Goal: Task Accomplishment & Management: Use online tool/utility

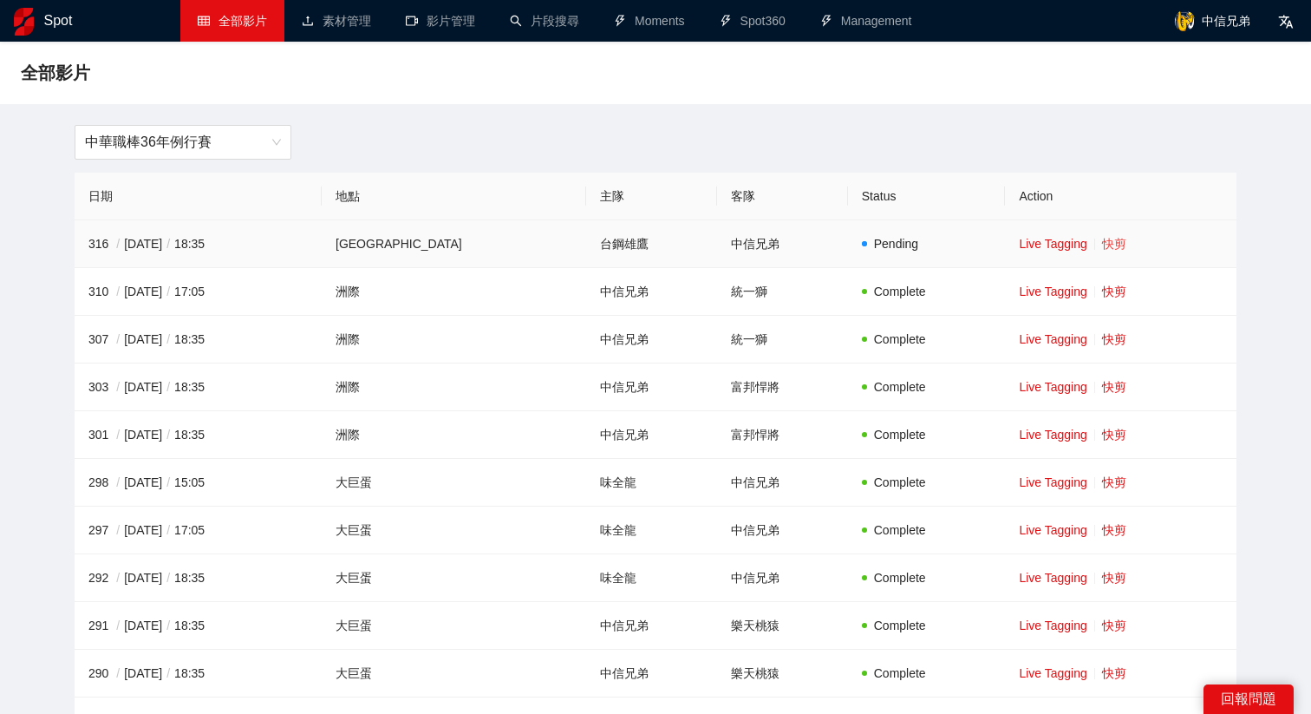
click at [1102, 237] on link "快剪" at bounding box center [1114, 244] width 24 height 14
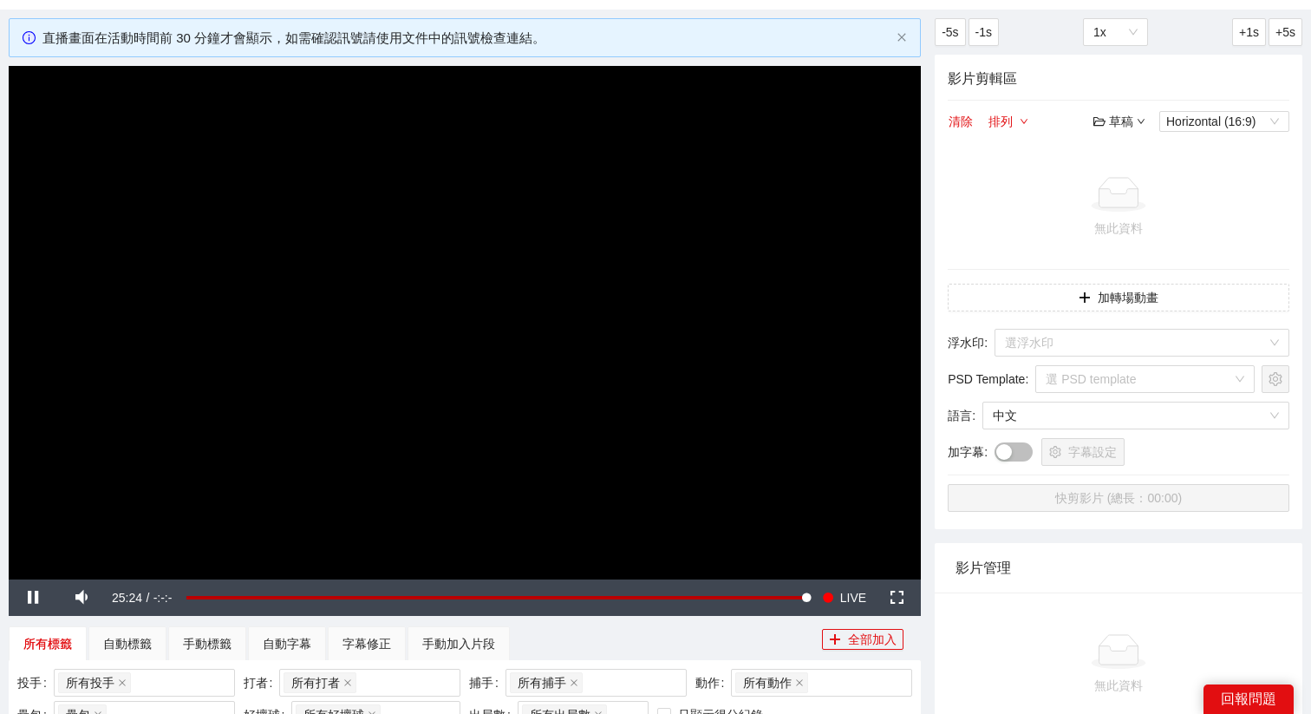
scroll to position [105, 0]
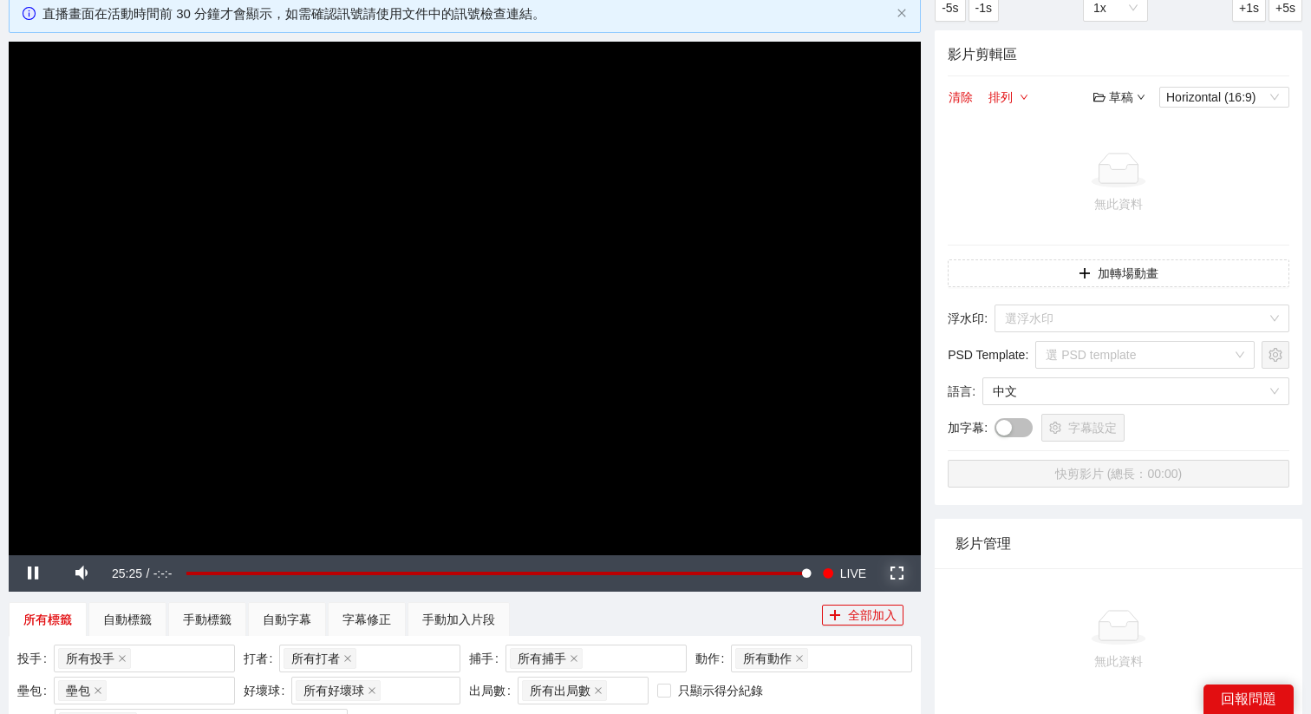
click at [891, 573] on span "Video Player" at bounding box center [896, 573] width 49 height 0
click at [509, 482] on video "Video Player" at bounding box center [465, 298] width 912 height 513
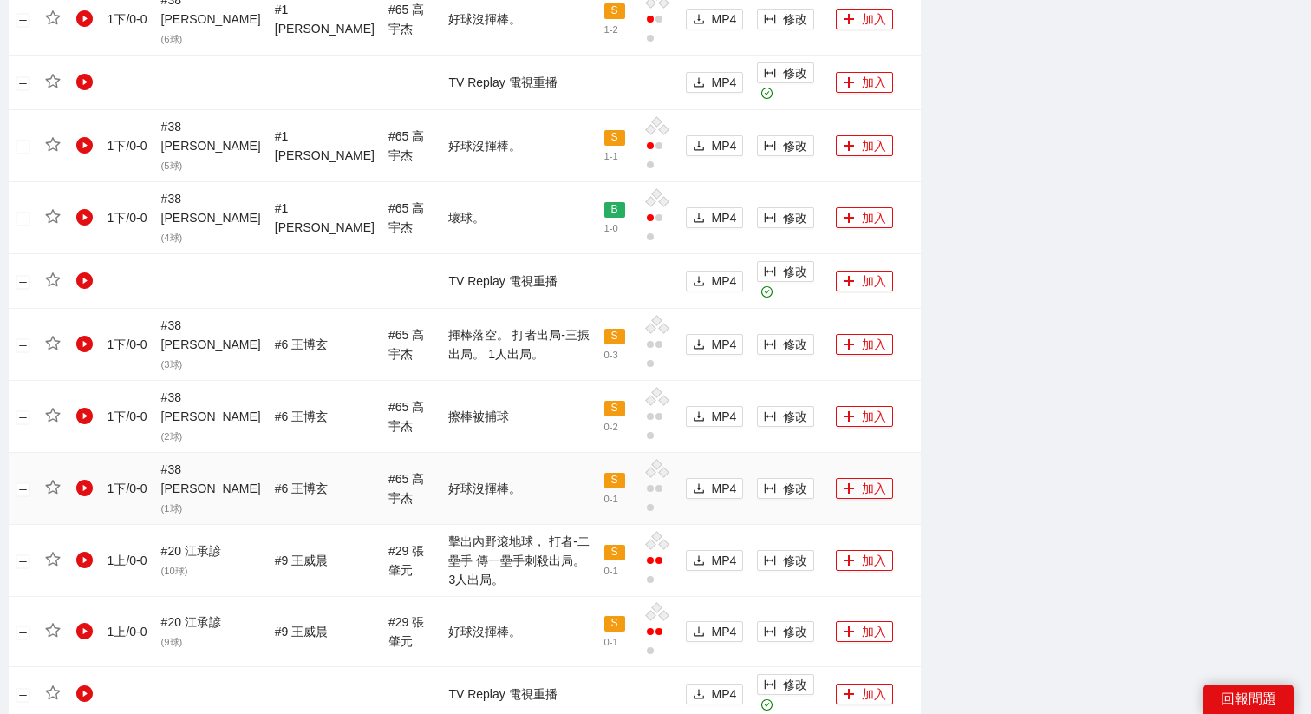
scroll to position [1224, 0]
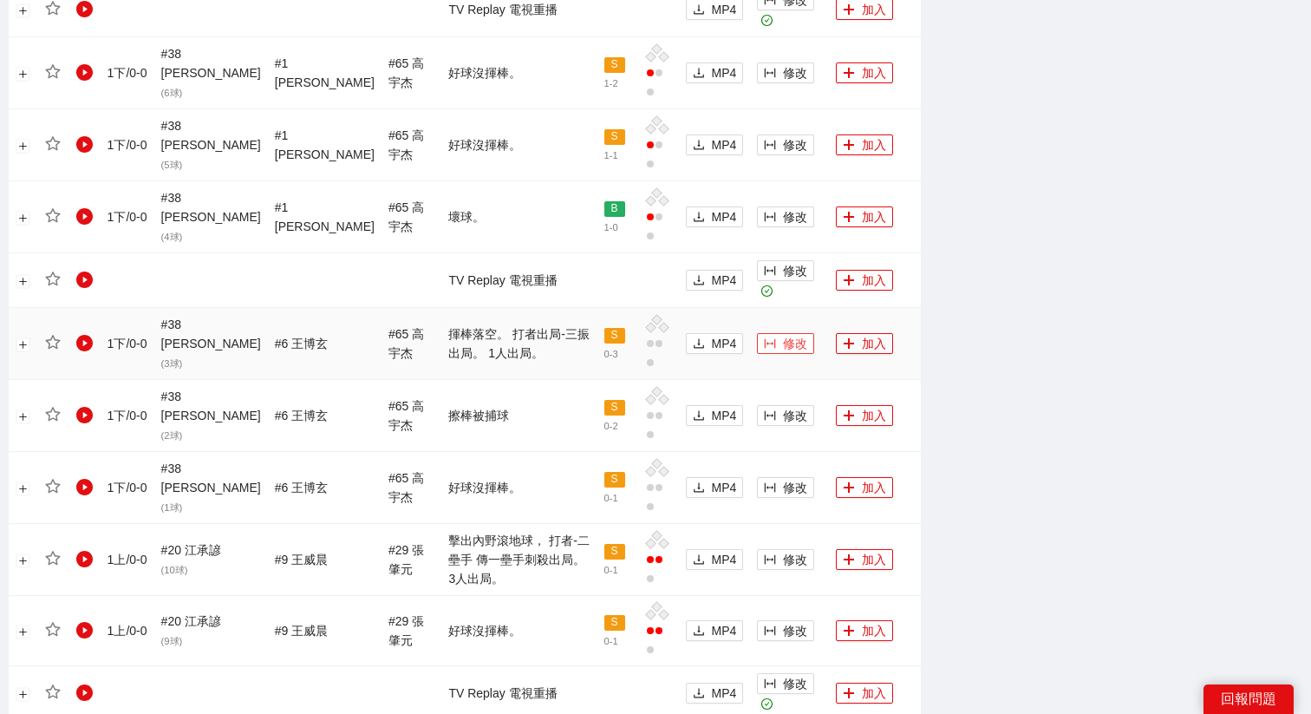
click at [783, 334] on span "修改" at bounding box center [795, 343] width 24 height 19
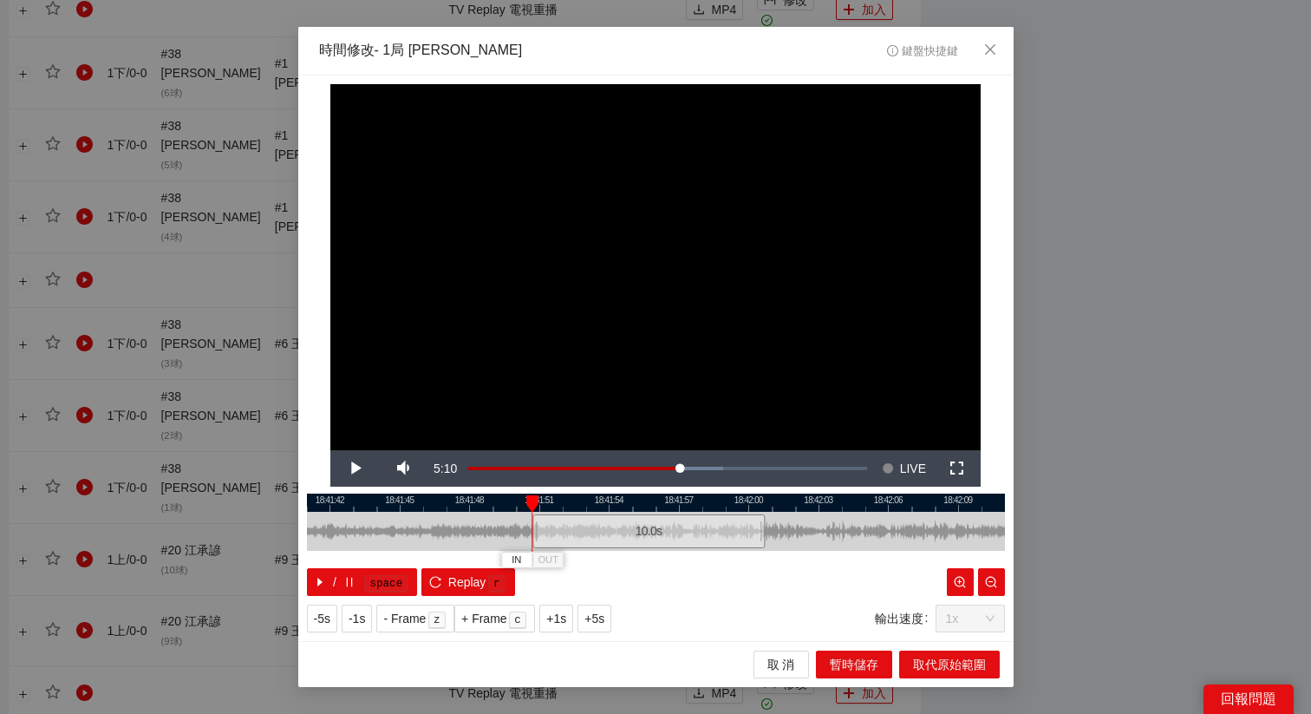
click at [646, 521] on div "10.0 s" at bounding box center [648, 531] width 232 height 34
click at [604, 624] on span "+5s" at bounding box center [594, 618] width 20 height 19
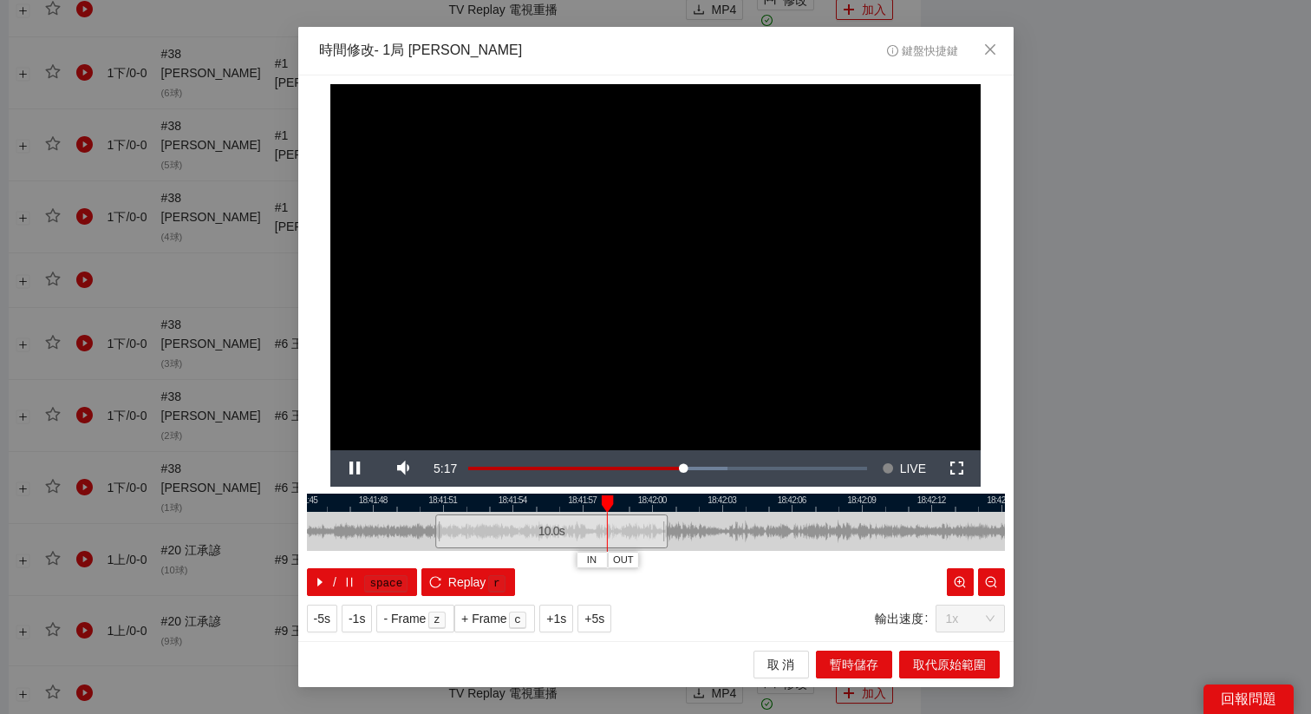
drag, startPoint x: 805, startPoint y: 494, endPoint x: 626, endPoint y: 498, distance: 179.5
click at [626, 498] on div at bounding box center [560, 502] width 698 height 18
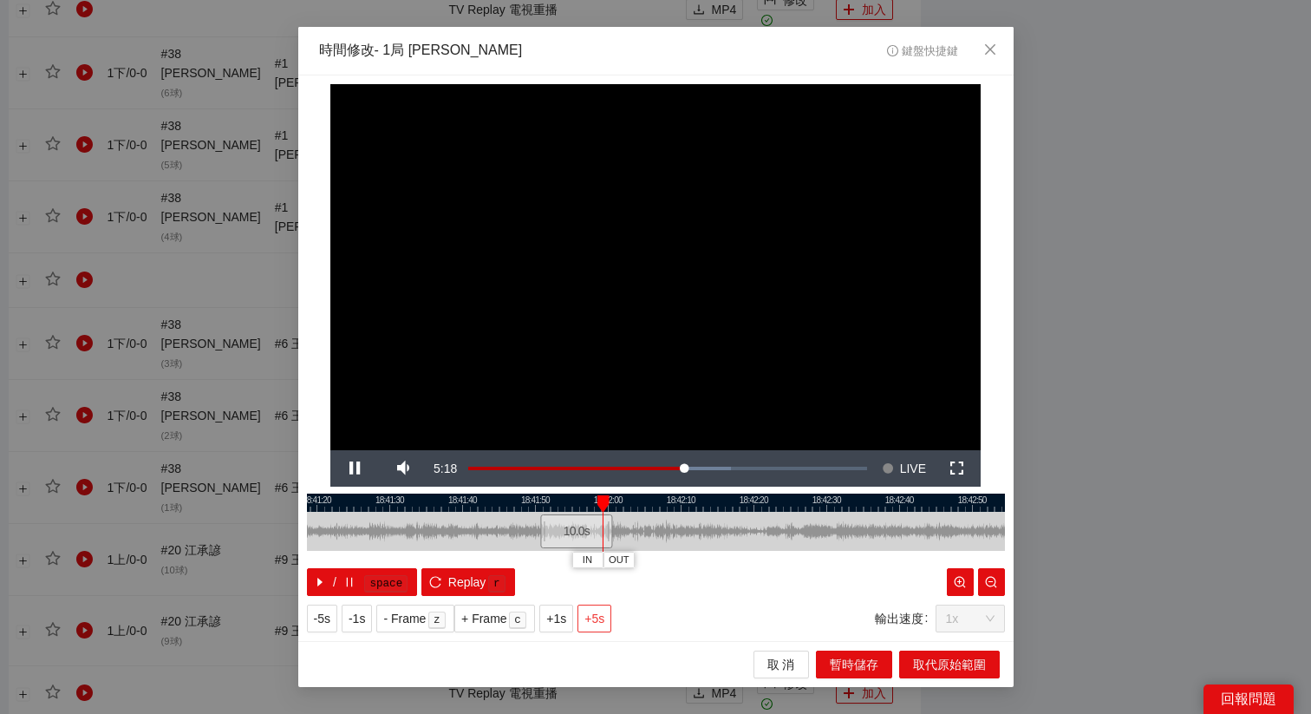
click at [597, 606] on button "+5s" at bounding box center [594, 618] width 34 height 28
click at [352, 468] on span "Video Player" at bounding box center [354, 468] width 49 height 0
drag, startPoint x: 728, startPoint y: 505, endPoint x: 654, endPoint y: 506, distance: 74.6
click at [654, 506] on div at bounding box center [601, 502] width 698 height 18
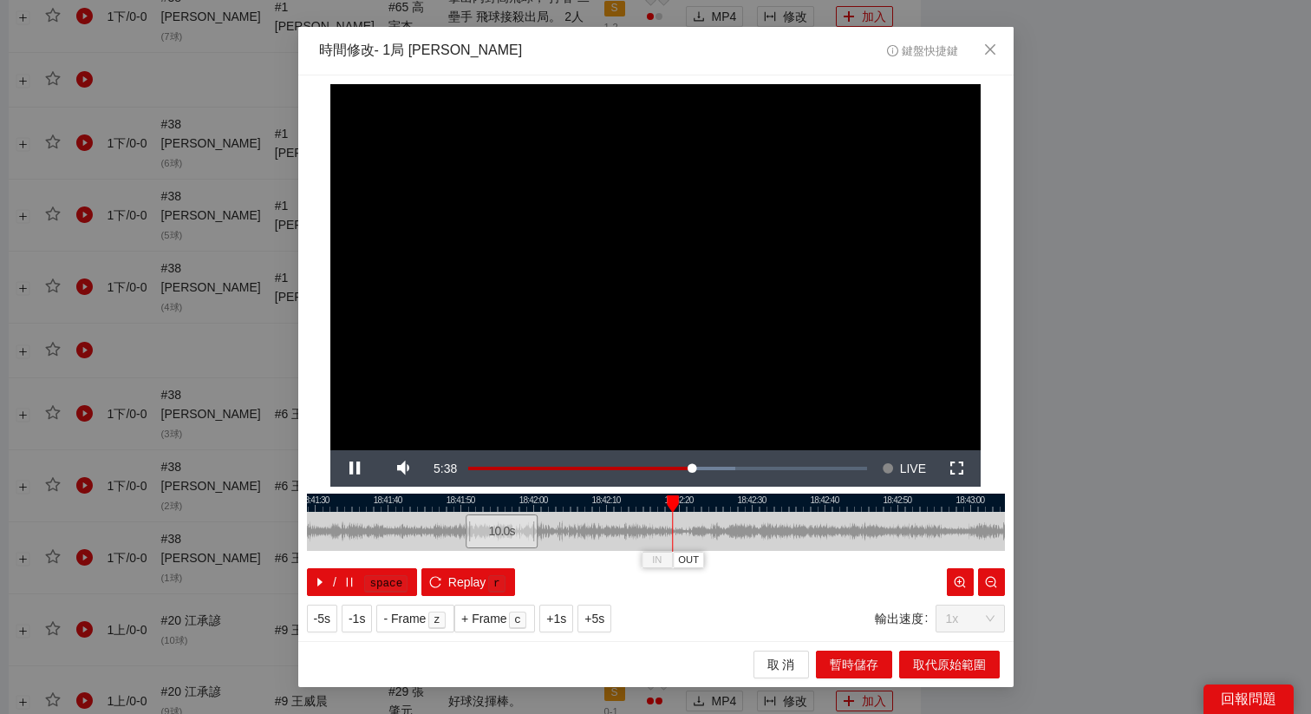
click at [627, 506] on div at bounding box center [656, 502] width 698 height 18
click at [355, 468] on span "Video Player" at bounding box center [354, 468] width 49 height 0
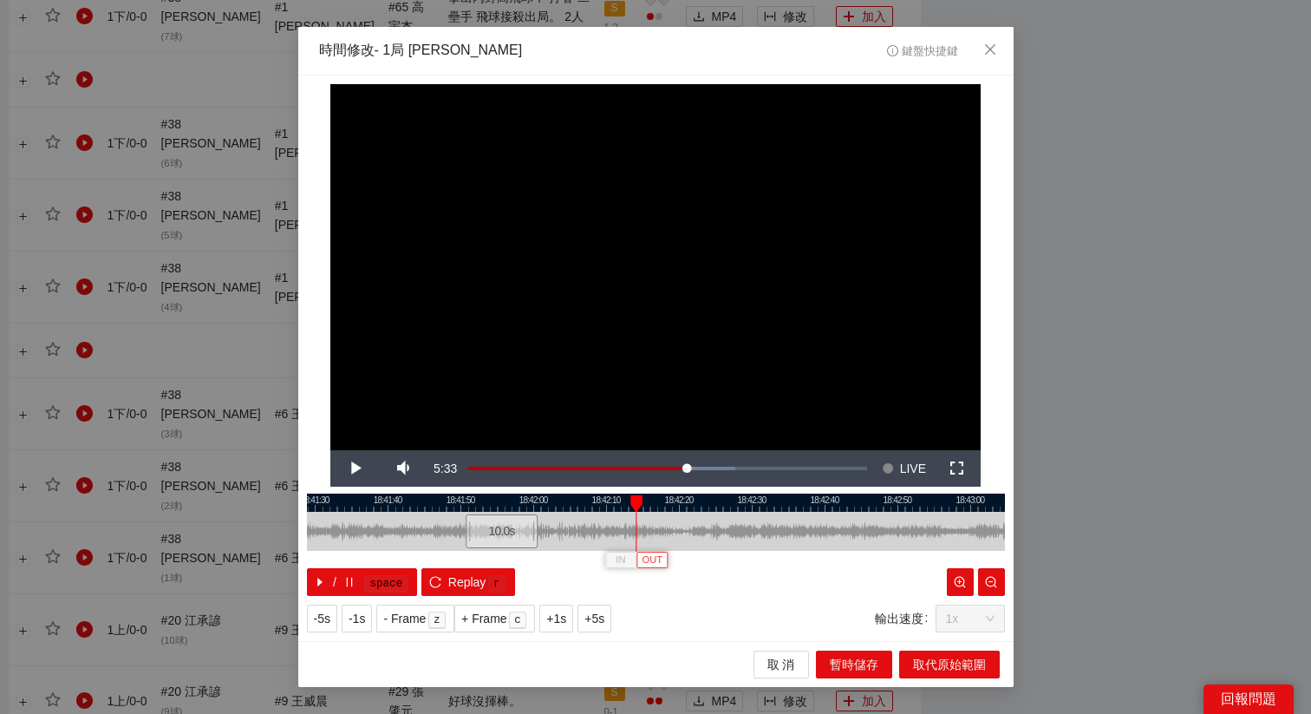
click at [657, 557] on span "OUT" at bounding box center [652, 560] width 21 height 16
click at [349, 468] on span "Video Player" at bounding box center [354, 468] width 49 height 0
click at [470, 594] on button "Replay r" at bounding box center [467, 582] width 93 height 28
click at [603, 618] on span "+5s" at bounding box center [594, 618] width 20 height 19
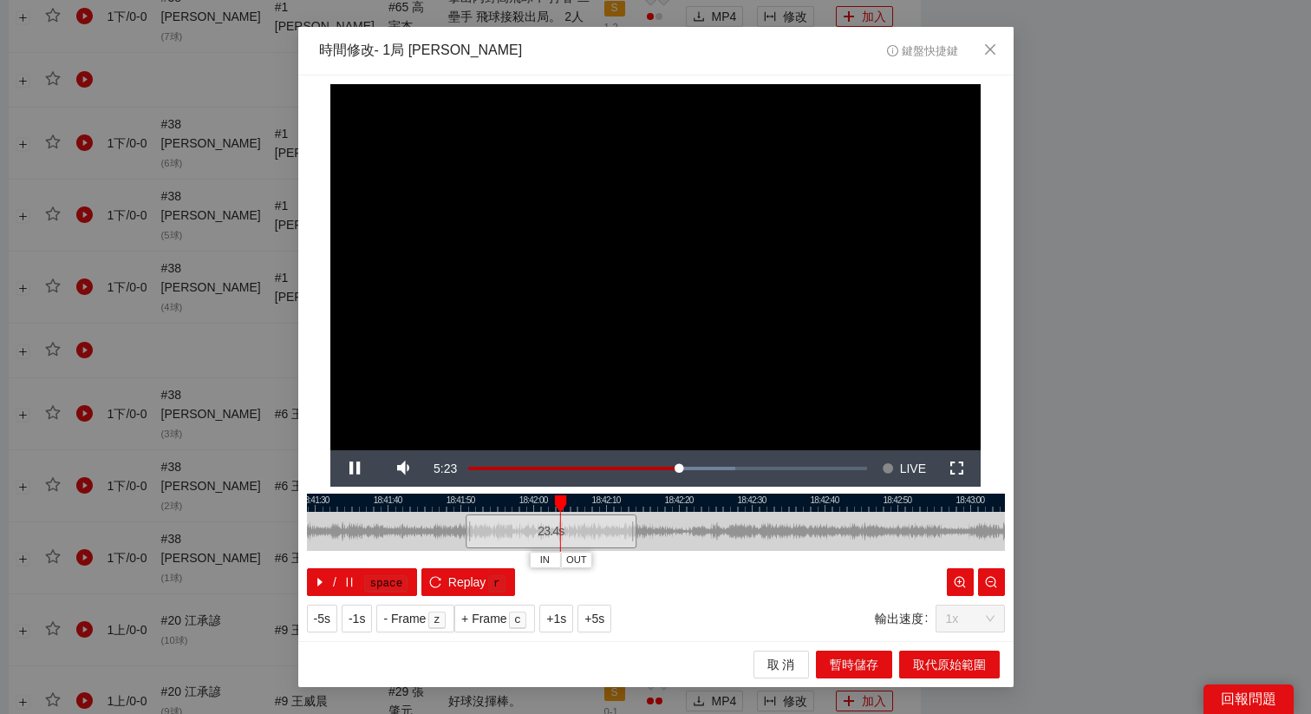
click at [626, 616] on div "-5s -1s - Frame z + Frame c +1s +5s 輸出速度 1x" at bounding box center [656, 618] width 698 height 28
click at [604, 617] on span "+5s" at bounding box center [594, 618] width 20 height 19
click at [958, 667] on span "取代原始範圍" at bounding box center [949, 664] width 73 height 19
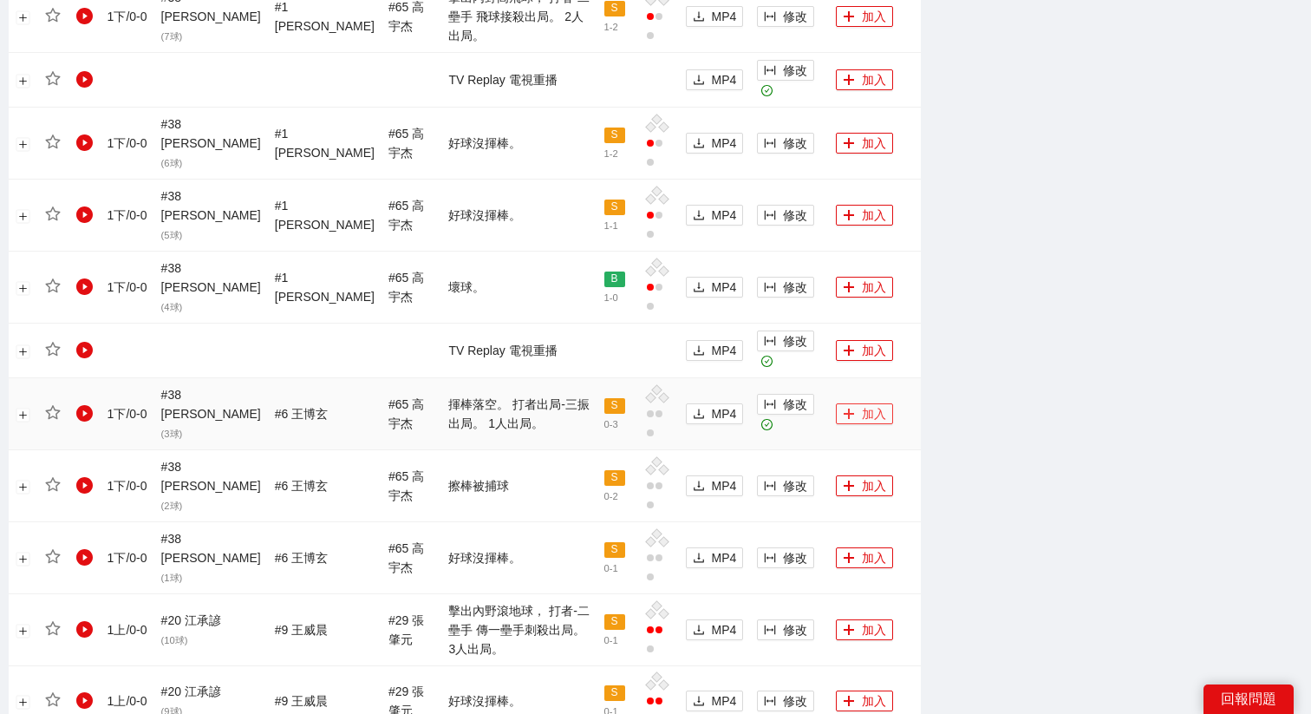
click at [843, 408] on icon "plus" at bounding box center [849, 414] width 12 height 12
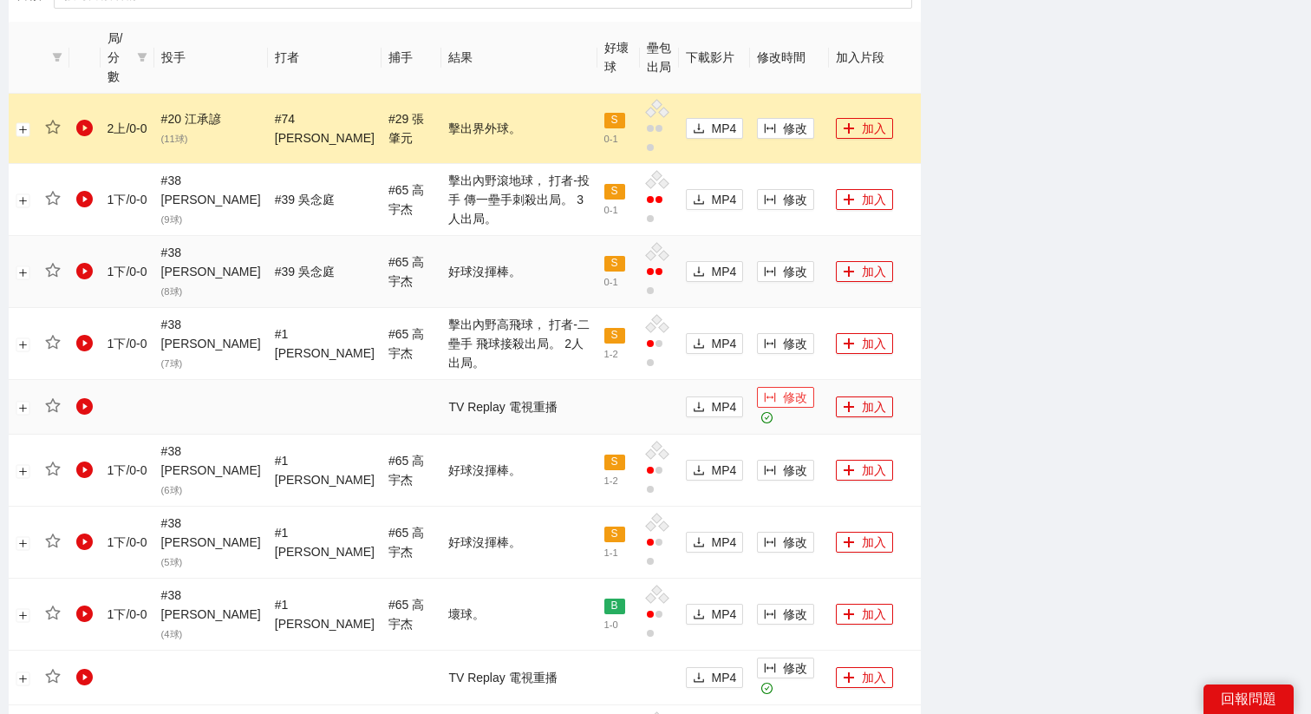
scroll to position [888, 0]
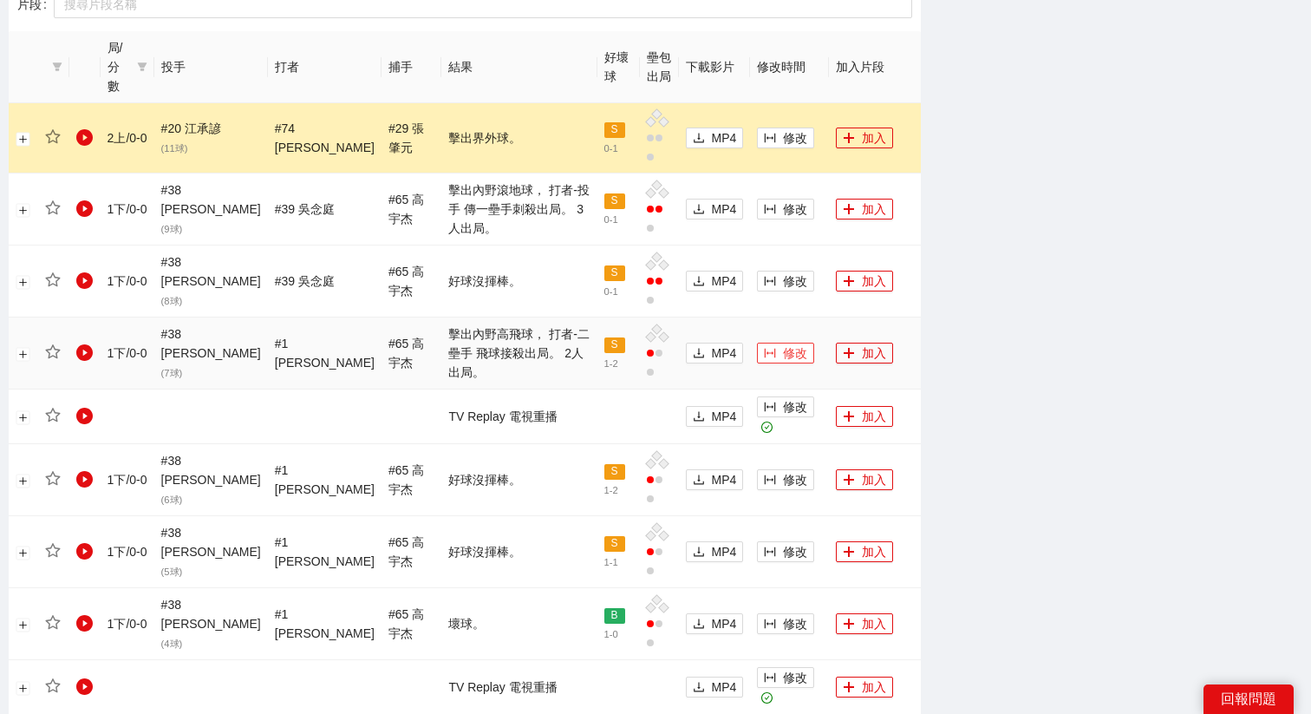
click at [772, 342] on button "修改" at bounding box center [785, 352] width 57 height 21
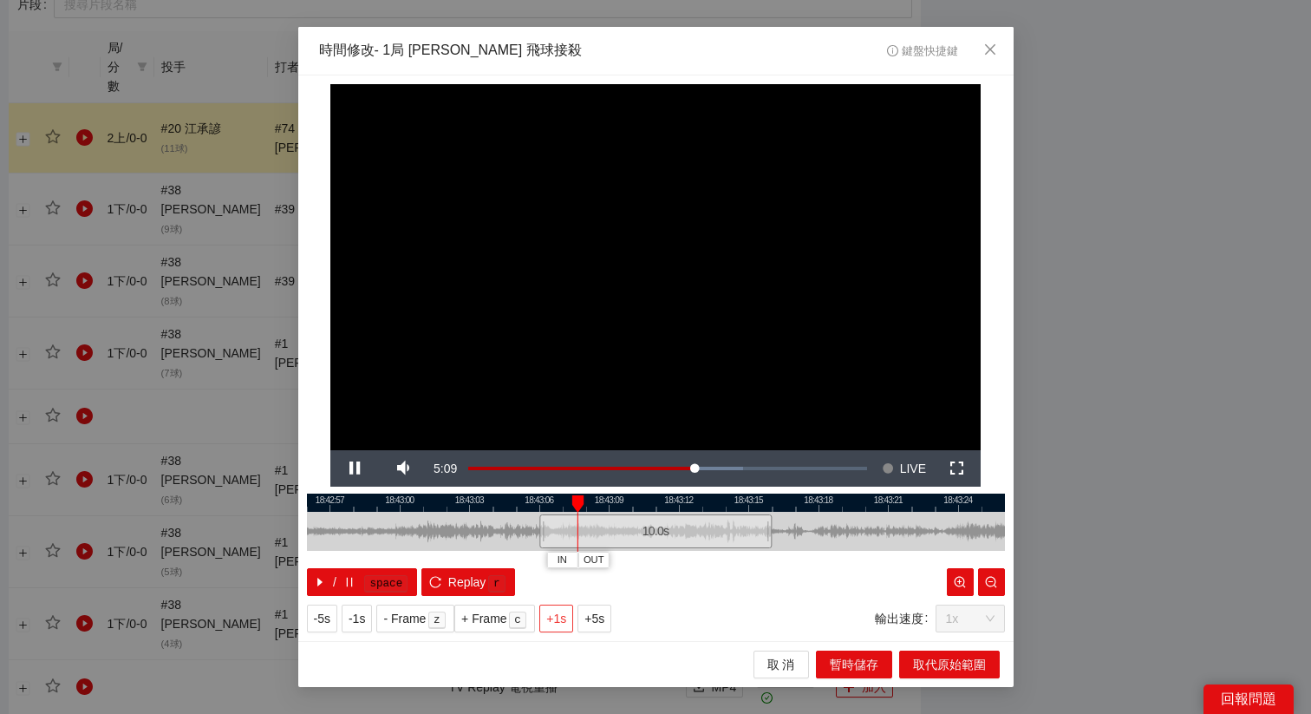
click at [564, 615] on span "+1s" at bounding box center [556, 618] width 20 height 19
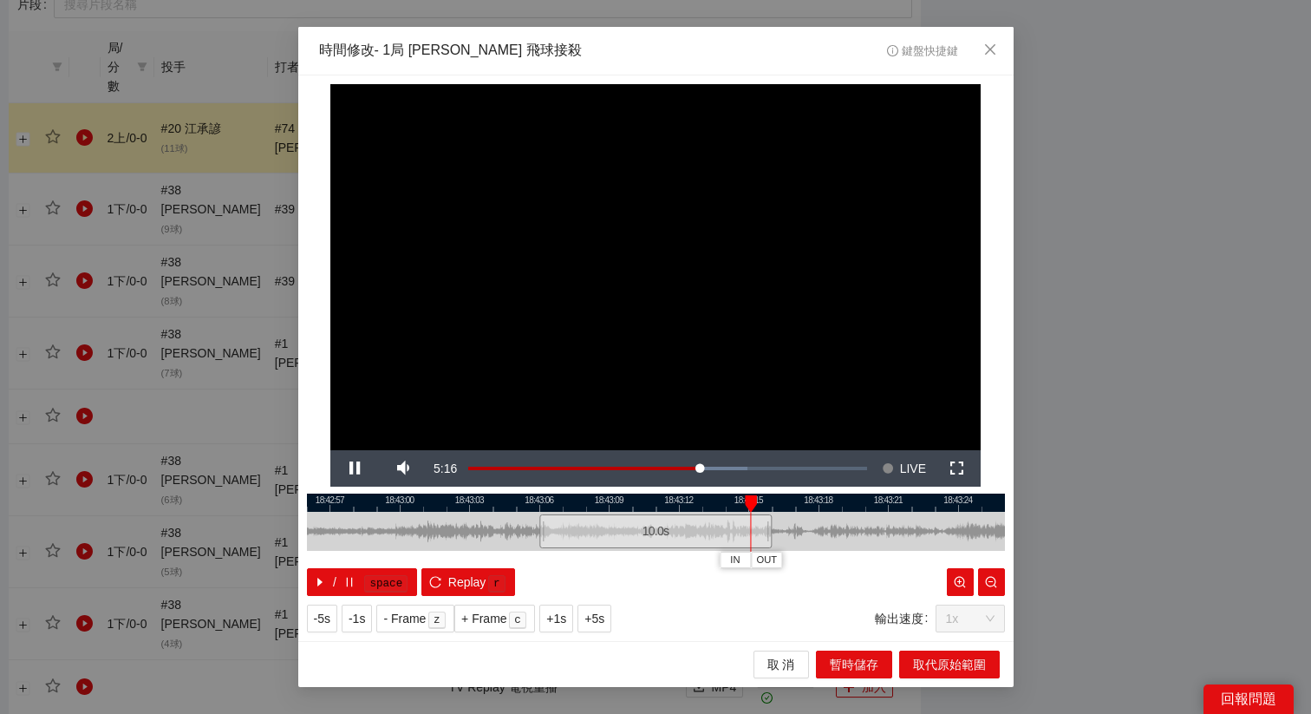
click at [618, 505] on div at bounding box center [656, 502] width 698 height 18
click at [618, 507] on div at bounding box center [618, 503] width 12 height 17
drag, startPoint x: 601, startPoint y: 519, endPoint x: 629, endPoint y: 524, distance: 28.9
click at [629, 524] on div "10.0 s" at bounding box center [684, 531] width 232 height 34
click at [365, 468] on span "Video Player" at bounding box center [354, 468] width 49 height 0
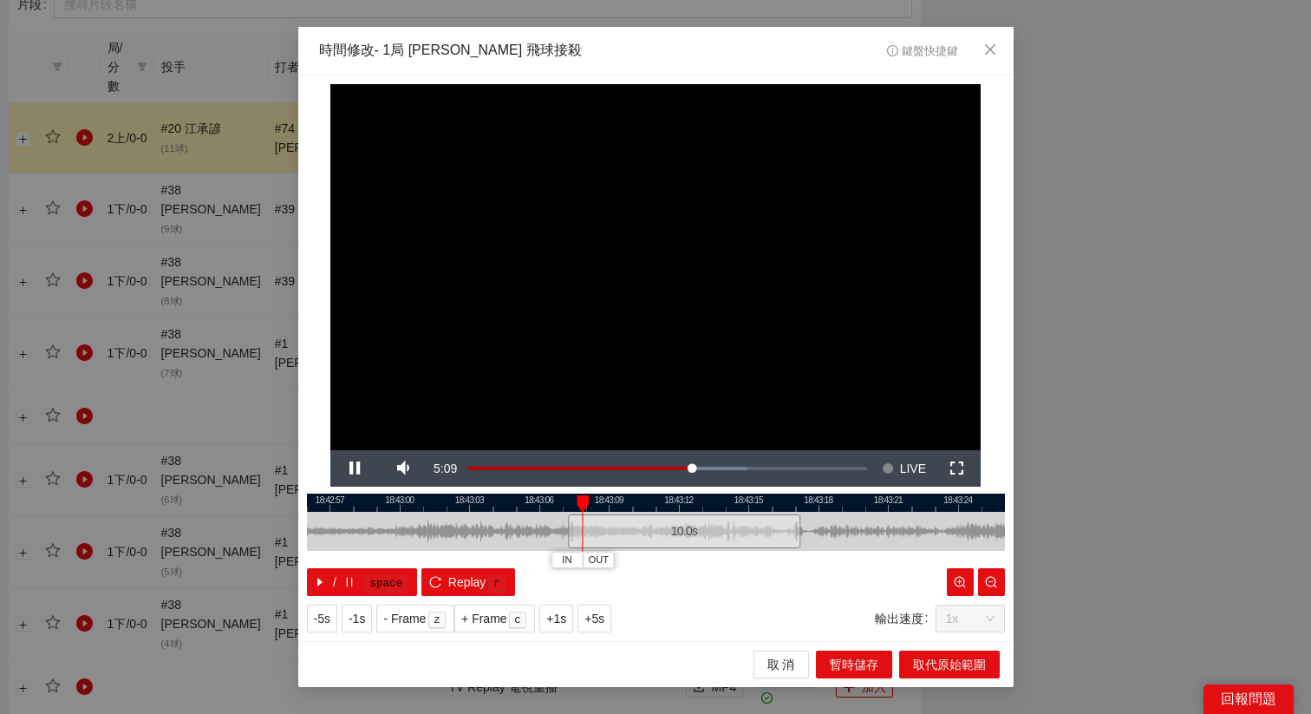
click at [714, 502] on div at bounding box center [656, 502] width 698 height 18
click at [558, 617] on span "+1s" at bounding box center [556, 618] width 20 height 19
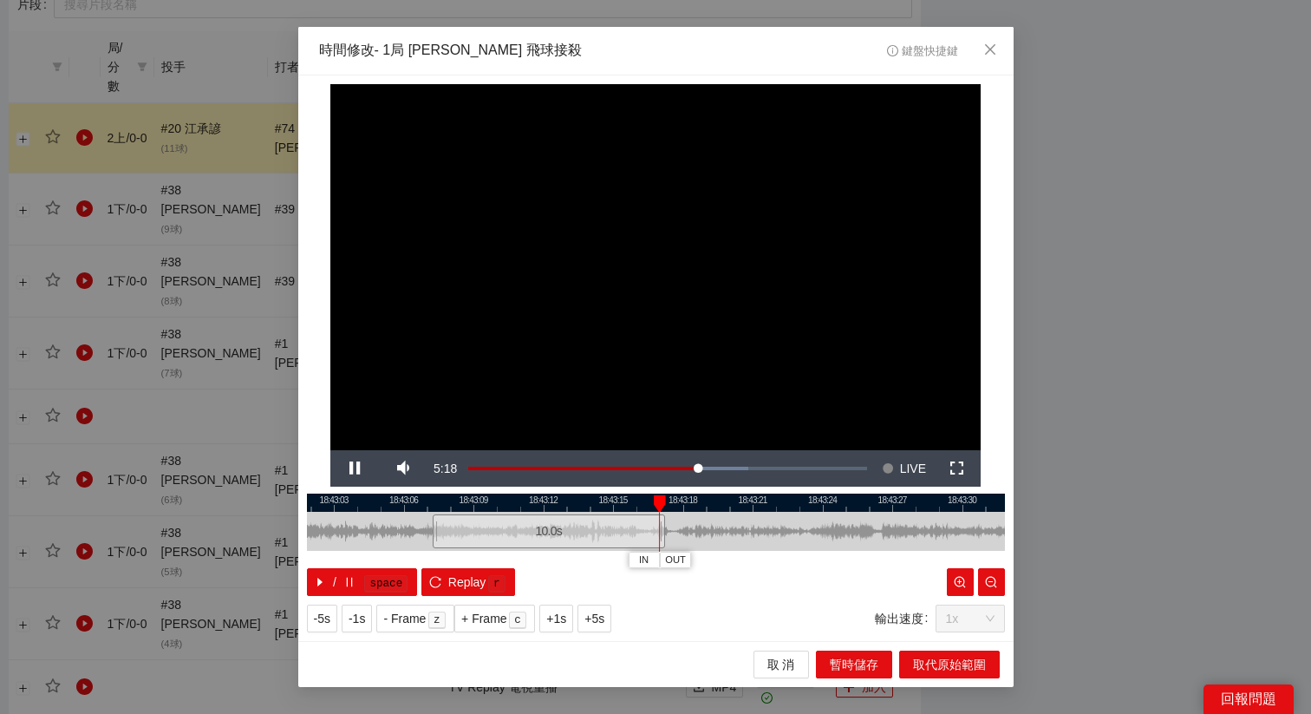
drag, startPoint x: 714, startPoint y: 506, endPoint x: 519, endPoint y: 506, distance: 195.1
click at [519, 506] on div at bounding box center [521, 502] width 698 height 18
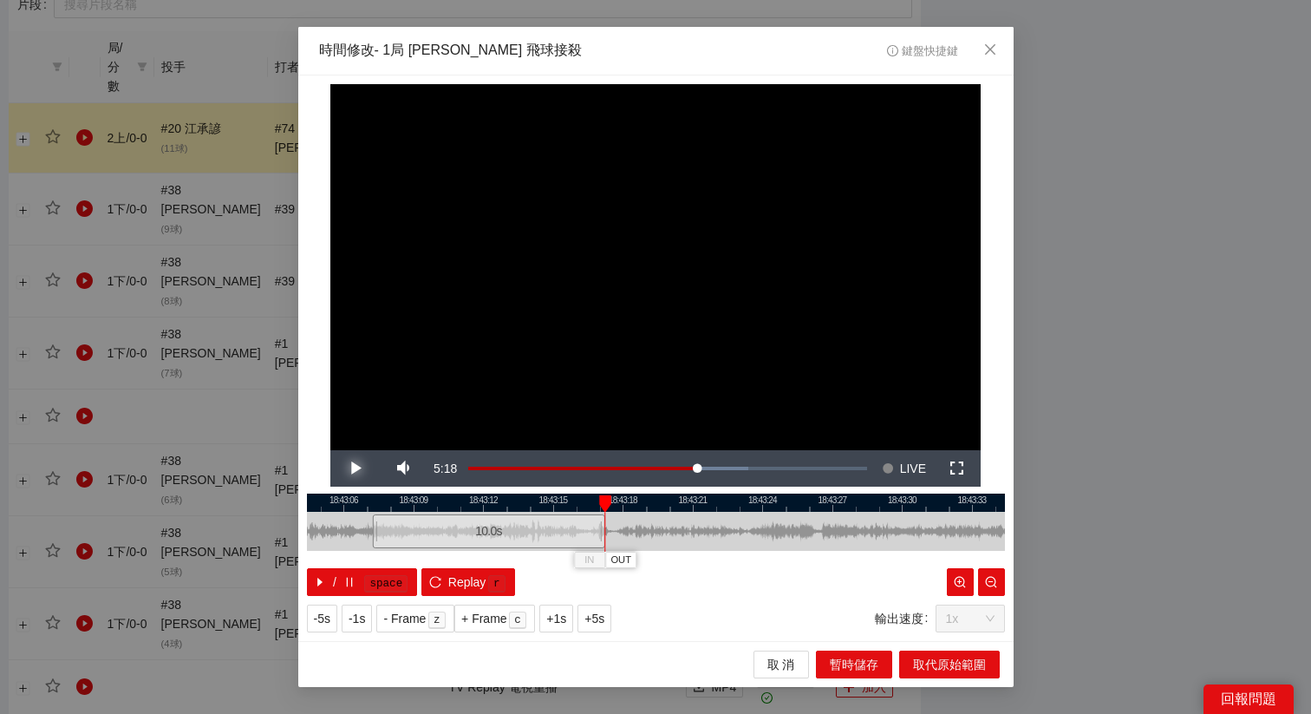
click at [363, 468] on span "Video Player" at bounding box center [354, 468] width 49 height 0
click at [605, 495] on div at bounding box center [656, 502] width 698 height 18
click at [649, 562] on div "18:43:03 18:43:06 18:43:09 18:43:12 18:43:15 18:43:18 18:43:21 18:43:24 18:43:2…" at bounding box center [656, 544] width 698 height 102
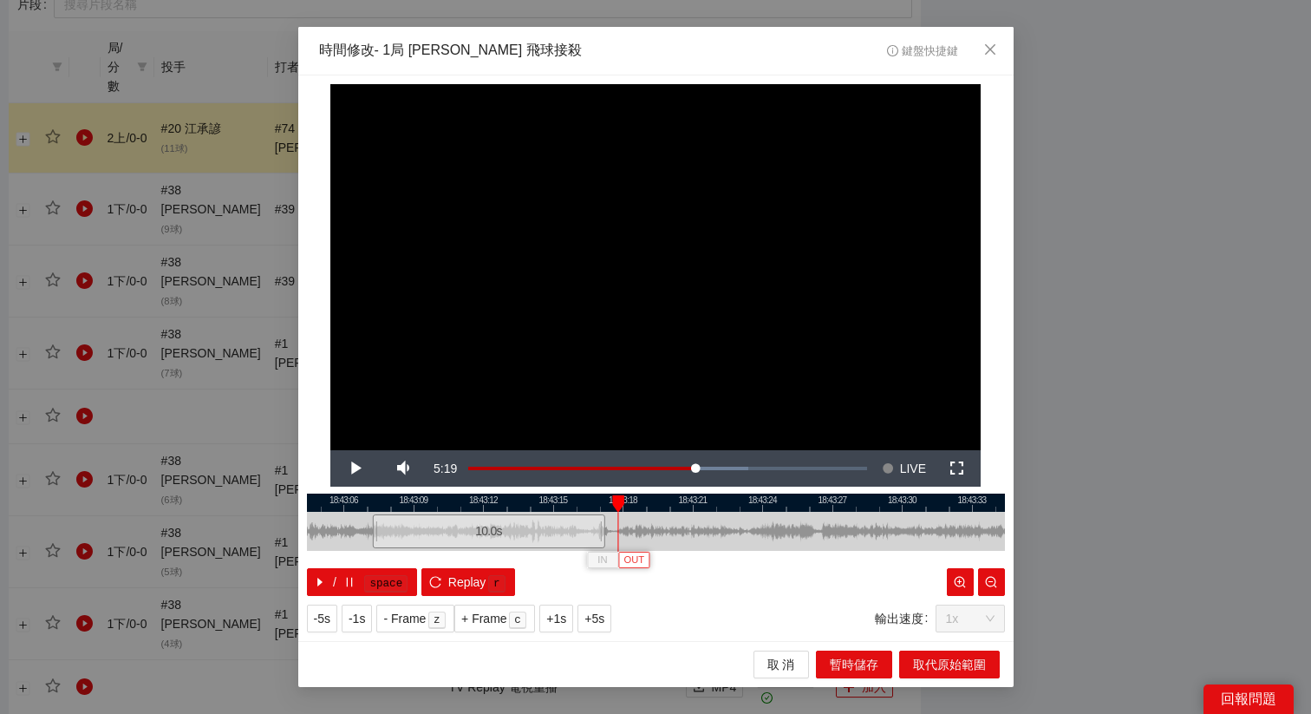
click at [642, 562] on button "OUT" at bounding box center [633, 559] width 31 height 16
click at [951, 654] on button "取代原始範圍" at bounding box center [949, 664] width 101 height 28
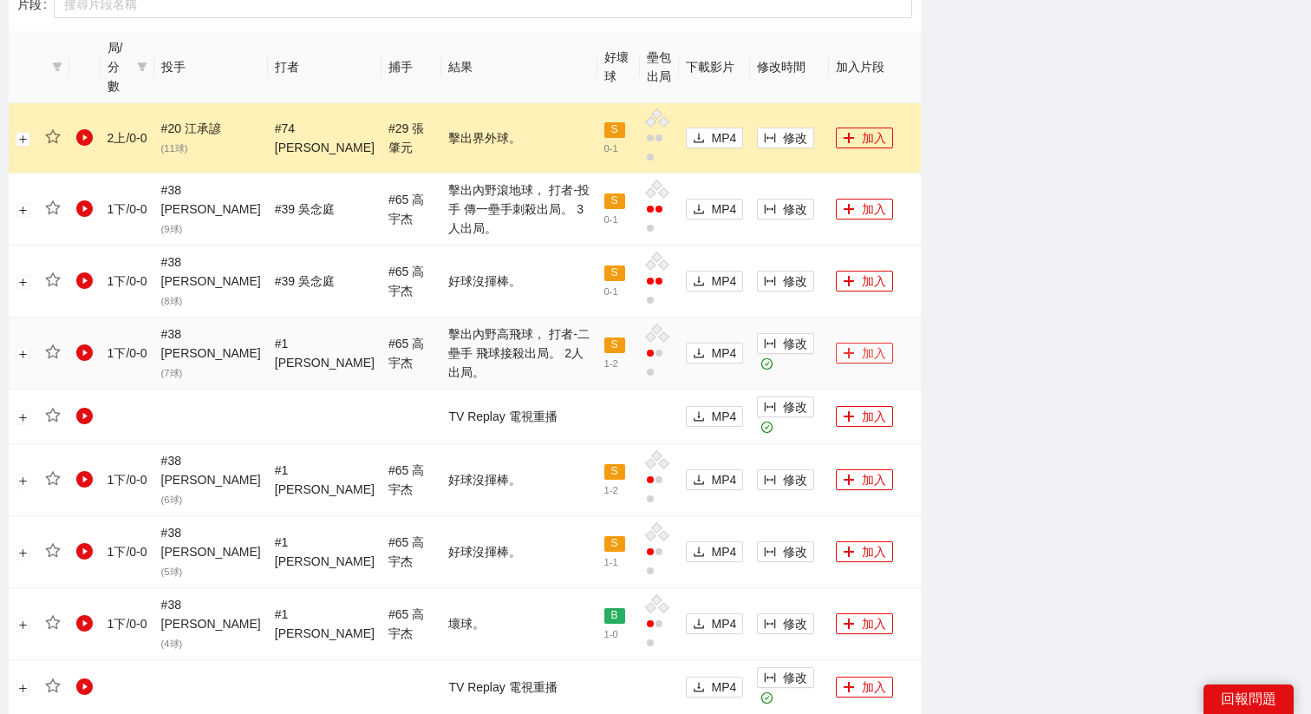
click at [844, 347] on icon "plus" at bounding box center [849, 353] width 12 height 12
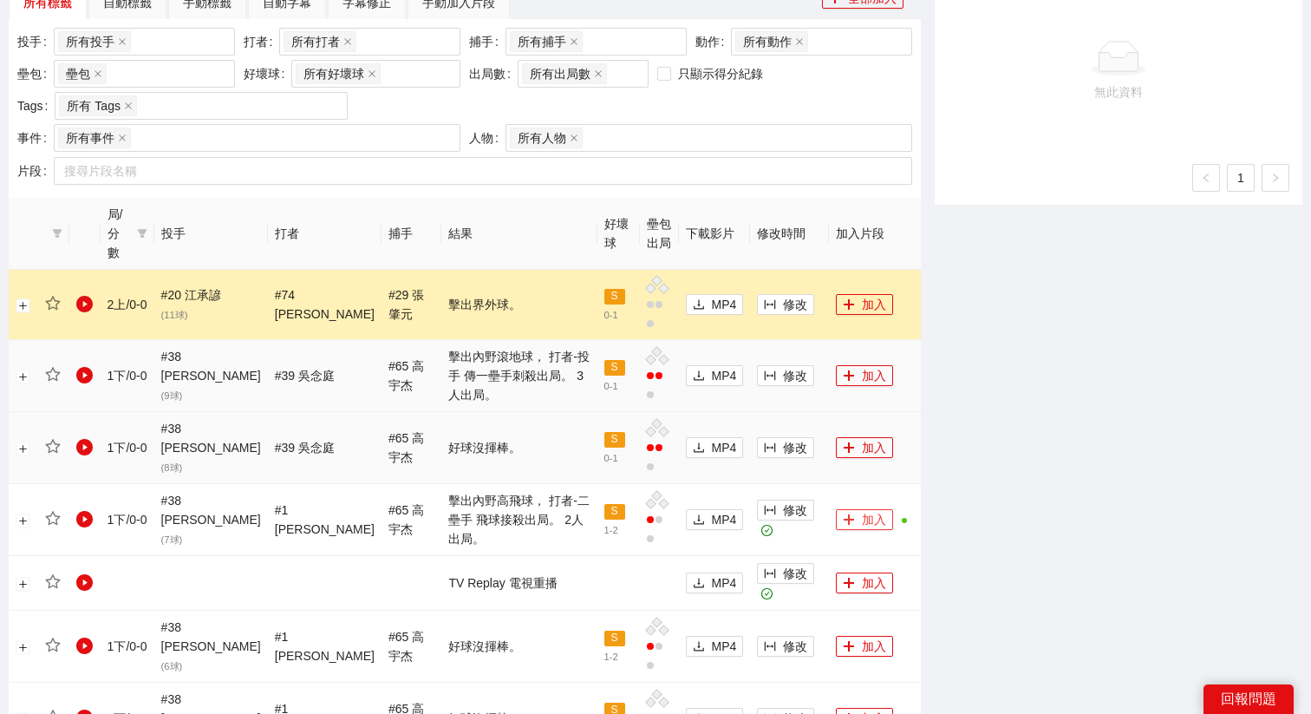
scroll to position [714, 0]
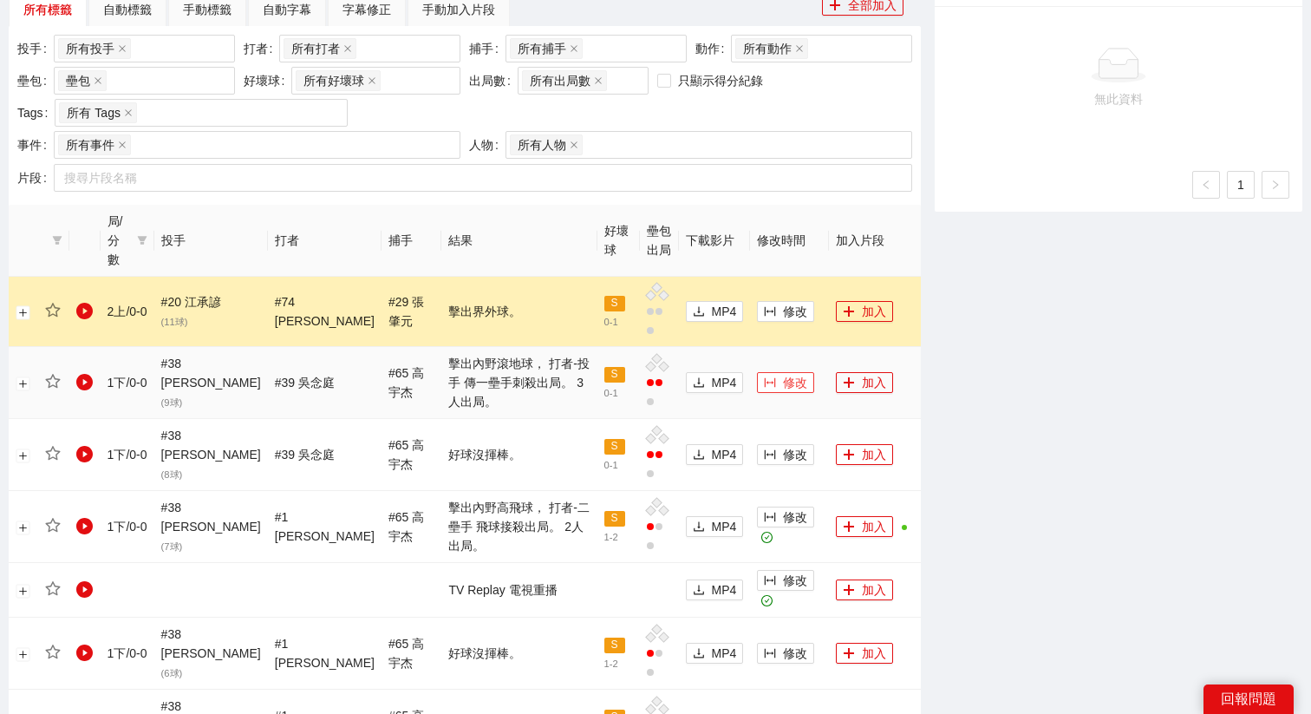
click at [765, 372] on button "修改" at bounding box center [785, 382] width 57 height 21
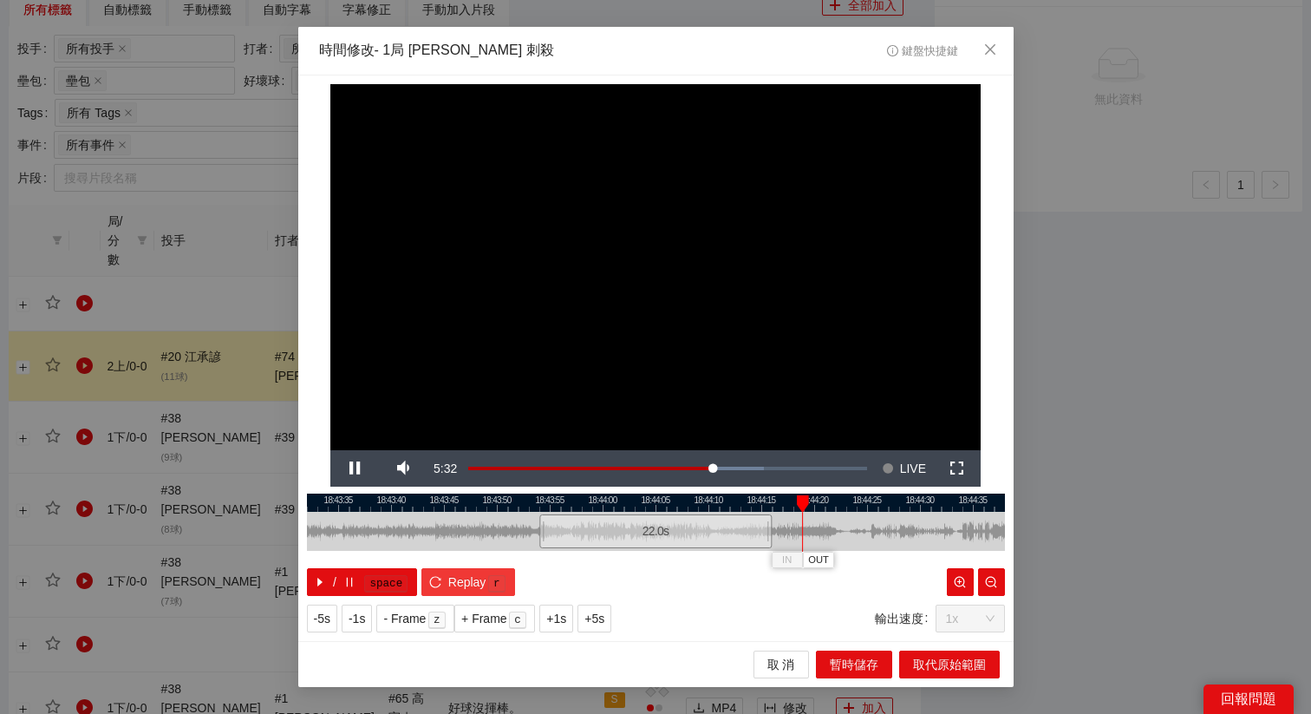
click at [466, 588] on span "Replay" at bounding box center [467, 581] width 38 height 19
click at [604, 619] on span "+5s" at bounding box center [594, 618] width 20 height 19
click at [565, 616] on span "+1s" at bounding box center [556, 618] width 20 height 19
click at [562, 608] on button "+1s" at bounding box center [556, 618] width 34 height 28
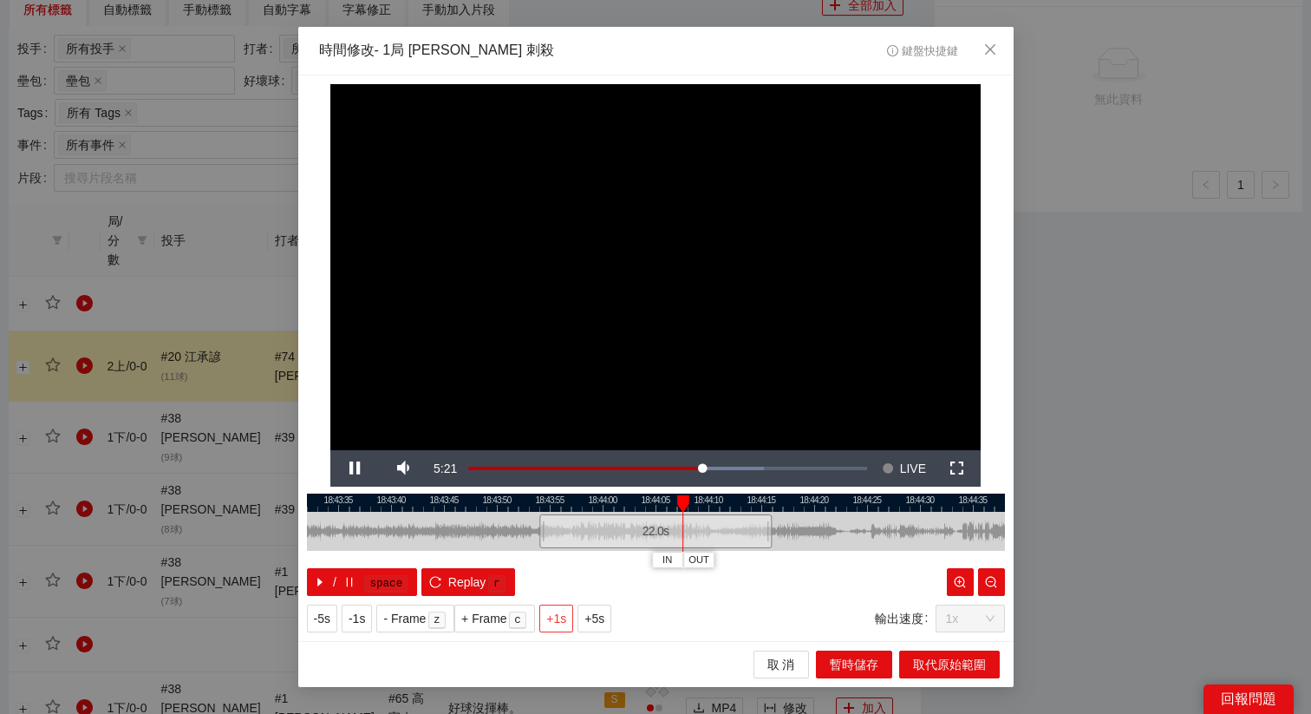
click at [562, 608] on button "+1s" at bounding box center [556, 618] width 34 height 28
click at [815, 566] on span "OUT" at bounding box center [809, 560] width 21 height 16
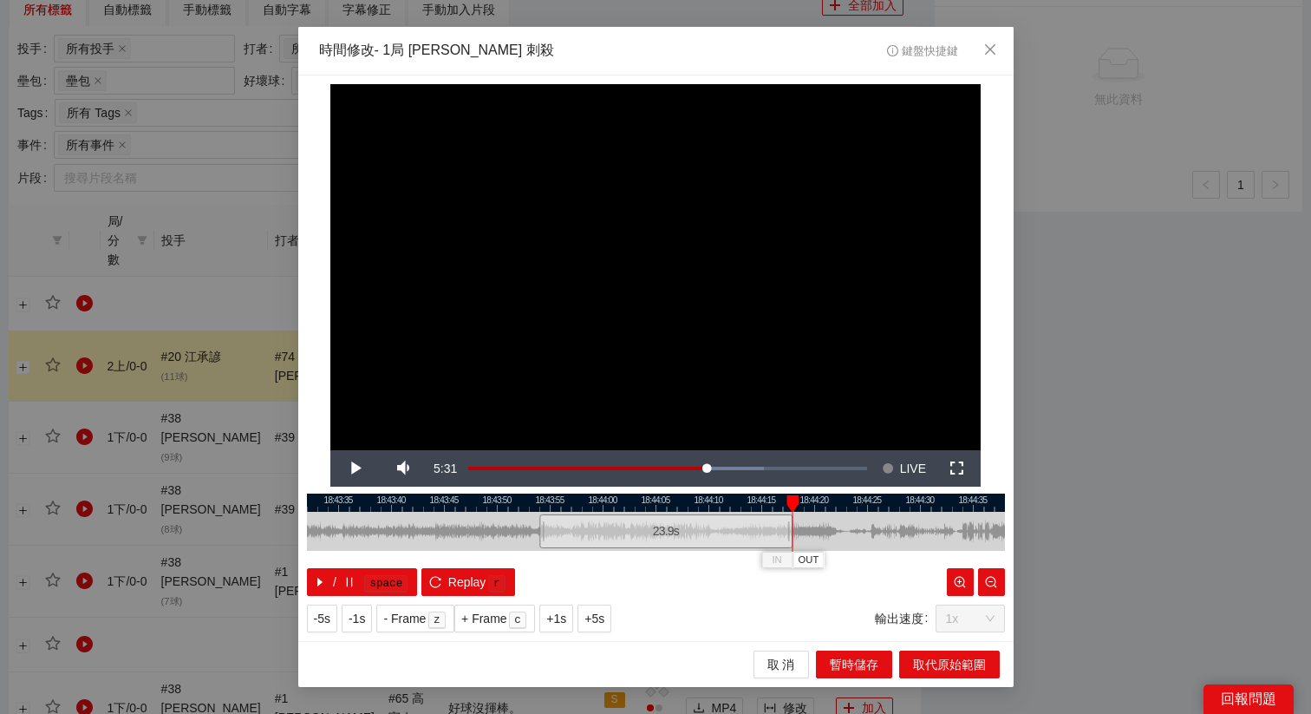
click at [917, 638] on div "**********" at bounding box center [655, 357] width 715 height 565
click at [917, 655] on span "取代原始範圍" at bounding box center [949, 664] width 73 height 19
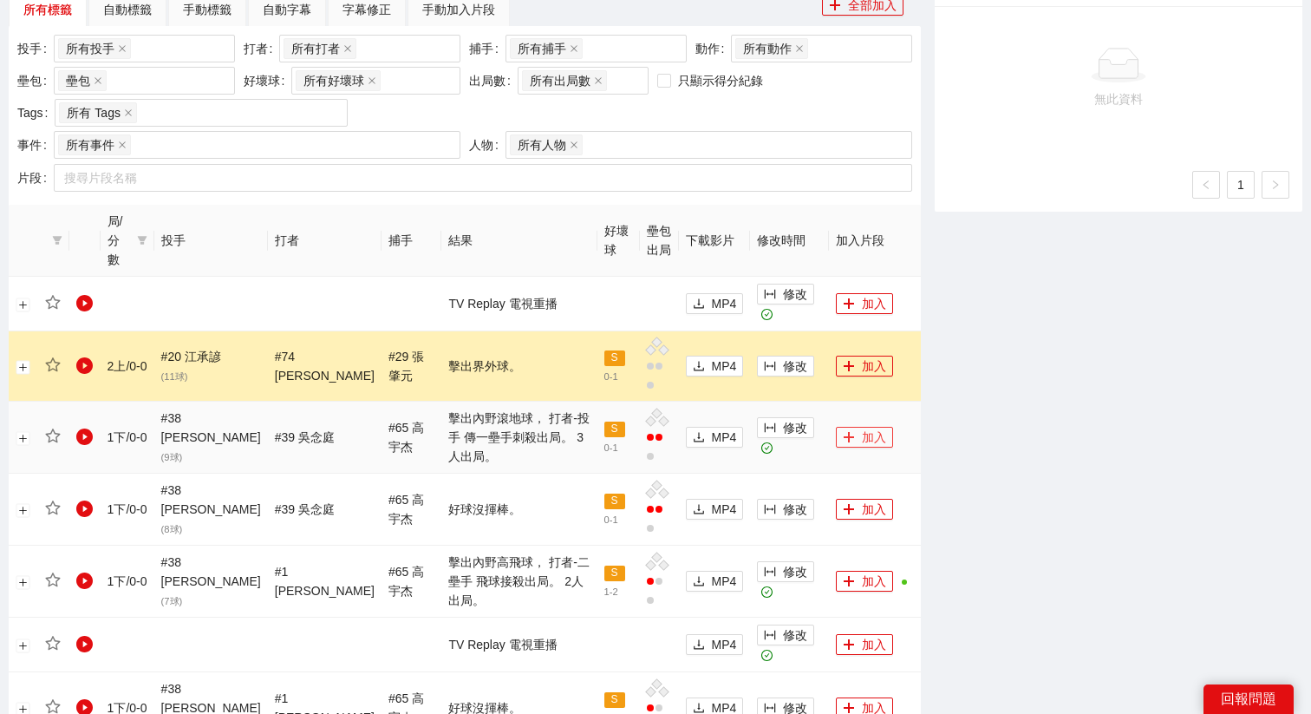
click at [857, 427] on button "加入" at bounding box center [864, 437] width 57 height 21
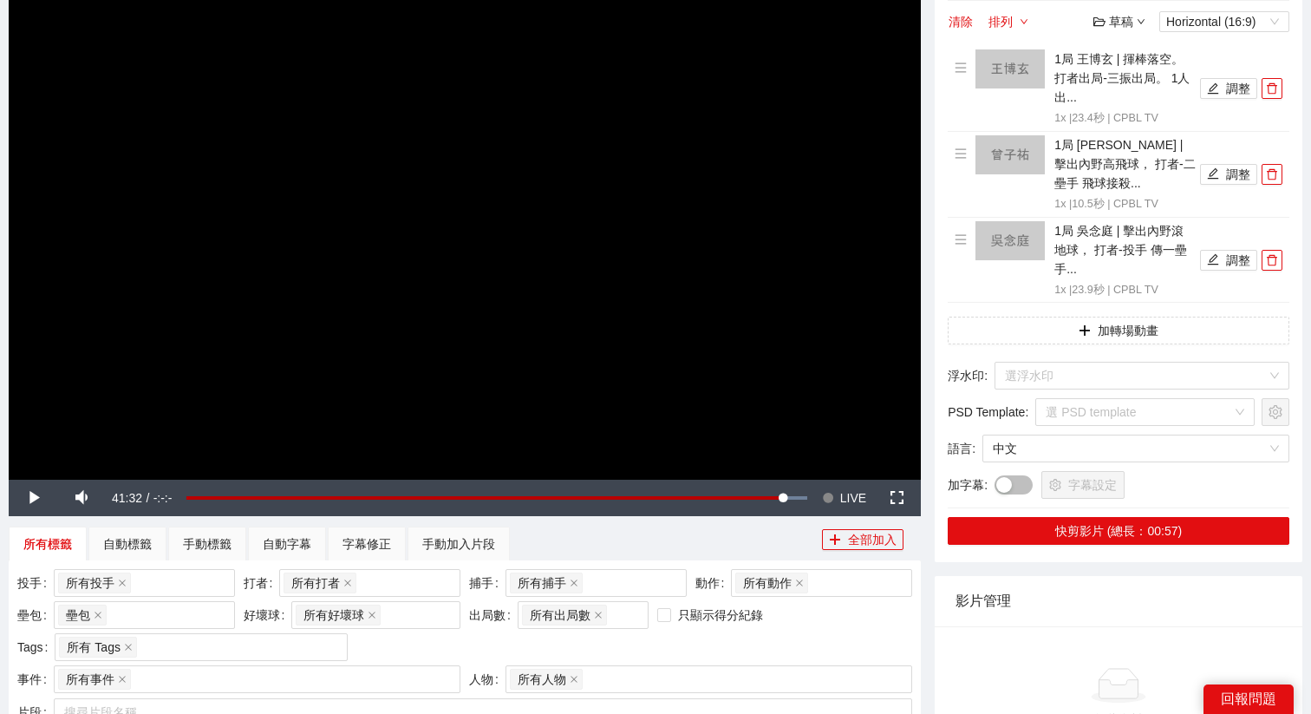
scroll to position [0, 0]
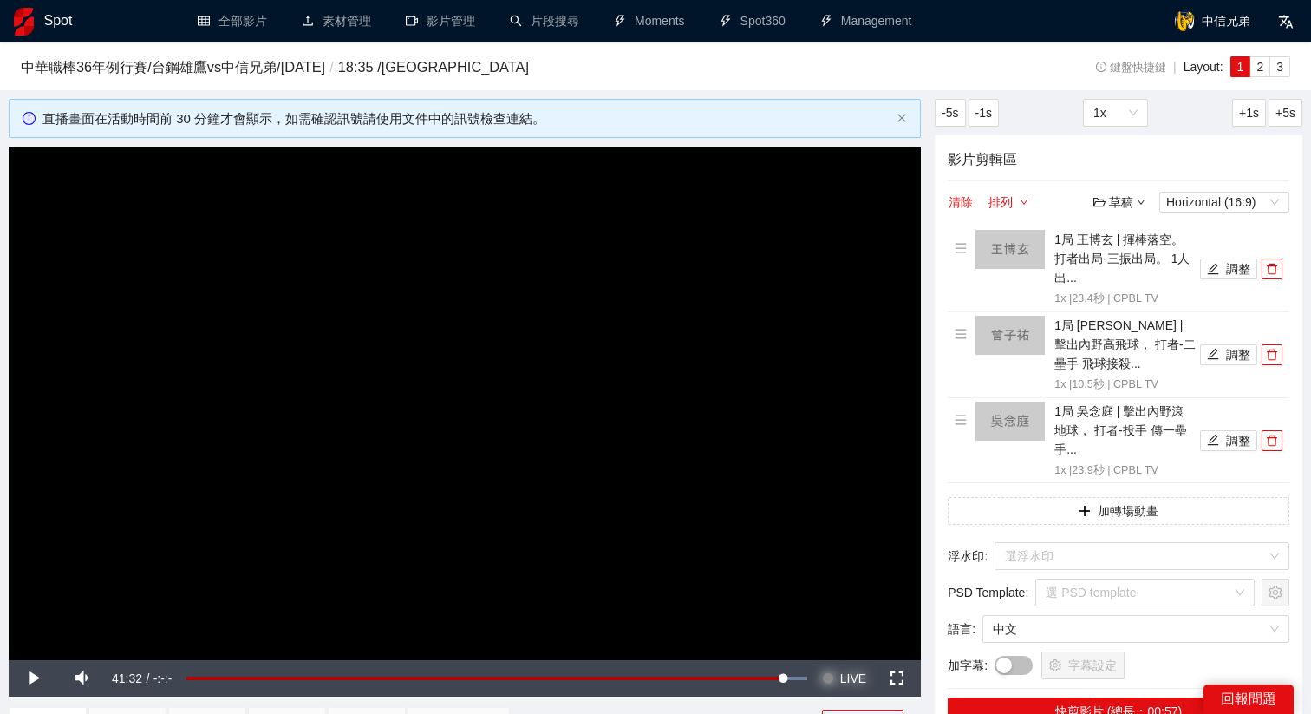
click at [844, 684] on span "LIVE" at bounding box center [853, 678] width 26 height 36
click at [840, 673] on span "LIVE" at bounding box center [853, 678] width 26 height 36
click at [723, 514] on video "Video Player" at bounding box center [465, 403] width 912 height 513
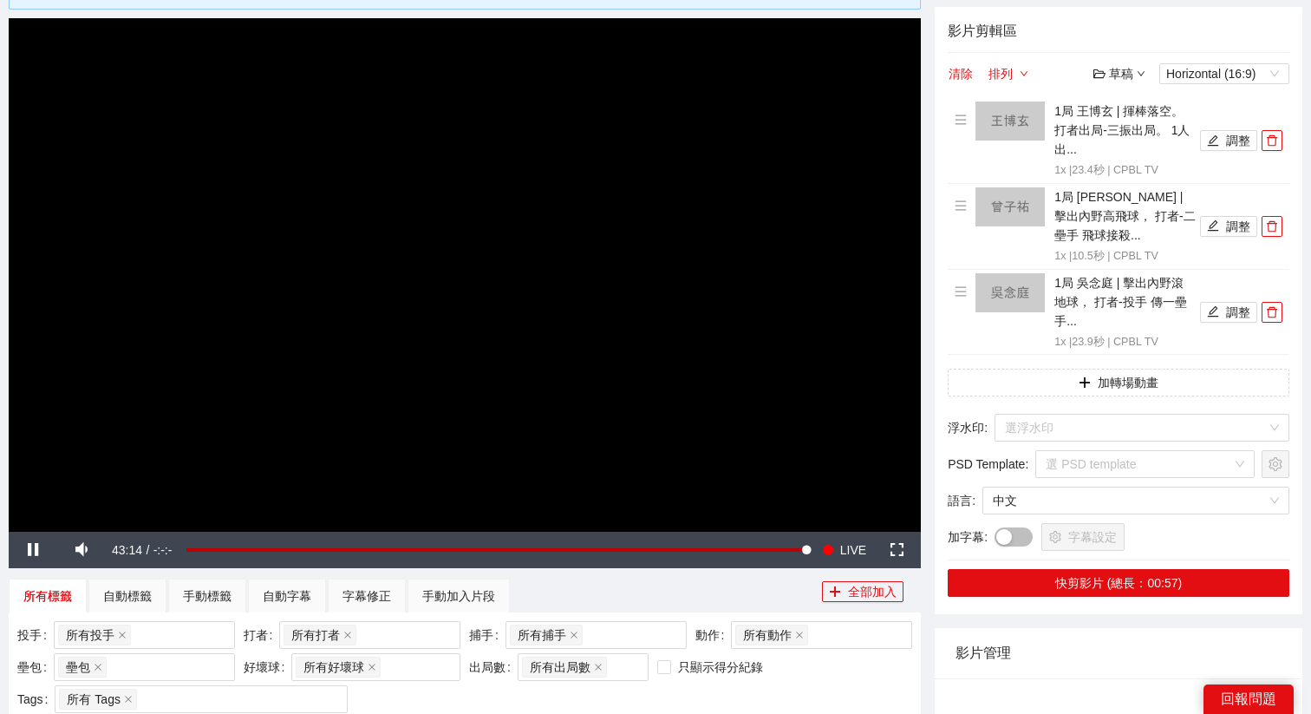
scroll to position [134, 0]
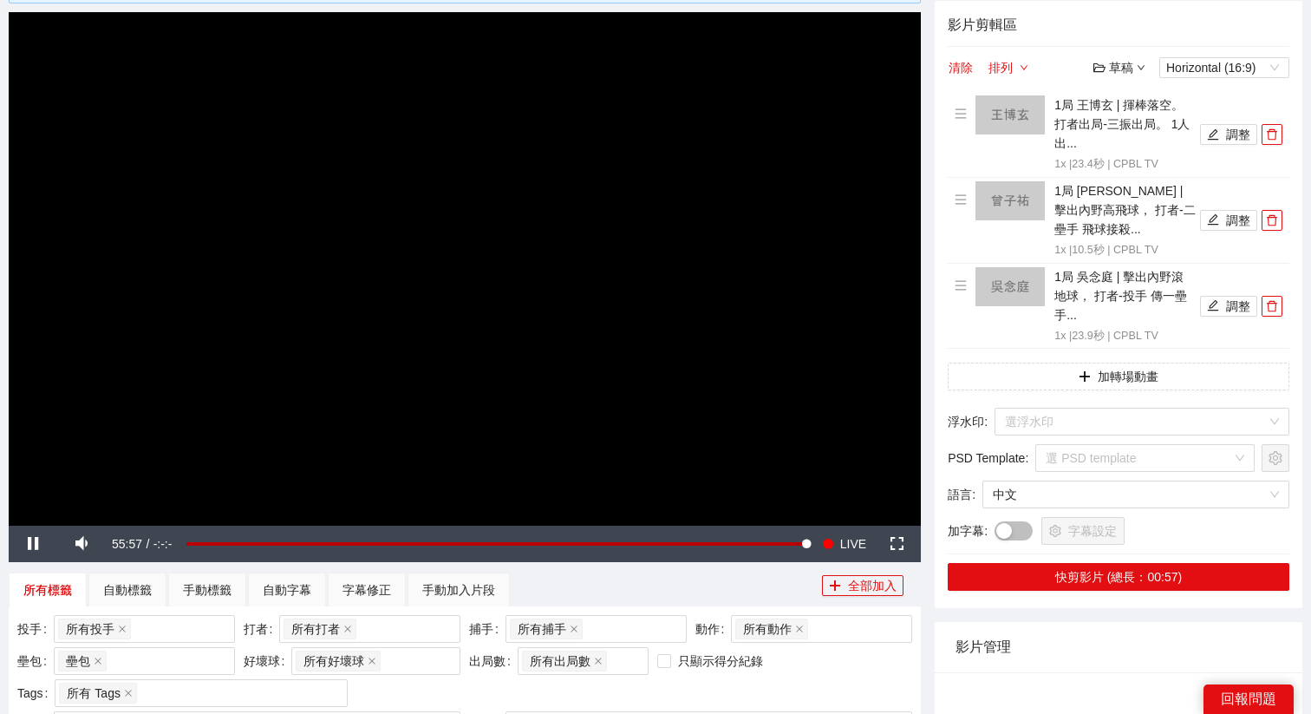
click at [555, 242] on video "Video Player" at bounding box center [465, 268] width 912 height 513
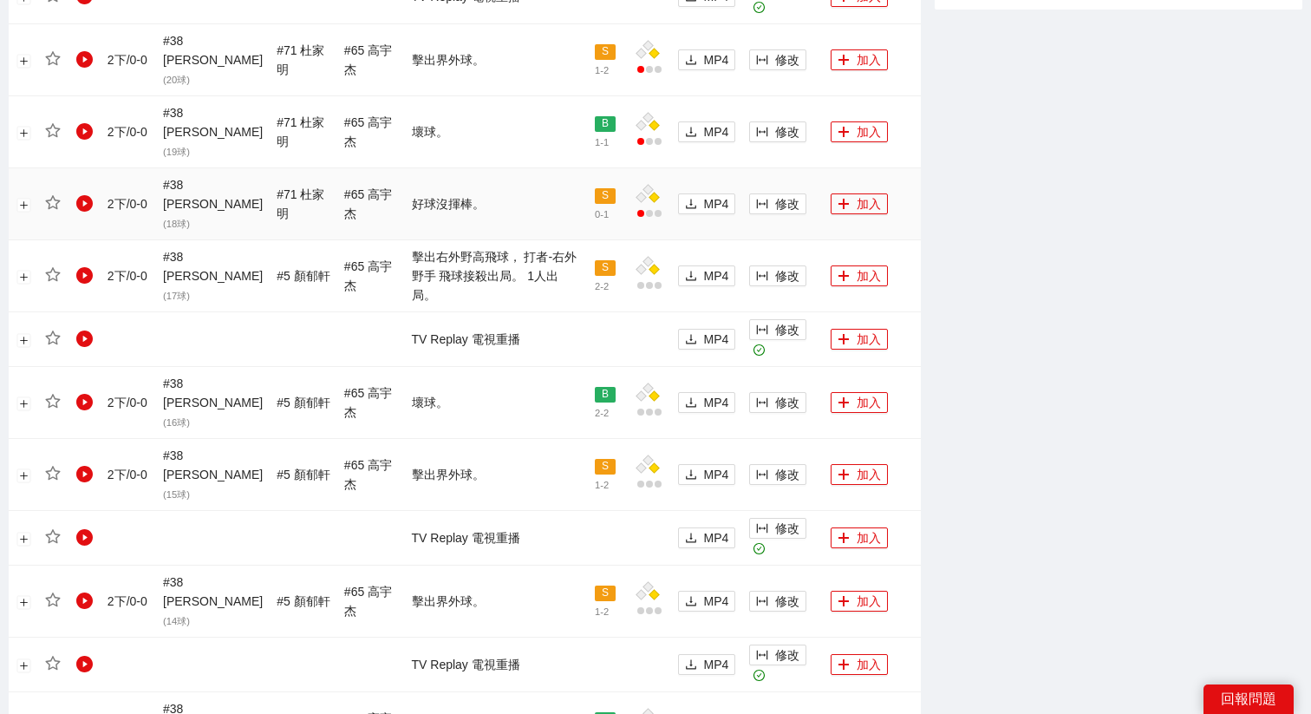
scroll to position [1003, 0]
click at [763, 278] on button "修改" at bounding box center [777, 274] width 57 height 21
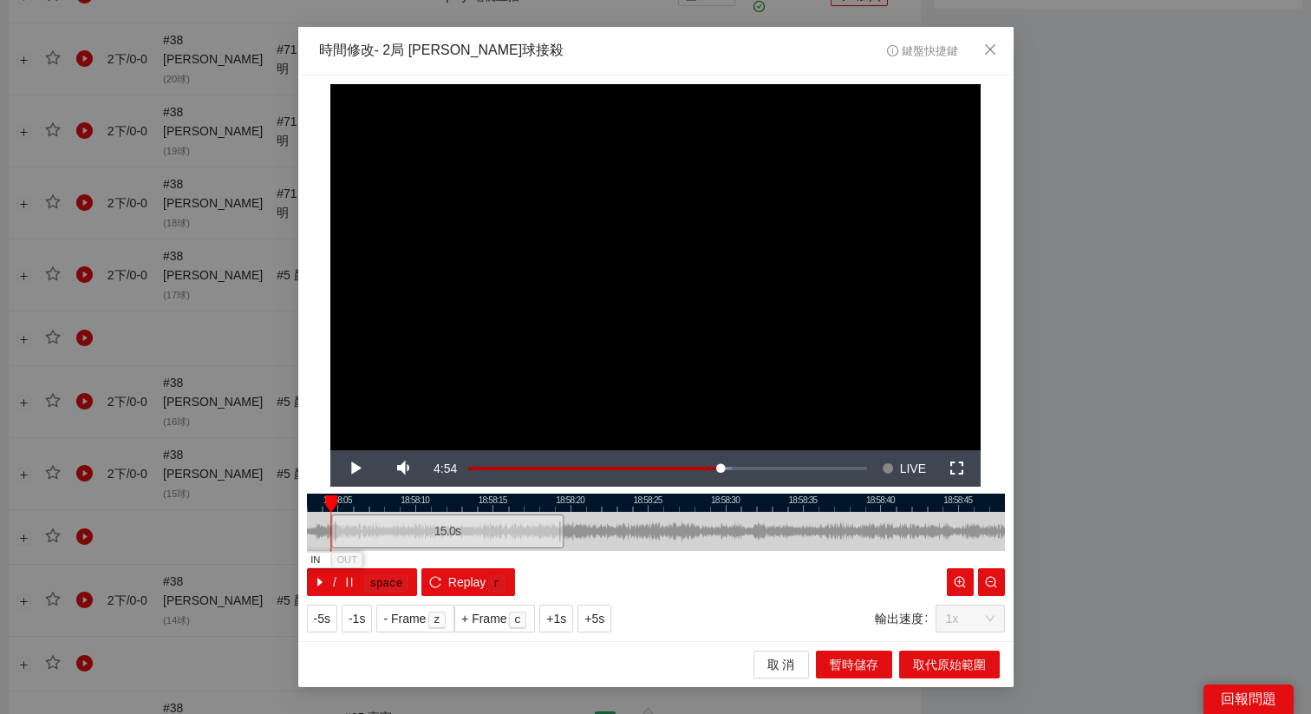
drag, startPoint x: 610, startPoint y: 531, endPoint x: 402, endPoint y: 529, distance: 208.1
click at [402, 529] on div "15.0 s" at bounding box center [447, 531] width 232 height 34
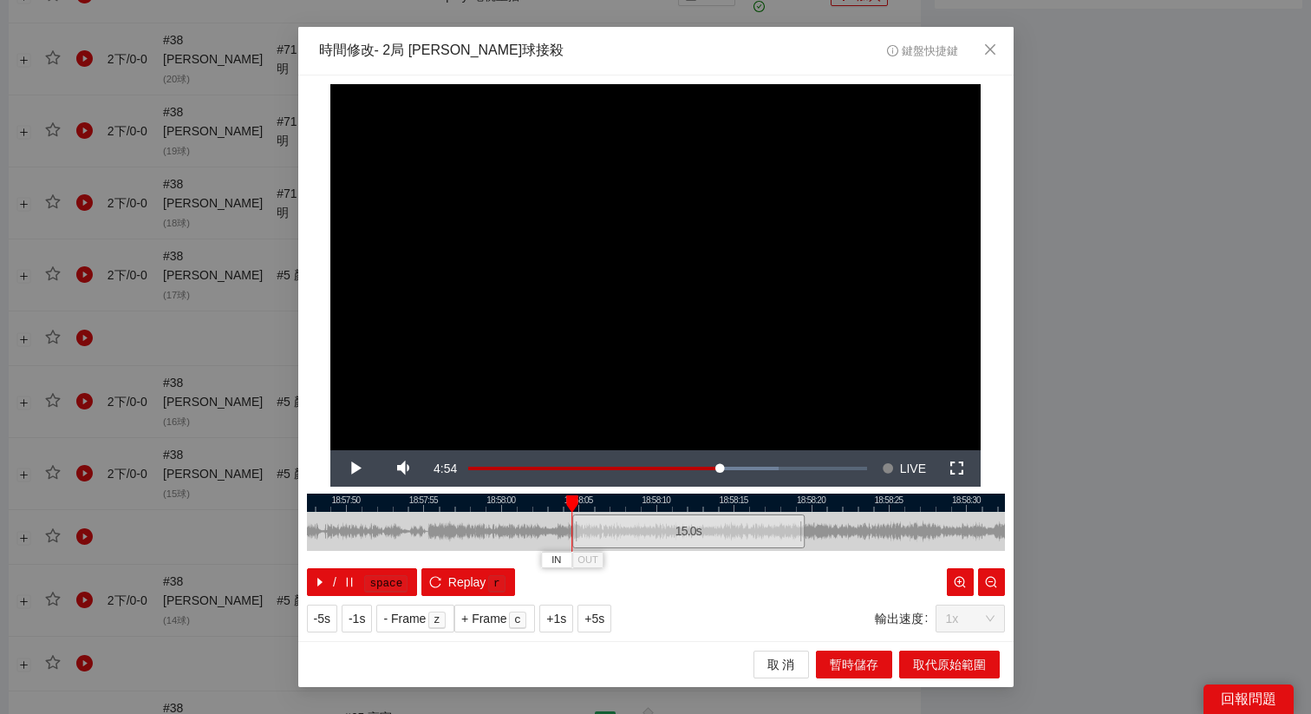
drag, startPoint x: 539, startPoint y: 492, endPoint x: 827, endPoint y: 530, distance: 290.3
click at [827, 530] on div "18:57:45 18:57:50 18:57:55 18:58:00 18:58:05 18:58:10 18:58:15 18:58:20 18:58:2…" at bounding box center [656, 544] width 698 height 102
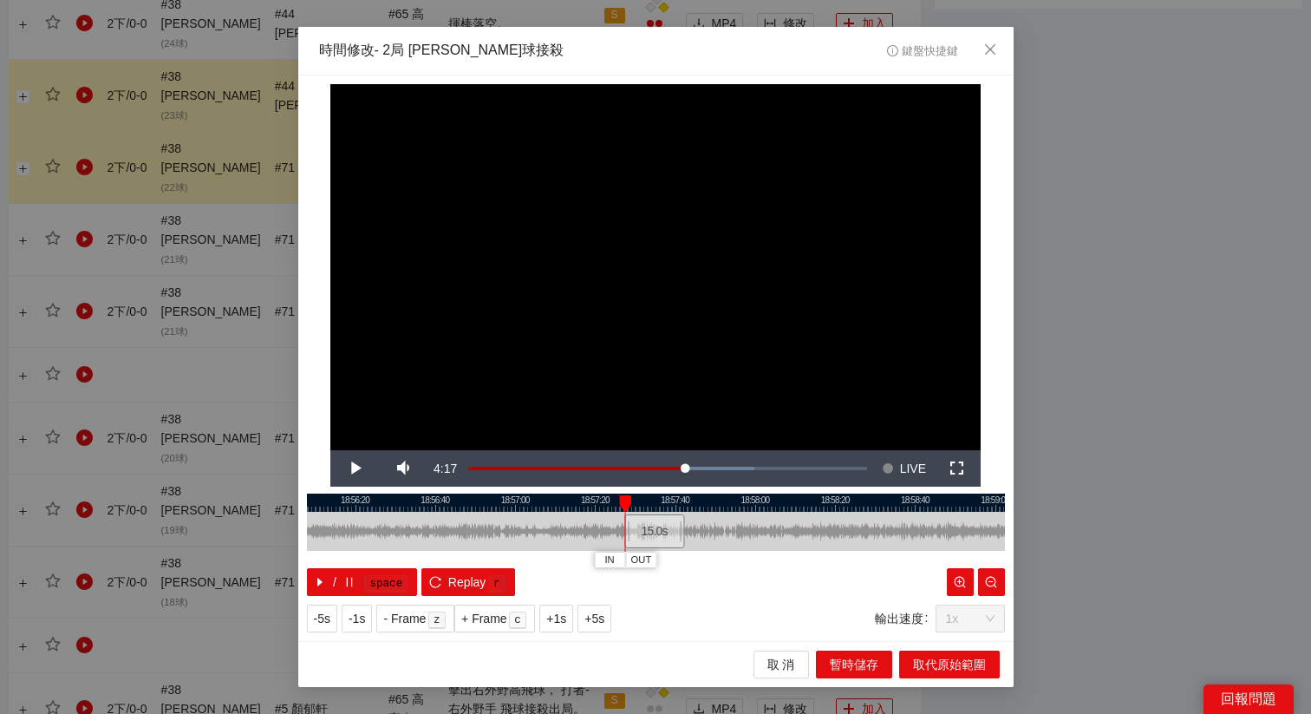
drag, startPoint x: 805, startPoint y: 529, endPoint x: 656, endPoint y: 546, distance: 149.3
click at [655, 546] on div "15.0 s" at bounding box center [654, 531] width 60 height 34
click at [660, 546] on div "15.0 s" at bounding box center [658, 531] width 60 height 34
click at [604, 610] on span "+5s" at bounding box center [594, 618] width 20 height 19
click at [356, 468] on span "Video Player" at bounding box center [354, 468] width 49 height 0
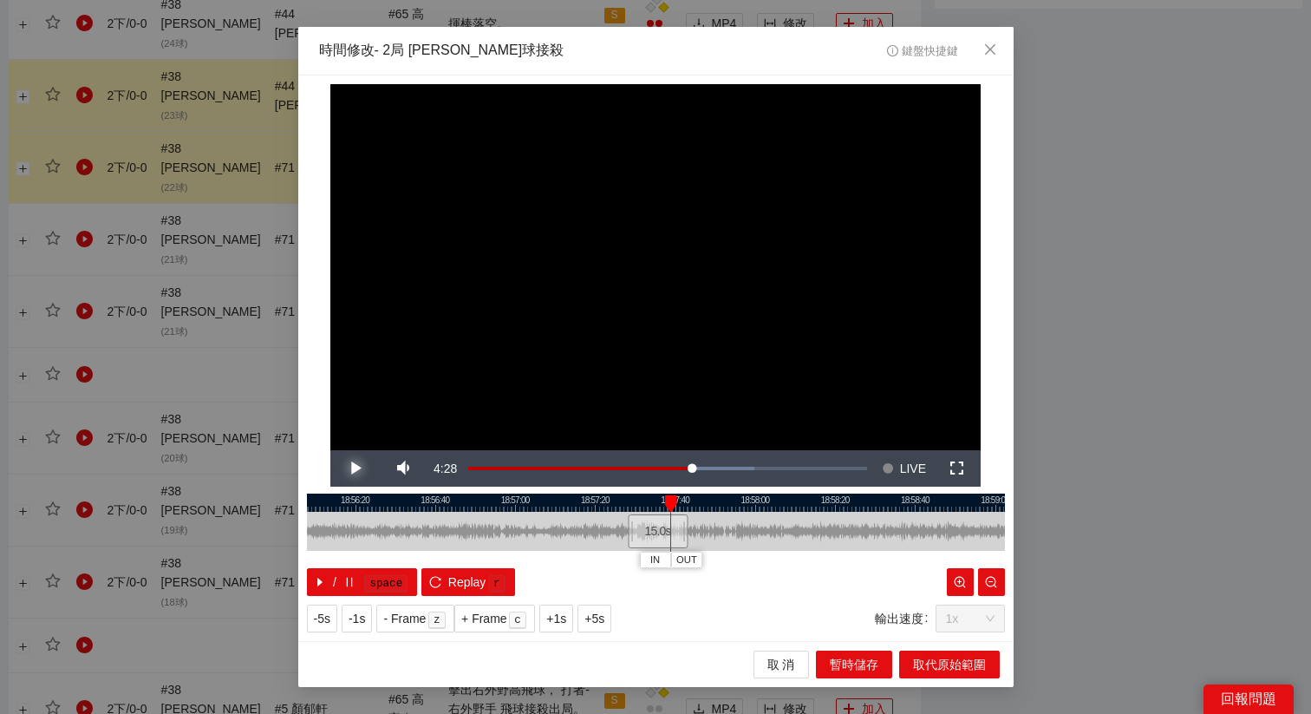
click at [356, 468] on span "Video Player" at bounding box center [354, 468] width 49 height 0
click at [663, 501] on div at bounding box center [656, 502] width 698 height 18
click at [362, 468] on span "Video Player" at bounding box center [354, 468] width 49 height 0
click at [361, 468] on span "Video Player" at bounding box center [354, 468] width 49 height 0
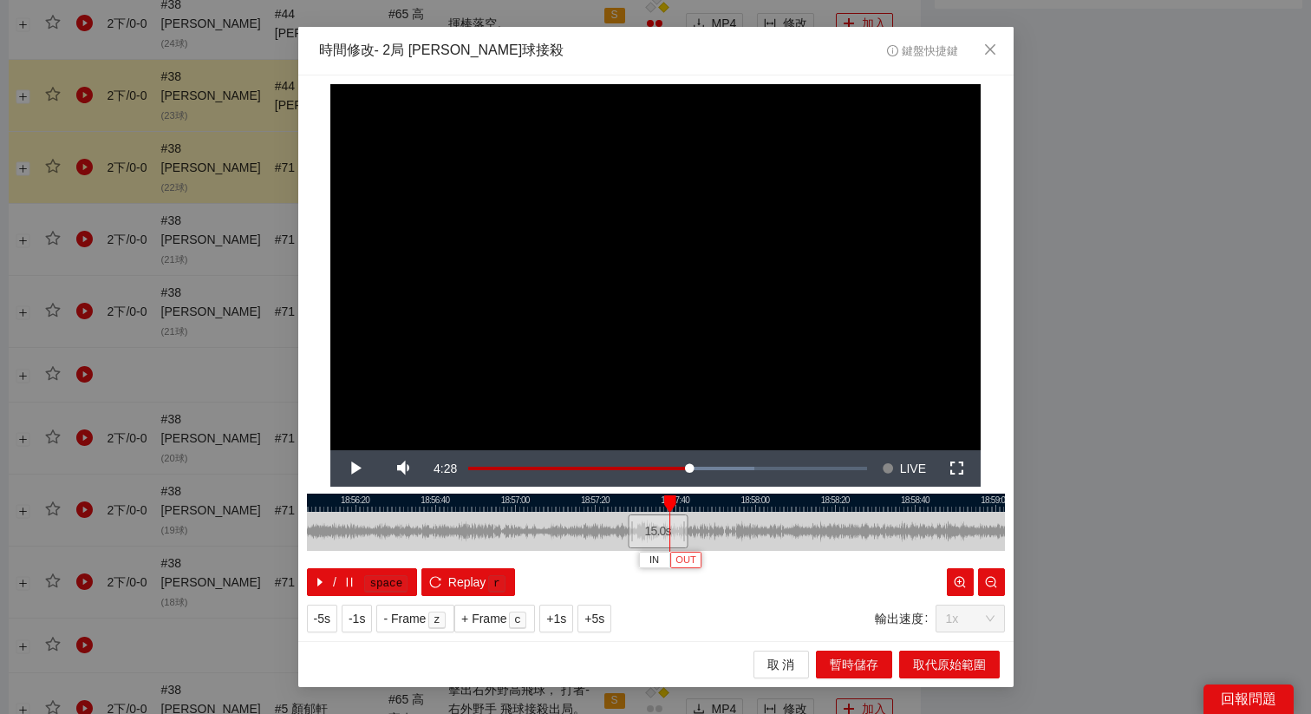
click at [695, 561] on button "OUT" at bounding box center [685, 559] width 31 height 16
click at [962, 660] on span "取代原始範圍" at bounding box center [949, 664] width 73 height 19
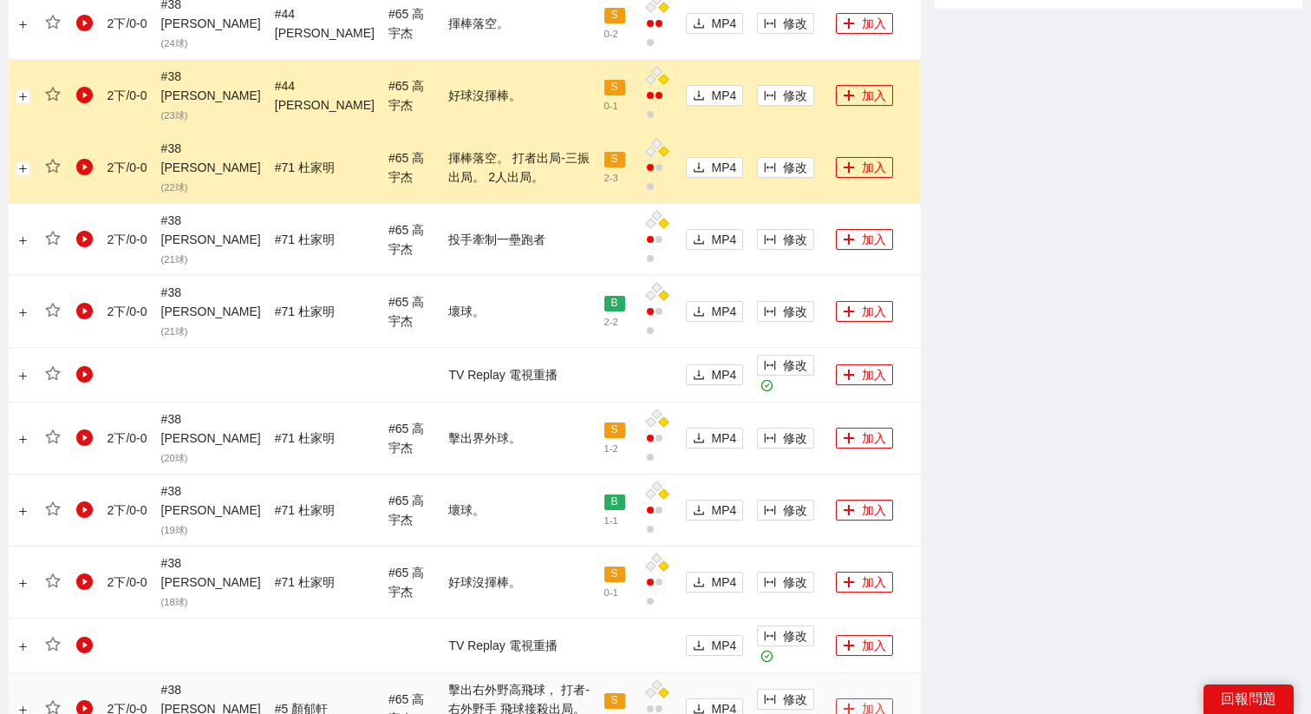
click at [848, 698] on button "加入" at bounding box center [864, 708] width 57 height 21
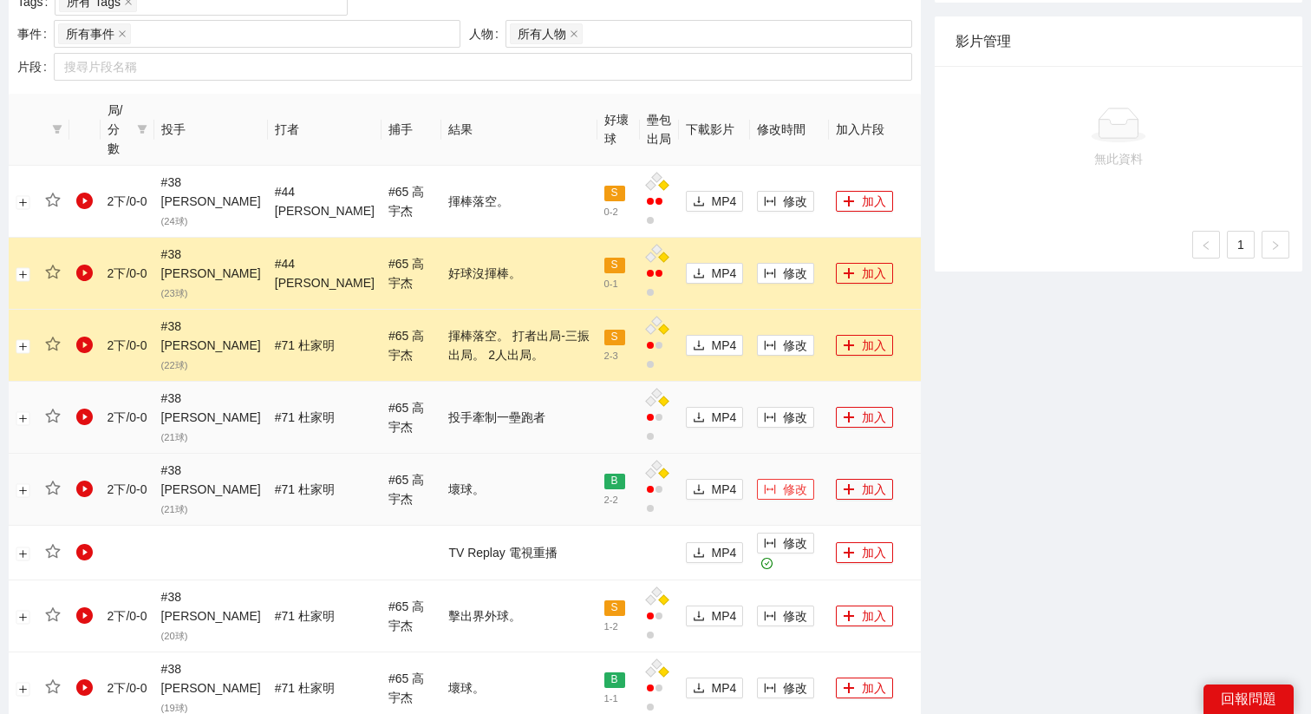
scroll to position [744, 0]
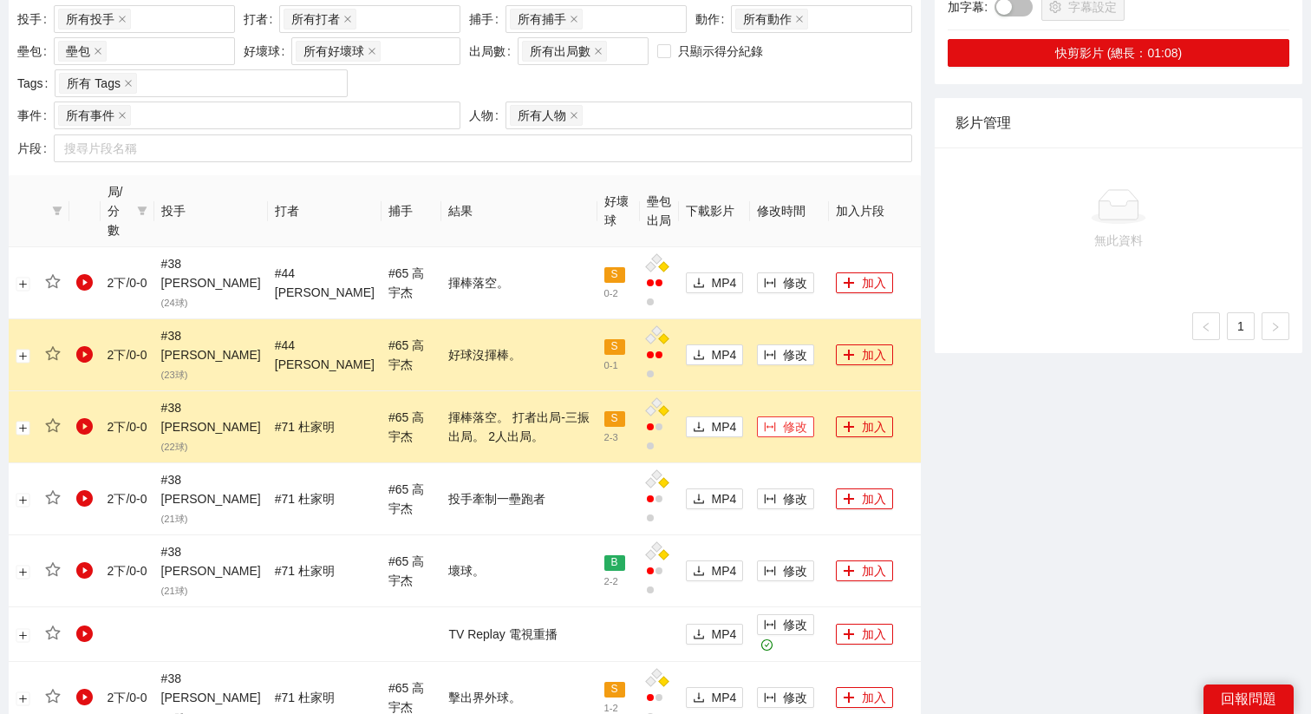
click at [783, 417] on span "修改" at bounding box center [795, 426] width 24 height 19
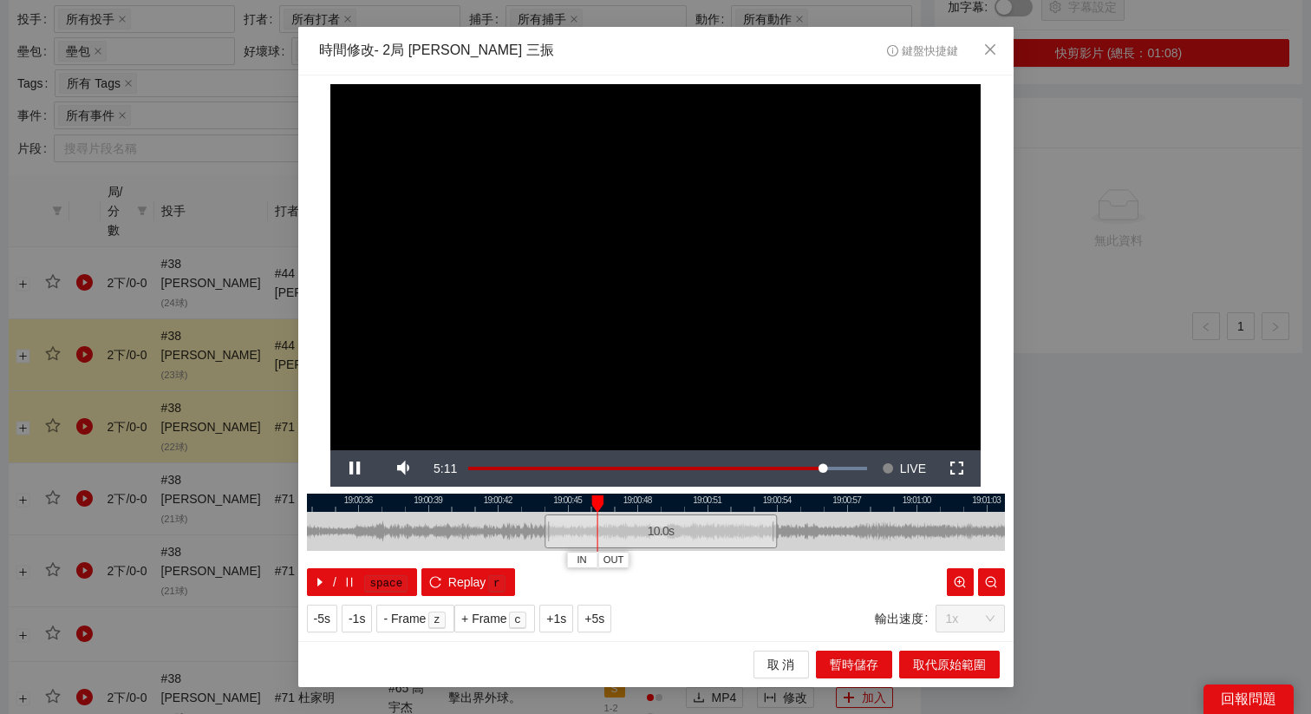
drag, startPoint x: 634, startPoint y: 500, endPoint x: 819, endPoint y: 516, distance: 186.2
click at [819, 516] on div "19:00:33 19:00:36 19:00:39 19:00:42 19:00:45 19:00:48 19:00:51 19:00:54 19:00:5…" at bounding box center [656, 544] width 698 height 102
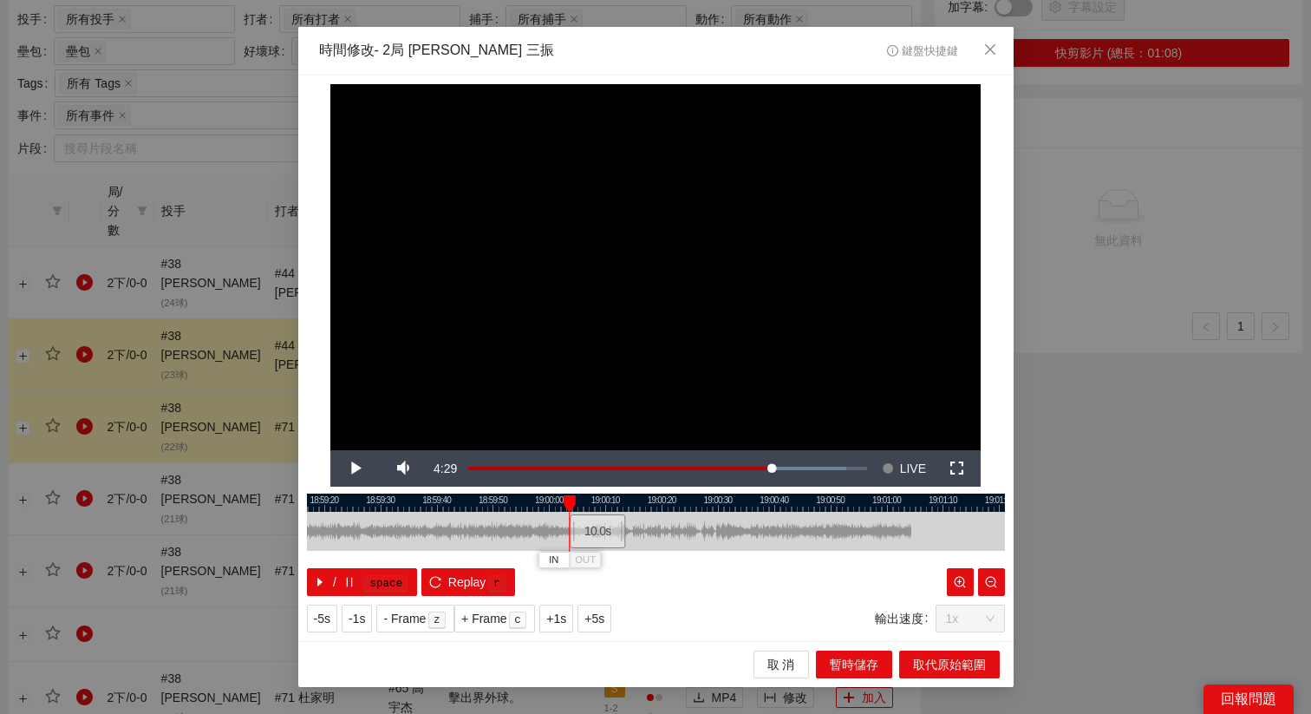
drag, startPoint x: 823, startPoint y: 525, endPoint x: 596, endPoint y: 528, distance: 227.2
click at [596, 528] on div "10.0 s" at bounding box center [598, 531] width 56 height 34
click at [341, 468] on span "Video Player" at bounding box center [354, 468] width 49 height 0
click at [488, 578] on kbd "r" at bounding box center [496, 583] width 17 height 17
click at [601, 536] on div "10.0 s" at bounding box center [600, 531] width 56 height 34
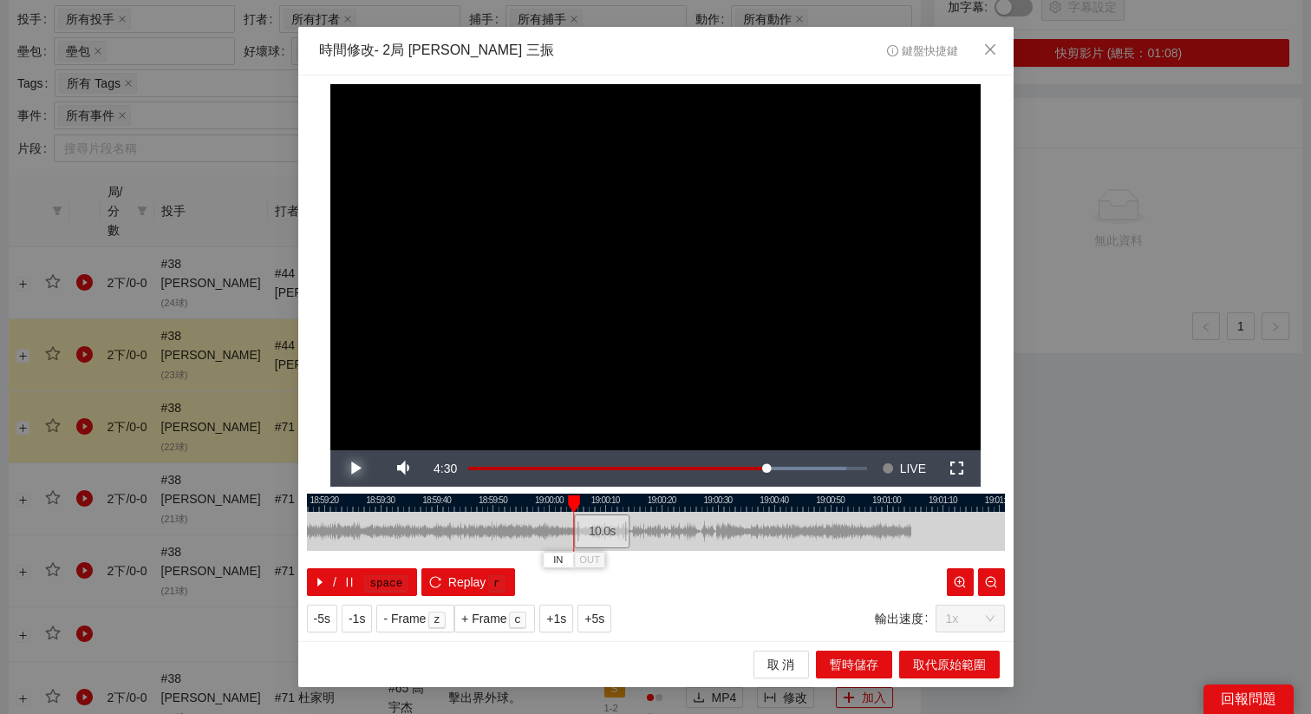
click at [362, 468] on span "Video Player" at bounding box center [354, 468] width 49 height 0
click at [603, 618] on span "+5s" at bounding box center [594, 618] width 20 height 19
click at [351, 468] on span "Video Player" at bounding box center [354, 468] width 49 height 0
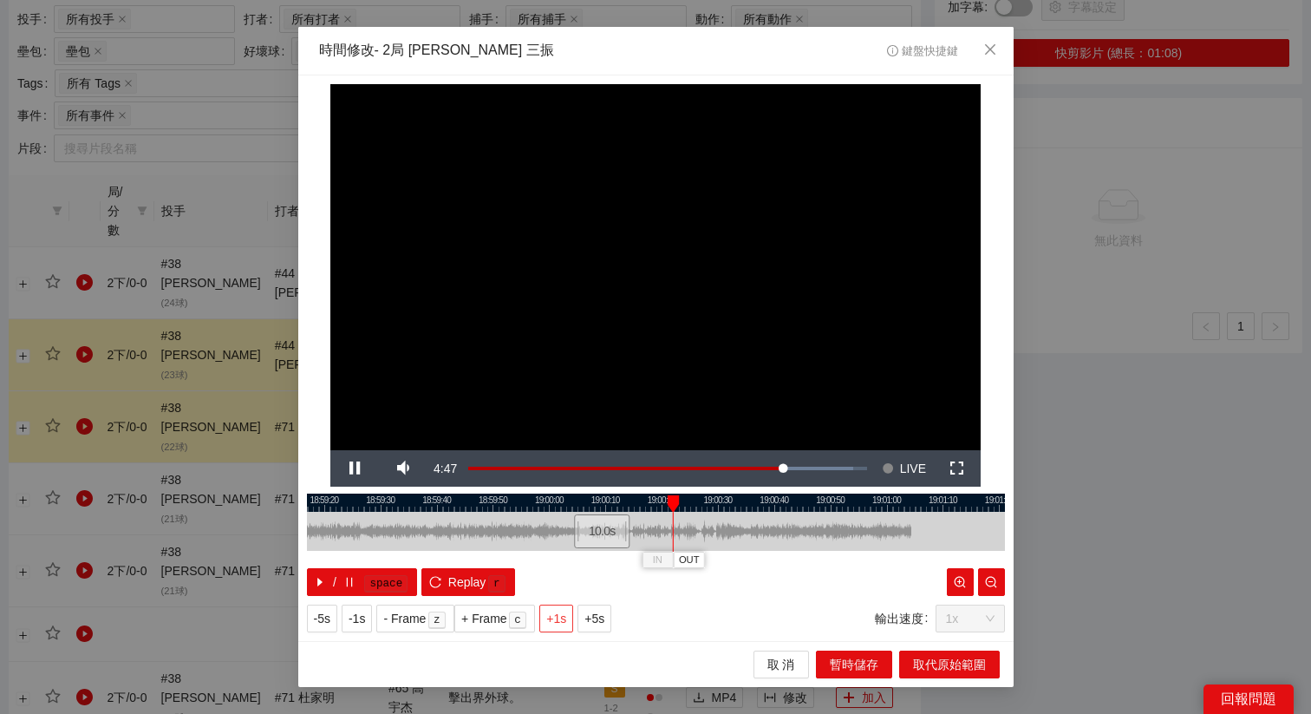
click at [562, 616] on span "+1s" at bounding box center [556, 618] width 20 height 19
click at [353, 468] on span "Video Player" at bounding box center [354, 468] width 49 height 0
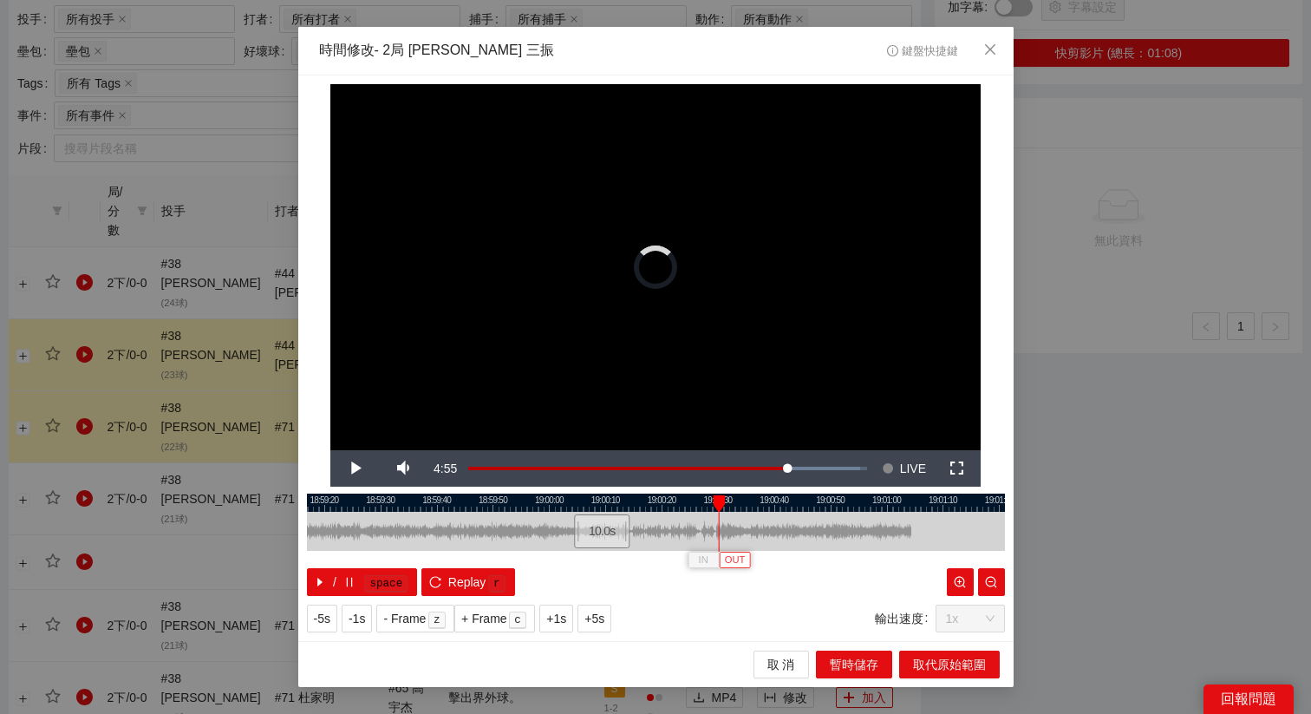
click at [737, 558] on span "OUT" at bounding box center [735, 560] width 21 height 16
click at [961, 665] on span "取代原始範圍" at bounding box center [949, 664] width 73 height 19
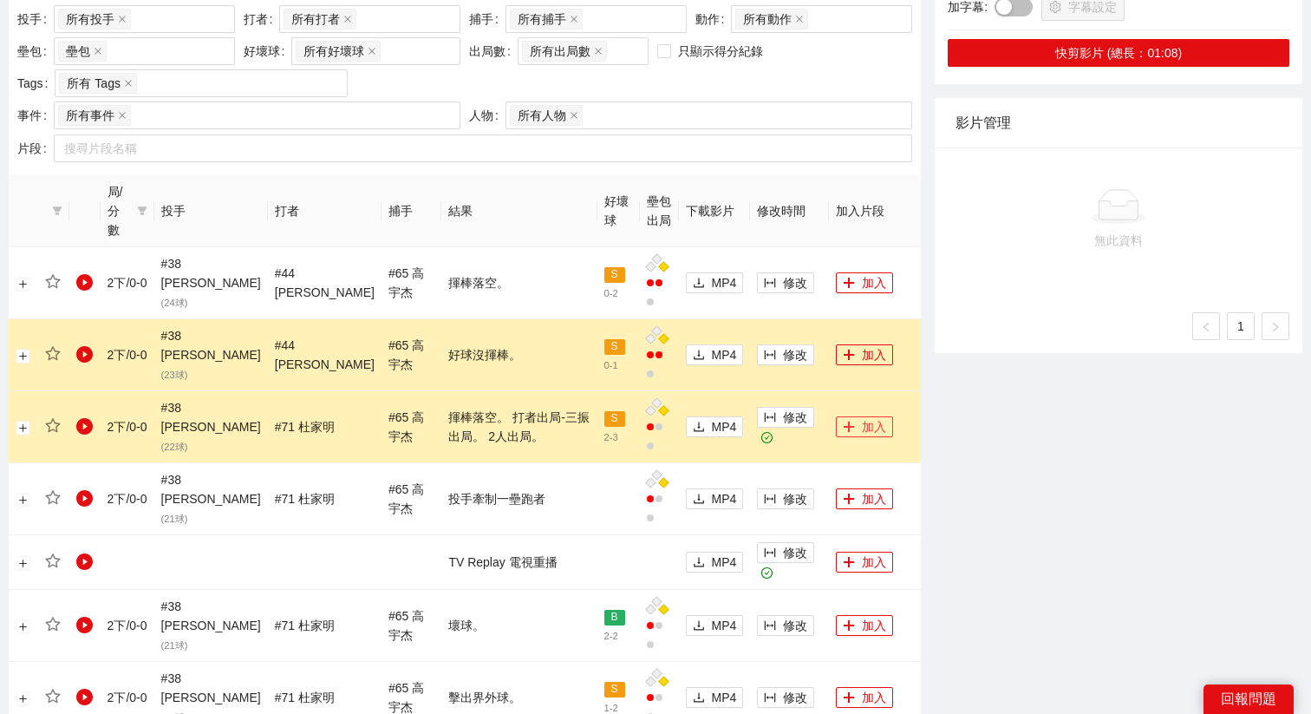
click at [843, 421] on icon "plus" at bounding box center [849, 427] width 12 height 12
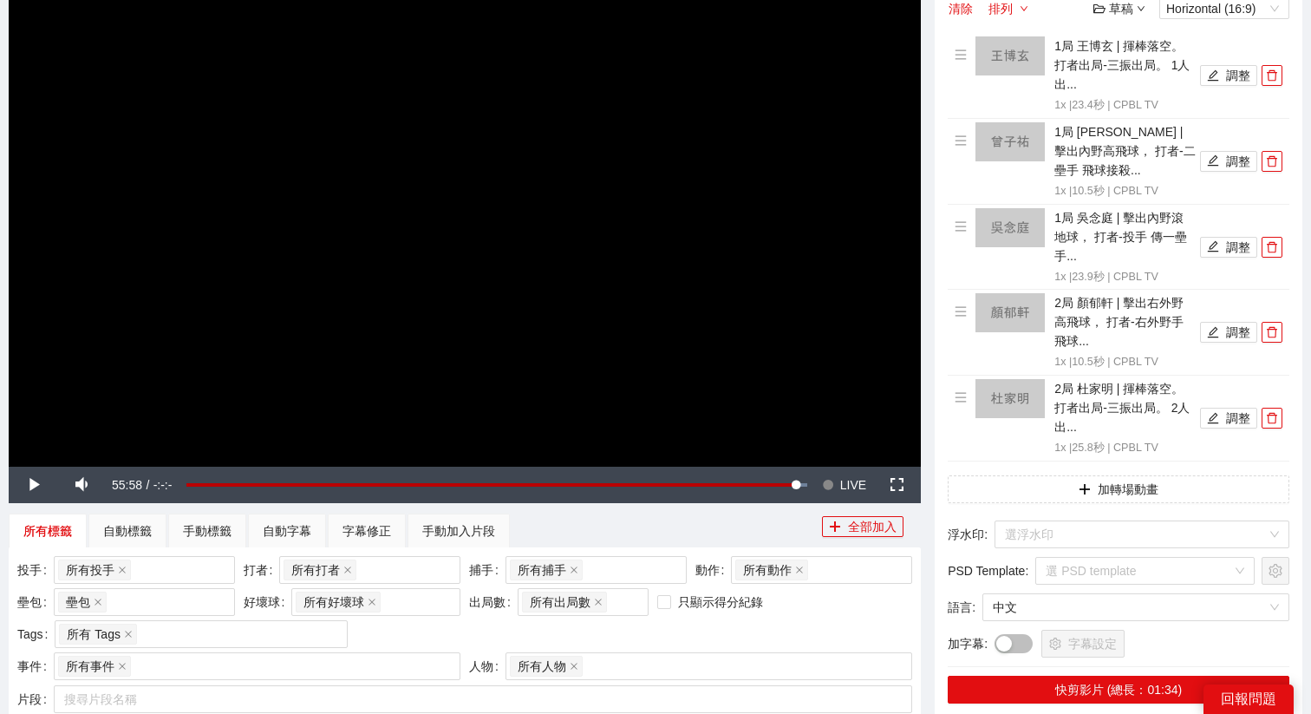
scroll to position [107, 0]
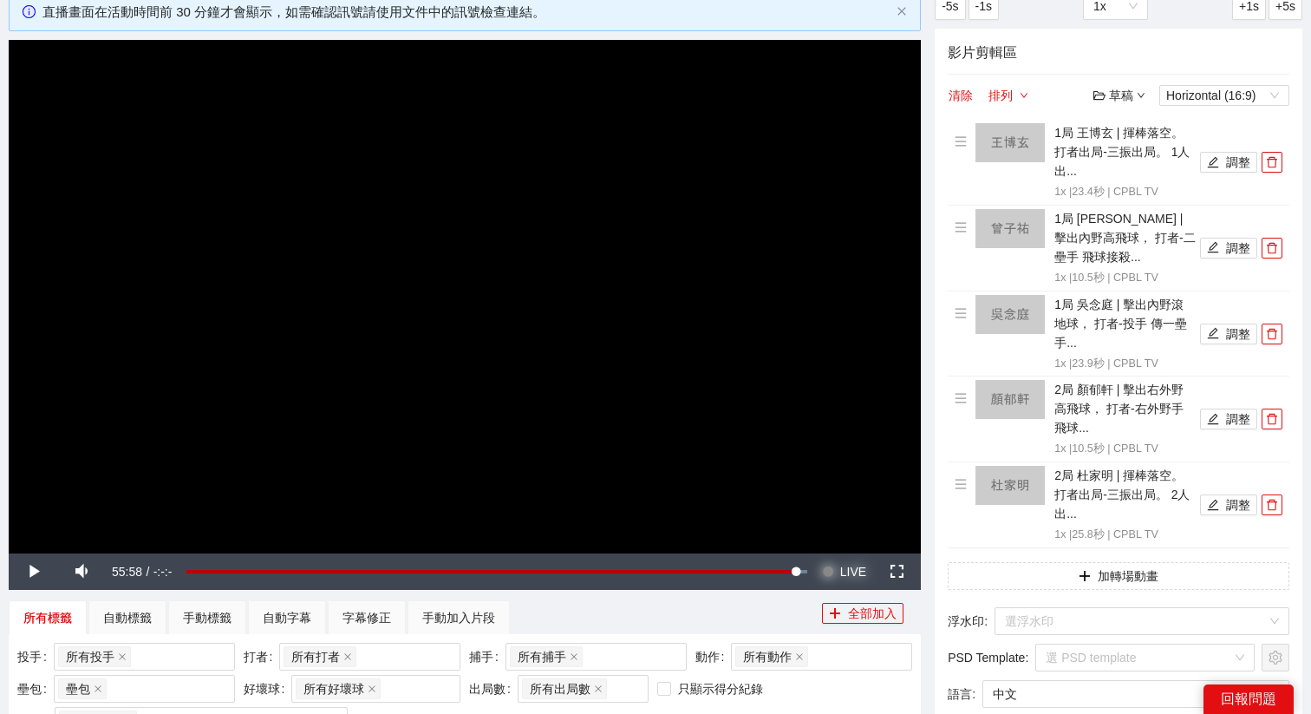
click at [850, 572] on span "LIVE" at bounding box center [853, 571] width 26 height 36
click at [584, 386] on video "Video Player" at bounding box center [465, 296] width 912 height 513
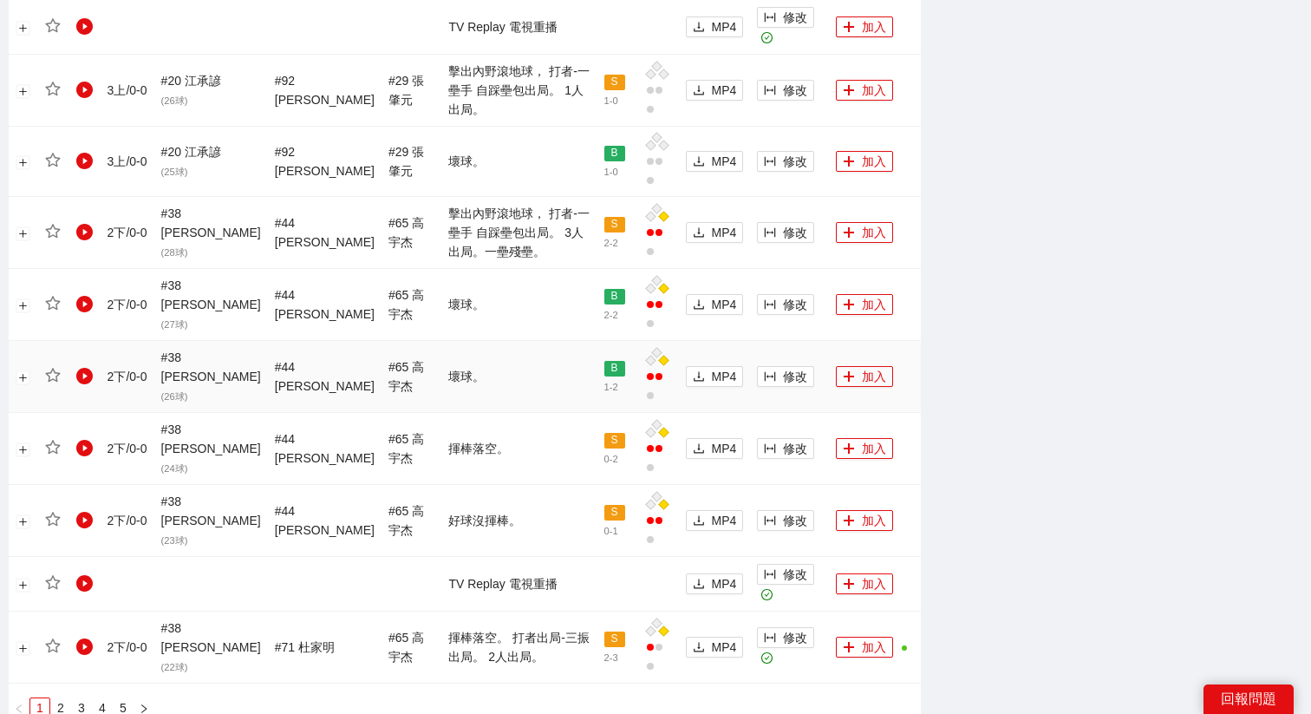
scroll to position [1652, 0]
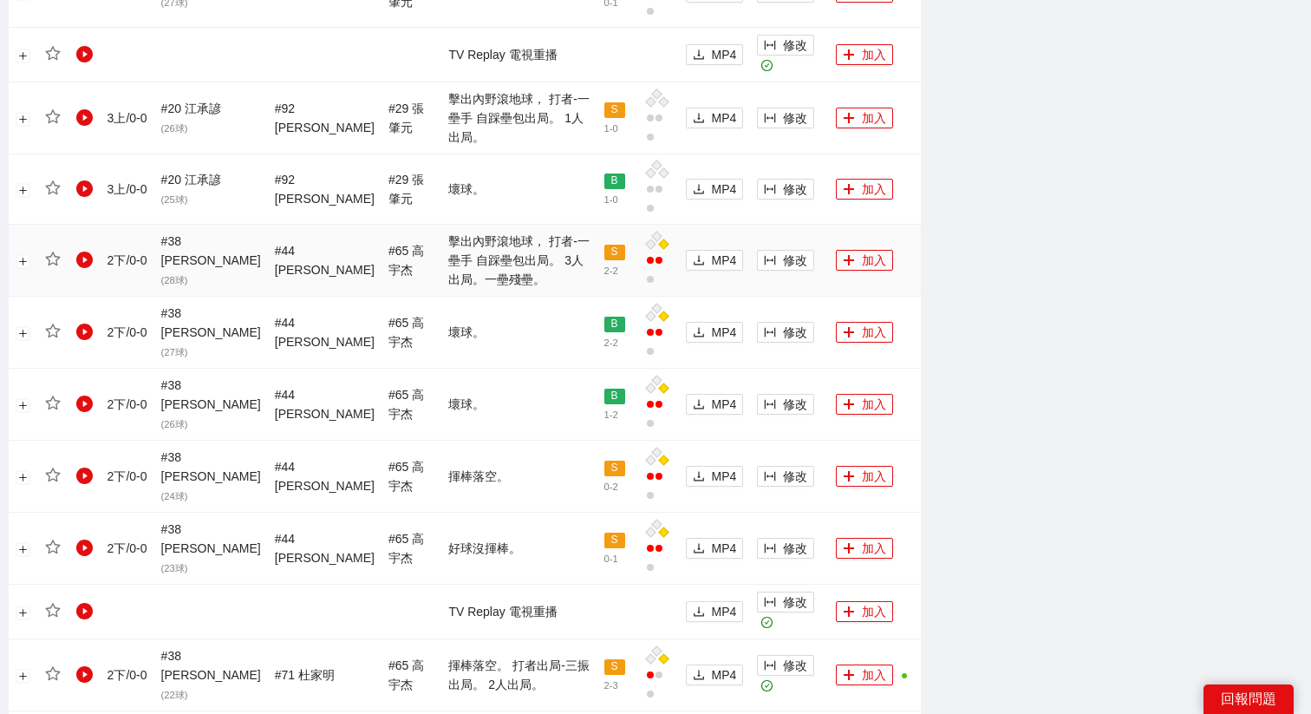
click at [750, 238] on td "修改" at bounding box center [789, 261] width 79 height 72
click at [764, 254] on icon "column-width" at bounding box center [770, 260] width 12 height 12
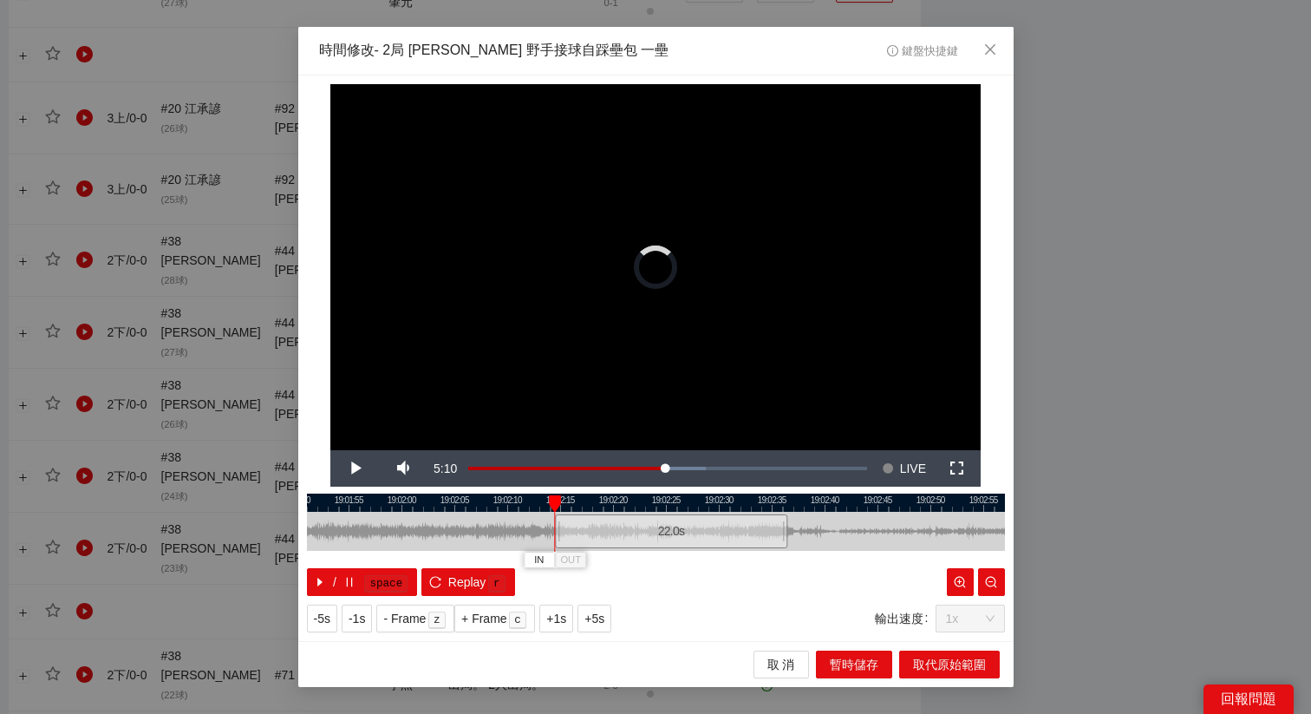
drag, startPoint x: 642, startPoint y: 533, endPoint x: 657, endPoint y: 540, distance: 17.1
click at [657, 540] on div "22.0 s" at bounding box center [671, 531] width 232 height 34
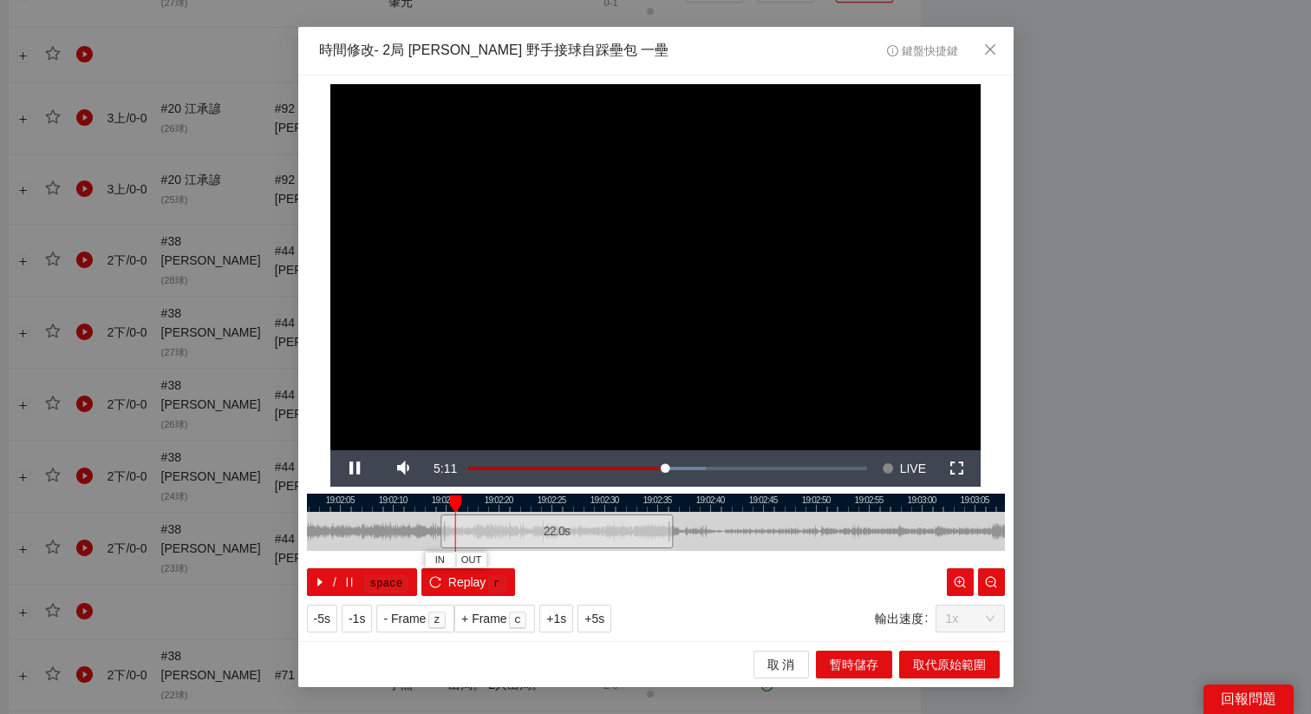
drag, startPoint x: 714, startPoint y: 508, endPoint x: 597, endPoint y: 506, distance: 117.1
click at [597, 506] on div at bounding box center [541, 502] width 698 height 18
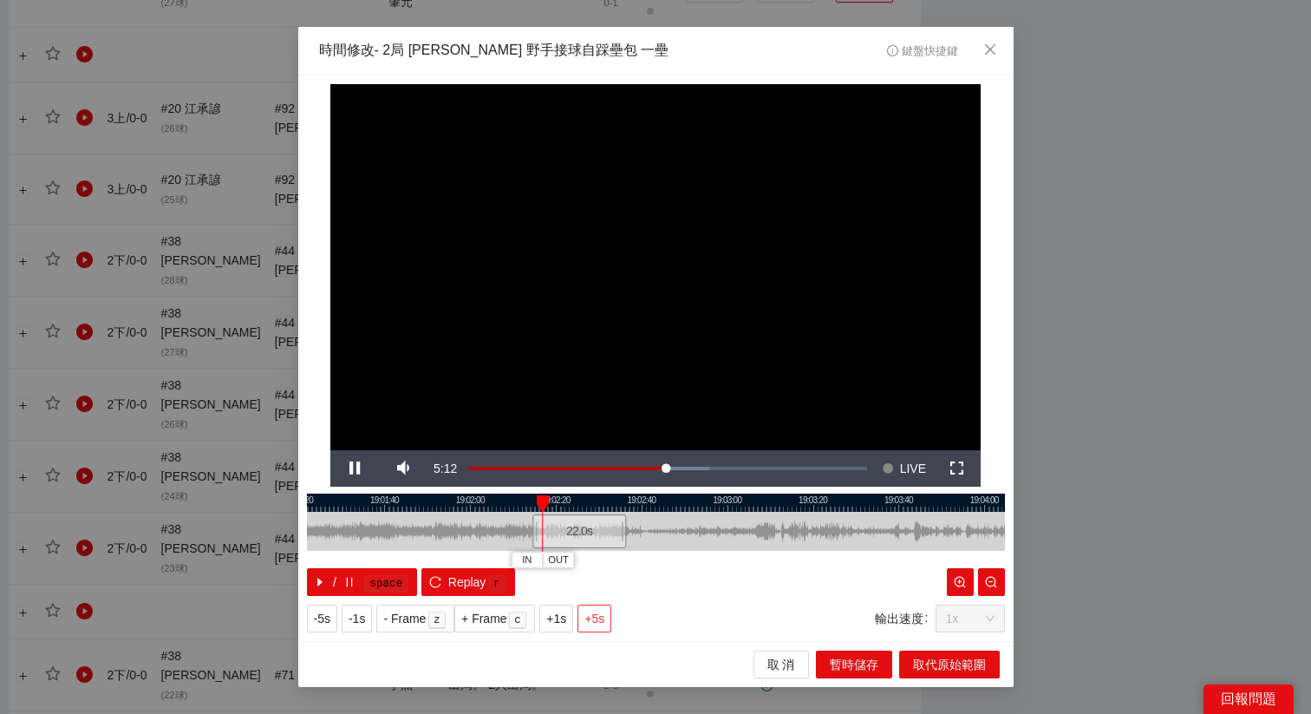
click at [602, 616] on span "+5s" at bounding box center [594, 618] width 20 height 19
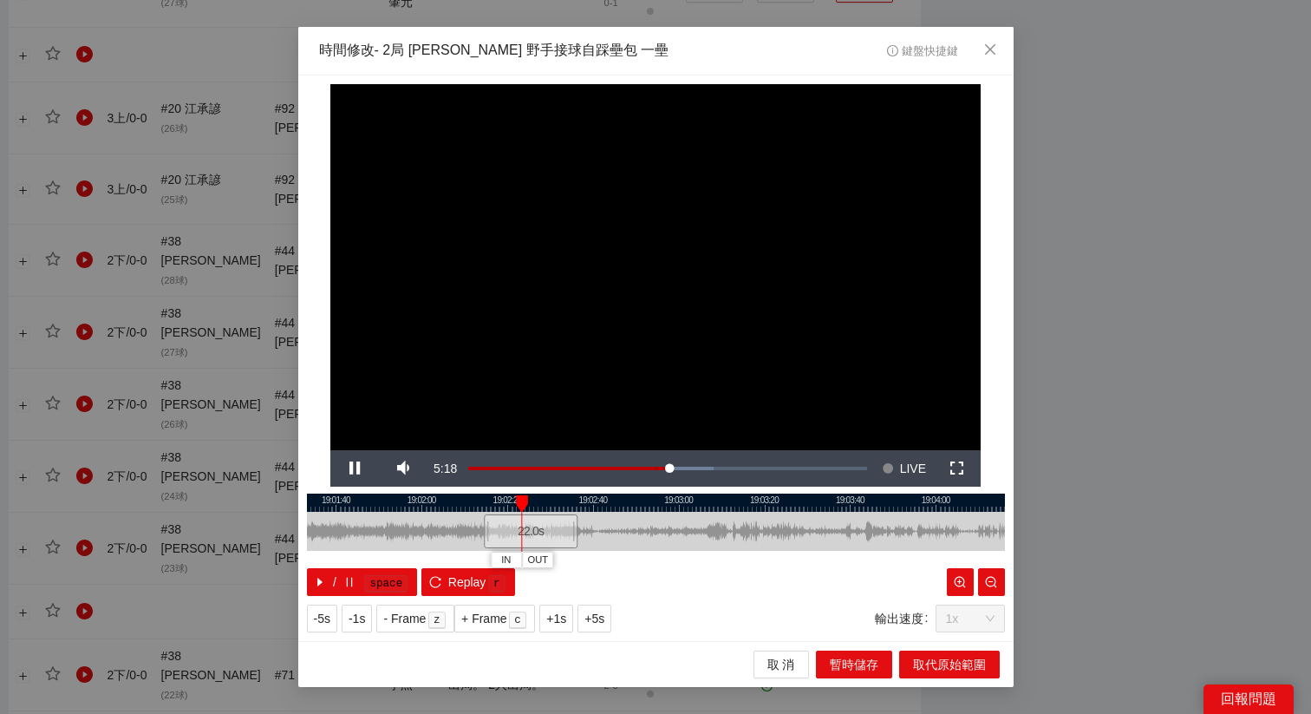
drag, startPoint x: 708, startPoint y: 502, endPoint x: 659, endPoint y: 502, distance: 48.6
click at [659, 502] on div at bounding box center [607, 502] width 698 height 18
click at [559, 616] on span "+1s" at bounding box center [556, 618] width 20 height 19
click at [534, 505] on div at bounding box center [656, 502] width 698 height 18
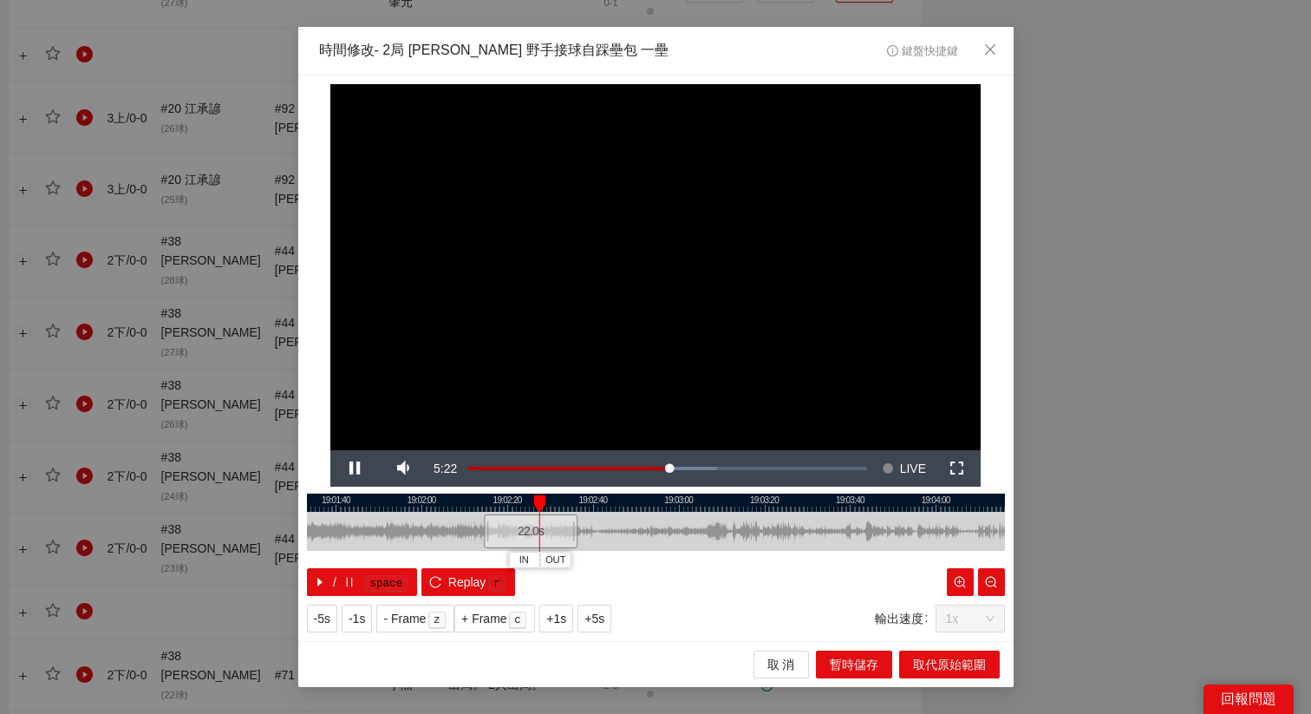
click at [529, 503] on div at bounding box center [656, 502] width 698 height 18
click at [563, 563] on span "OUT" at bounding box center [557, 560] width 21 height 16
click at [566, 558] on span "OUT" at bounding box center [563, 560] width 21 height 16
click at [535, 503] on div at bounding box center [656, 502] width 698 height 18
click at [564, 558] on span "OUT" at bounding box center [564, 560] width 21 height 16
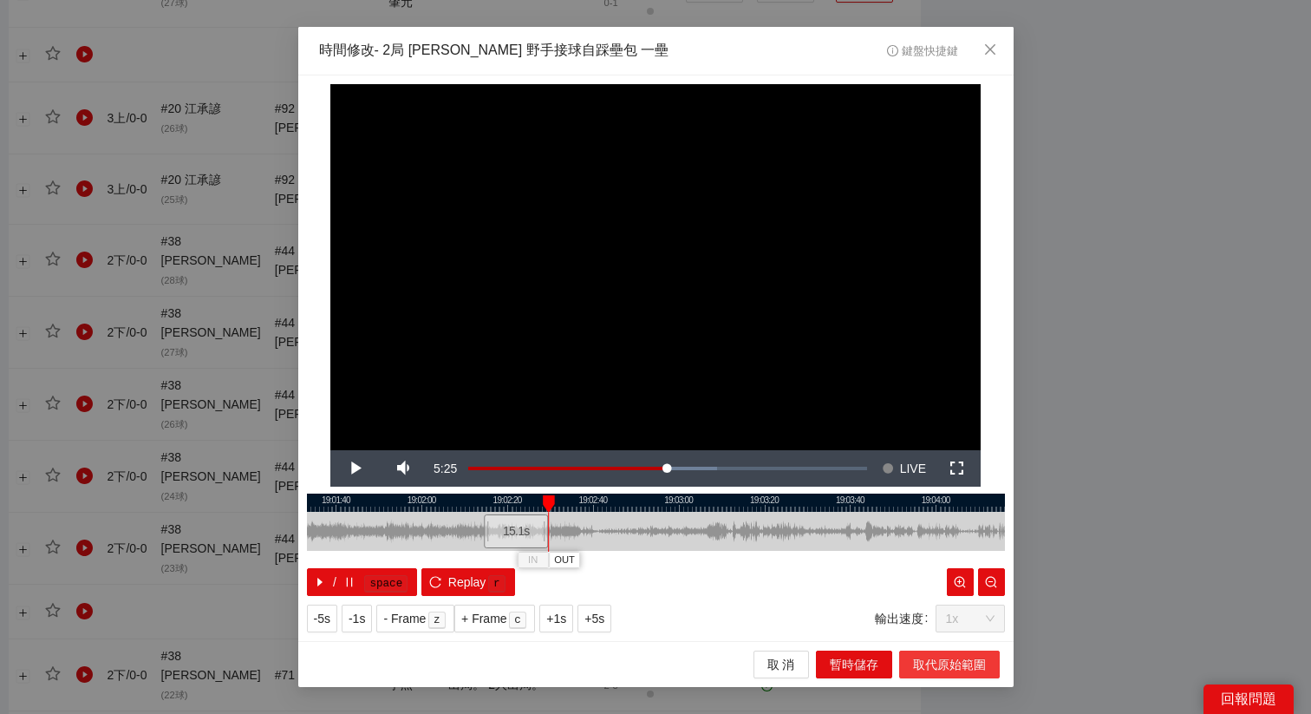
click at [926, 668] on span "取代原始範圍" at bounding box center [949, 664] width 73 height 19
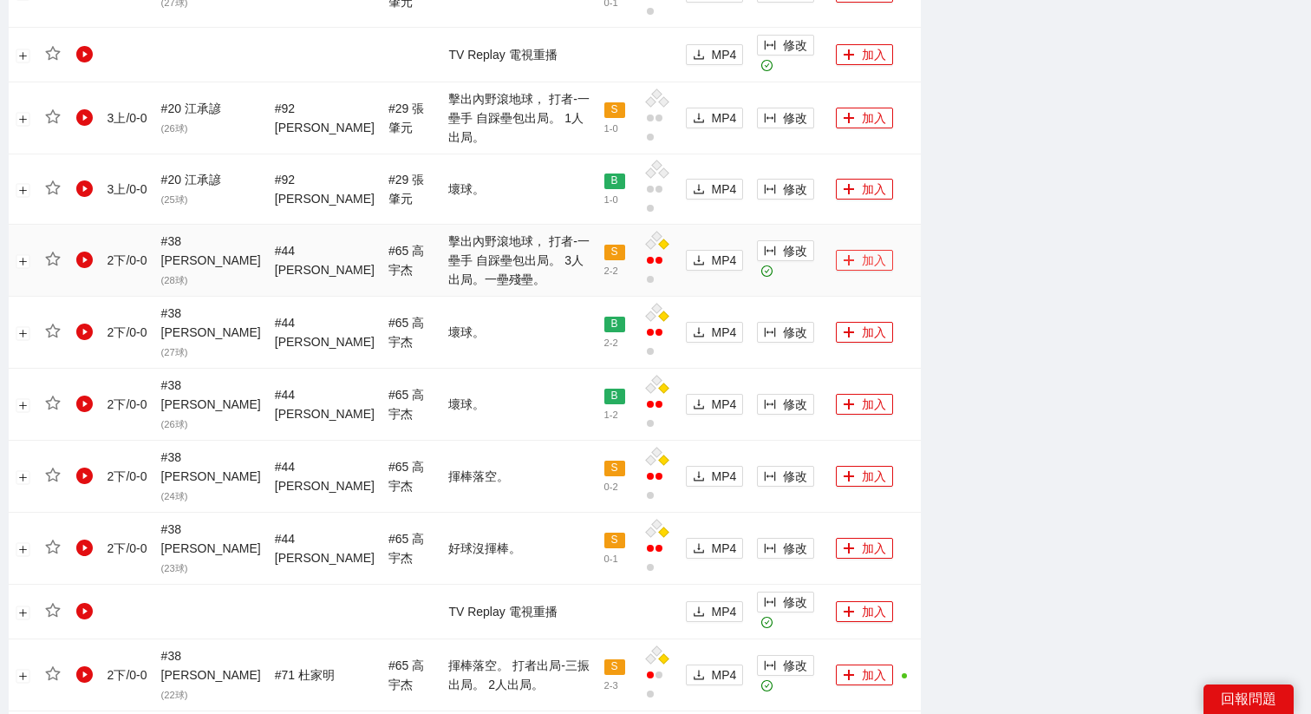
click at [854, 258] on button "加入" at bounding box center [864, 260] width 57 height 21
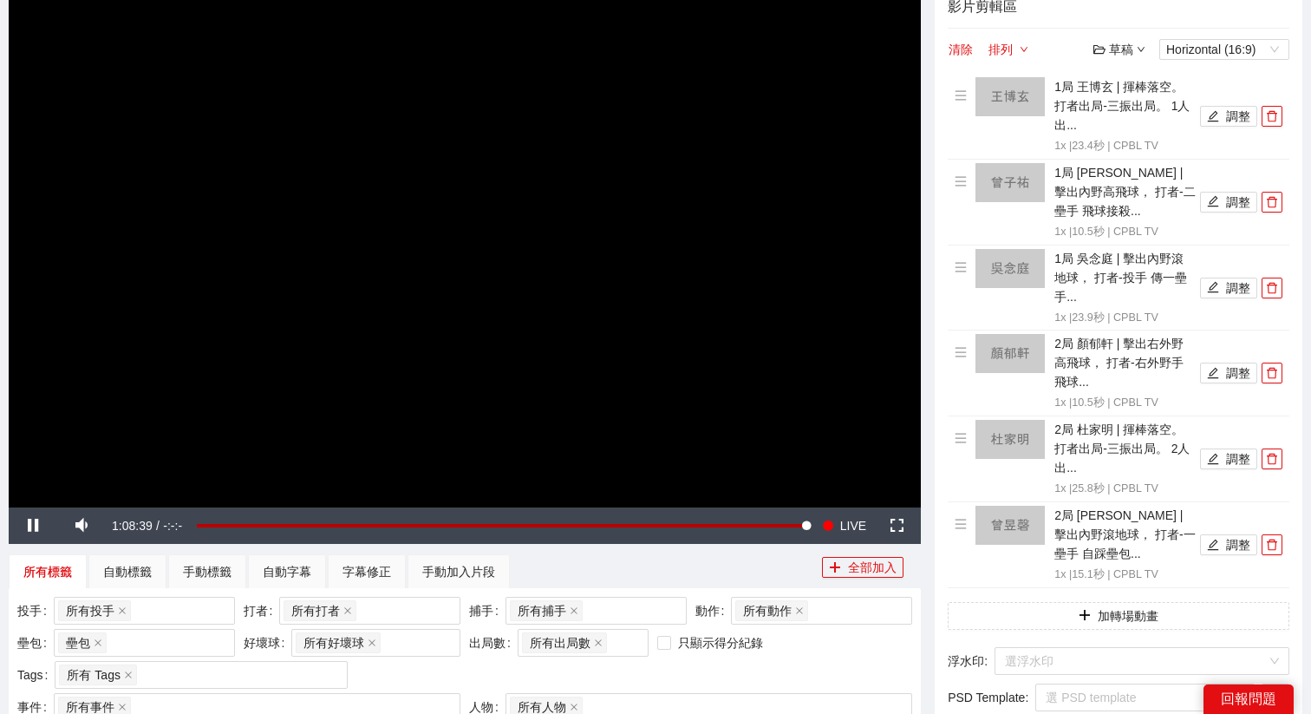
scroll to position [142, 0]
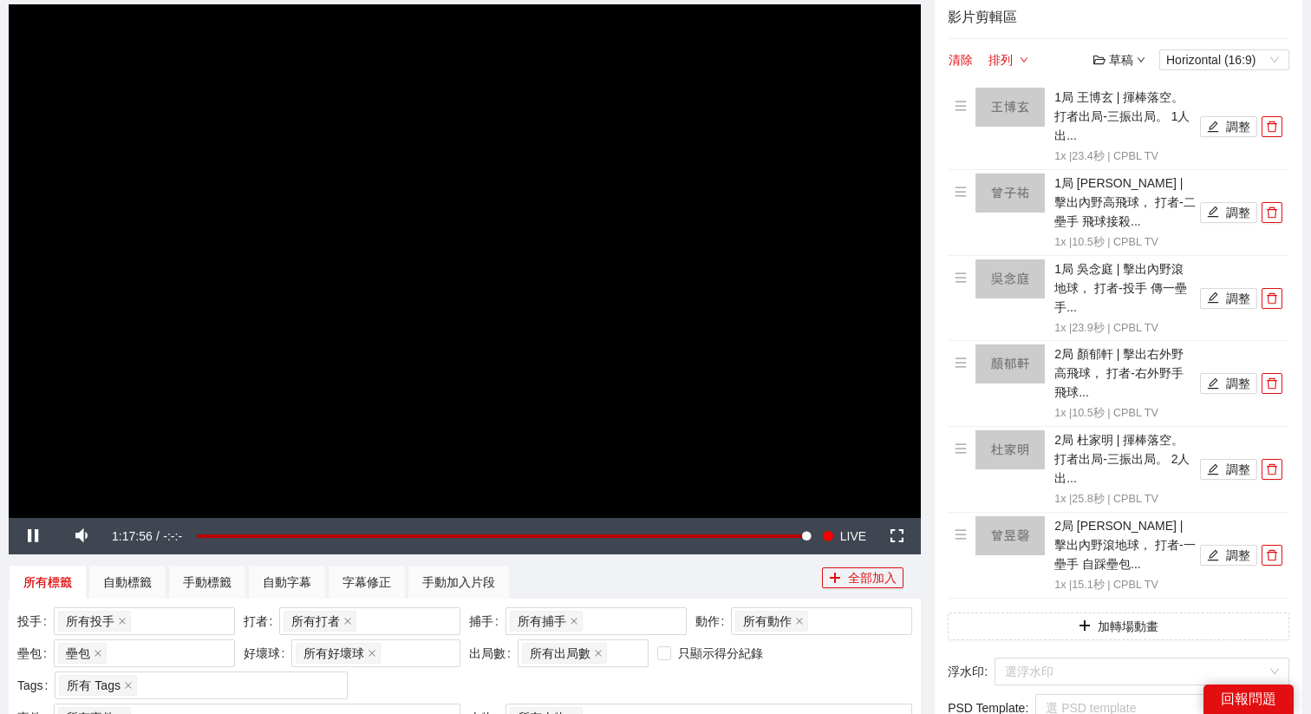
click at [449, 177] on video "Video Player" at bounding box center [465, 260] width 912 height 513
click at [858, 539] on span "LIVE" at bounding box center [853, 536] width 26 height 36
click at [607, 341] on video "Video Player" at bounding box center [465, 260] width 912 height 513
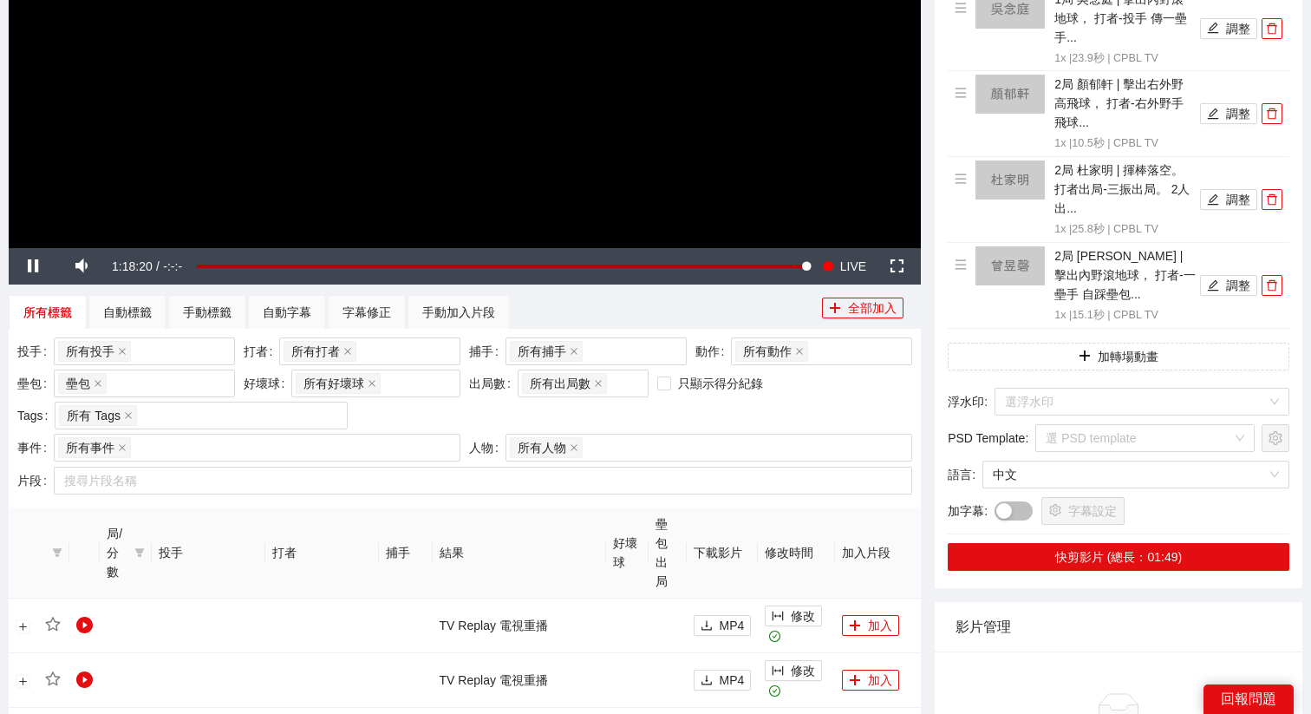
scroll to position [416, 0]
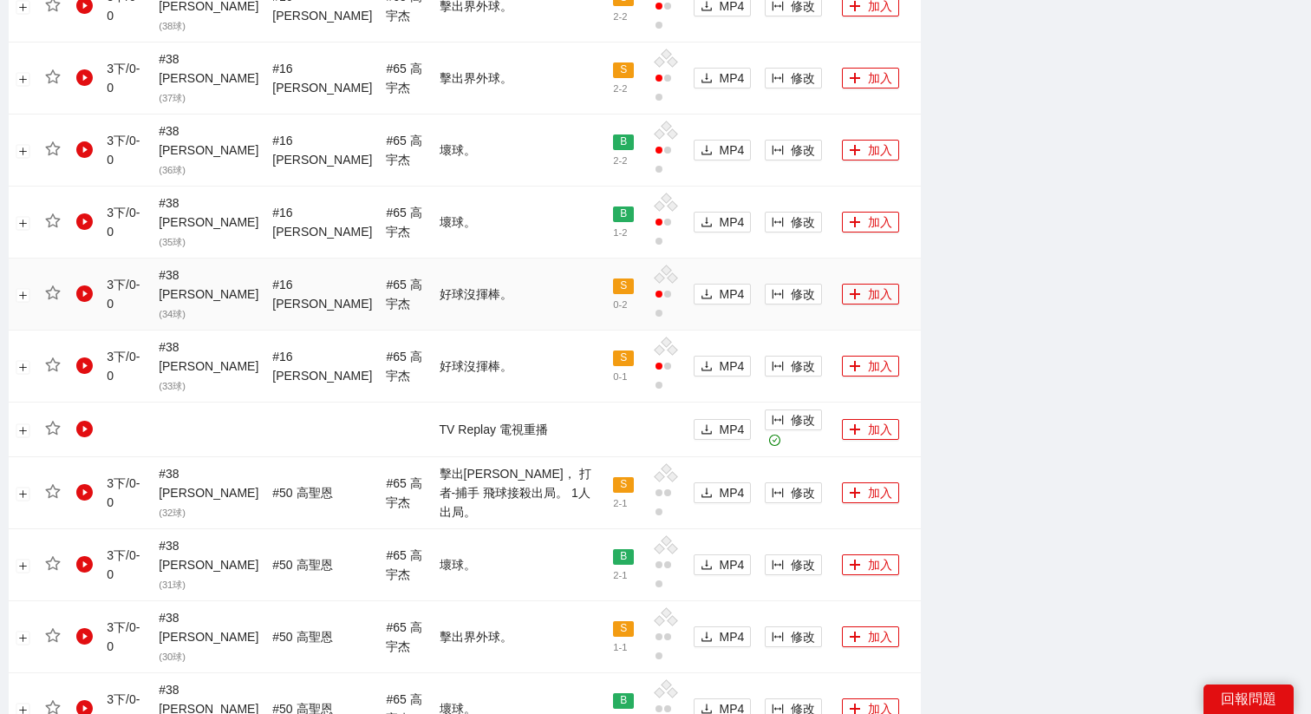
scroll to position [1629, 0]
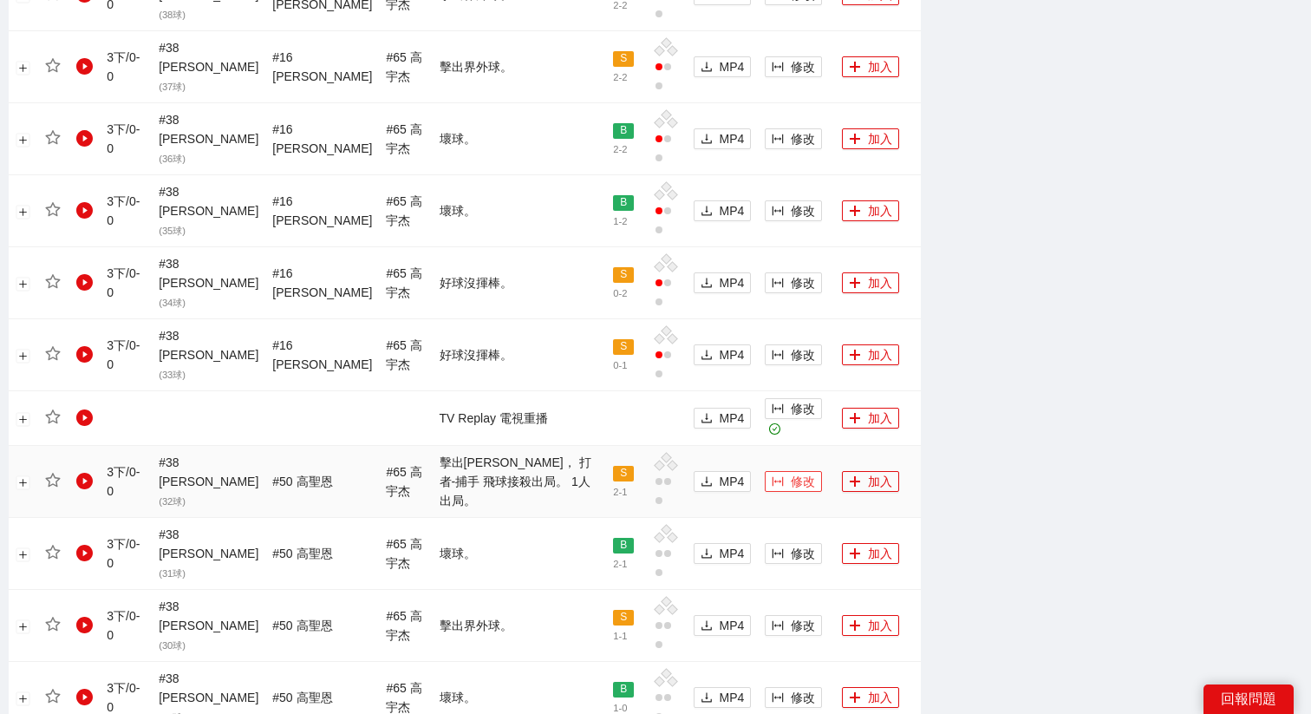
click at [765, 471] on button "修改" at bounding box center [793, 481] width 57 height 21
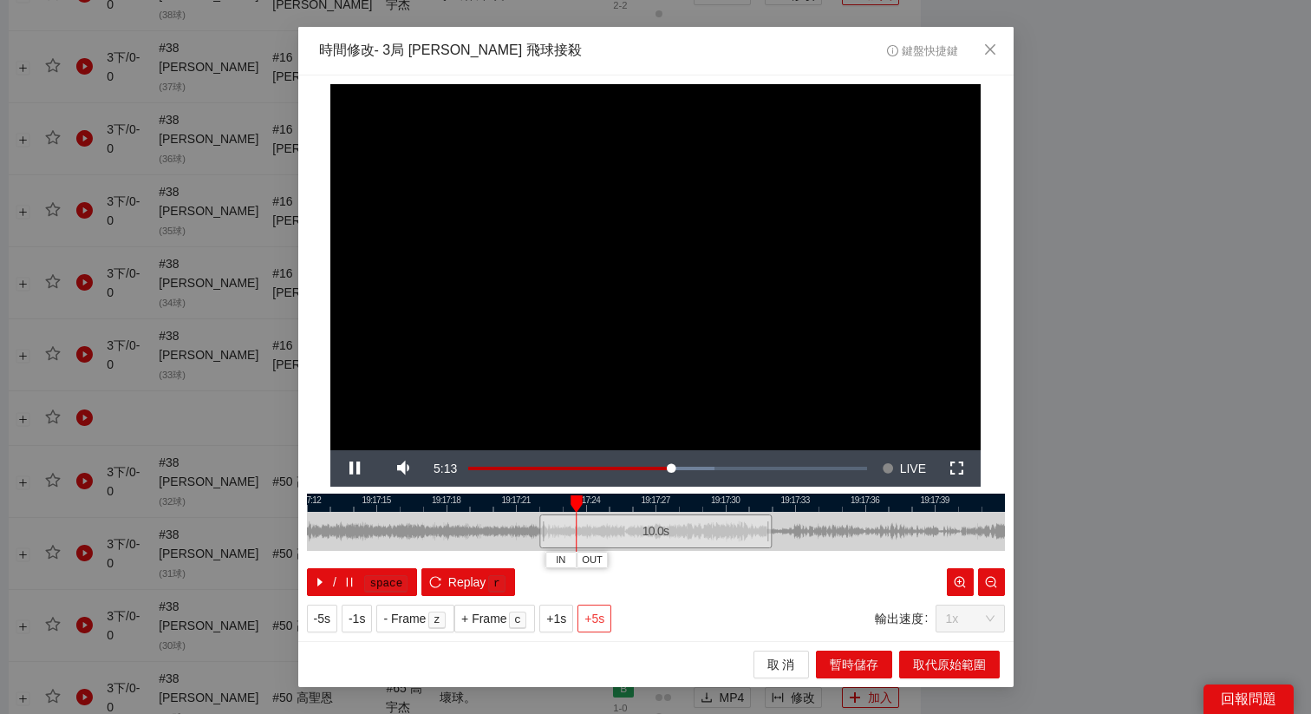
click at [594, 612] on span "+5s" at bounding box center [594, 618] width 20 height 19
click at [900, 561] on button "OUT" at bounding box center [889, 559] width 31 height 16
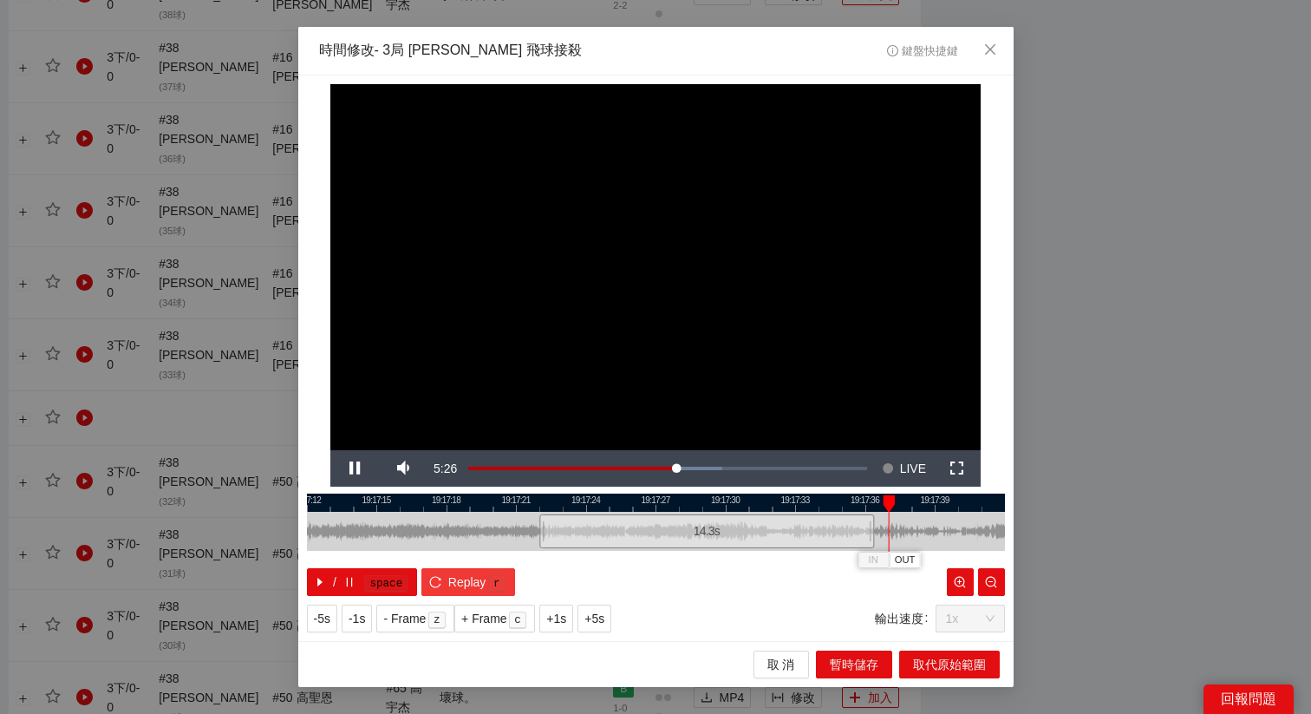
click at [473, 583] on span "Replay" at bounding box center [467, 581] width 38 height 19
click at [601, 619] on span "+5s" at bounding box center [594, 618] width 20 height 19
click at [935, 657] on span "取代原始範圍" at bounding box center [949, 664] width 73 height 19
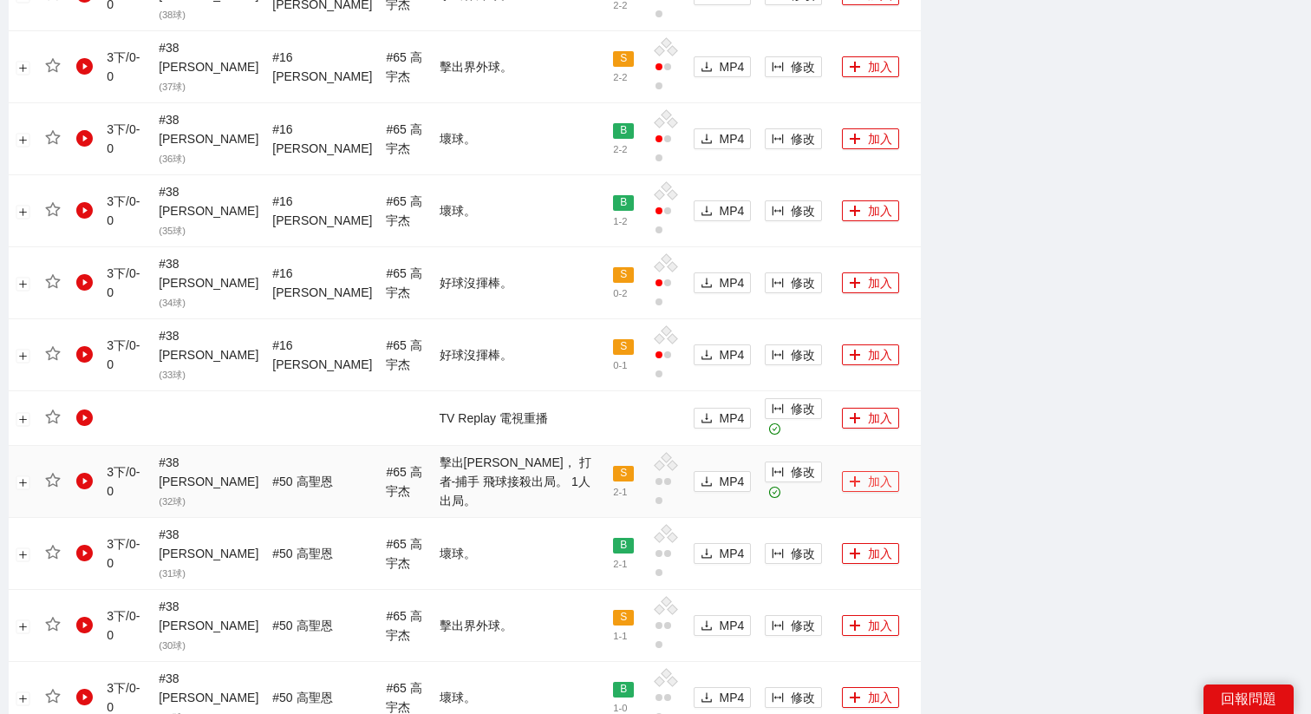
click at [846, 471] on button "加入" at bounding box center [870, 481] width 57 height 21
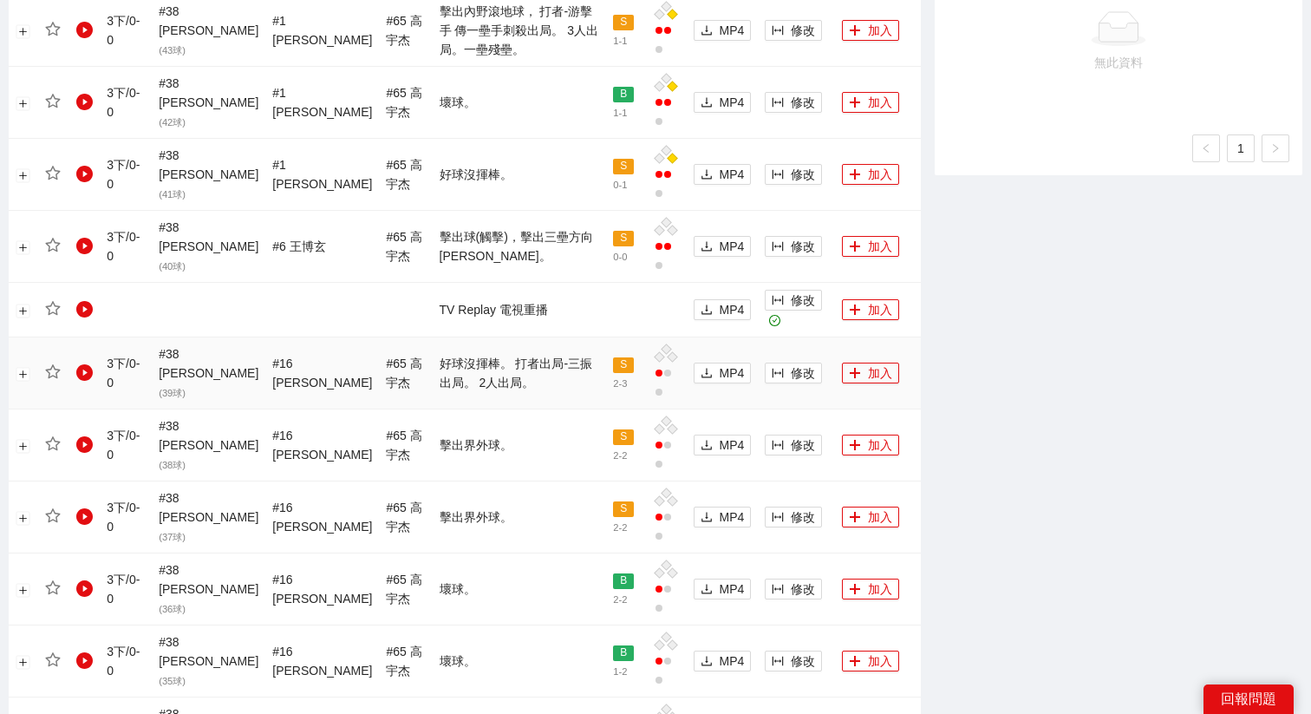
scroll to position [1164, 0]
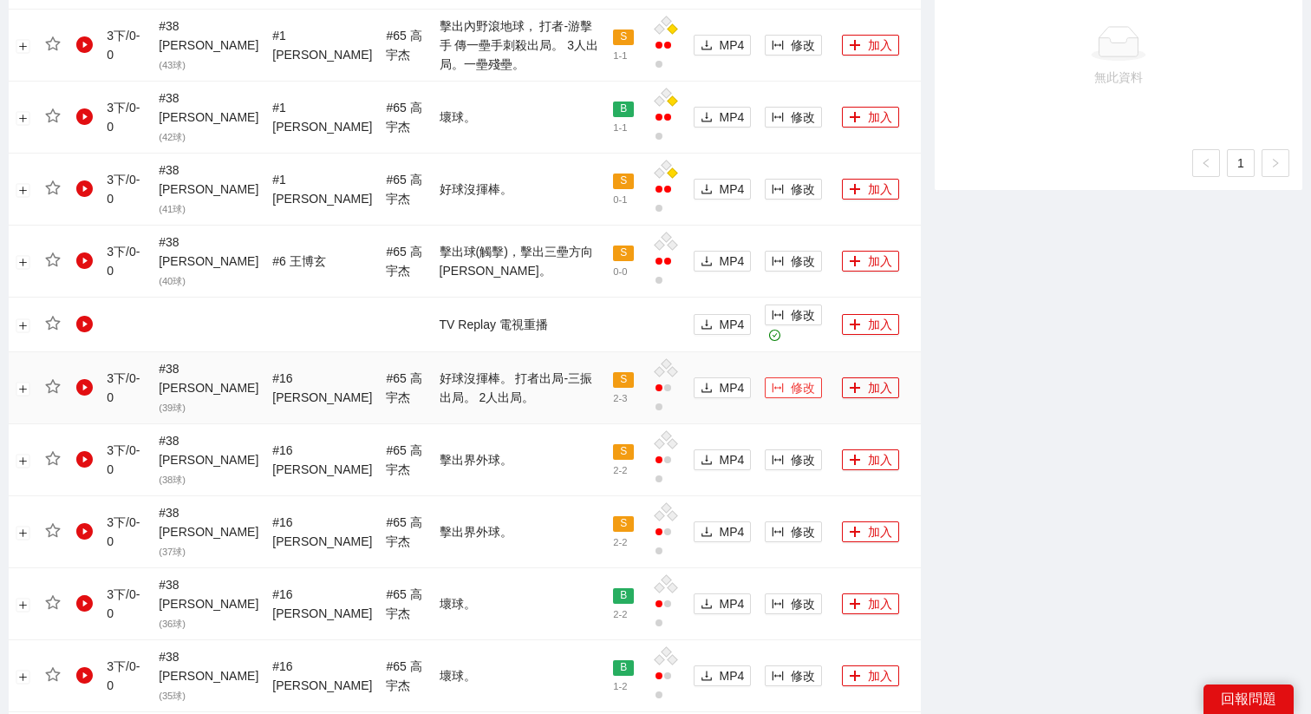
click at [766, 377] on button "修改" at bounding box center [793, 387] width 57 height 21
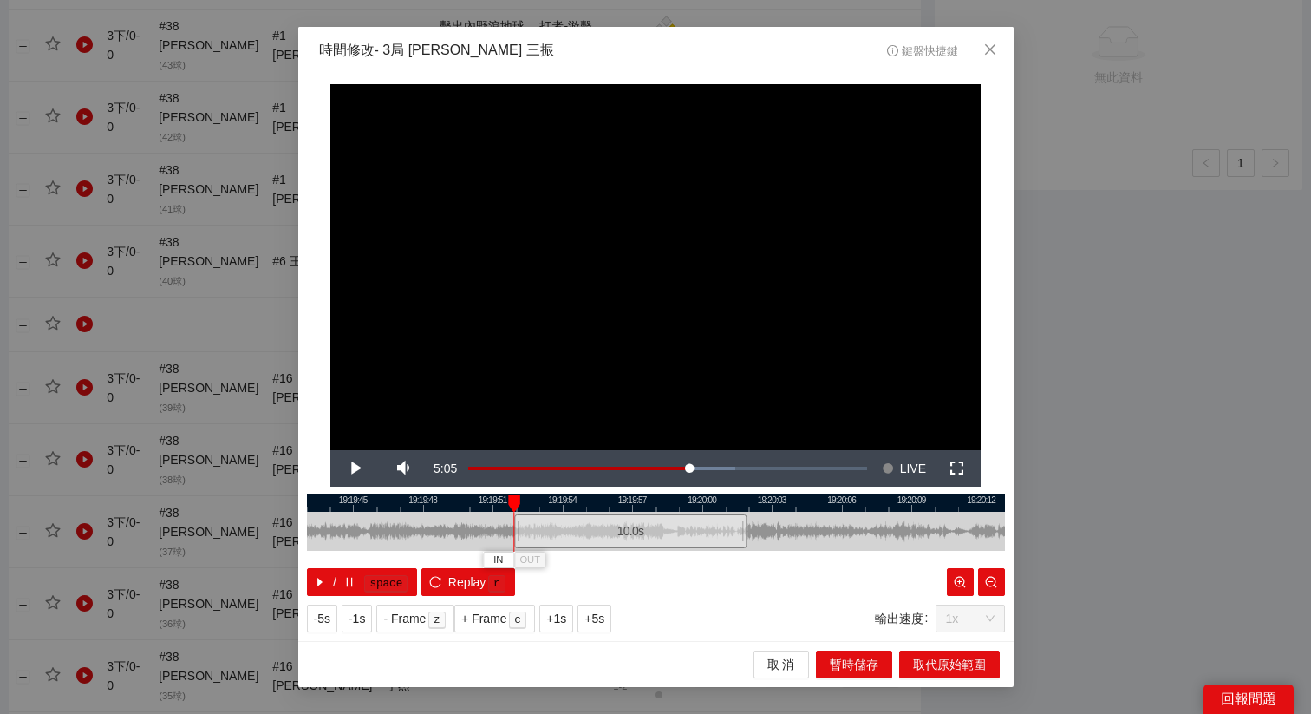
drag, startPoint x: 613, startPoint y: 532, endPoint x: 587, endPoint y: 536, distance: 26.2
click at [587, 536] on div "10.0 s" at bounding box center [630, 531] width 232 height 34
click at [604, 622] on span "+5s" at bounding box center [594, 618] width 20 height 19
drag, startPoint x: 721, startPoint y: 497, endPoint x: 564, endPoint y: 497, distance: 156.9
click at [564, 498] on div at bounding box center [585, 502] width 698 height 18
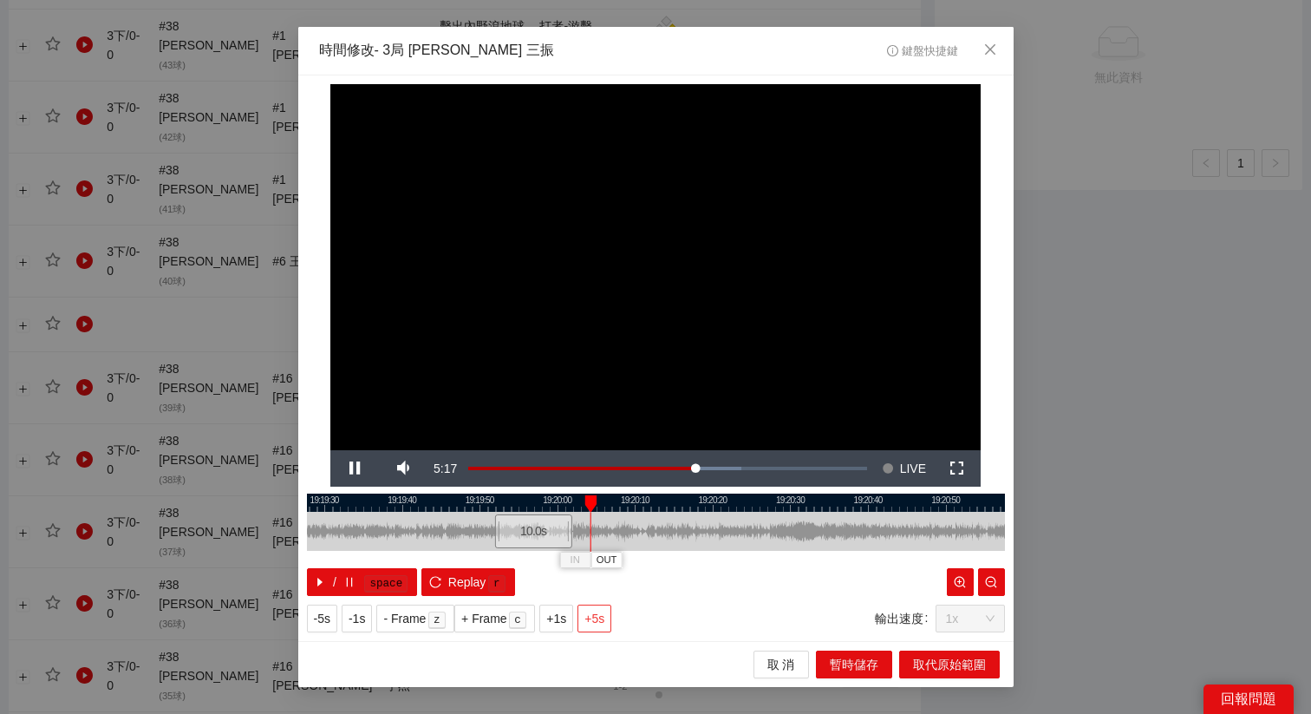
click at [604, 624] on span "+5s" at bounding box center [594, 618] width 20 height 19
click at [558, 616] on span "+1s" at bounding box center [556, 618] width 20 height 19
click at [735, 553] on span "OUT" at bounding box center [735, 560] width 21 height 16
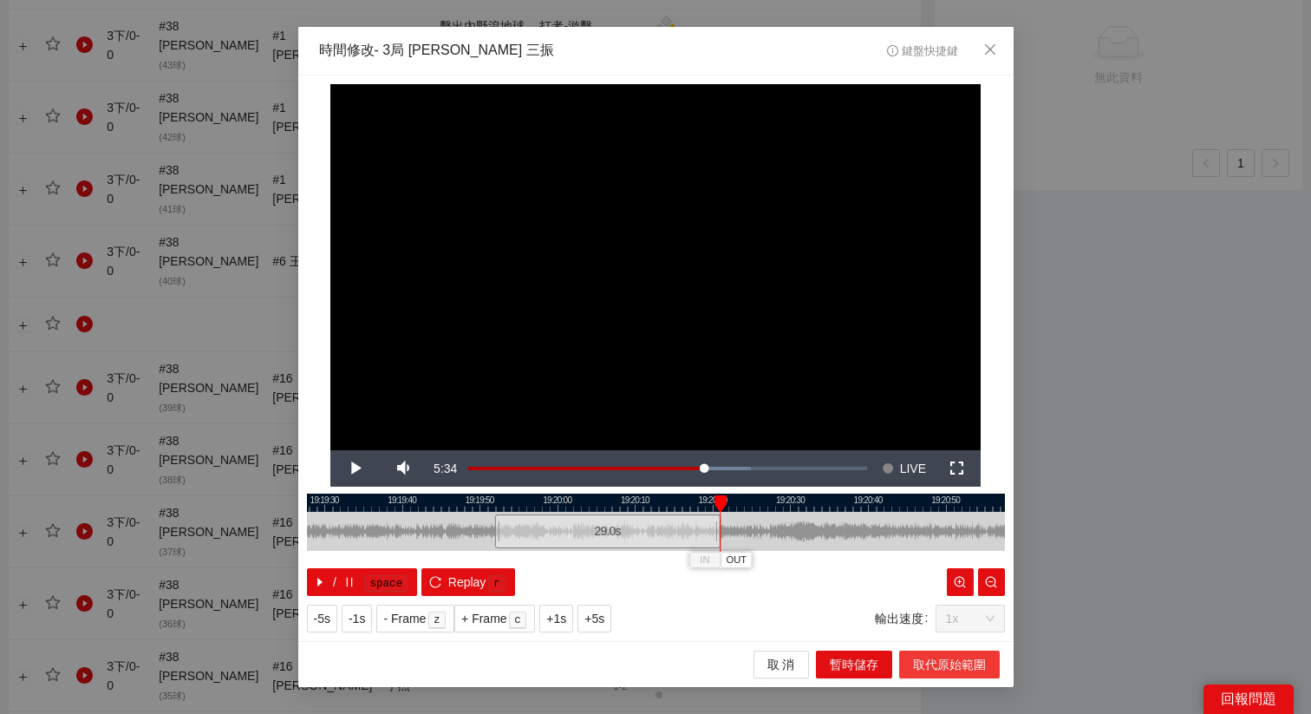
click at [942, 667] on span "取代原始範圍" at bounding box center [949, 664] width 73 height 19
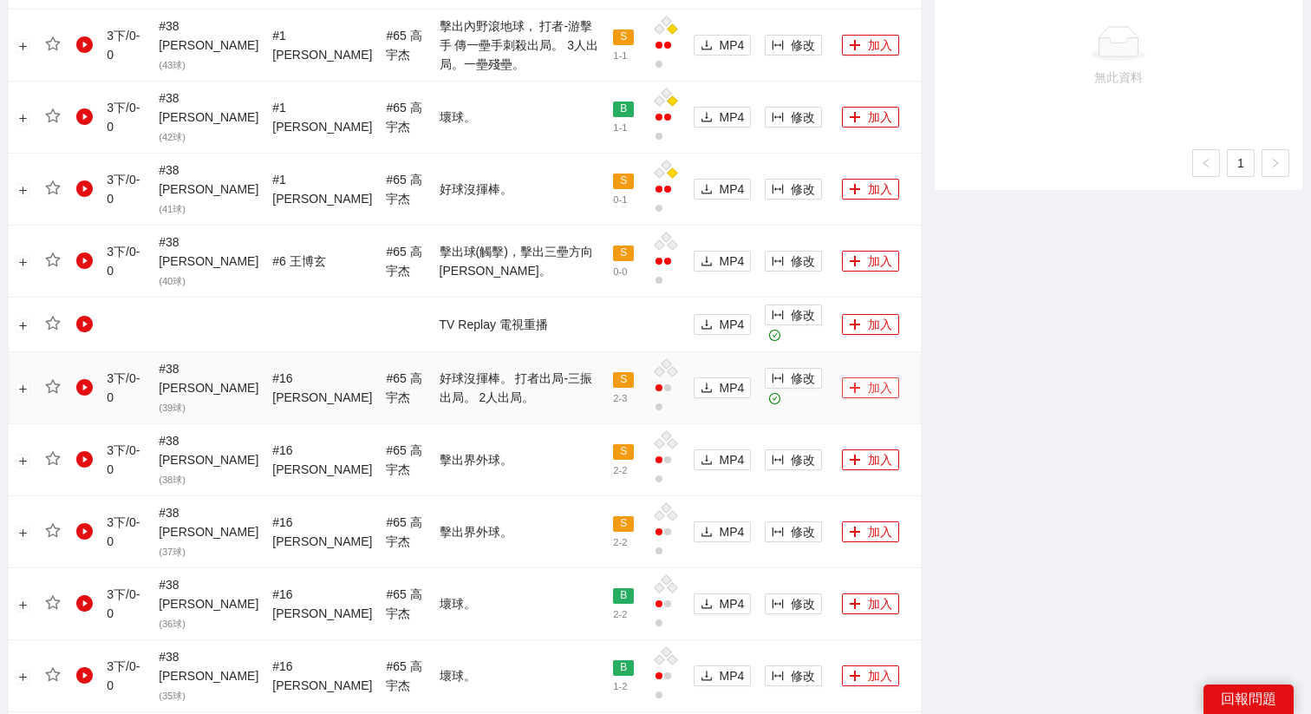
click at [858, 377] on button "加入" at bounding box center [870, 387] width 57 height 21
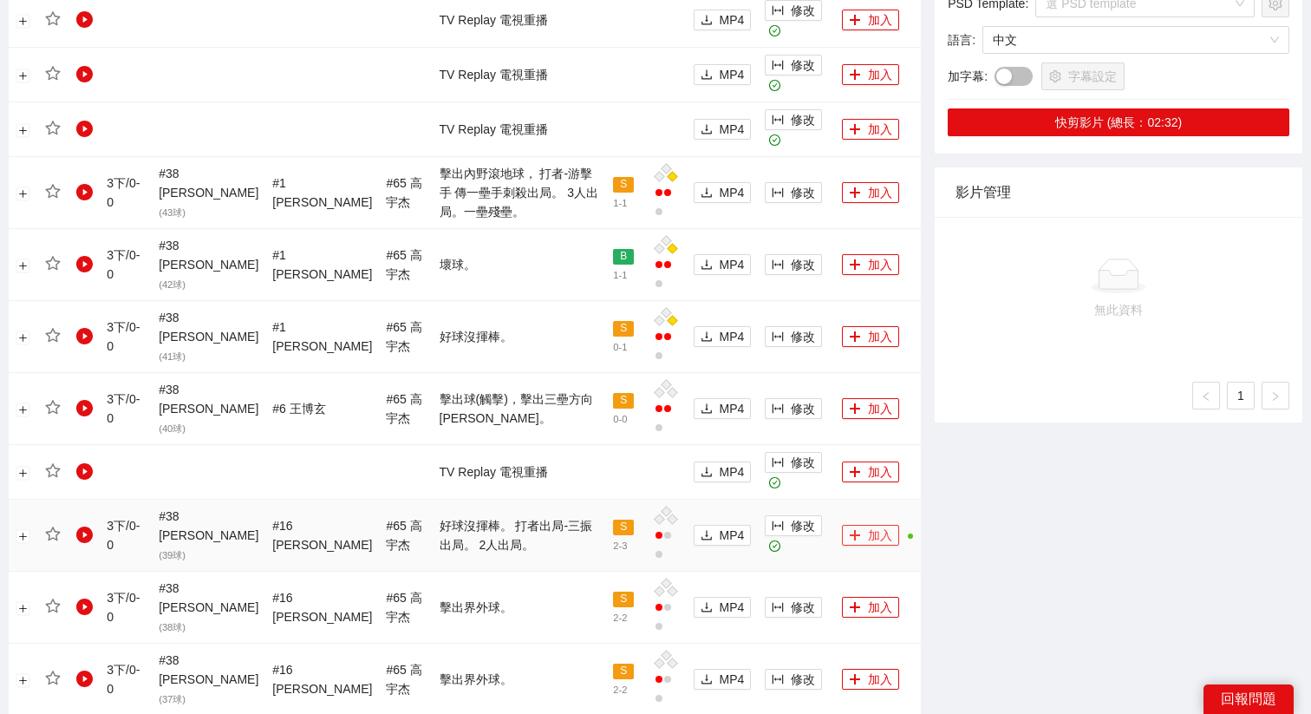
scroll to position [946, 0]
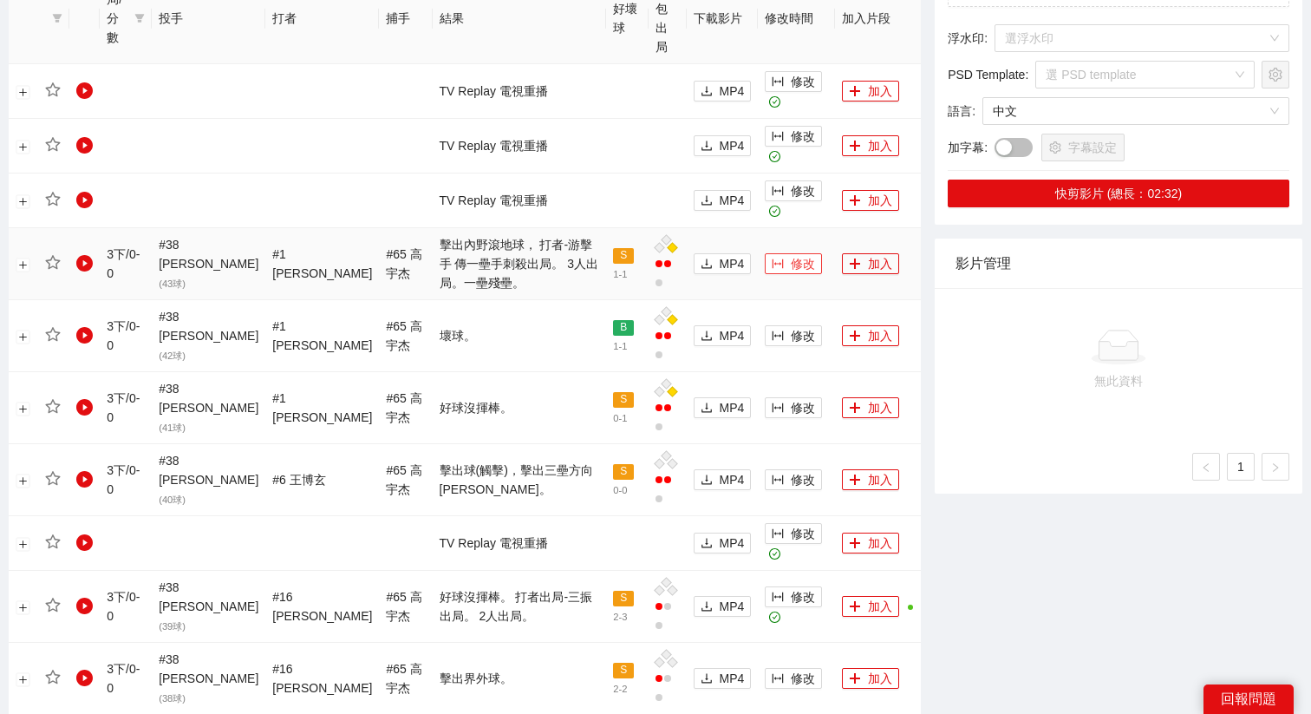
click at [791, 254] on span "修改" at bounding box center [803, 263] width 24 height 19
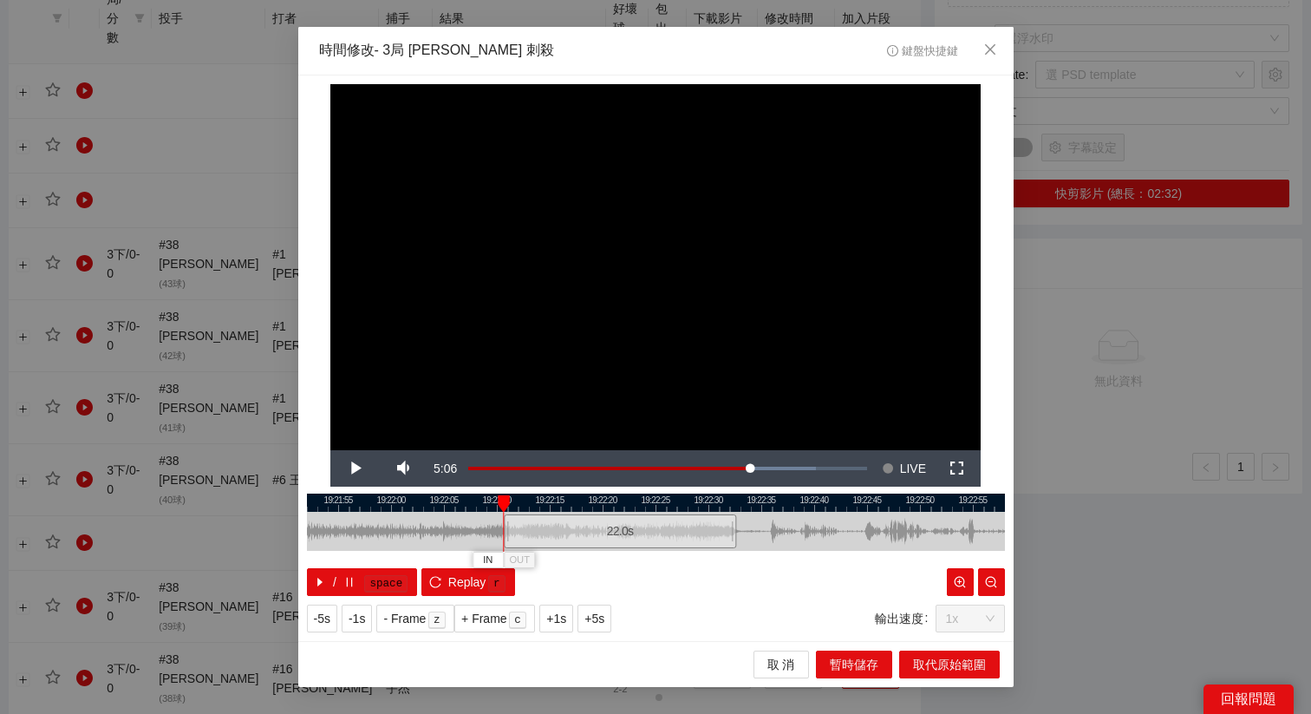
drag, startPoint x: 633, startPoint y: 529, endPoint x: 594, endPoint y: 564, distance: 52.8
click at [594, 564] on div "19:21:50 19:21:55 19:22:00 19:22:05 19:22:10 19:22:15 19:22:20 19:22:25 19:22:3…" at bounding box center [656, 544] width 698 height 102
click at [603, 534] on div "22.0 s" at bounding box center [608, 531] width 232 height 34
click at [608, 628] on button "+5s" at bounding box center [594, 618] width 34 height 28
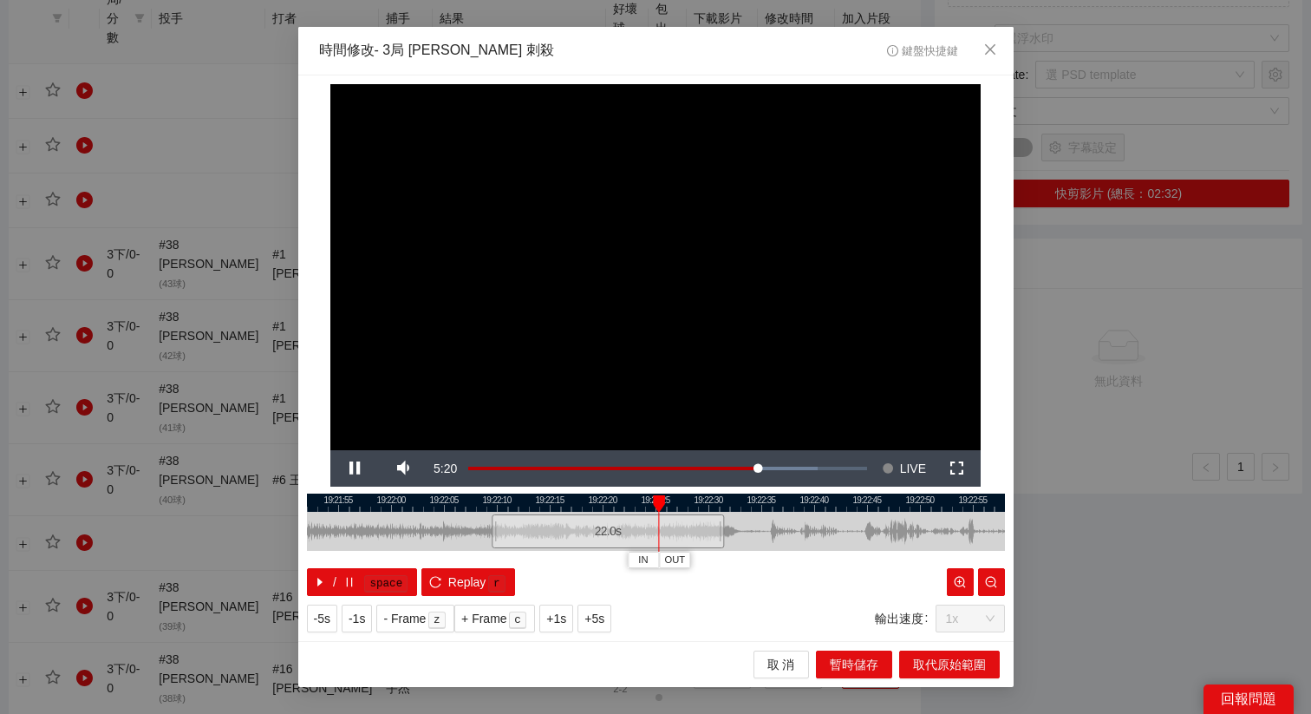
click at [612, 502] on div at bounding box center [656, 502] width 698 height 18
click at [686, 556] on span "OUT" at bounding box center [682, 560] width 21 height 16
click at [966, 667] on span "取代原始範圍" at bounding box center [949, 664] width 73 height 19
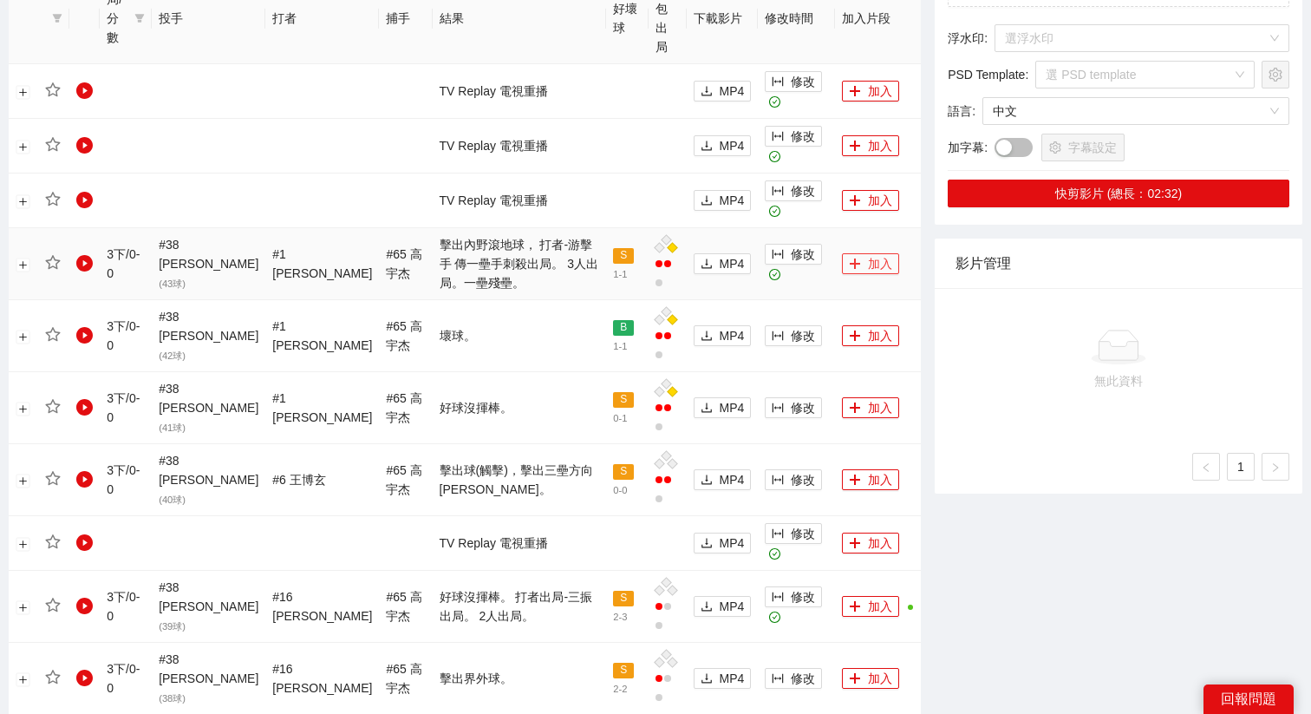
click at [855, 253] on button "加入" at bounding box center [870, 263] width 57 height 21
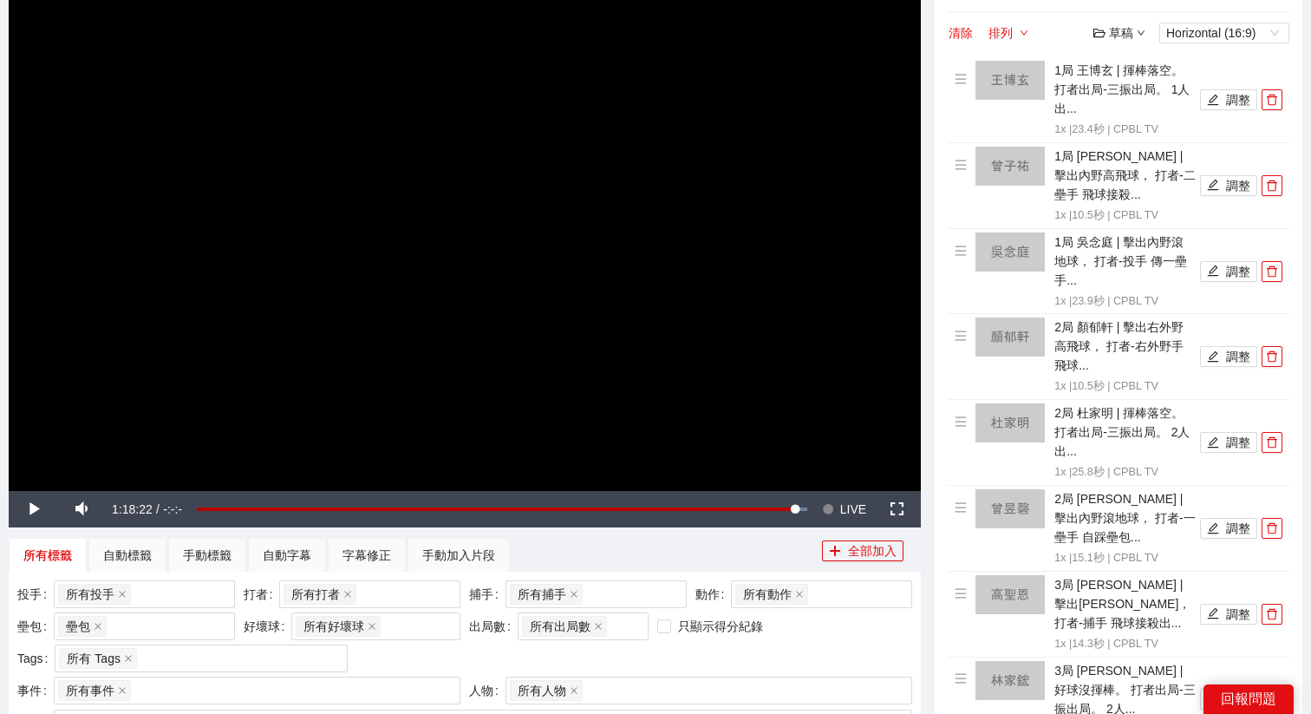
scroll to position [0, 0]
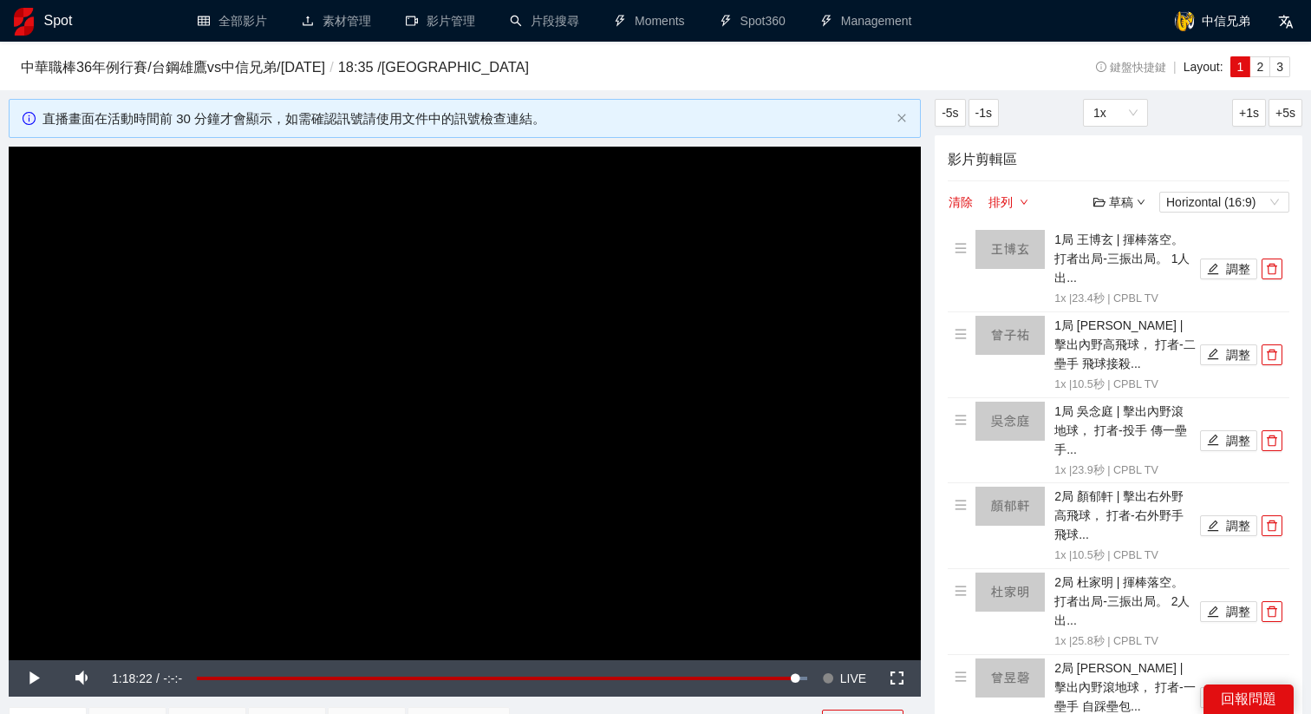
click at [1108, 198] on div "草稿" at bounding box center [1119, 201] width 52 height 19
click at [1144, 289] on link "儲存新檔" at bounding box center [1136, 296] width 64 height 14
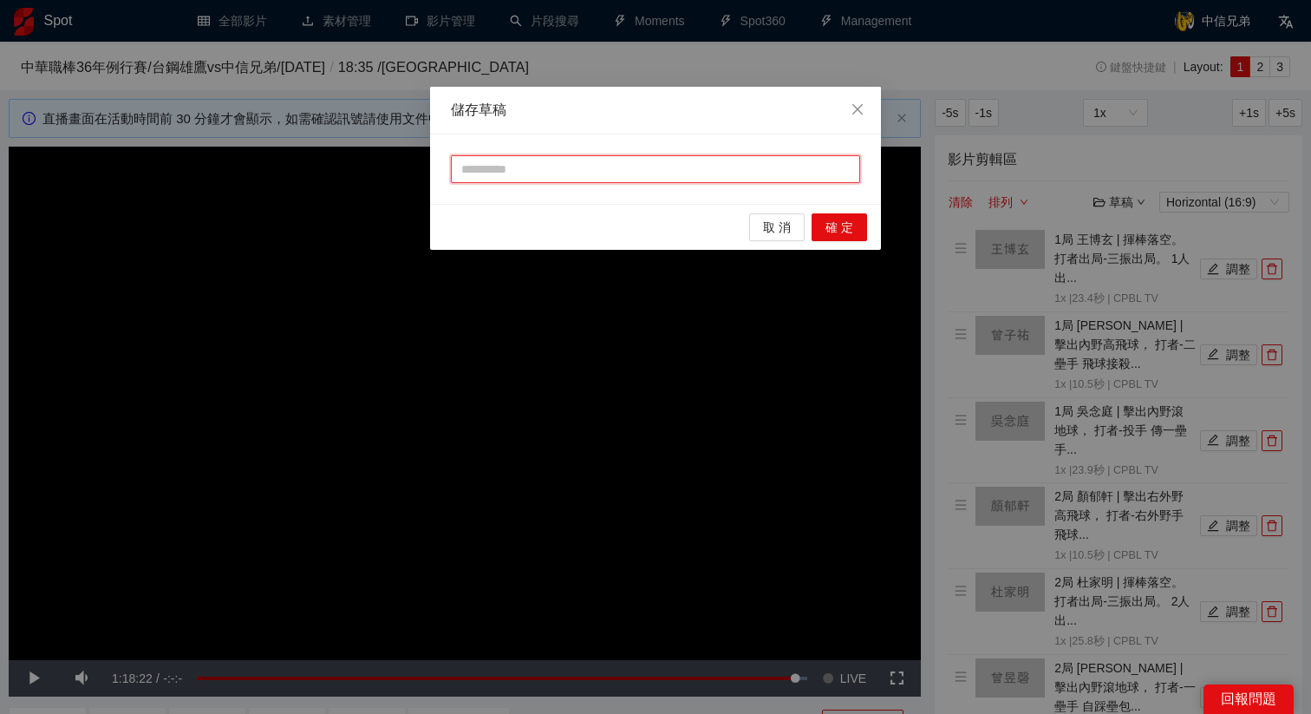
click at [638, 169] on input "text" at bounding box center [655, 169] width 409 height 28
type input "***"
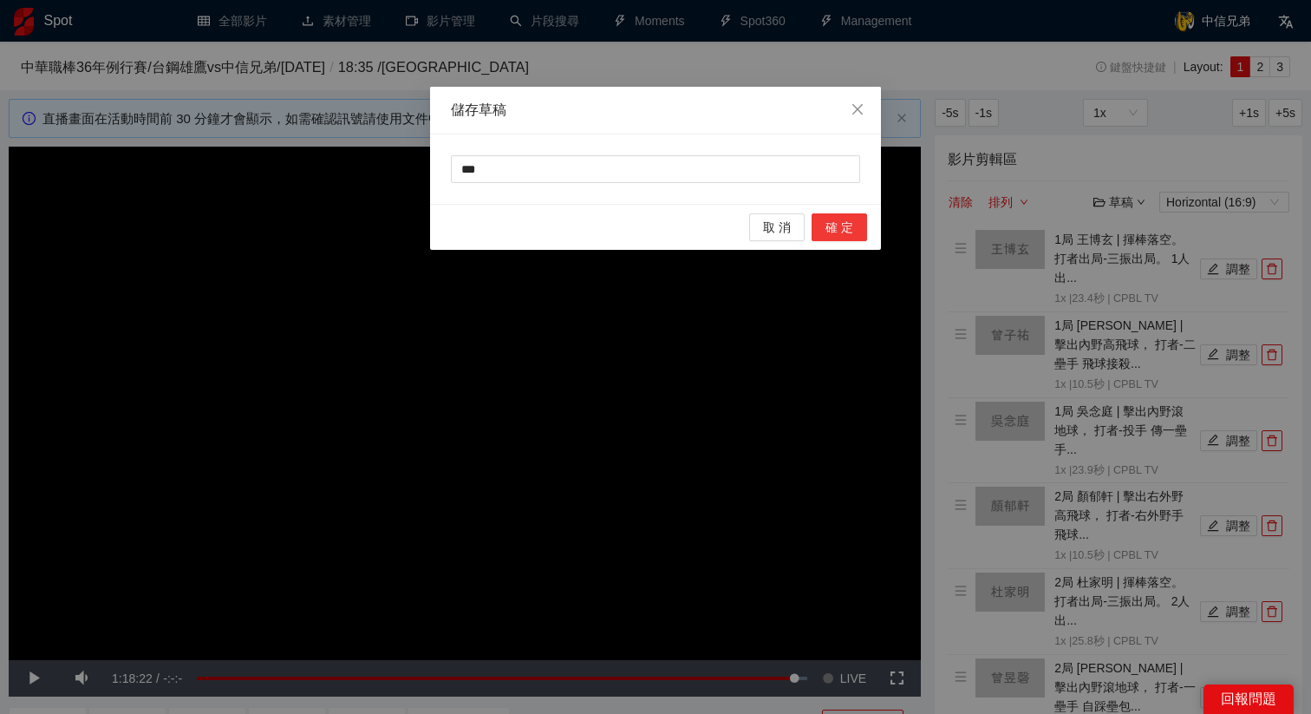
click at [843, 231] on span "確 定" at bounding box center [839, 227] width 28 height 19
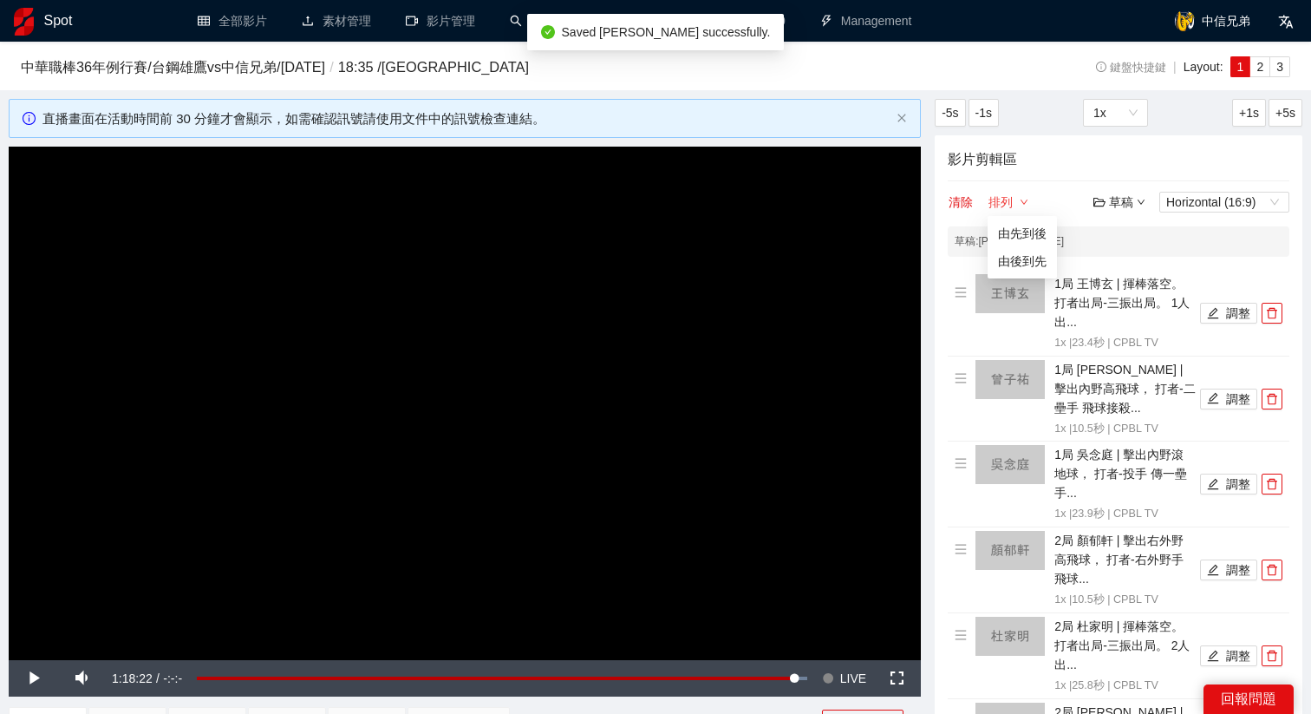
click at [1009, 201] on button "排列" at bounding box center [1009, 202] width 42 height 21
click at [759, 361] on video "Video Player" at bounding box center [465, 403] width 912 height 513
click at [781, 461] on video "Video Player" at bounding box center [465, 403] width 912 height 513
click at [846, 673] on span "LIVE" at bounding box center [853, 678] width 26 height 36
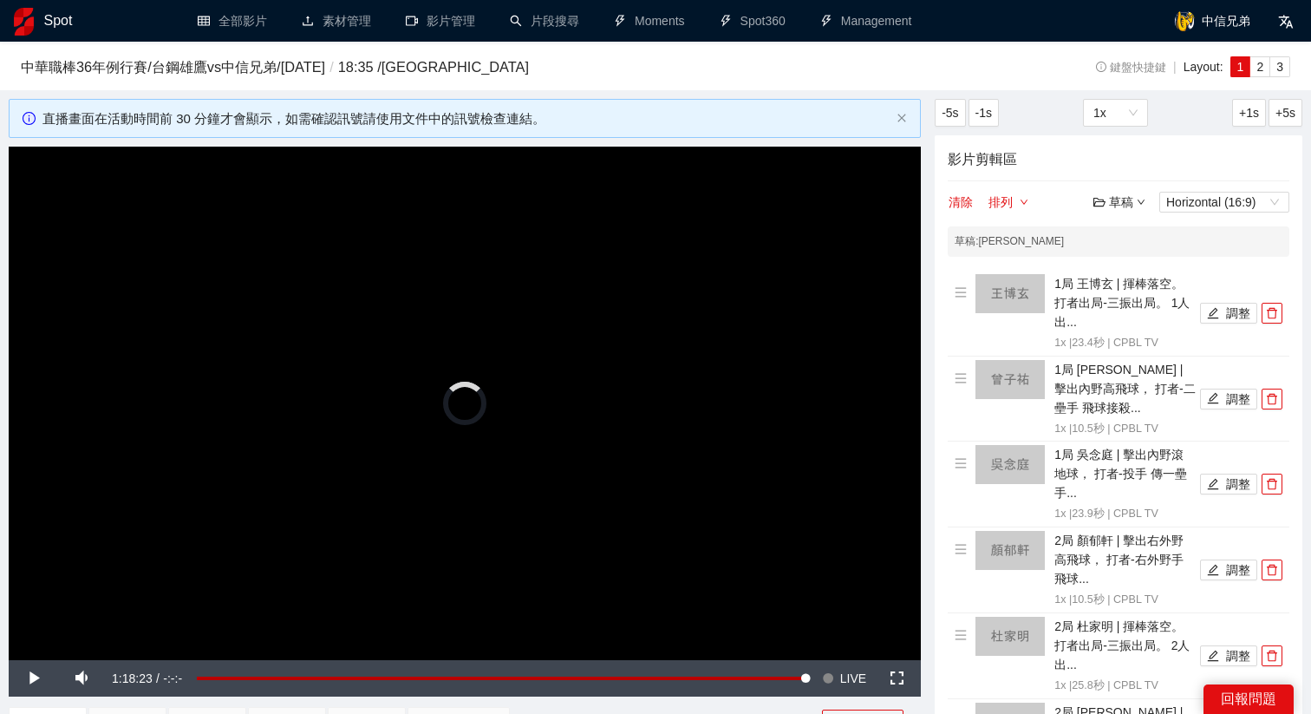
click at [751, 503] on video "Video Player" at bounding box center [465, 403] width 912 height 513
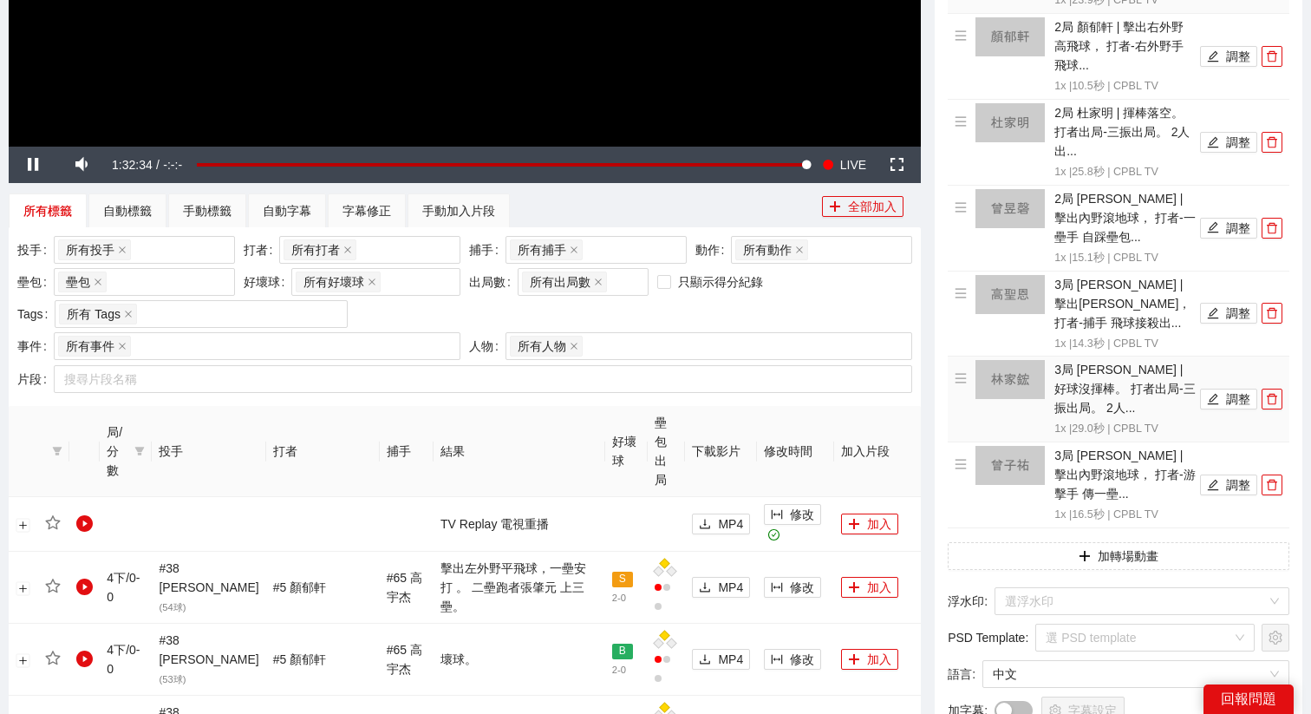
scroll to position [514, 0]
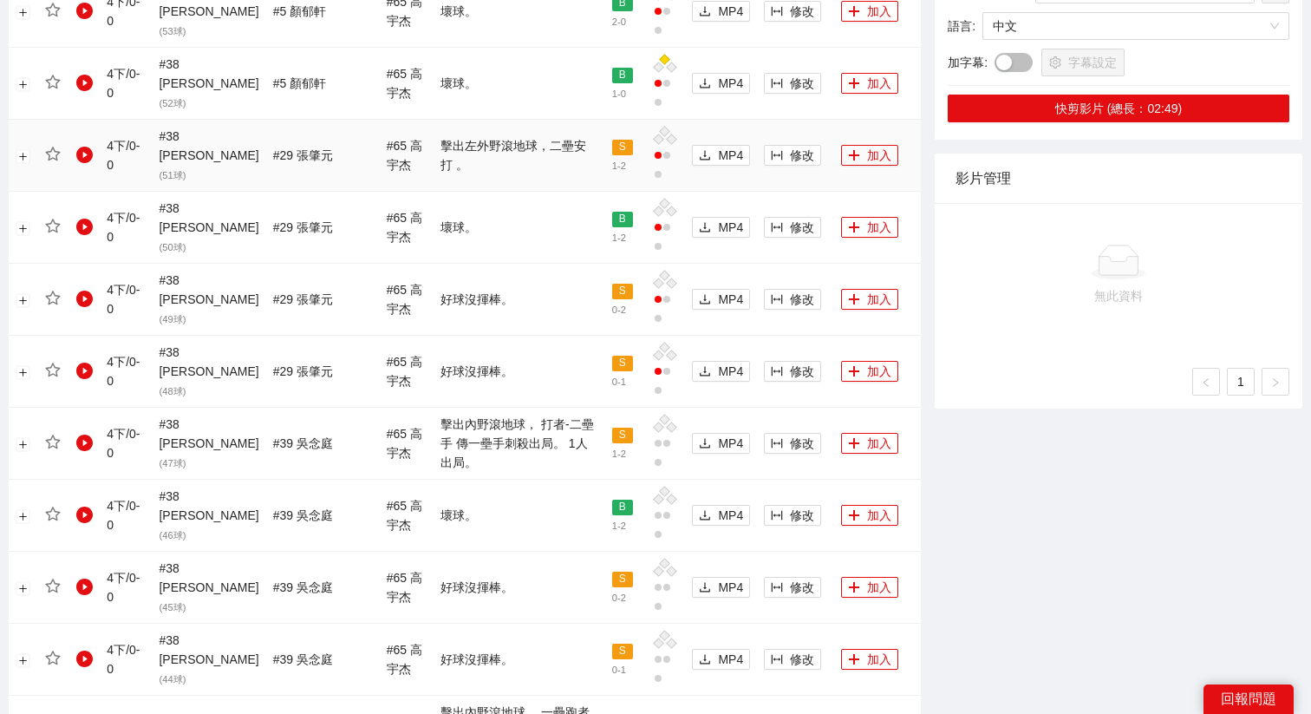
scroll to position [1189, 0]
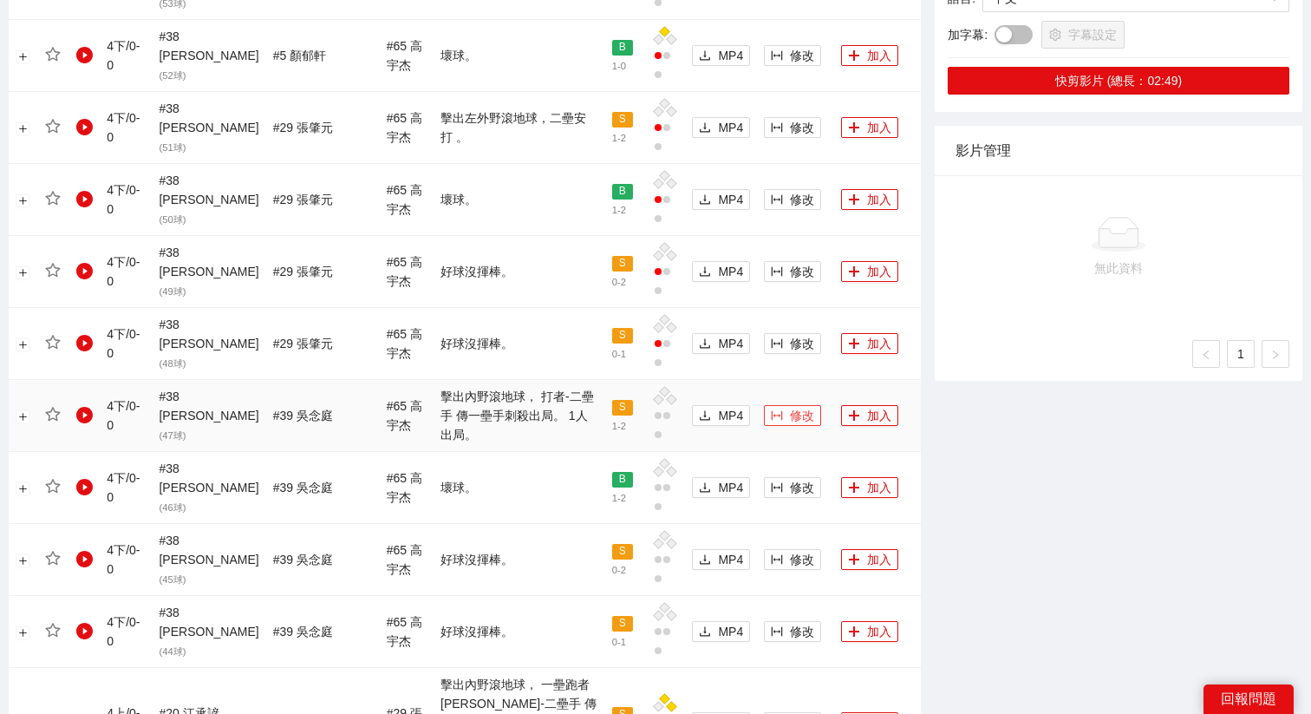
click at [790, 406] on span "修改" at bounding box center [802, 415] width 24 height 19
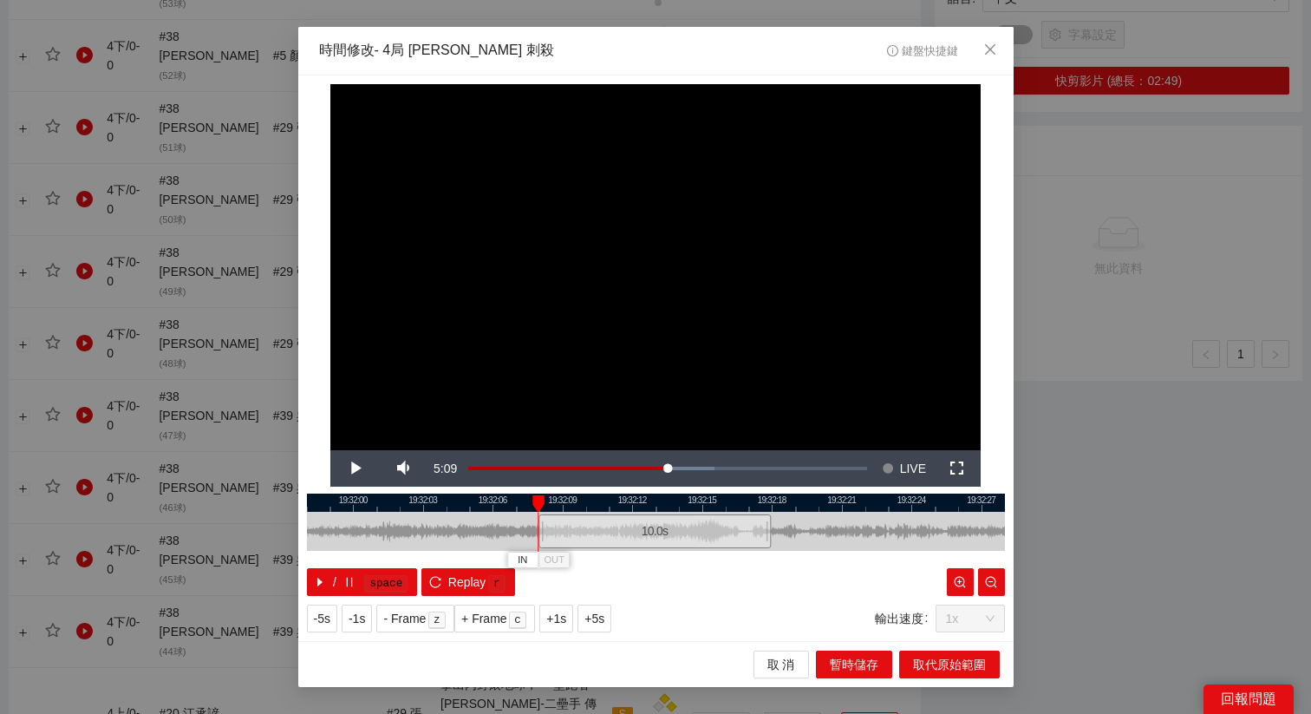
click at [660, 520] on div "10.0 s" at bounding box center [654, 531] width 232 height 34
click at [356, 468] on span "Video Player" at bounding box center [354, 468] width 49 height 0
drag, startPoint x: 610, startPoint y: 532, endPoint x: 620, endPoint y: 532, distance: 10.4
click at [620, 532] on div "10.0 s" at bounding box center [661, 531] width 232 height 34
click at [341, 468] on span "Video Player" at bounding box center [354, 468] width 49 height 0
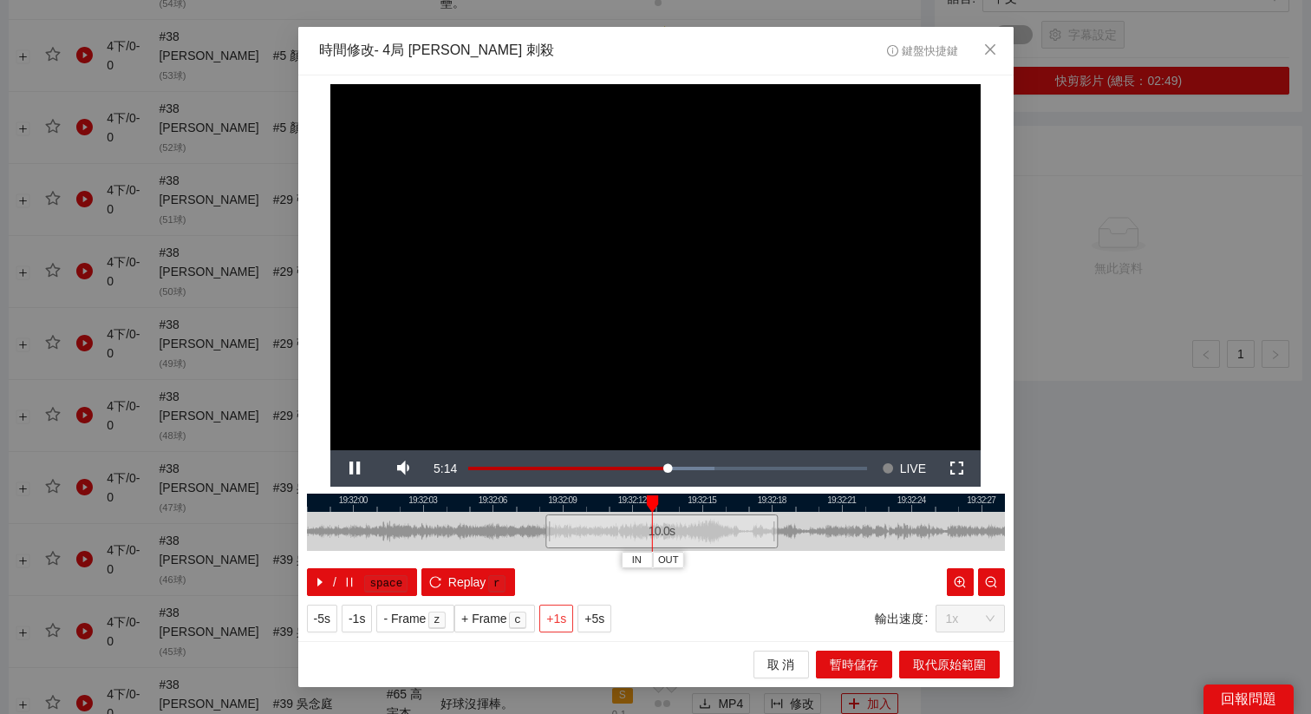
click at [558, 618] on span "+1s" at bounding box center [556, 618] width 20 height 19
click at [353, 468] on span "Video Player" at bounding box center [354, 468] width 49 height 0
click at [800, 556] on span "OUT" at bounding box center [802, 560] width 21 height 16
click at [972, 670] on span "取代原始範圍" at bounding box center [949, 664] width 73 height 19
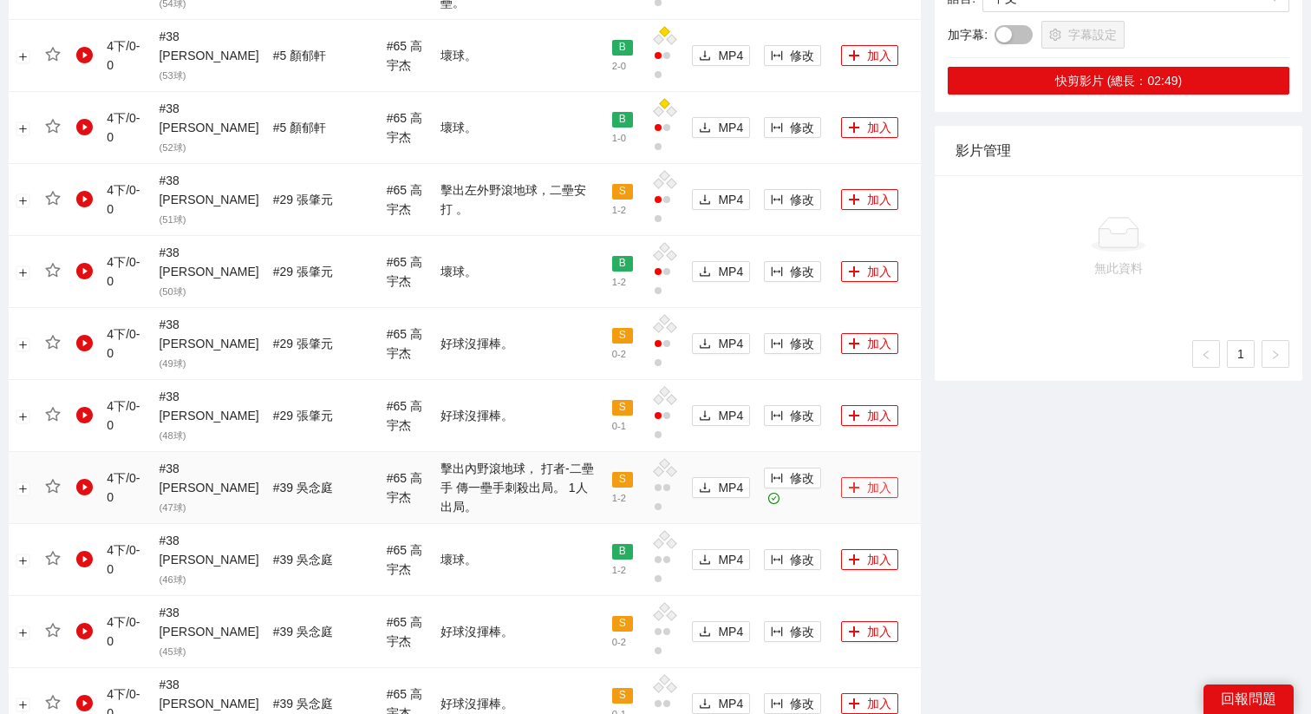
click at [854, 477] on button "加入" at bounding box center [869, 487] width 57 height 21
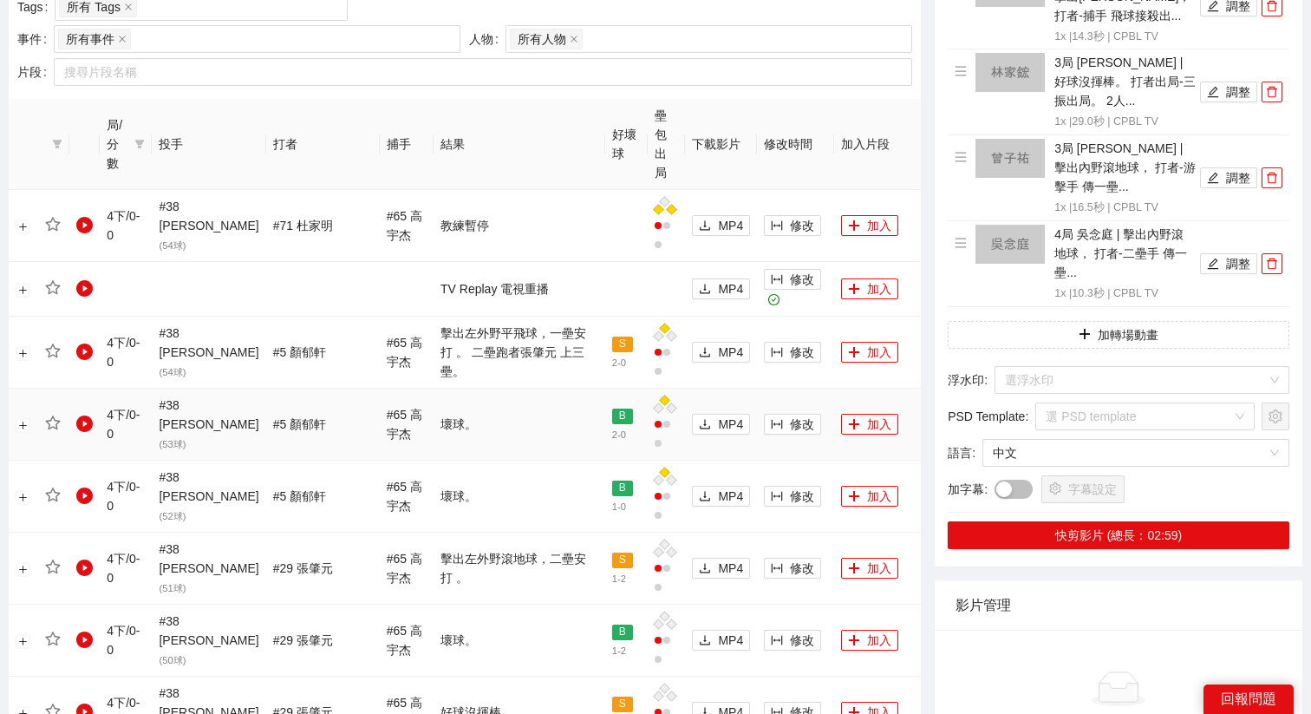
scroll to position [787, 0]
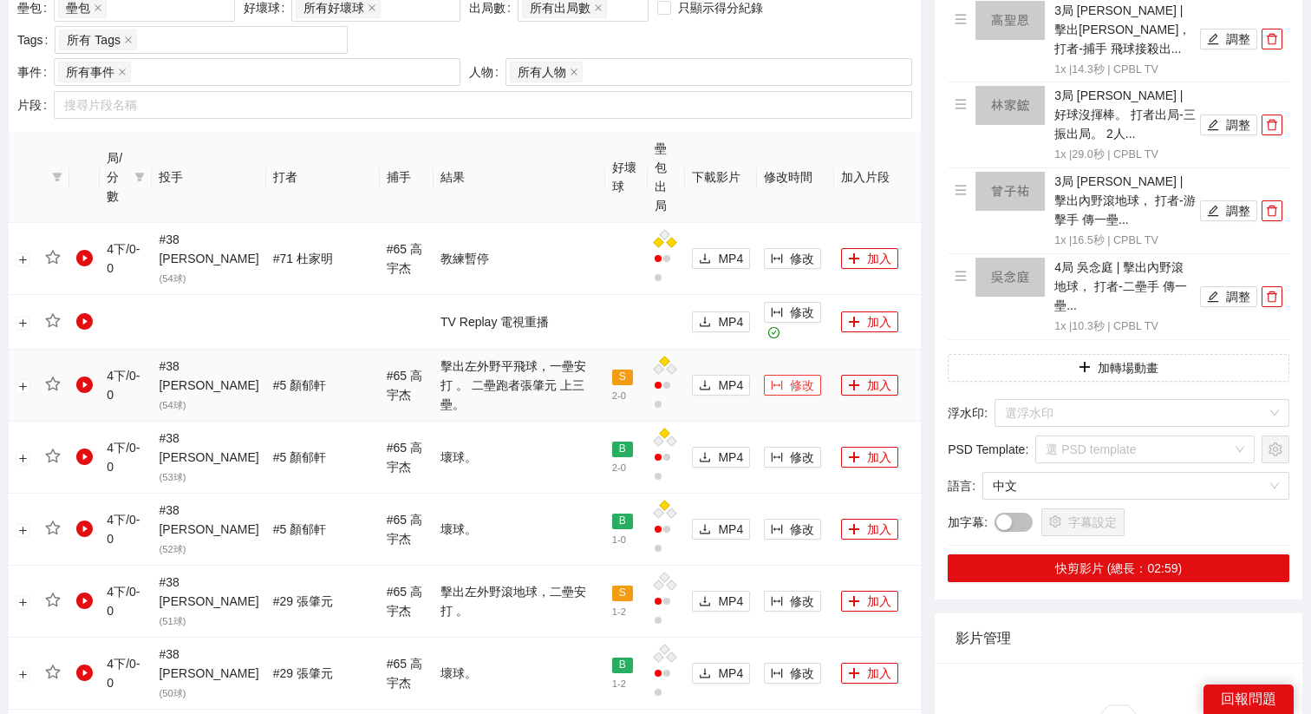
click at [790, 375] on span "修改" at bounding box center [802, 384] width 24 height 19
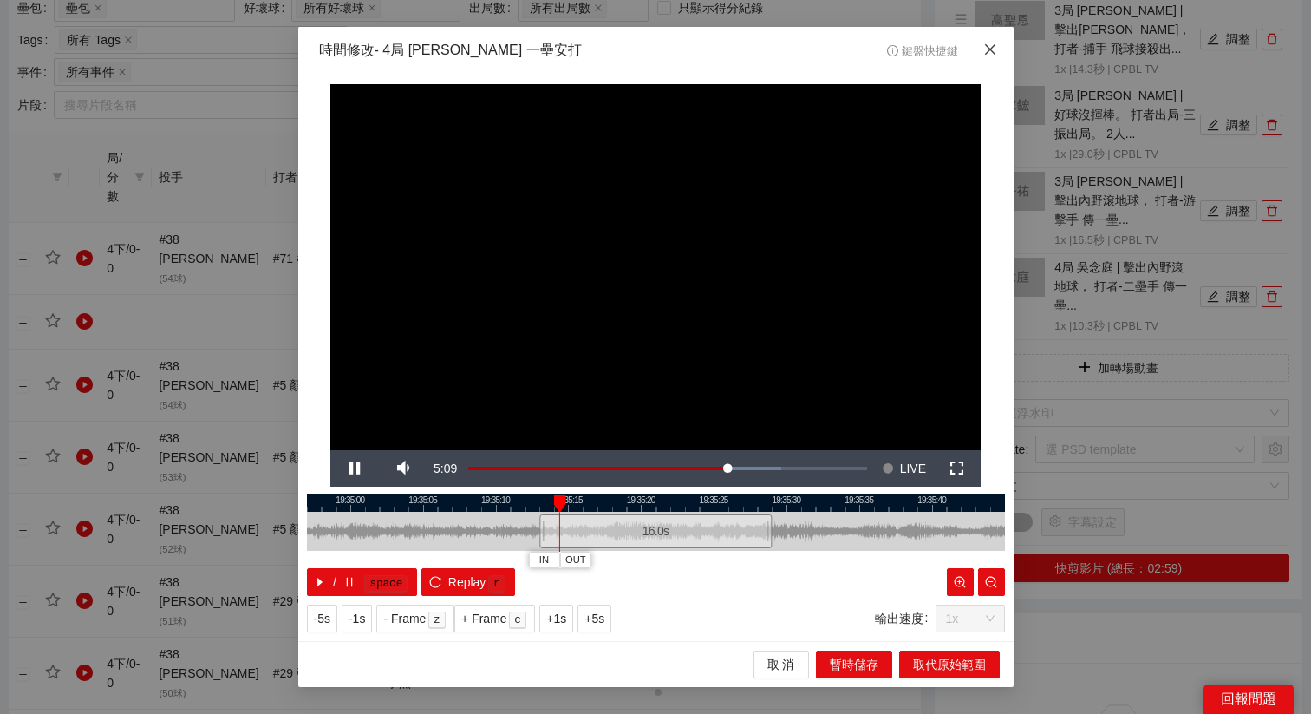
click at [987, 46] on icon "close" at bounding box center [990, 49] width 14 height 14
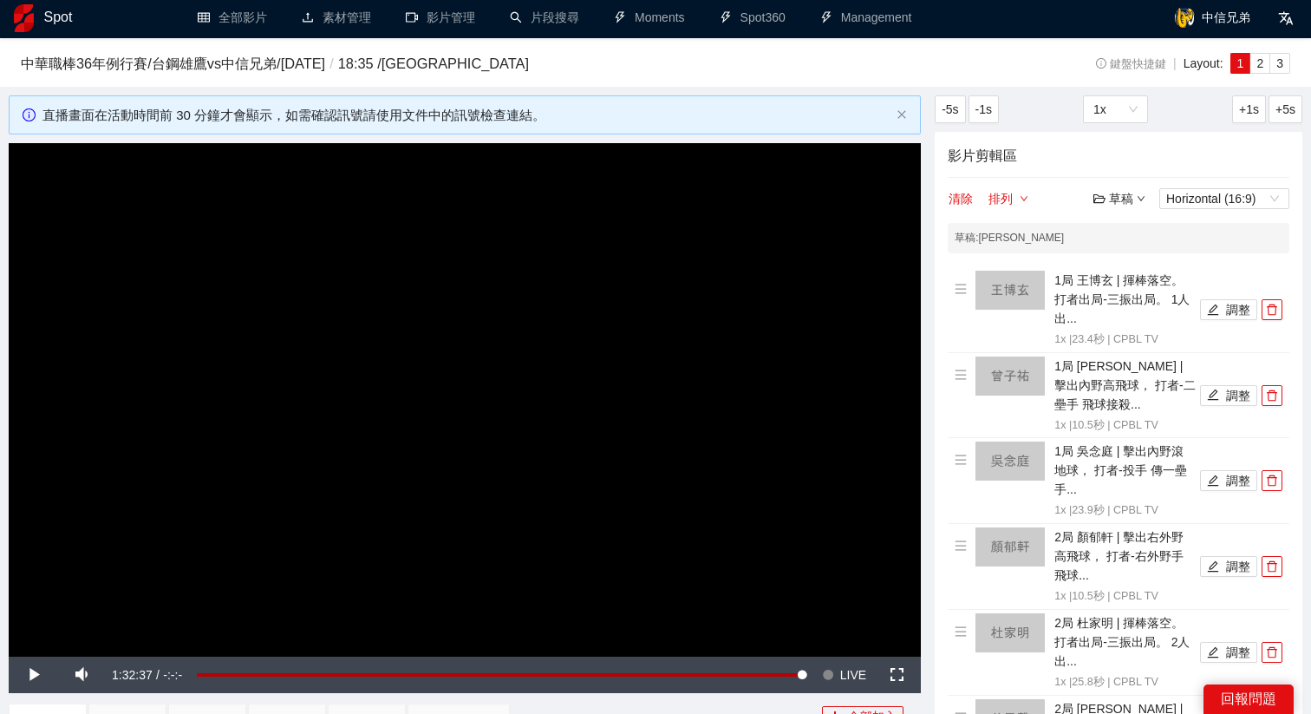
scroll to position [0, 0]
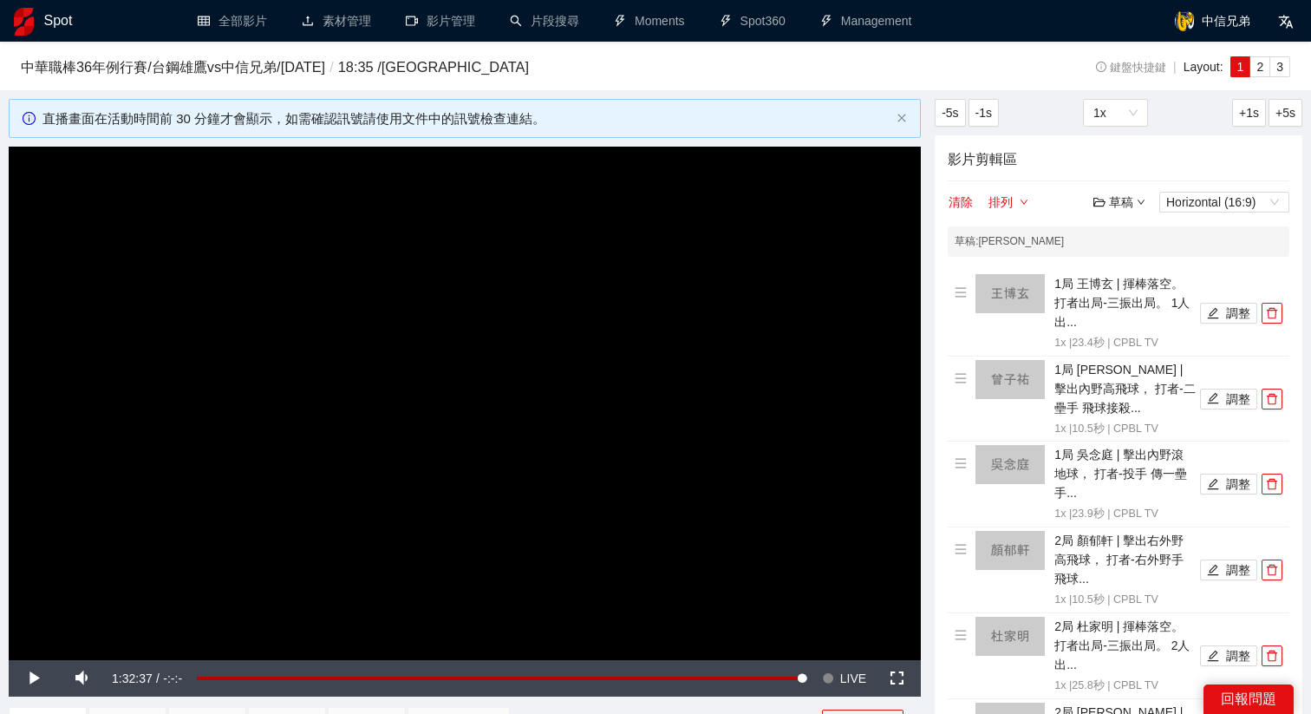
click at [685, 399] on video "Video Player" at bounding box center [465, 403] width 912 height 513
click at [837, 675] on button "Seek to live, currently behind live LIVE" at bounding box center [844, 678] width 56 height 36
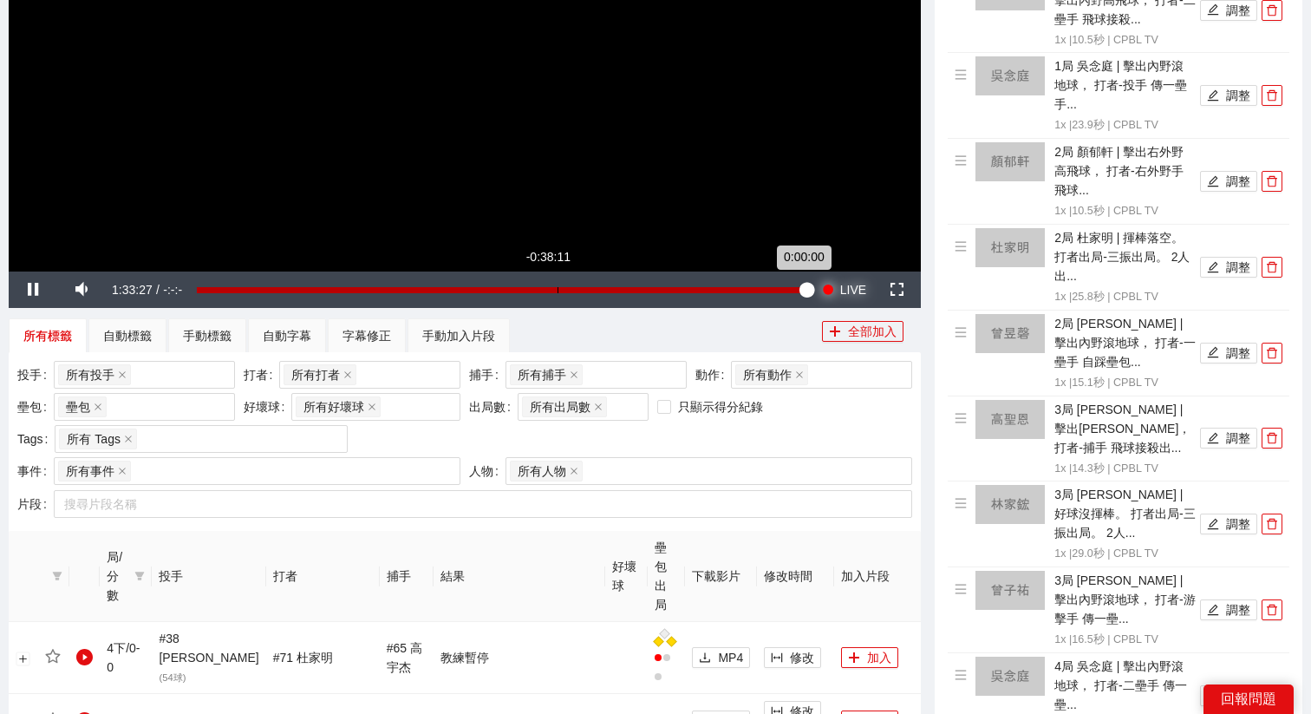
scroll to position [396, 0]
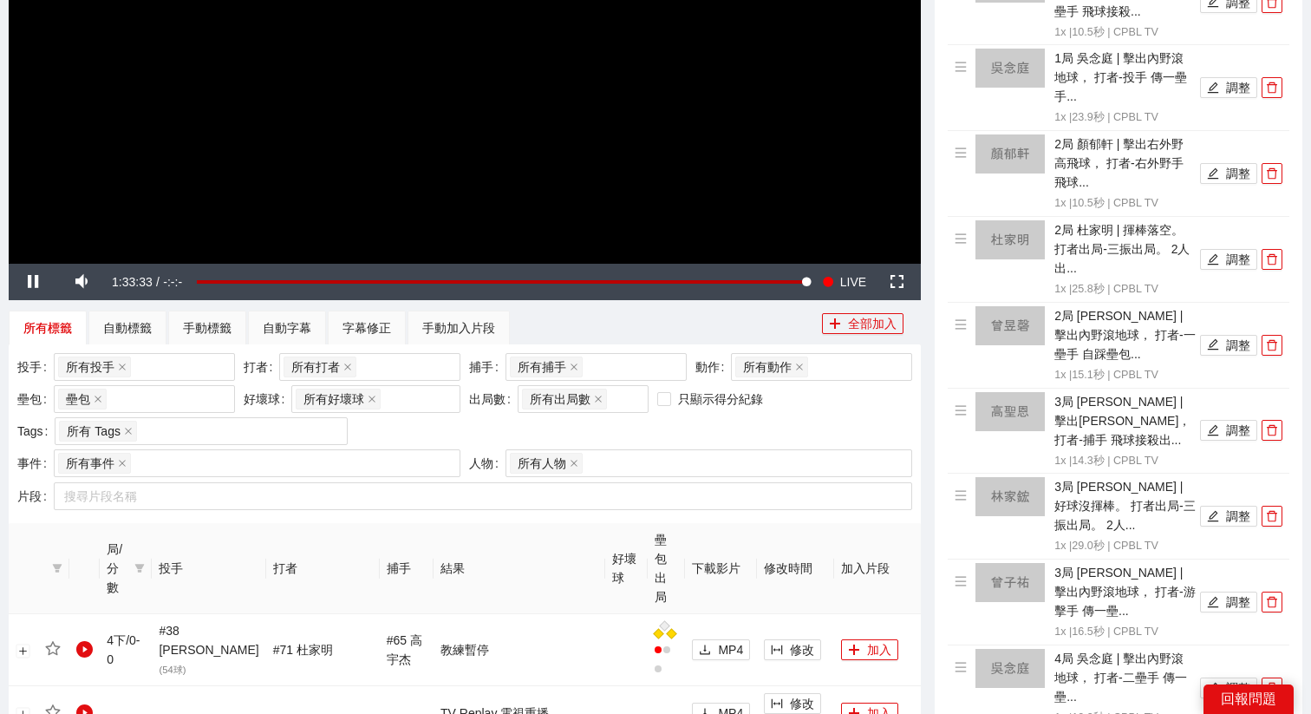
click at [405, 177] on video "Video Player" at bounding box center [465, 6] width 912 height 513
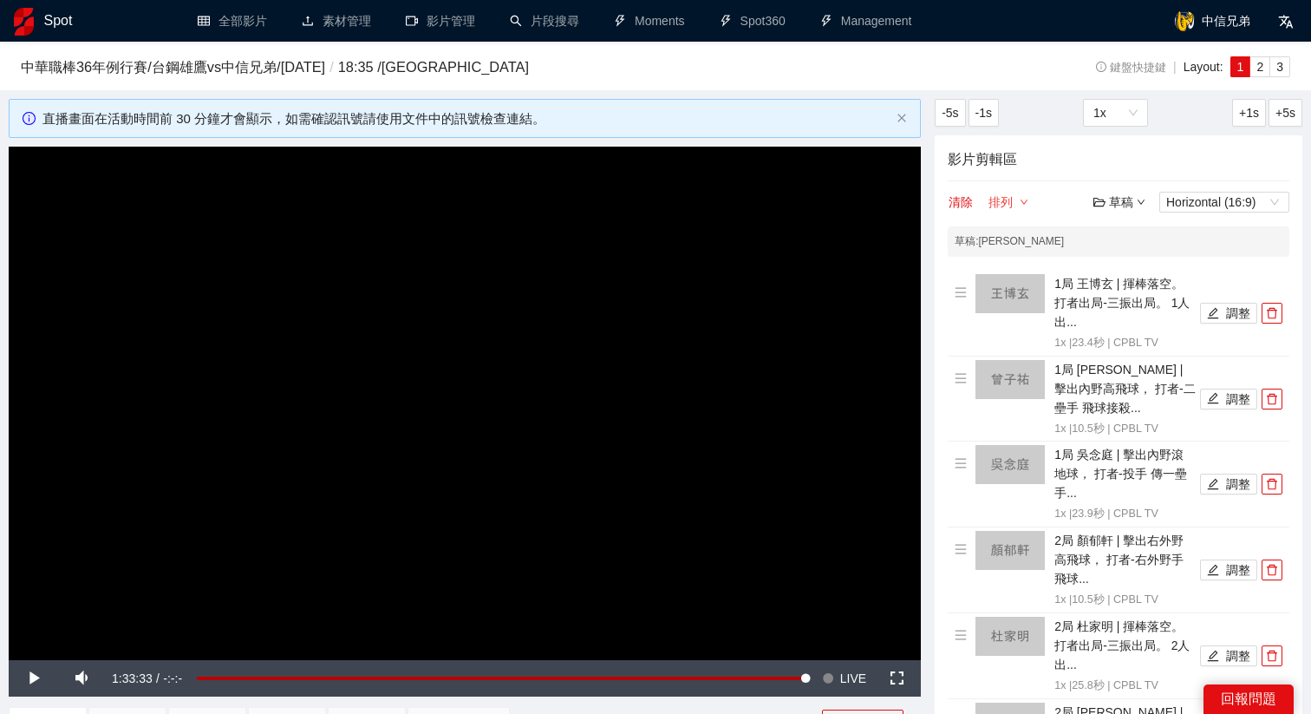
click at [1001, 205] on button "排列" at bounding box center [1009, 202] width 42 height 21
click at [995, 161] on h4 "影片剪輯區" at bounding box center [1119, 159] width 342 height 22
click at [1120, 202] on div "草稿" at bounding box center [1119, 201] width 52 height 19
click at [1133, 264] on link "儲存" at bounding box center [1124, 268] width 40 height 14
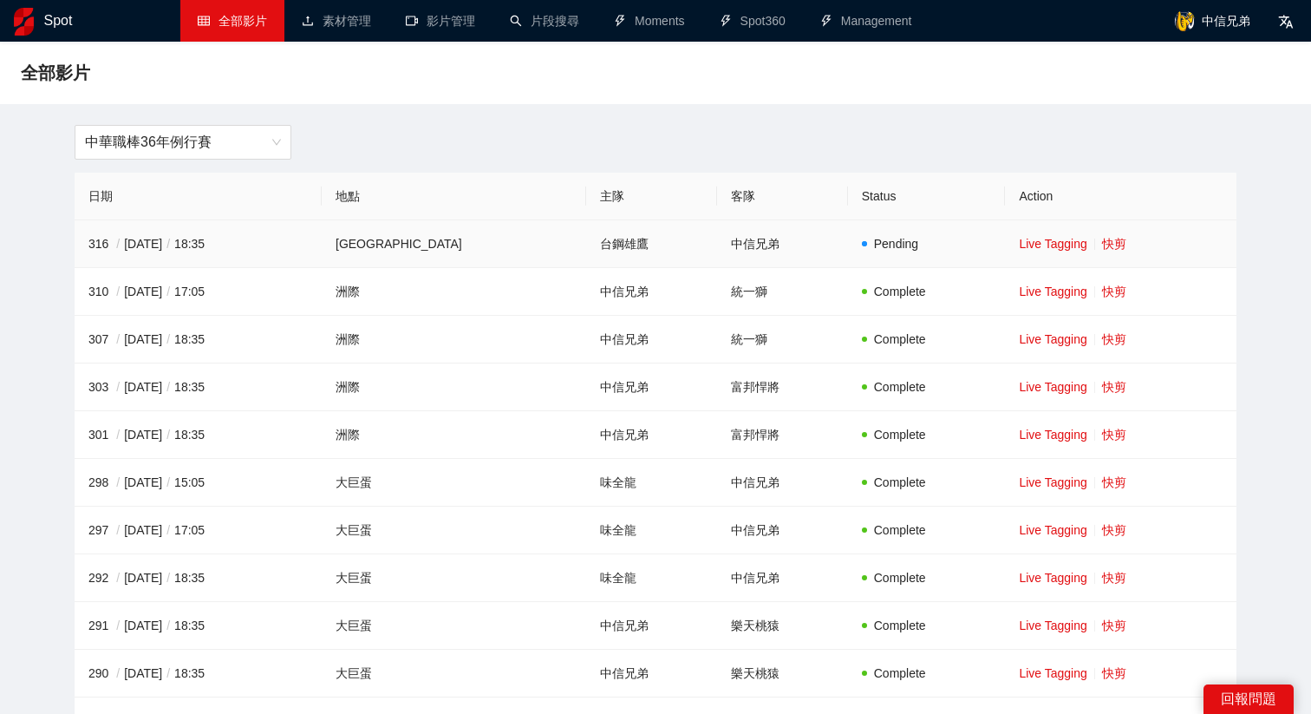
click at [1112, 249] on td "Live Tagging 快剪" at bounding box center [1120, 244] width 231 height 48
click at [1102, 239] on link "快剪" at bounding box center [1114, 244] width 24 height 14
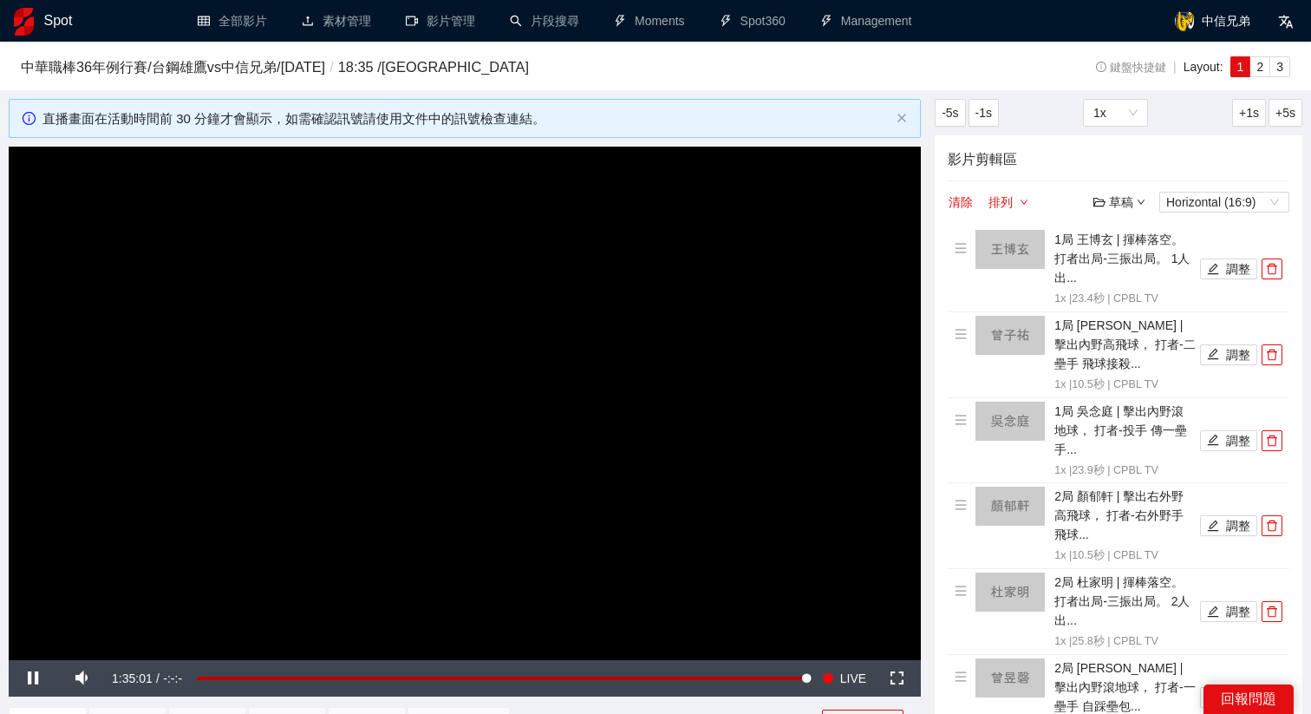
click at [959, 197] on button "清除" at bounding box center [961, 202] width 26 height 21
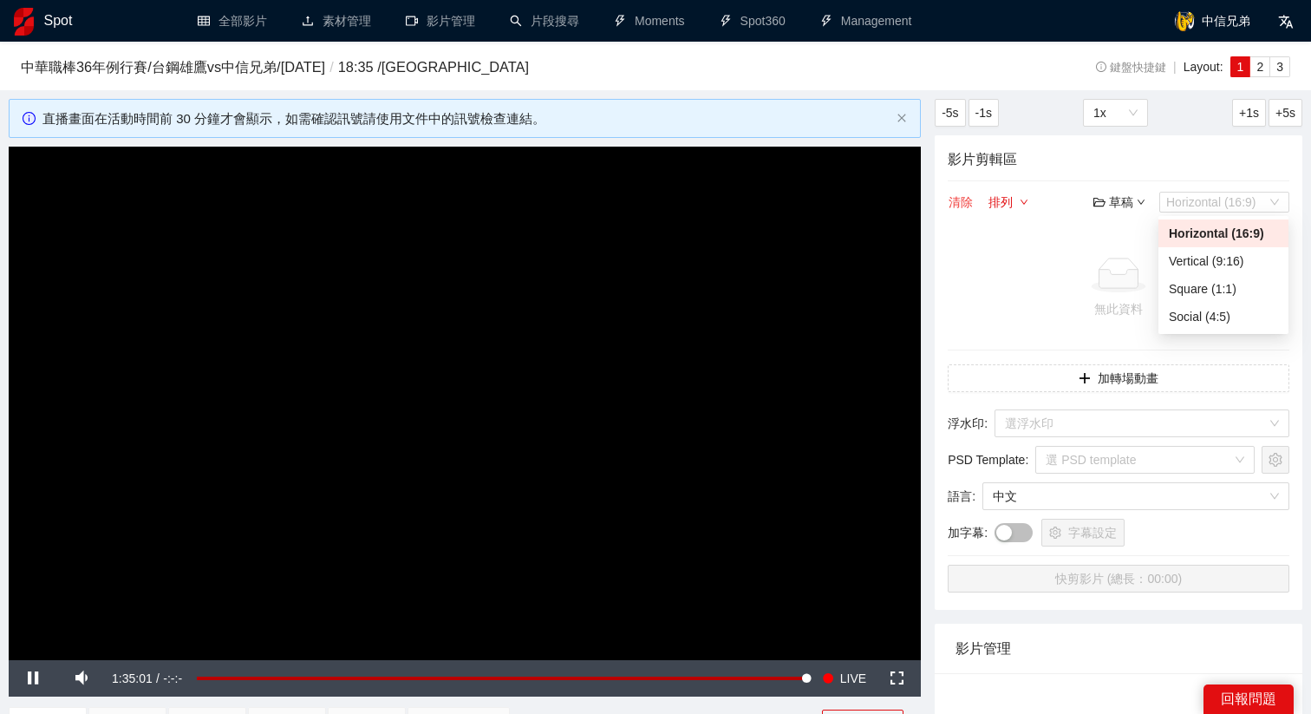
click at [1157, 202] on div "草稿 Horizontal (16:9)" at bounding box center [1191, 202] width 196 height 21
click at [1132, 202] on div "草稿" at bounding box center [1119, 201] width 52 height 19
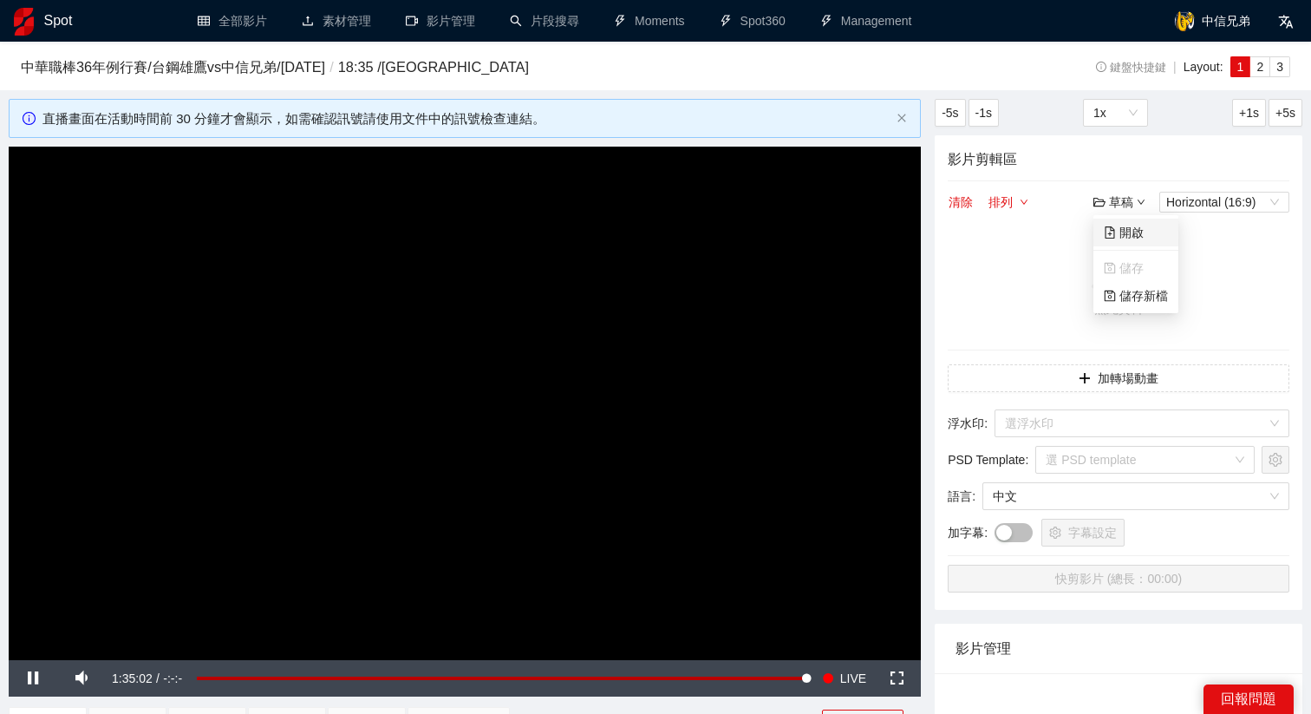
click at [1112, 235] on link "開啟" at bounding box center [1124, 232] width 40 height 14
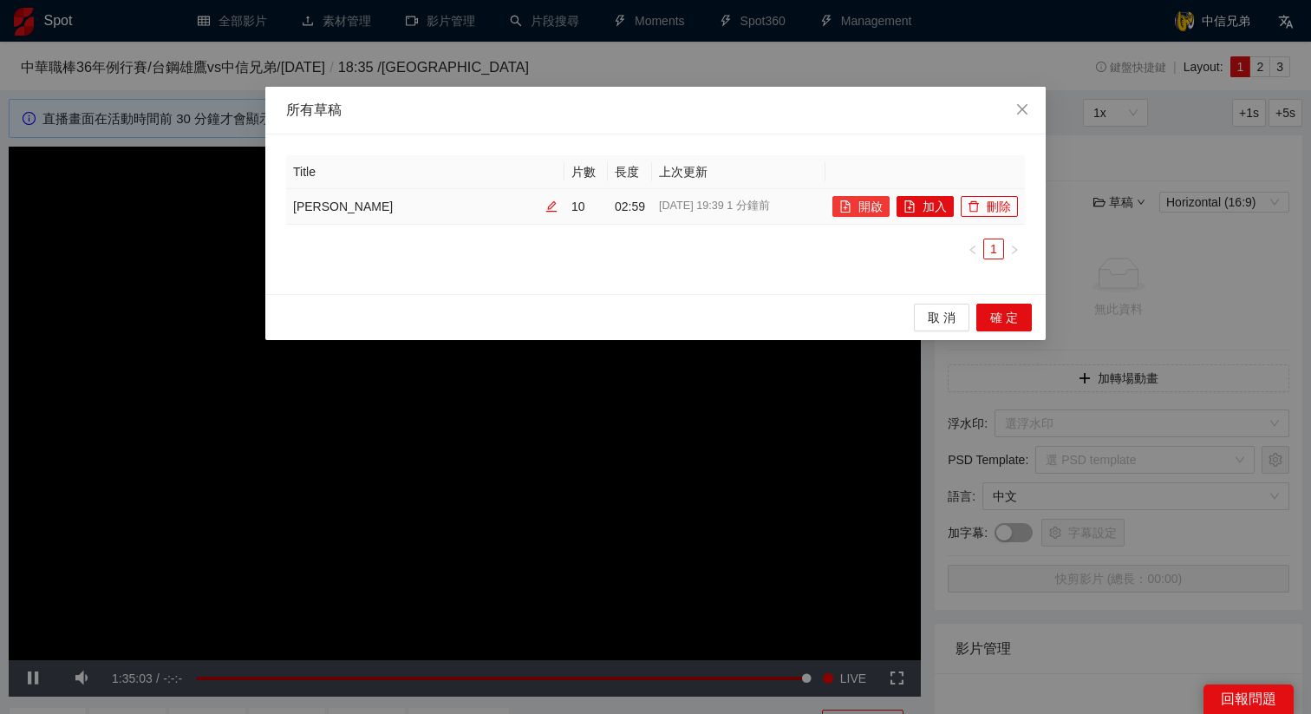
click at [865, 212] on button "開啟" at bounding box center [860, 206] width 57 height 21
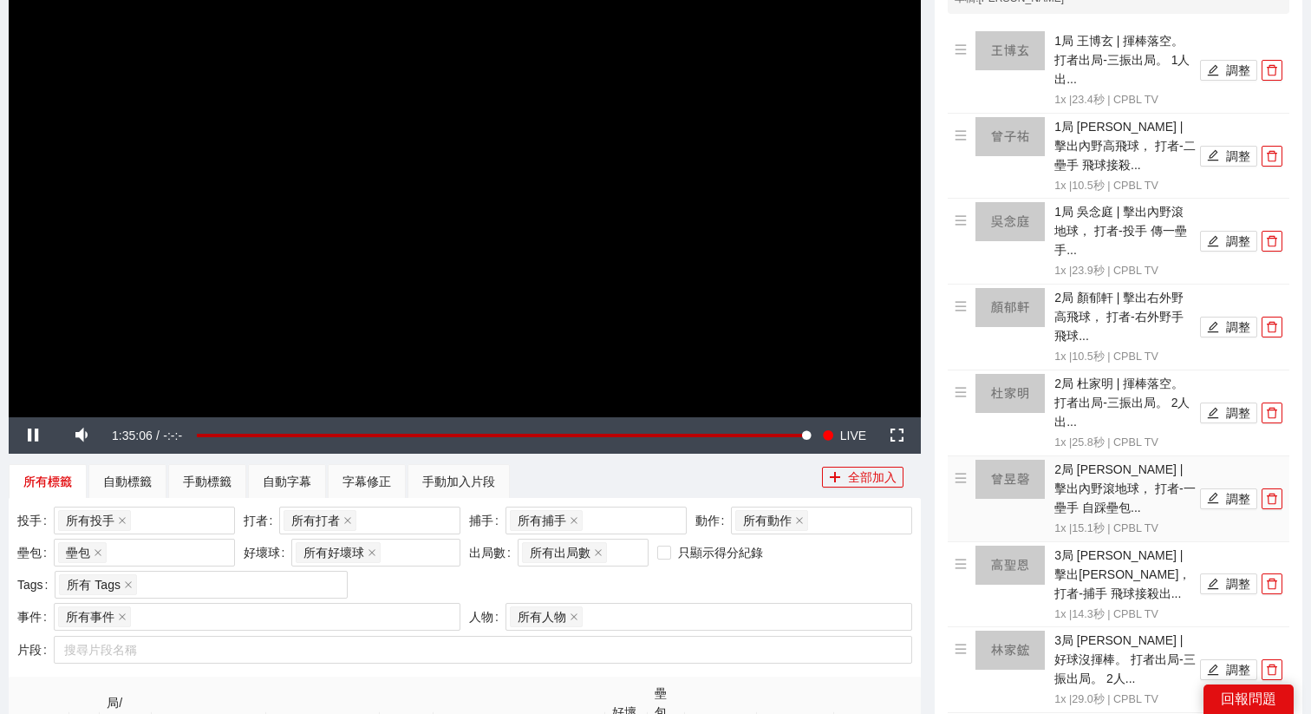
scroll to position [155, 0]
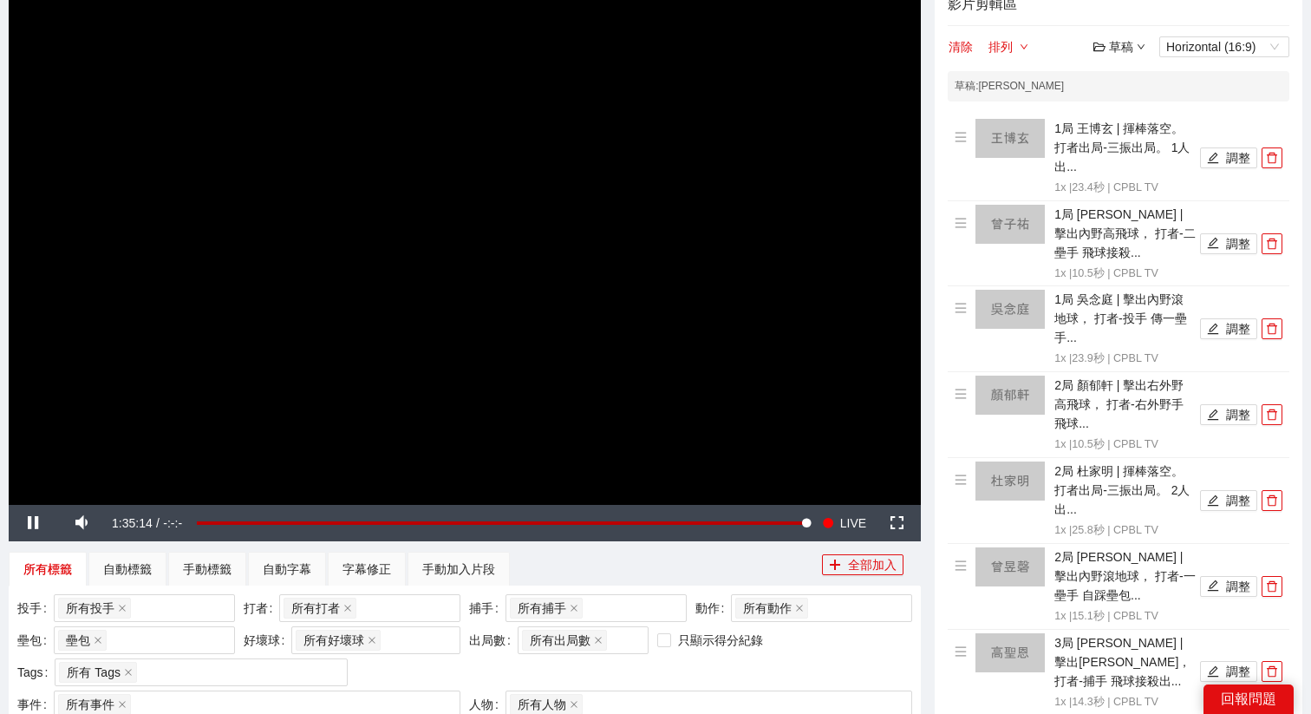
click at [689, 299] on video "Video Player" at bounding box center [465, 247] width 912 height 513
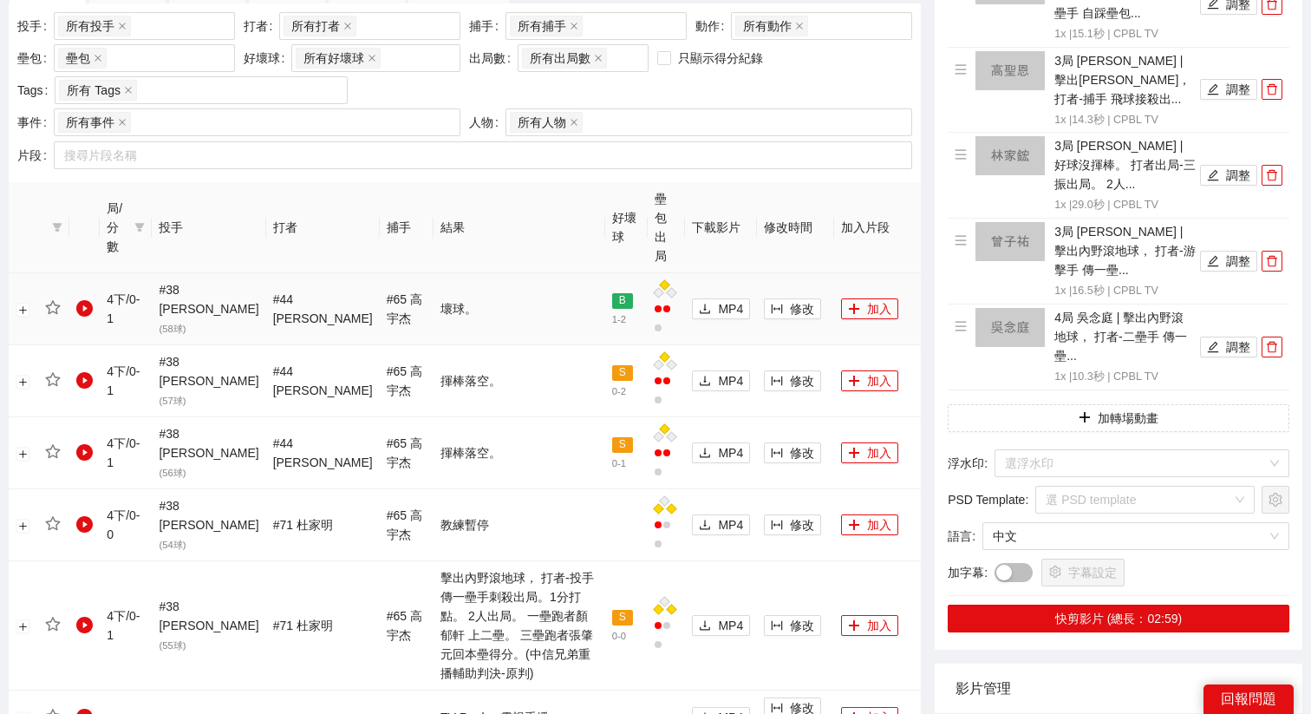
scroll to position [798, 0]
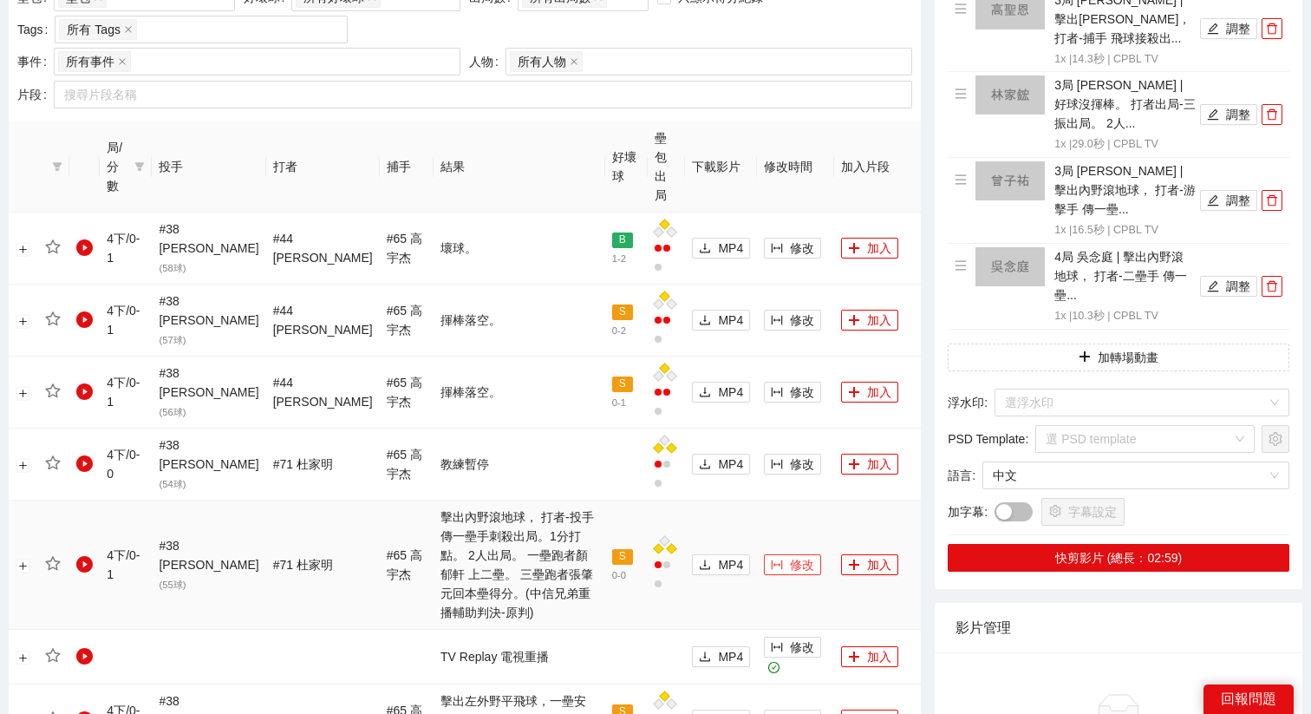
click at [790, 555] on span "修改" at bounding box center [802, 564] width 24 height 19
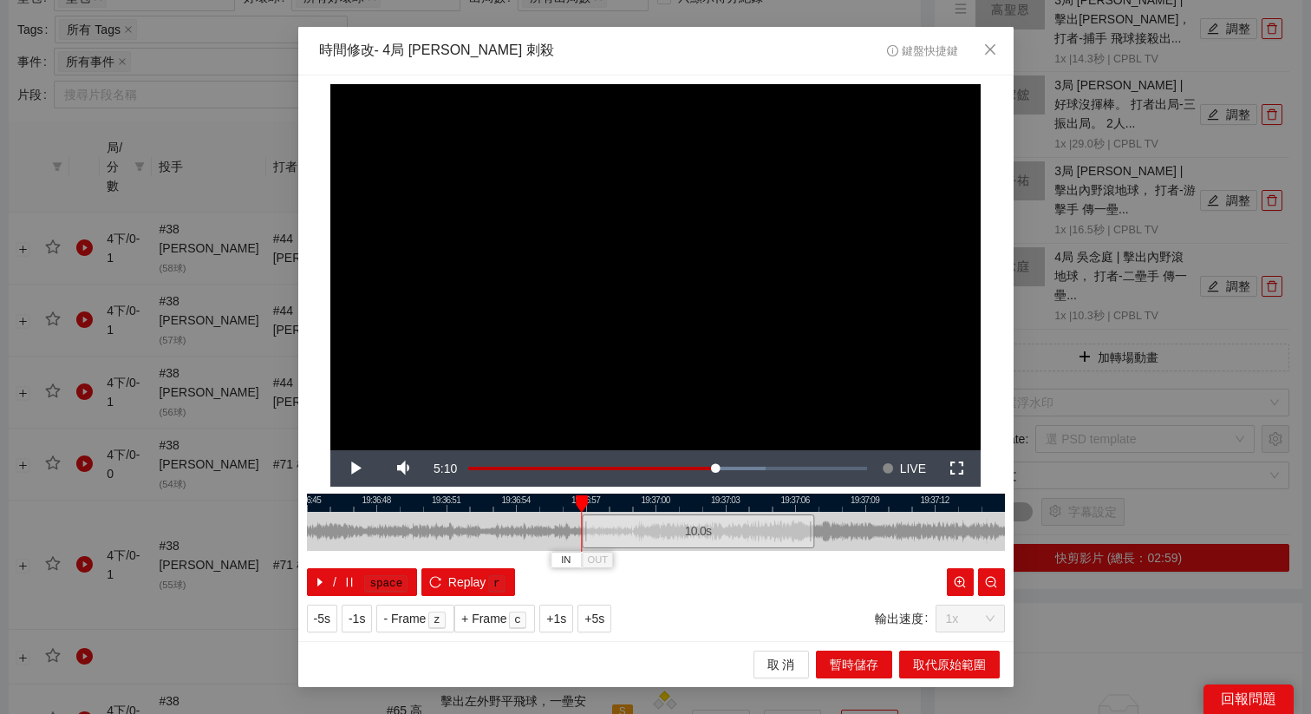
drag, startPoint x: 649, startPoint y: 520, endPoint x: 695, endPoint y: 526, distance: 47.2
click at [694, 526] on div "10.0 s" at bounding box center [698, 531] width 232 height 34
drag, startPoint x: 695, startPoint y: 526, endPoint x: 707, endPoint y: 526, distance: 11.3
click at [707, 526] on div "10.0 s" at bounding box center [712, 531] width 232 height 34
click at [662, 531] on div "10.0 s" at bounding box center [706, 531] width 232 height 34
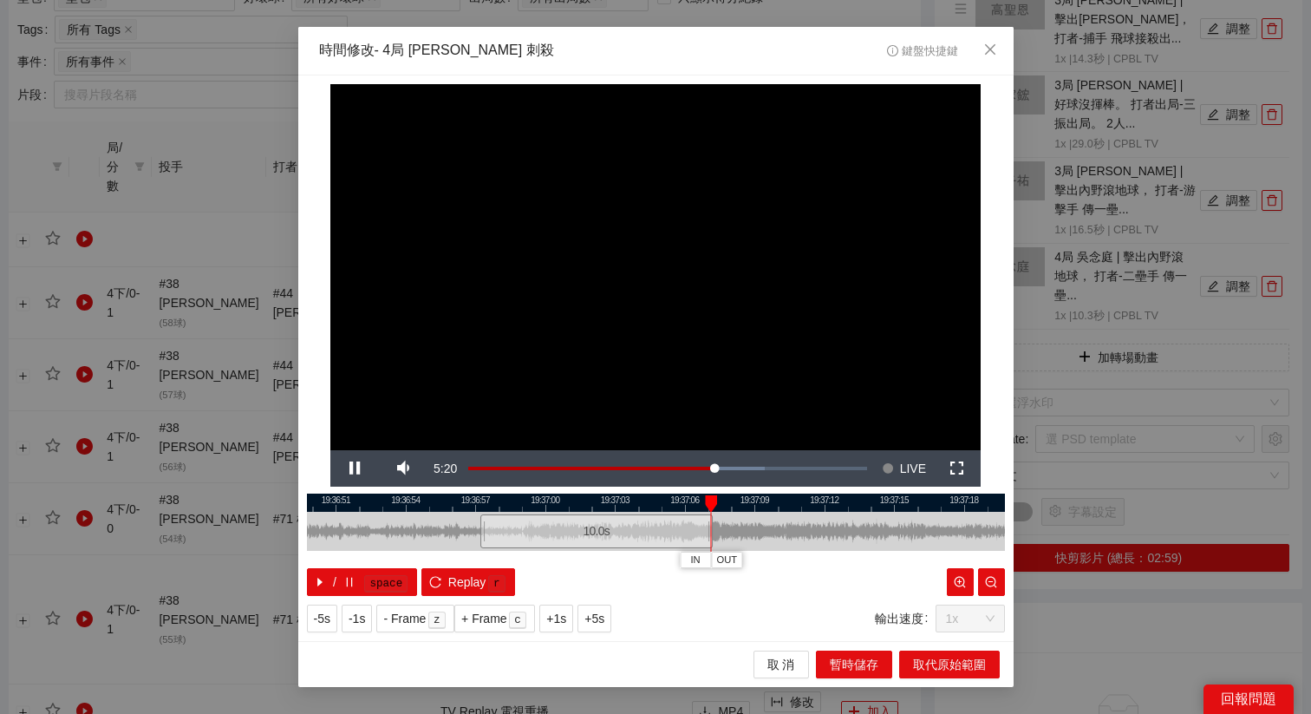
drag, startPoint x: 637, startPoint y: 503, endPoint x: 460, endPoint y: 504, distance: 176.9
click at [460, 504] on div at bounding box center [546, 502] width 698 height 18
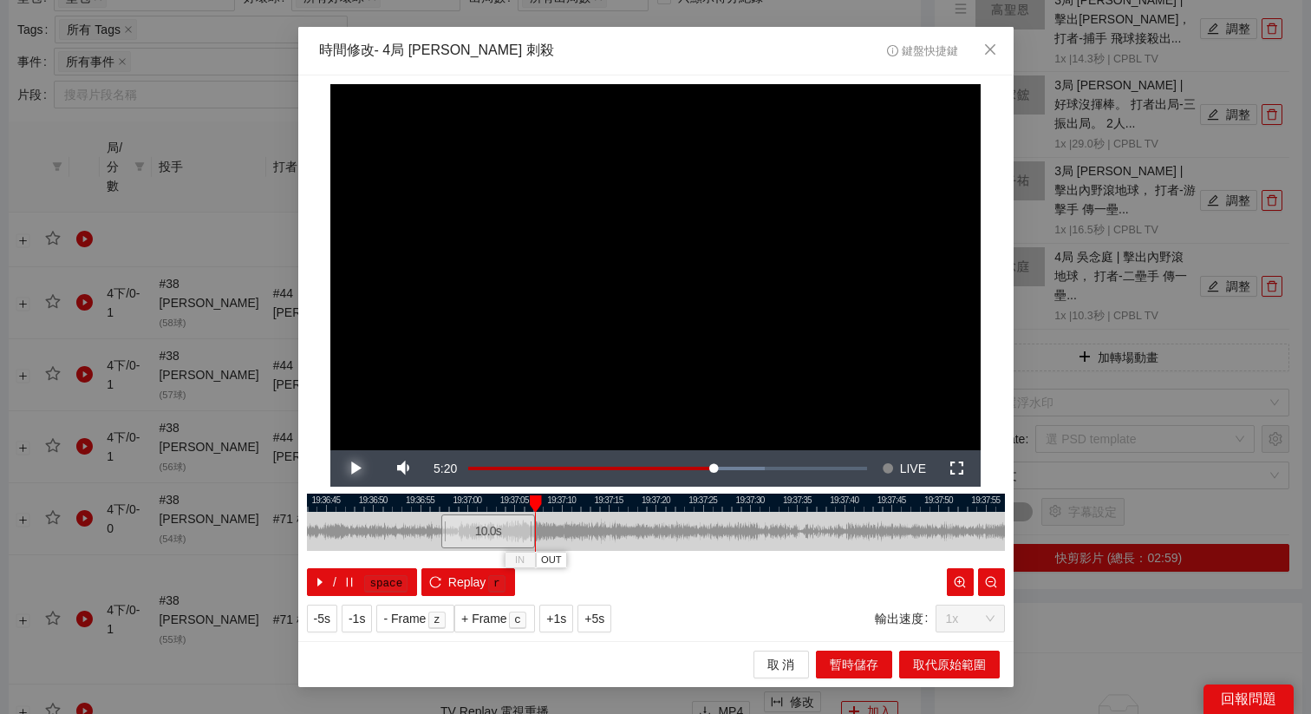
click at [359, 468] on span "Video Player" at bounding box center [354, 468] width 49 height 0
click at [354, 468] on span "Video Player" at bounding box center [354, 468] width 49 height 0
click at [650, 564] on span "OUT" at bounding box center [646, 560] width 21 height 16
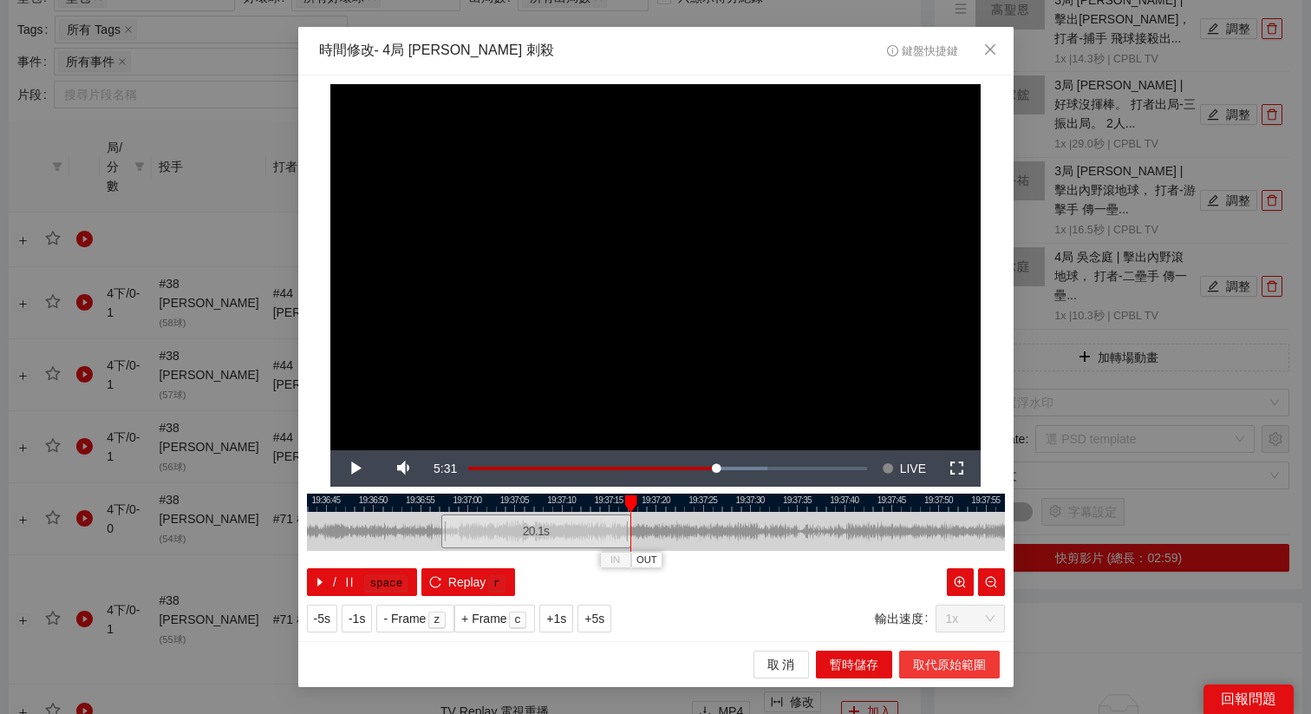
click at [960, 664] on span "取代原始範圍" at bounding box center [949, 664] width 73 height 19
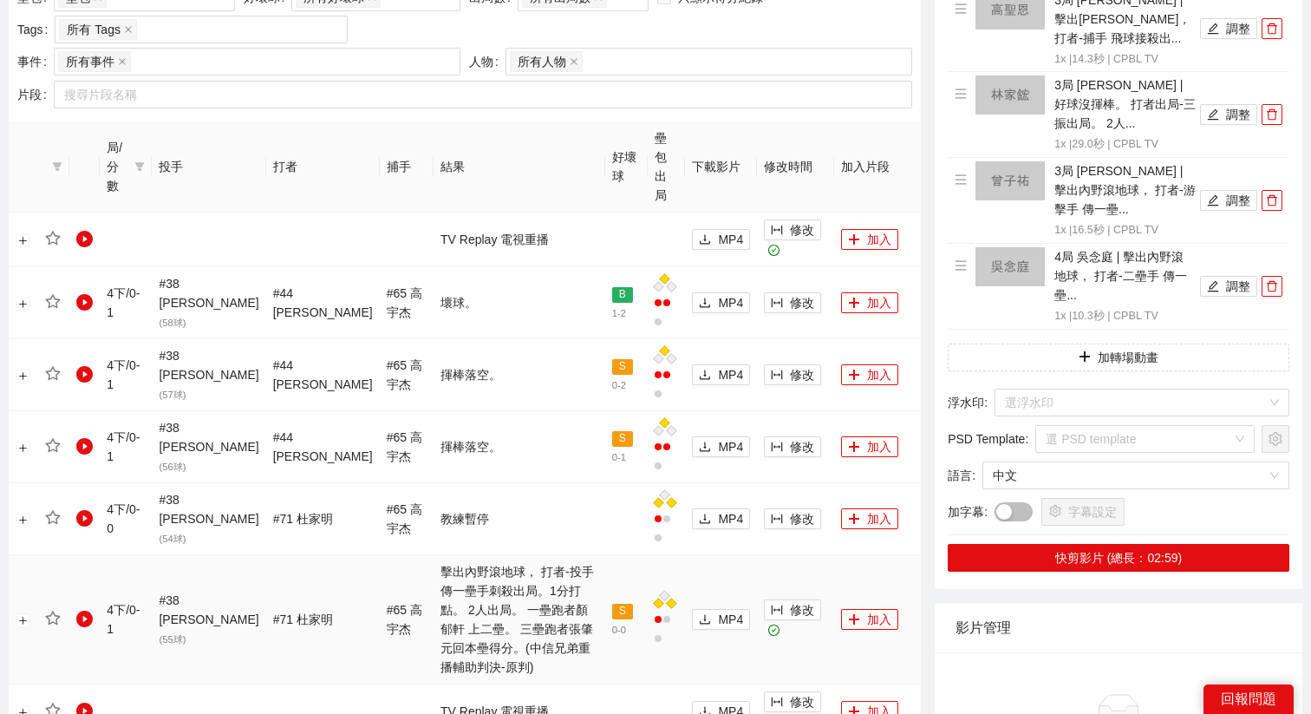
click at [849, 558] on td "加入" at bounding box center [877, 619] width 87 height 129
click at [858, 609] on button "加入" at bounding box center [869, 619] width 57 height 21
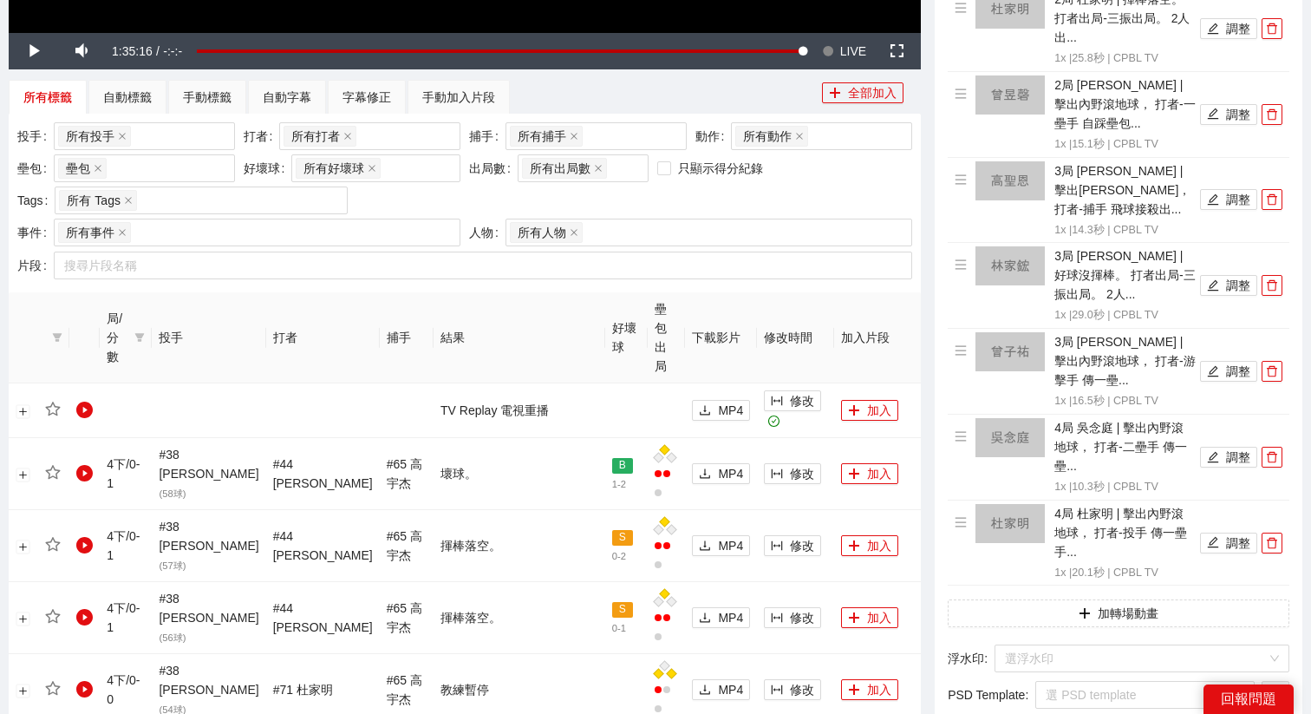
scroll to position [623, 0]
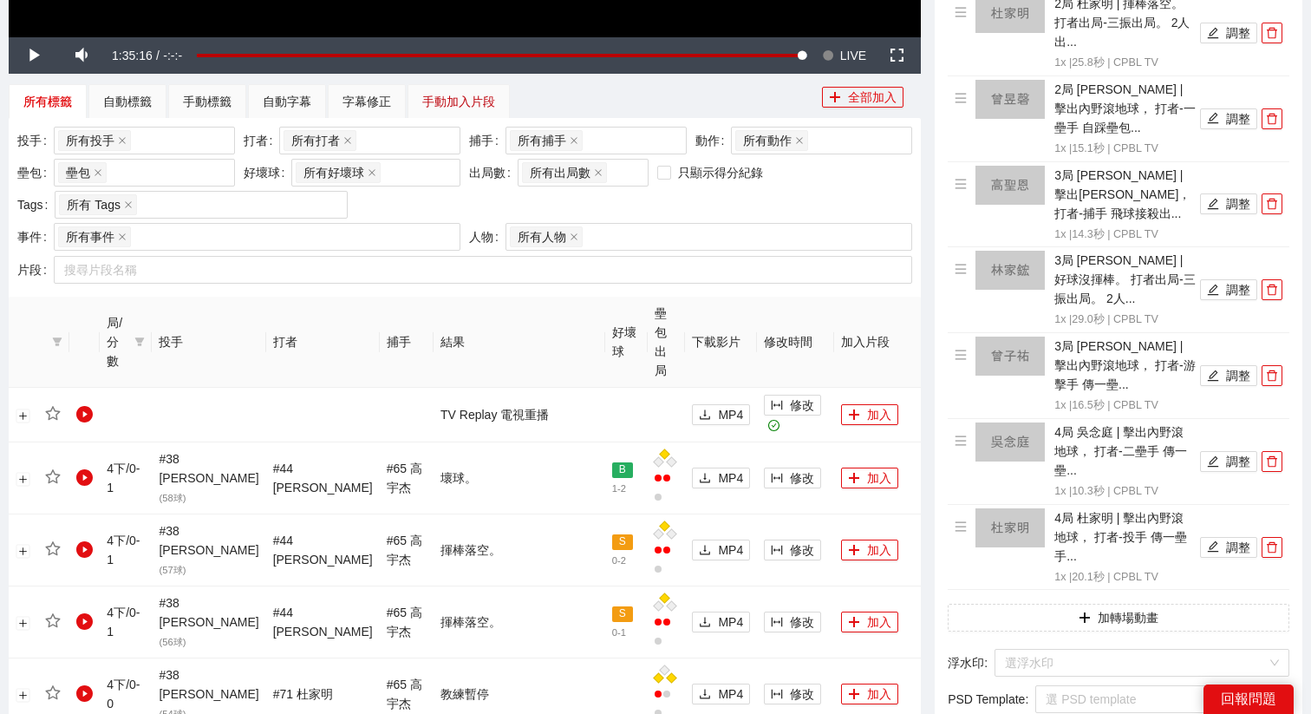
click at [487, 104] on div "手動加入片段" at bounding box center [458, 101] width 73 height 19
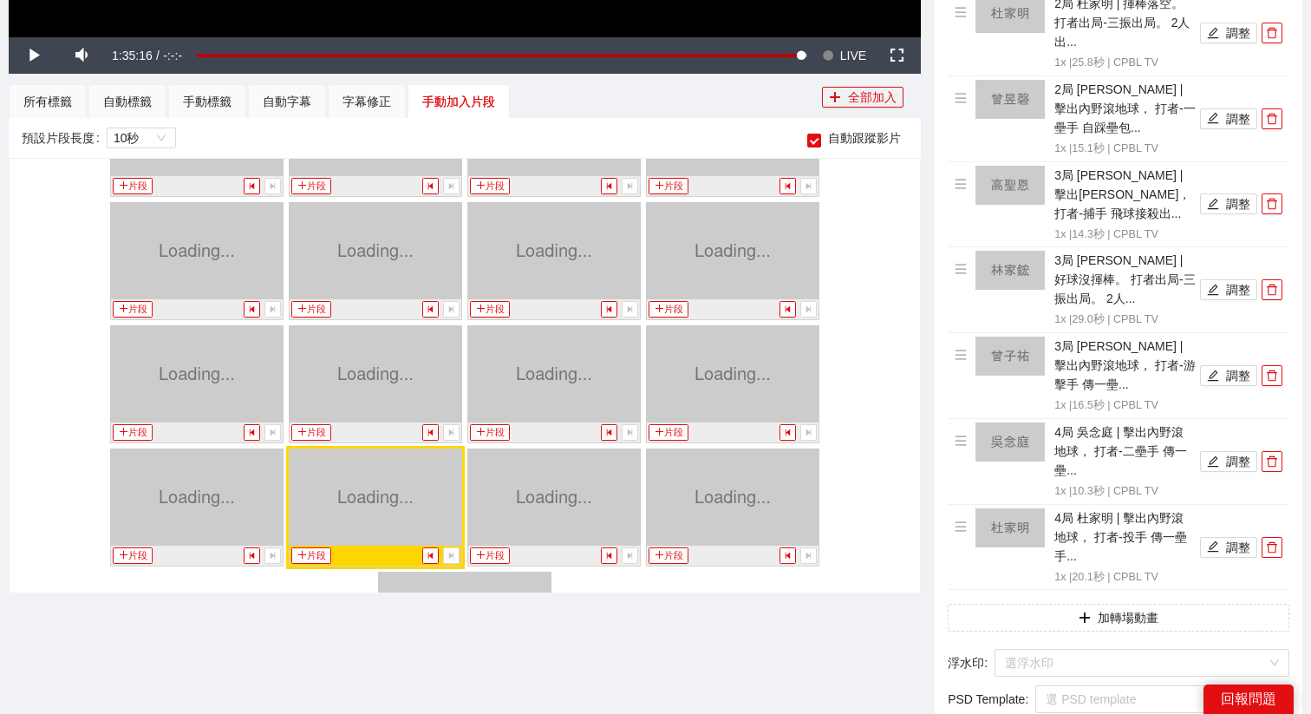
scroll to position [9452, 0]
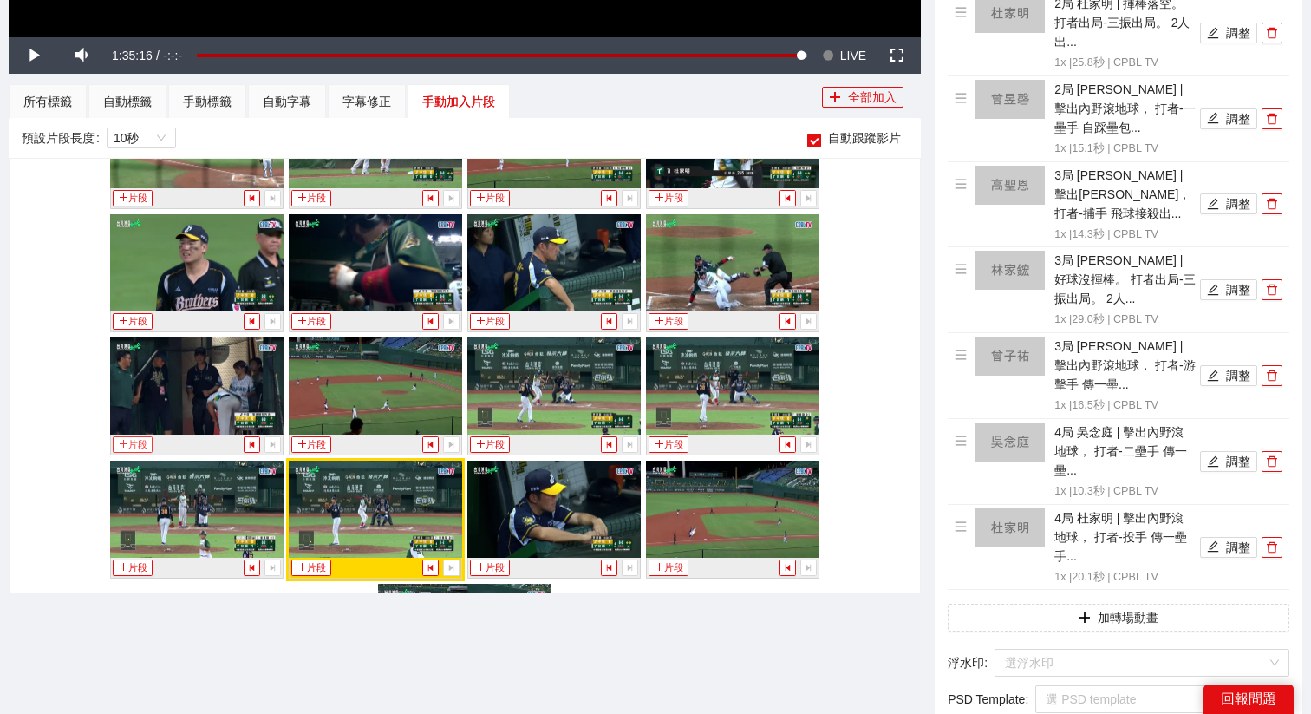
click at [132, 445] on button "片段" at bounding box center [133, 444] width 40 height 16
click at [222, 81] on div "**********" at bounding box center [465, 304] width 926 height 1656
click at [216, 114] on div "手動標籤" at bounding box center [207, 101] width 78 height 35
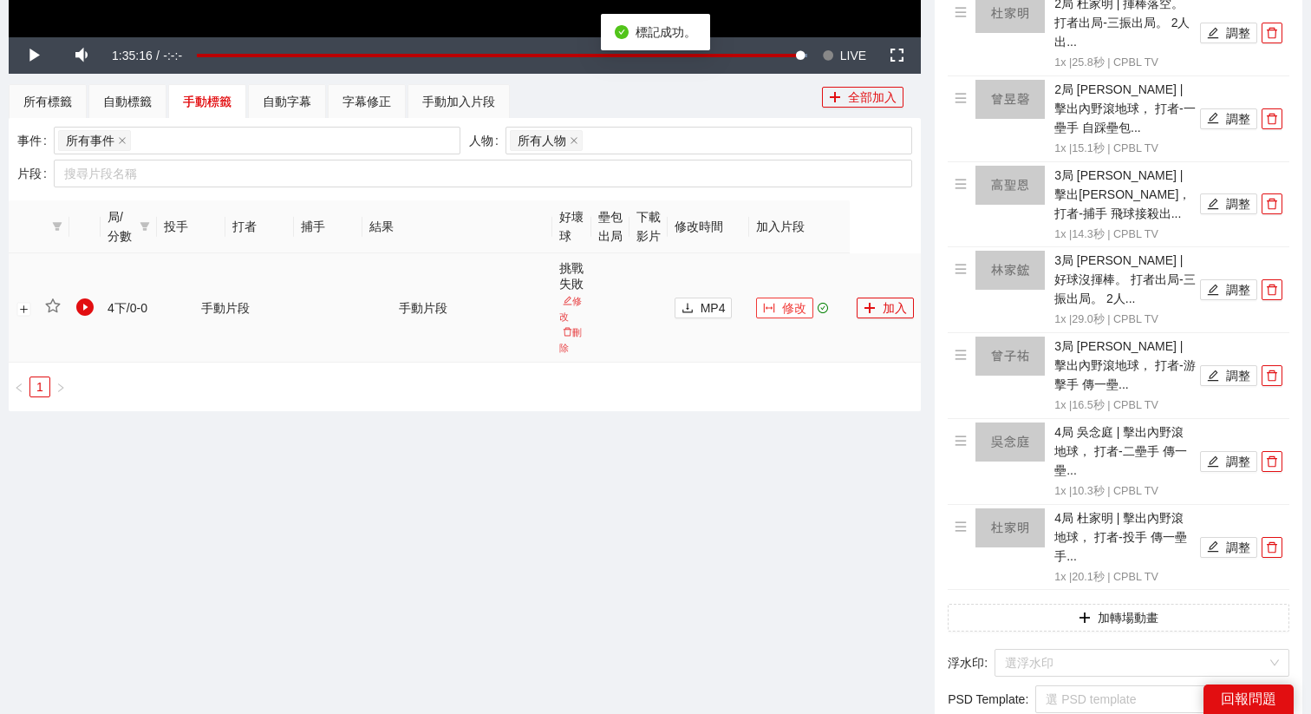
click at [800, 315] on span "修改" at bounding box center [794, 307] width 24 height 19
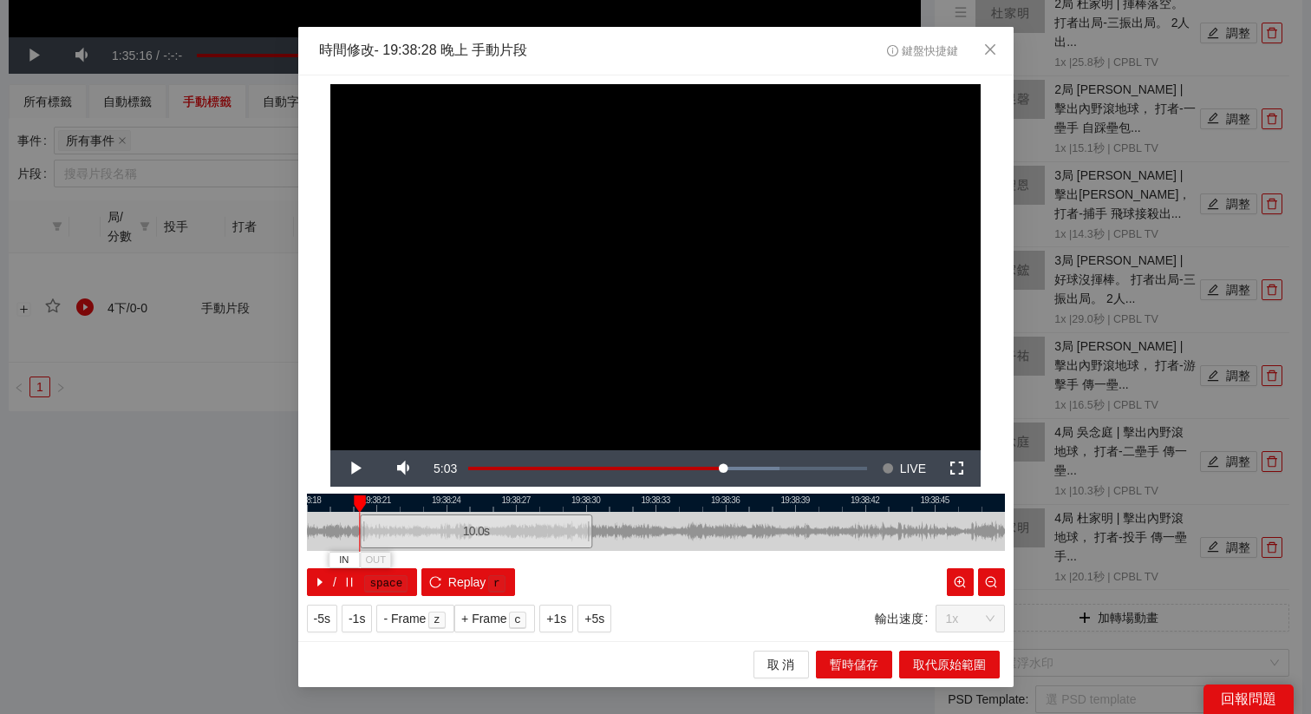
drag, startPoint x: 587, startPoint y: 533, endPoint x: 408, endPoint y: 526, distance: 179.6
click at [408, 526] on div "10.0 s" at bounding box center [476, 531] width 232 height 34
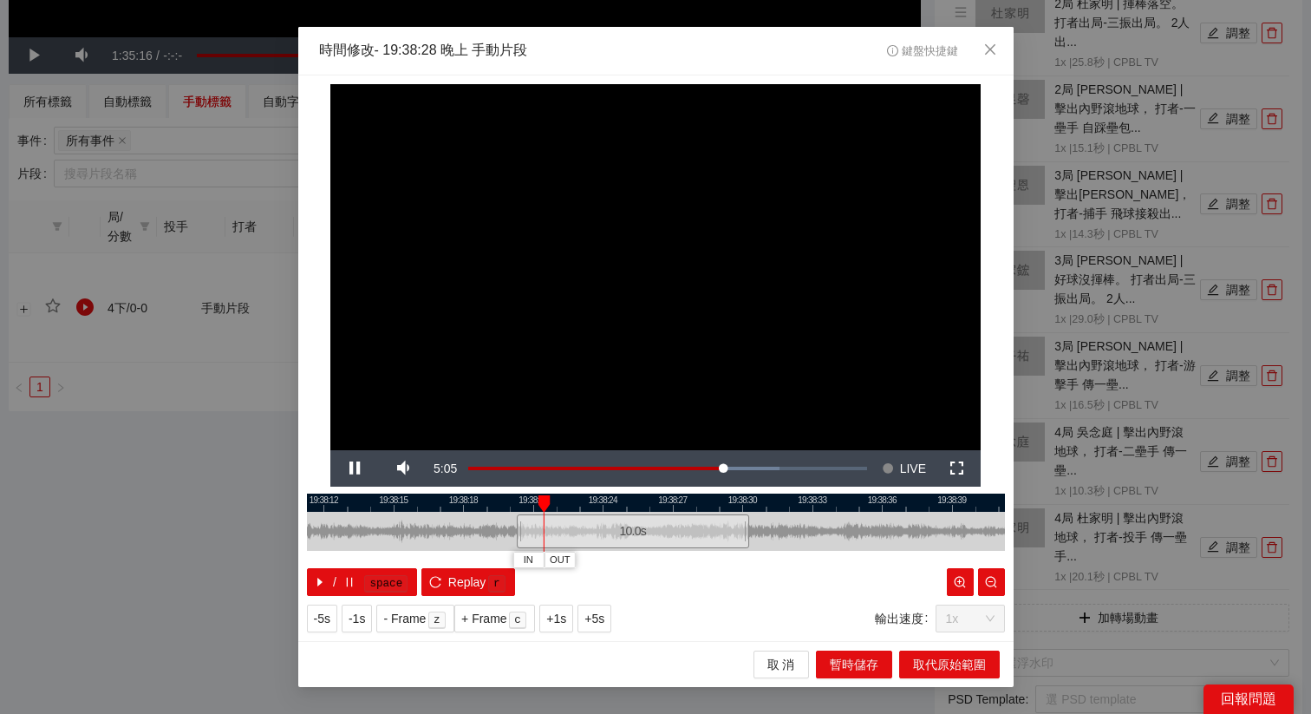
drag, startPoint x: 434, startPoint y: 505, endPoint x: 595, endPoint y: 515, distance: 161.6
click at [595, 515] on div "19:38:09 19:38:12 19:38:15 19:38:18 19:38:21 19:38:24 19:38:27 19:38:30 19:38:3…" at bounding box center [656, 544] width 698 height 102
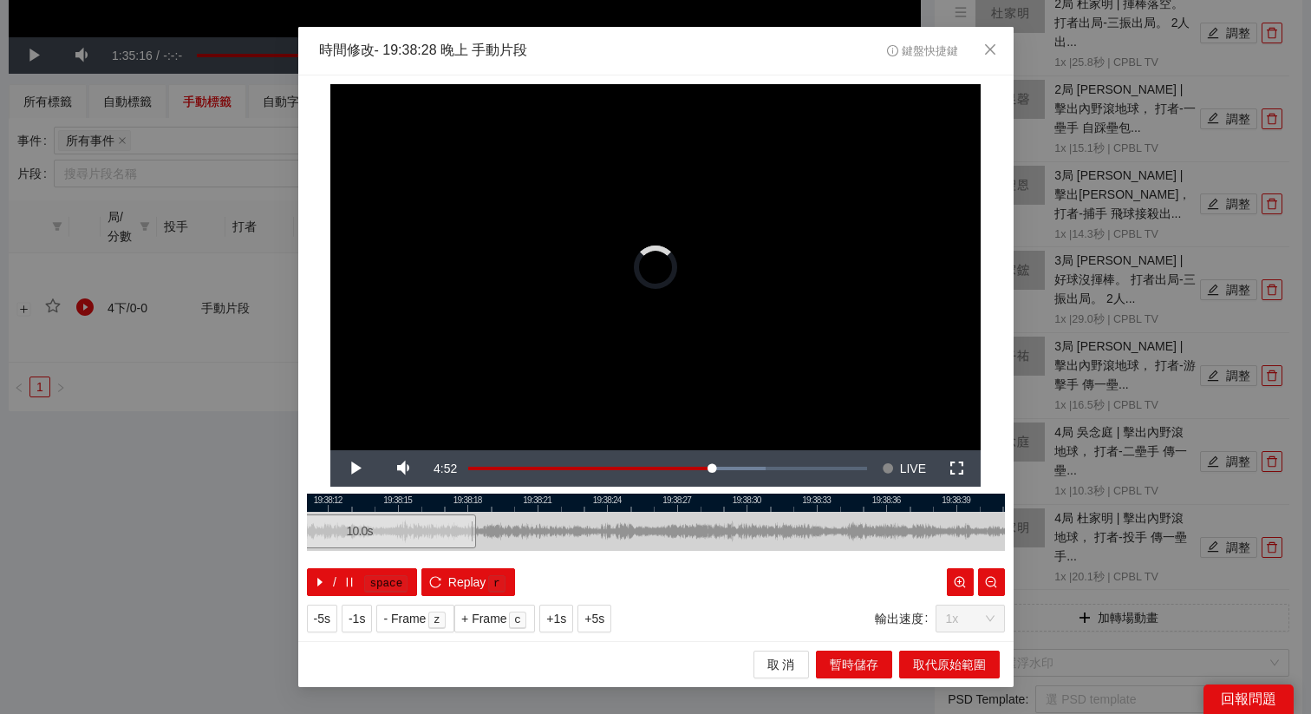
drag, startPoint x: 628, startPoint y: 546, endPoint x: 348, endPoint y: 526, distance: 280.8
click at [348, 526] on div "10.0 s" at bounding box center [360, 531] width 232 height 34
drag, startPoint x: 368, startPoint y: 491, endPoint x: 537, endPoint y: 552, distance: 179.1
click at [537, 552] on div "**********" at bounding box center [655, 357] width 715 height 565
drag, startPoint x: 458, startPoint y: 504, endPoint x: 604, endPoint y: 519, distance: 147.4
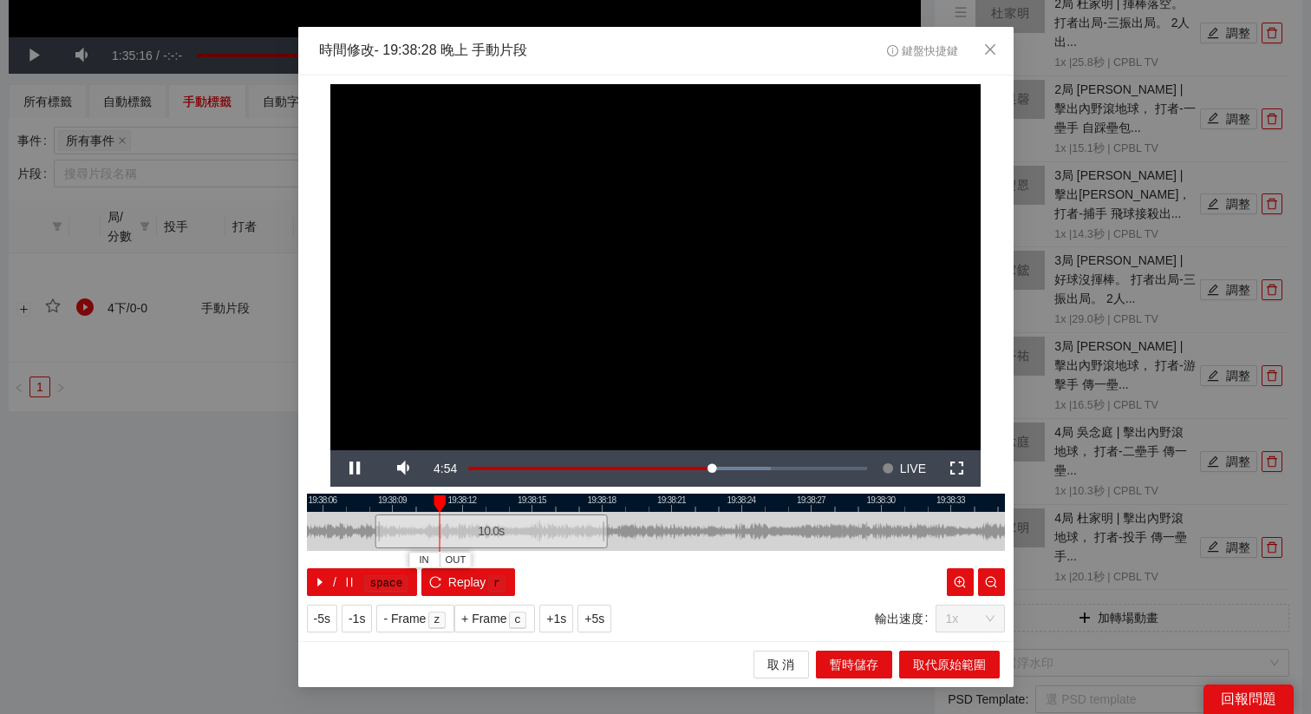
click at [604, 519] on div "19:38:03 19:38:06 19:38:09 19:38:12 19:38:15 19:38:18 19:38:21 19:38:24 19:38:2…" at bounding box center [656, 544] width 698 height 102
click at [599, 617] on span "+5s" at bounding box center [594, 618] width 20 height 19
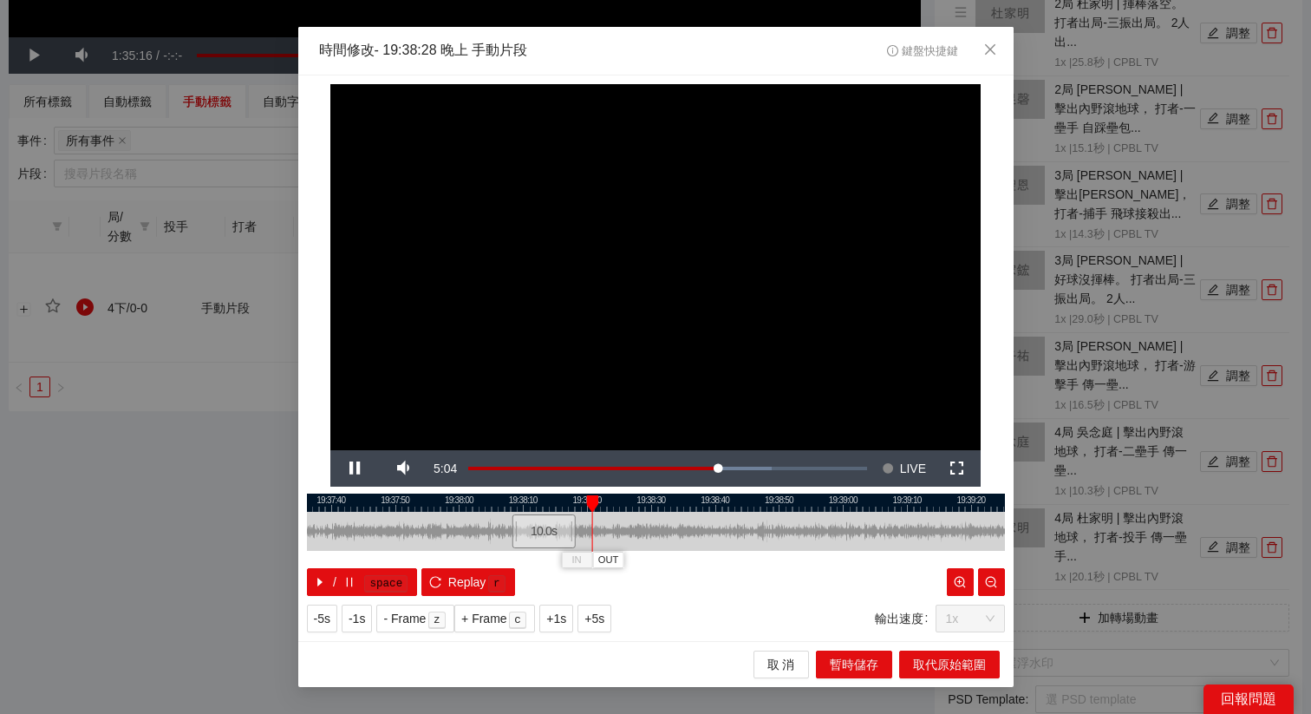
drag, startPoint x: 740, startPoint y: 505, endPoint x: 661, endPoint y: 505, distance: 79.8
click at [661, 505] on div at bounding box center [576, 502] width 698 height 18
click at [663, 558] on span "OUT" at bounding box center [657, 560] width 21 height 16
click at [617, 505] on div at bounding box center [656, 502] width 698 height 18
click at [645, 565] on span "OUT" at bounding box center [638, 560] width 21 height 16
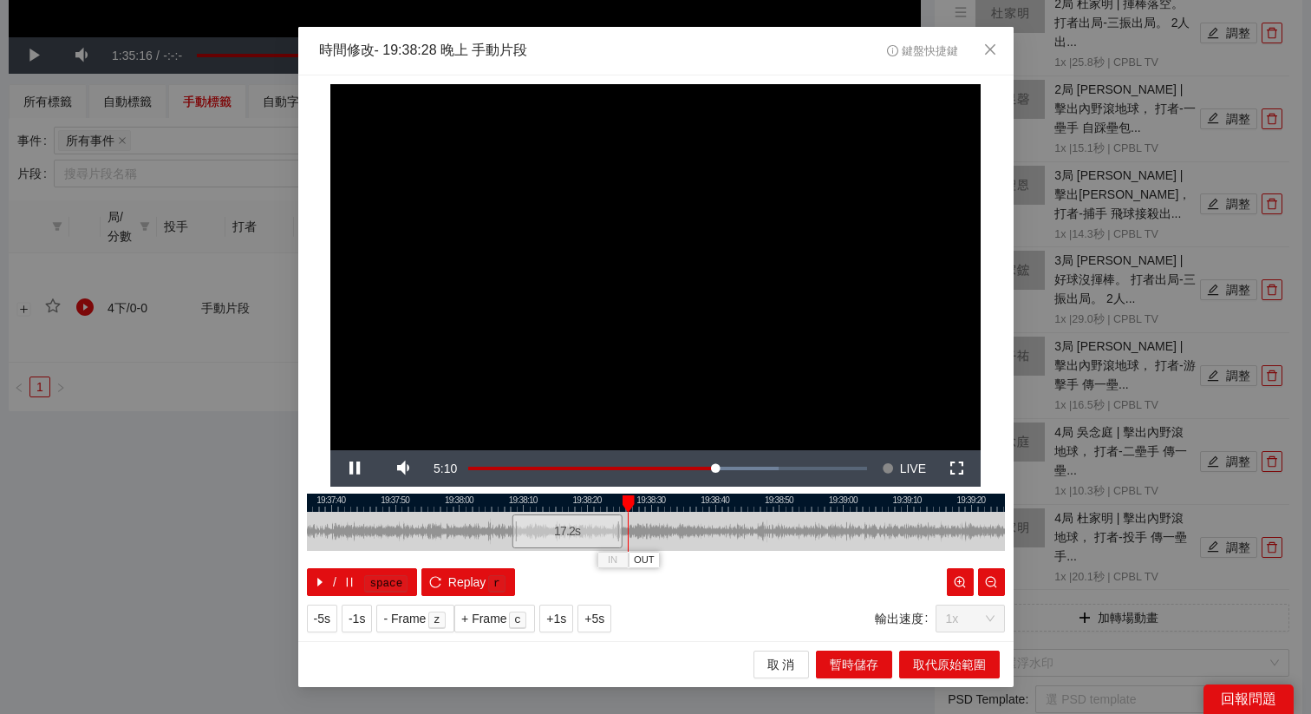
click at [602, 498] on div at bounding box center [656, 502] width 698 height 18
click at [646, 560] on span "OUT" at bounding box center [638, 560] width 21 height 16
click at [486, 577] on span "r" at bounding box center [497, 582] width 22 height 21
click at [525, 537] on div at bounding box center [520, 531] width 10 height 39
click at [604, 622] on span "+5s" at bounding box center [594, 618] width 20 height 19
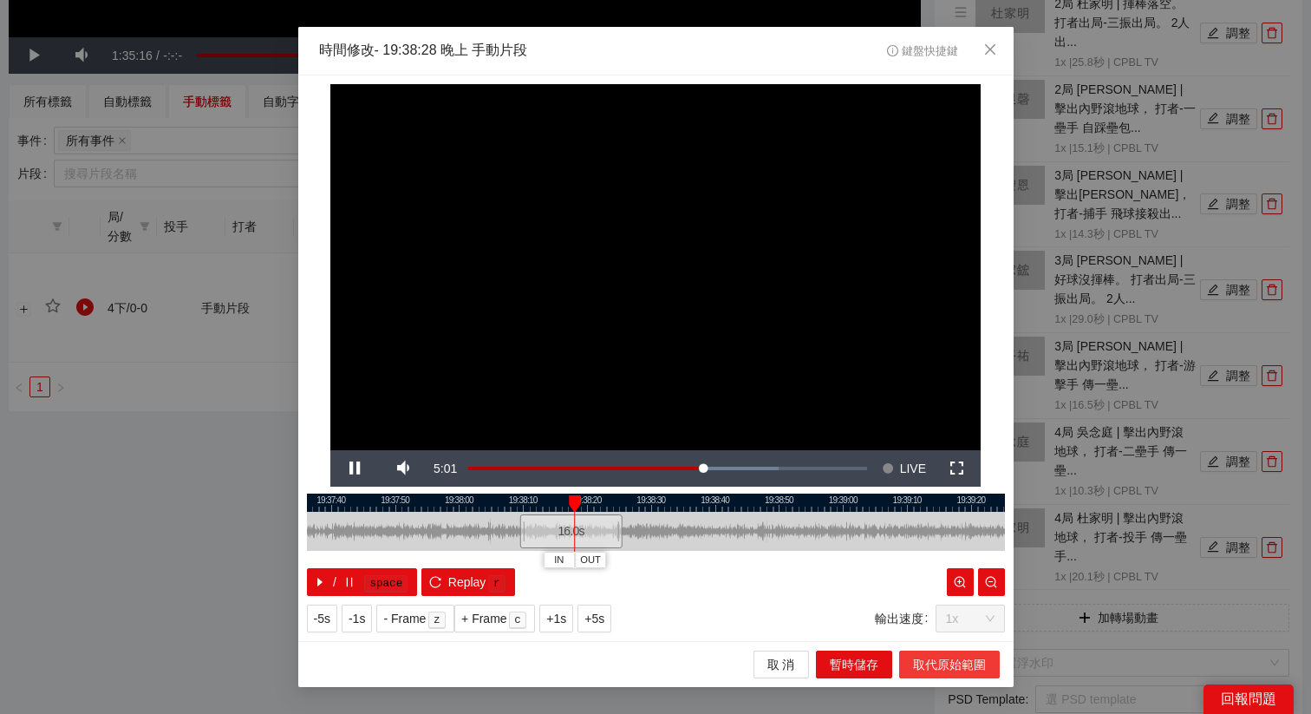
click at [958, 667] on span "取代原始範圍" at bounding box center [949, 664] width 73 height 19
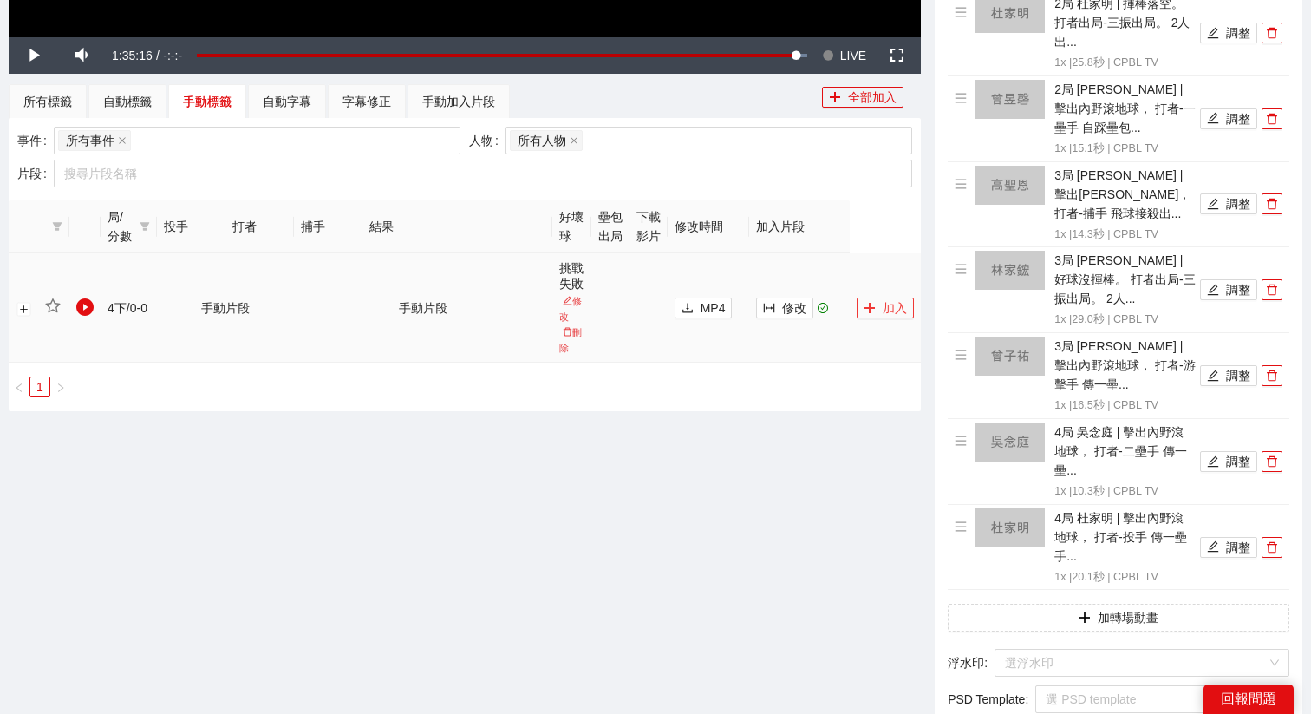
click at [890, 308] on button "加入" at bounding box center [885, 307] width 57 height 21
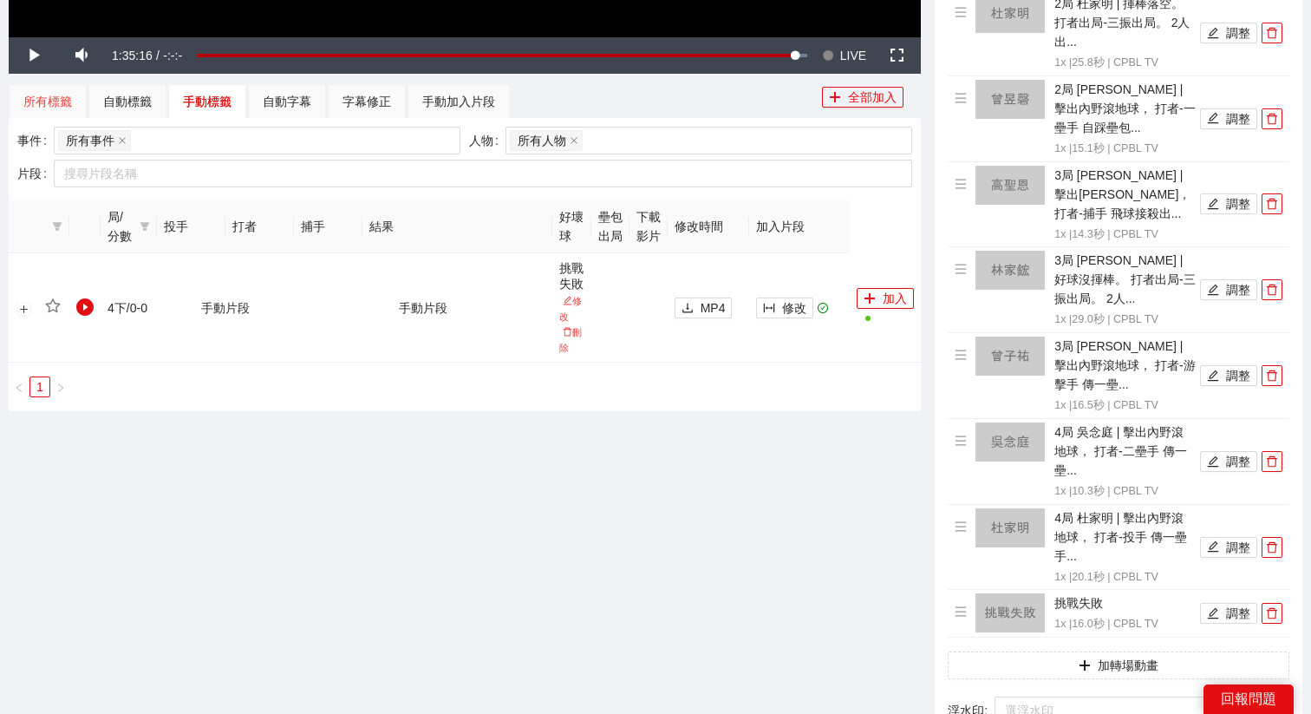
click at [75, 108] on div "所有標籤" at bounding box center [48, 101] width 78 height 35
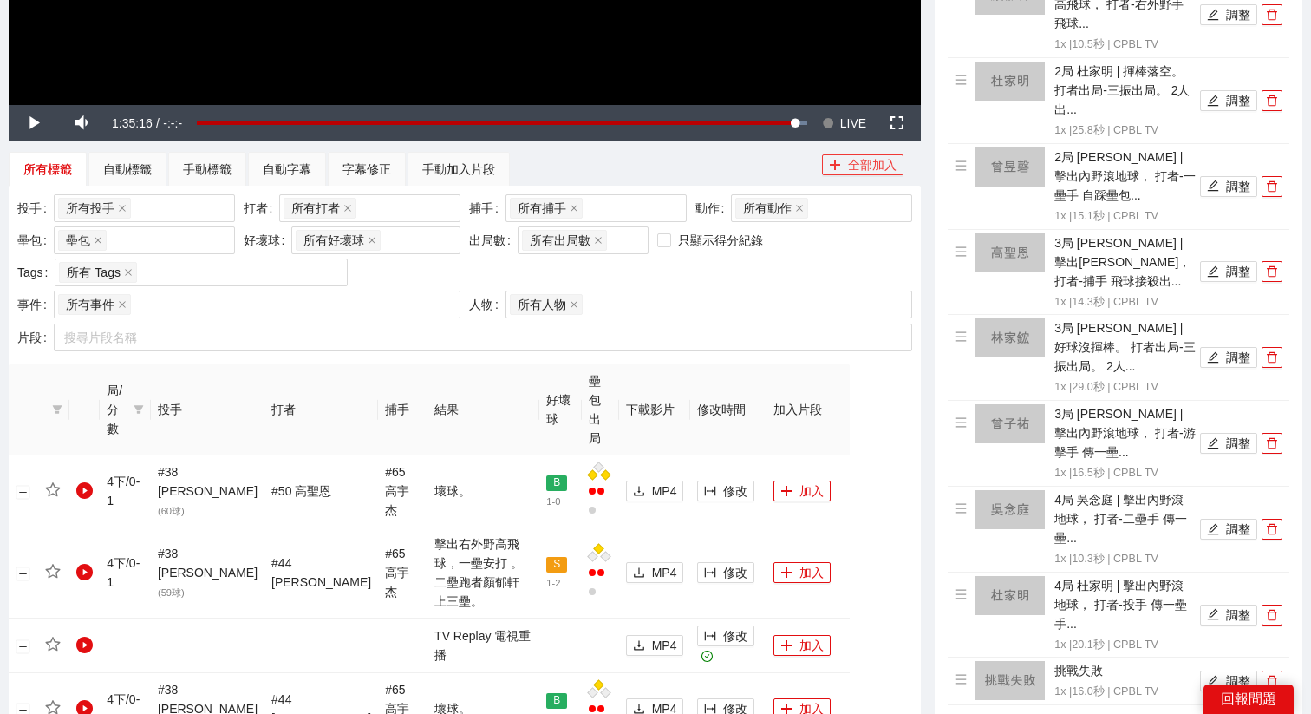
scroll to position [547, 0]
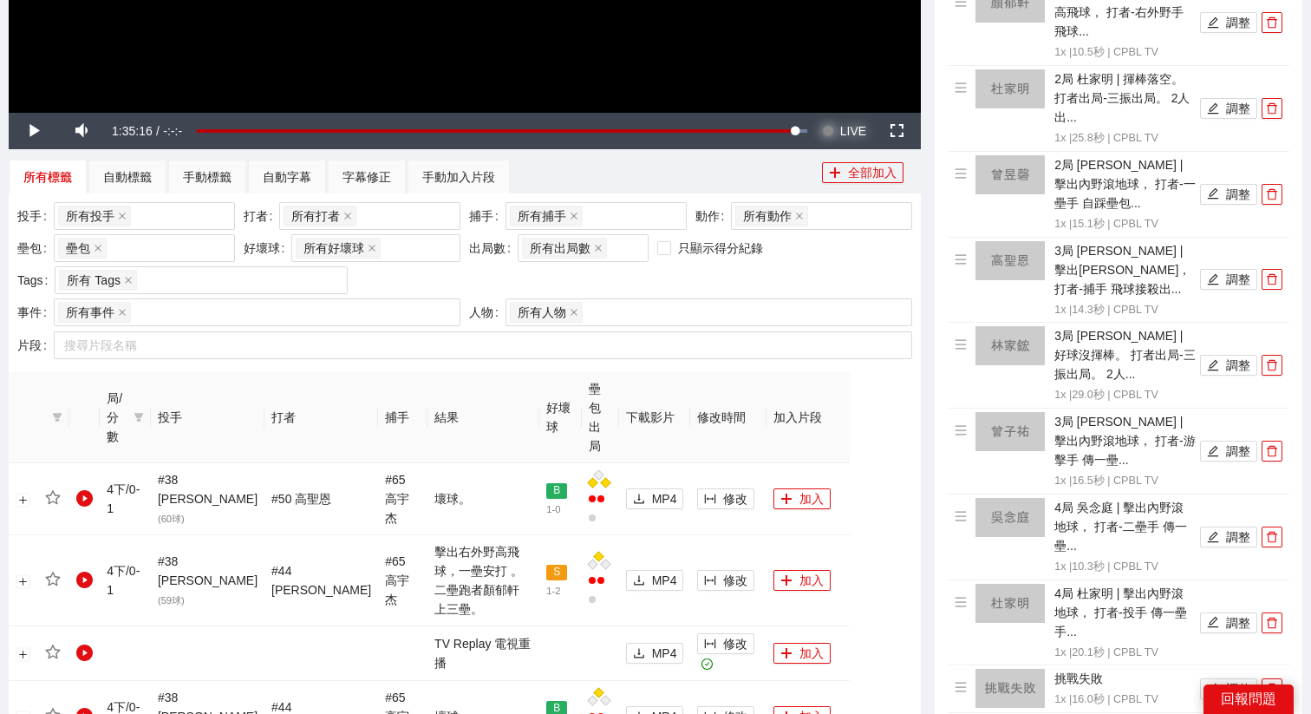
click at [844, 132] on span "LIVE" at bounding box center [853, 131] width 26 height 36
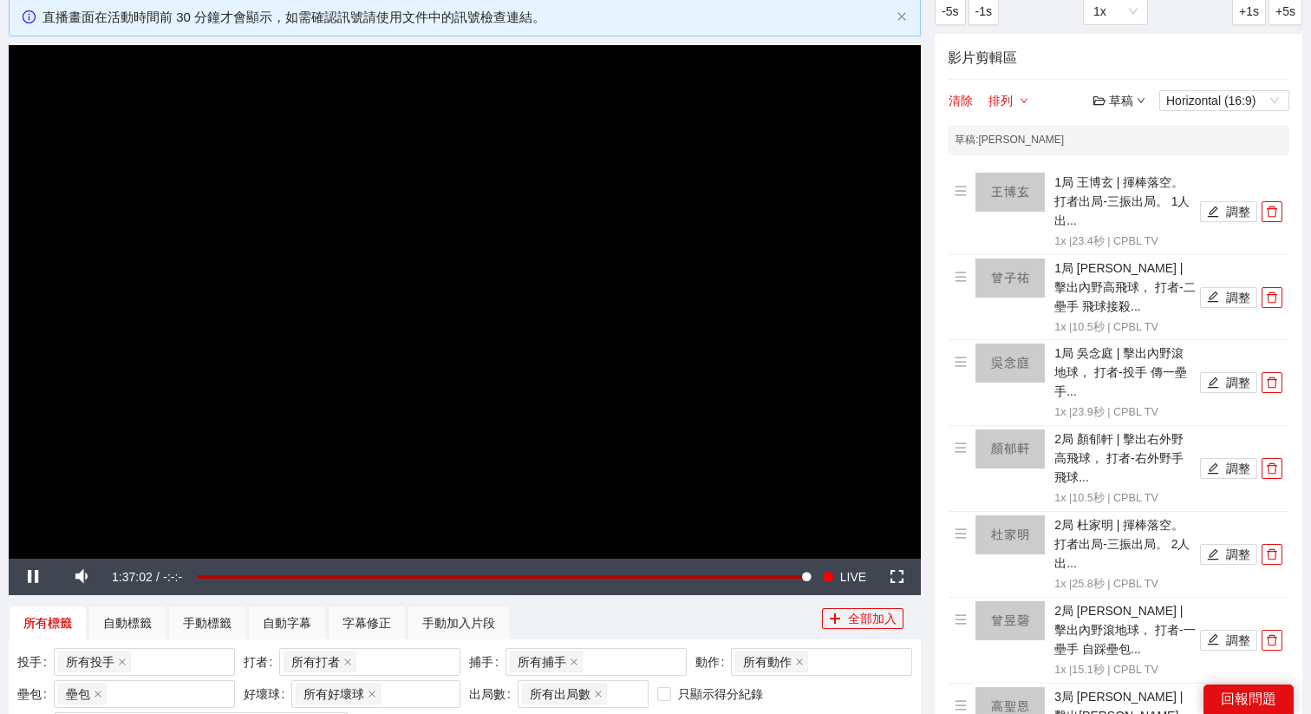
scroll to position [101, 0]
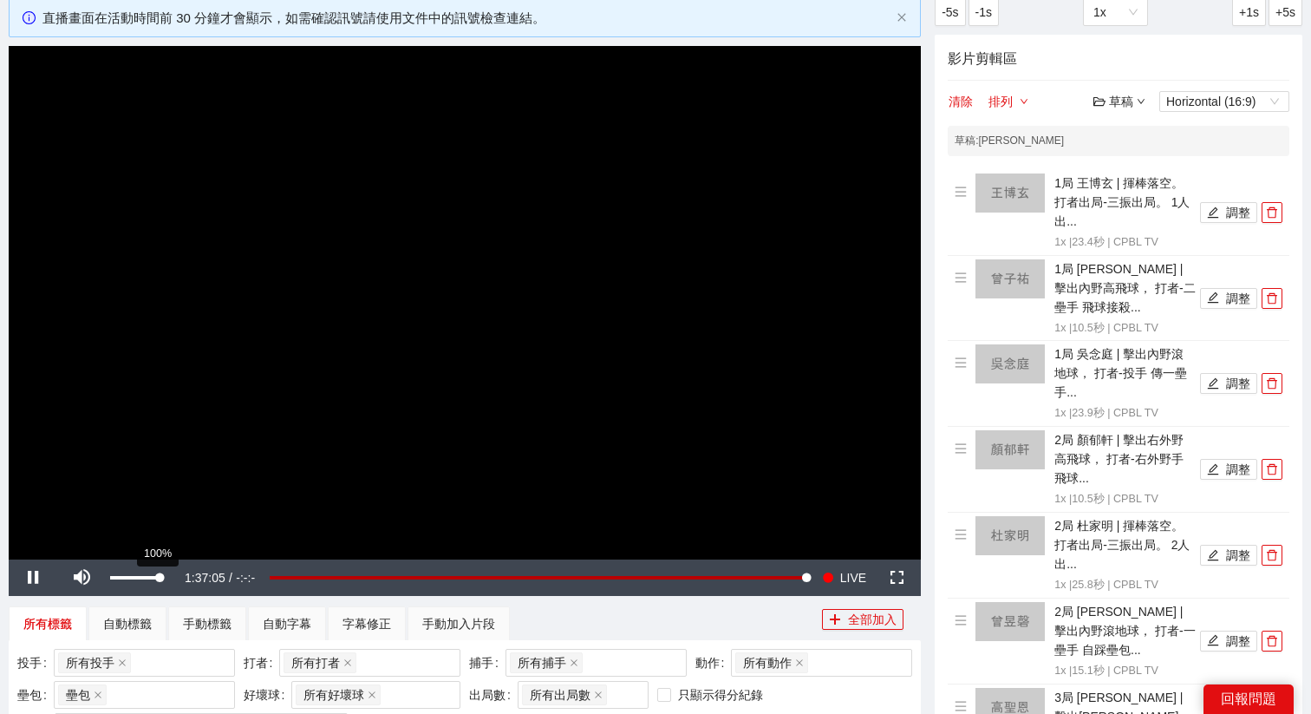
drag, startPoint x: 147, startPoint y: 579, endPoint x: 163, endPoint y: 579, distance: 16.5
click at [163, 579] on div "100%" at bounding box center [135, 577] width 61 height 36
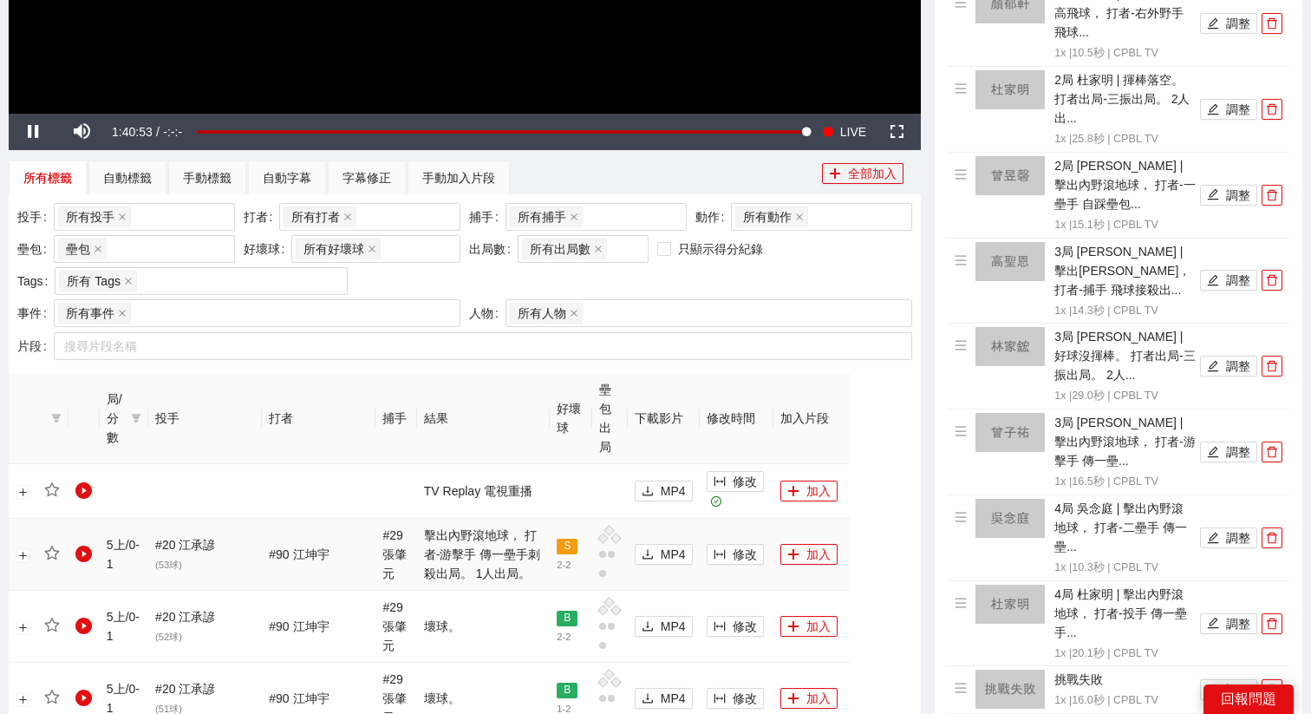
scroll to position [513, 0]
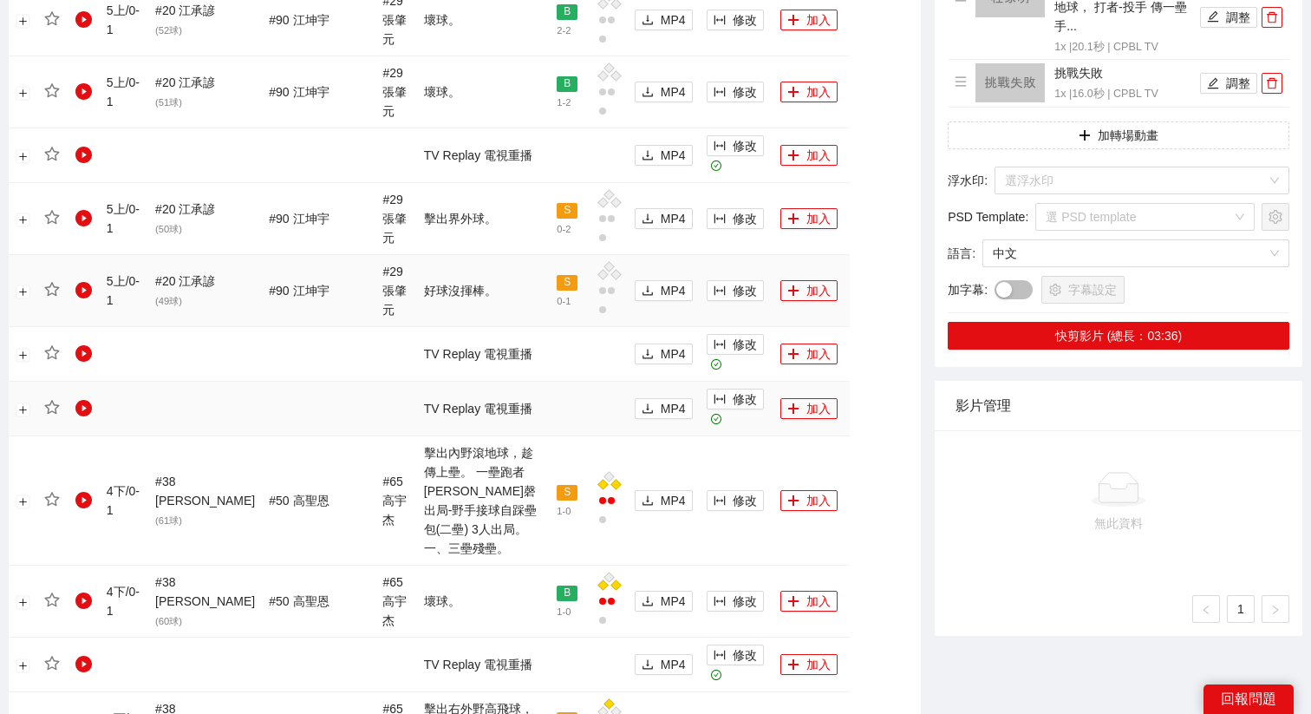
scroll to position [1157, 0]
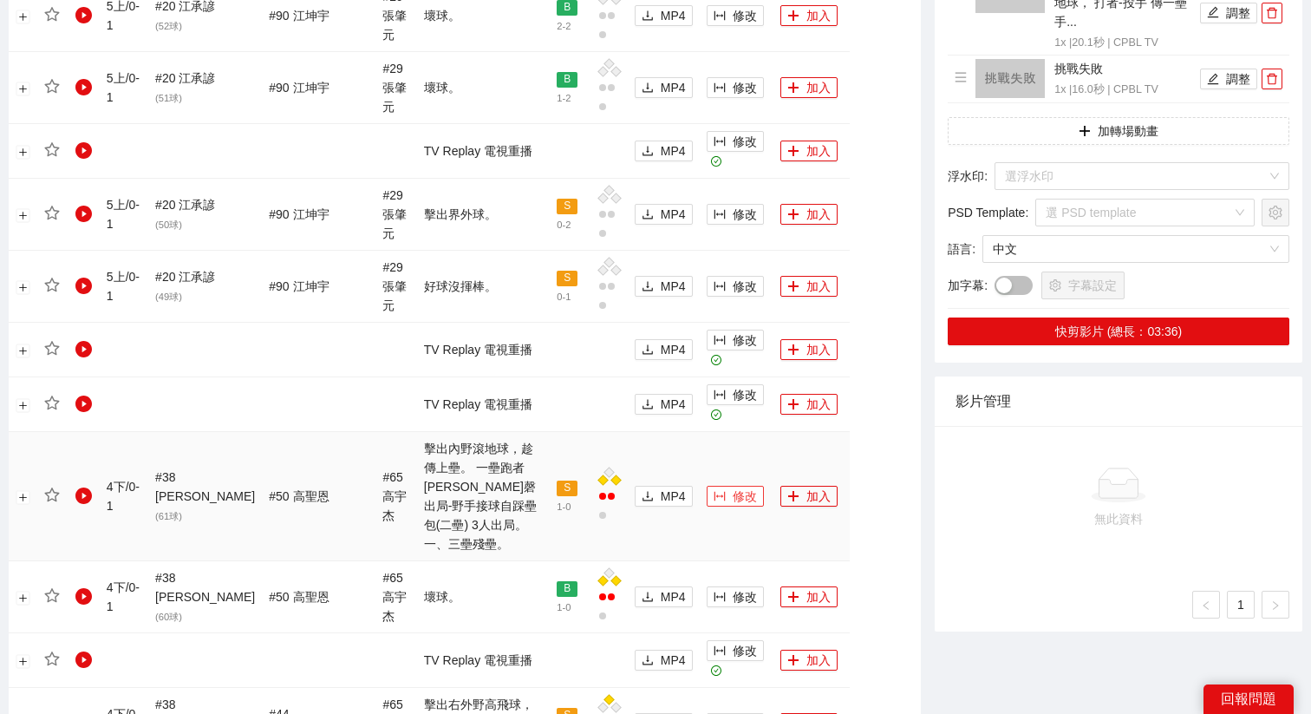
click at [733, 486] on span "修改" at bounding box center [745, 495] width 24 height 19
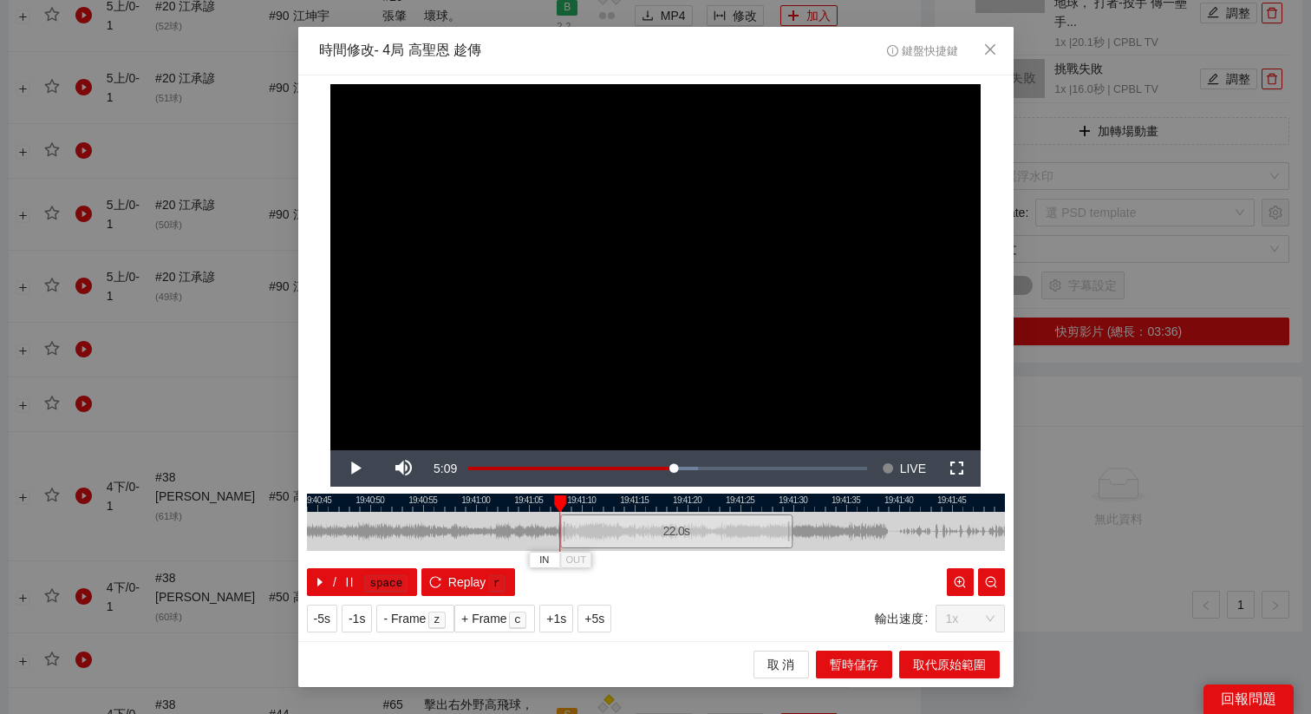
drag, startPoint x: 589, startPoint y: 527, endPoint x: 609, endPoint y: 526, distance: 20.0
click at [609, 526] on div "22.0 s" at bounding box center [676, 531] width 232 height 34
click at [354, 468] on span "Video Player" at bounding box center [354, 468] width 49 height 0
click at [598, 636] on div "**********" at bounding box center [655, 357] width 715 height 565
click at [597, 620] on span "+5s" at bounding box center [594, 618] width 20 height 19
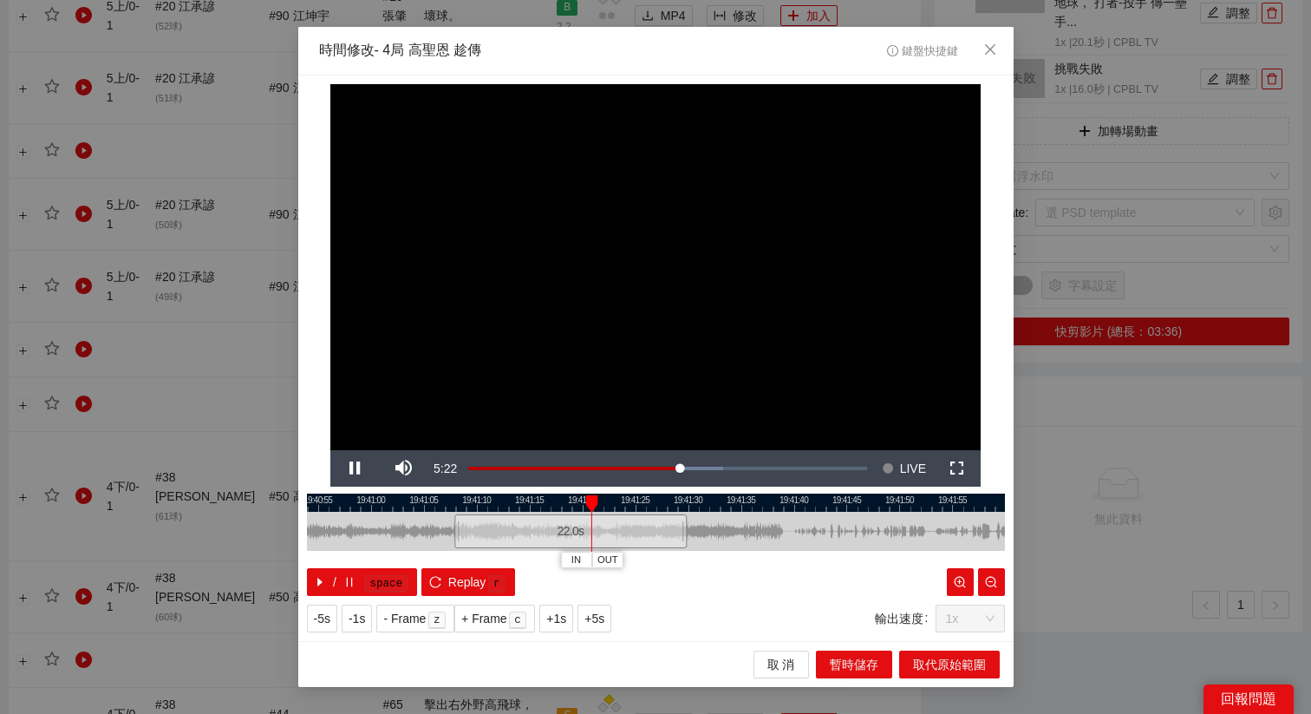
drag, startPoint x: 863, startPoint y: 502, endPoint x: 758, endPoint y: 501, distance: 104.9
click at [758, 501] on div at bounding box center [551, 502] width 698 height 18
click at [347, 468] on span "Video Player" at bounding box center [354, 468] width 49 height 0
click at [349, 468] on span "Video Player" at bounding box center [354, 468] width 49 height 0
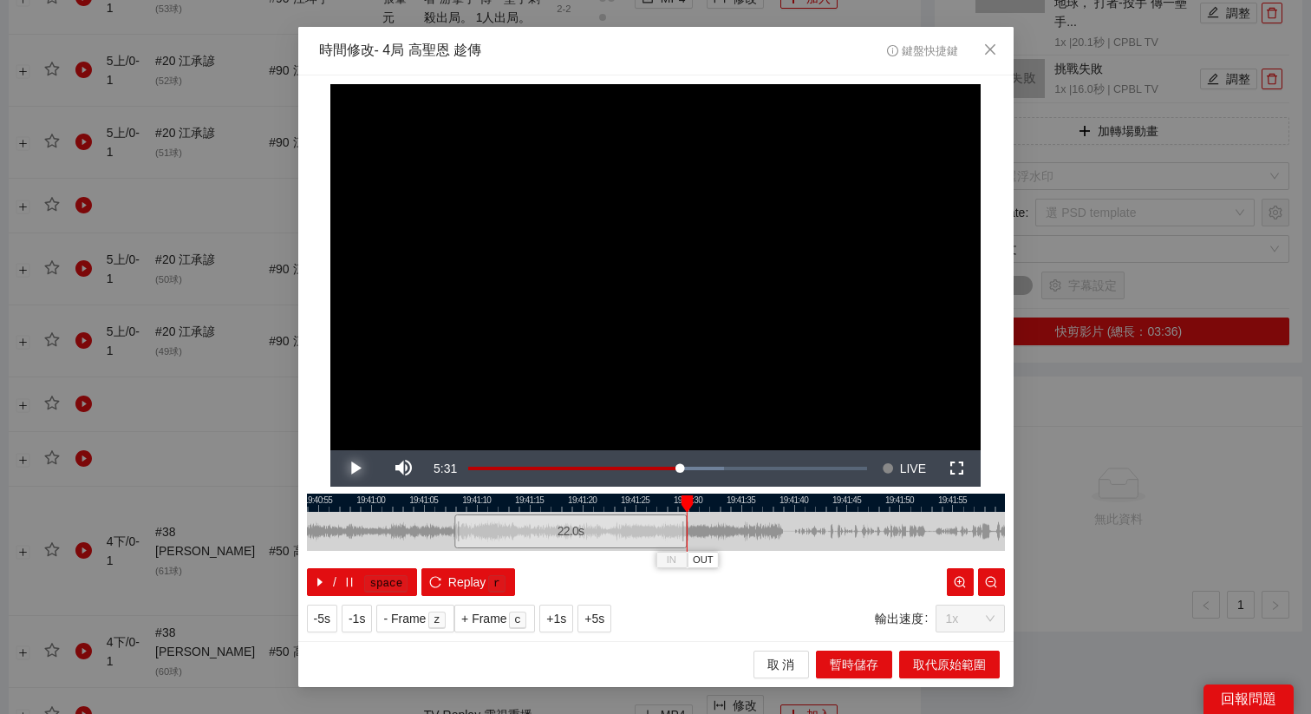
click at [349, 468] on span "Video Player" at bounding box center [354, 468] width 49 height 0
click at [616, 492] on div "**********" at bounding box center [655, 357] width 715 height 565
click at [611, 503] on div at bounding box center [656, 502] width 698 height 18
click at [576, 500] on div at bounding box center [656, 502] width 698 height 18
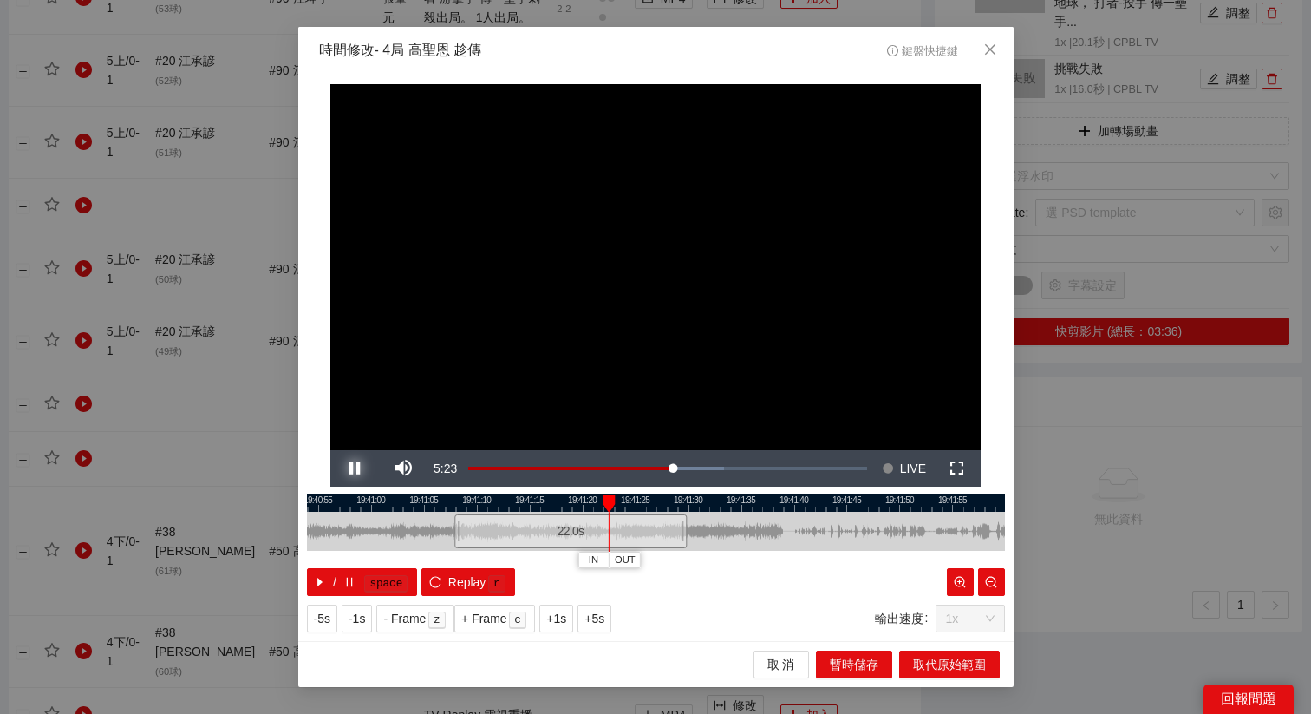
click at [354, 468] on span "Video Player" at bounding box center [354, 468] width 49 height 0
click at [356, 468] on span "Video Player" at bounding box center [354, 468] width 49 height 0
click at [352, 468] on span "Video Player" at bounding box center [354, 468] width 49 height 0
click at [596, 494] on div at bounding box center [656, 502] width 698 height 18
click at [354, 468] on span "Video Player" at bounding box center [354, 468] width 49 height 0
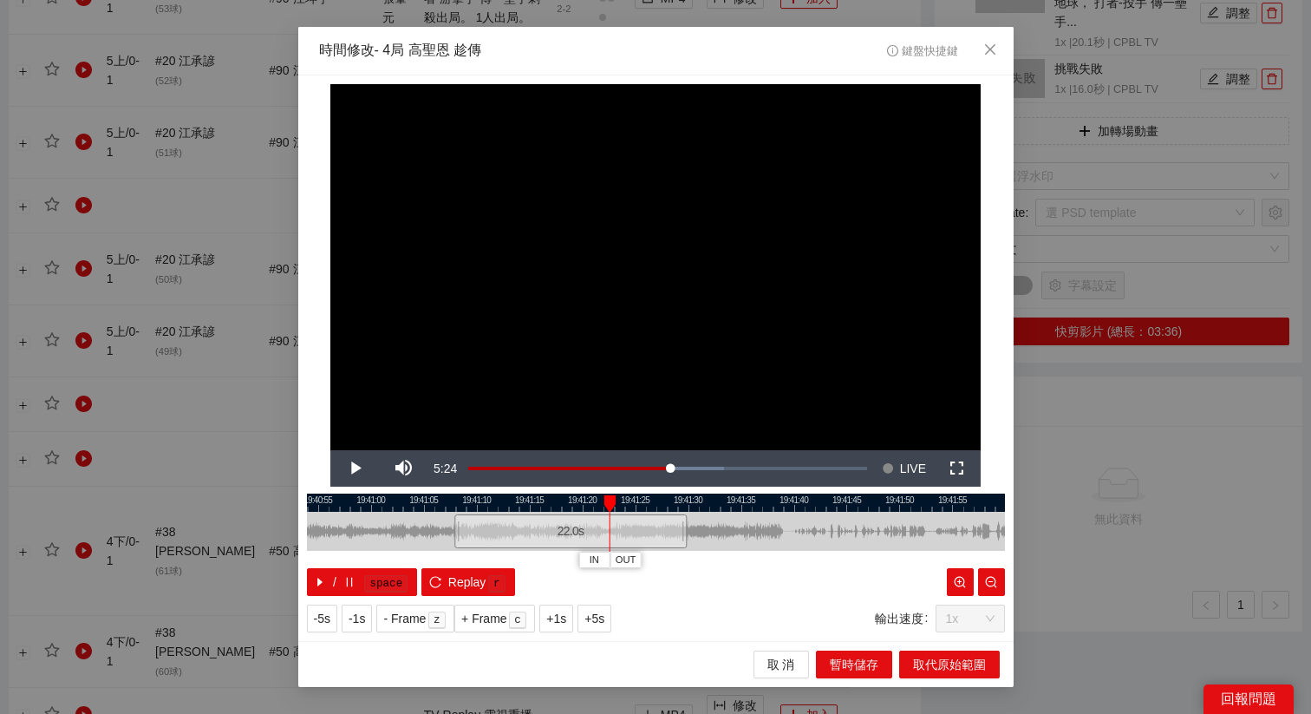
click at [602, 500] on div at bounding box center [656, 502] width 698 height 18
click at [630, 562] on span "OUT" at bounding box center [622, 560] width 21 height 16
click at [951, 666] on span "取代原始範圍" at bounding box center [949, 664] width 73 height 19
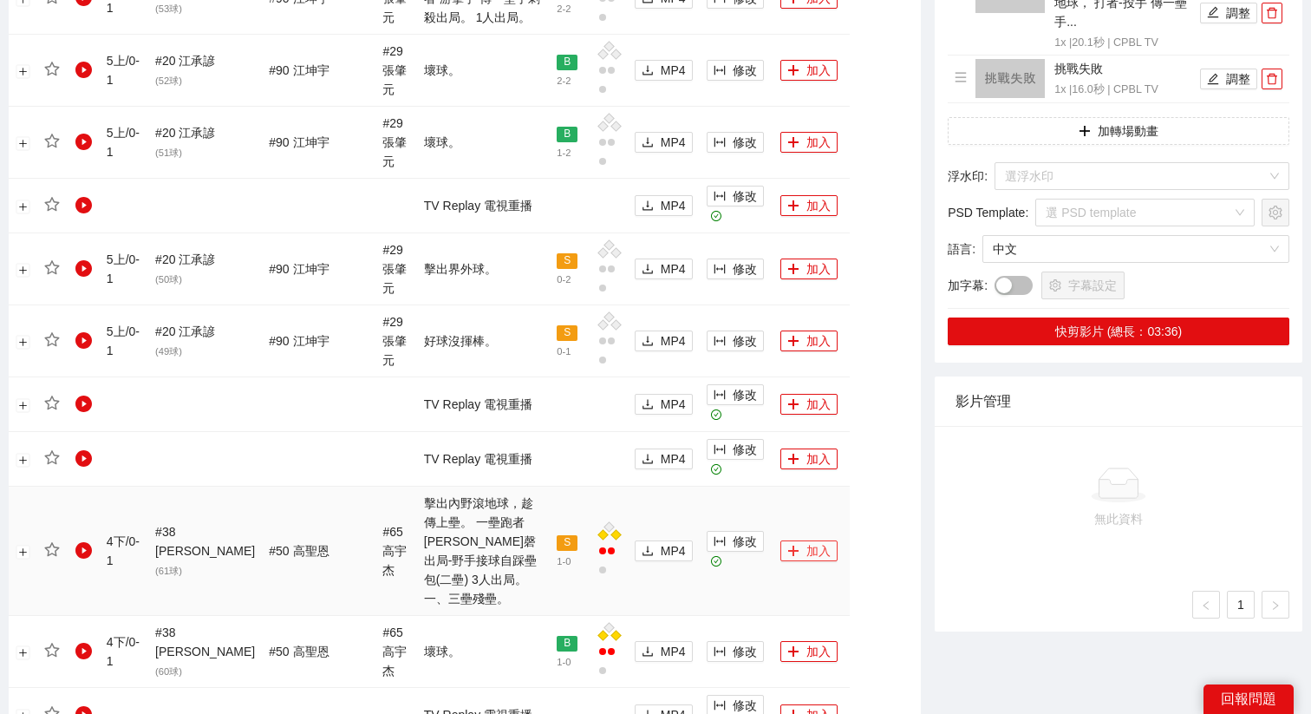
click at [786, 540] on button "加入" at bounding box center [808, 550] width 57 height 21
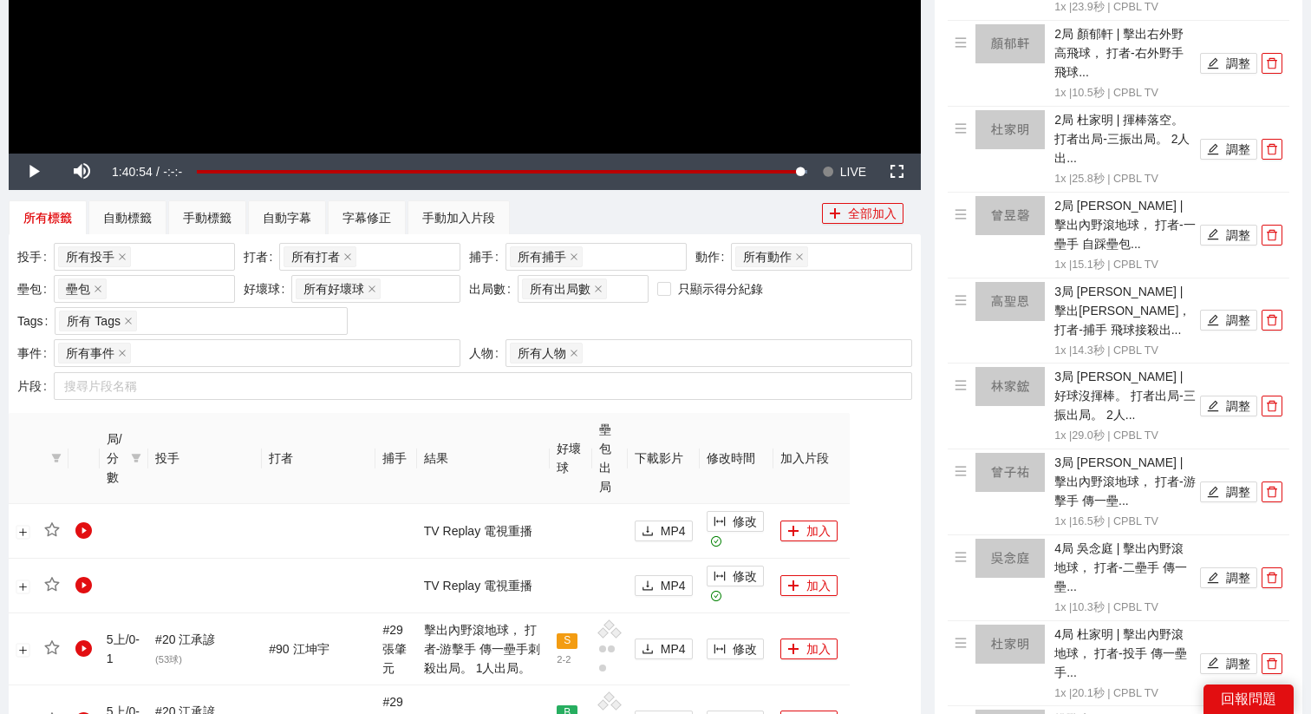
scroll to position [438, 0]
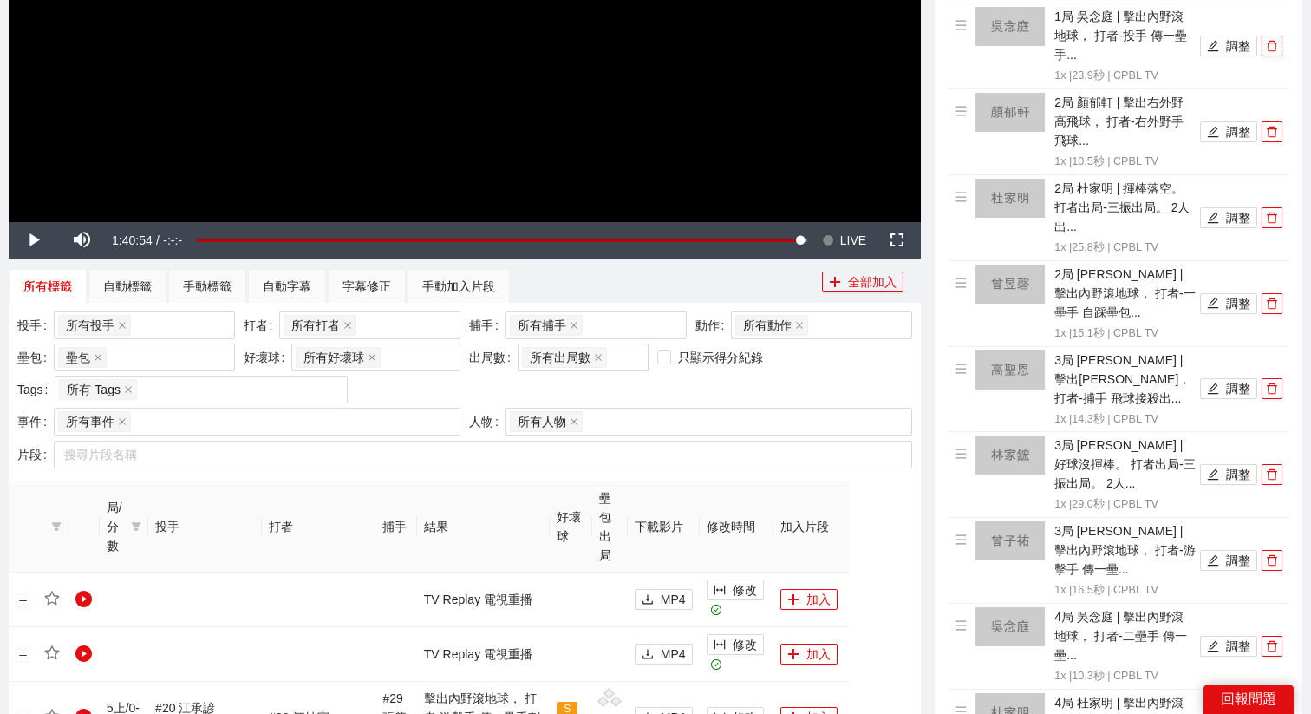
click at [866, 253] on button "Seek to live, currently behind live LIVE" at bounding box center [844, 240] width 56 height 36
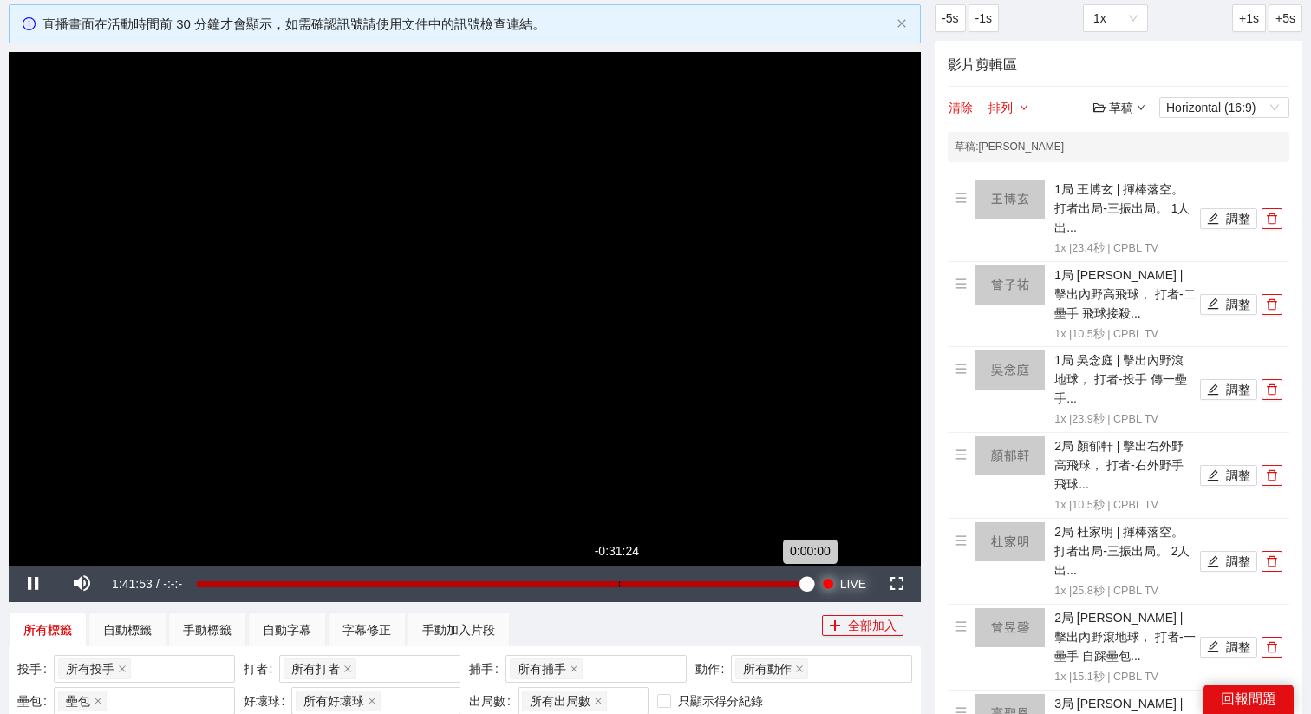
scroll to position [62, 0]
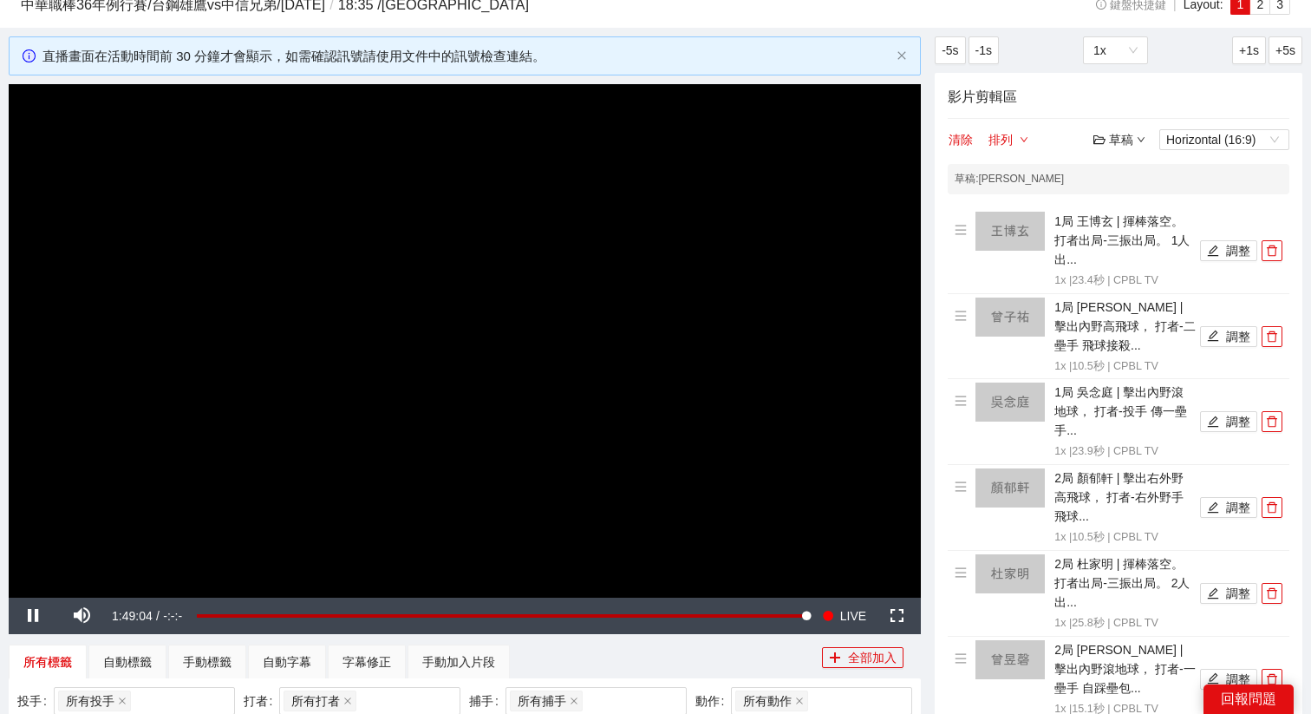
click at [616, 247] on video "Video Player" at bounding box center [465, 340] width 912 height 513
click at [1111, 137] on div "草稿" at bounding box center [1119, 139] width 52 height 19
click at [1121, 199] on link "儲存" at bounding box center [1124, 206] width 40 height 14
click at [1128, 140] on div "草稿" at bounding box center [1119, 139] width 52 height 19
click at [1120, 263] on link "退出" at bounding box center [1124, 270] width 40 height 14
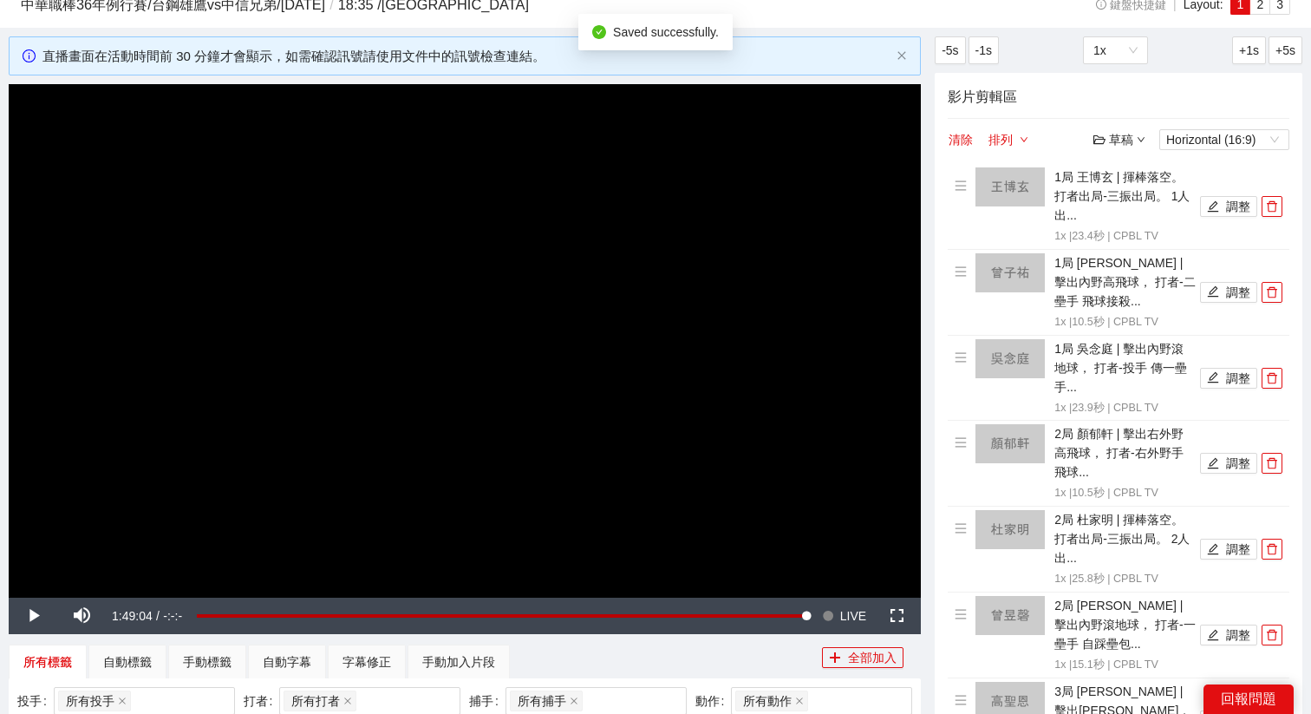
click at [952, 136] on button "清除" at bounding box center [961, 139] width 26 height 21
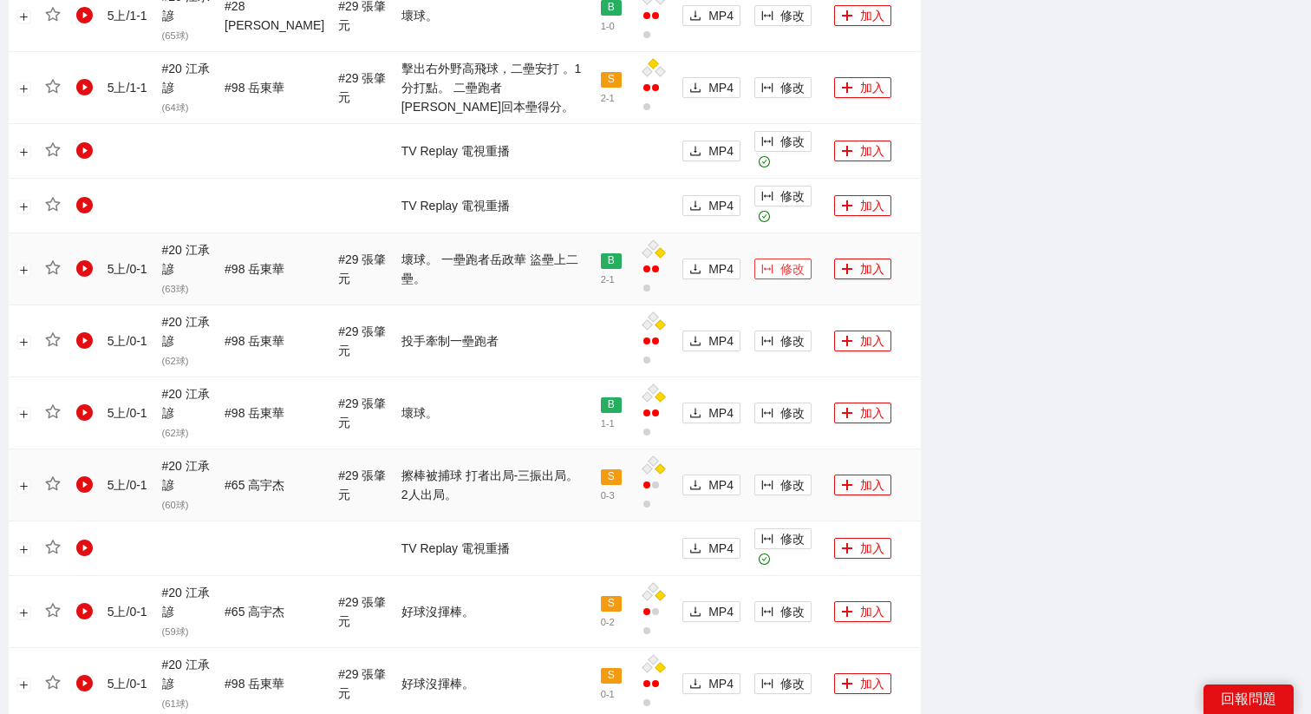
scroll to position [1174, 0]
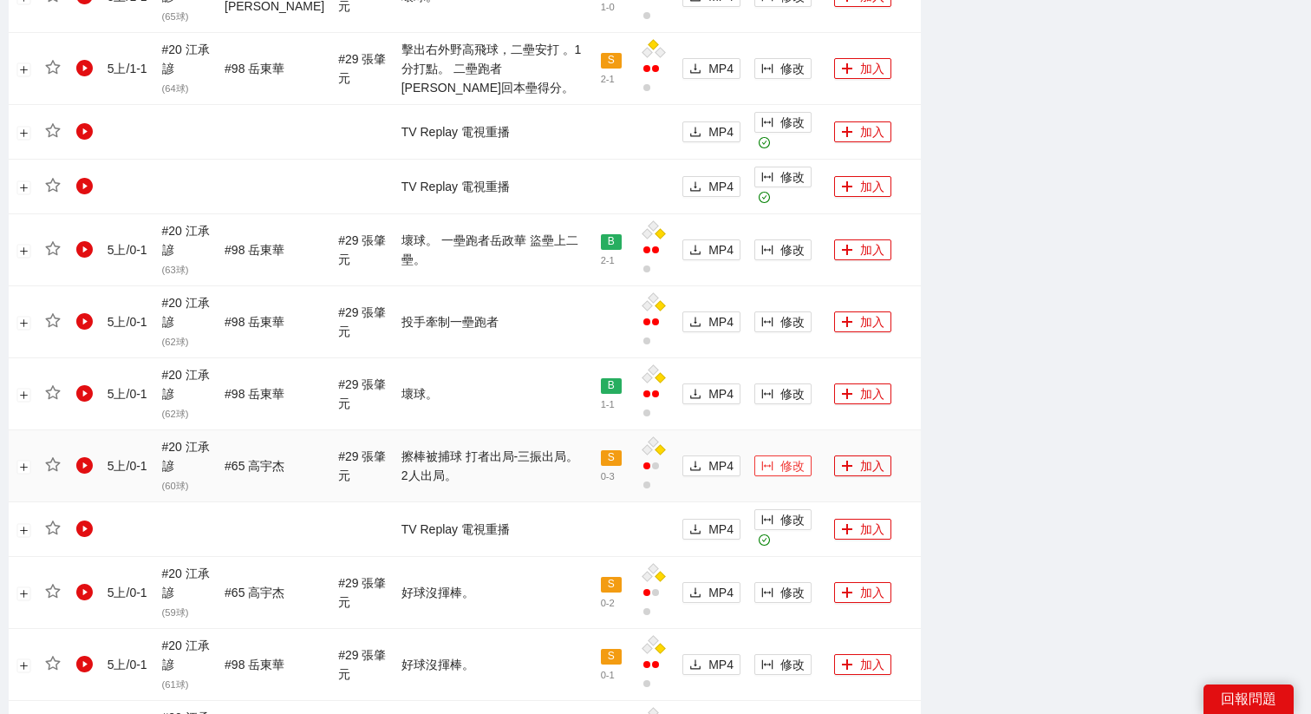
click at [780, 456] on span "修改" at bounding box center [792, 465] width 24 height 19
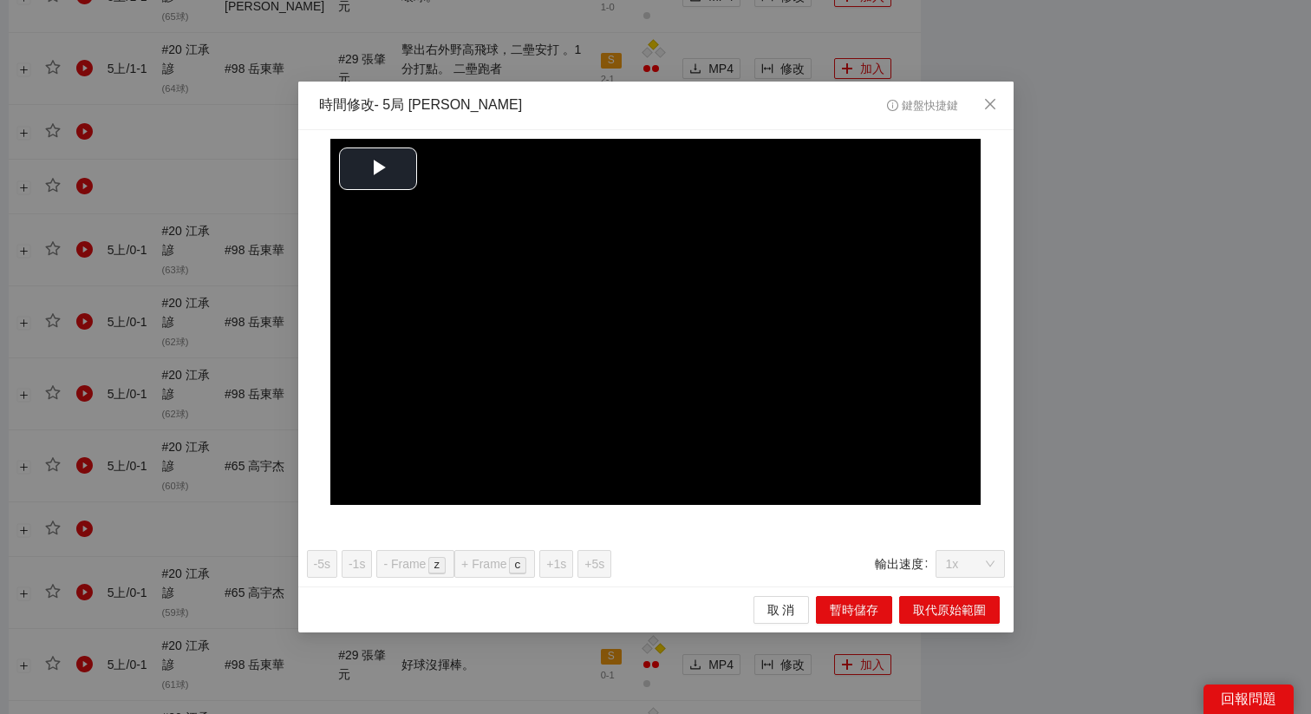
click at [501, 676] on div "**********" at bounding box center [655, 357] width 1311 height 714
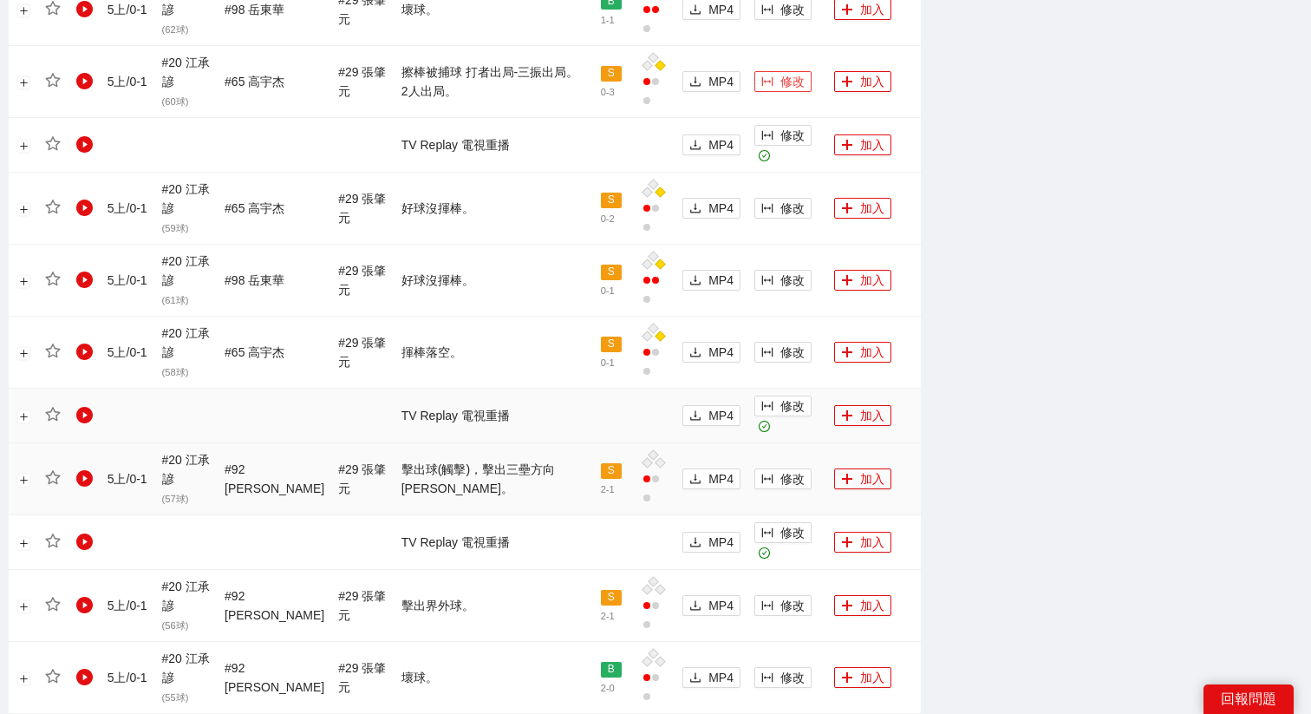
scroll to position [1573, 0]
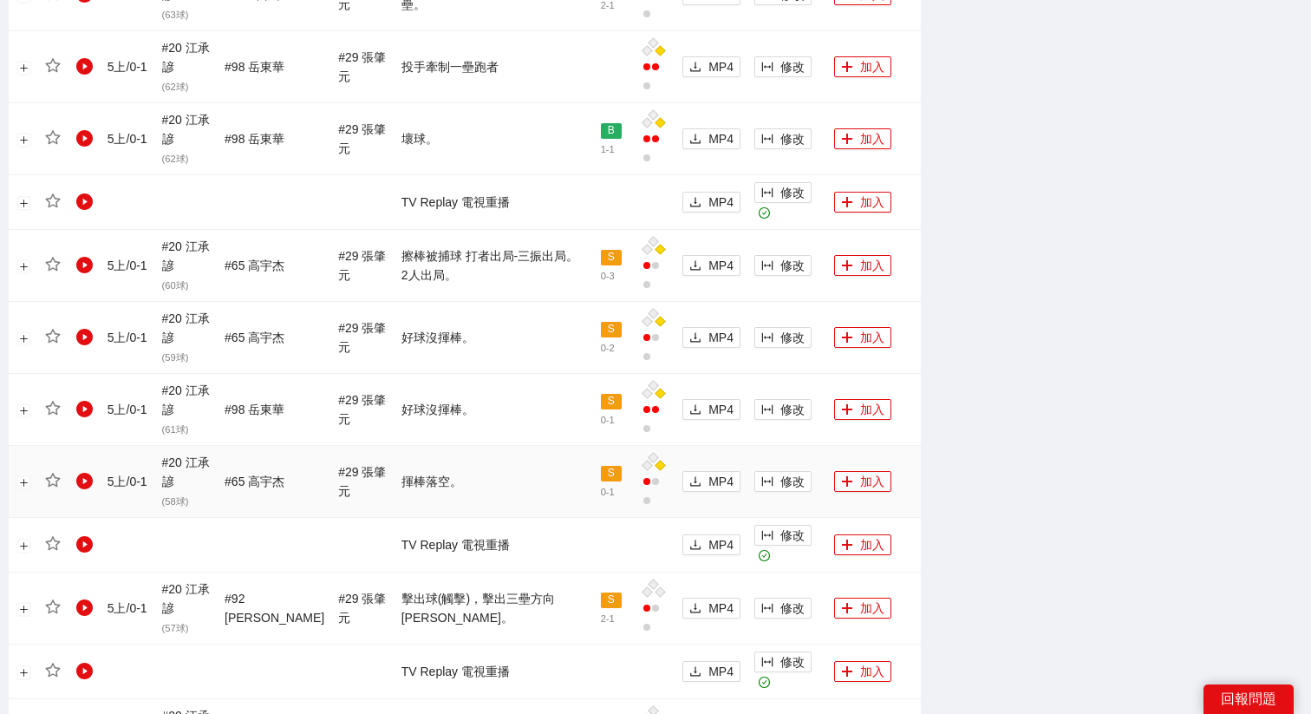
click at [786, 447] on td "修改" at bounding box center [787, 482] width 80 height 72
click at [789, 598] on span "修改" at bounding box center [792, 607] width 24 height 19
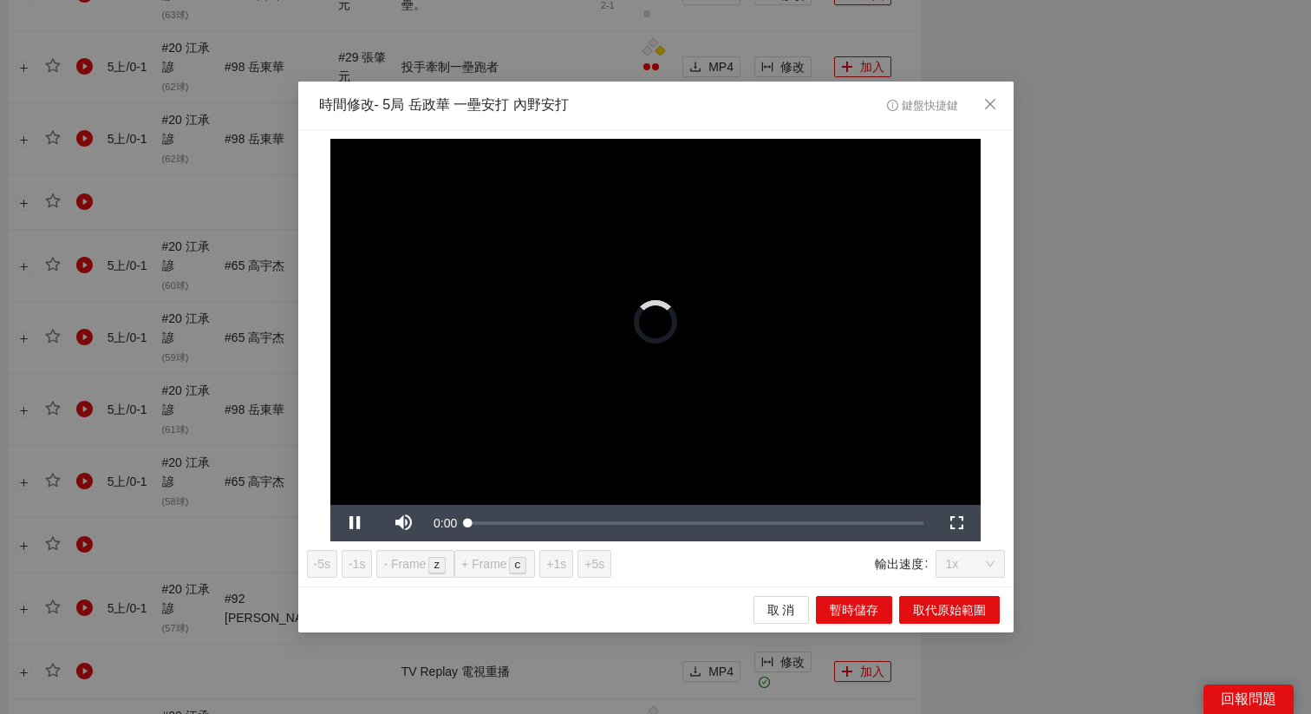
click at [383, 179] on video "Video Player" at bounding box center [655, 322] width 650 height 366
click at [548, 322] on video "Video Player" at bounding box center [655, 322] width 650 height 366
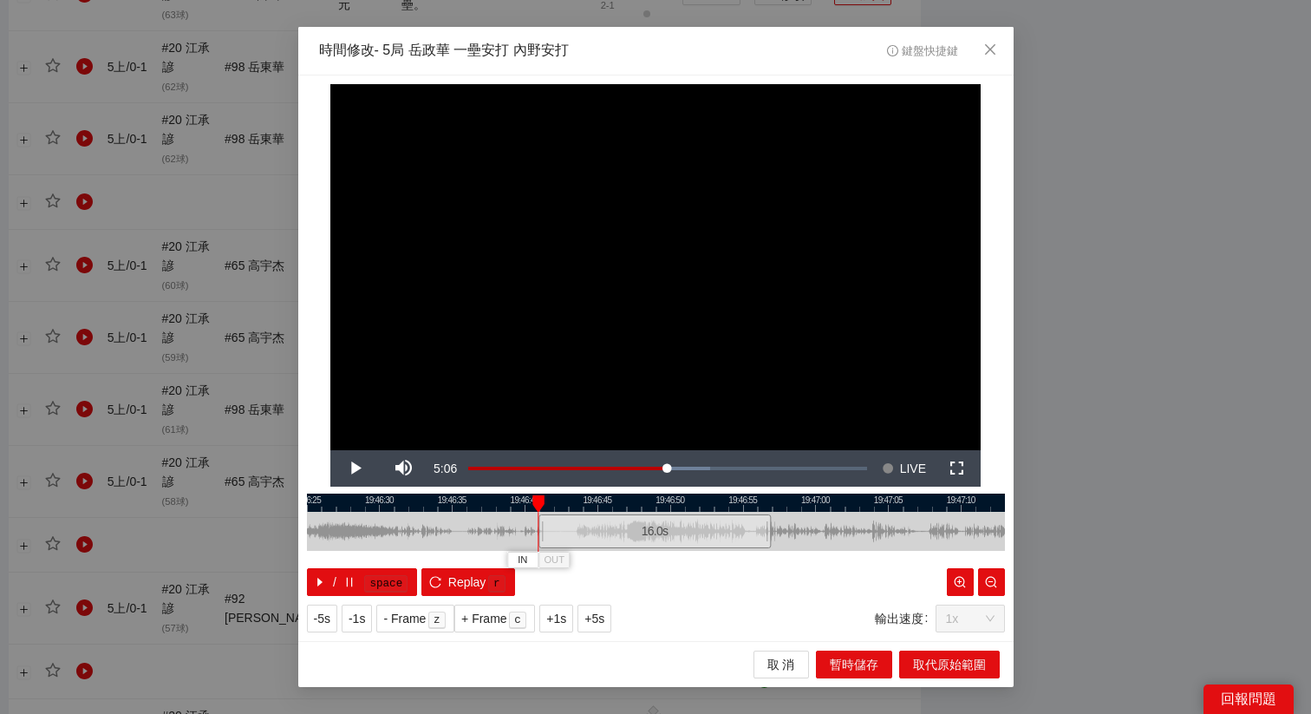
click at [639, 536] on div "16.0 s" at bounding box center [654, 531] width 232 height 34
drag, startPoint x: 613, startPoint y: 522, endPoint x: 631, endPoint y: 525, distance: 18.4
click at [631, 525] on div "16.0 s" at bounding box center [667, 531] width 232 height 34
click at [626, 525] on div "16.0 s" at bounding box center [668, 531] width 232 height 34
click at [603, 622] on span "+5s" at bounding box center [594, 618] width 20 height 19
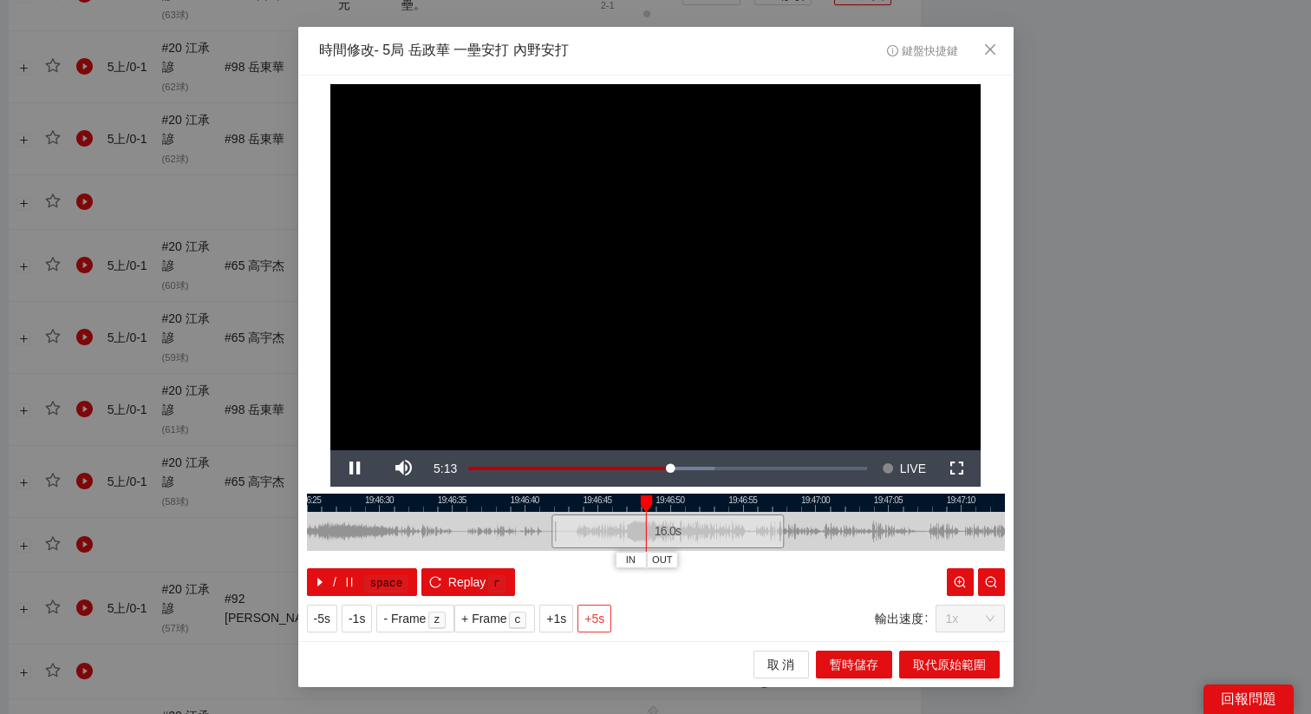
click at [603, 622] on span "+5s" at bounding box center [594, 618] width 20 height 19
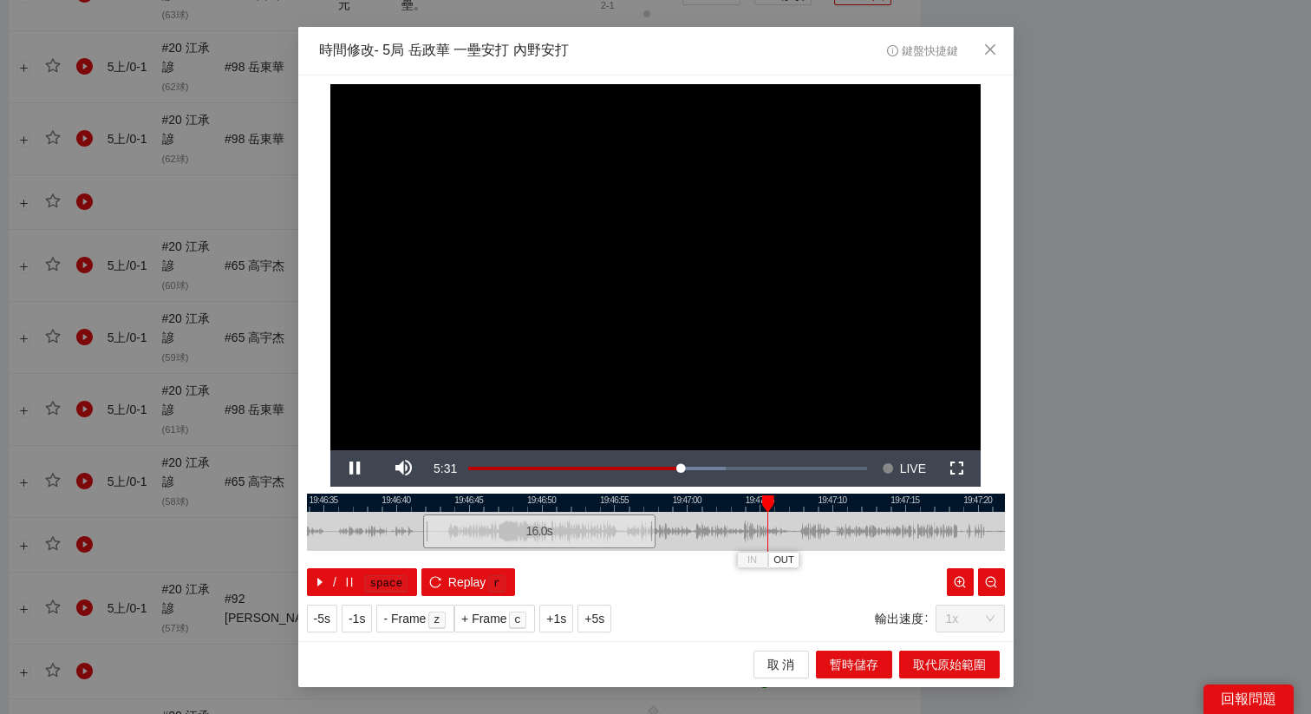
drag, startPoint x: 745, startPoint y: 496, endPoint x: 611, endPoint y: 503, distance: 133.7
click at [611, 503] on div at bounding box center [528, 502] width 698 height 18
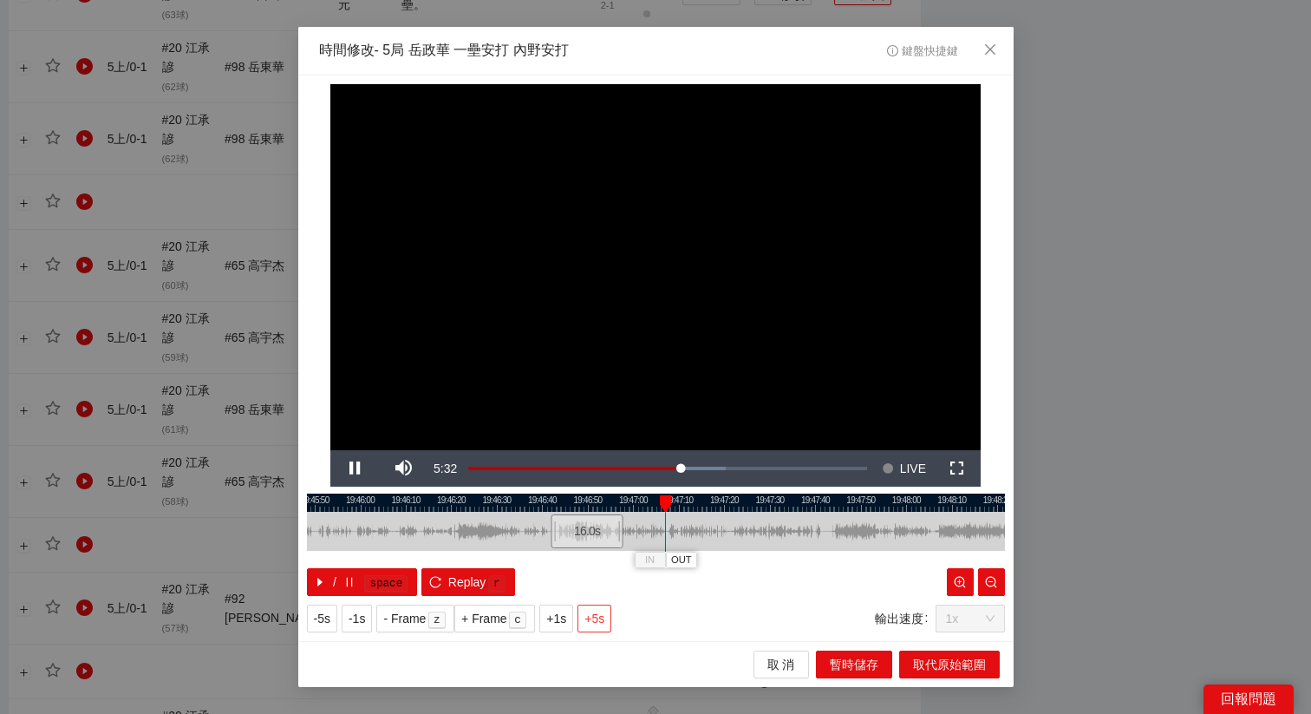
click at [600, 616] on span "+5s" at bounding box center [594, 618] width 20 height 19
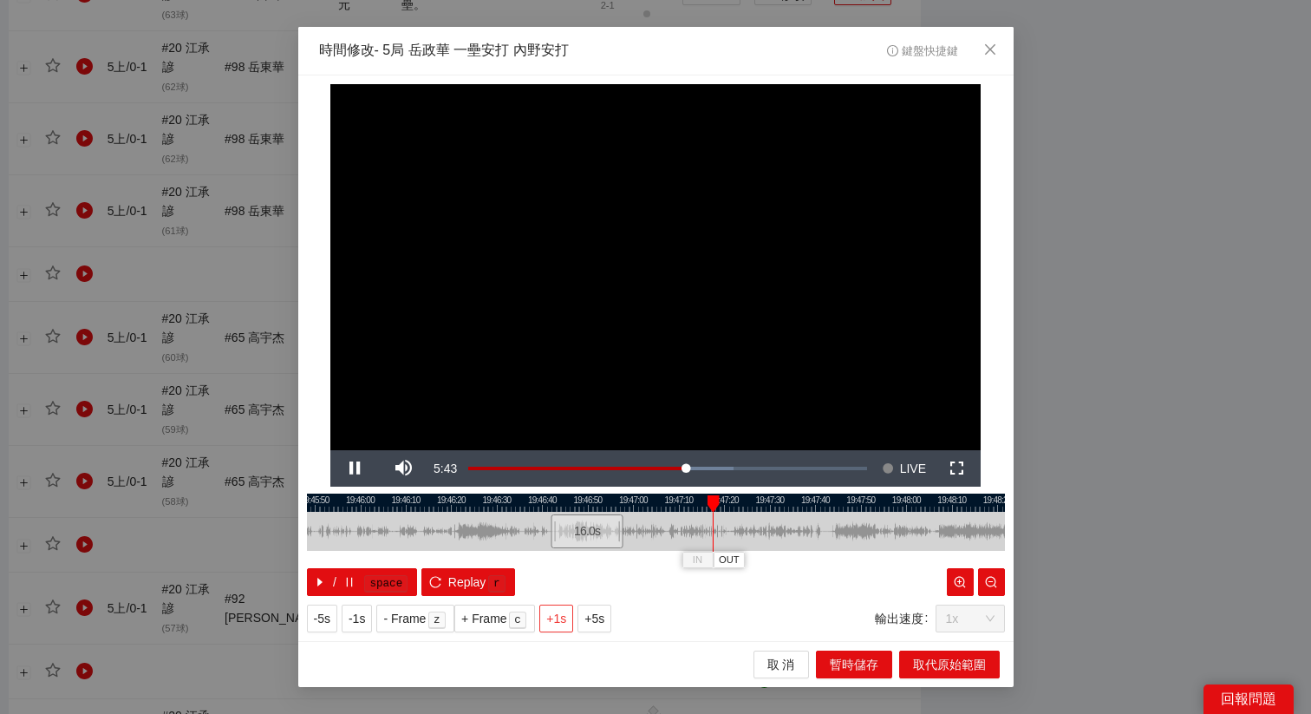
click at [558, 624] on span "+1s" at bounding box center [556, 618] width 20 height 19
click at [740, 492] on div "**********" at bounding box center [655, 357] width 715 height 565
click at [738, 505] on div at bounding box center [656, 502] width 698 height 18
click at [769, 561] on span "OUT" at bounding box center [764, 560] width 21 height 16
click at [928, 659] on span "取代原始範圍" at bounding box center [949, 664] width 73 height 19
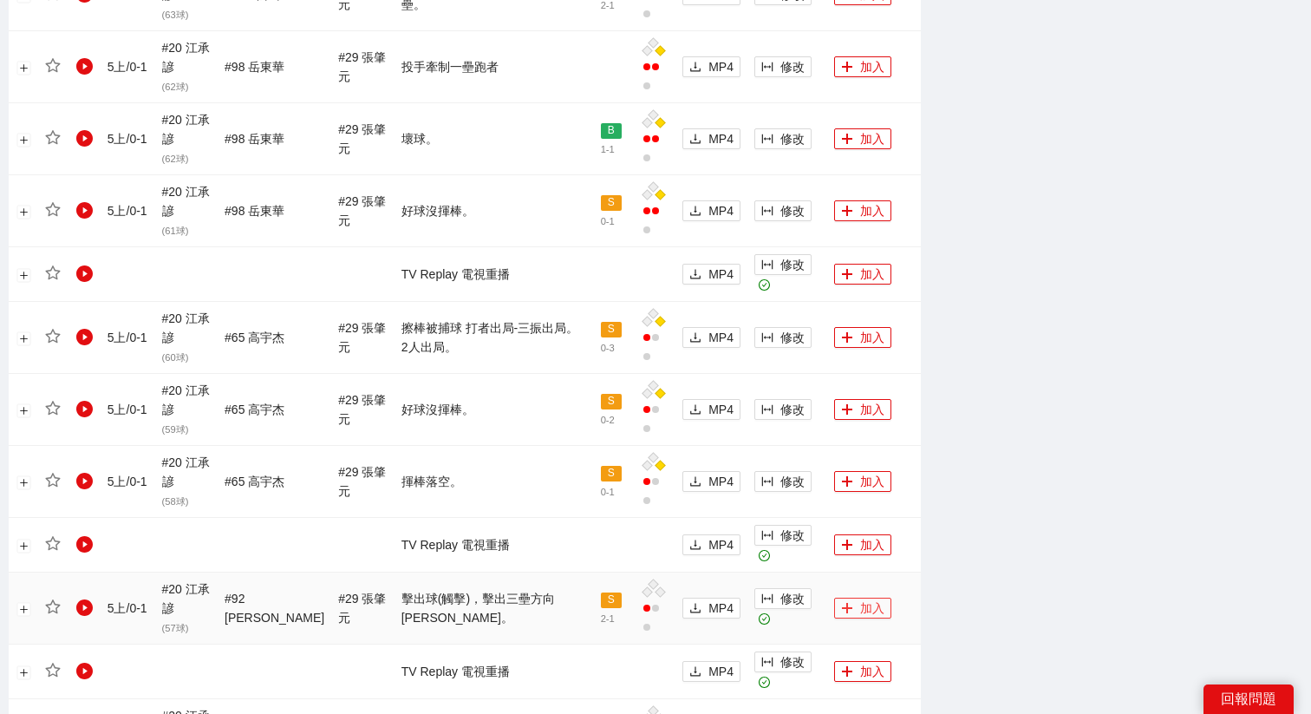
click at [849, 597] on button "加入" at bounding box center [862, 607] width 57 height 21
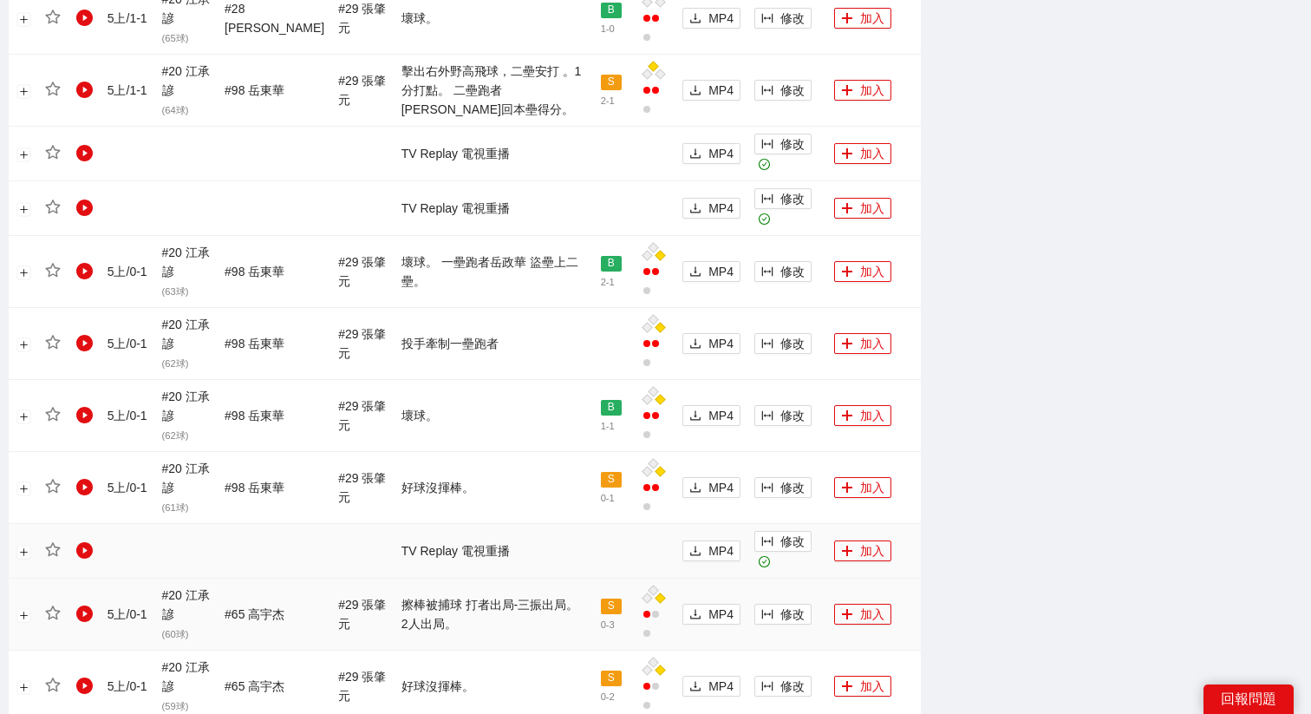
scroll to position [1269, 0]
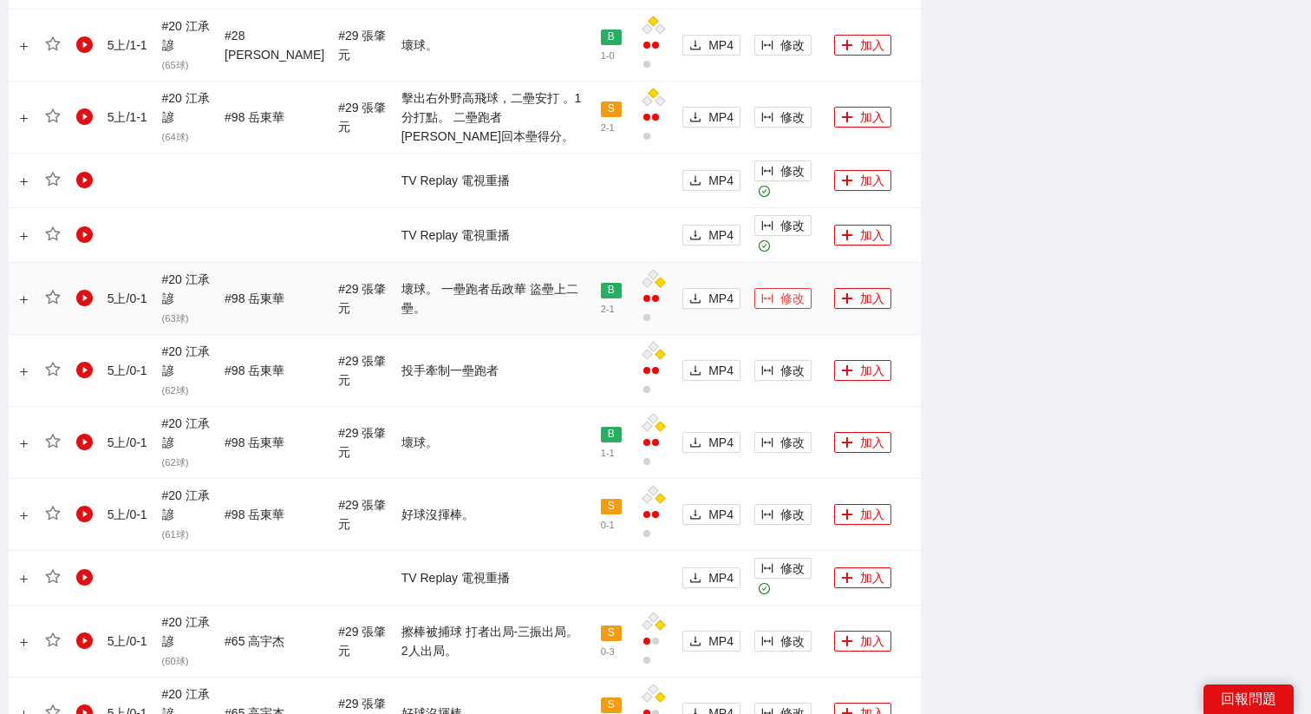
click at [769, 288] on button "修改" at bounding box center [782, 298] width 57 height 21
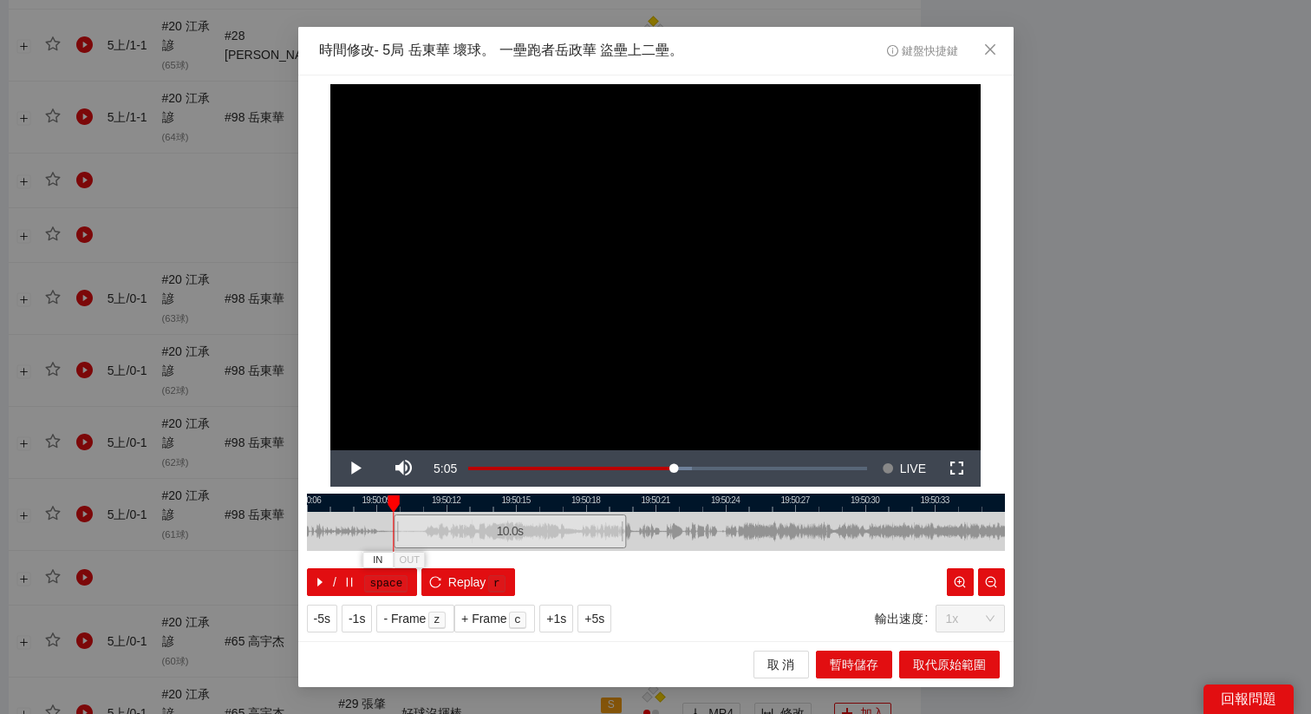
drag, startPoint x: 664, startPoint y: 535, endPoint x: 518, endPoint y: 536, distance: 145.7
click at [518, 536] on div "10.0 s" at bounding box center [510, 531] width 232 height 34
click at [592, 623] on span "+5s" at bounding box center [594, 618] width 20 height 19
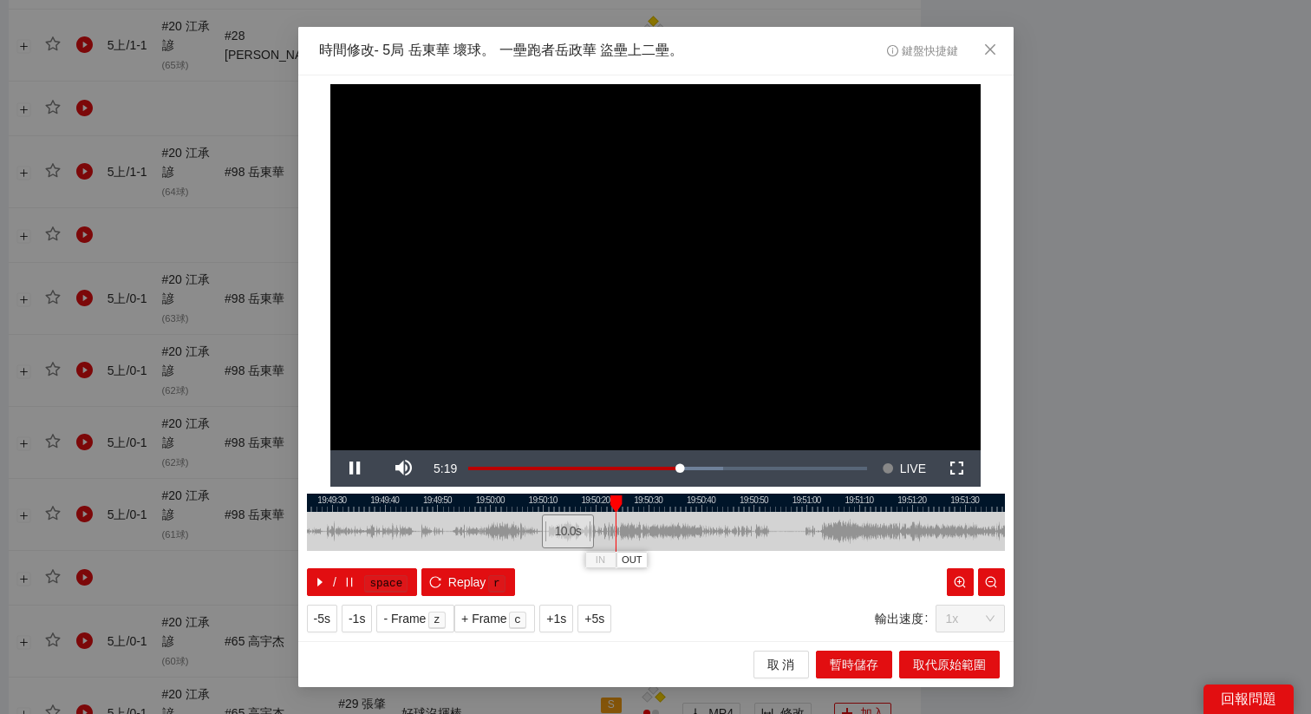
drag, startPoint x: 767, startPoint y: 501, endPoint x: 644, endPoint y: 501, distance: 123.1
click at [644, 501] on div at bounding box center [528, 502] width 698 height 18
click at [681, 557] on span "OUT" at bounding box center [683, 560] width 21 height 16
click at [668, 507] on div at bounding box center [656, 502] width 698 height 18
click at [660, 494] on div at bounding box center [656, 502] width 698 height 18
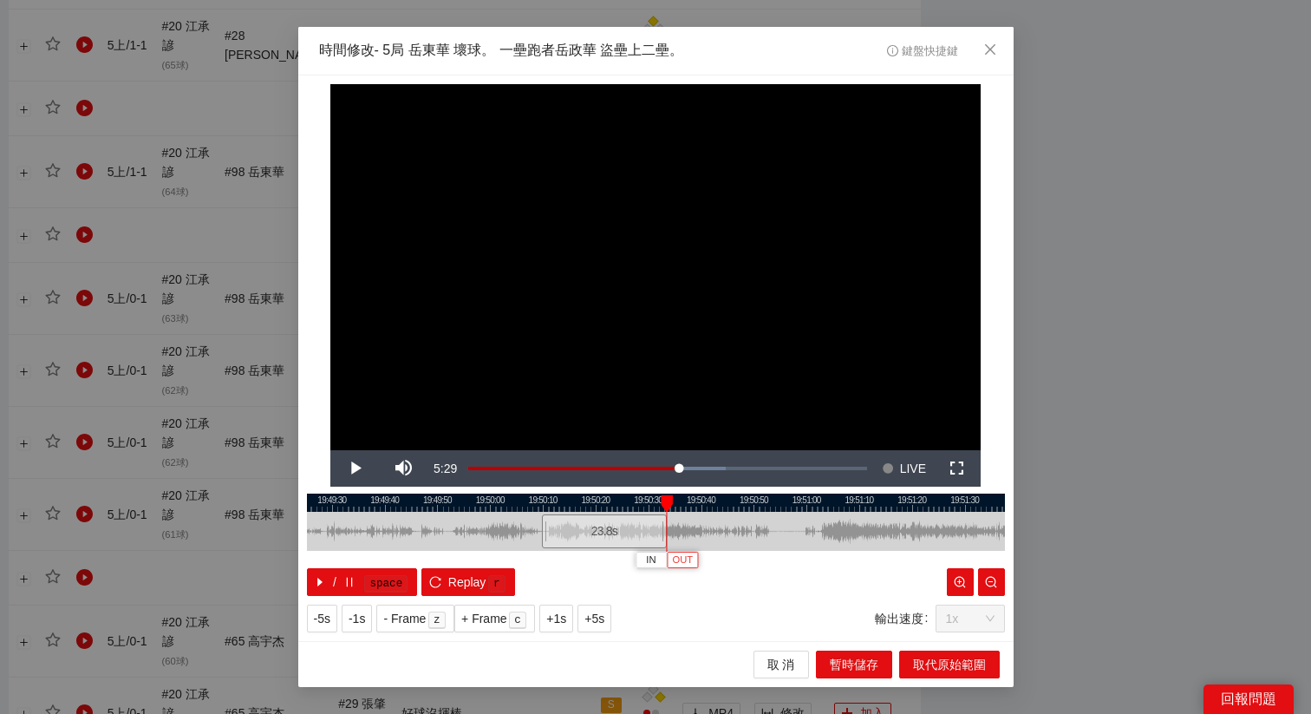
click at [682, 552] on span "OUT" at bounding box center [683, 560] width 21 height 16
click at [944, 673] on span "取代原始範圍" at bounding box center [949, 664] width 73 height 19
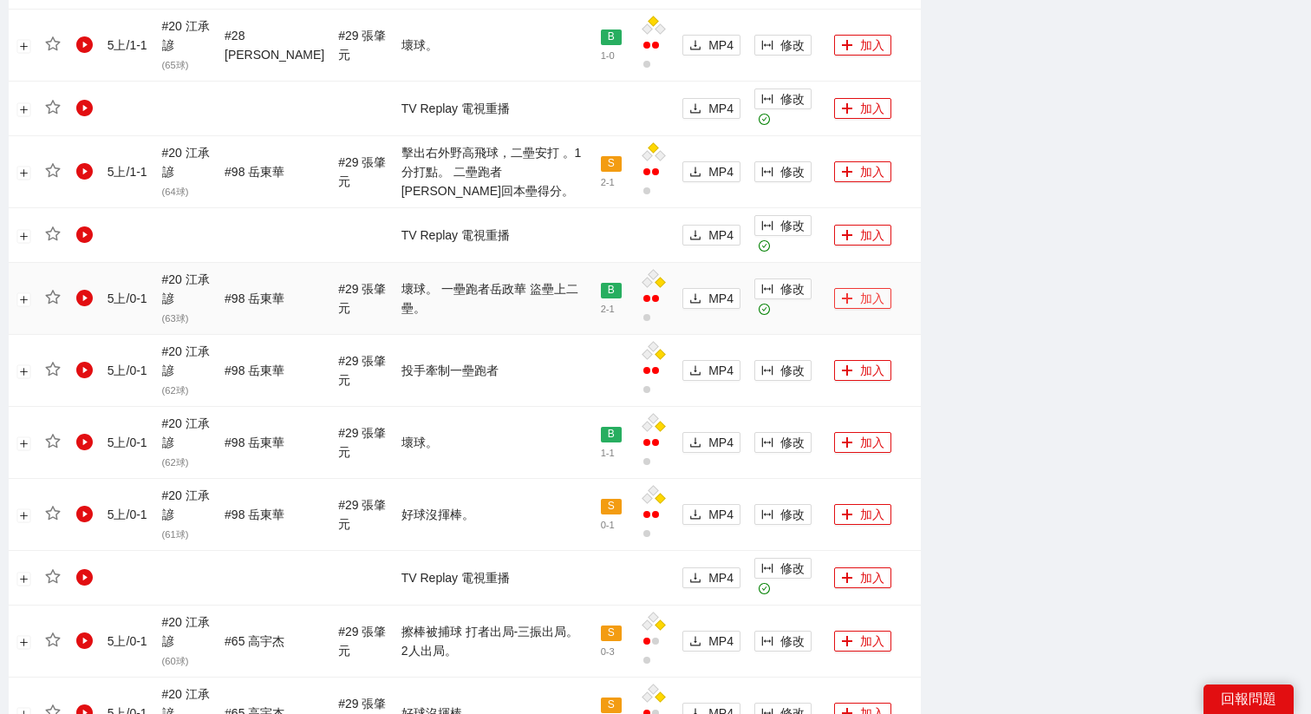
click at [860, 288] on button "加入" at bounding box center [862, 298] width 57 height 21
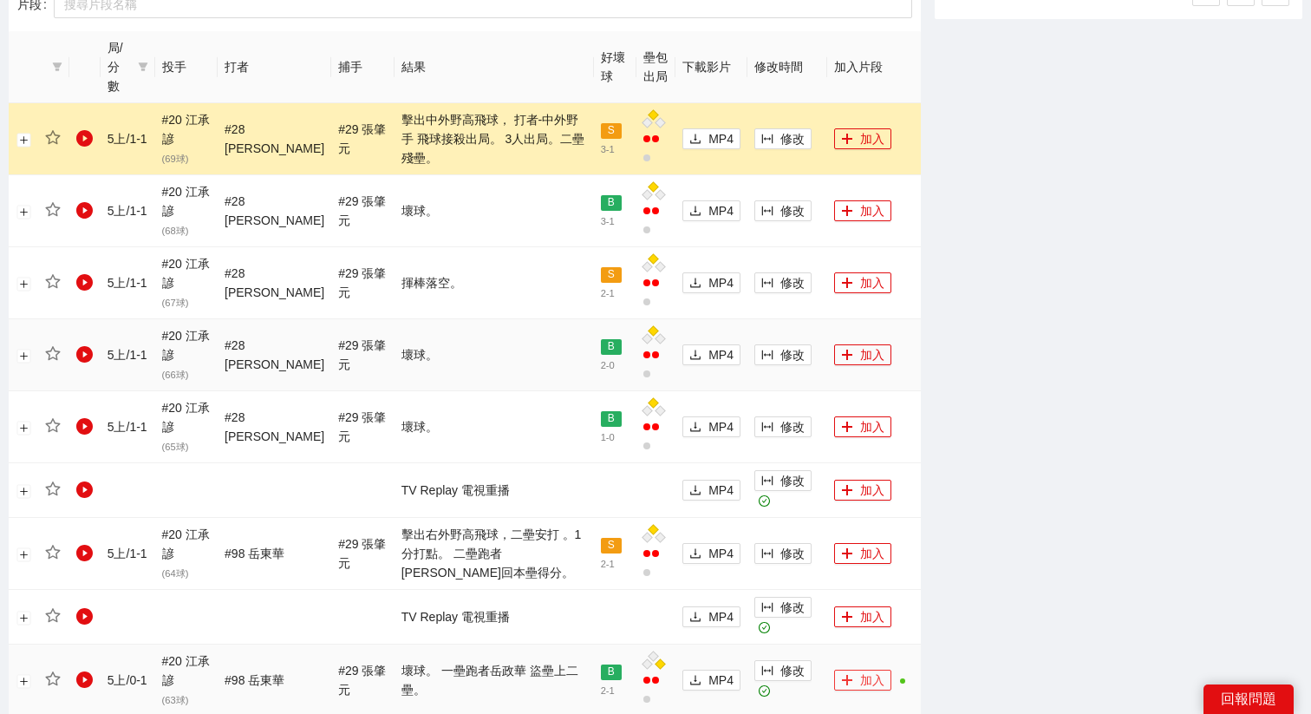
scroll to position [867, 0]
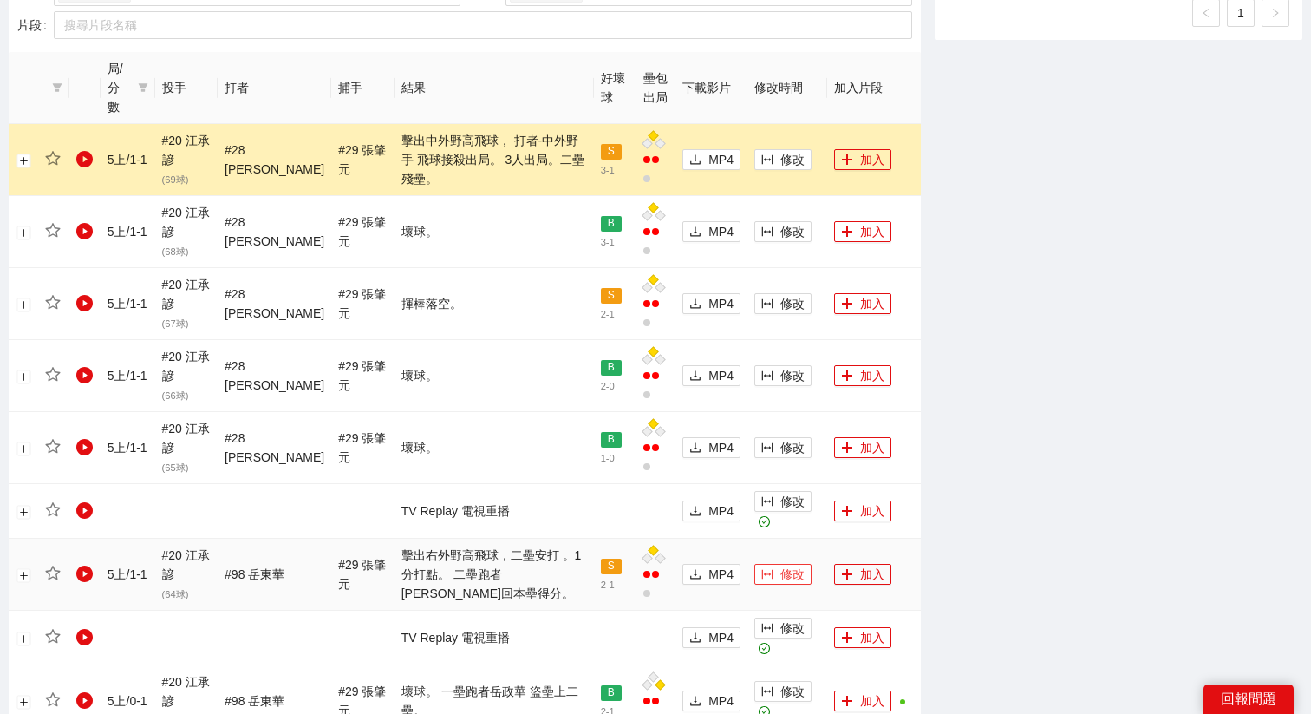
click at [781, 564] on span "修改" at bounding box center [792, 573] width 24 height 19
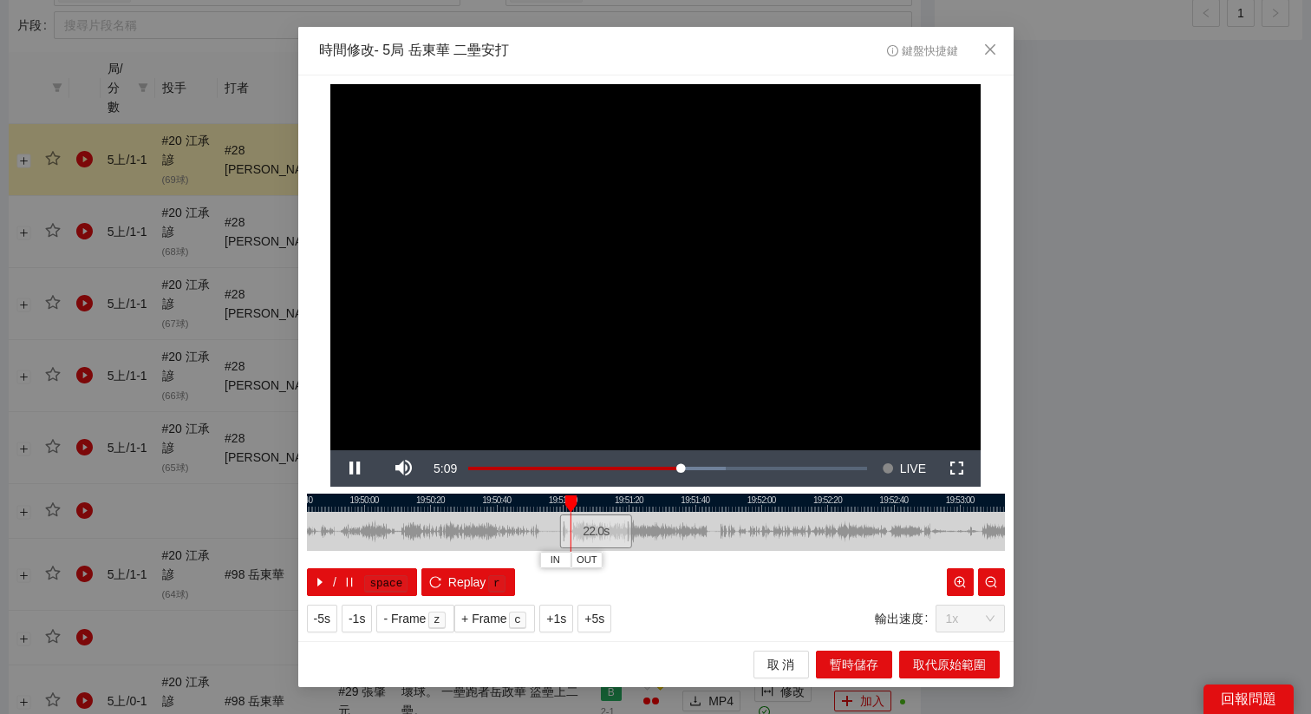
drag, startPoint x: 764, startPoint y: 505, endPoint x: 568, endPoint y: 509, distance: 196.0
click at [568, 509] on div at bounding box center [578, 502] width 698 height 18
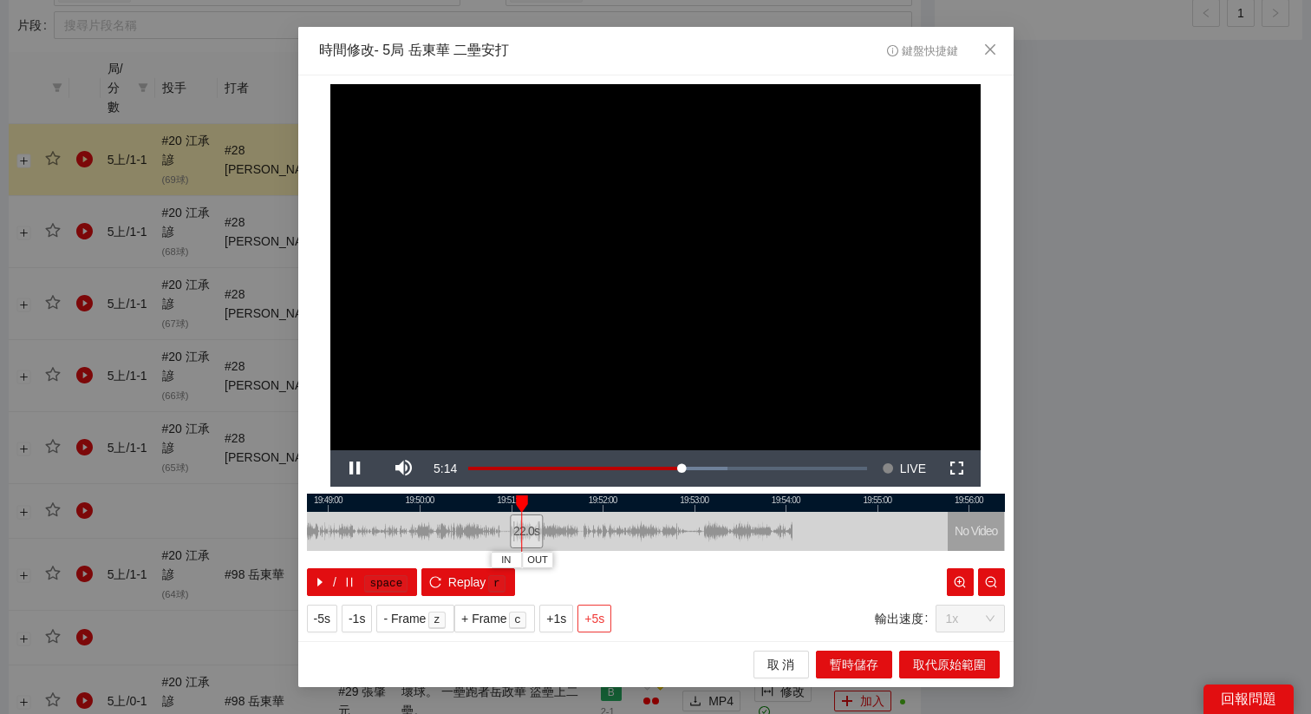
click at [603, 624] on span "+5s" at bounding box center [594, 618] width 20 height 19
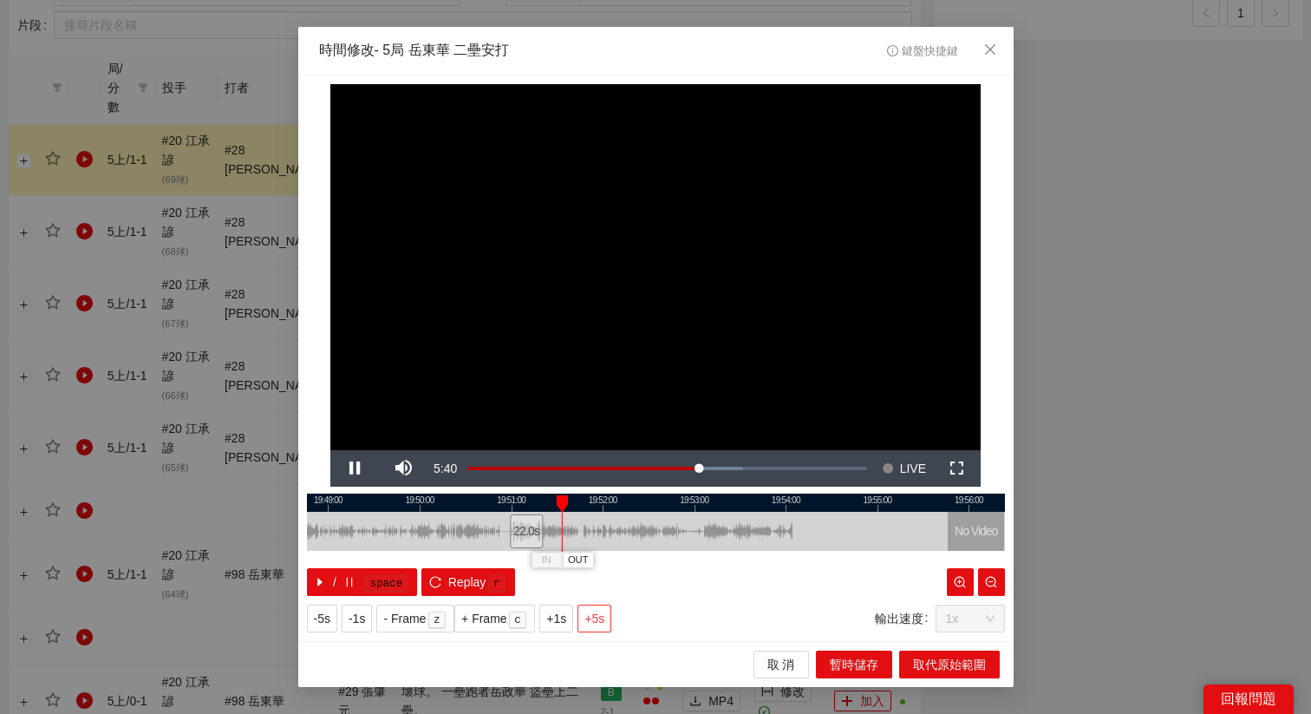
click at [603, 624] on span "+5s" at bounding box center [594, 618] width 20 height 19
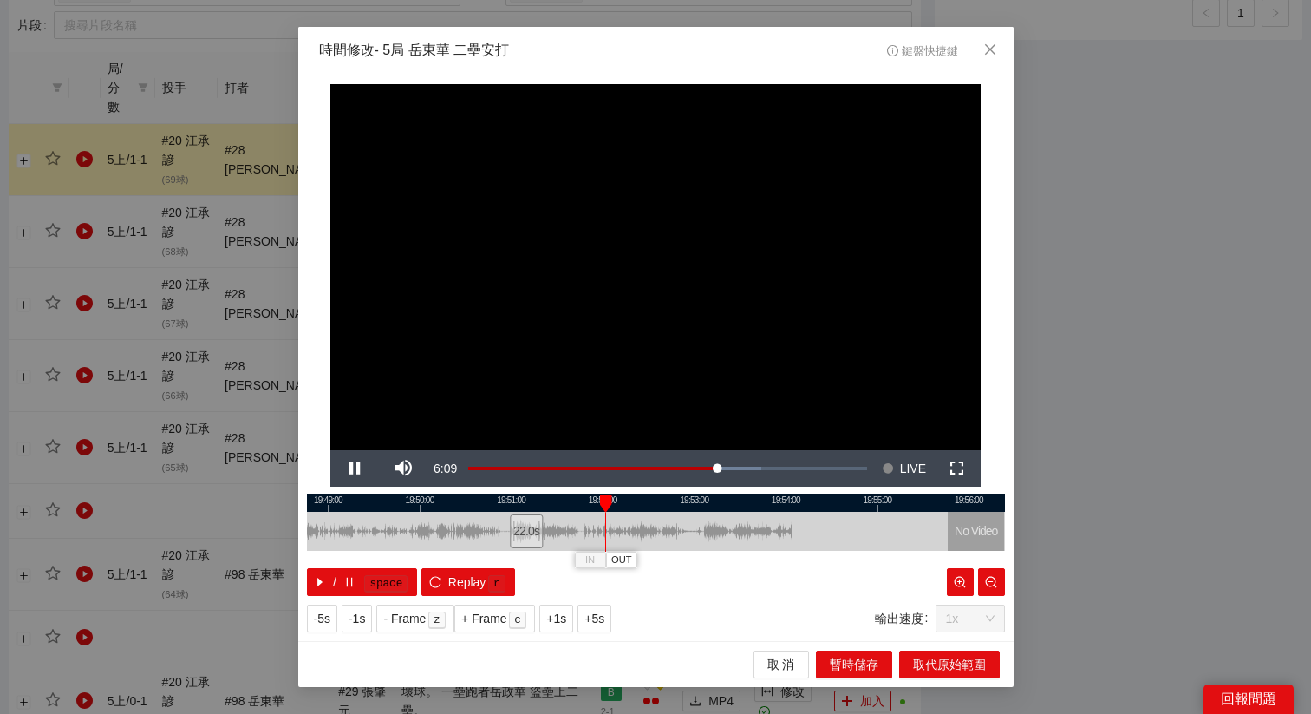
click at [590, 505] on div at bounding box center [656, 502] width 698 height 18
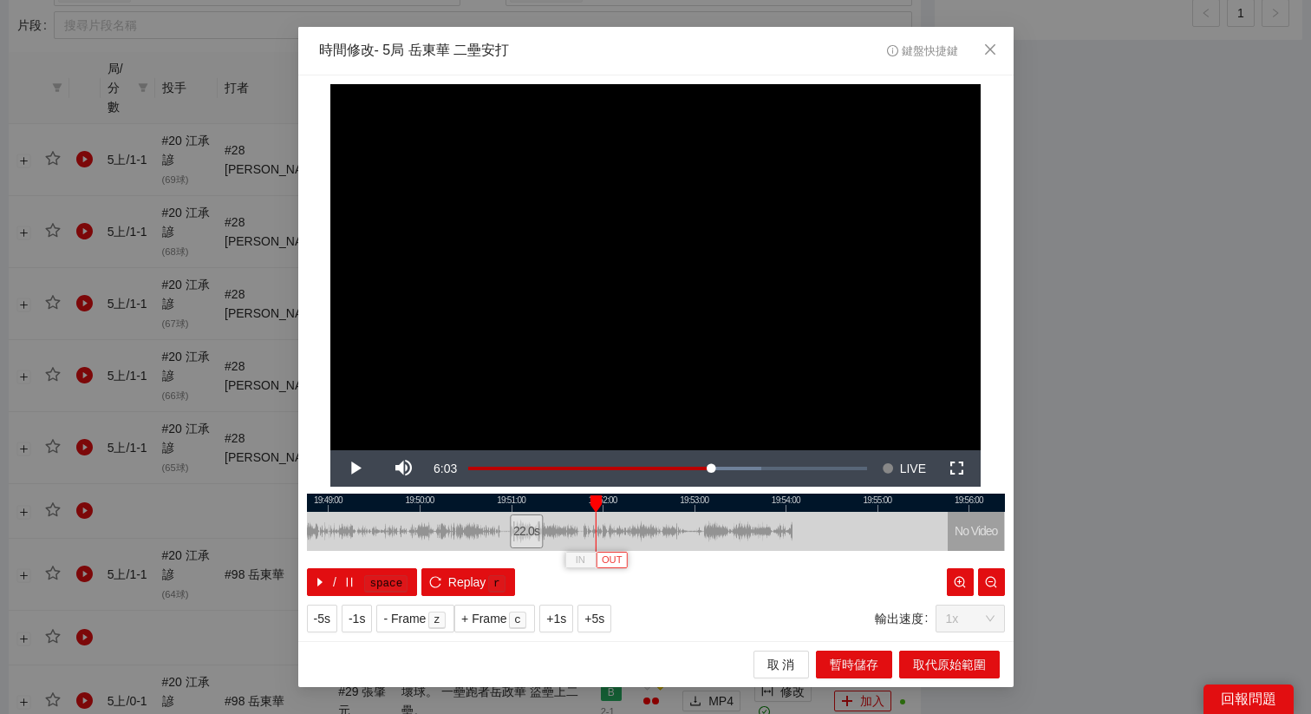
click at [614, 558] on span "OUT" at bounding box center [612, 560] width 21 height 16
click at [966, 662] on span "取代原始範圍" at bounding box center [949, 664] width 73 height 19
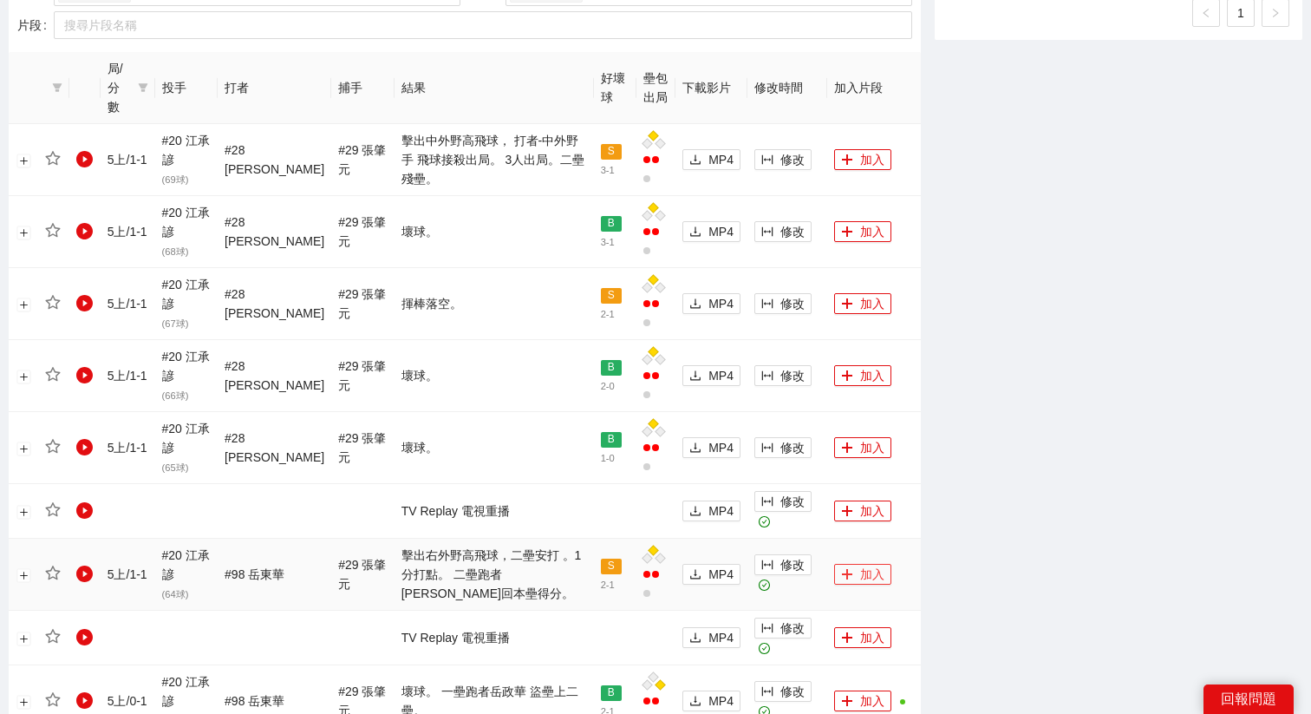
click at [846, 569] on icon "plus" at bounding box center [846, 574] width 1 height 10
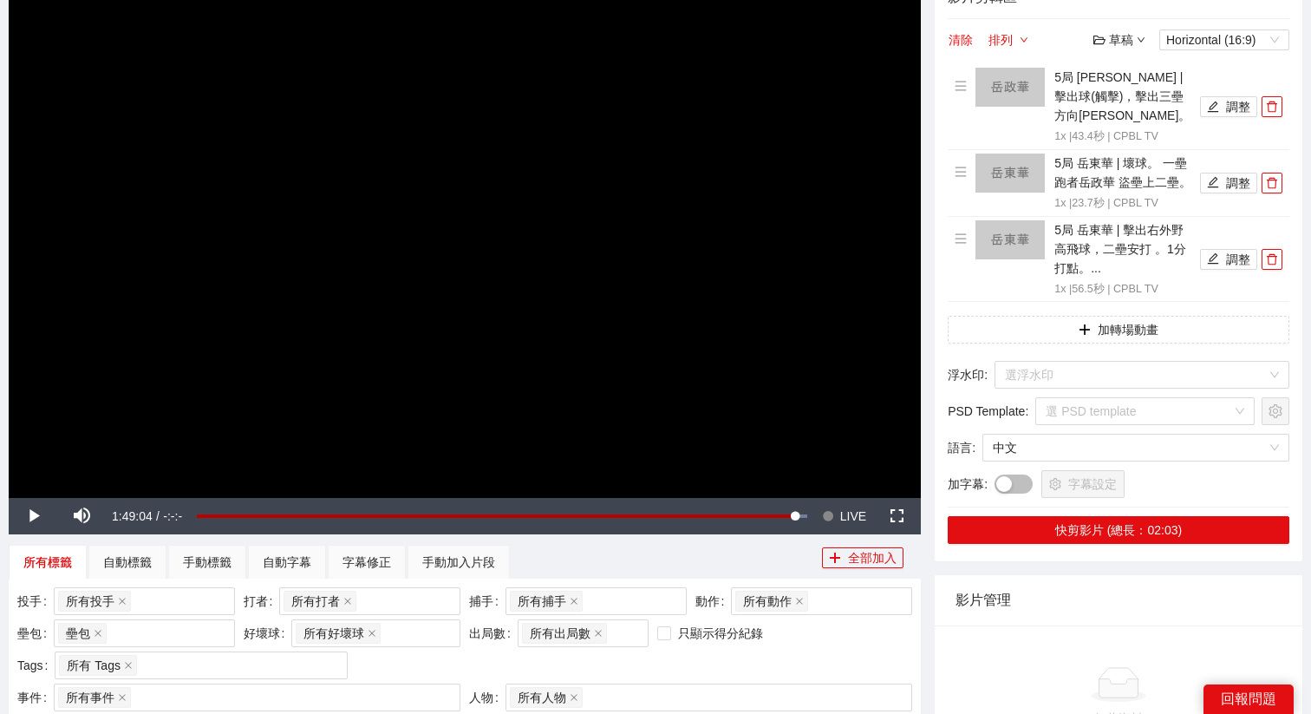
scroll to position [0, 0]
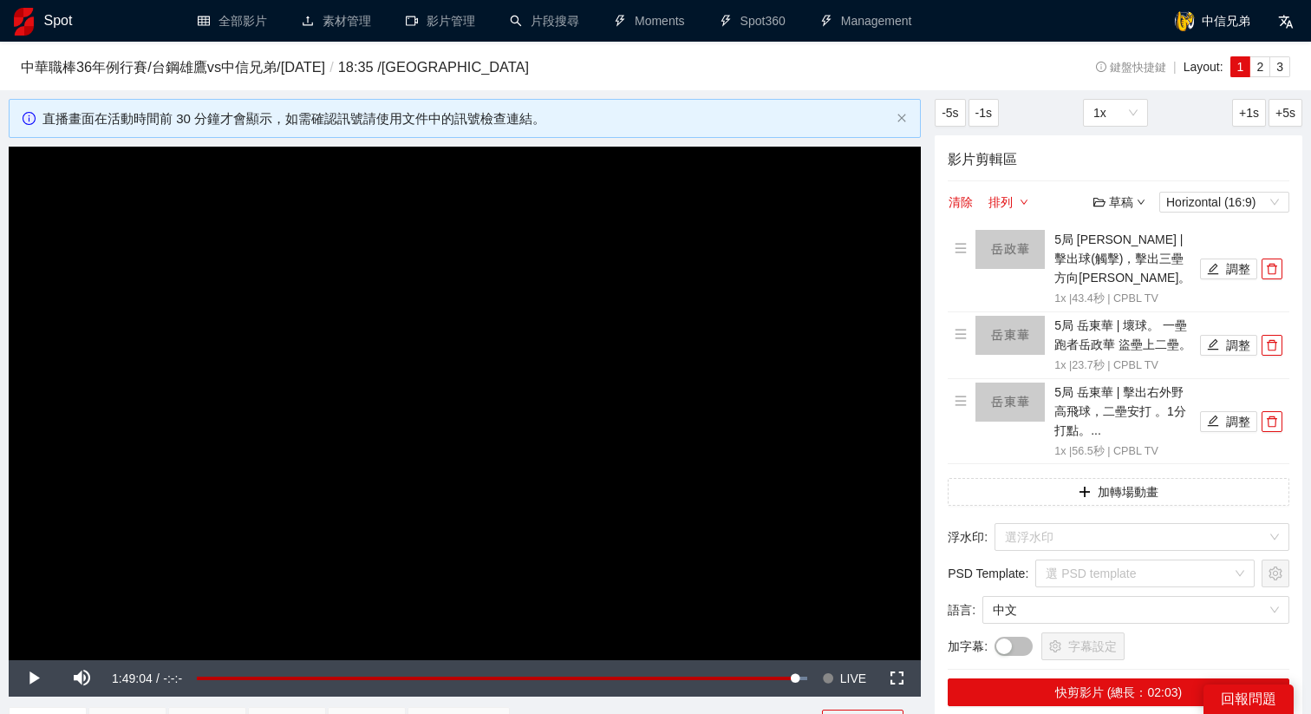
click at [1032, 512] on div "影片剪輯區 清除 排列 草稿 Horizontal (16:9) 5局 岳政華 | 擊出球(觸擊)，擊出三壘方向內野安打。 1x | 43.4 秒 | CPB…" at bounding box center [1119, 429] width 368 height 588
click at [1027, 491] on button "加轉場動畫" at bounding box center [1119, 492] width 342 height 28
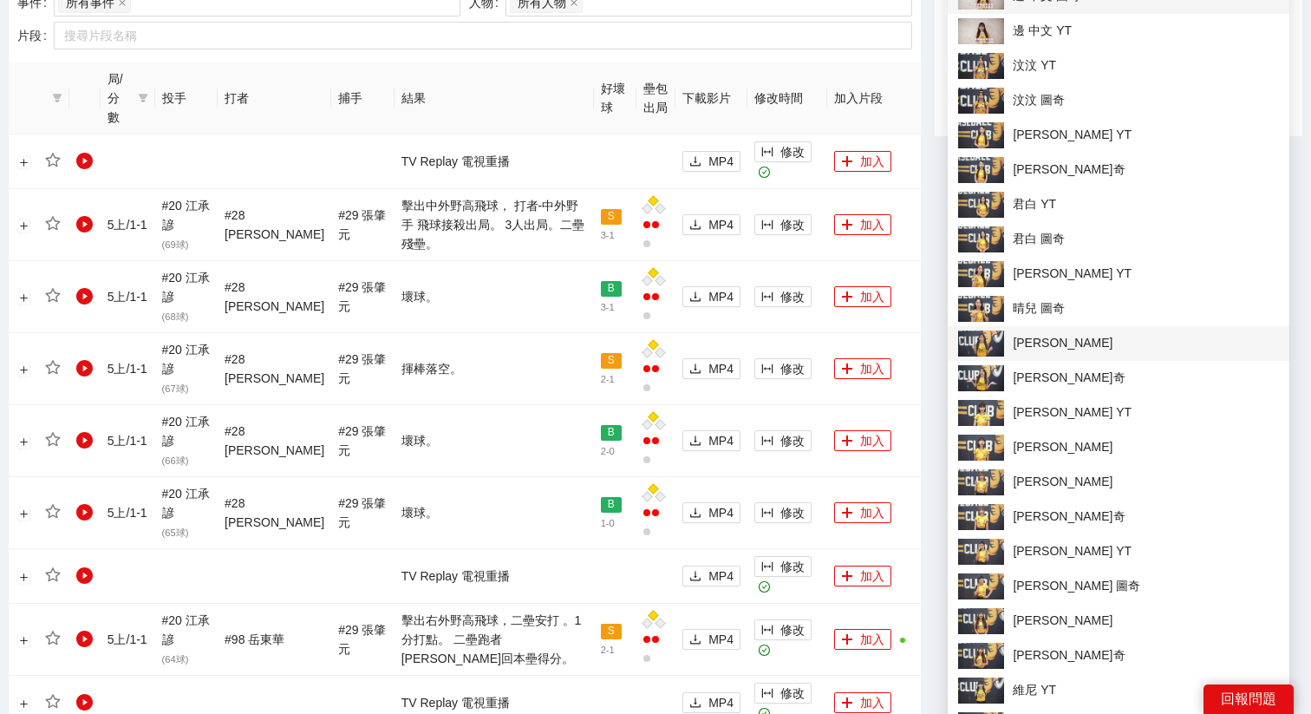
scroll to position [862, 0]
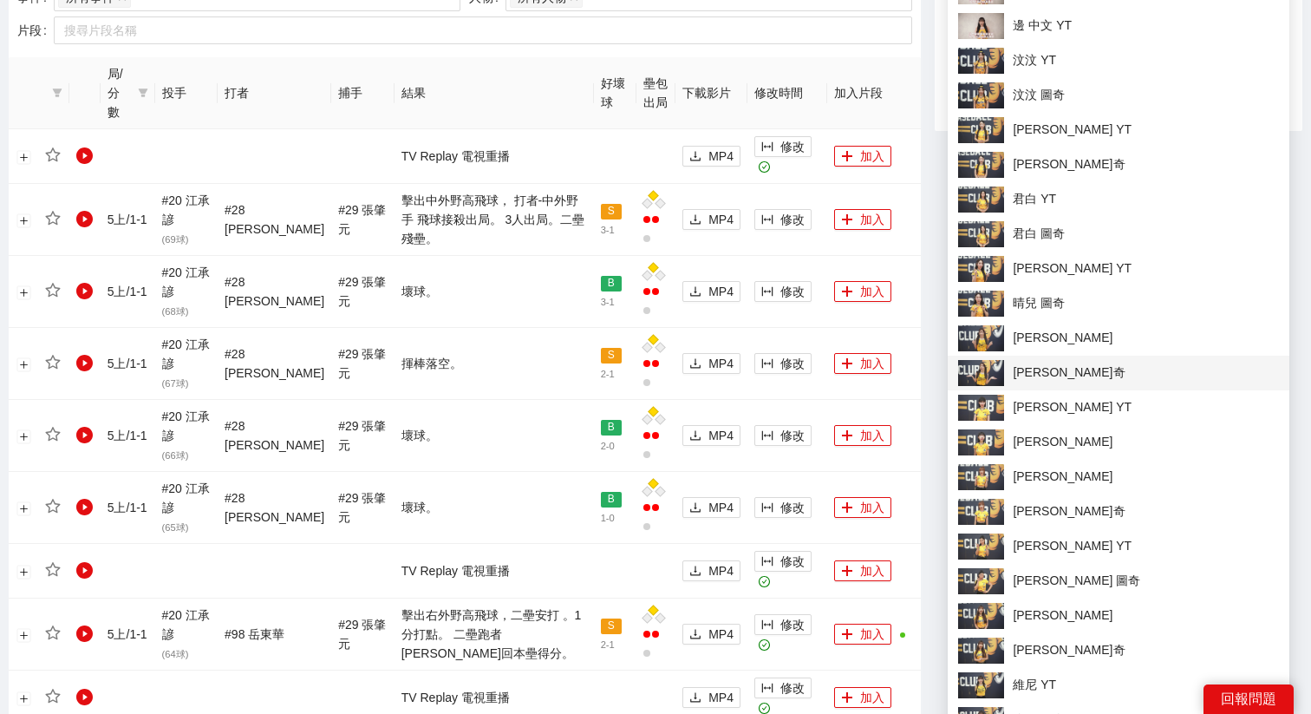
click at [1054, 363] on span "[PERSON_NAME]奇" at bounding box center [1118, 373] width 321 height 26
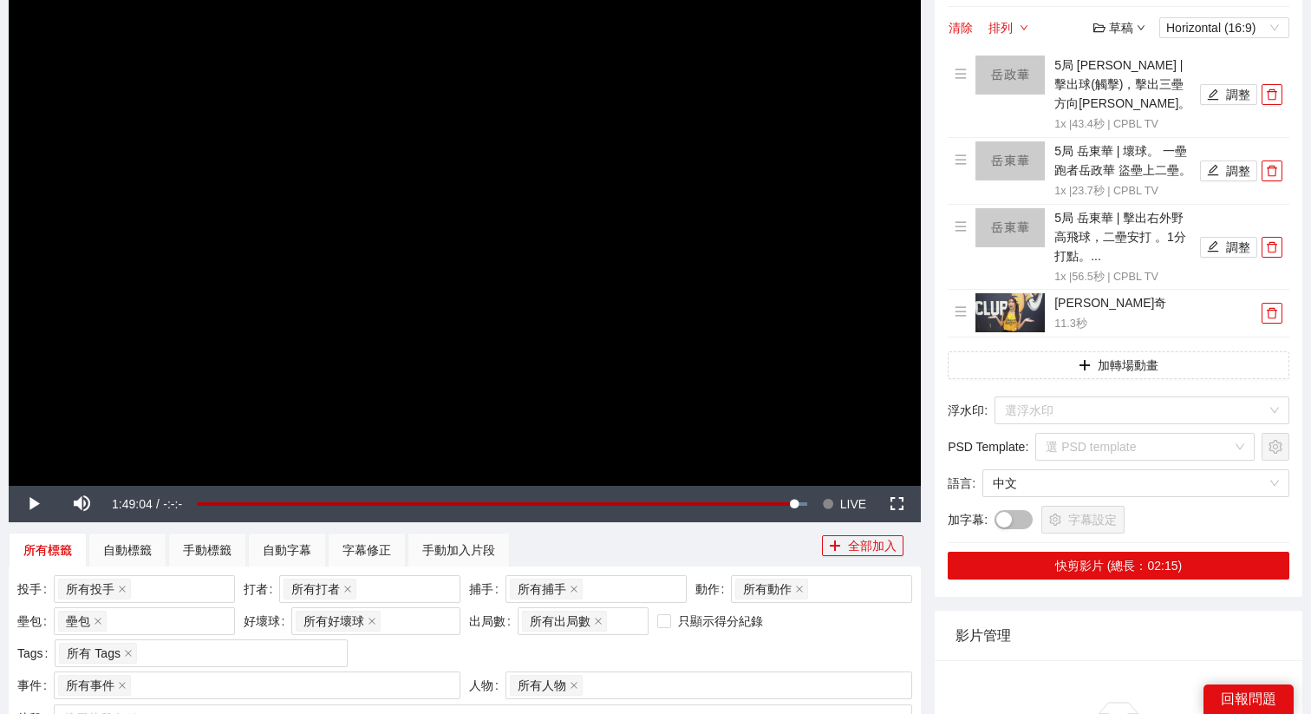
scroll to position [192, 0]
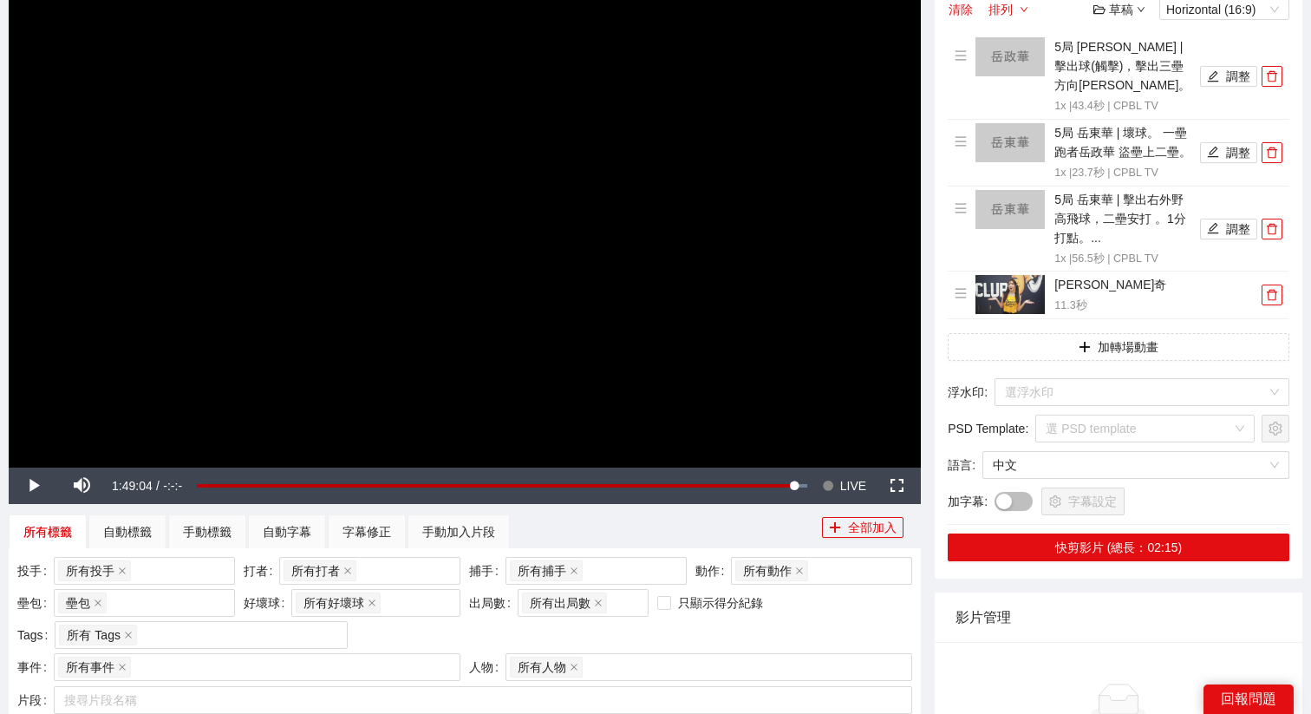
click at [1048, 407] on div "影片剪輯區 清除 排列 草稿 Horizontal (16:9) 5局 岳政華 | 擊出球(觸擊)，擊出三壘方向內野安打。 1x | 43.4 秒 | CPB…" at bounding box center [1119, 261] width 368 height 636
click at [1052, 394] on input "search" at bounding box center [1136, 392] width 262 height 26
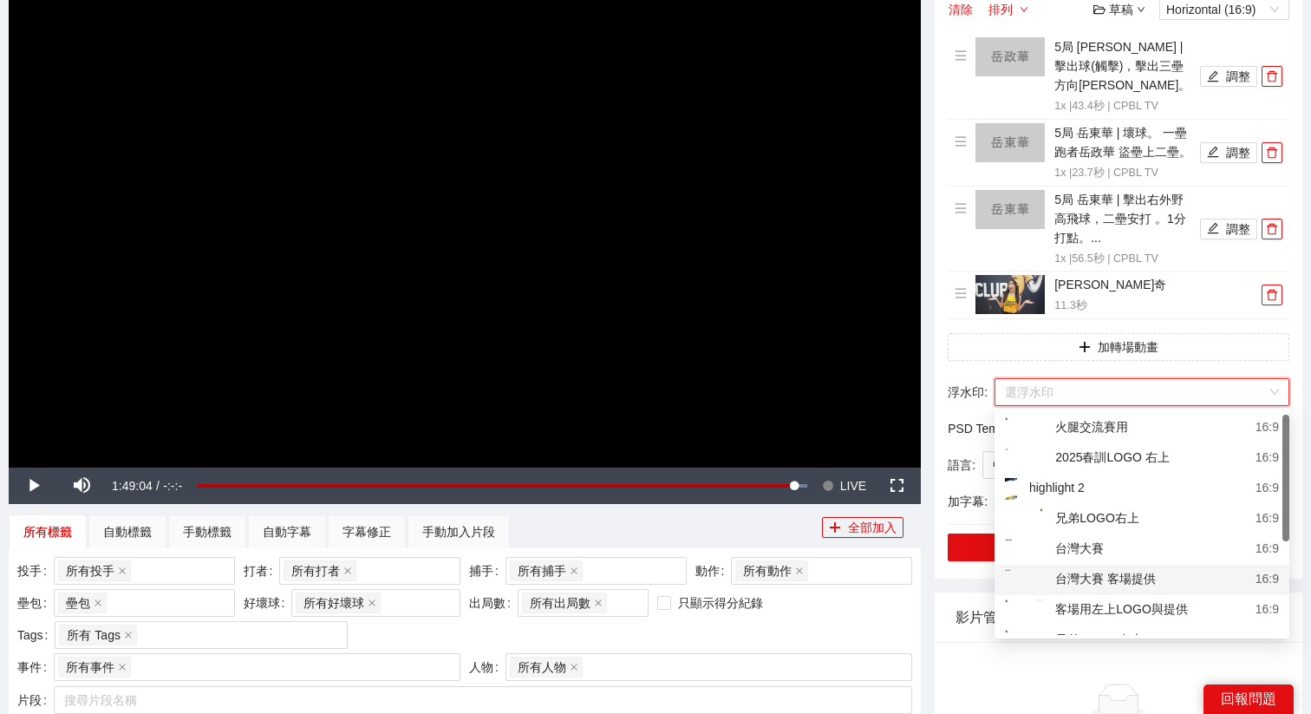
scroll to position [51, 0]
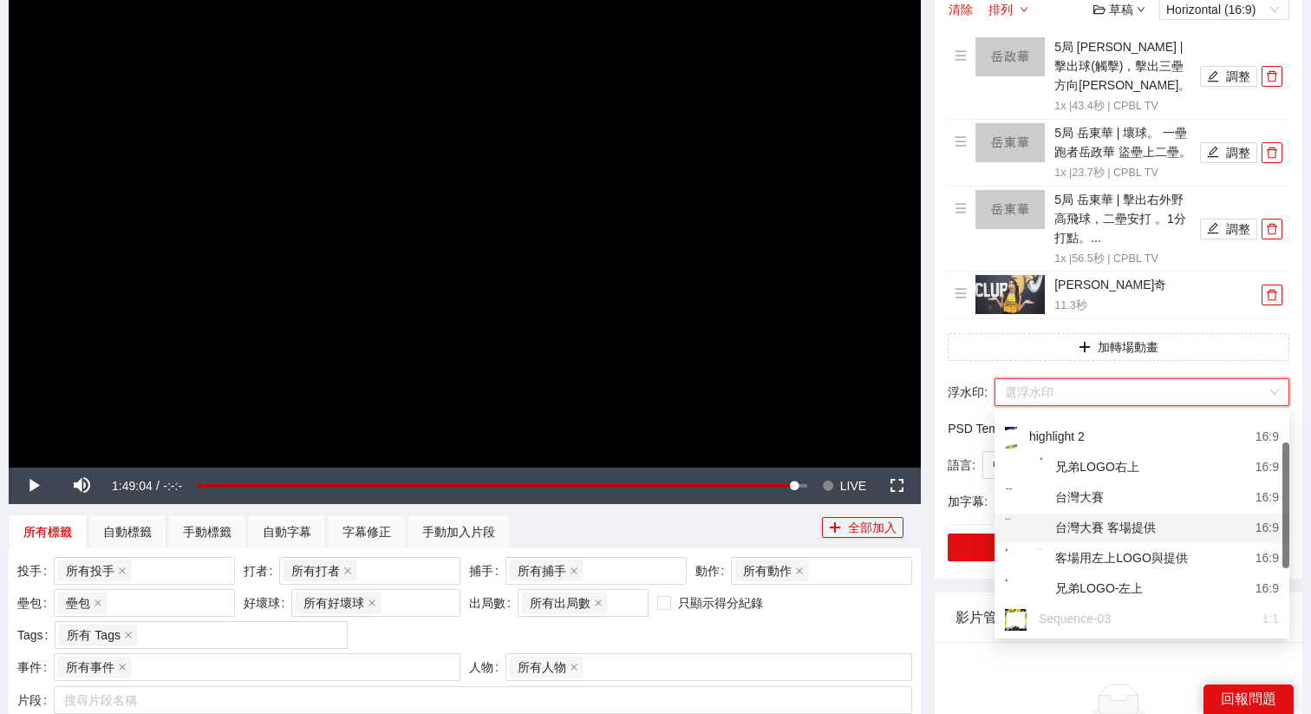
click at [1097, 566] on div "客場用左上LOGO與提供" at bounding box center [1096, 559] width 183 height 22
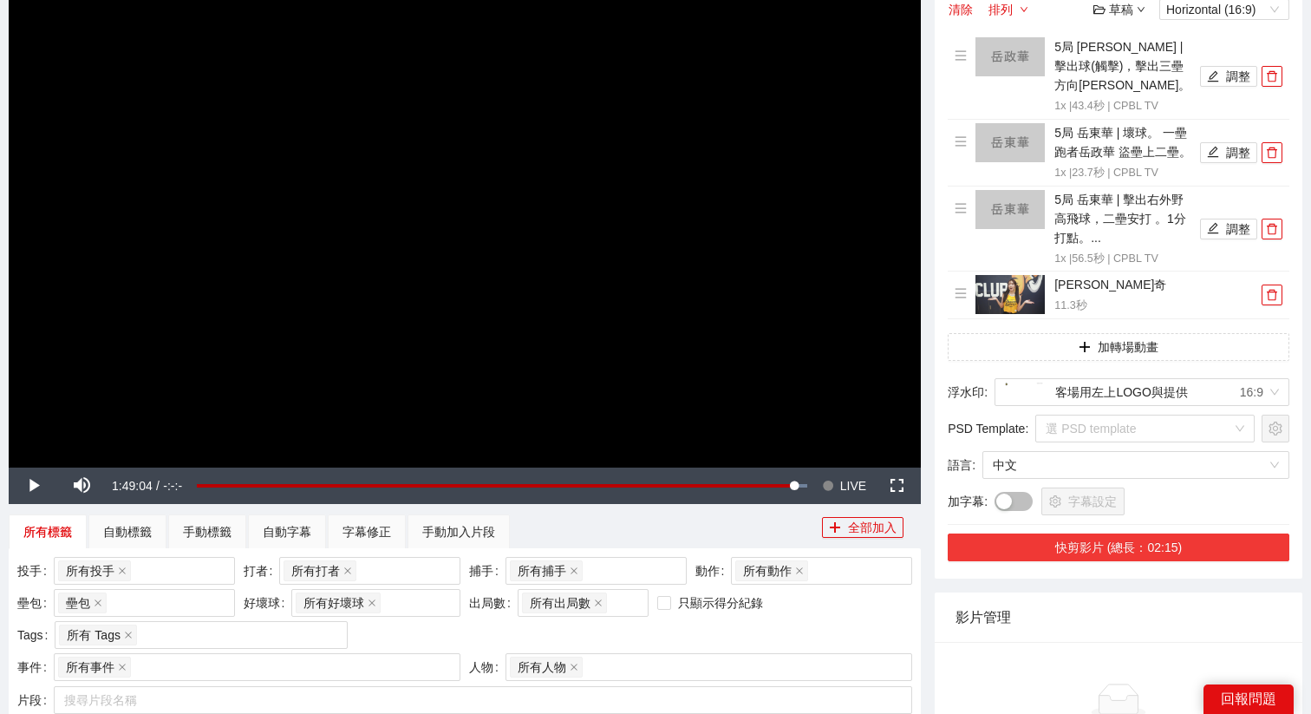
click at [1107, 547] on button "快剪影片 (總長：02:15)" at bounding box center [1119, 547] width 342 height 28
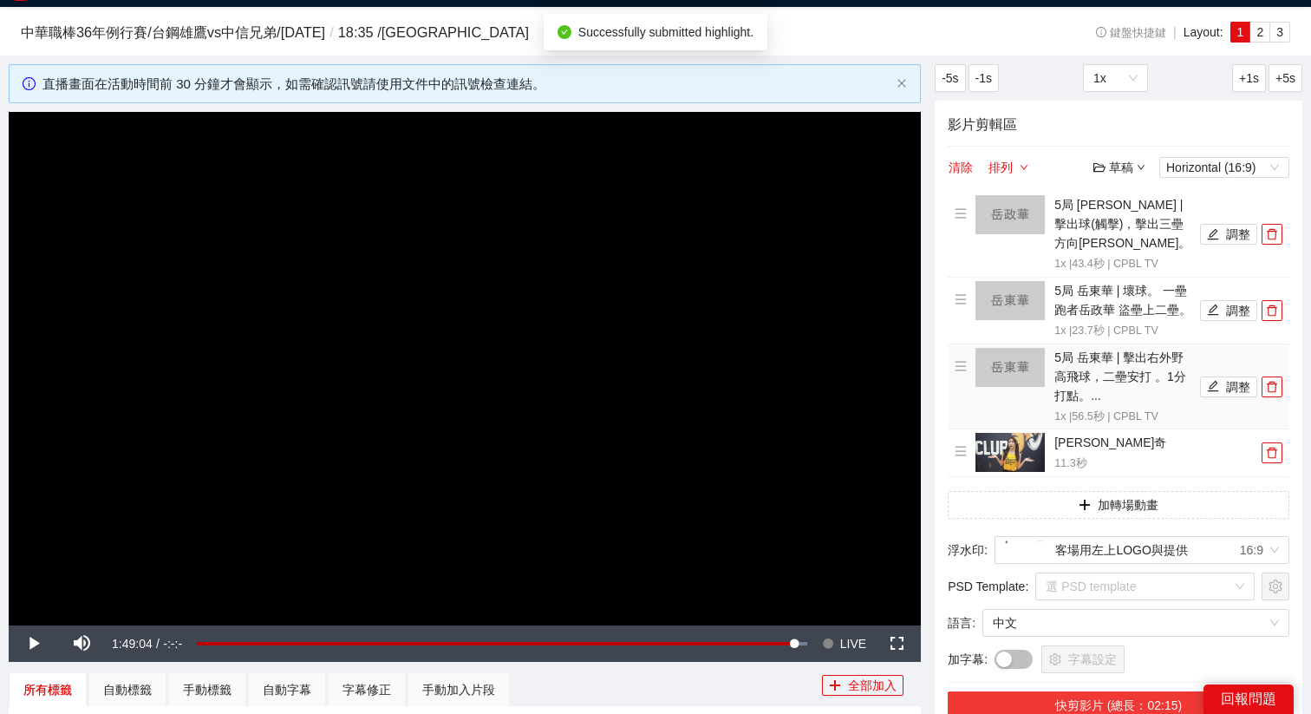
scroll to position [0, 0]
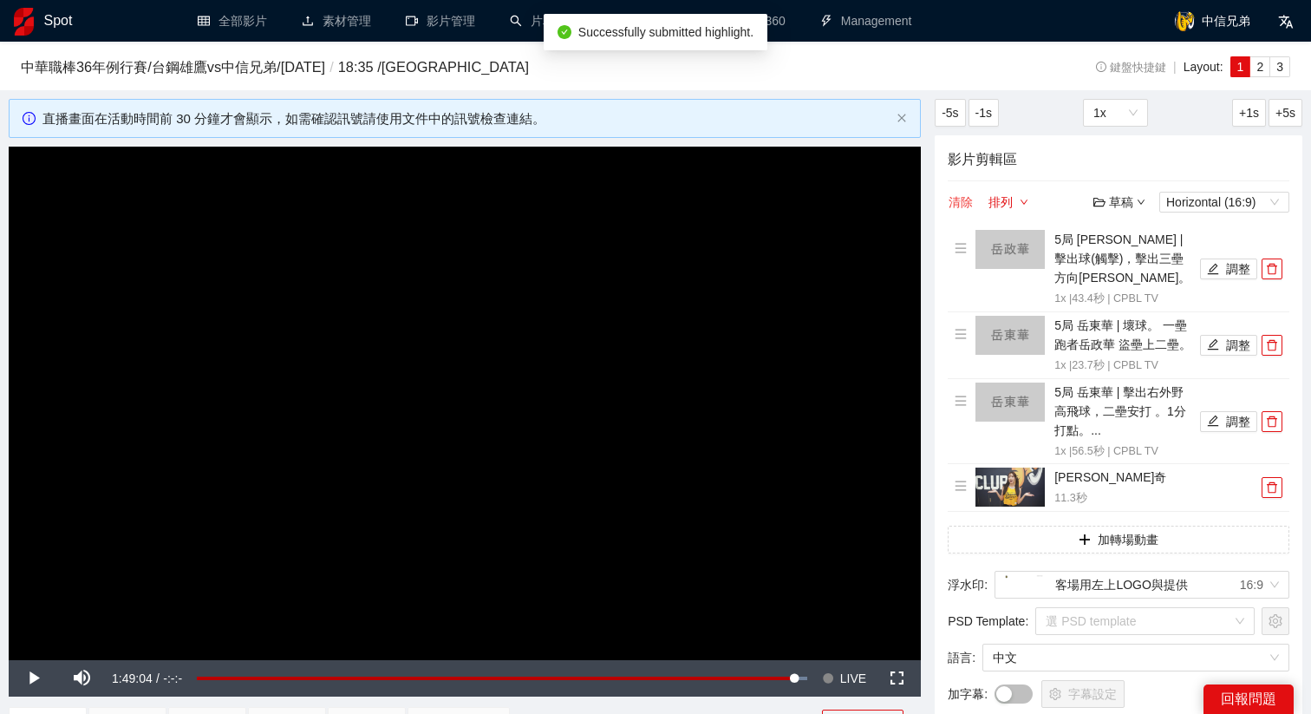
click at [964, 197] on button "清除" at bounding box center [961, 202] width 26 height 21
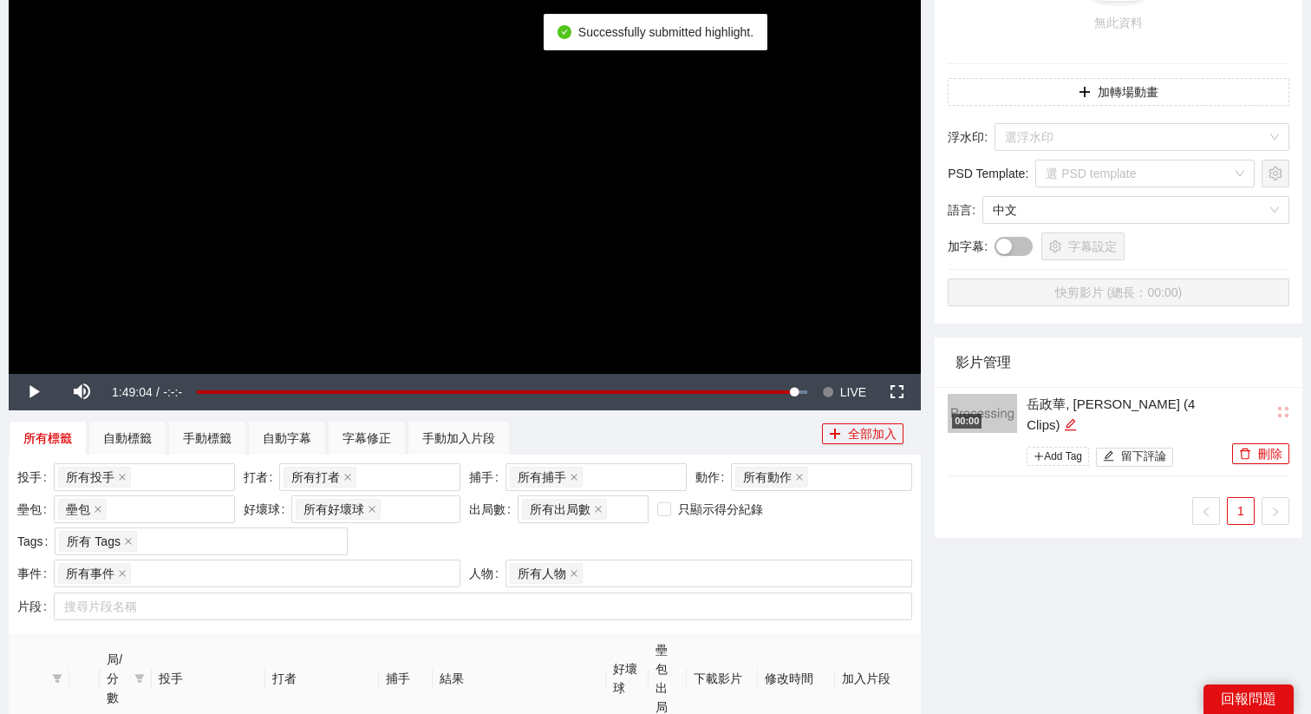
scroll to position [469, 0]
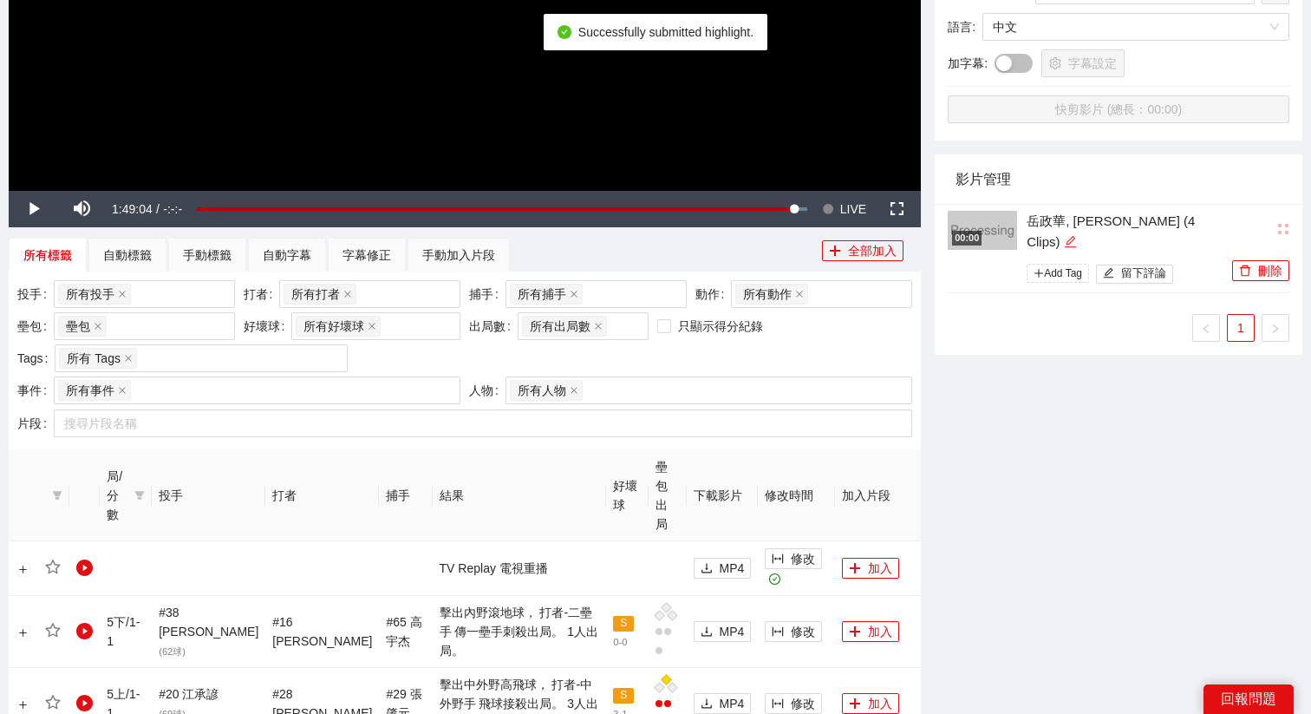
click at [1077, 235] on icon "edit" at bounding box center [1070, 241] width 13 height 13
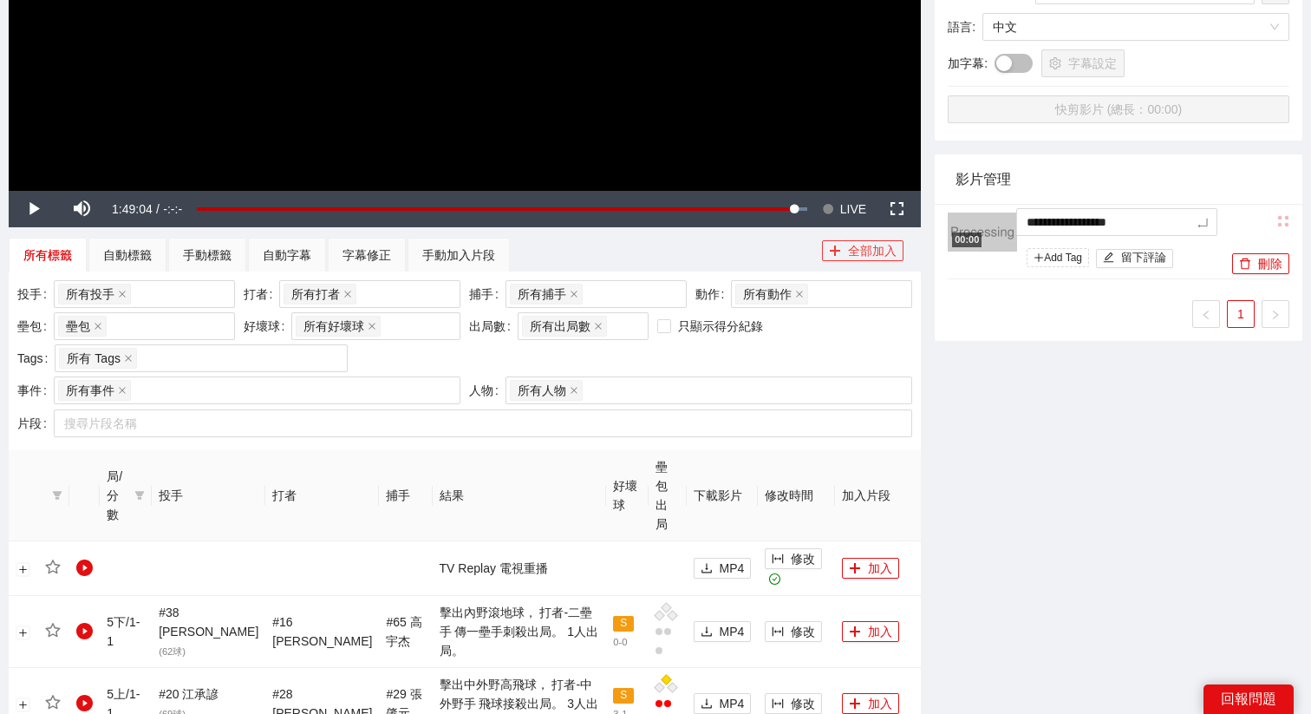
drag, startPoint x: 1179, startPoint y: 228, endPoint x: 842, endPoint y: 242, distance: 337.6
drag, startPoint x: 1184, startPoint y: 221, endPoint x: 946, endPoint y: 217, distance: 237.6
click at [946, 217] on div "**********" at bounding box center [1119, 272] width 368 height 137
type textarea "*"
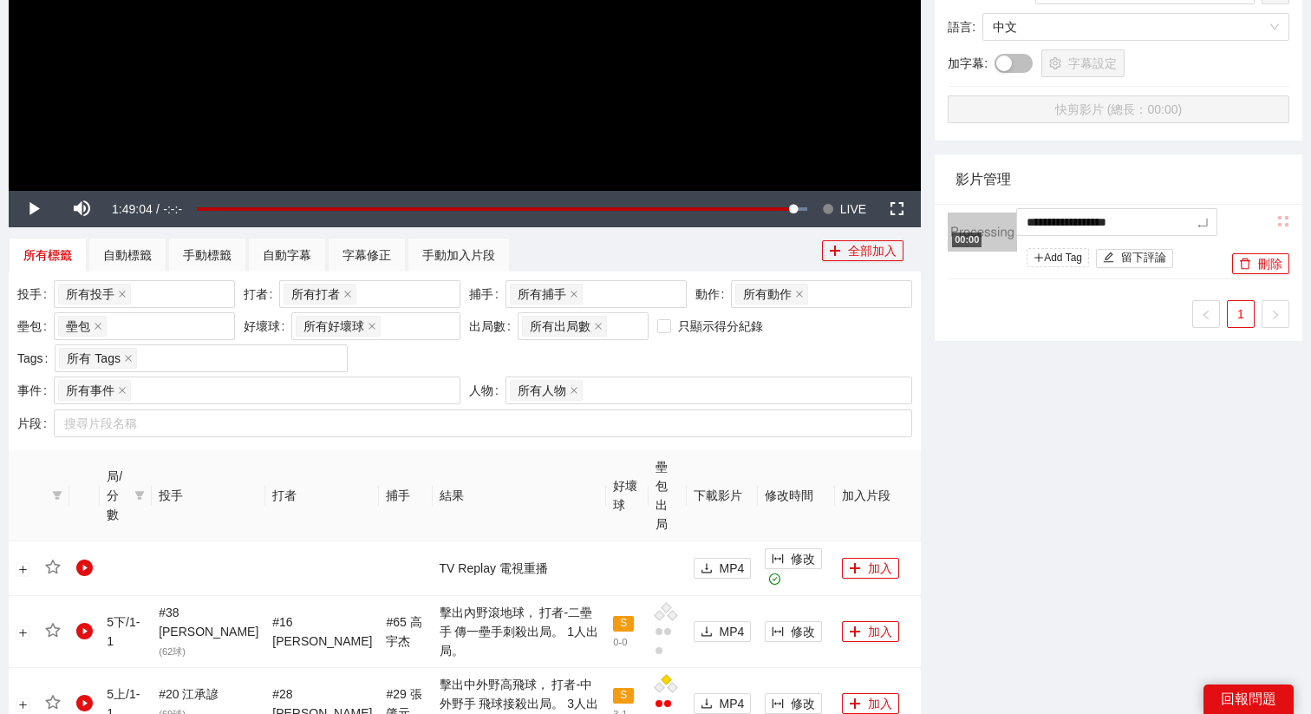
type textarea "*"
type textarea "**"
type textarea "***"
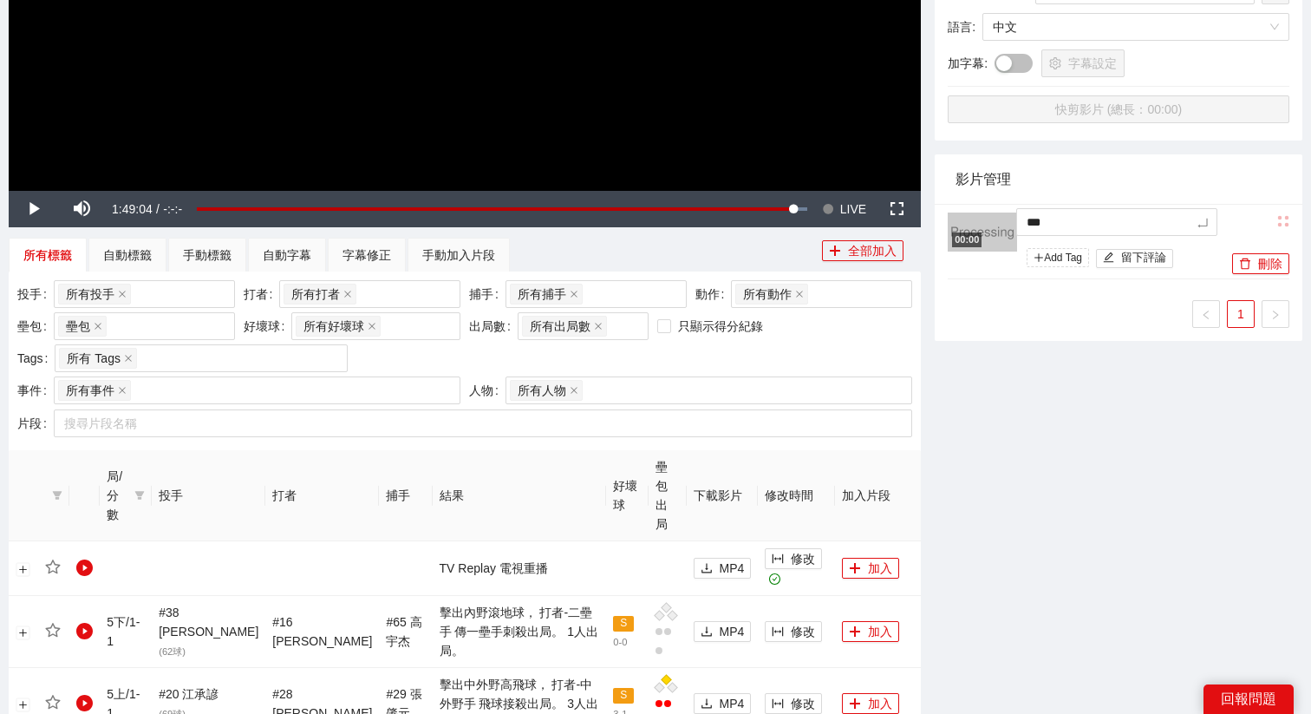
type textarea "****"
type textarea "*****"
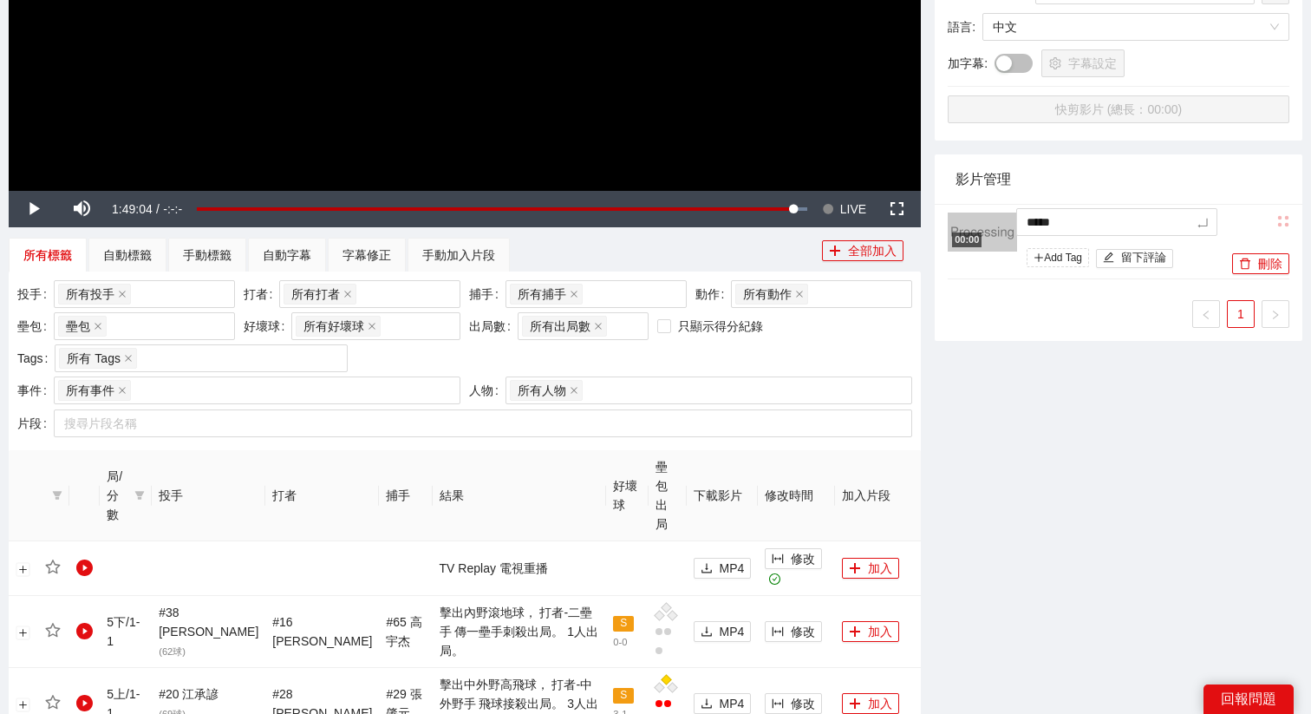
type textarea "*****"
type textarea "*******"
type textarea "********"
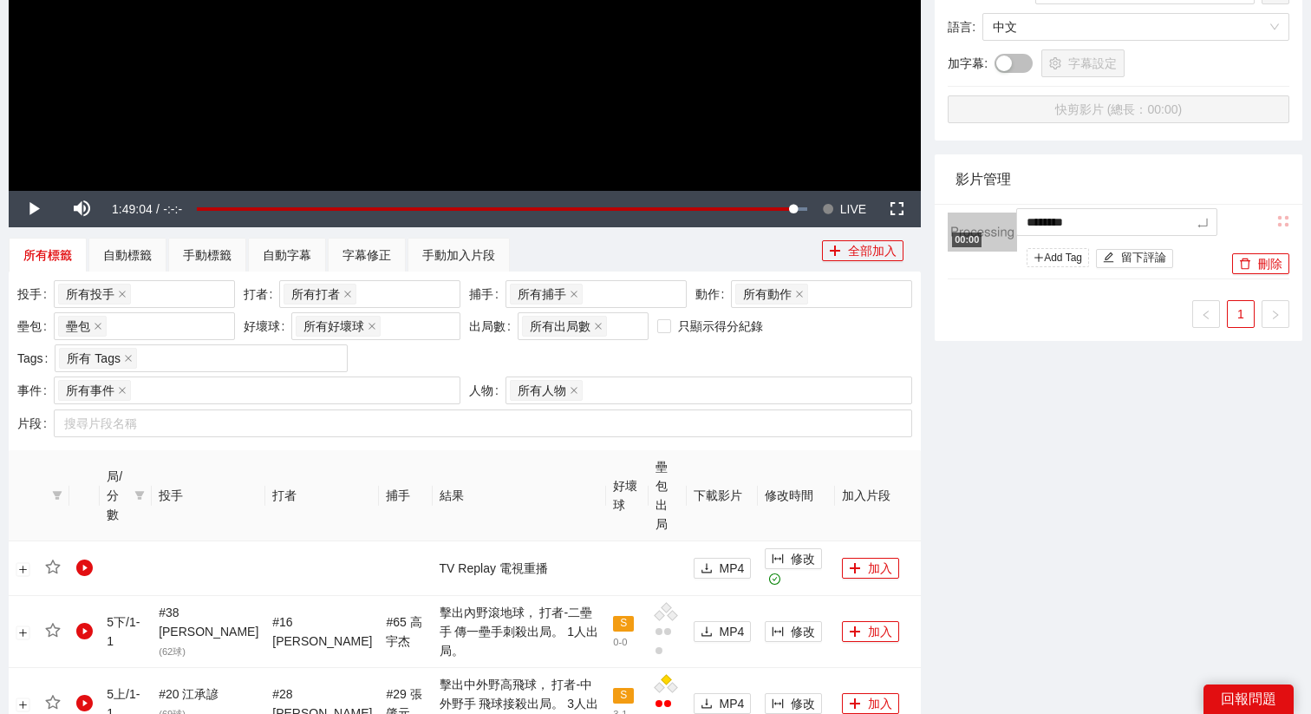
type textarea "*******"
type textarea "********"
type textarea "*********"
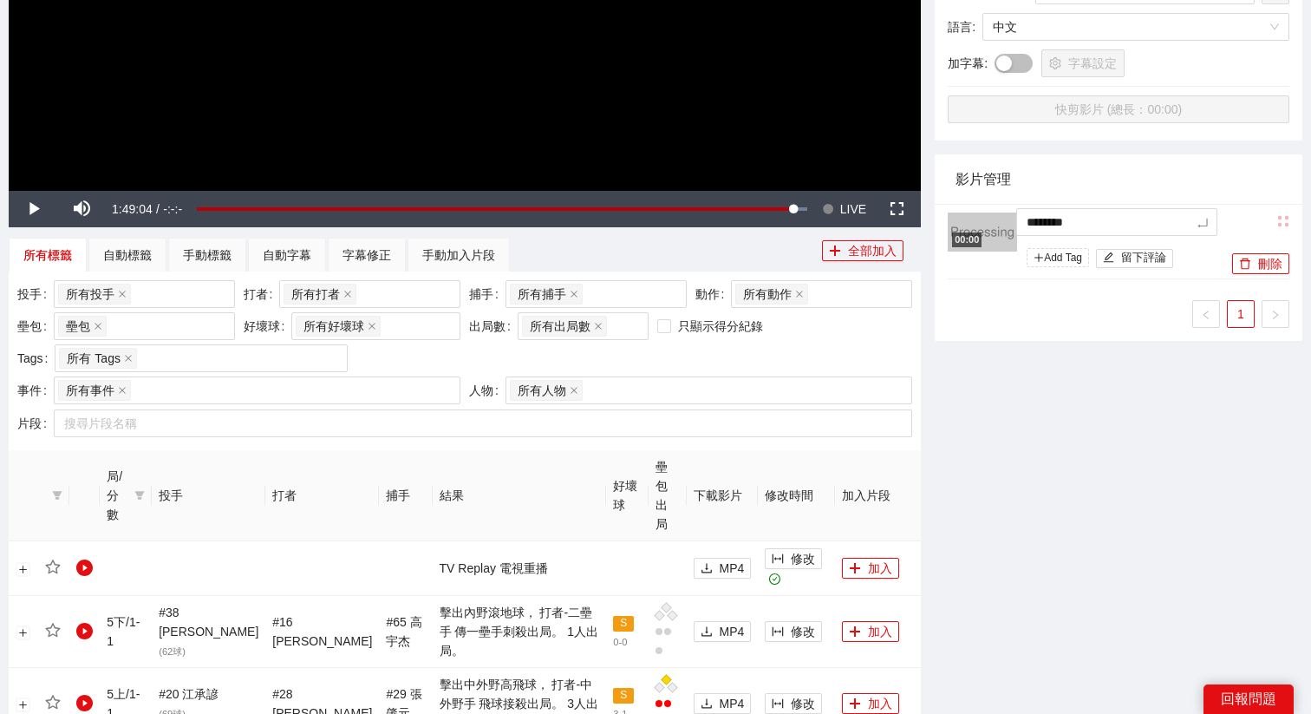
type textarea "*********"
type textarea "**********"
type textarea "********"
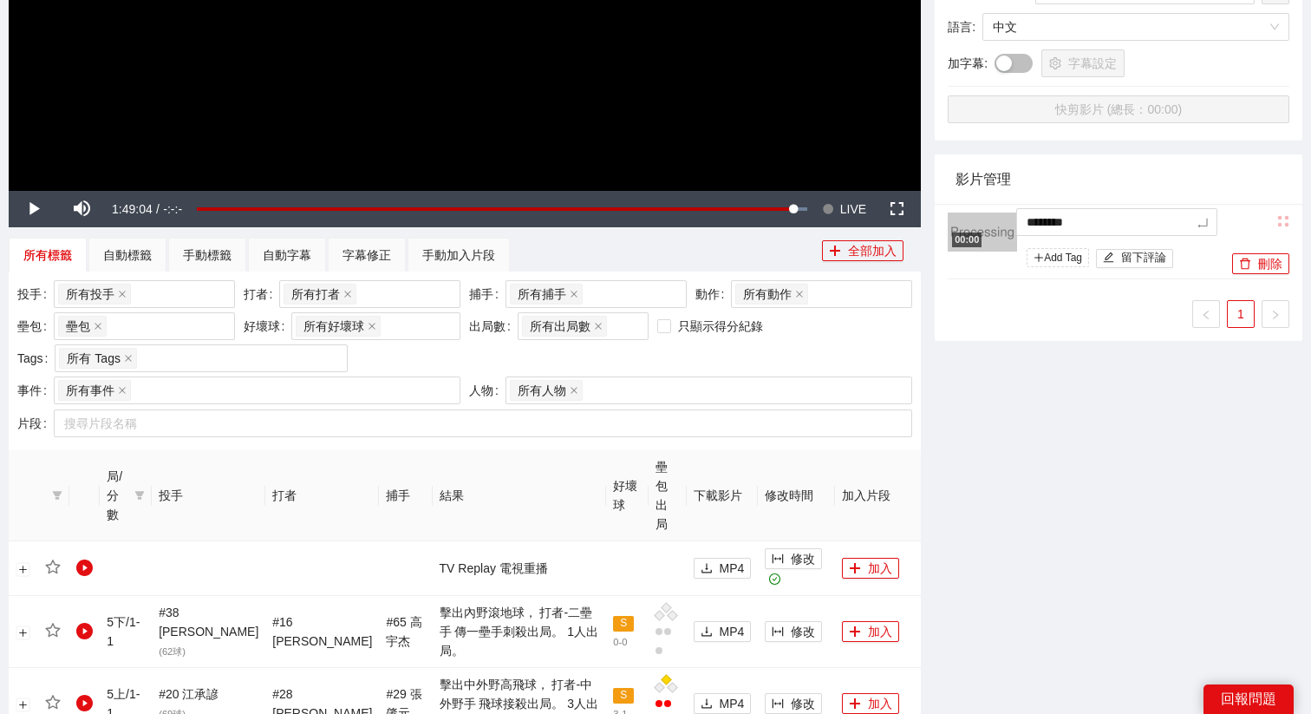
type textarea "*********"
type textarea "**********"
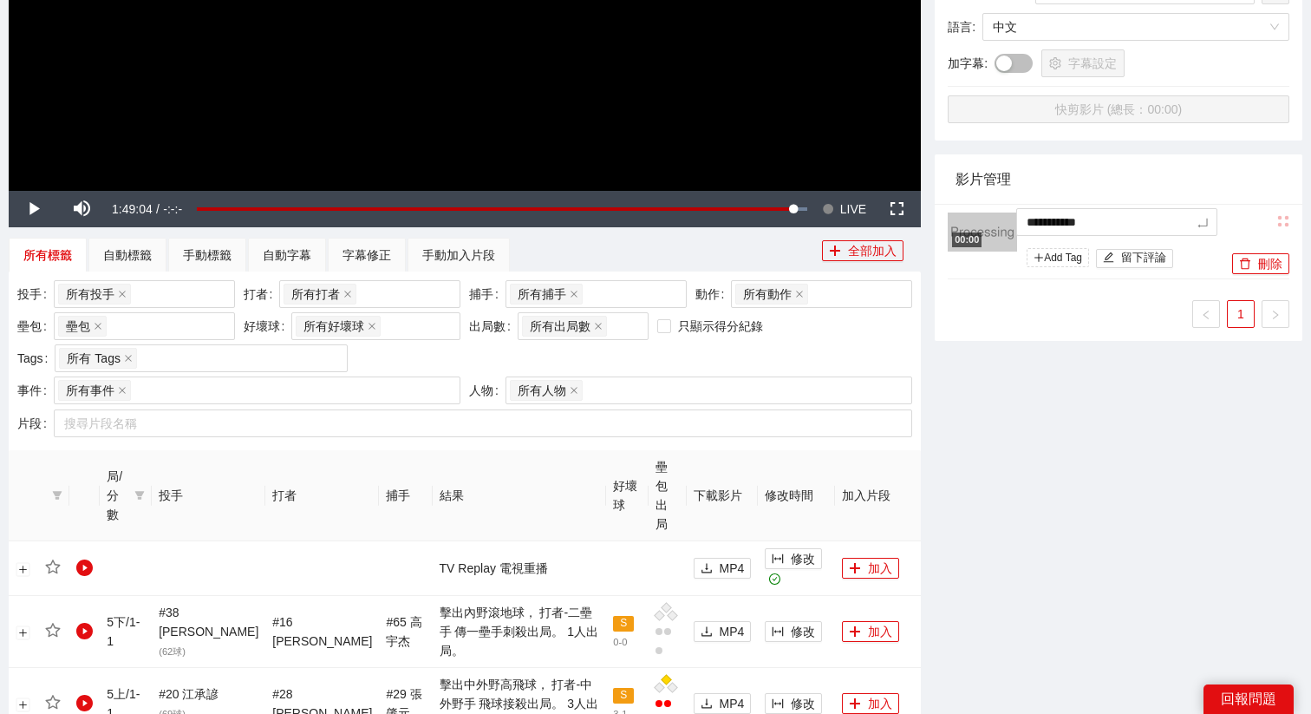
type textarea "*********"
type textarea "**********"
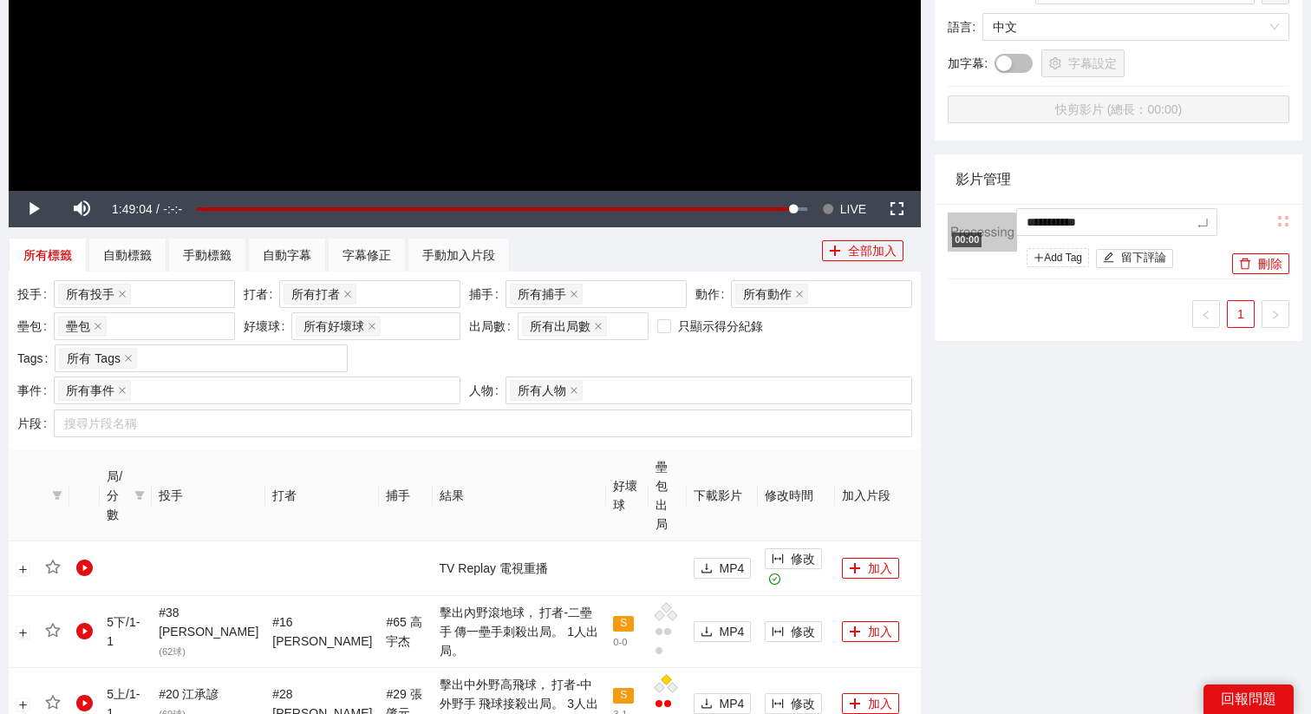
type textarea "**********"
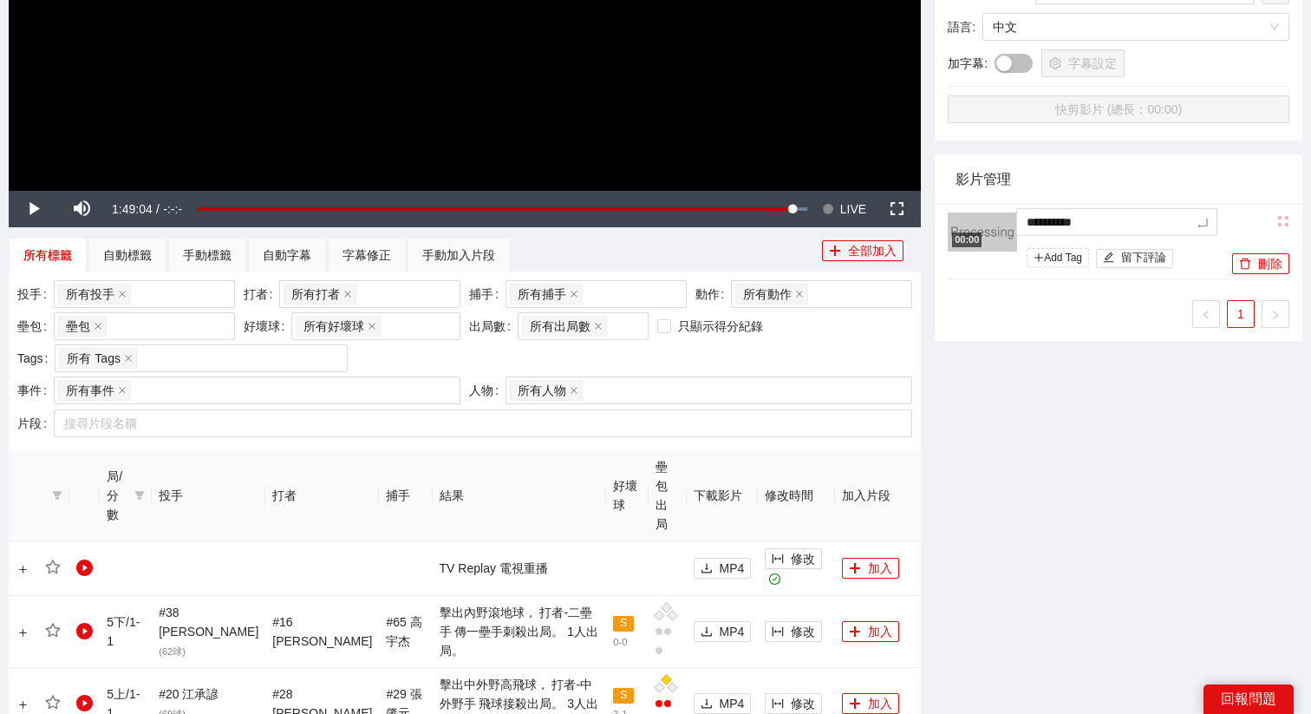
type textarea "**********"
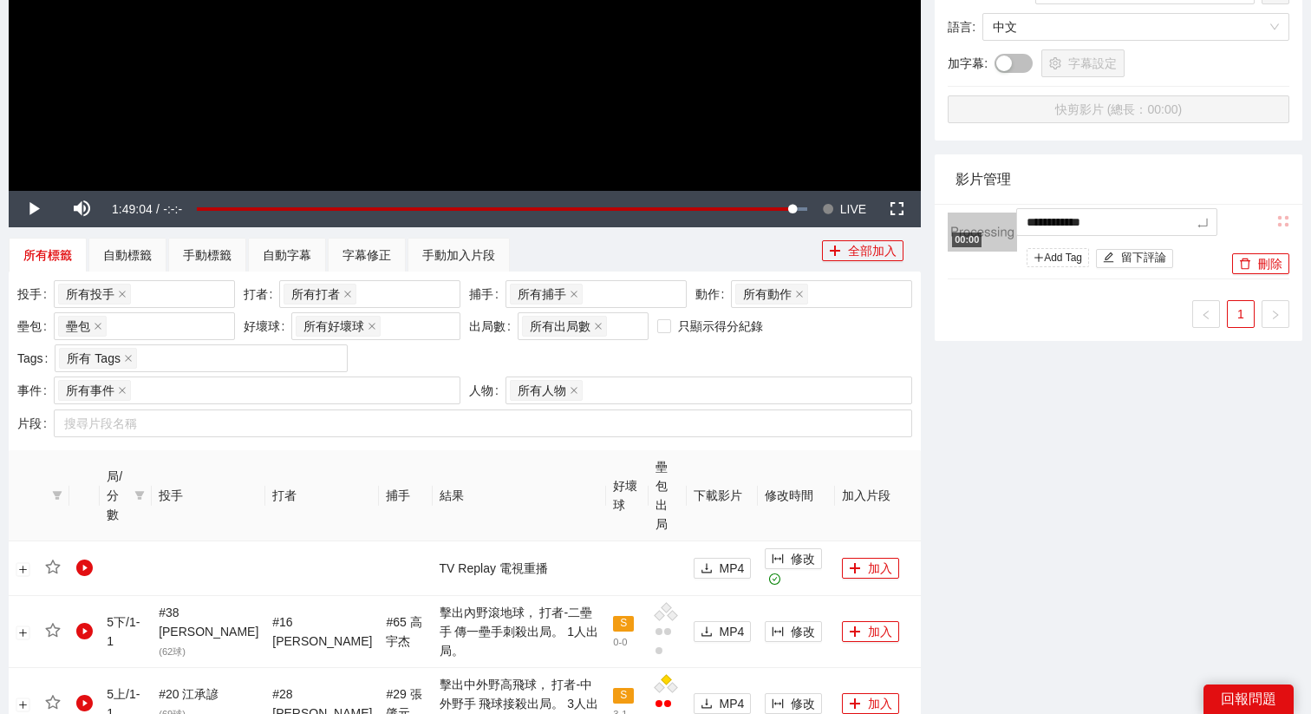
type textarea "**********"
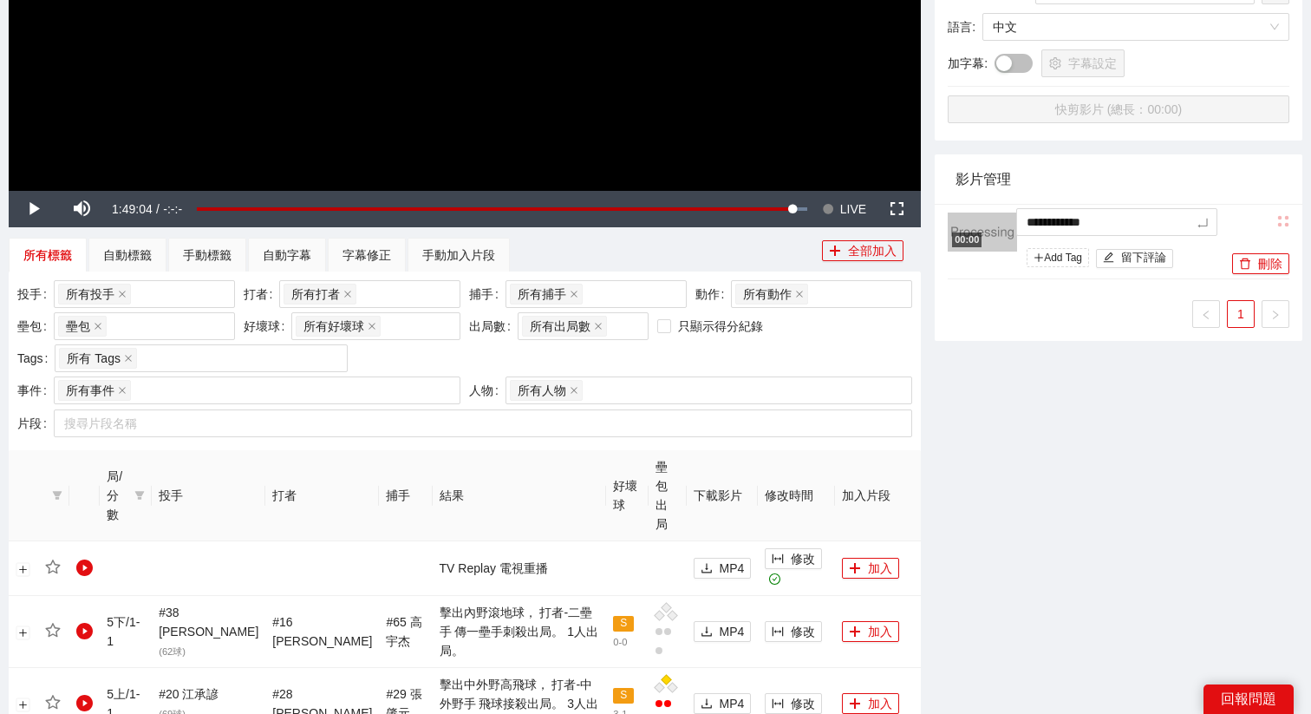
type textarea "**********"
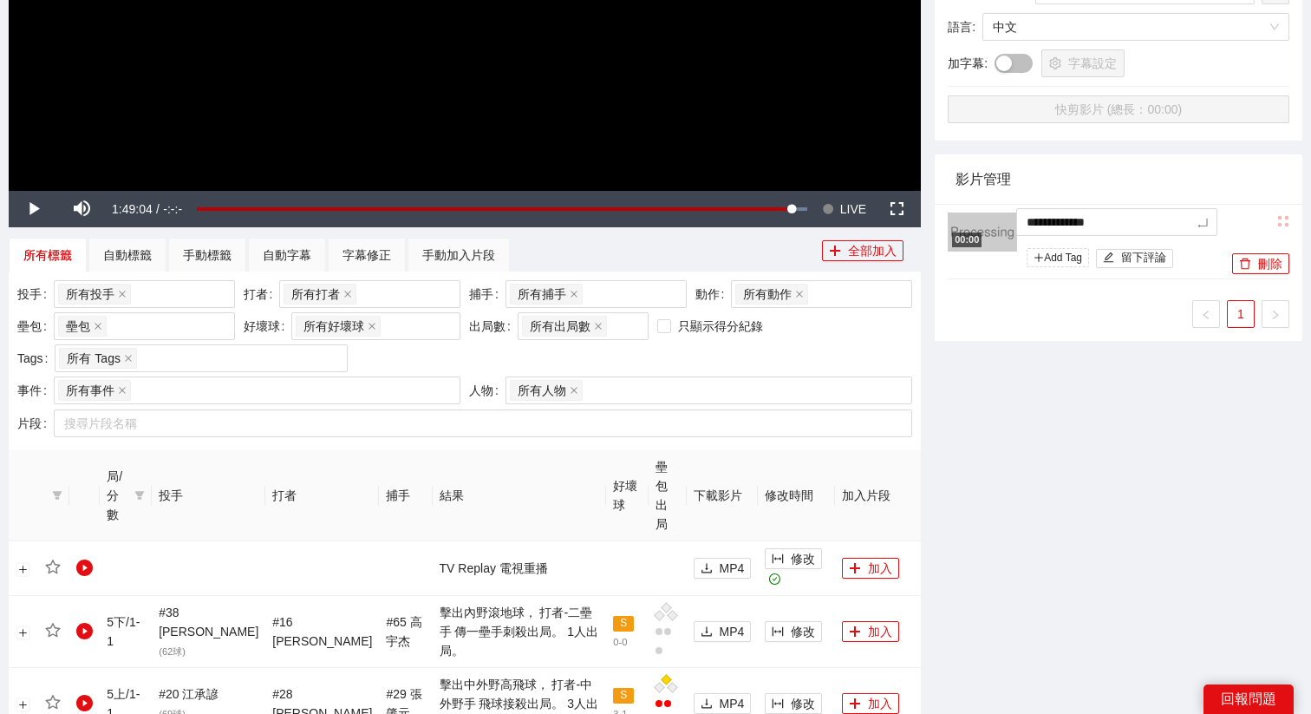
type textarea "**********"
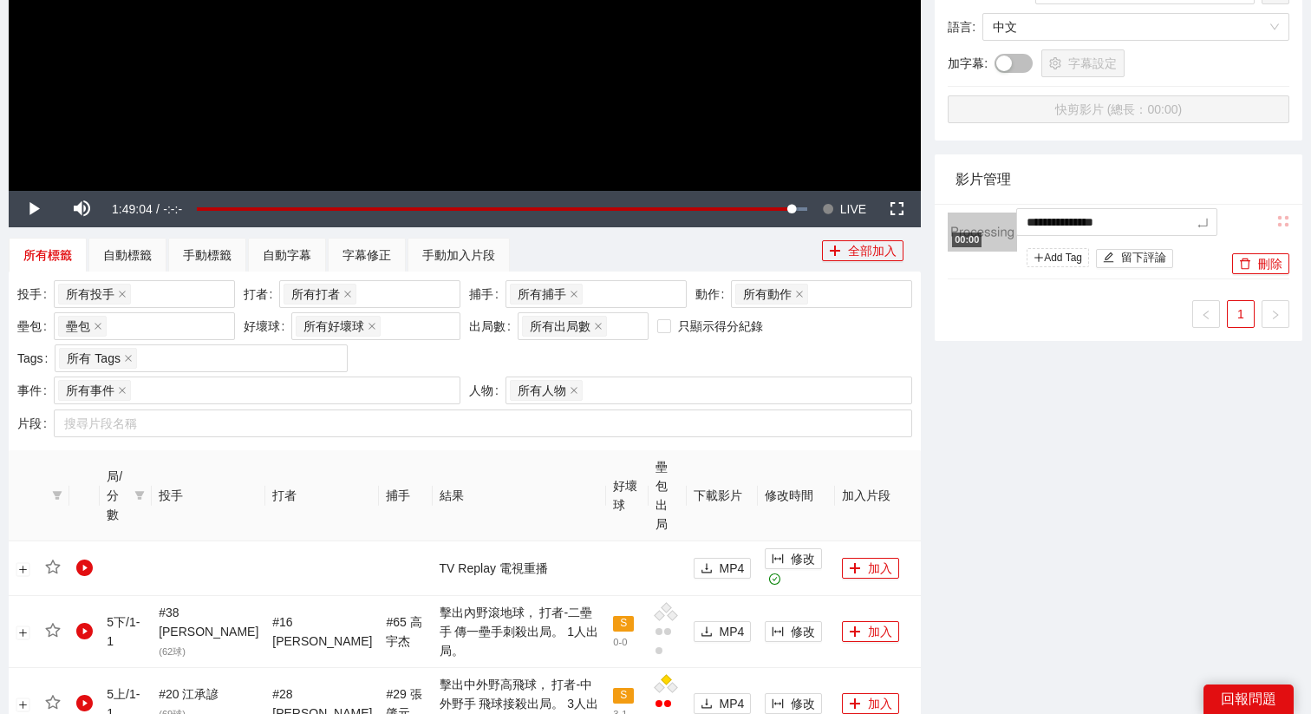
type textarea "**********"
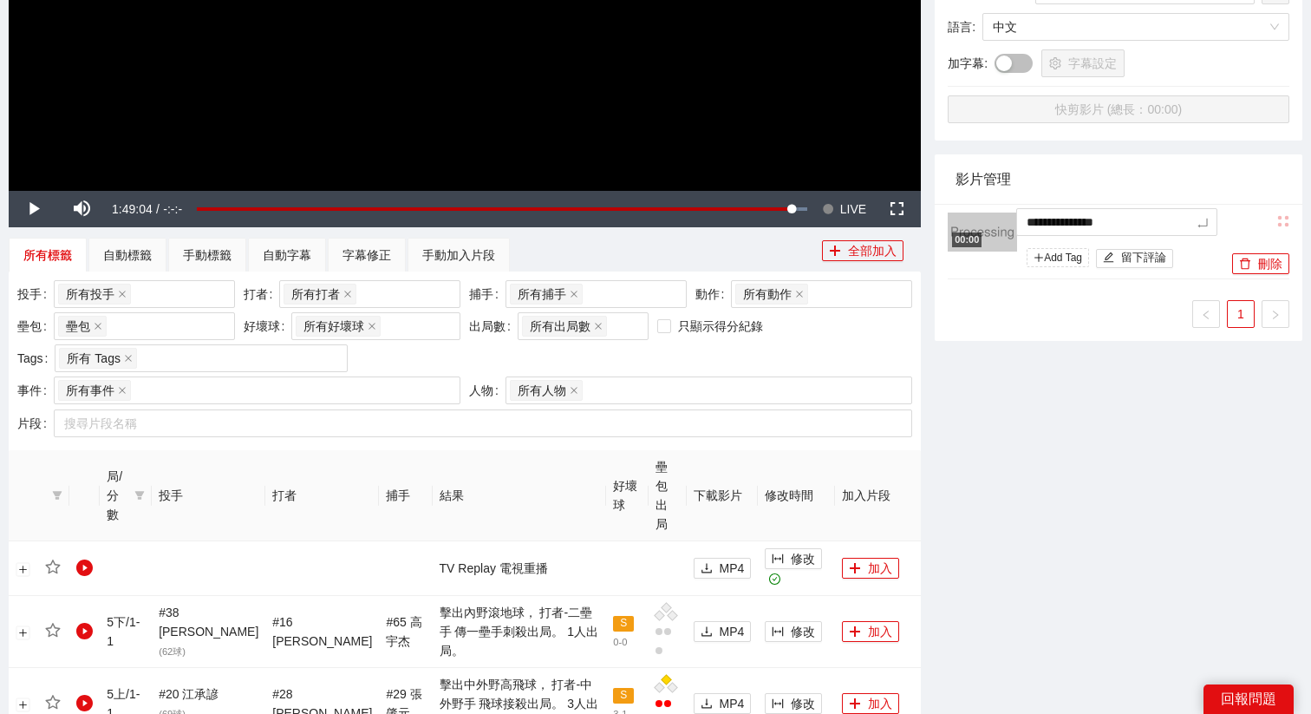
type textarea "**********"
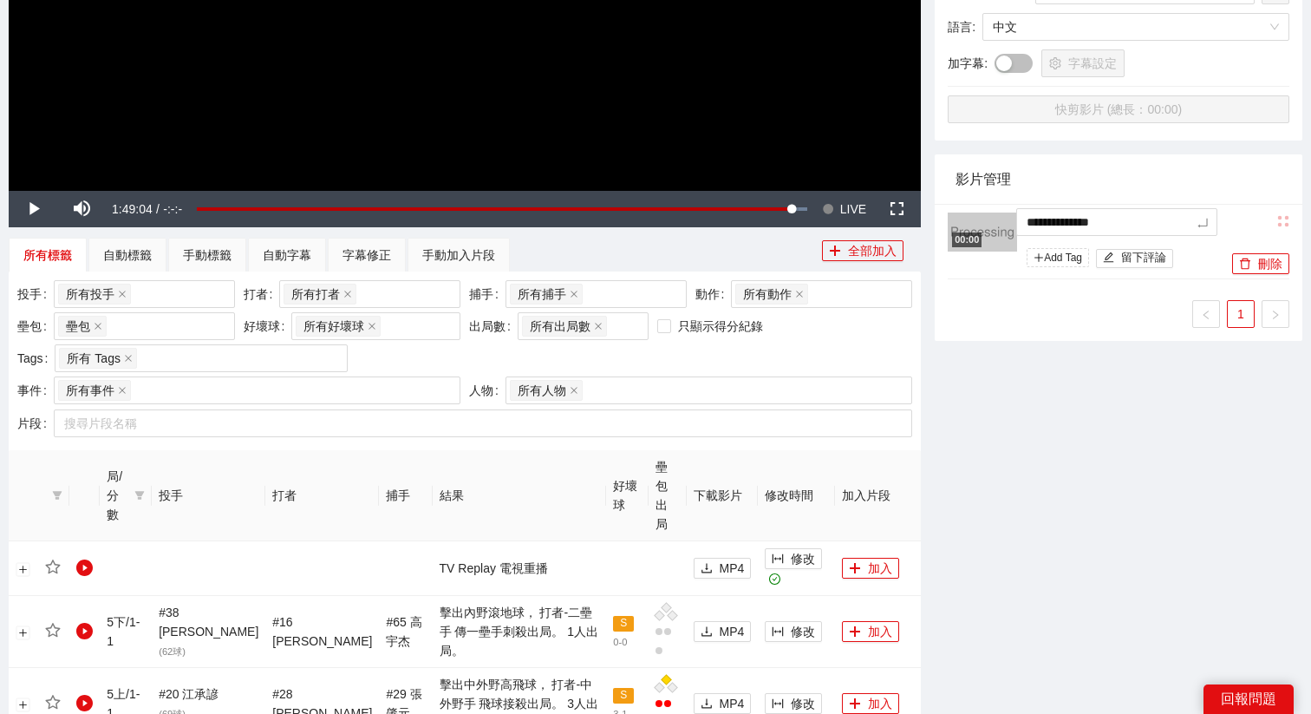
type textarea "**********"
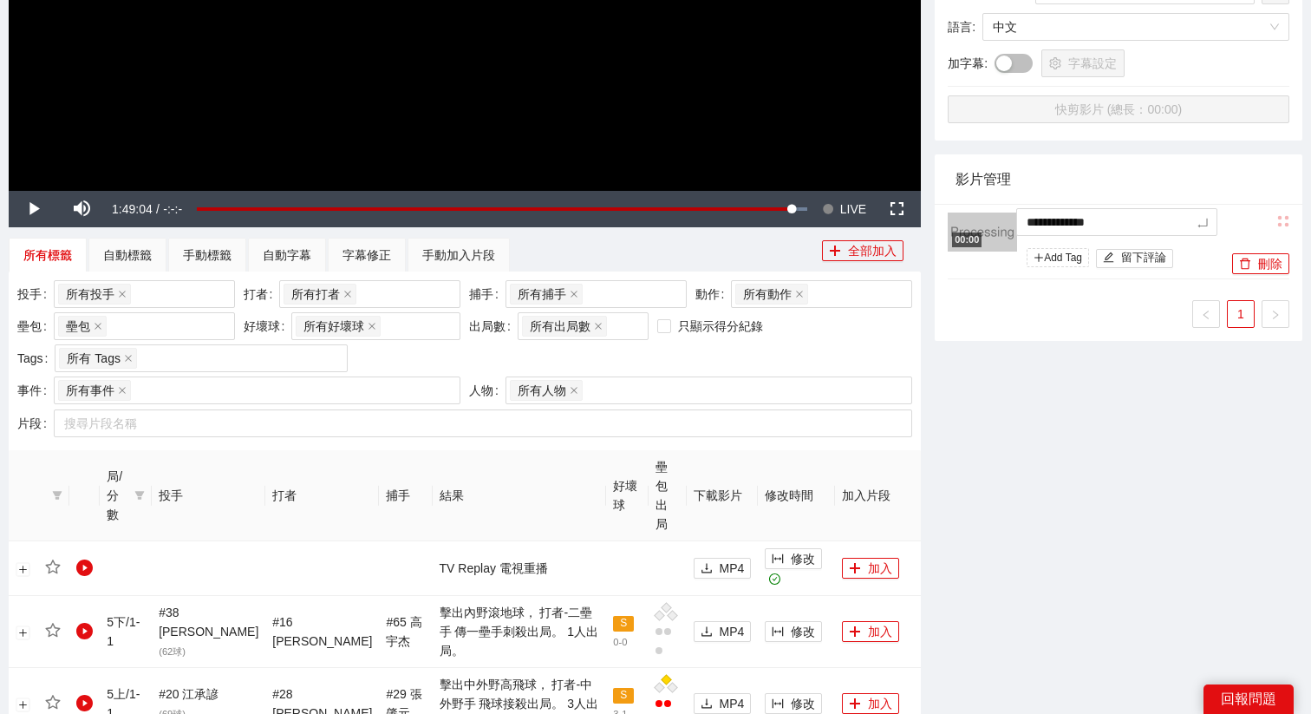
type textarea "**********"
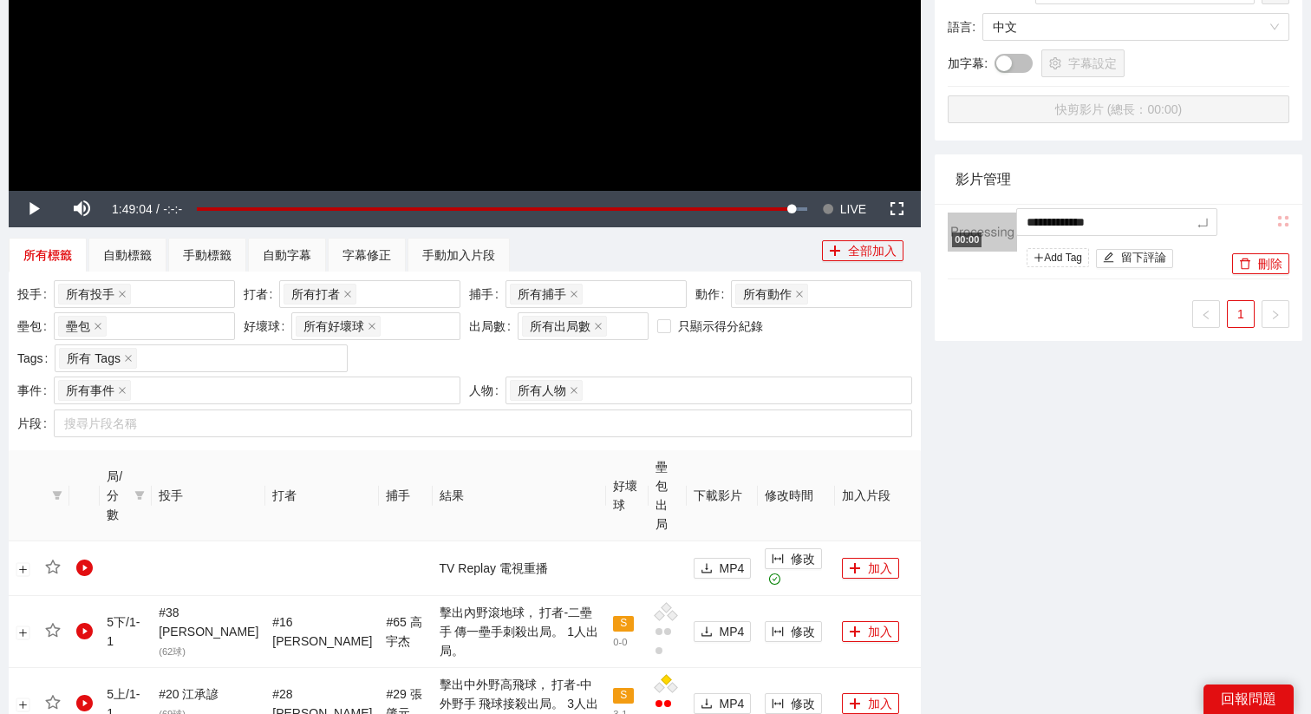
type textarea "**********"
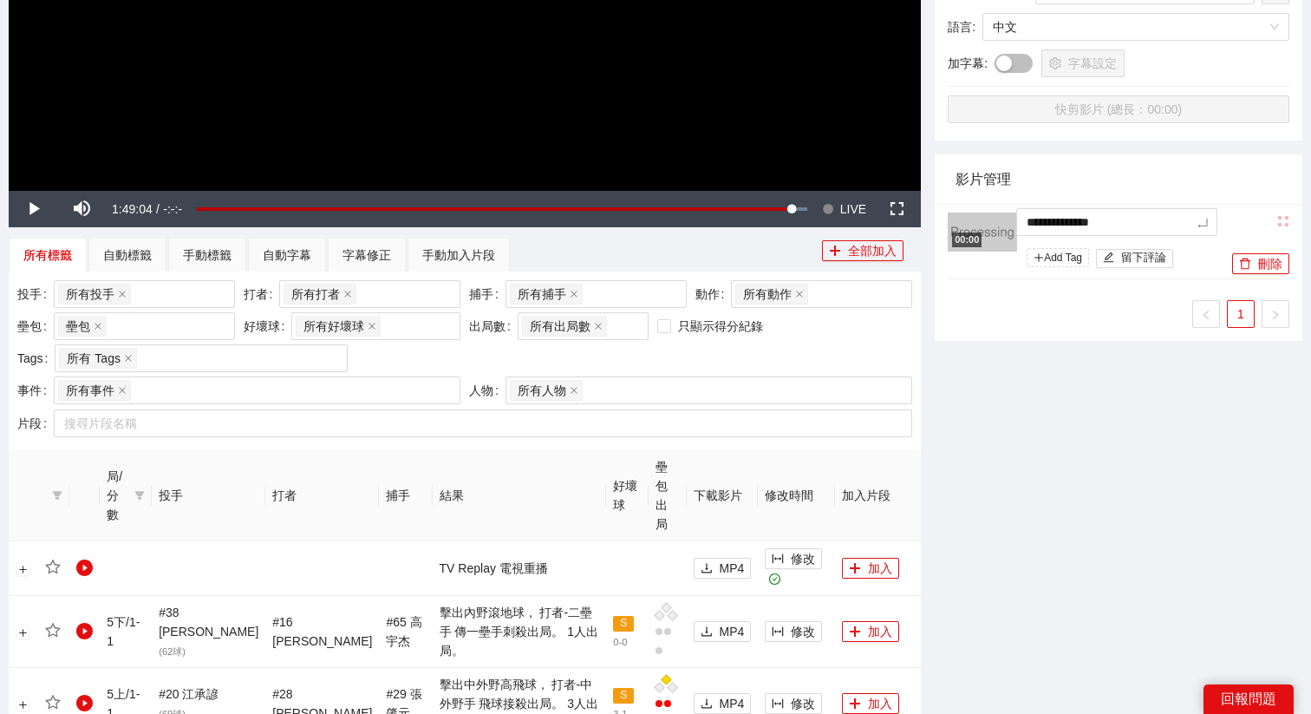
type textarea "**********"
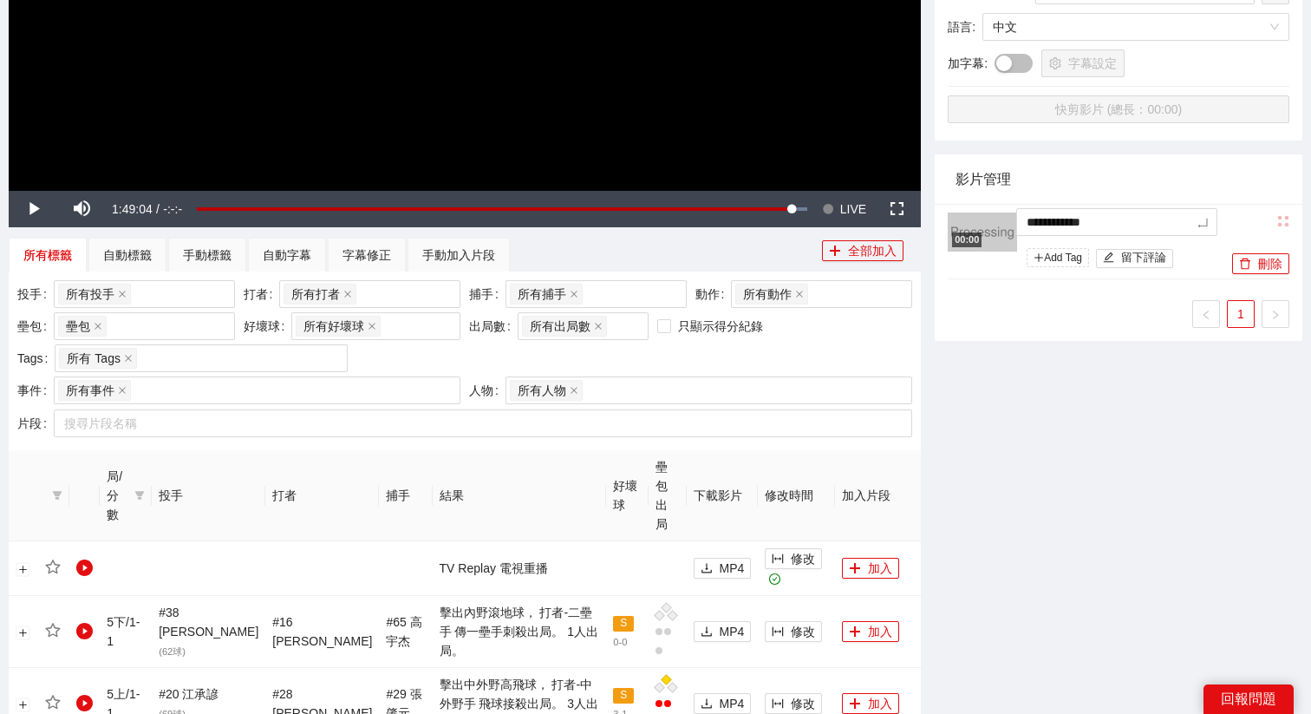
type textarea "**********"
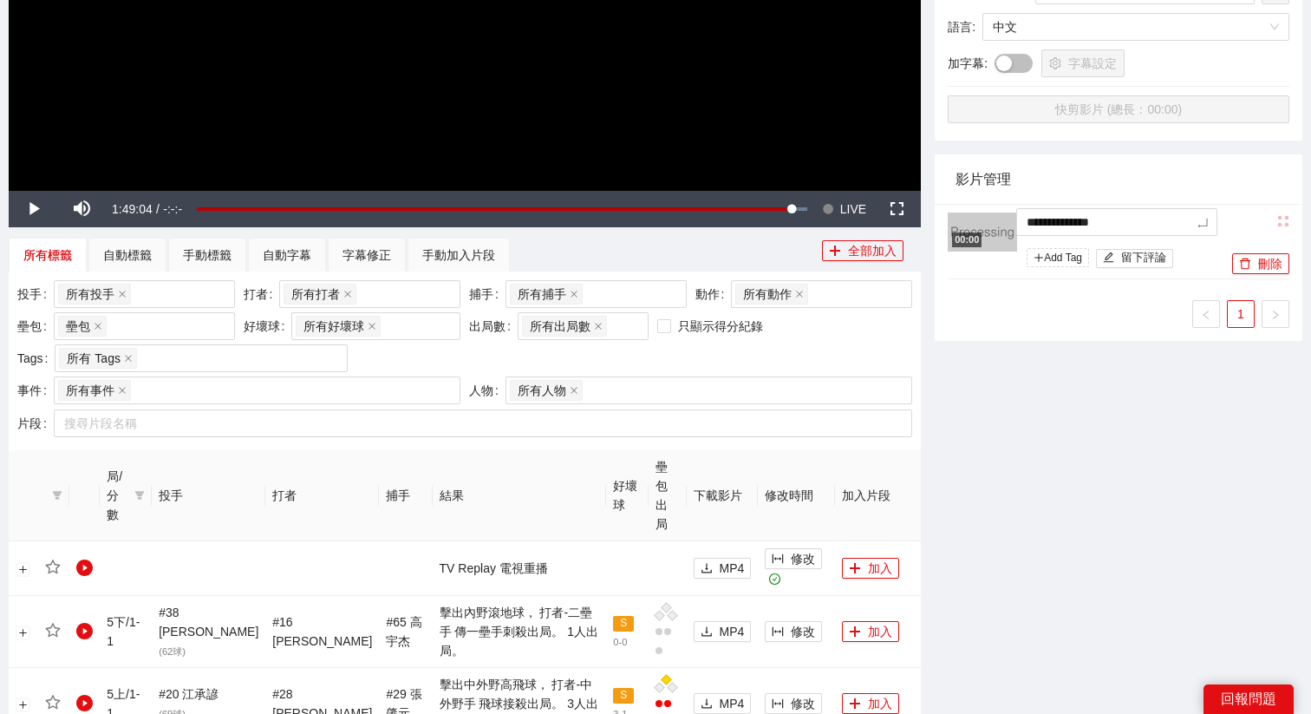
type textarea "**********"
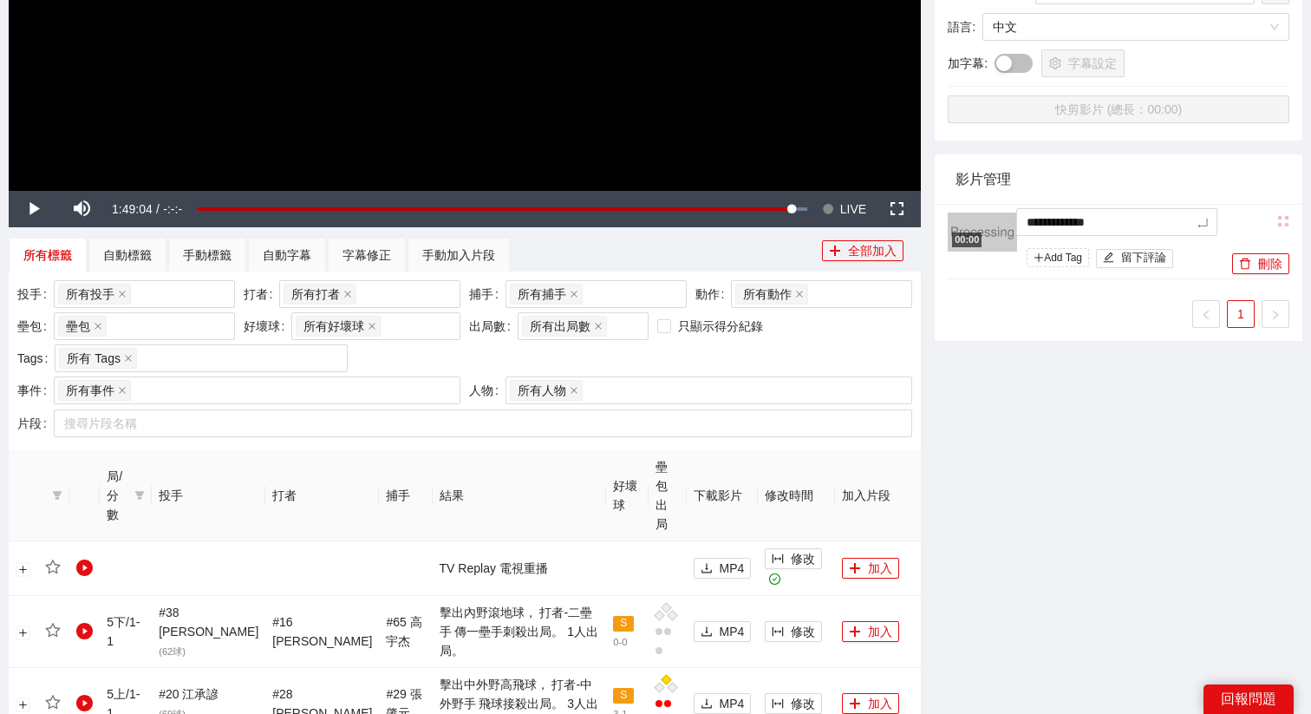
type textarea "**********"
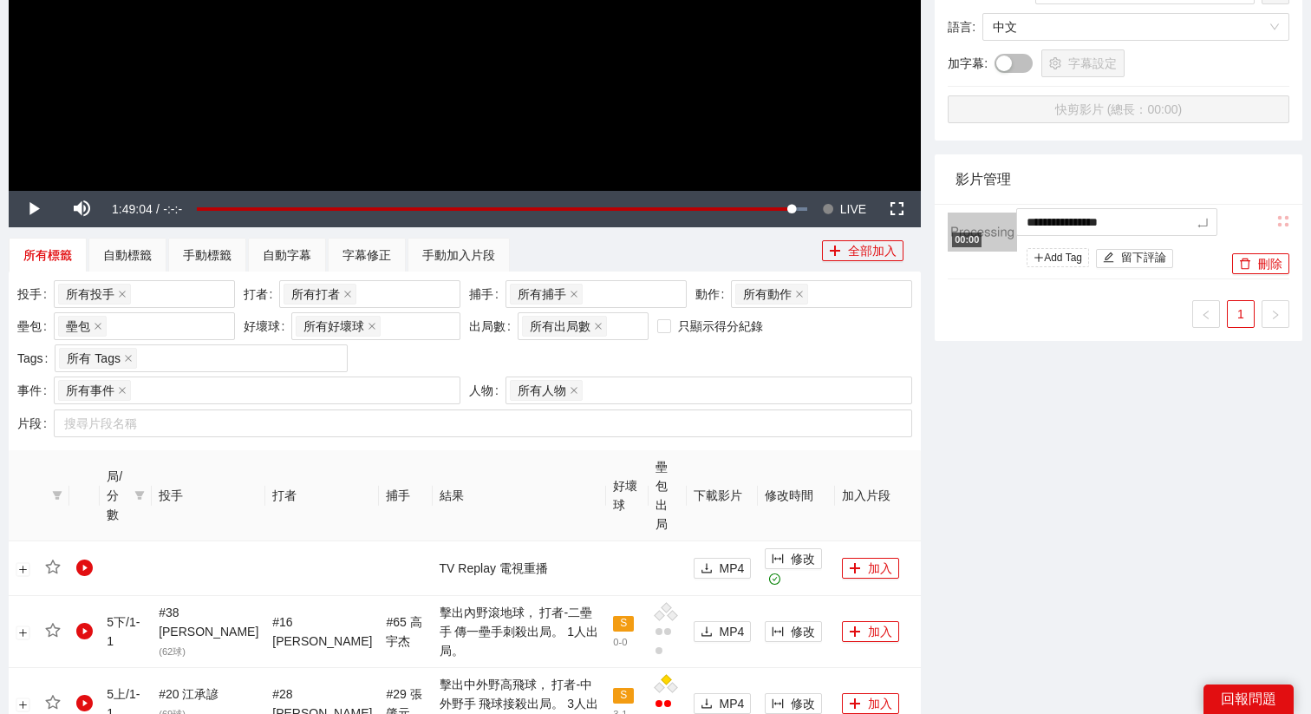
type textarea "**********"
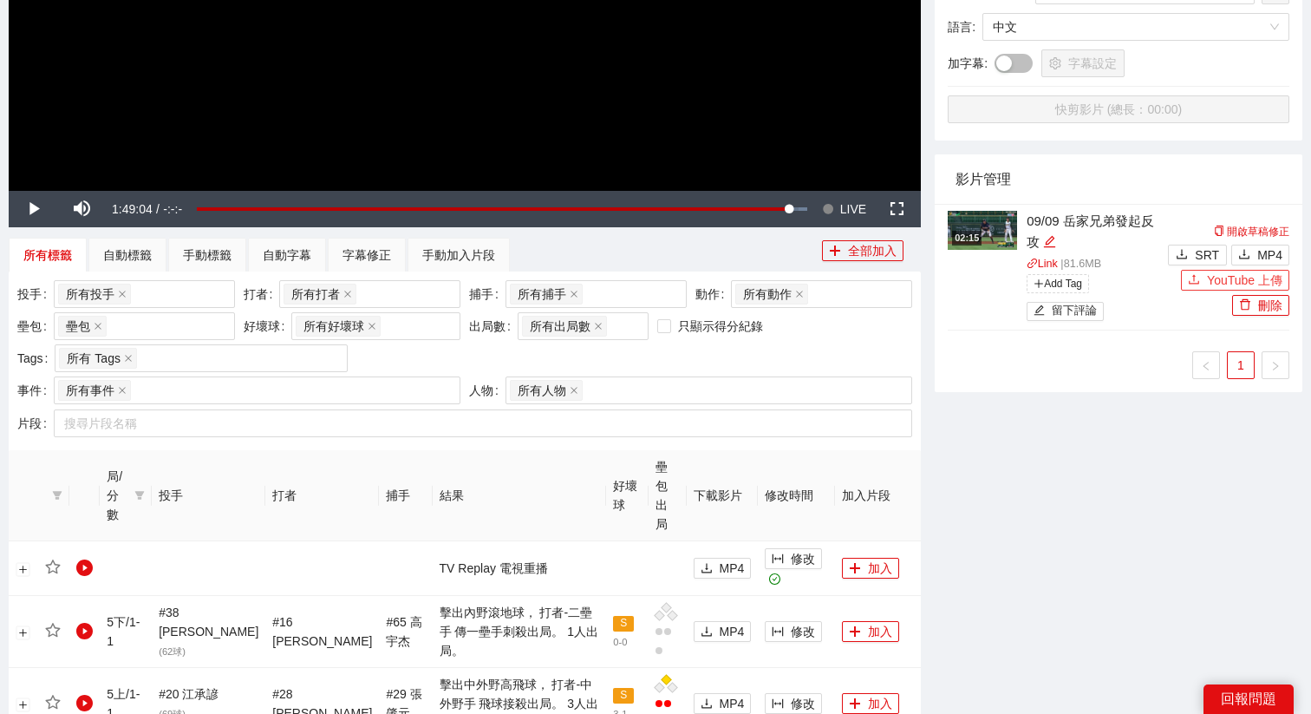
click at [1188, 277] on icon "upload" at bounding box center [1194, 279] width 12 height 12
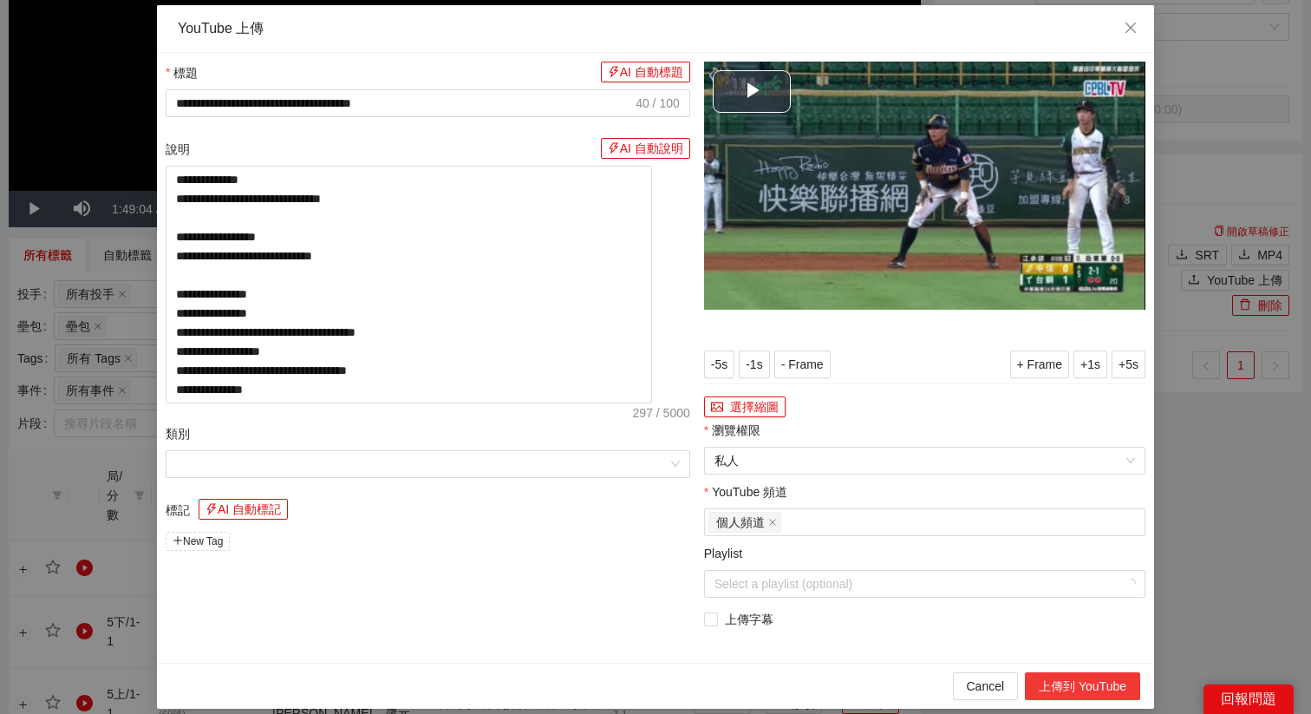
click at [1086, 675] on button "上傳到 YouTube" at bounding box center [1082, 686] width 115 height 28
click at [1128, 18] on span "Close" at bounding box center [1130, 28] width 47 height 47
type textarea "**********"
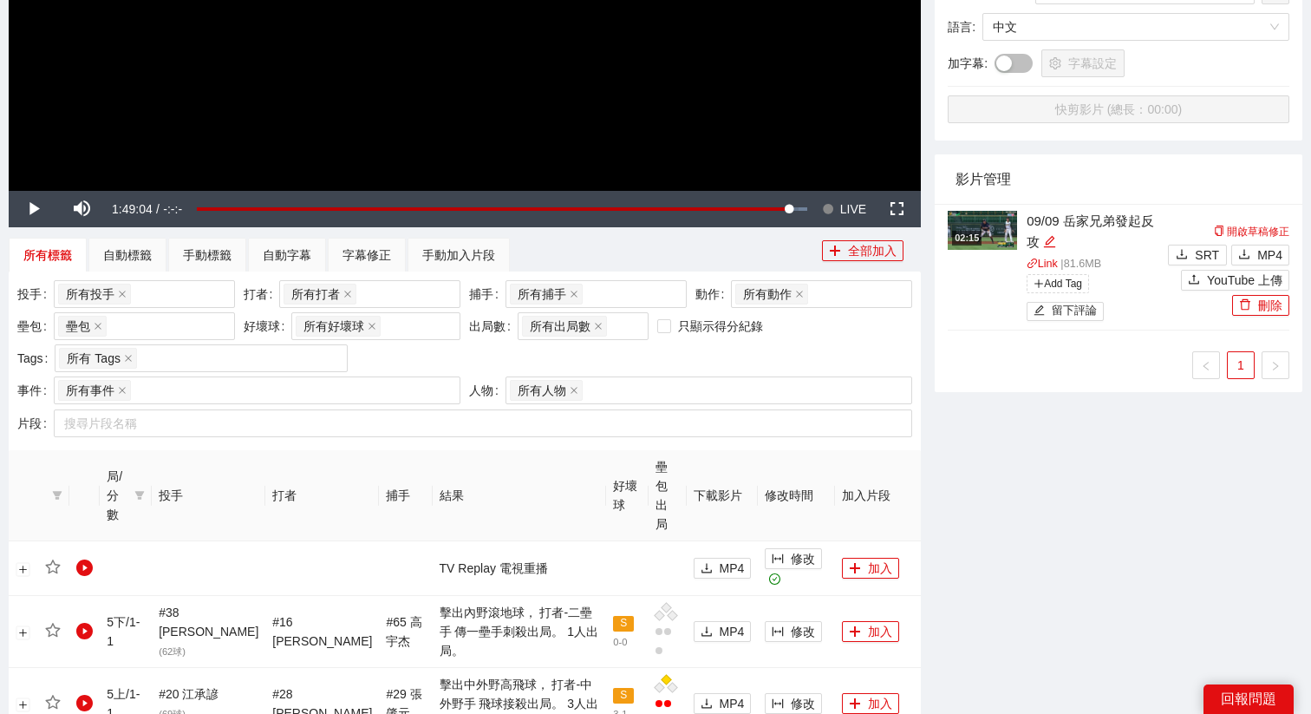
click at [988, 218] on img at bounding box center [982, 230] width 69 height 39
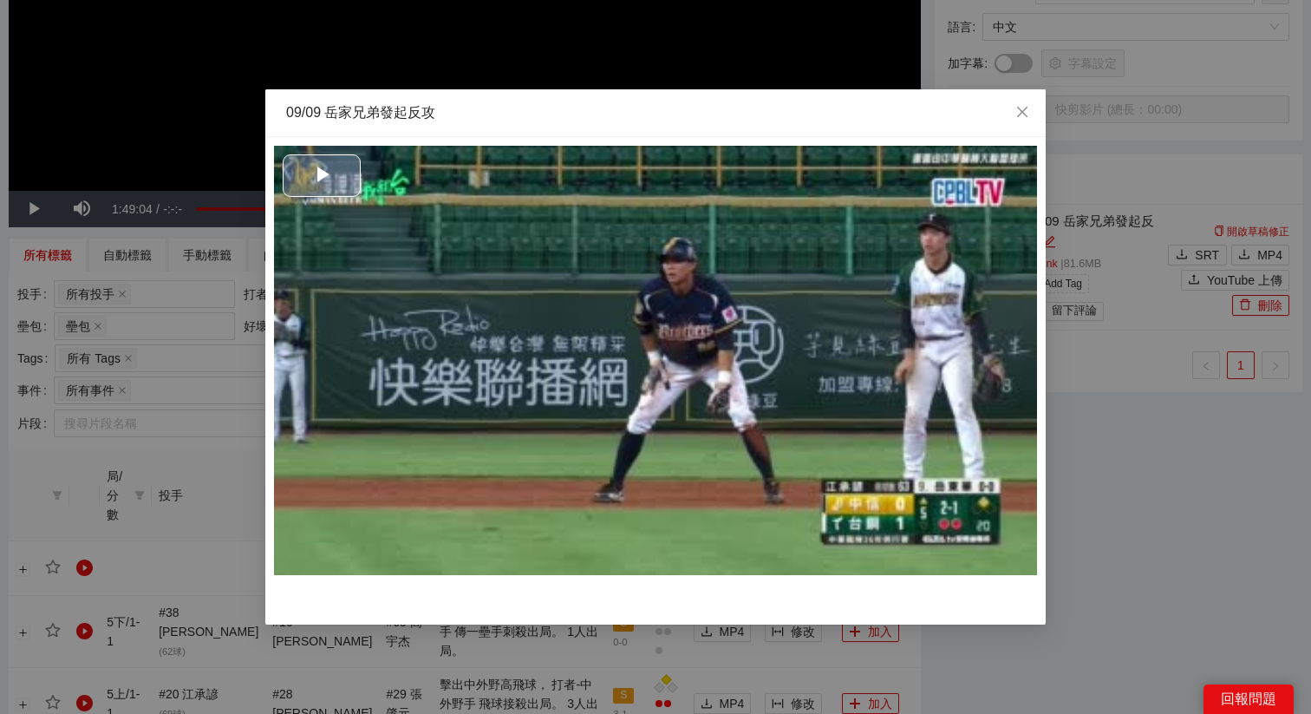
click at [322, 175] on span "Video Player" at bounding box center [322, 175] width 0 height 0
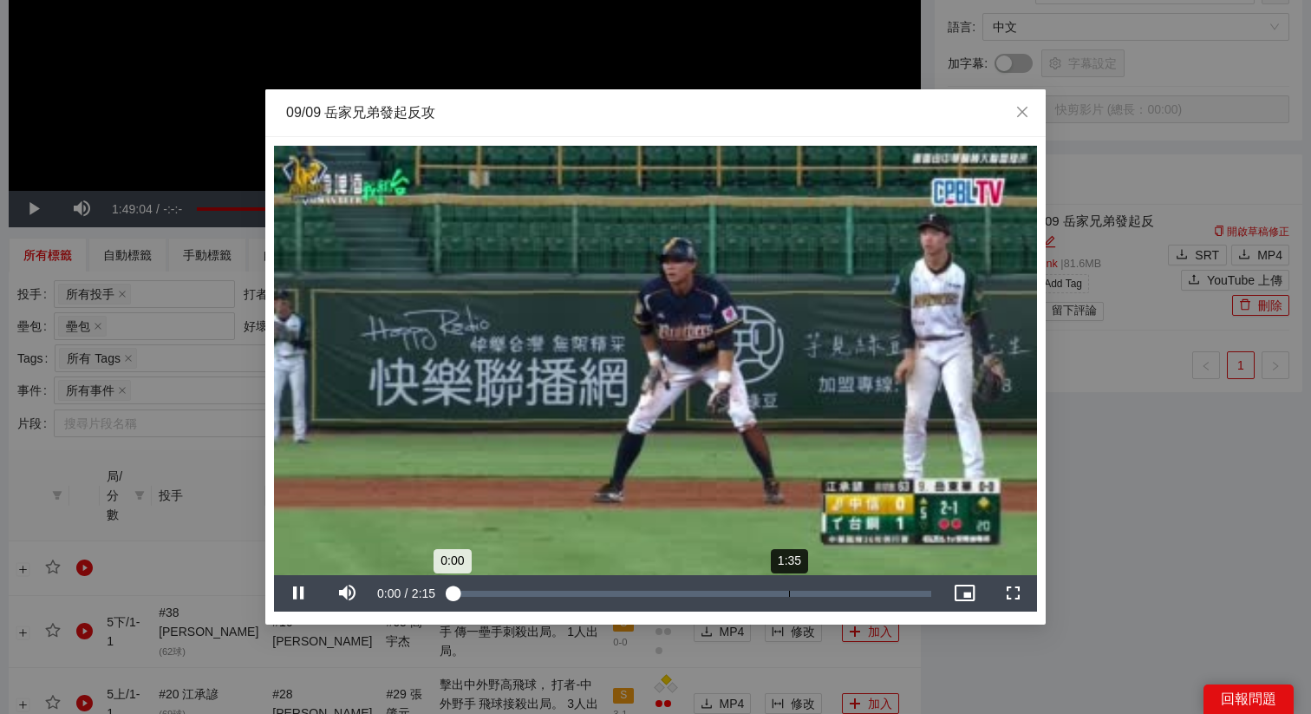
click at [788, 597] on div "Loaded : 0% 1:35 0:00" at bounding box center [690, 593] width 499 height 36
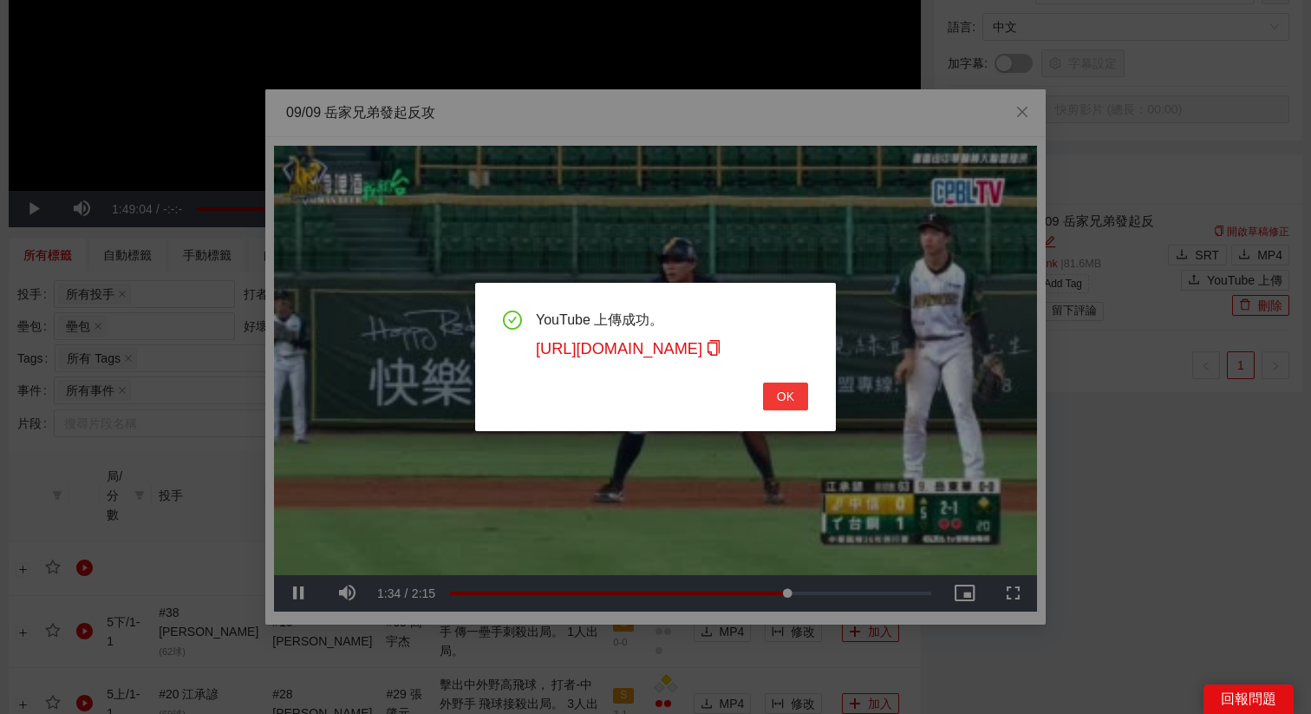
click at [784, 400] on span "OK" at bounding box center [785, 396] width 17 height 19
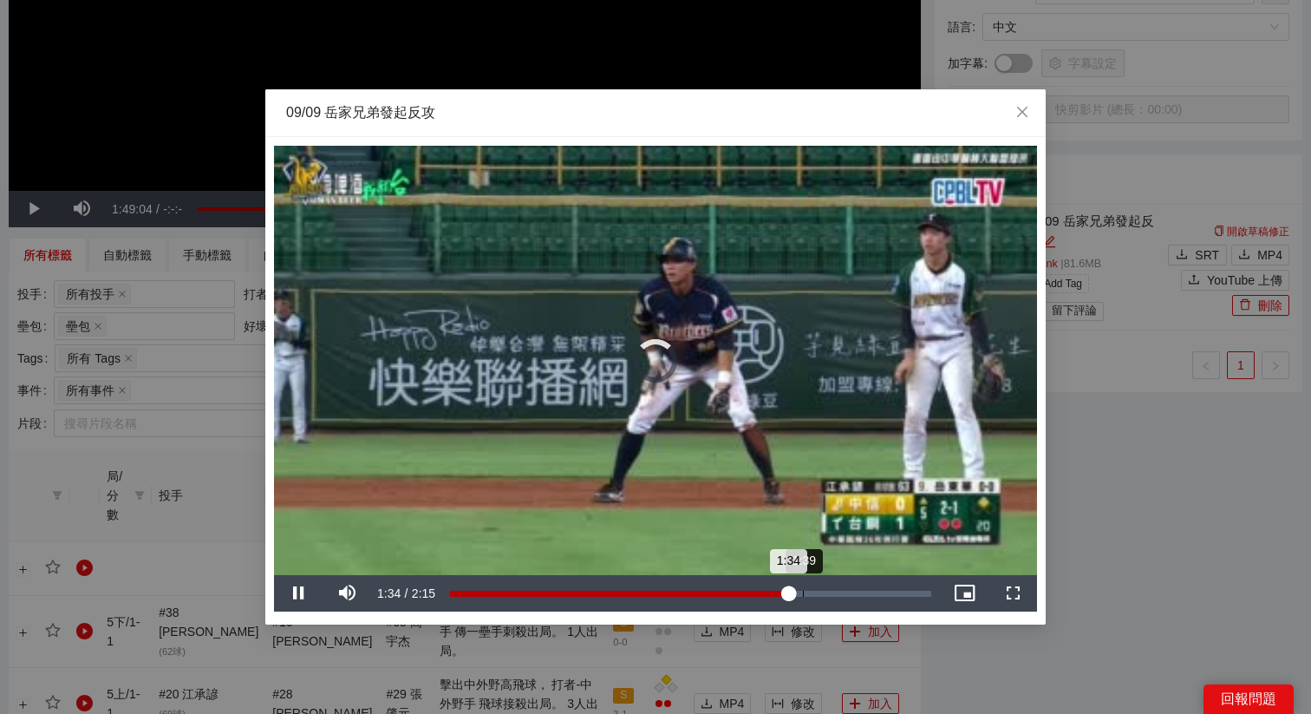
click at [803, 594] on div "Loaded : 0% 1:39 1:34" at bounding box center [690, 593] width 481 height 6
click at [723, 593] on div "Loaded : 0% 1:21 1:39" at bounding box center [690, 593] width 481 height 6
click at [741, 591] on div "Loaded : 0% 1:22 1:18" at bounding box center [690, 593] width 481 height 6
click at [765, 597] on div "1:26" at bounding box center [607, 593] width 315 height 6
click at [788, 593] on div "Loaded : 0% 1:28 1:28" at bounding box center [690, 593] width 481 height 6
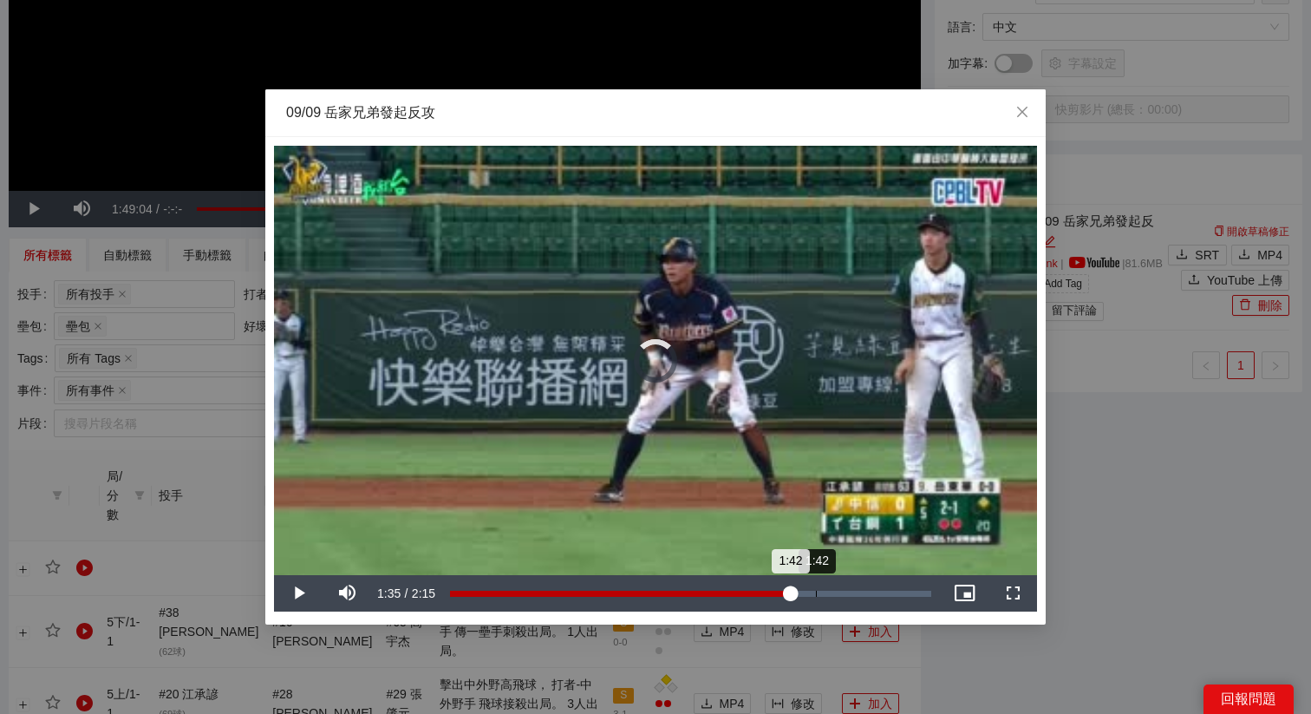
click at [816, 591] on div "1:42" at bounding box center [816, 593] width 1 height 6
click at [726, 593] on div "1:42" at bounding box center [633, 593] width 366 height 6
click at [694, 590] on div "Loaded : 0% 1:08 1:17" at bounding box center [690, 593] width 481 height 6
click at [638, 591] on div "Loaded : 0% 0:54 1:08" at bounding box center [690, 593] width 481 height 6
click at [655, 588] on div "Loaded : 0% 0:57 0:57" at bounding box center [690, 593] width 499 height 36
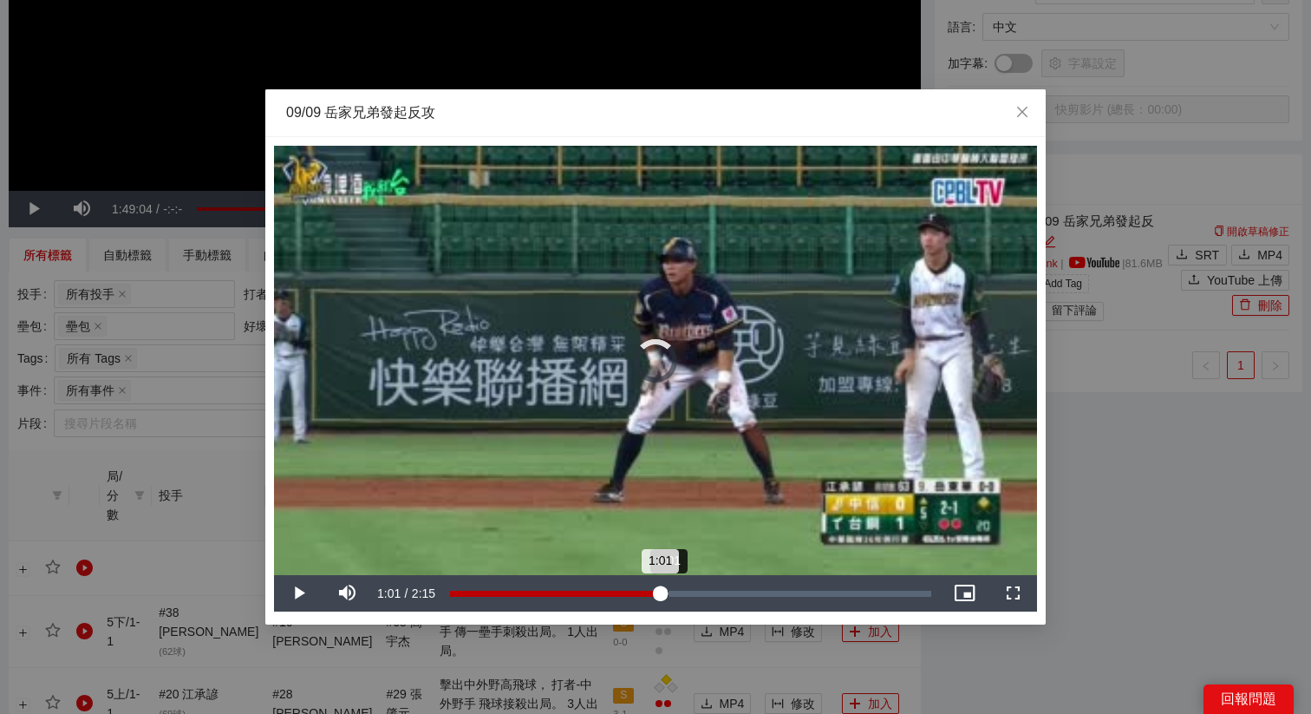
click at [660, 592] on div "1:01" at bounding box center [555, 593] width 210 height 6
click at [766, 587] on div "Loaded : 0% 1:28 1:28" at bounding box center [690, 593] width 499 height 36
click at [747, 583] on div "Loaded : 0% 1:27 1:29" at bounding box center [690, 593] width 499 height 36
click at [739, 590] on div "1:24" at bounding box center [600, 593] width 300 height 6
click at [748, 592] on div "1:23" at bounding box center [599, 593] width 298 height 6
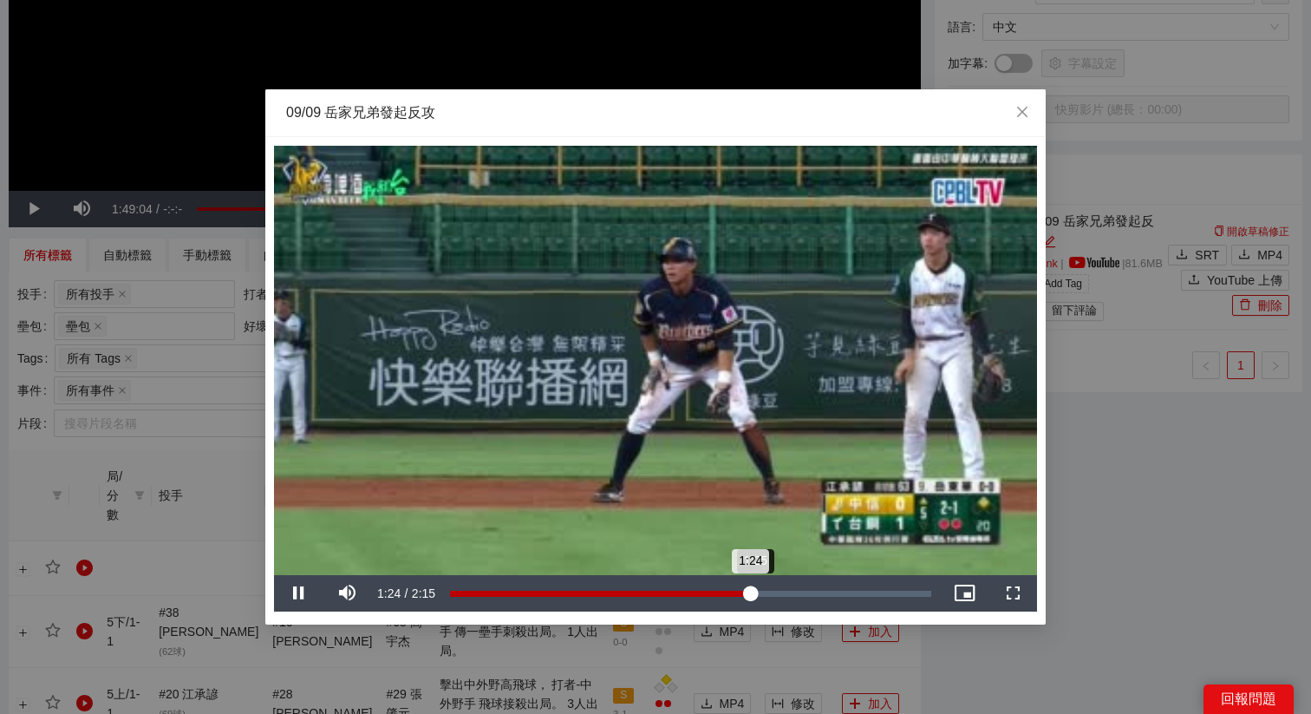
click at [750, 593] on div "1:24" at bounding box center [600, 593] width 300 height 6
click at [721, 592] on div "Loaded : 0% 1:23 1:26" at bounding box center [690, 593] width 481 height 6
click at [743, 466] on video "Video Player" at bounding box center [655, 360] width 763 height 429
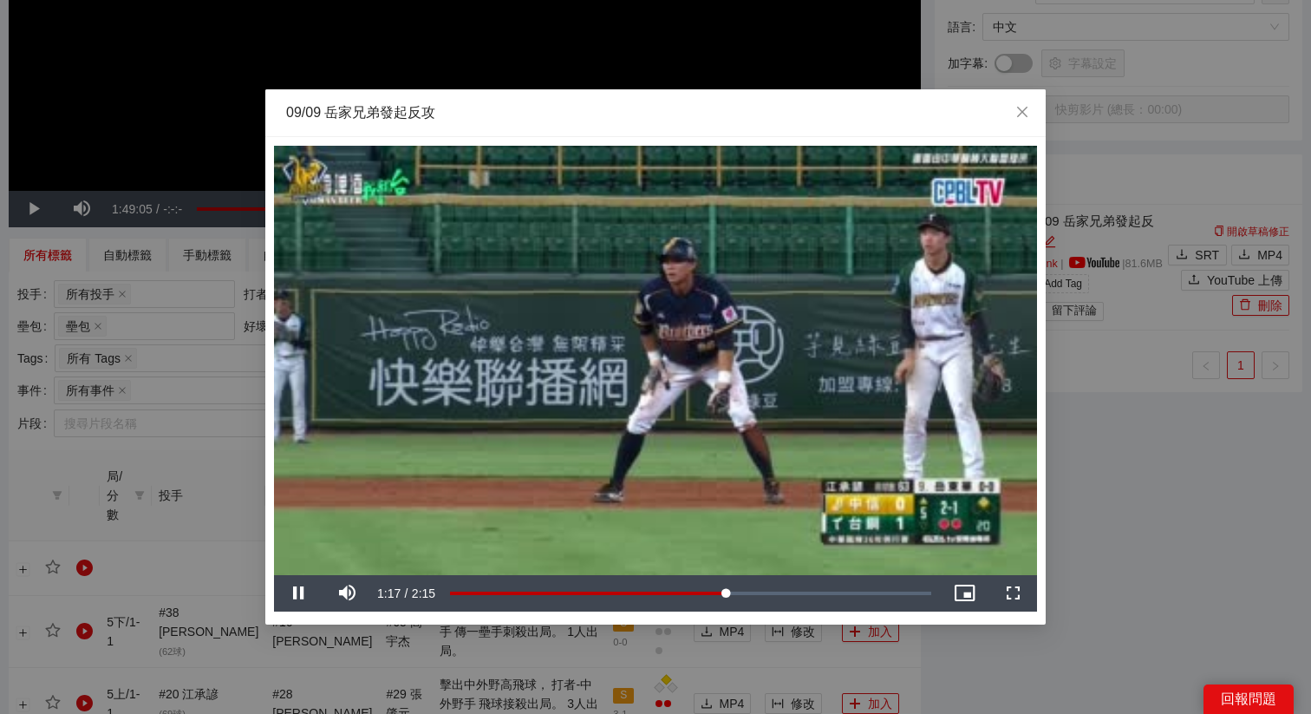
scroll to position [0, 0]
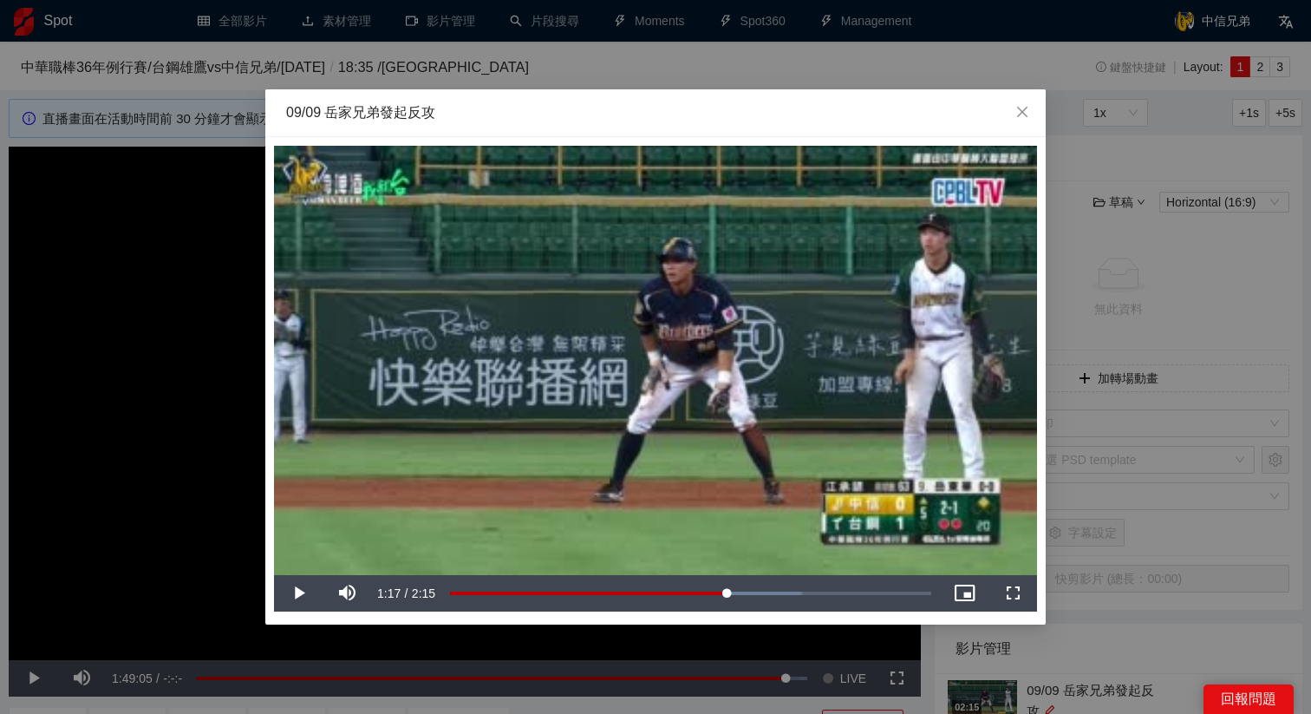
click at [1014, 672] on div "**********" at bounding box center [655, 357] width 1311 height 714
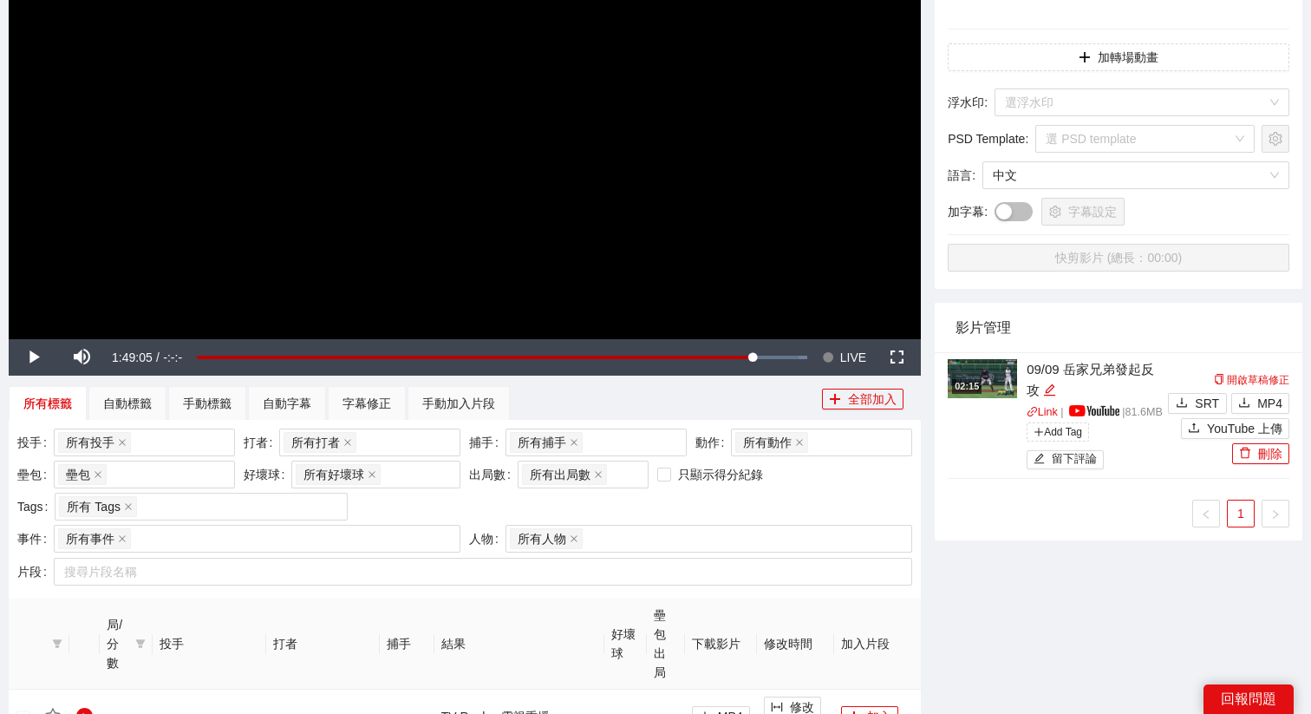
scroll to position [340, 0]
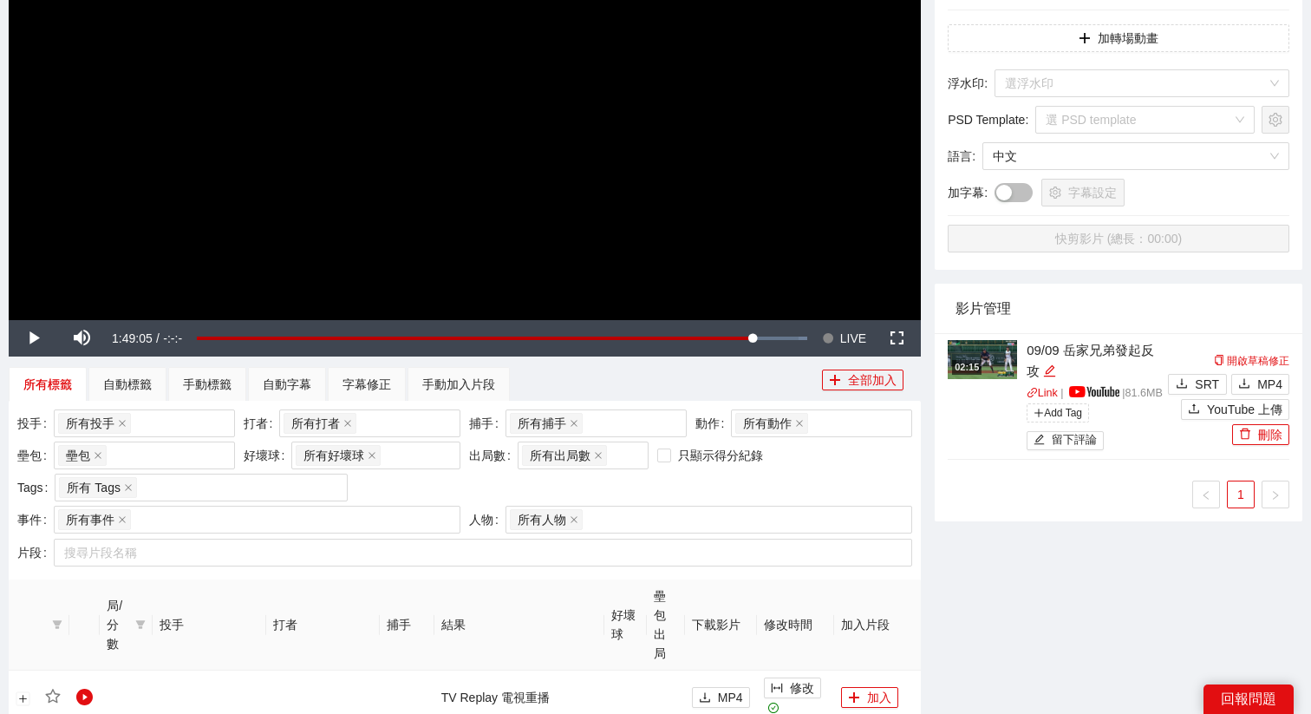
click at [964, 366] on div "02:15" at bounding box center [966, 367] width 29 height 15
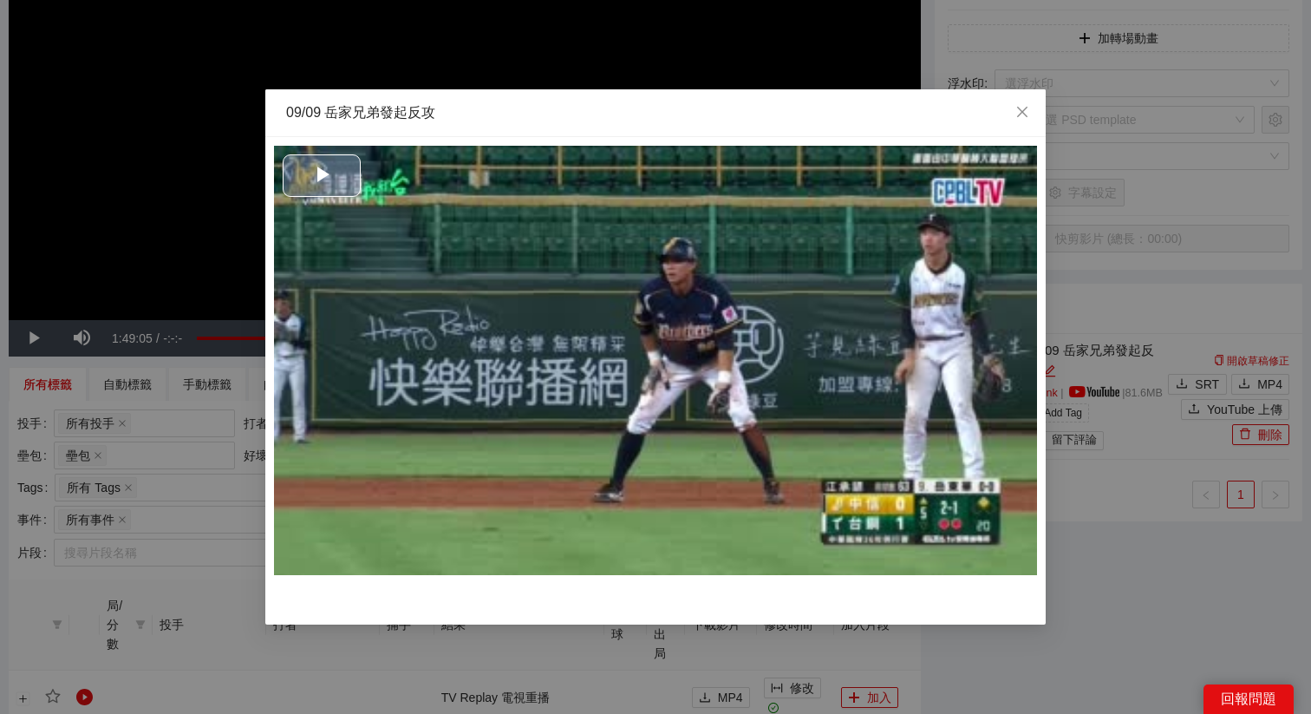
click at [322, 175] on span "Video Player" at bounding box center [322, 175] width 0 height 0
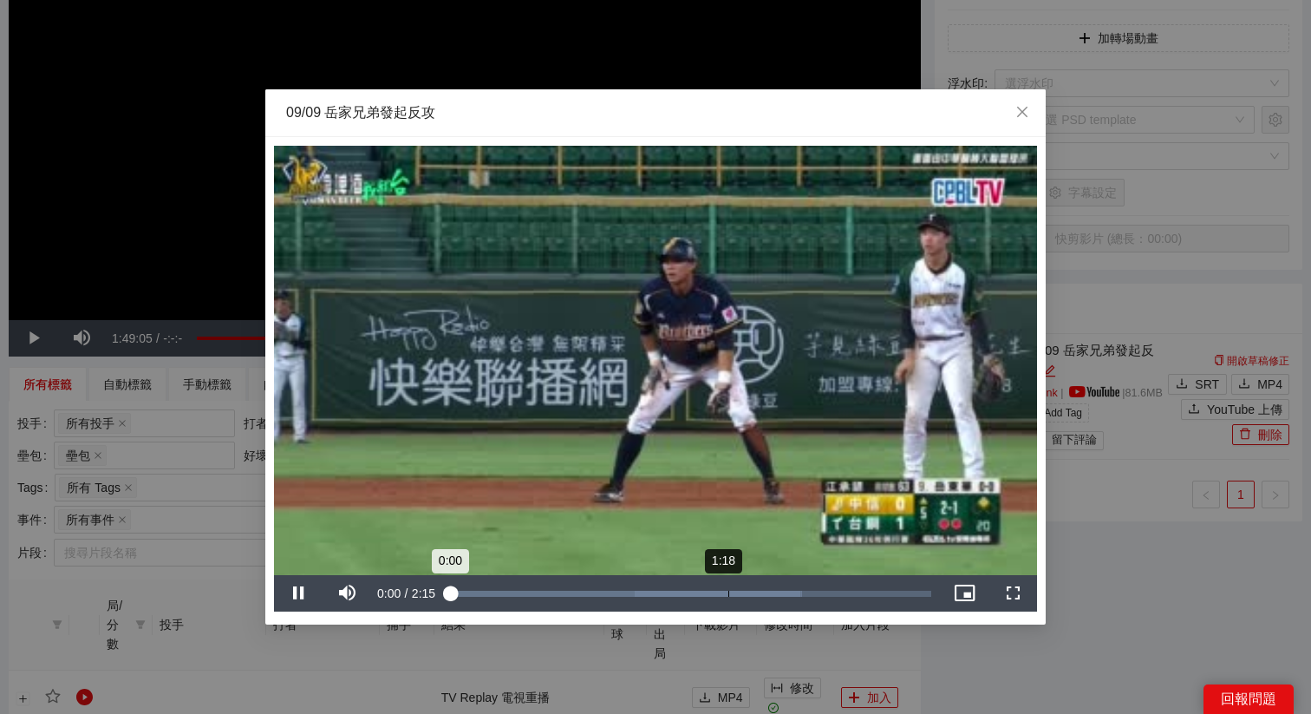
click at [727, 593] on div "Loaded : 72.92% 1:18 0:00" at bounding box center [690, 593] width 481 height 6
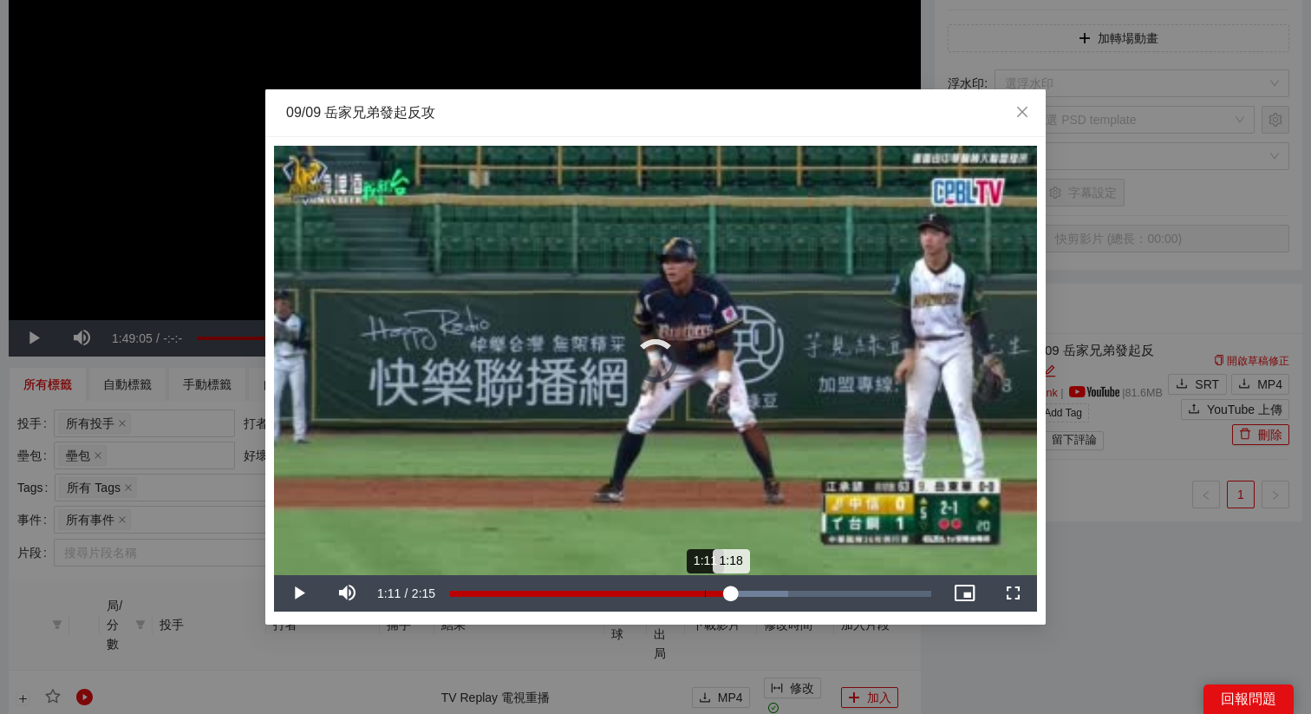
click at [704, 595] on div "1:18" at bounding box center [590, 593] width 281 height 6
click at [1012, 107] on span "Close" at bounding box center [1022, 112] width 47 height 47
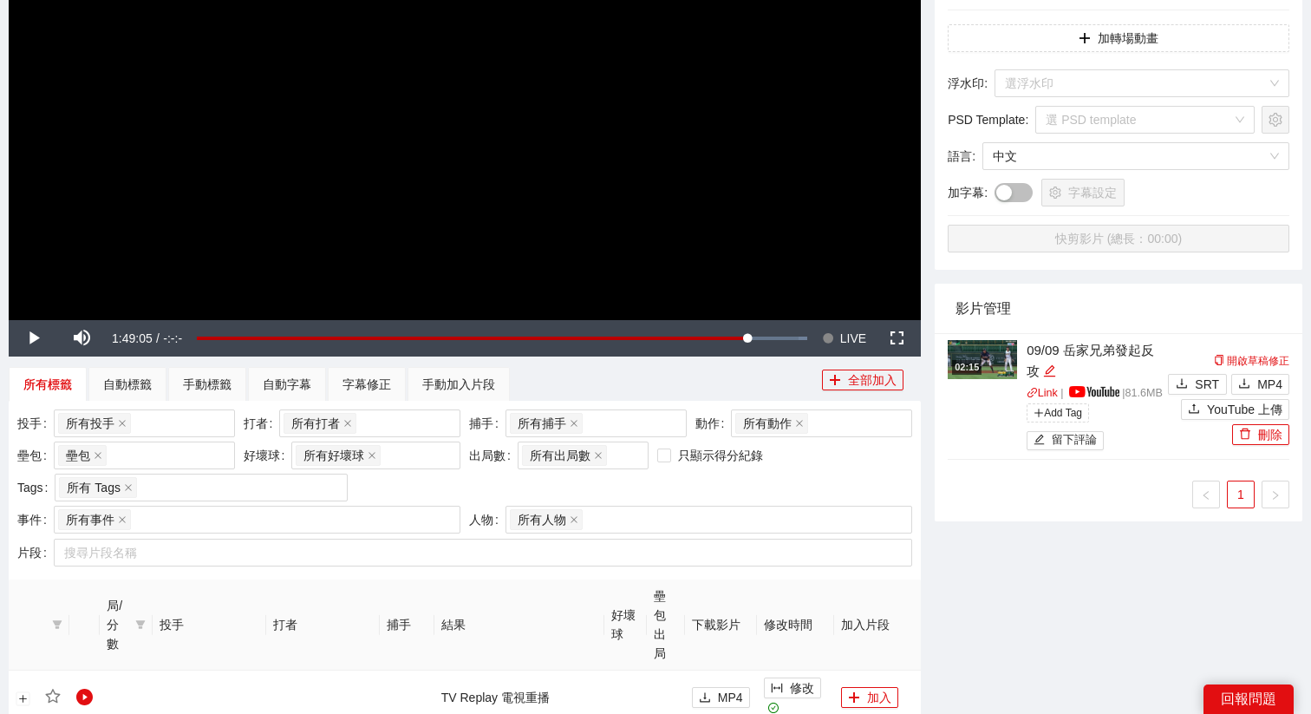
click at [452, 182] on video "Video Player" at bounding box center [465, 63] width 912 height 513
click at [840, 340] on span "LIVE" at bounding box center [853, 338] width 26 height 36
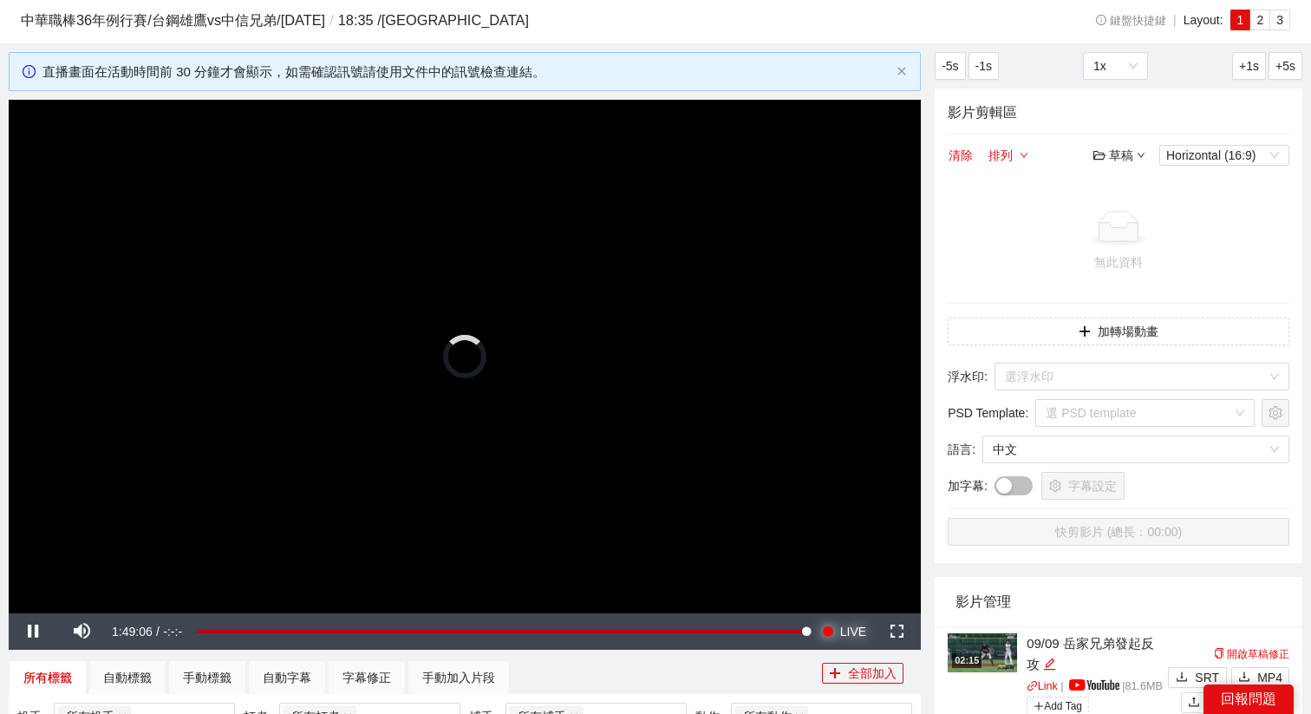
scroll to position [42, 0]
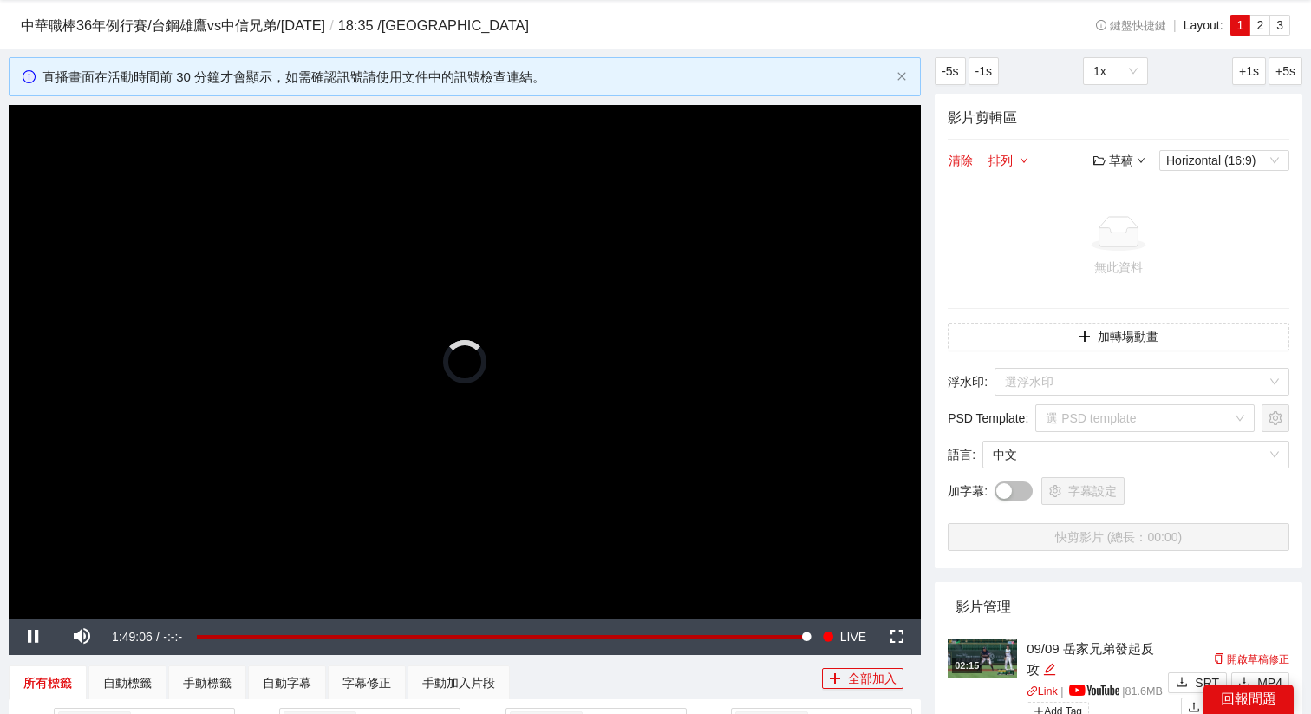
click at [1130, 166] on div "草稿" at bounding box center [1119, 160] width 52 height 19
click at [1126, 185] on link "開啟" at bounding box center [1124, 191] width 40 height 14
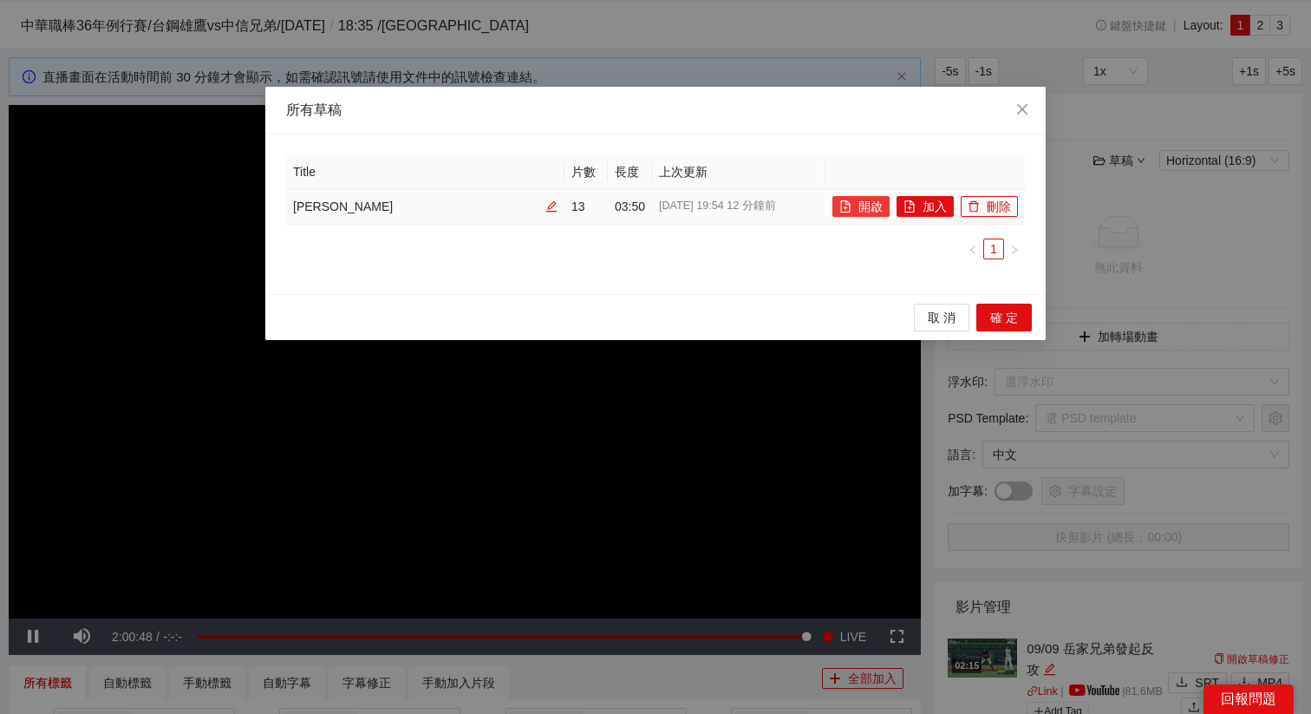
click at [863, 205] on button "開啟" at bounding box center [860, 206] width 57 height 21
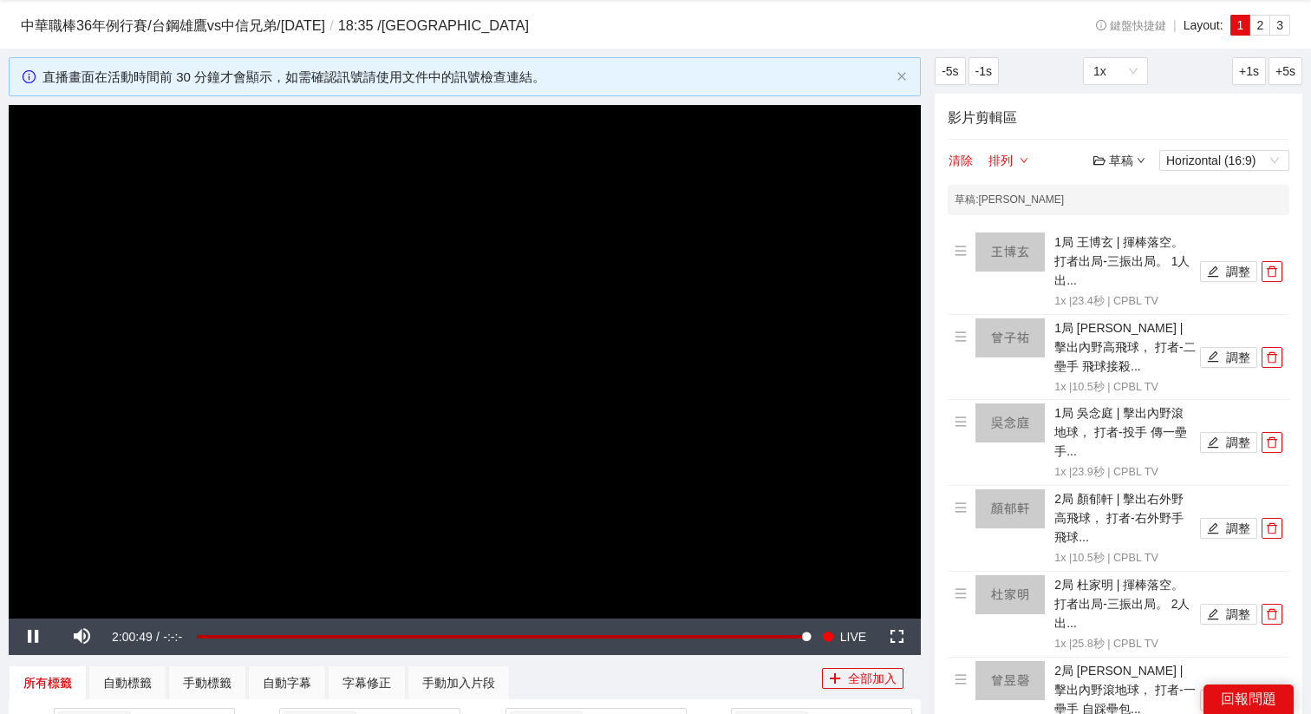
click at [520, 330] on video "Video Player" at bounding box center [465, 361] width 912 height 513
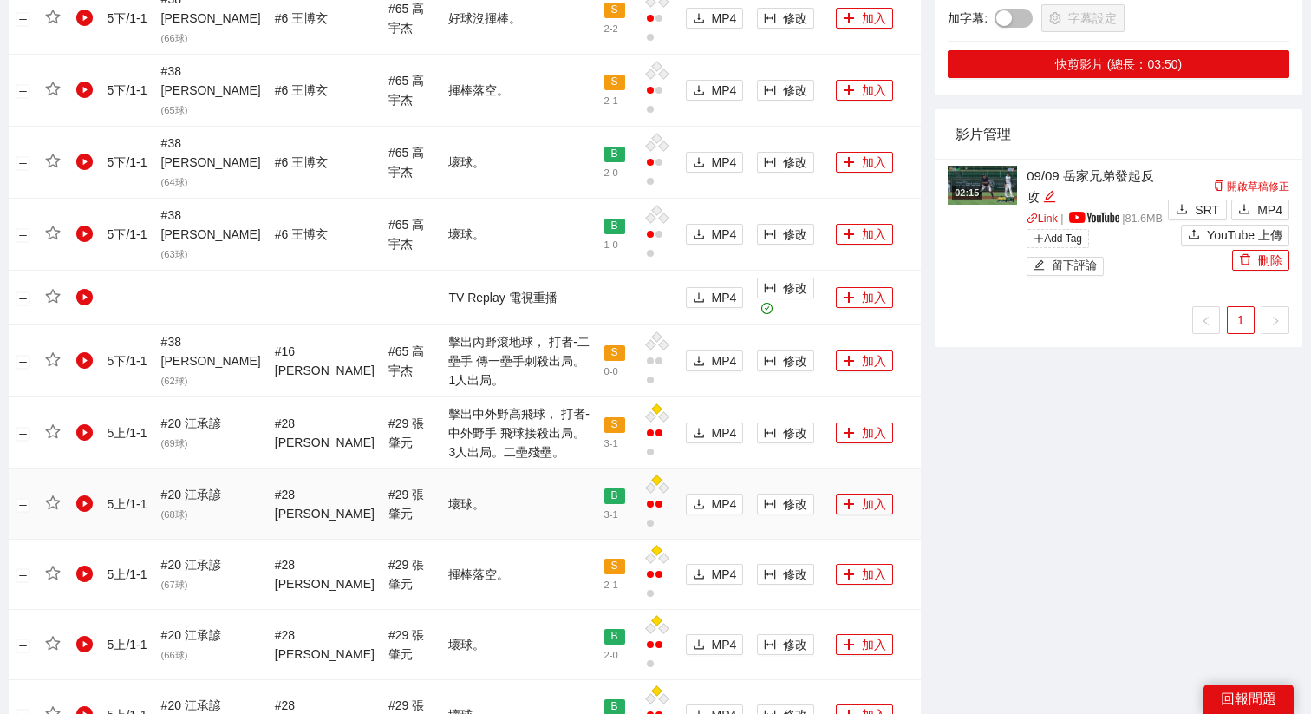
scroll to position [1540, 0]
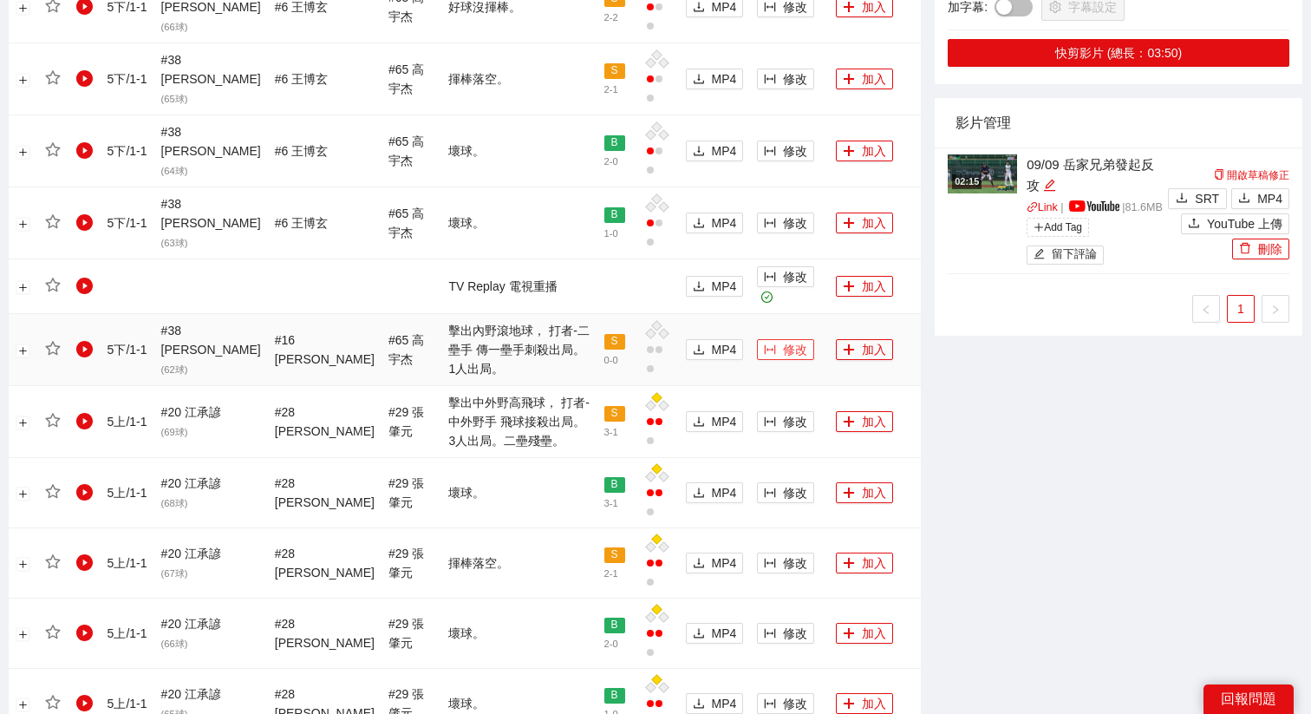
click at [786, 340] on span "修改" at bounding box center [795, 349] width 24 height 19
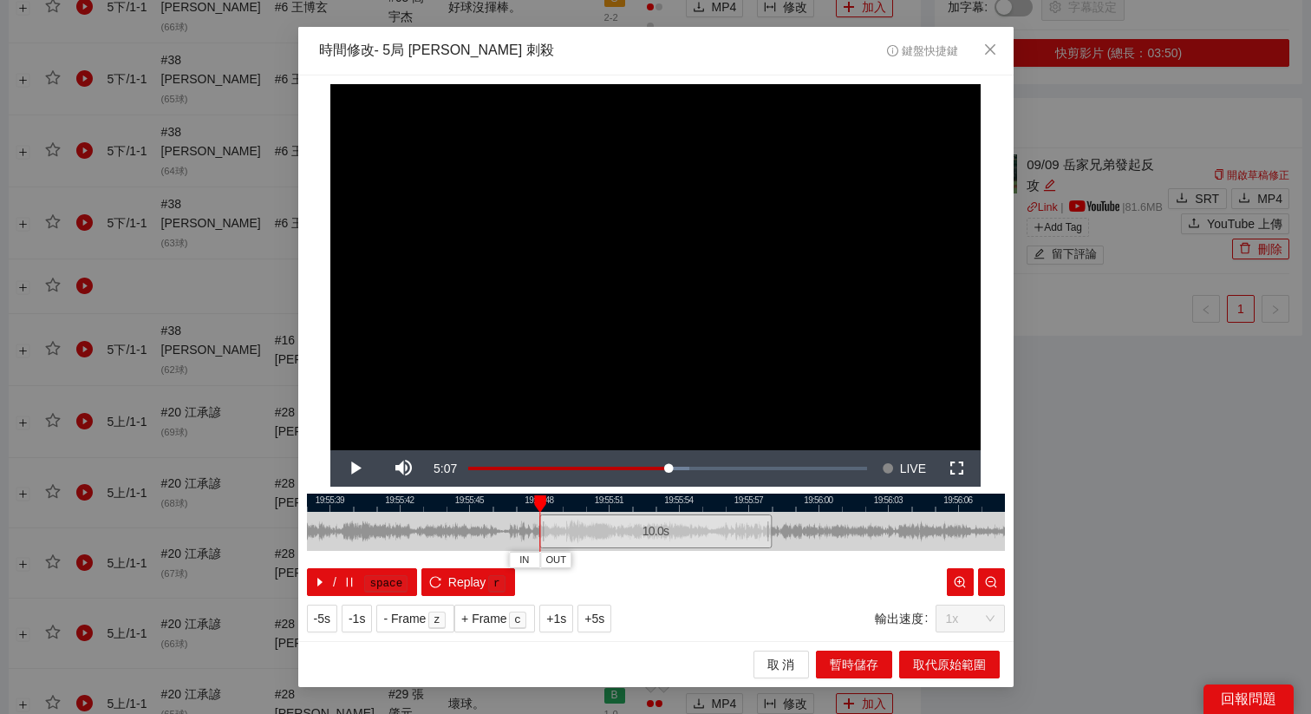
drag, startPoint x: 653, startPoint y: 519, endPoint x: 651, endPoint y: 533, distance: 14.0
click at [651, 533] on div "10.0 s" at bounding box center [655, 531] width 232 height 34
click at [596, 610] on span "+5s" at bounding box center [594, 618] width 20 height 19
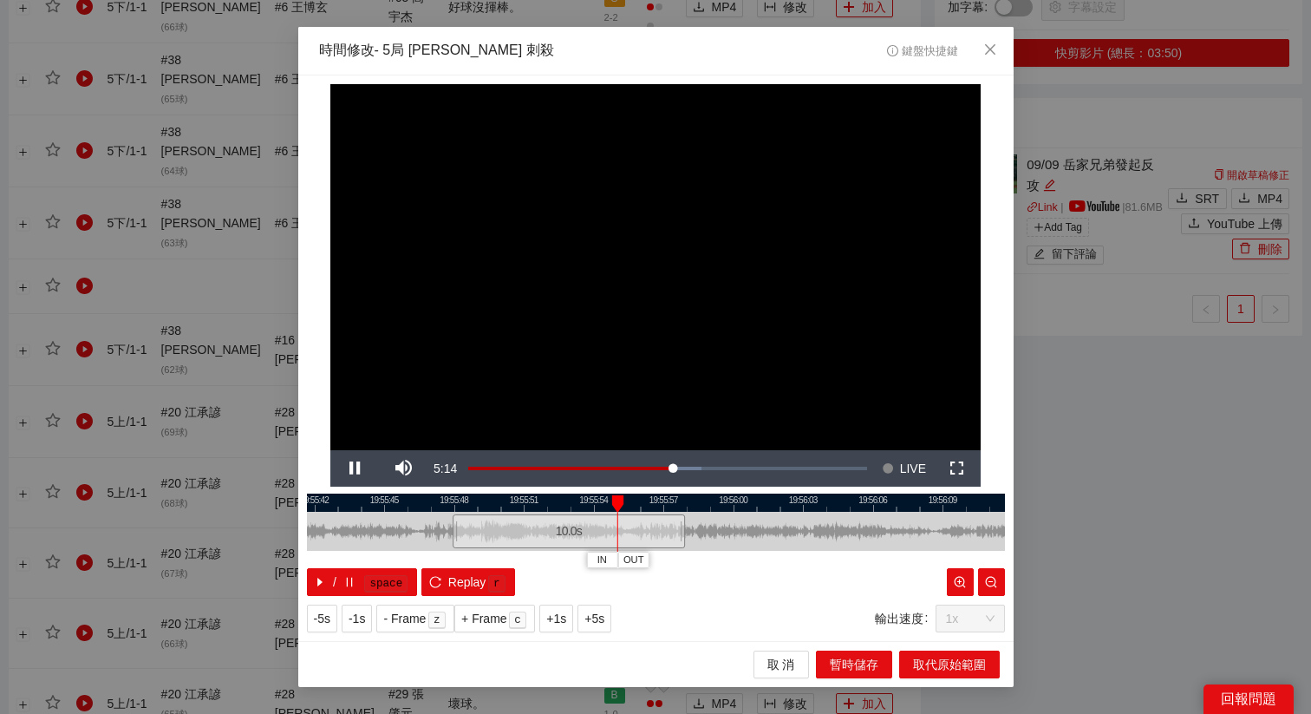
drag, startPoint x: 795, startPoint y: 497, endPoint x: 650, endPoint y: 507, distance: 145.2
click at [651, 507] on div at bounding box center [571, 502] width 698 height 18
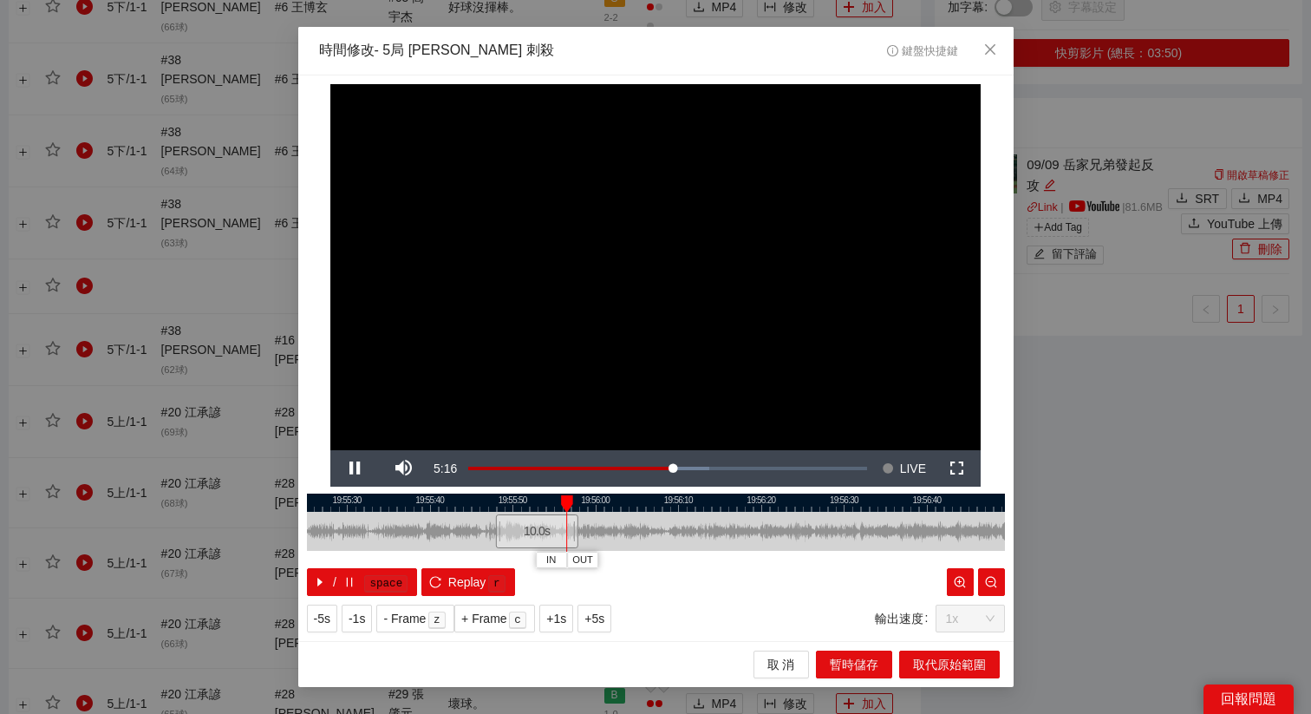
drag, startPoint x: 709, startPoint y: 499, endPoint x: 644, endPoint y: 499, distance: 65.0
click at [644, 499] on div at bounding box center [593, 502] width 698 height 18
click at [629, 562] on span "OUT" at bounding box center [620, 560] width 21 height 16
click at [954, 653] on button "取代原始範圍" at bounding box center [949, 664] width 101 height 28
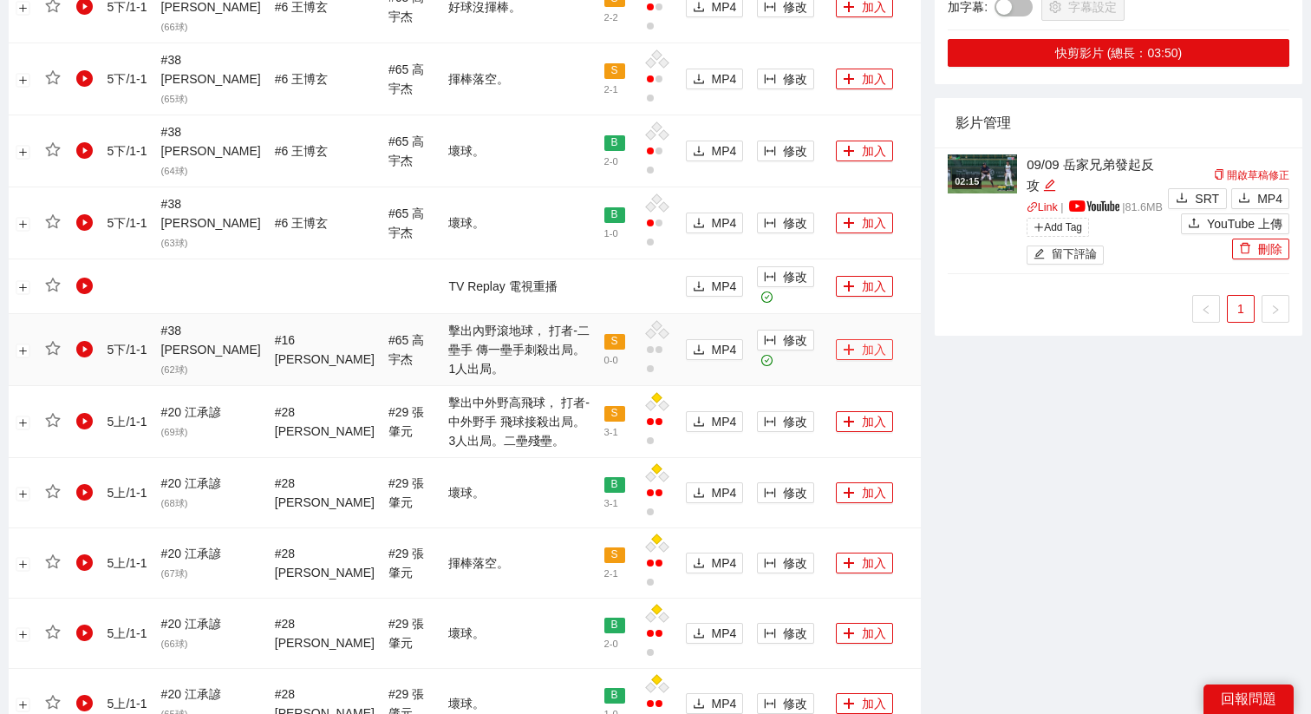
click at [866, 339] on button "加入" at bounding box center [864, 349] width 57 height 21
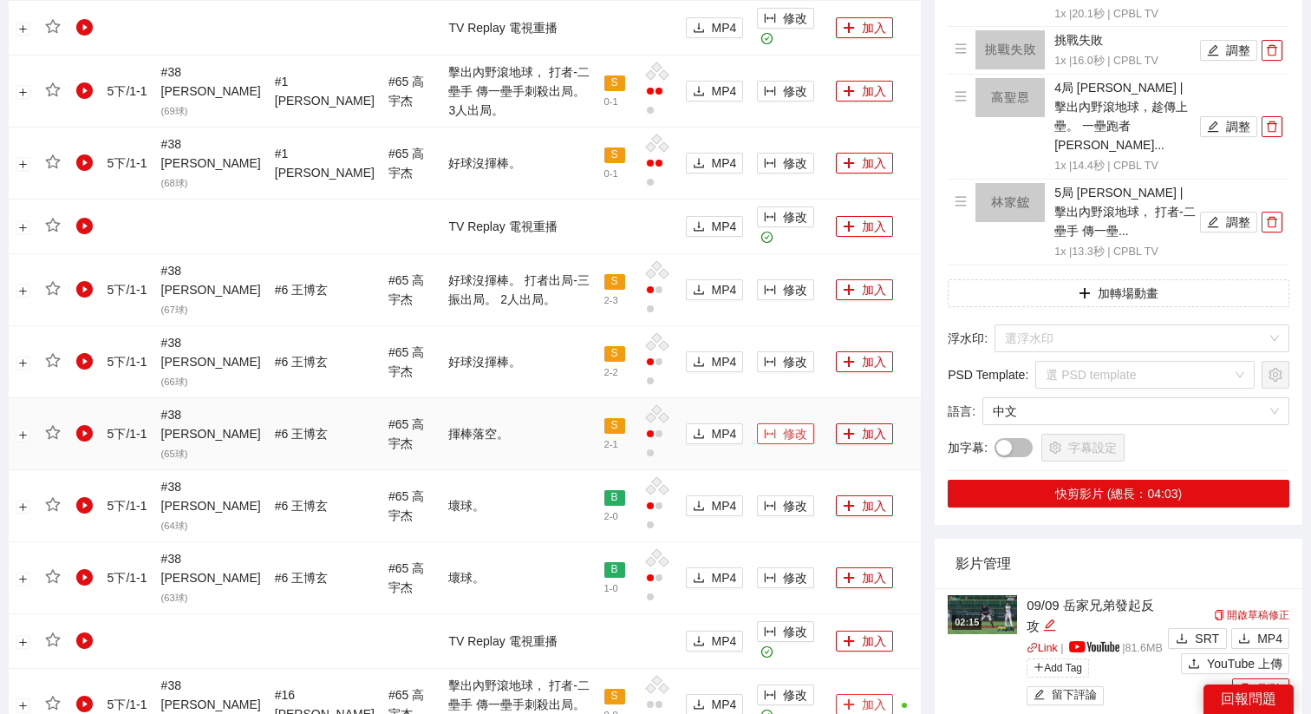
scroll to position [1119, 0]
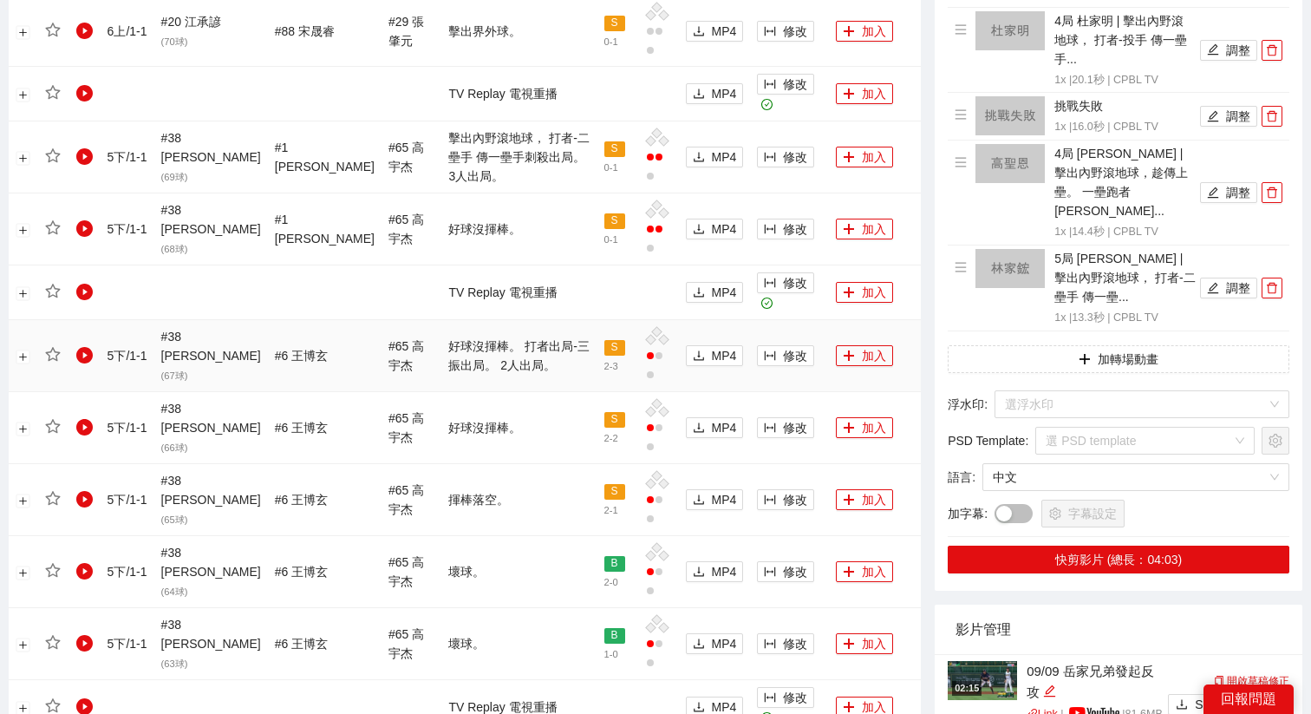
click at [762, 351] on td "修改" at bounding box center [789, 356] width 79 height 72
click at [768, 345] on button "修改" at bounding box center [785, 355] width 57 height 21
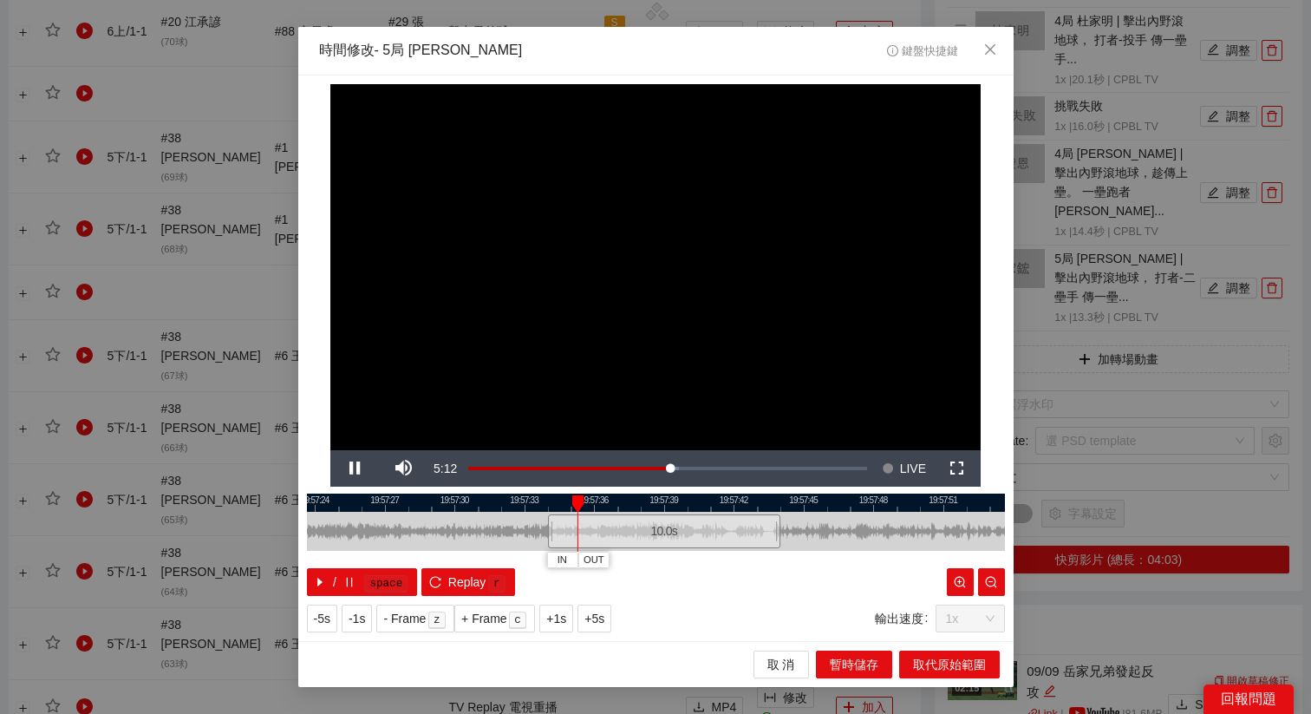
drag, startPoint x: 654, startPoint y: 501, endPoint x: 569, endPoint y: 511, distance: 85.5
click at [572, 511] on div "19:57:21 19:57:24 19:57:27 19:57:30 19:57:33 19:57:36 19:57:39 19:57:42 19:57:4…" at bounding box center [656, 544] width 698 height 102
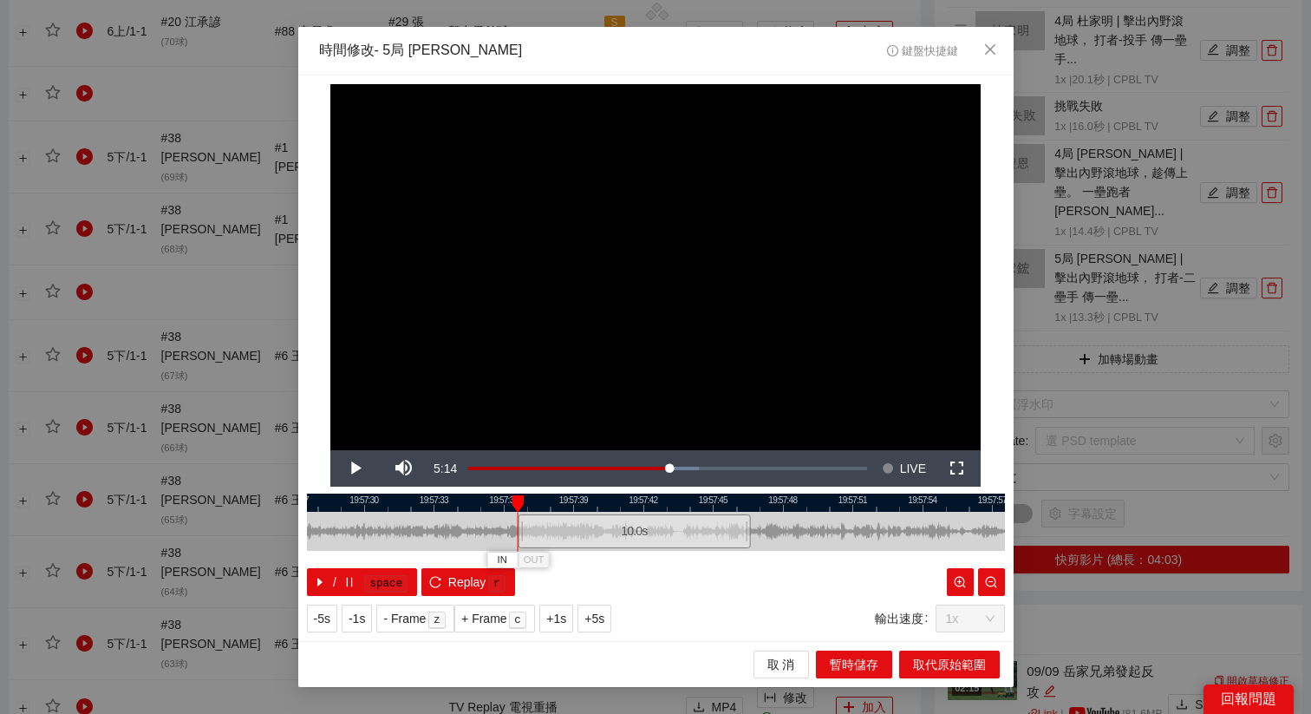
drag, startPoint x: 551, startPoint y: 520, endPoint x: 611, endPoint y: 540, distance: 63.9
click at [611, 540] on div "10.0 s" at bounding box center [634, 531] width 232 height 34
click at [486, 588] on span "r" at bounding box center [497, 582] width 22 height 21
click at [599, 609] on span "+5s" at bounding box center [594, 618] width 20 height 19
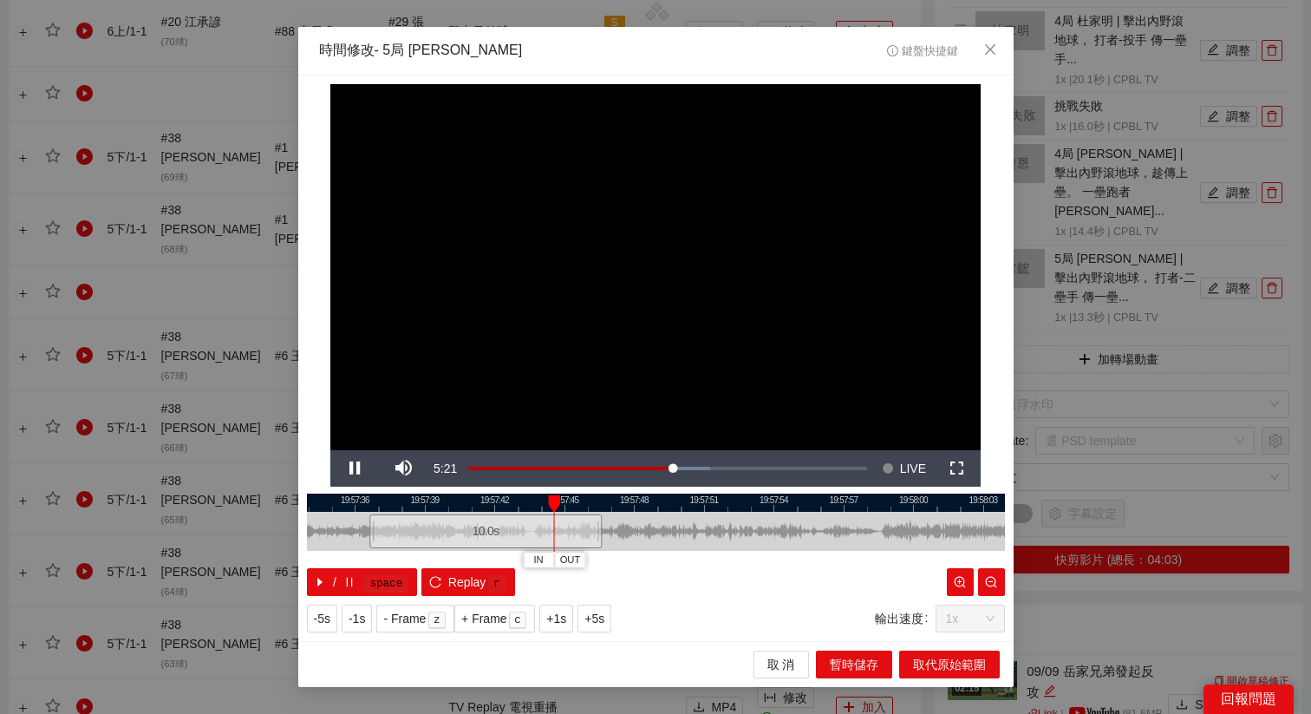
drag, startPoint x: 721, startPoint y: 505, endPoint x: 573, endPoint y: 520, distance: 149.1
click at [573, 520] on div "19:57:33 19:57:36 19:57:39 19:57:42 19:57:45 19:57:48 19:57:51 19:57:54 19:57:5…" at bounding box center [656, 544] width 698 height 102
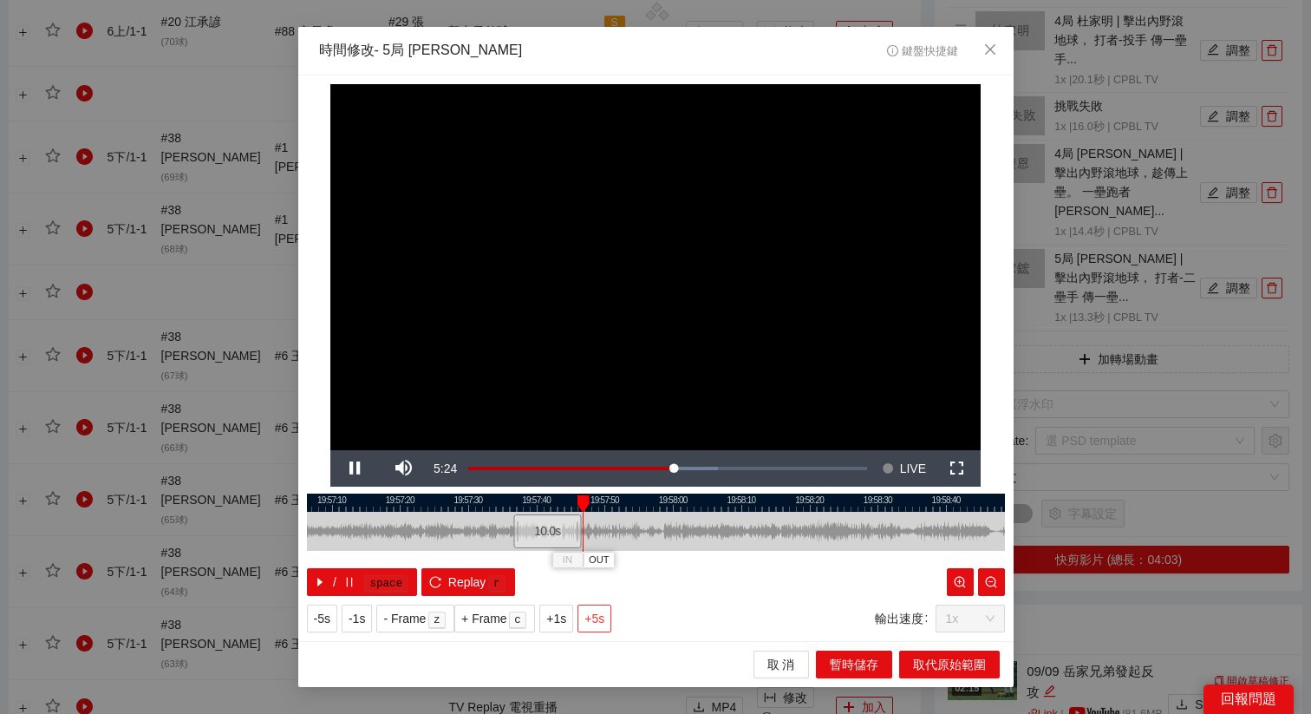
click at [604, 623] on span "+5s" at bounding box center [594, 618] width 20 height 19
click at [692, 558] on span "OUT" at bounding box center [684, 560] width 21 height 16
click at [655, 497] on div at bounding box center [656, 502] width 698 height 18
click at [682, 563] on span "OUT" at bounding box center [678, 560] width 21 height 16
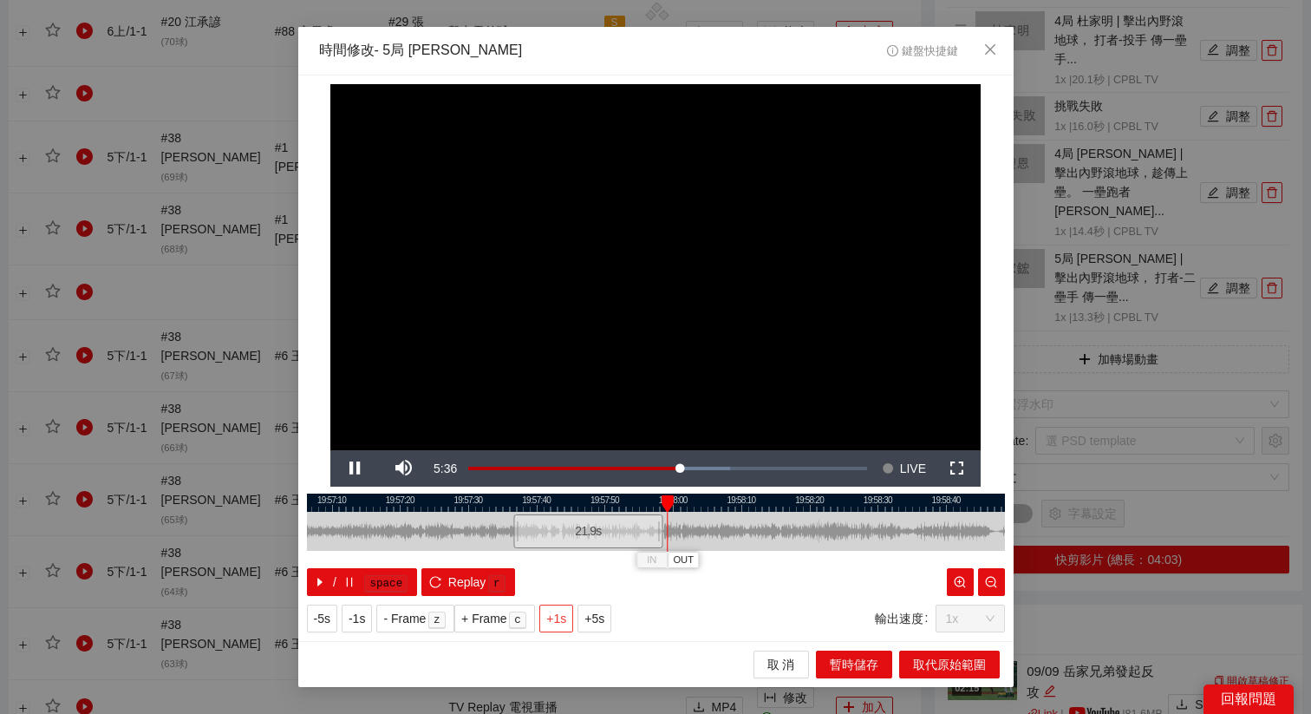
click at [565, 625] on span "+1s" at bounding box center [556, 618] width 20 height 19
click at [938, 662] on span "取代原始範圍" at bounding box center [949, 664] width 73 height 19
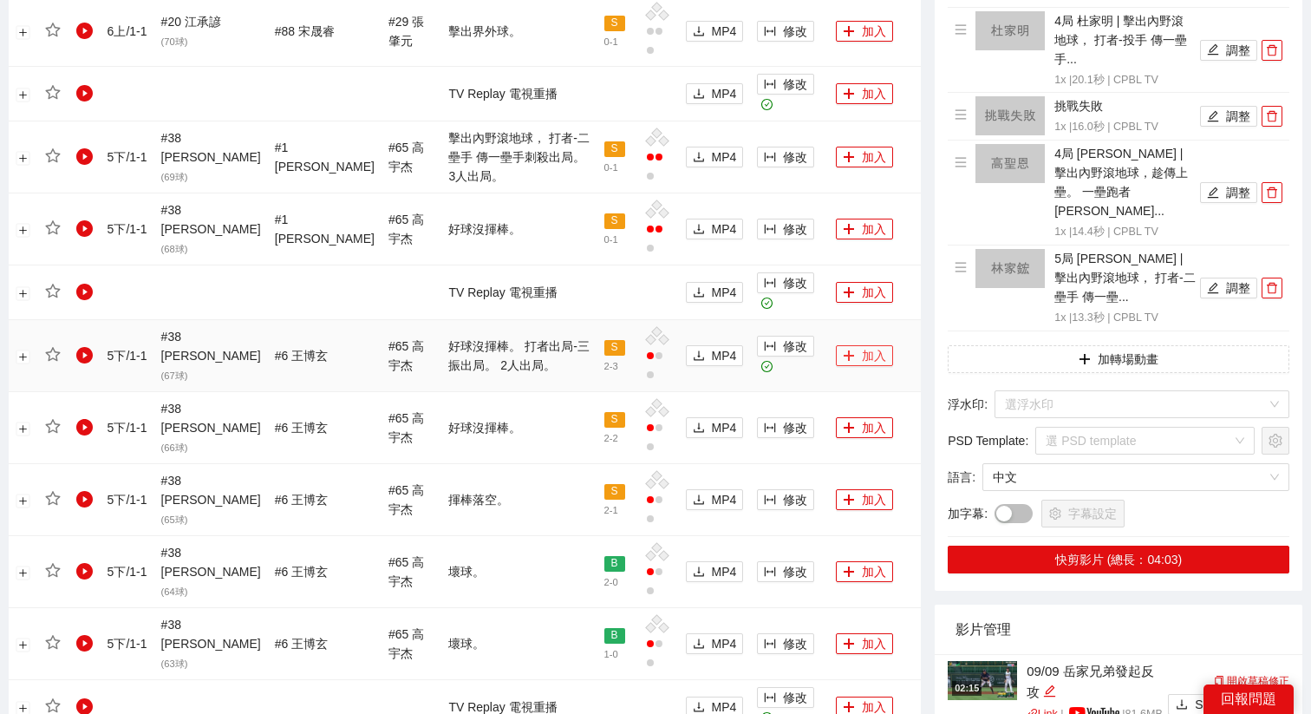
click at [850, 345] on button "加入" at bounding box center [864, 355] width 57 height 21
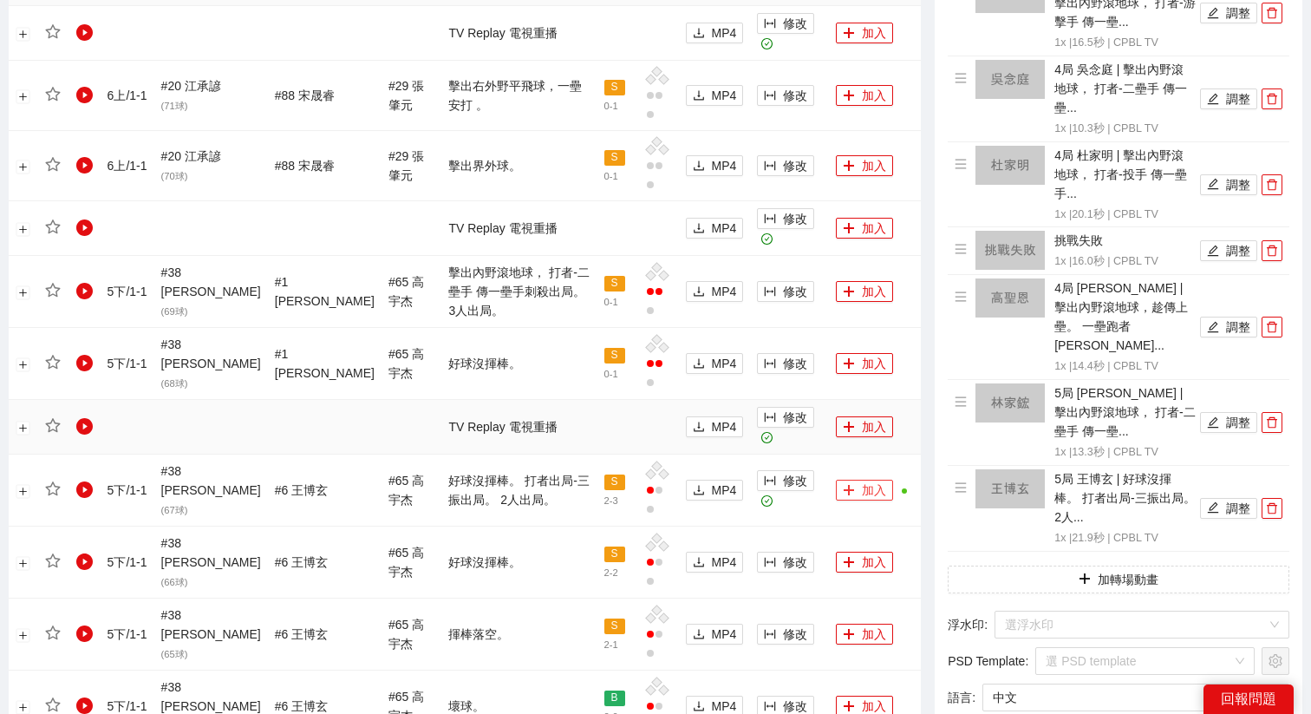
scroll to position [944, 0]
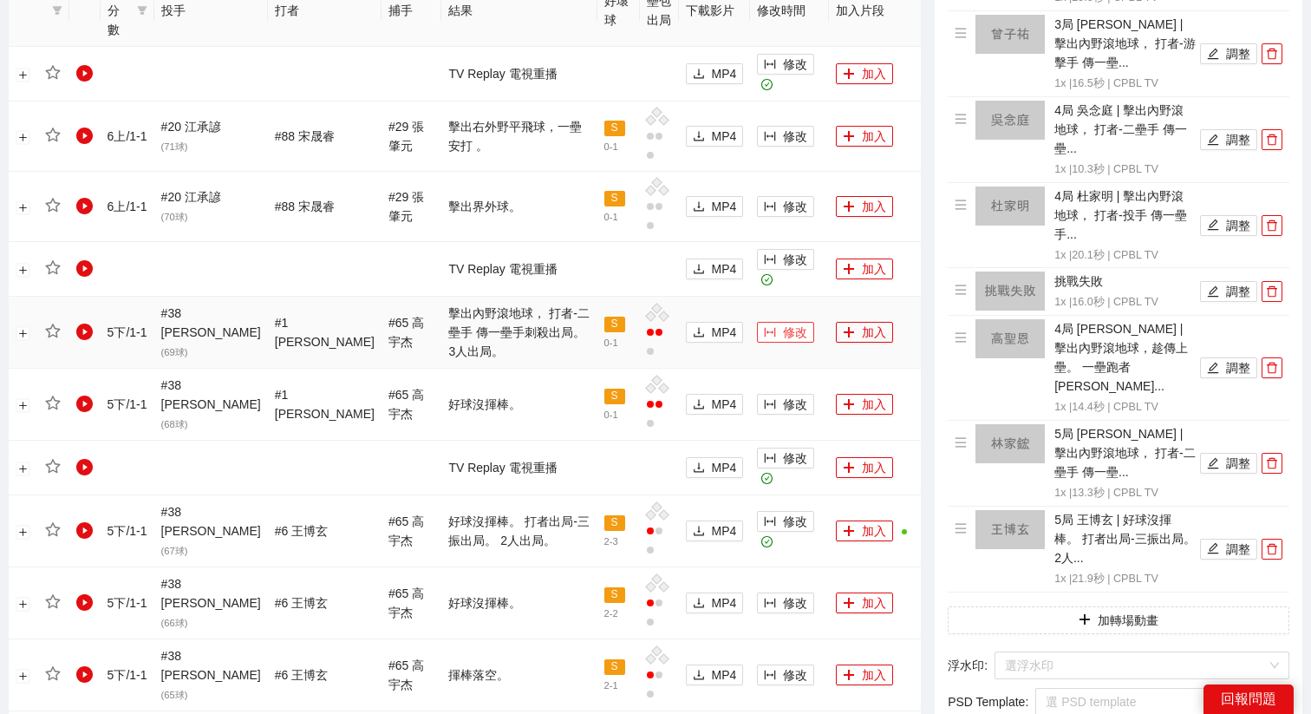
click at [783, 323] on span "修改" at bounding box center [795, 332] width 24 height 19
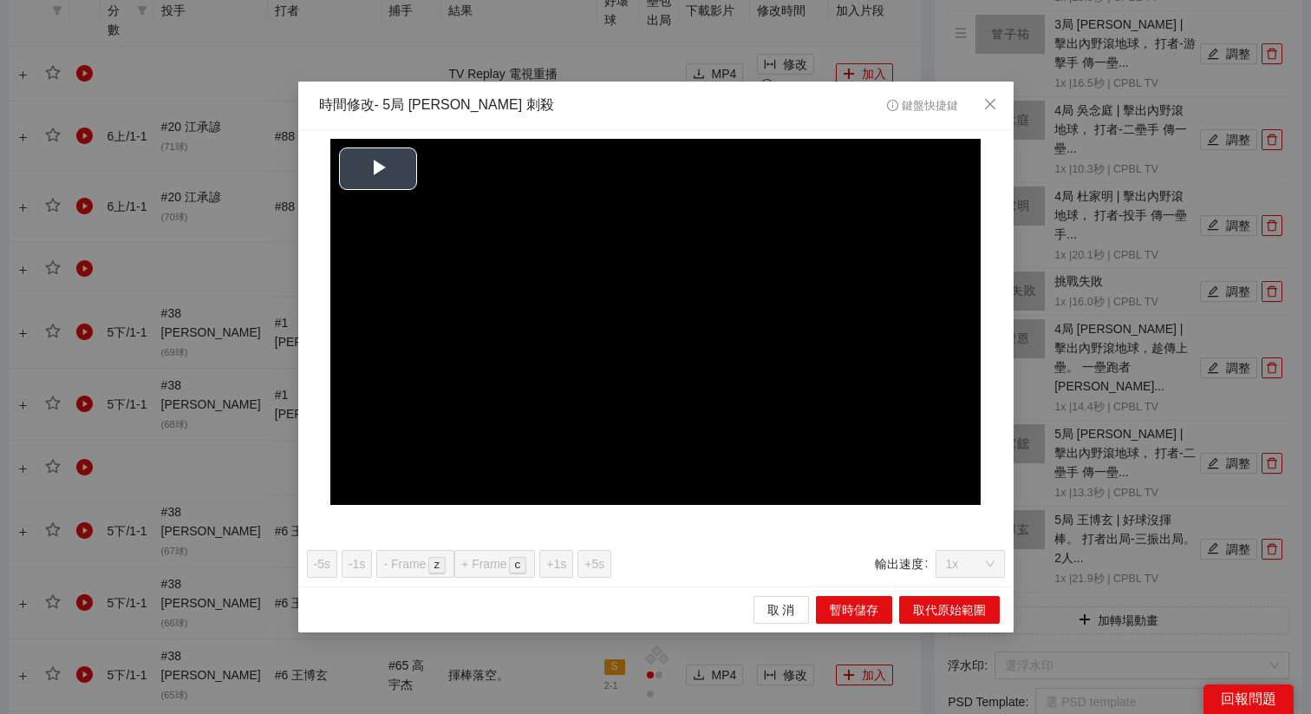
click at [375, 172] on video "Video Player" at bounding box center [655, 322] width 650 height 366
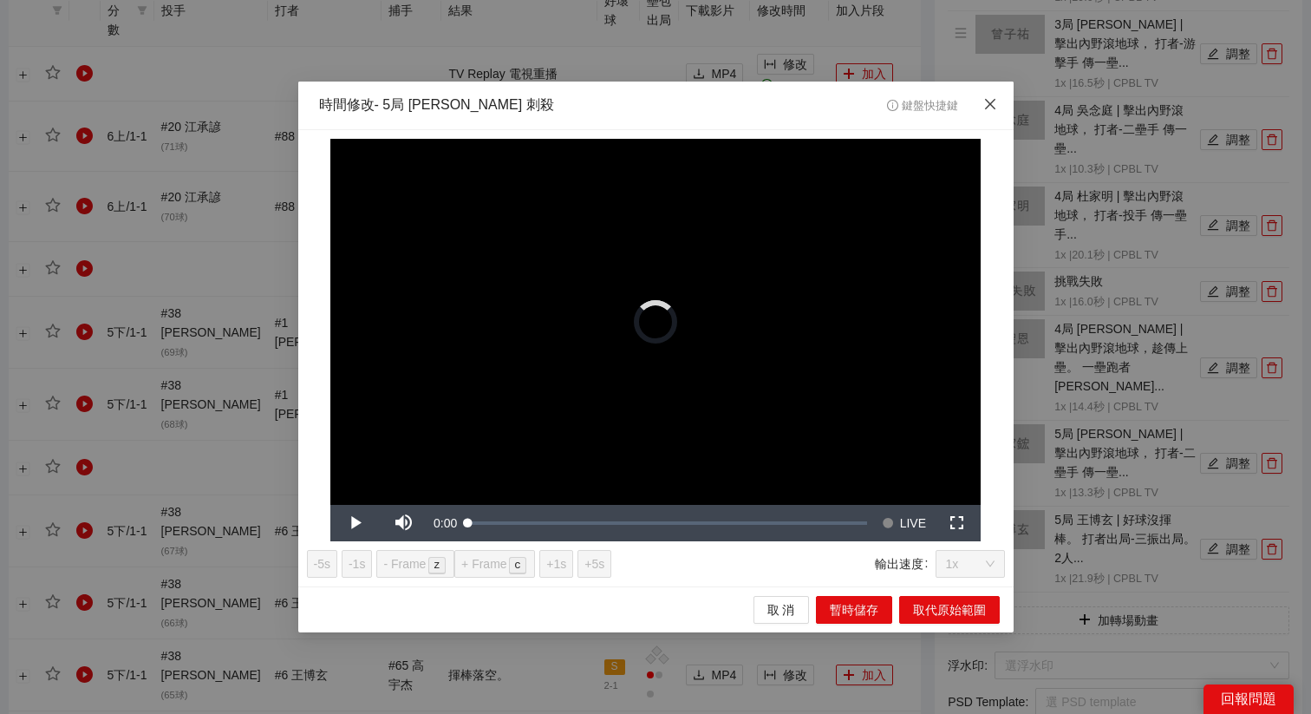
click at [998, 111] on span "Close" at bounding box center [990, 105] width 47 height 47
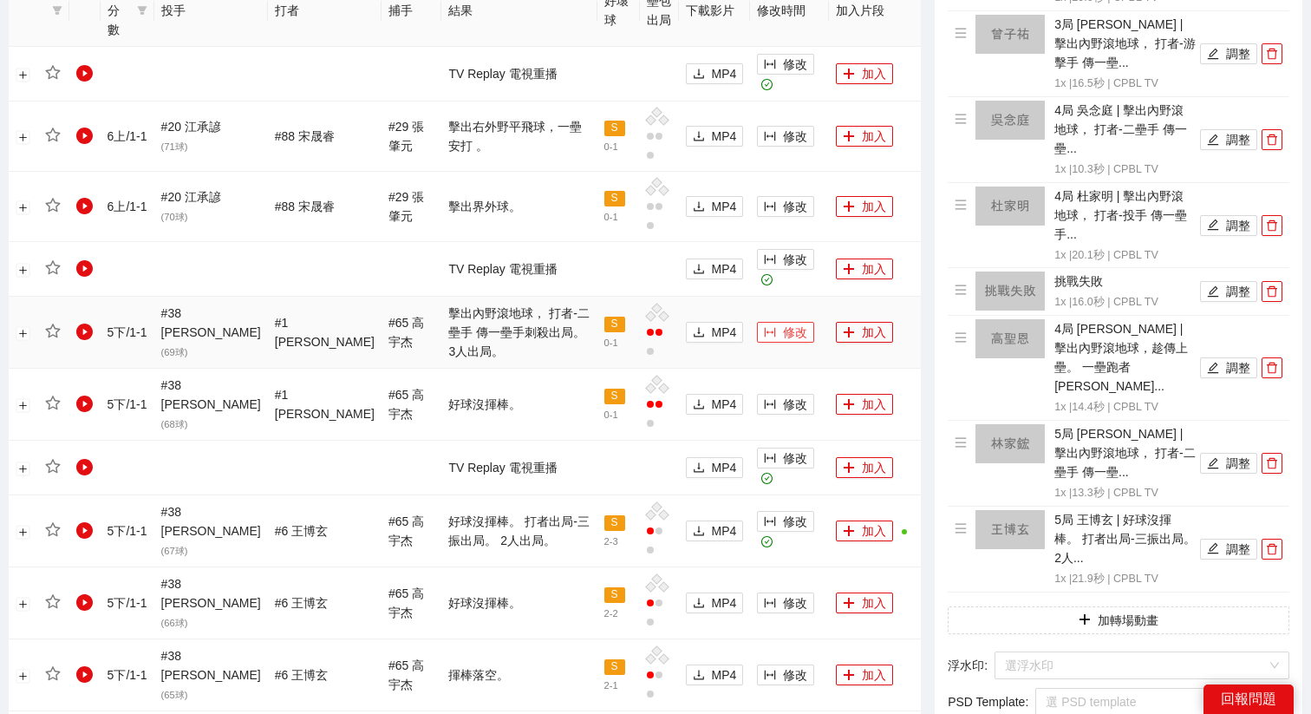
click at [783, 323] on span "修改" at bounding box center [795, 332] width 24 height 19
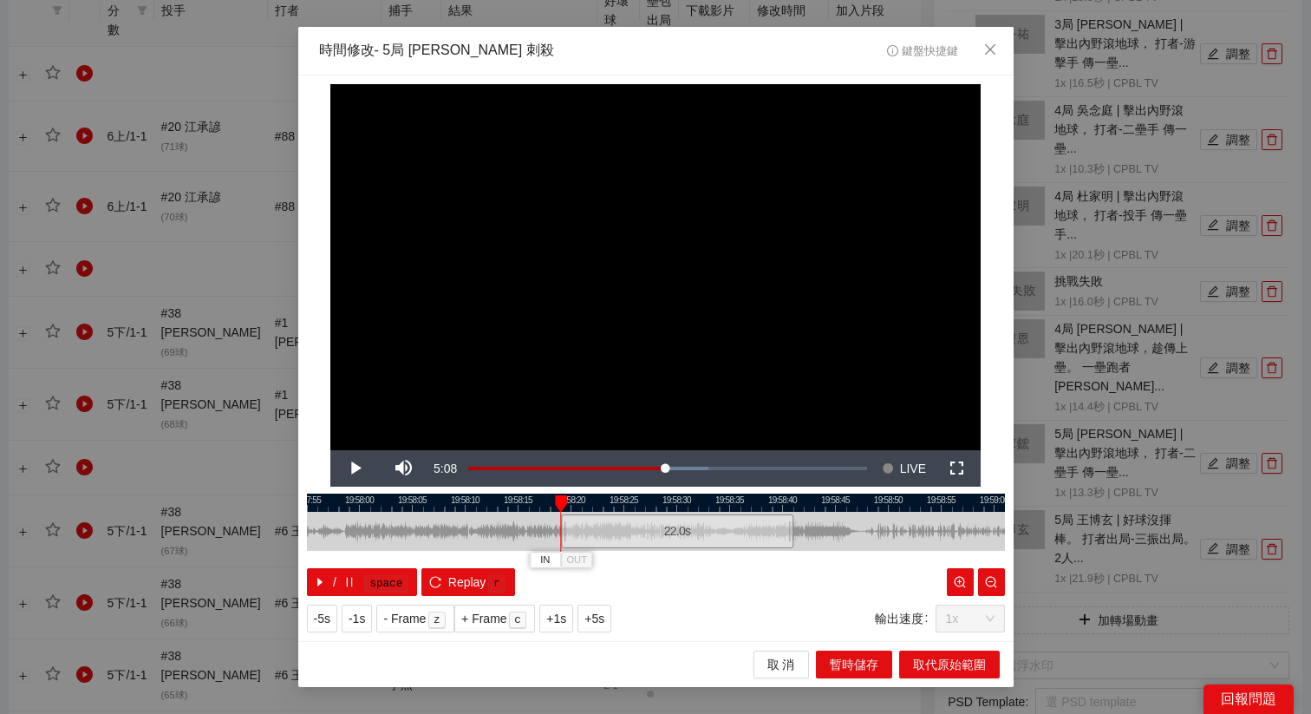
drag, startPoint x: 604, startPoint y: 536, endPoint x: 626, endPoint y: 544, distance: 23.0
click at [626, 544] on div "22.0 s" at bounding box center [677, 531] width 232 height 34
click at [603, 623] on span "+5s" at bounding box center [594, 618] width 20 height 19
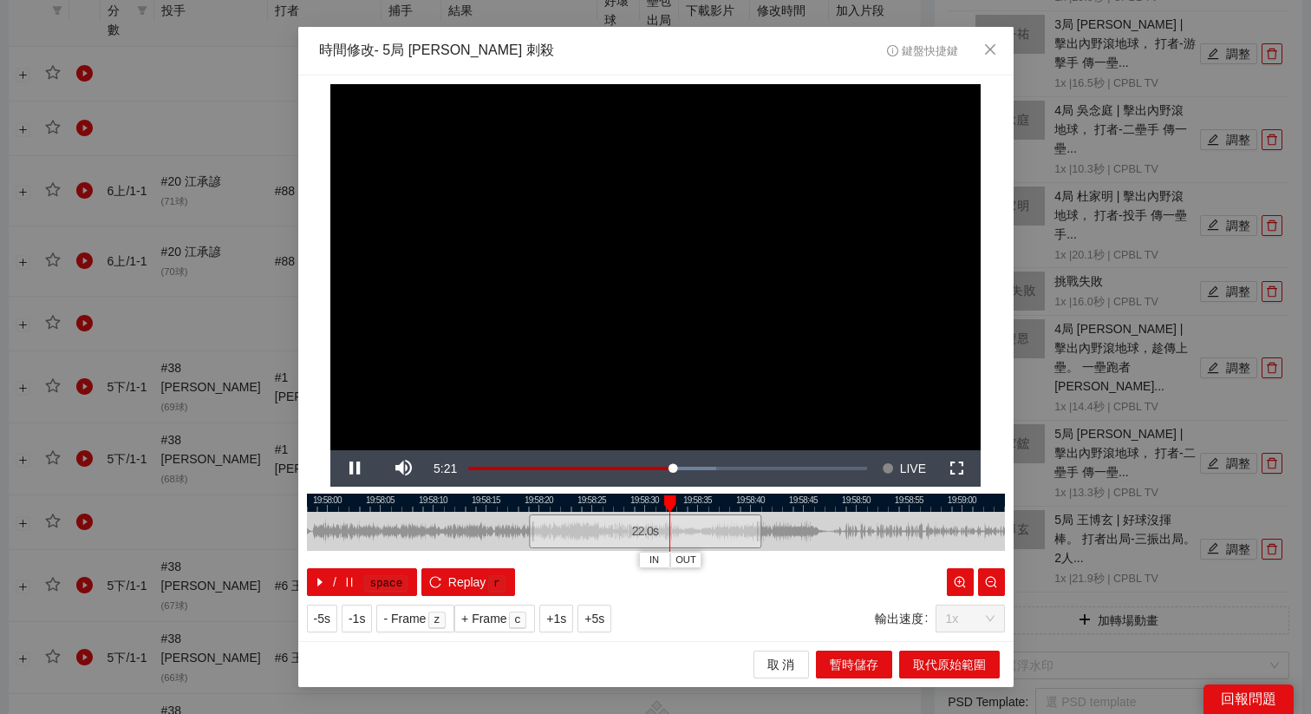
drag, startPoint x: 784, startPoint y: 499, endPoint x: 684, endPoint y: 499, distance: 99.7
click at [687, 499] on div at bounding box center [624, 502] width 698 height 18
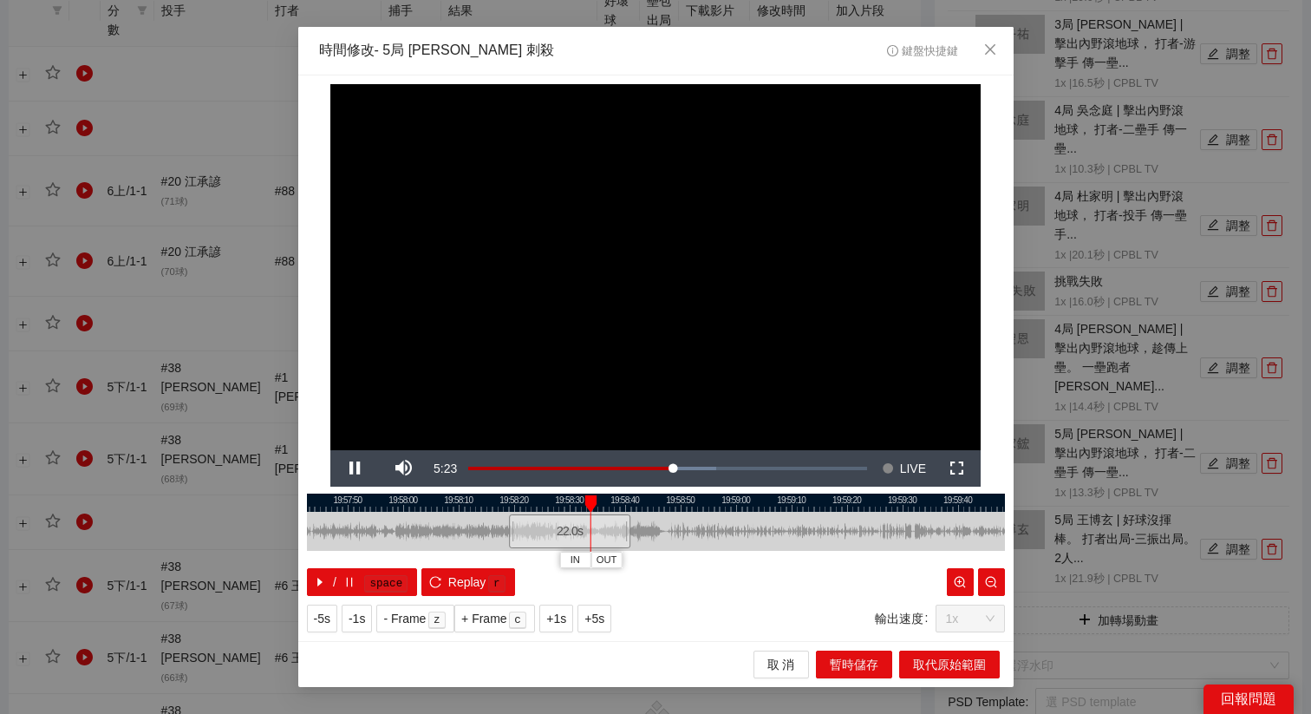
drag, startPoint x: 757, startPoint y: 506, endPoint x: 663, endPoint y: 506, distance: 93.6
click at [663, 506] on div at bounding box center [596, 502] width 698 height 18
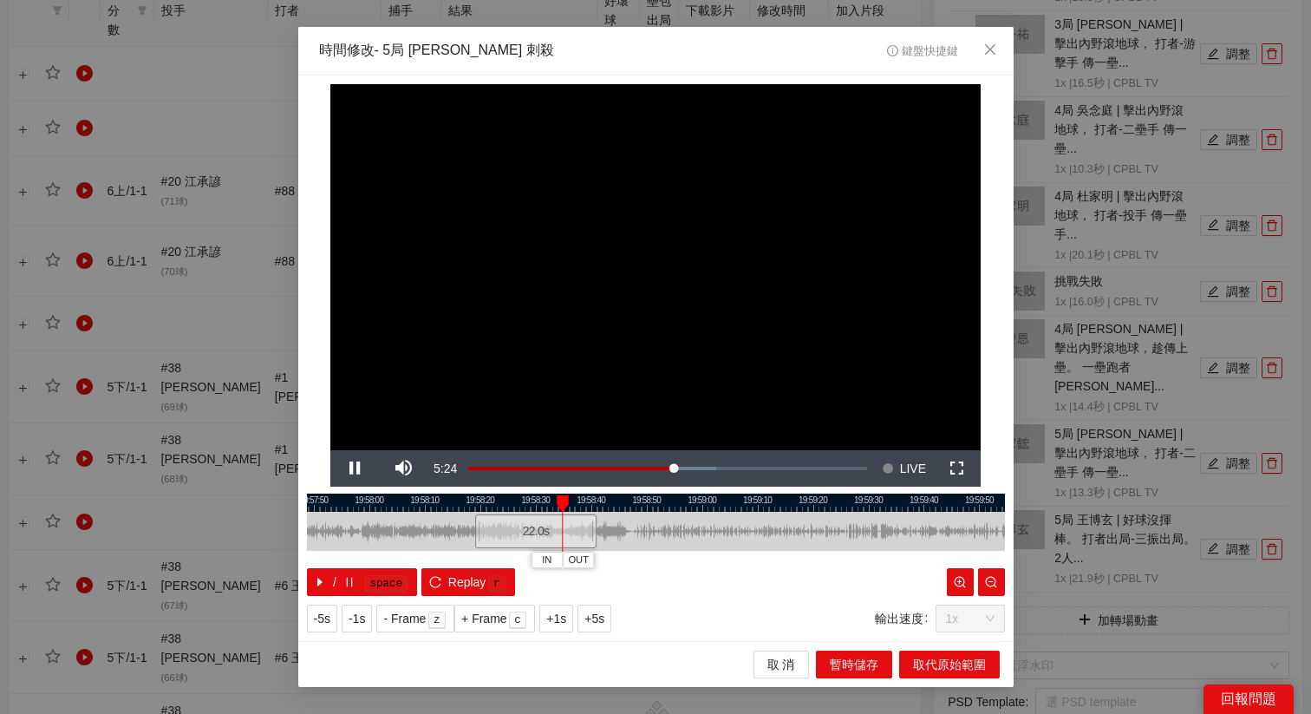
click at [498, 501] on div at bounding box center [656, 502] width 698 height 18
click at [492, 501] on div at bounding box center [656, 502] width 698 height 18
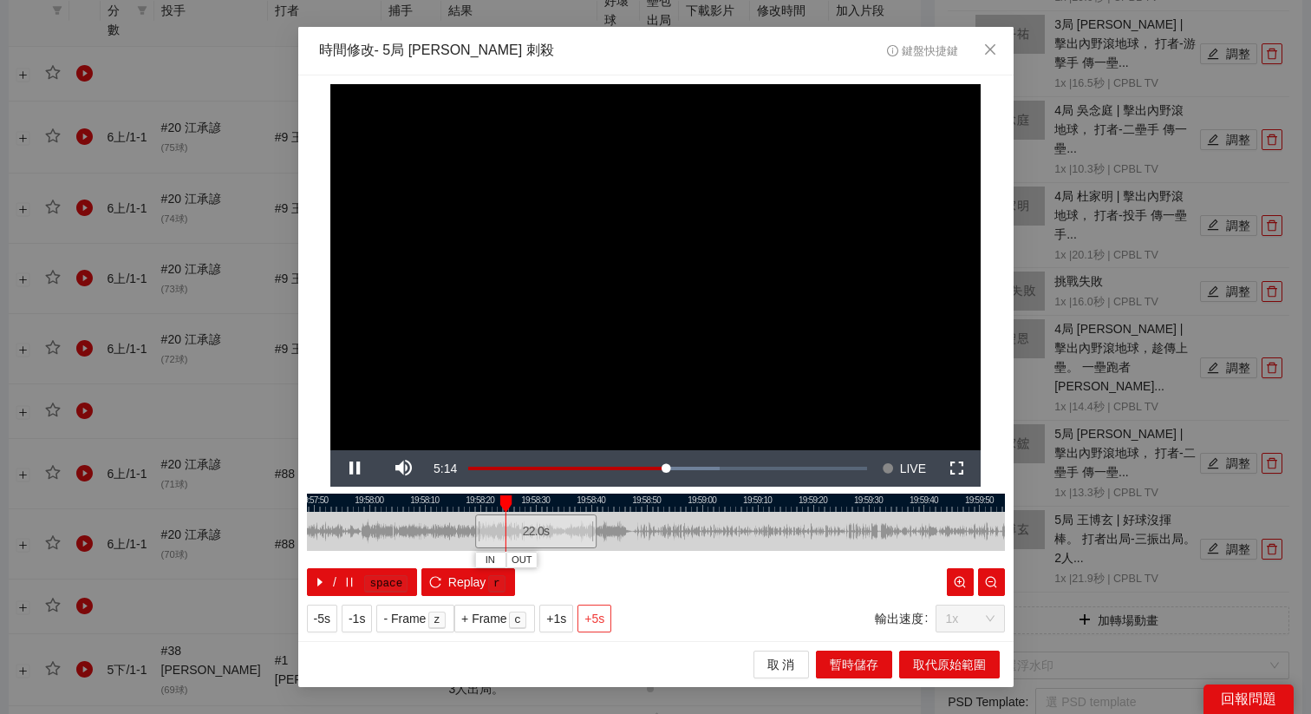
click at [604, 622] on span "+5s" at bounding box center [594, 618] width 20 height 19
click at [560, 611] on span "+1s" at bounding box center [556, 618] width 20 height 19
click at [645, 563] on button "OUT" at bounding box center [632, 559] width 31 height 16
click at [920, 650] on button "取代原始範圍" at bounding box center [949, 664] width 101 height 28
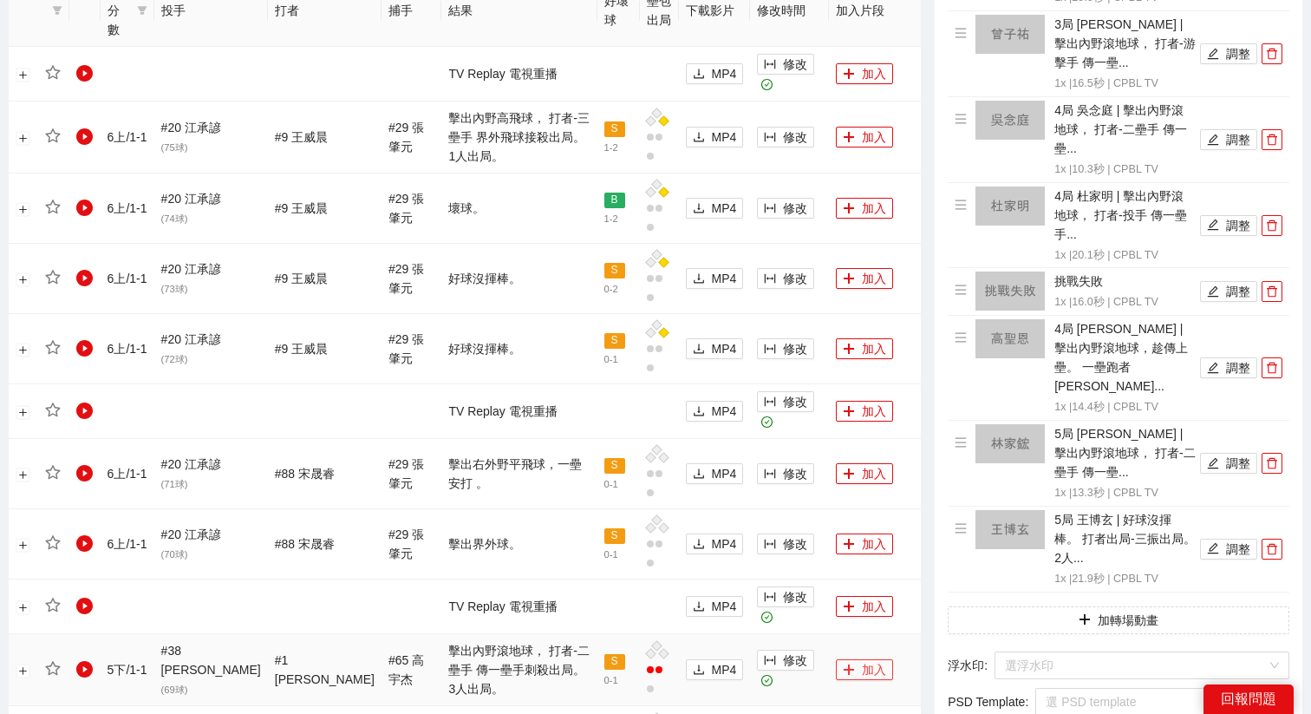
click at [851, 659] on button "加入" at bounding box center [864, 669] width 57 height 21
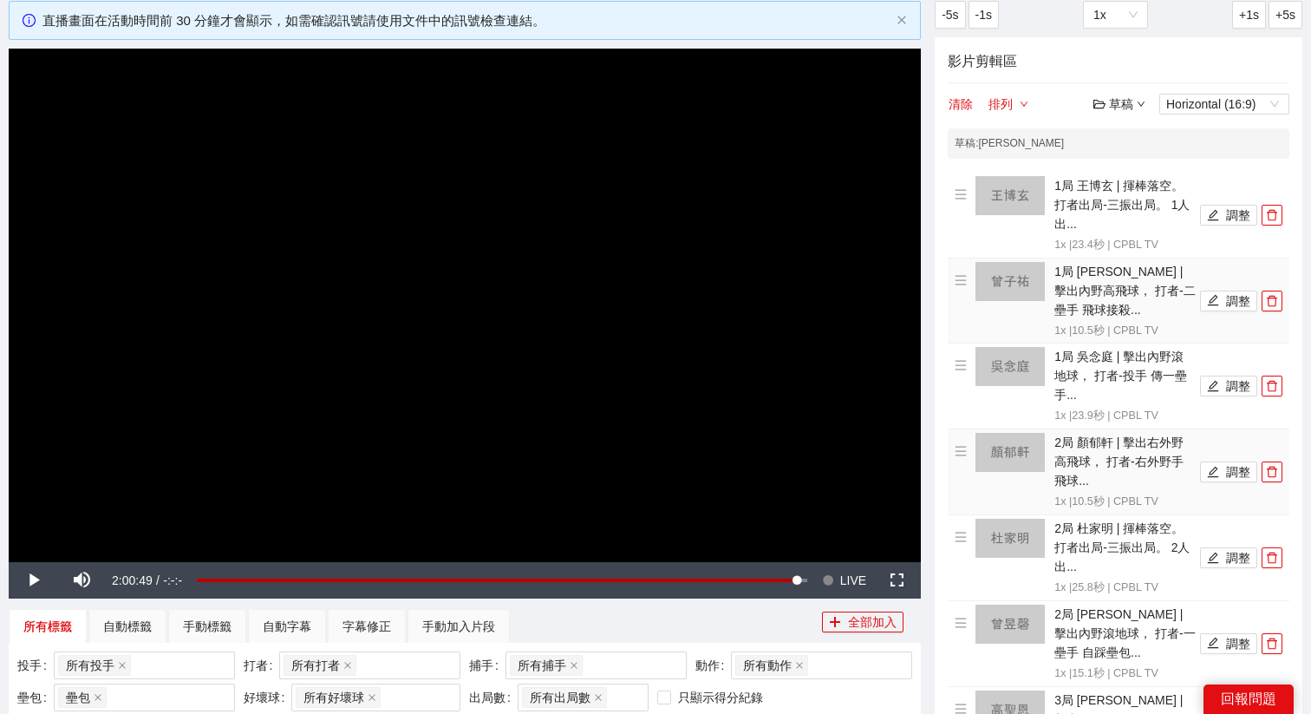
scroll to position [53, 0]
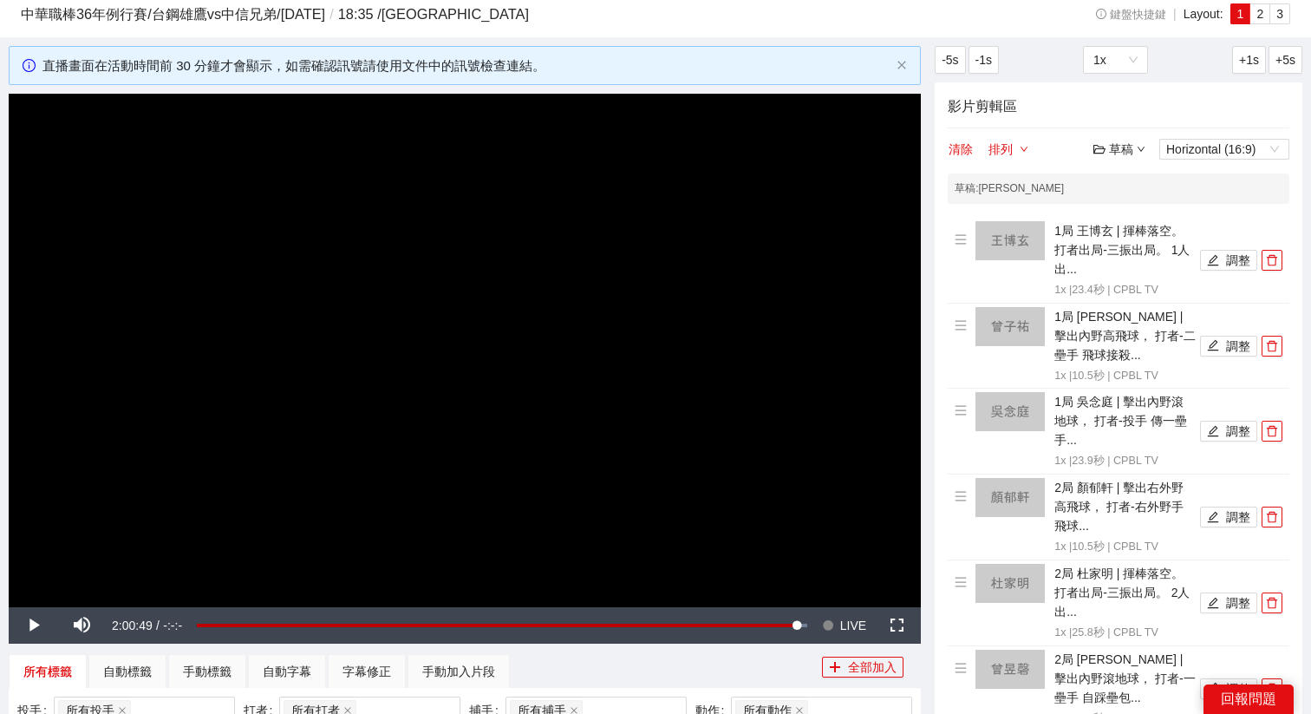
click at [1117, 152] on div "草稿" at bounding box center [1119, 149] width 52 height 19
click at [1133, 214] on link "儲存" at bounding box center [1124, 215] width 40 height 14
click at [695, 399] on video "Video Player" at bounding box center [465, 350] width 912 height 513
click at [847, 621] on span "LIVE" at bounding box center [853, 625] width 26 height 36
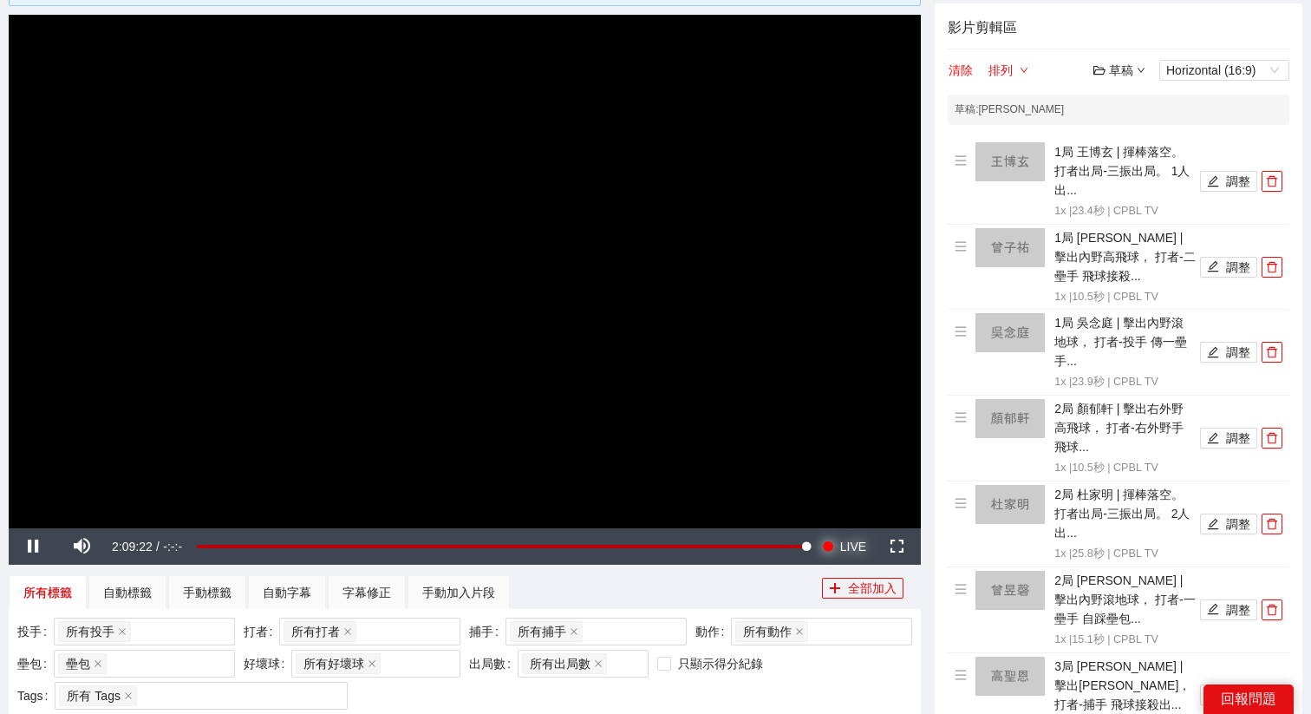
scroll to position [137, 0]
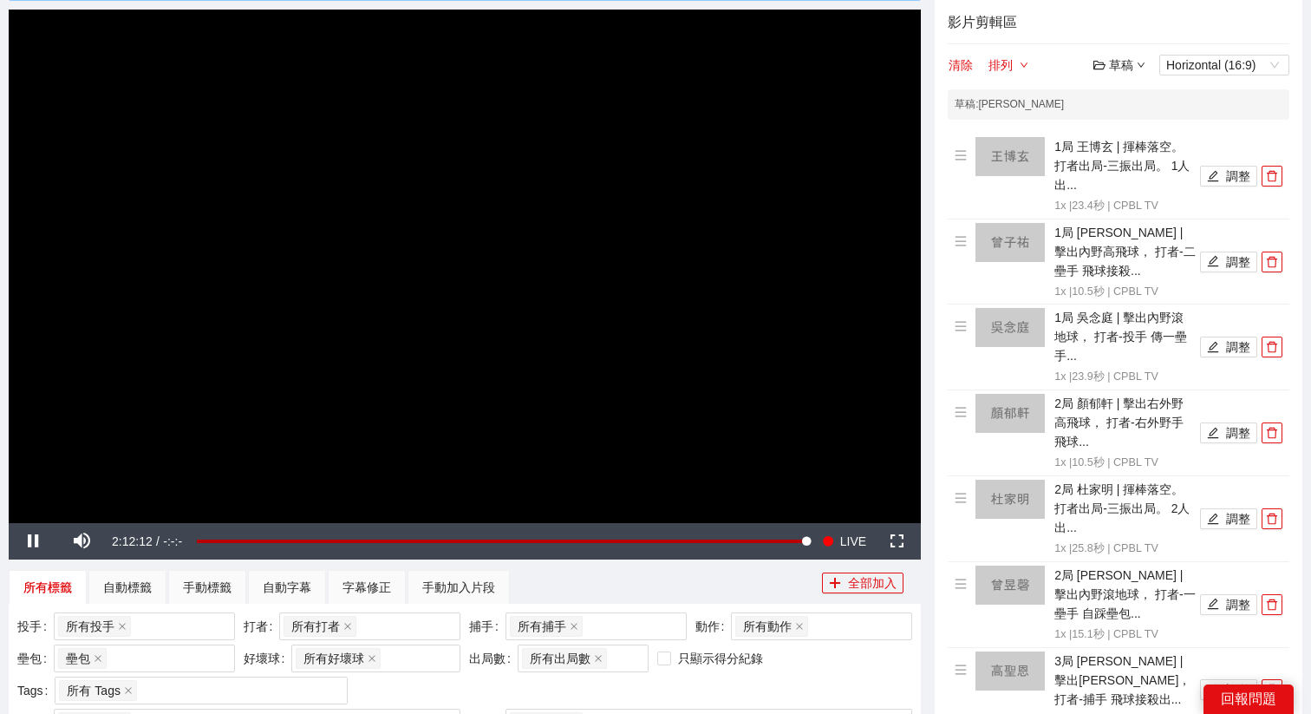
drag, startPoint x: 367, startPoint y: 87, endPoint x: 203, endPoint y: -88, distance: 239.9
click at [203, 0] on html "**********" at bounding box center [655, 220] width 1311 height 714
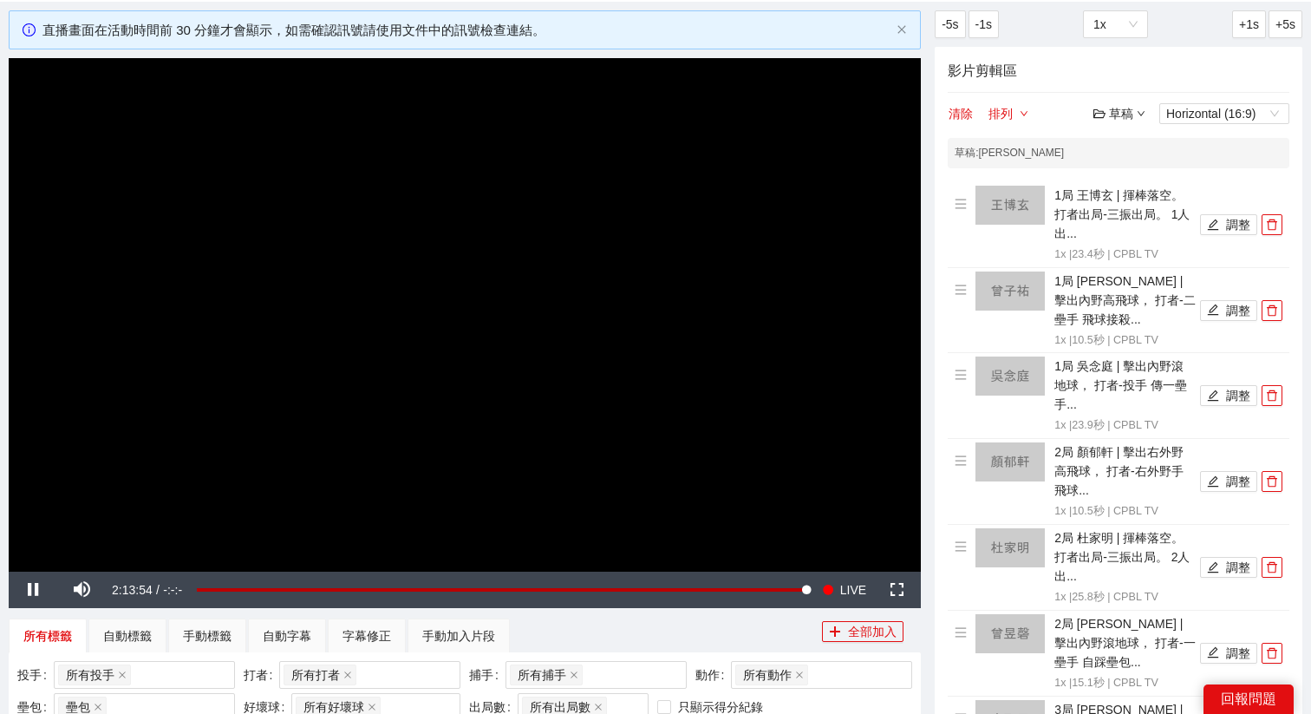
scroll to position [69, 0]
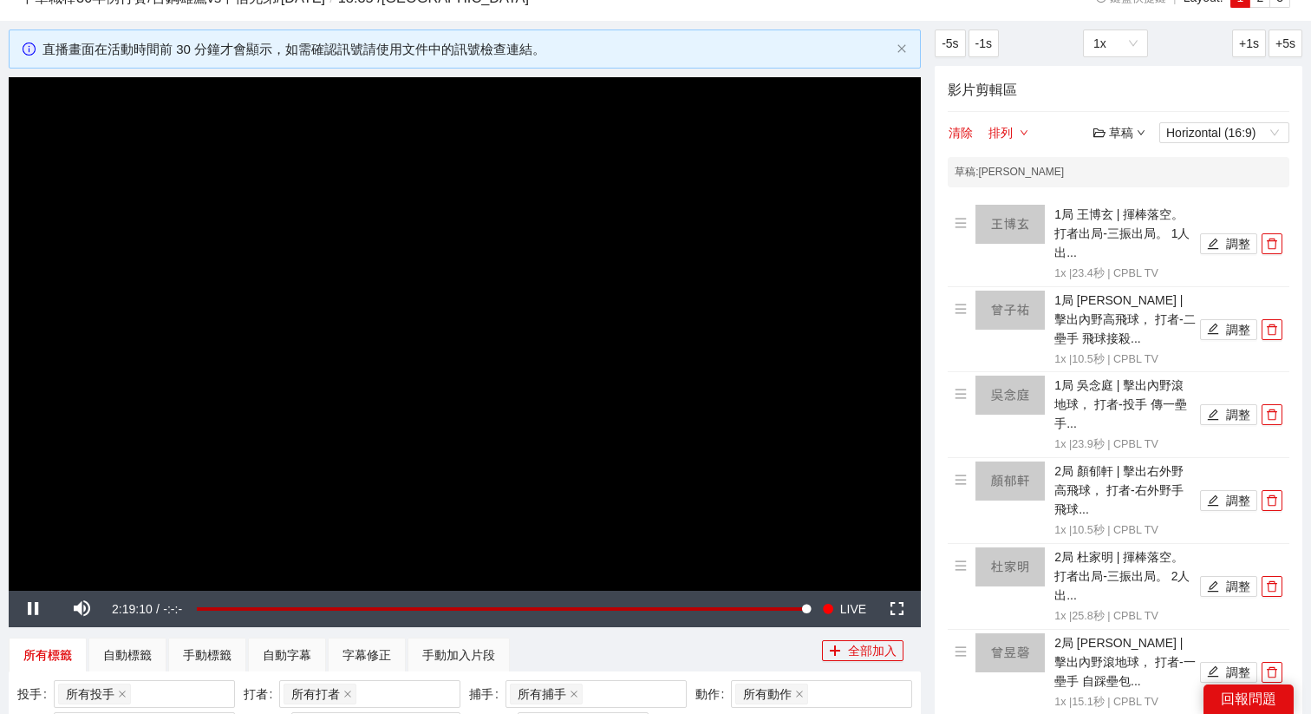
click at [603, 342] on video "Video Player" at bounding box center [465, 333] width 912 height 513
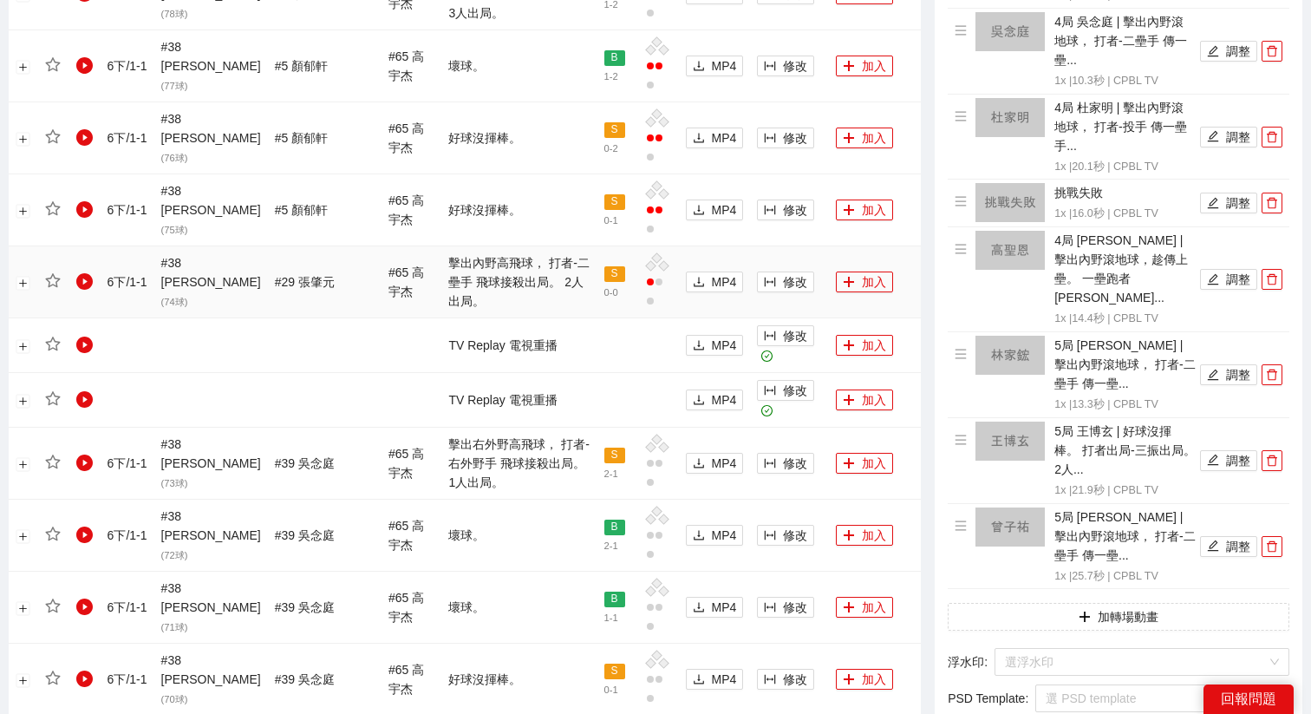
scroll to position [1068, 0]
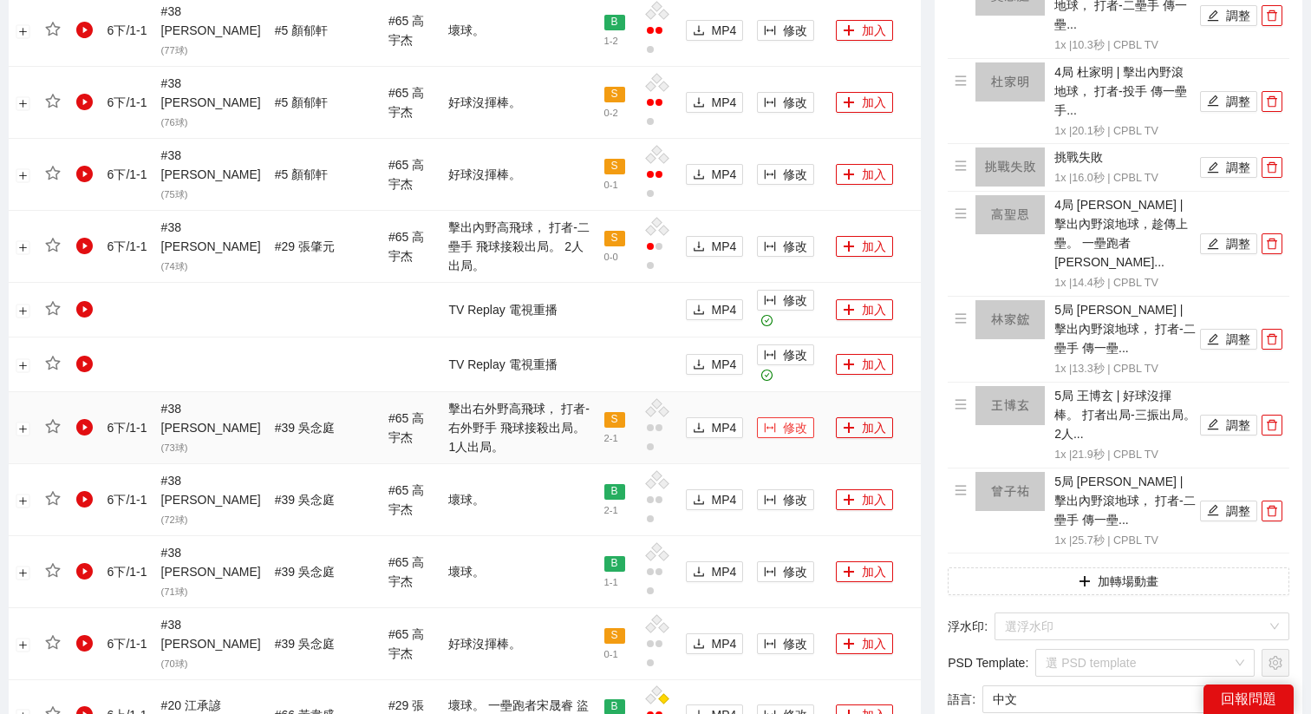
click at [783, 418] on span "修改" at bounding box center [795, 427] width 24 height 19
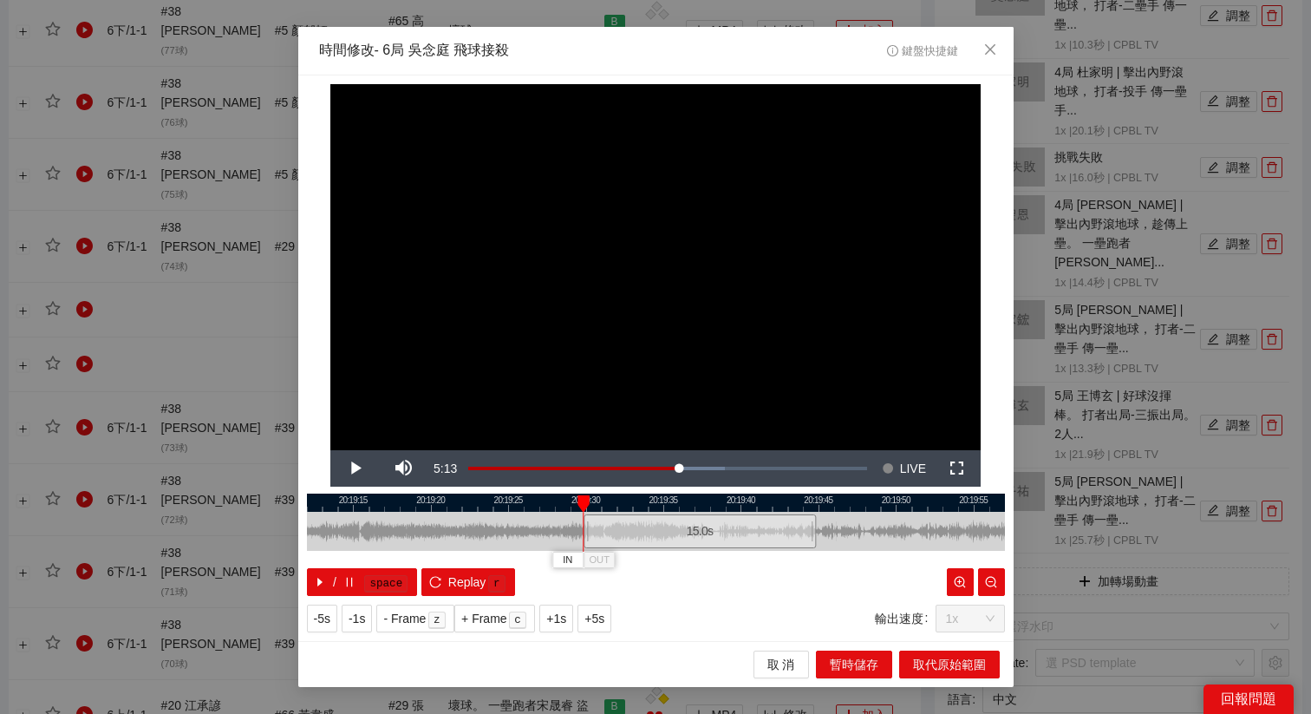
drag, startPoint x: 634, startPoint y: 542, endPoint x: 678, endPoint y: 551, distance: 45.1
click at [678, 551] on div "20:19:10 20:19:15 20:19:20 20:19:25 20:19:30 20:19:35 20:19:40 20:19:45 20:19:5…" at bounding box center [656, 544] width 698 height 102
click at [660, 529] on div "15.0 s" at bounding box center [700, 531] width 232 height 34
click at [602, 620] on span "+5s" at bounding box center [594, 618] width 20 height 19
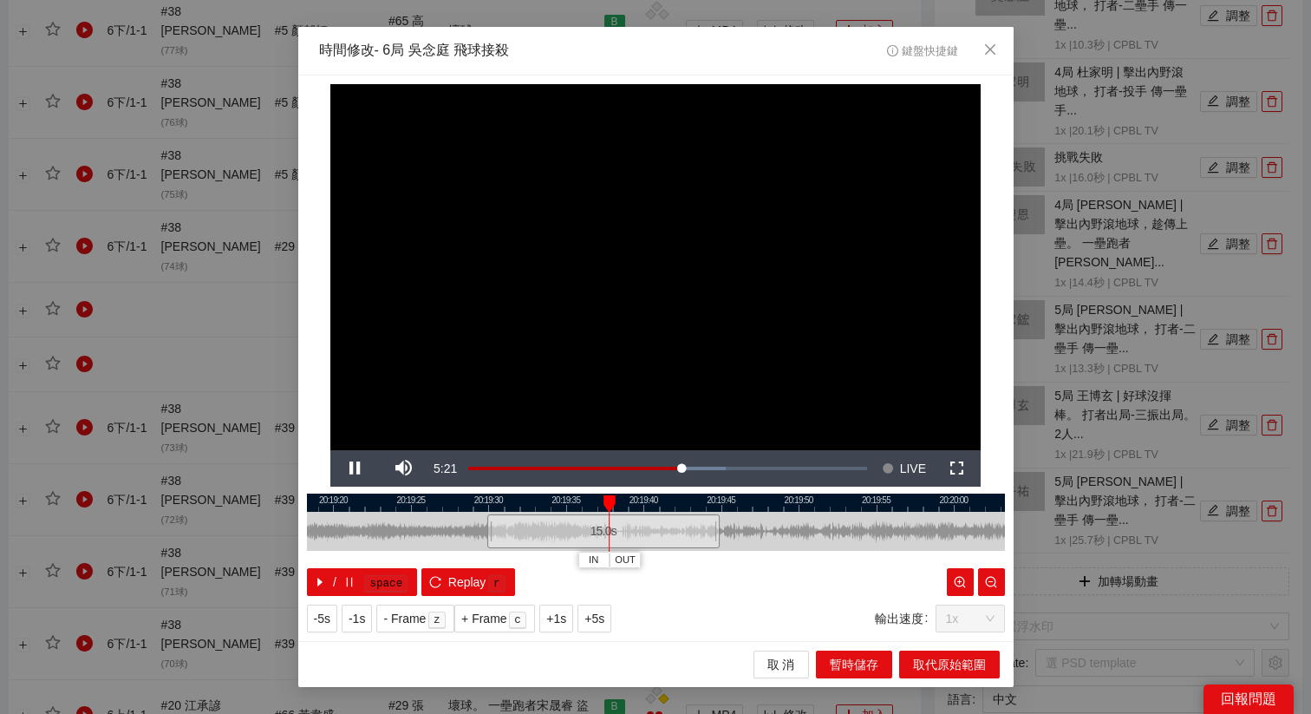
drag, startPoint x: 773, startPoint y: 504, endPoint x: 667, endPoint y: 518, distance: 106.7
click at [668, 518] on div "20:19:15 20:19:20 20:19:25 20:19:30 20:19:35 20:19:40 20:19:45 20:19:50 20:19:5…" at bounding box center [656, 544] width 698 height 102
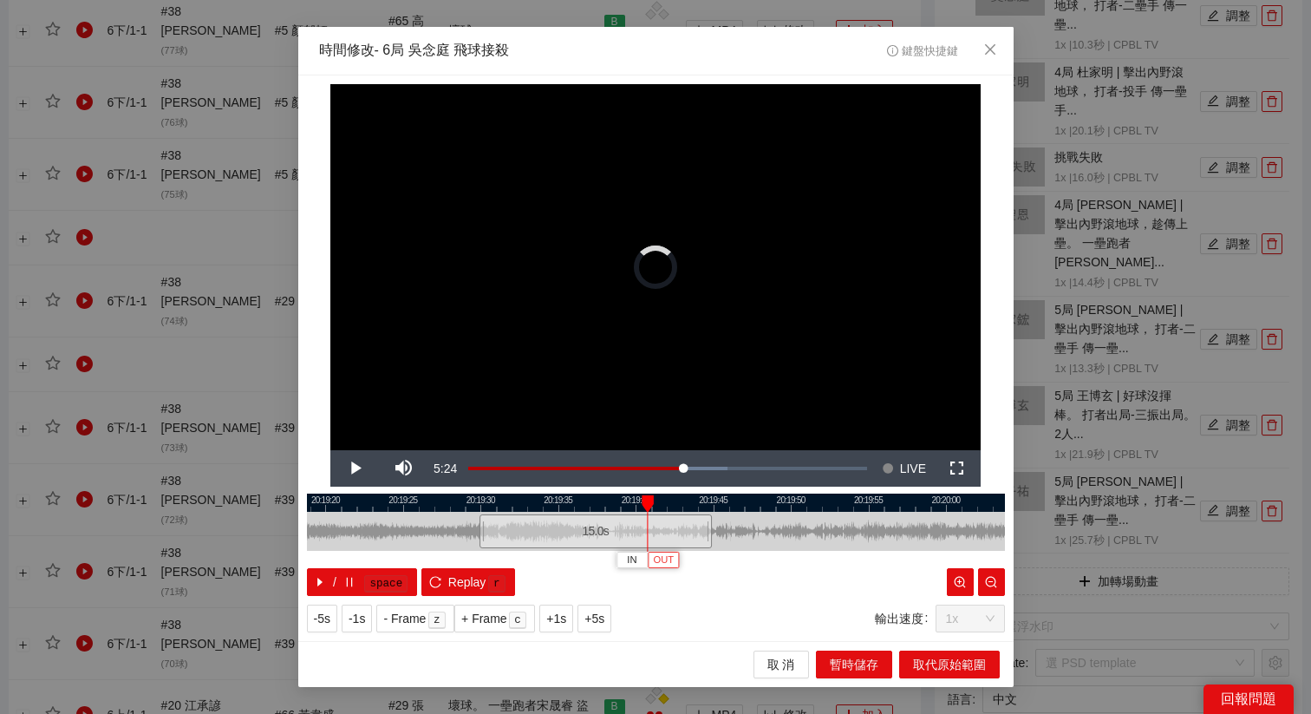
click at [665, 560] on span "OUT" at bounding box center [663, 560] width 21 height 16
click at [944, 650] on button "取代原始範圍" at bounding box center [949, 664] width 101 height 28
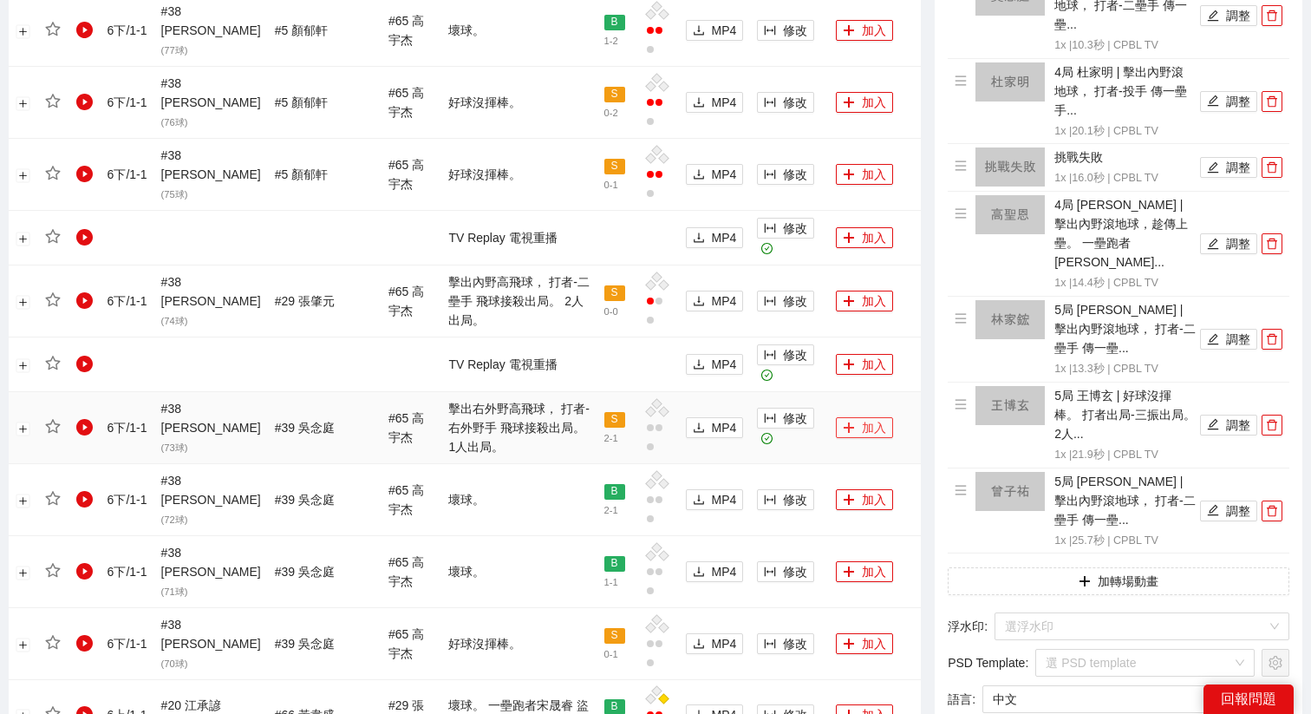
click at [858, 417] on button "加入" at bounding box center [864, 427] width 57 height 21
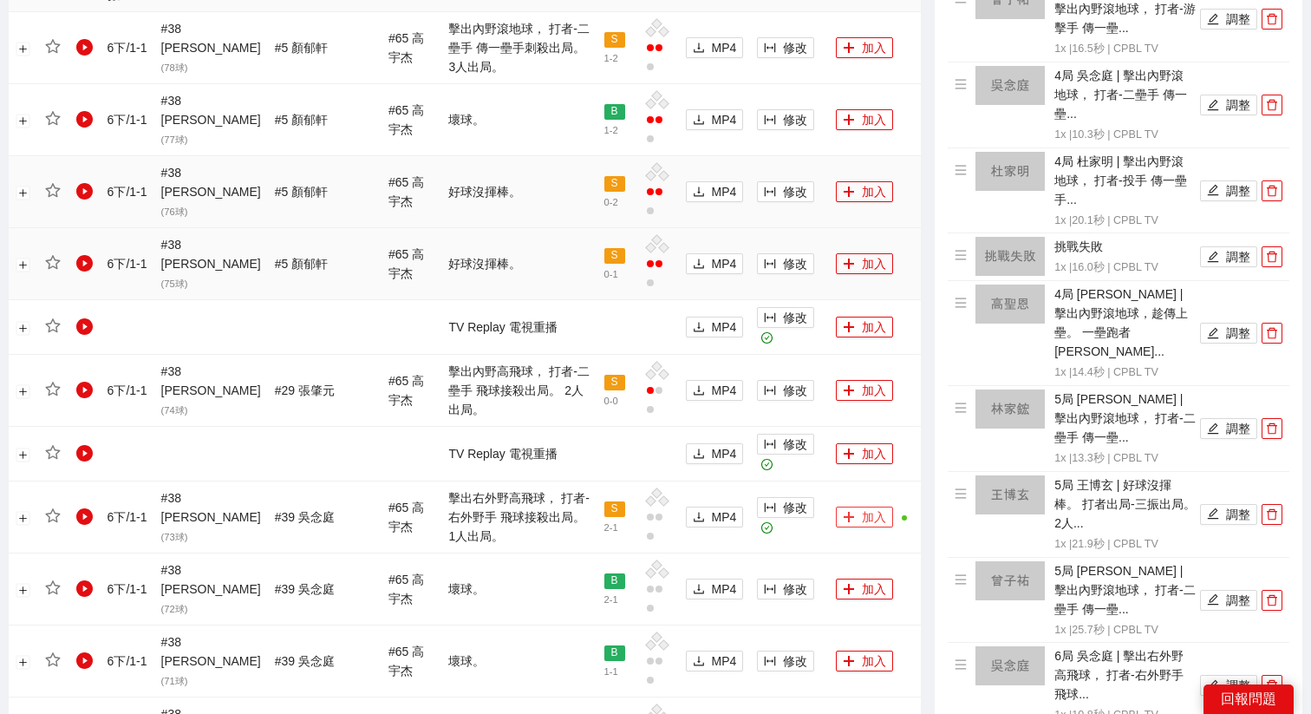
scroll to position [962, 0]
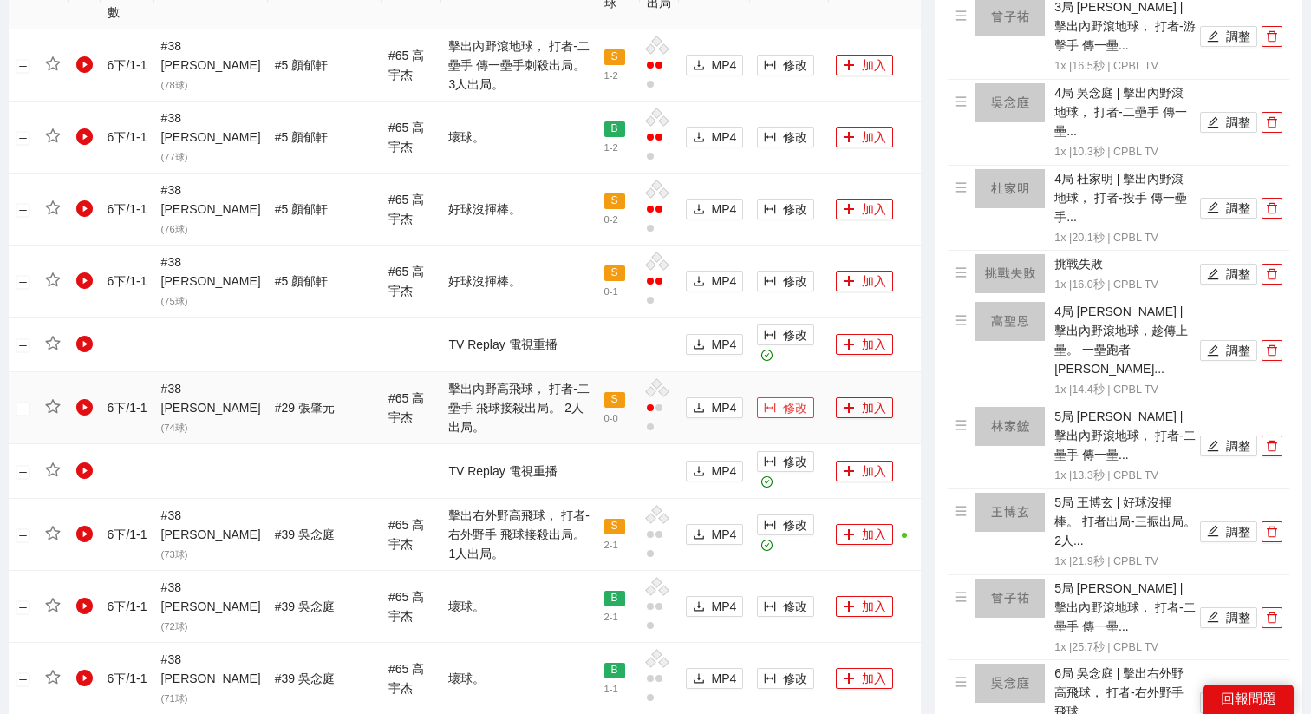
click at [783, 398] on span "修改" at bounding box center [795, 407] width 24 height 19
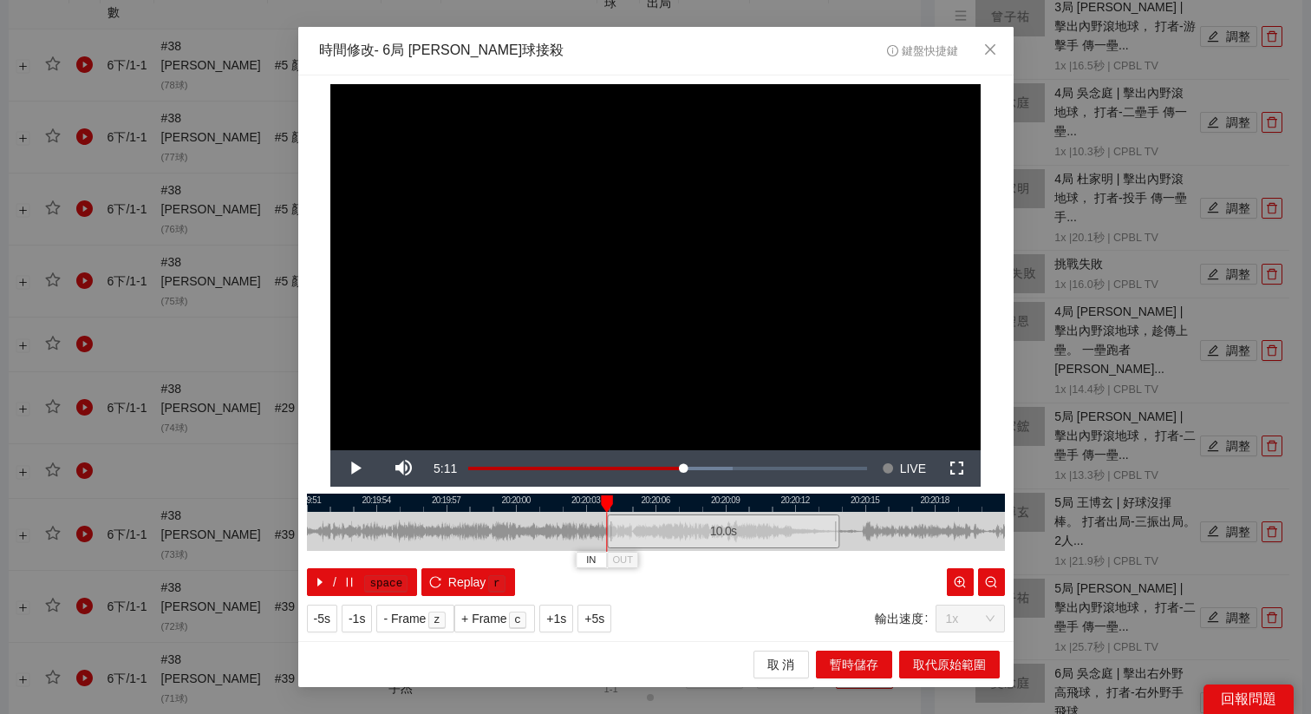
drag, startPoint x: 594, startPoint y: 526, endPoint x: 662, endPoint y: 562, distance: 76.4
click at [662, 562] on div "20:19:51 20:19:54 20:19:57 20:20:00 20:20:03 20:20:06 20:20:09 20:20:12 20:20:1…" at bounding box center [656, 544] width 698 height 102
click at [601, 619] on span "+5s" at bounding box center [594, 618] width 20 height 19
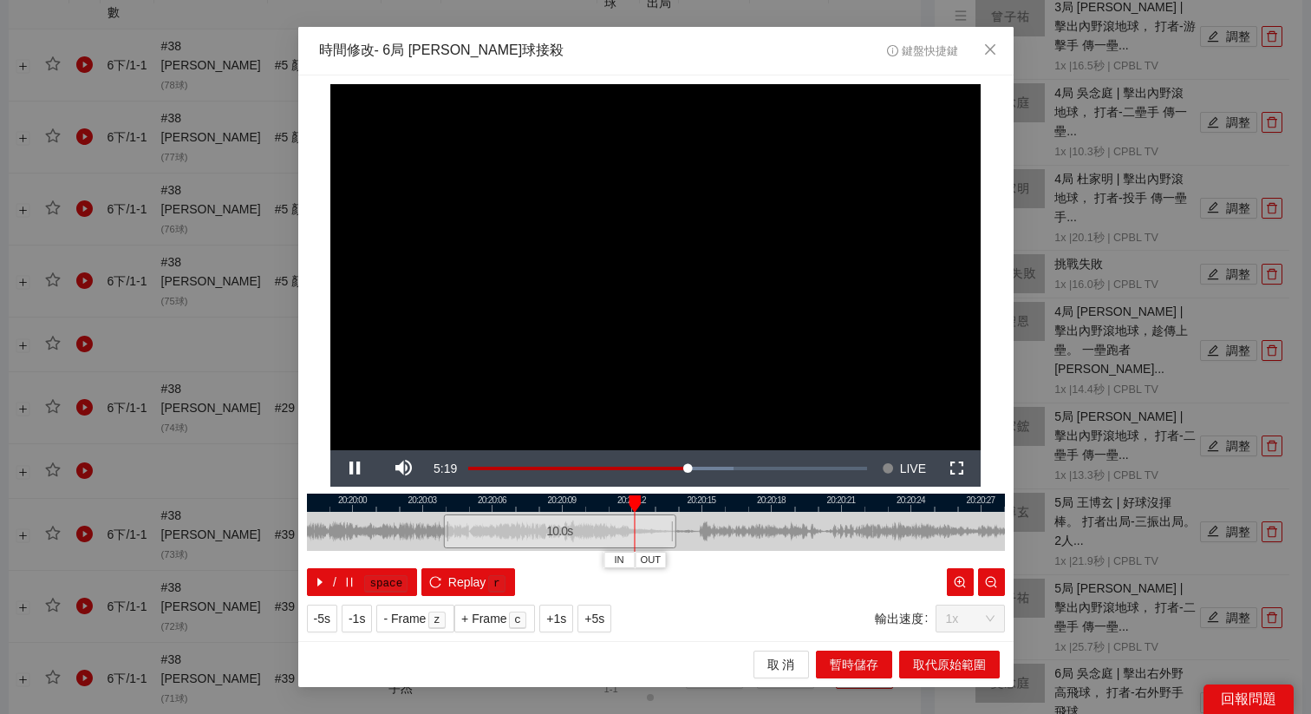
drag, startPoint x: 753, startPoint y: 507, endPoint x: 547, endPoint y: 511, distance: 206.4
click at [549, 515] on div "20:19:57 20:20:00 20:20:03 20:20:06 20:20:09 20:20:12 20:20:15 20:20:18 20:20:2…" at bounding box center [656, 544] width 698 height 102
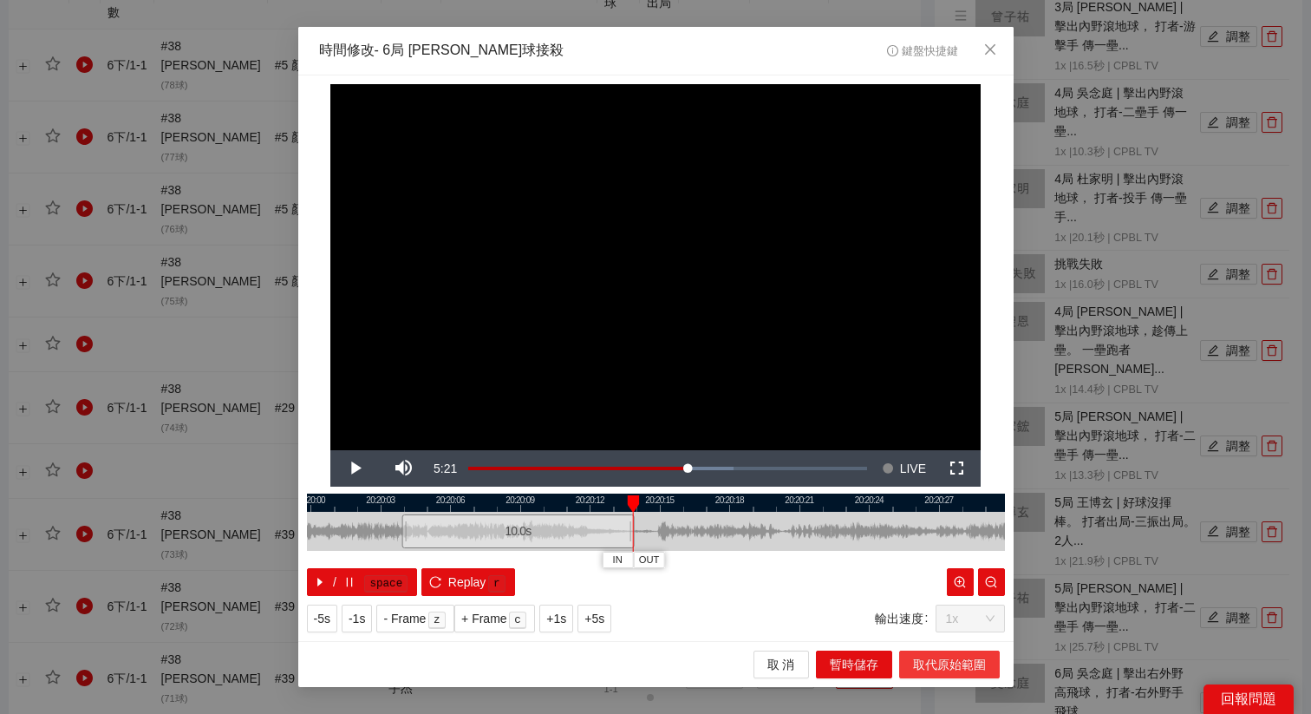
click at [933, 664] on span "取代原始範圍" at bounding box center [949, 664] width 73 height 19
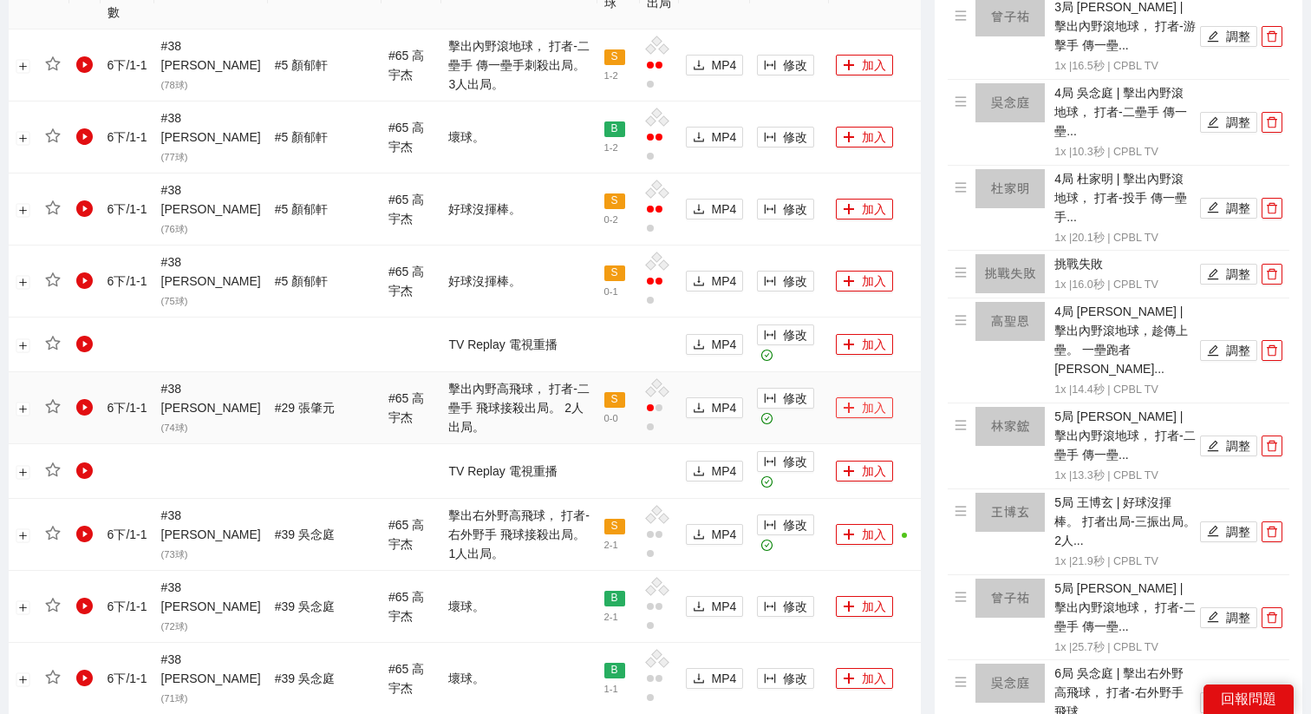
click at [859, 397] on button "加入" at bounding box center [864, 407] width 57 height 21
click at [787, 55] on span "修改" at bounding box center [795, 64] width 24 height 19
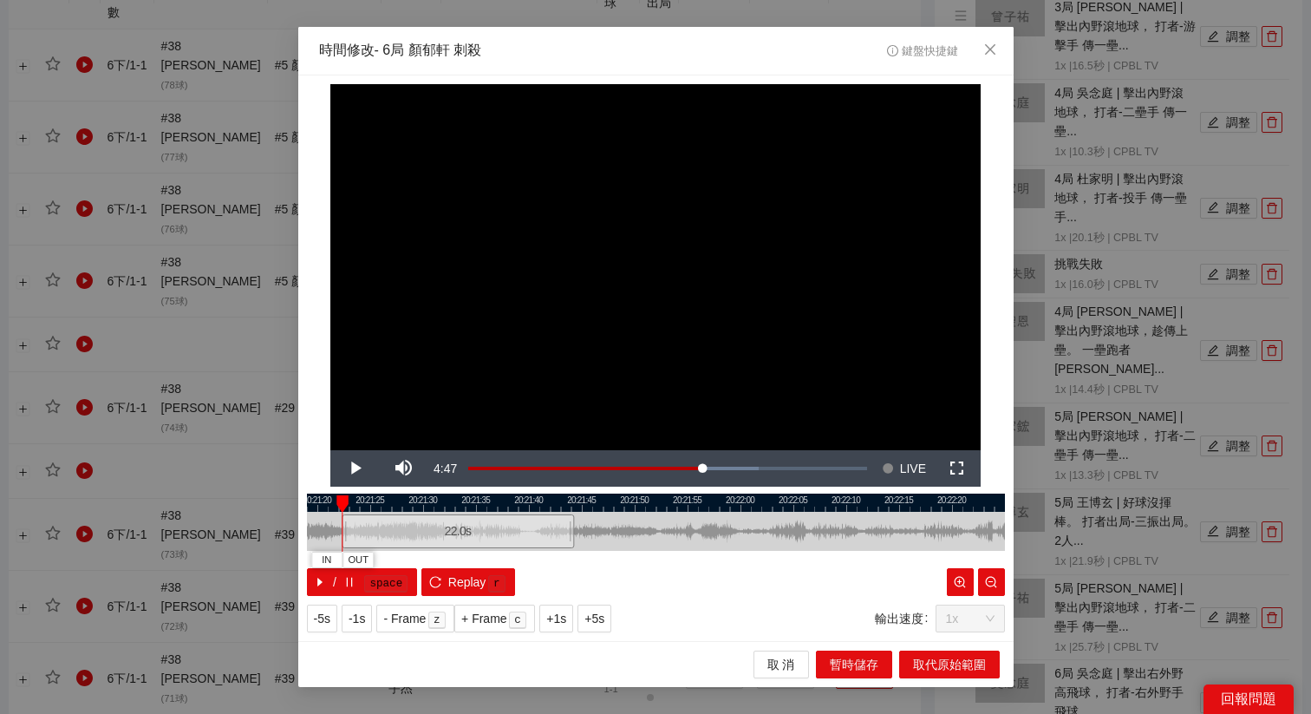
drag, startPoint x: 667, startPoint y: 532, endPoint x: 473, endPoint y: 537, distance: 194.3
click at [473, 537] on div "22.0 s" at bounding box center [458, 531] width 232 height 34
click at [599, 619] on span "+5s" at bounding box center [594, 618] width 20 height 19
click at [569, 629] on button "+1s" at bounding box center [556, 618] width 34 height 28
click at [560, 621] on span "+1s" at bounding box center [556, 618] width 20 height 19
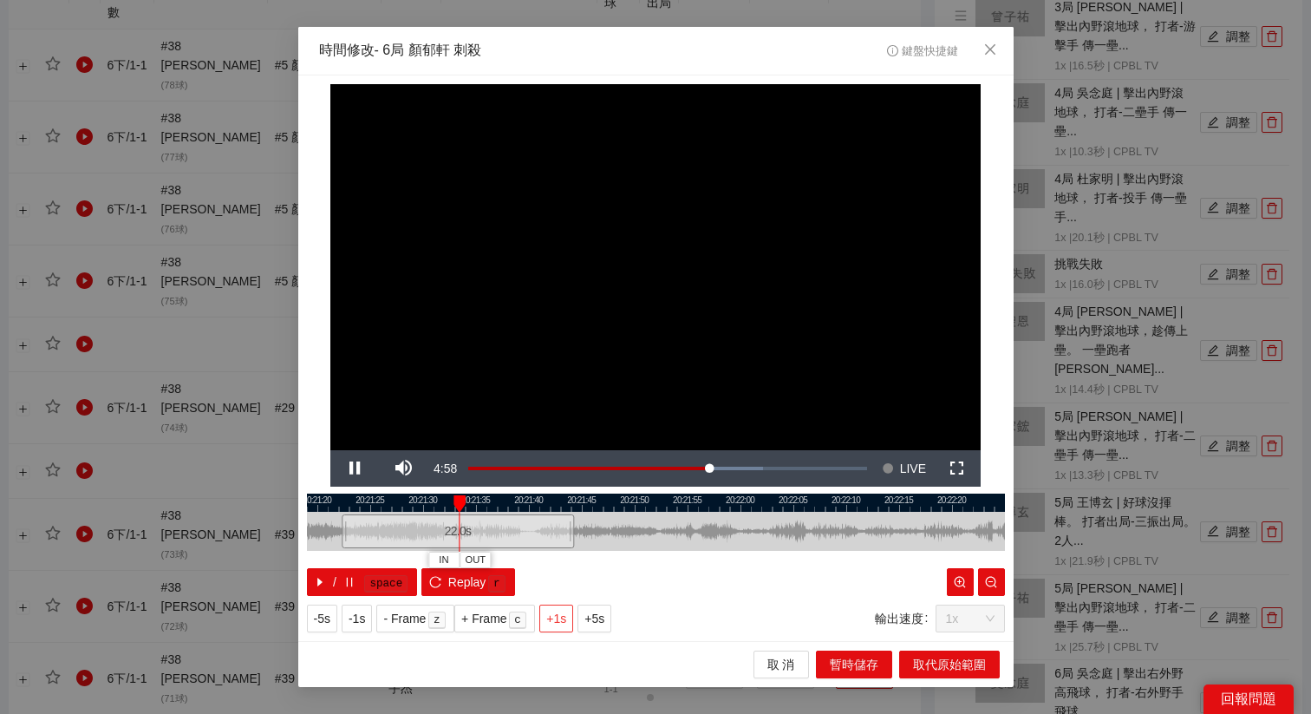
click at [560, 621] on span "+1s" at bounding box center [556, 618] width 20 height 19
click at [500, 503] on div at bounding box center [656, 502] width 698 height 18
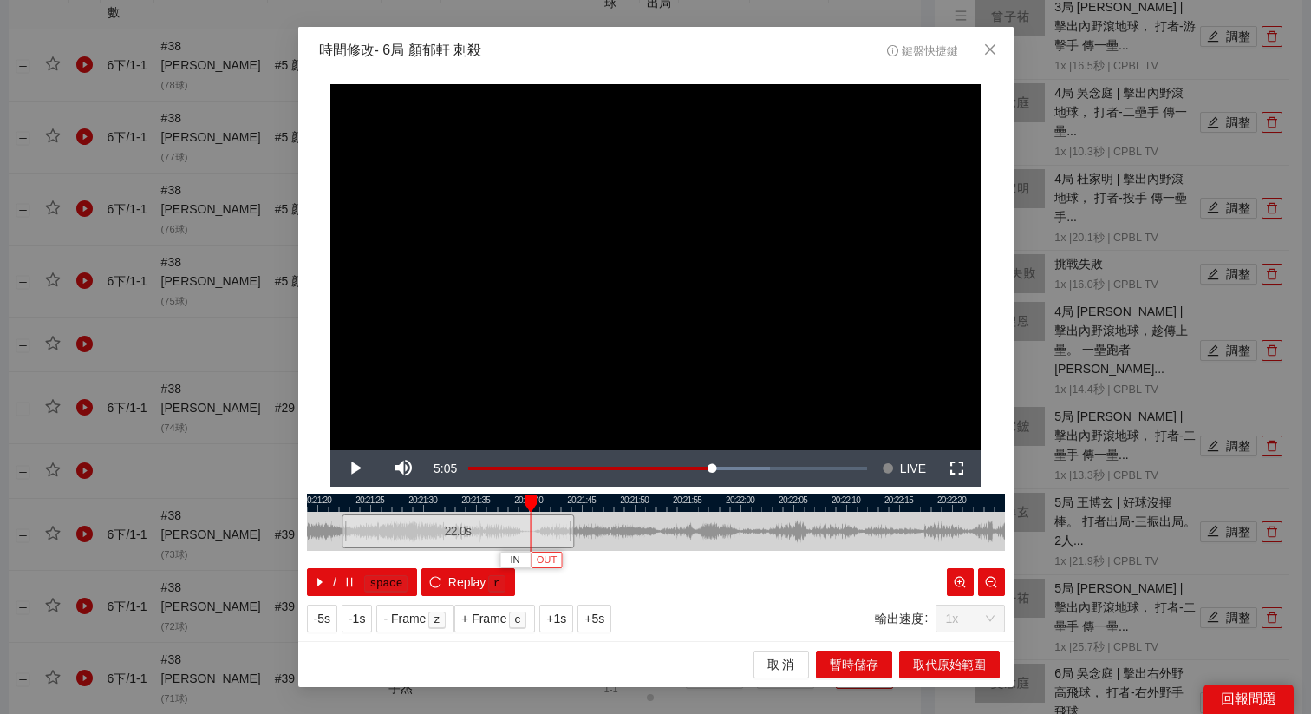
click at [554, 566] on span "OUT" at bounding box center [547, 560] width 21 height 16
click at [938, 661] on span "取代原始範圍" at bounding box center [949, 664] width 73 height 19
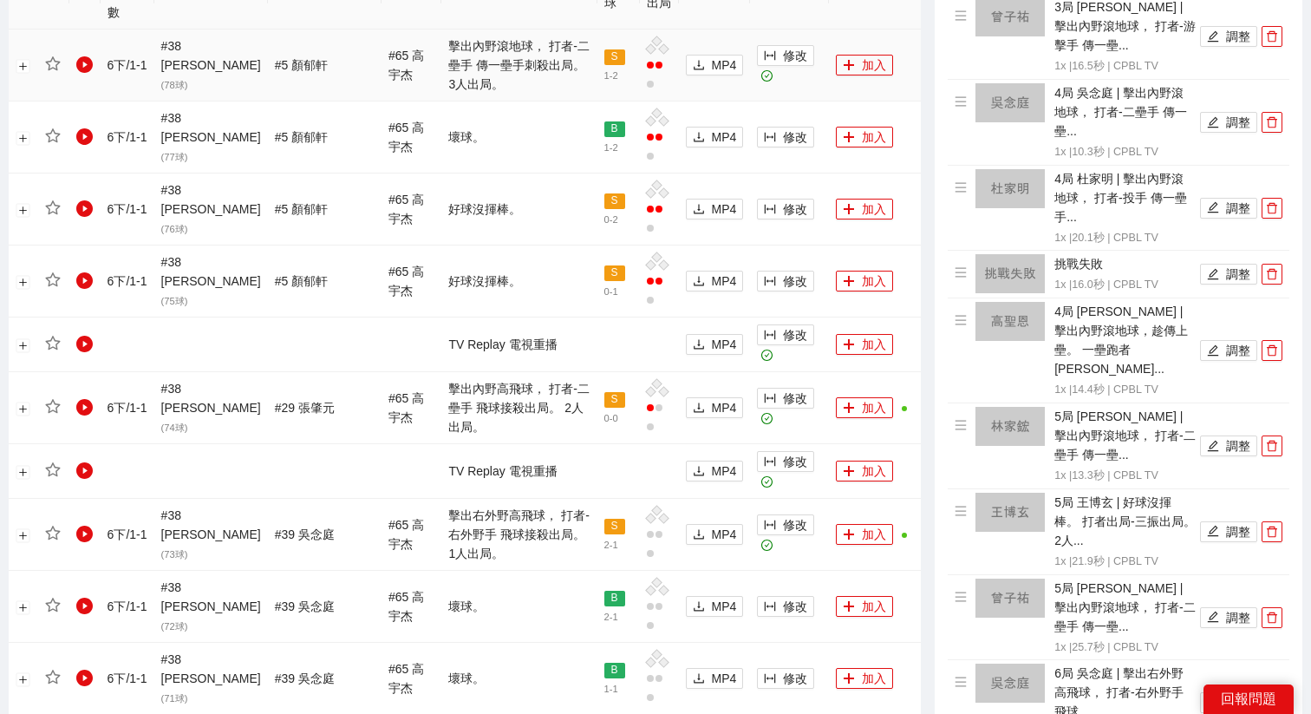
click at [866, 31] on td "加入" at bounding box center [875, 65] width 92 height 72
click at [866, 55] on button "加入" at bounding box center [864, 65] width 57 height 21
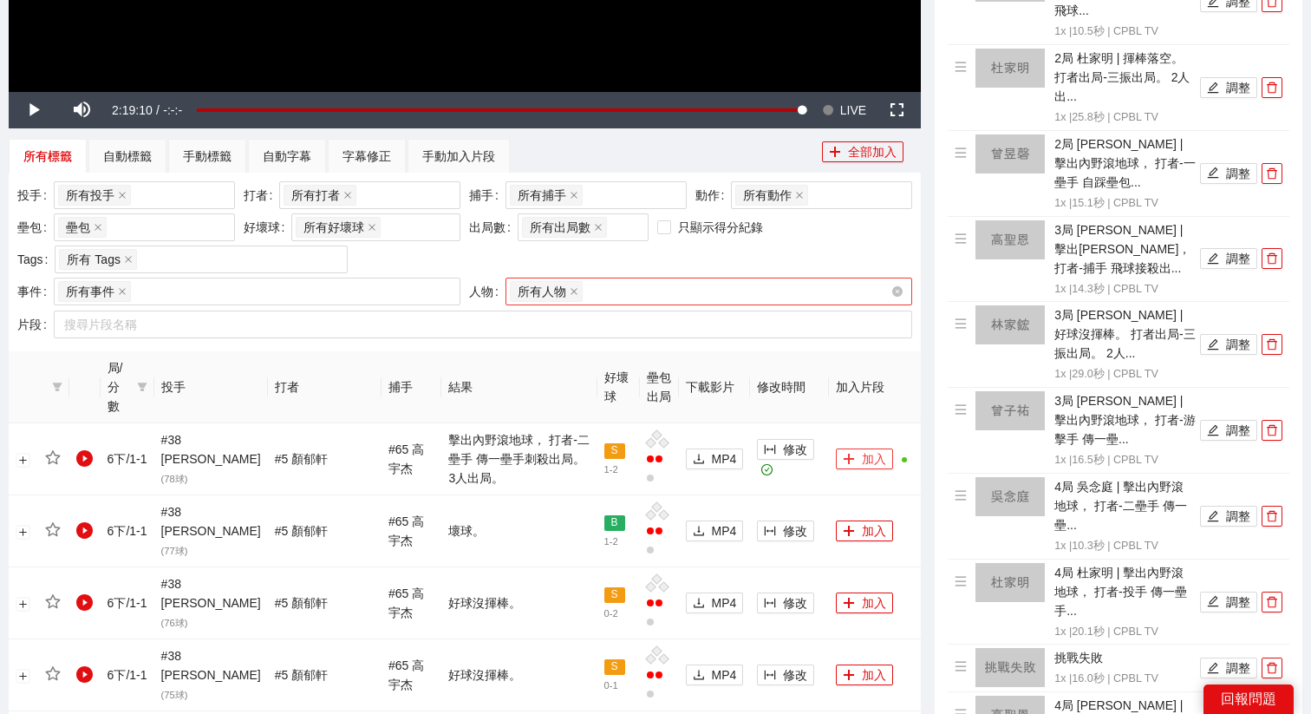
scroll to position [533, 0]
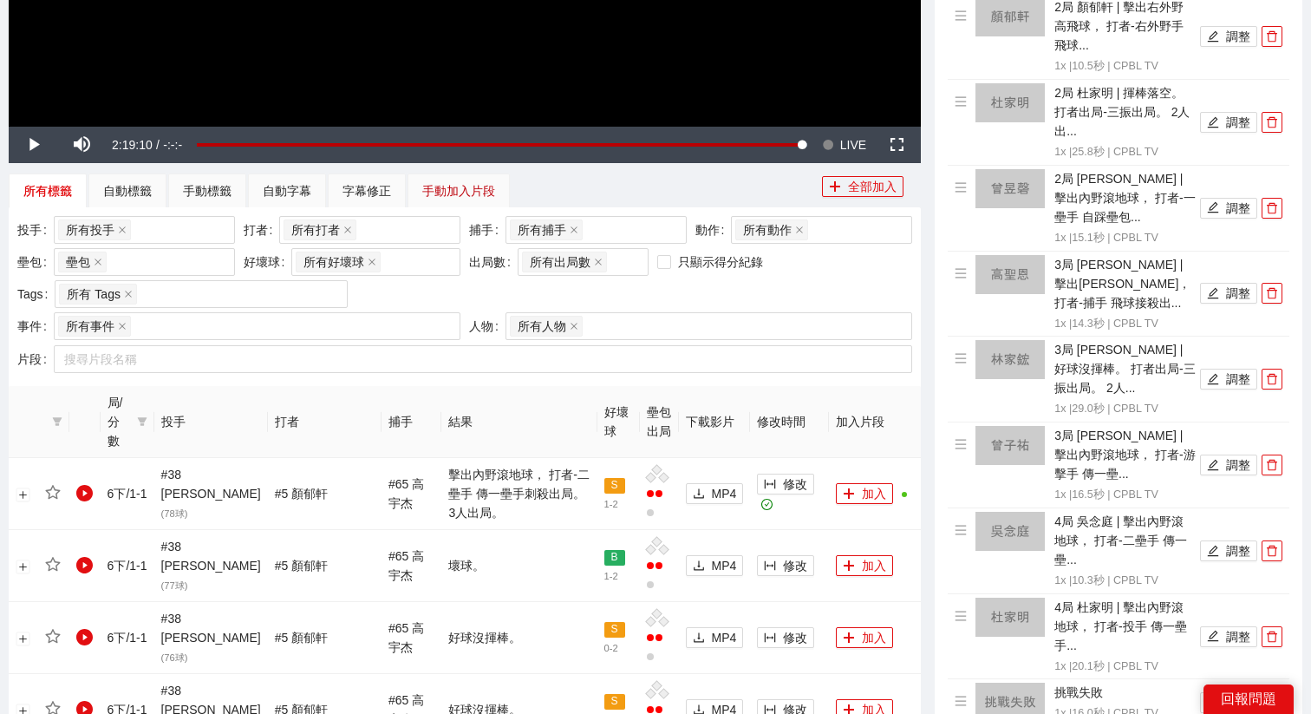
click at [460, 186] on div "手動加入片段" at bounding box center [458, 190] width 73 height 19
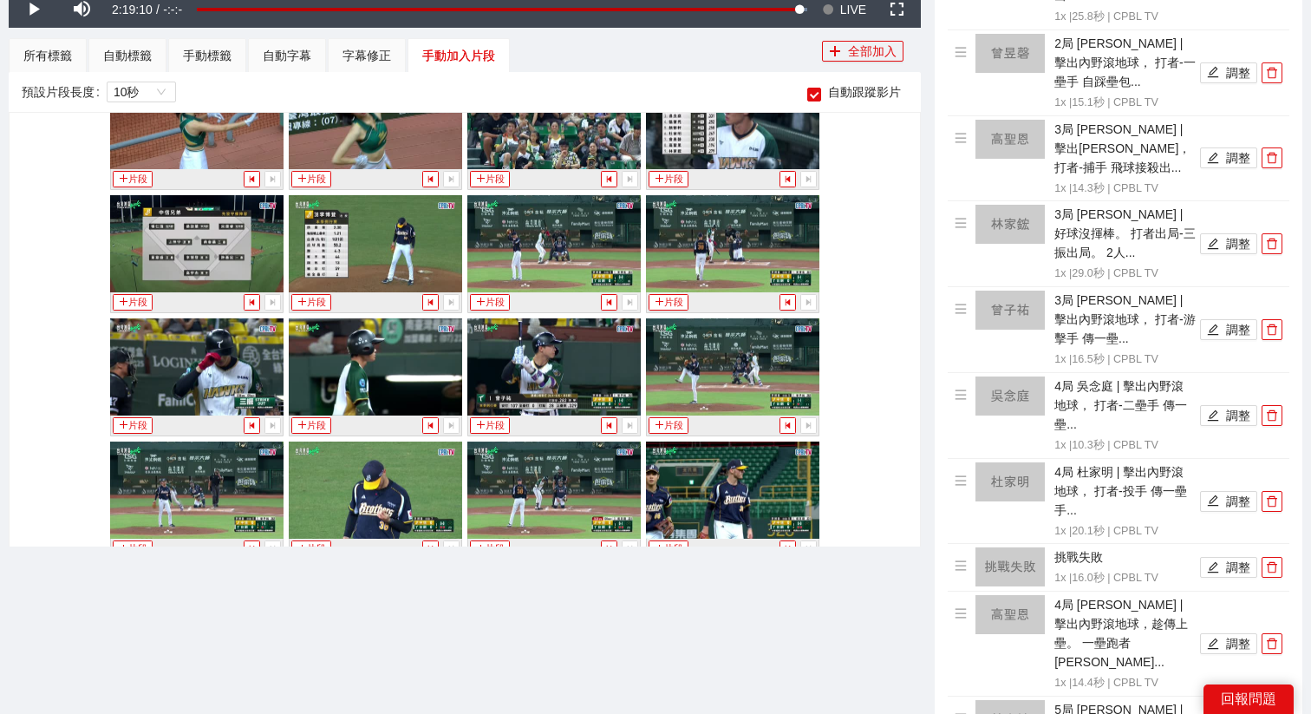
scroll to position [3548, 0]
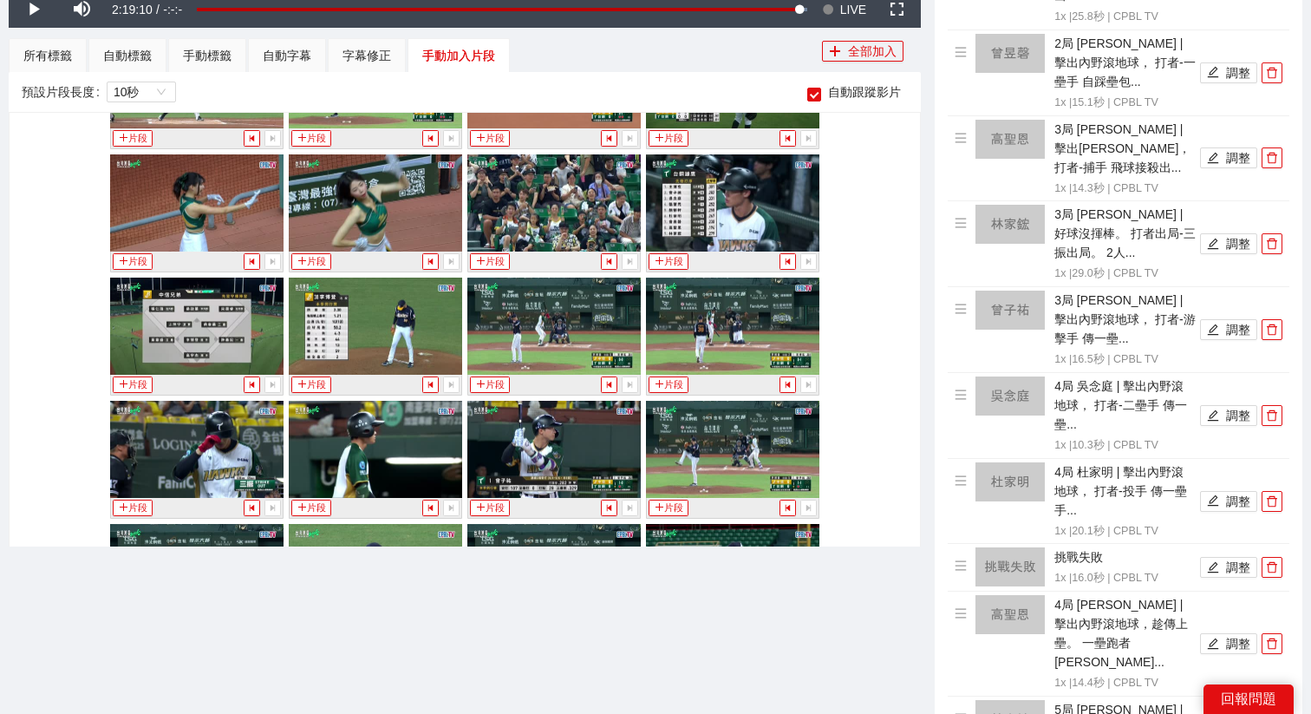
click at [388, 337] on img at bounding box center [375, 325] width 173 height 97
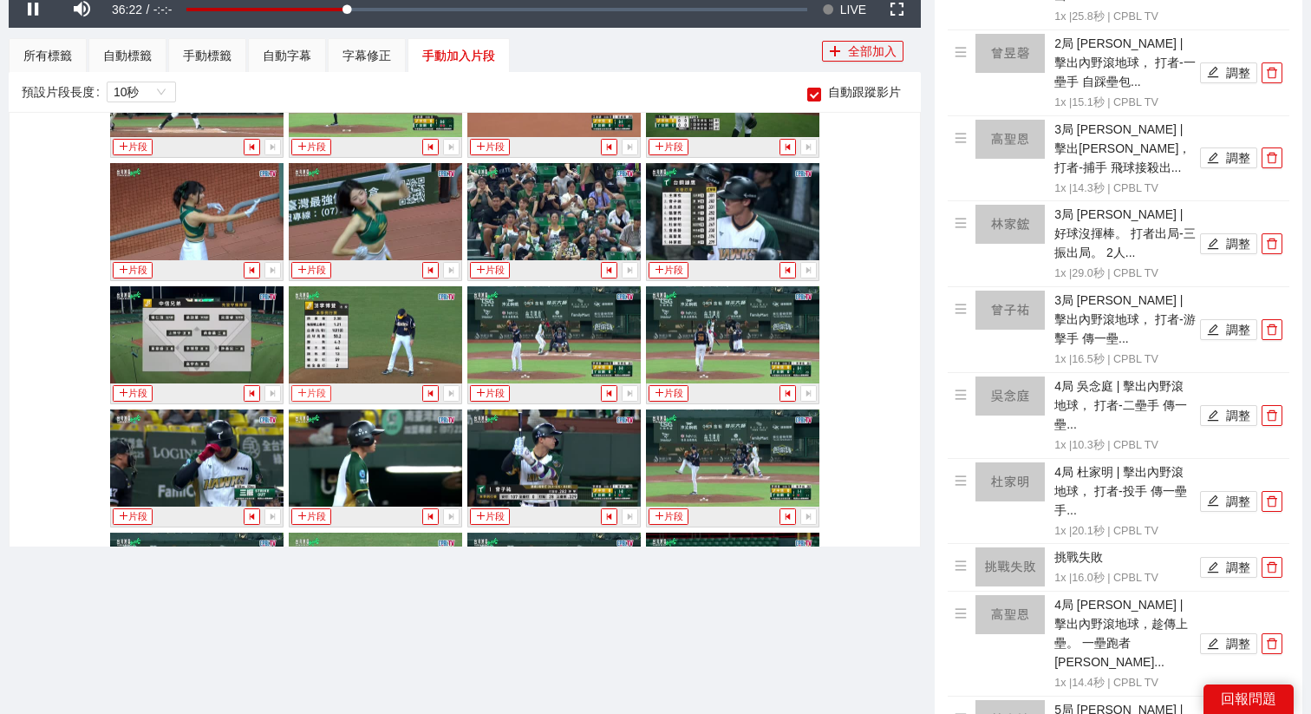
click at [315, 395] on button "片段" at bounding box center [311, 393] width 40 height 16
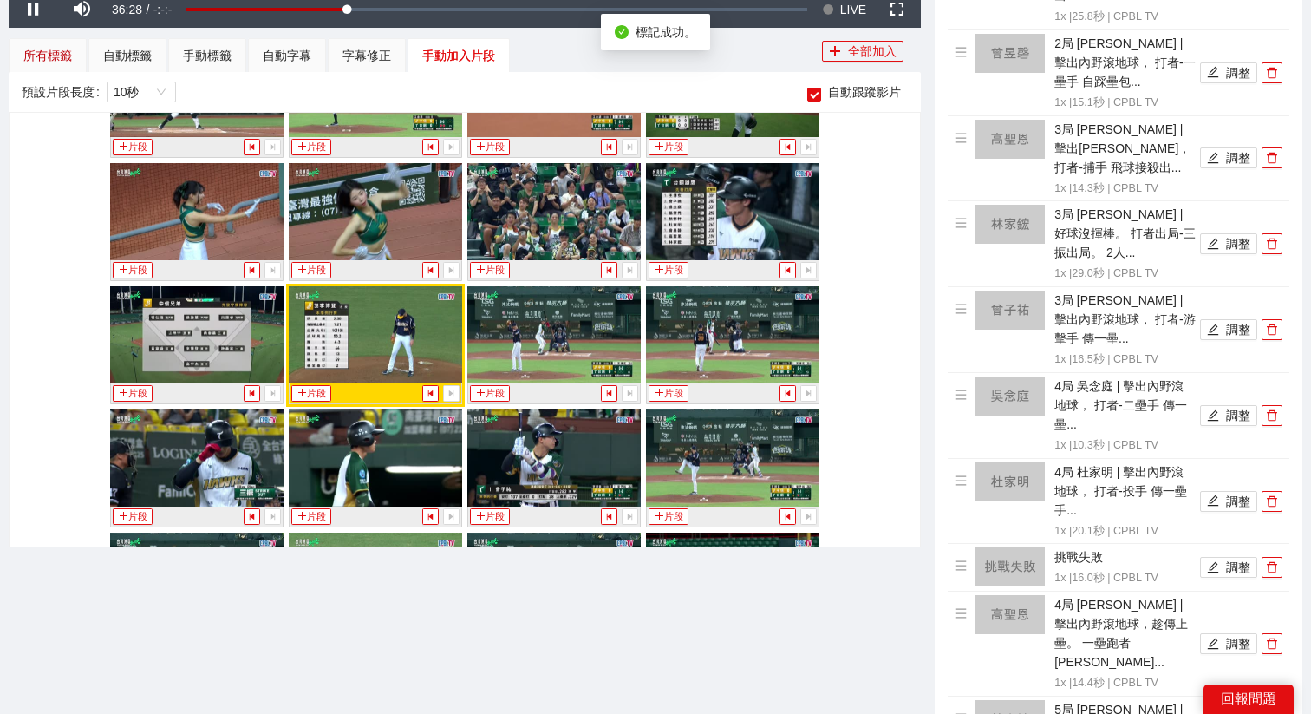
click at [42, 55] on div "所有標籤" at bounding box center [47, 55] width 49 height 19
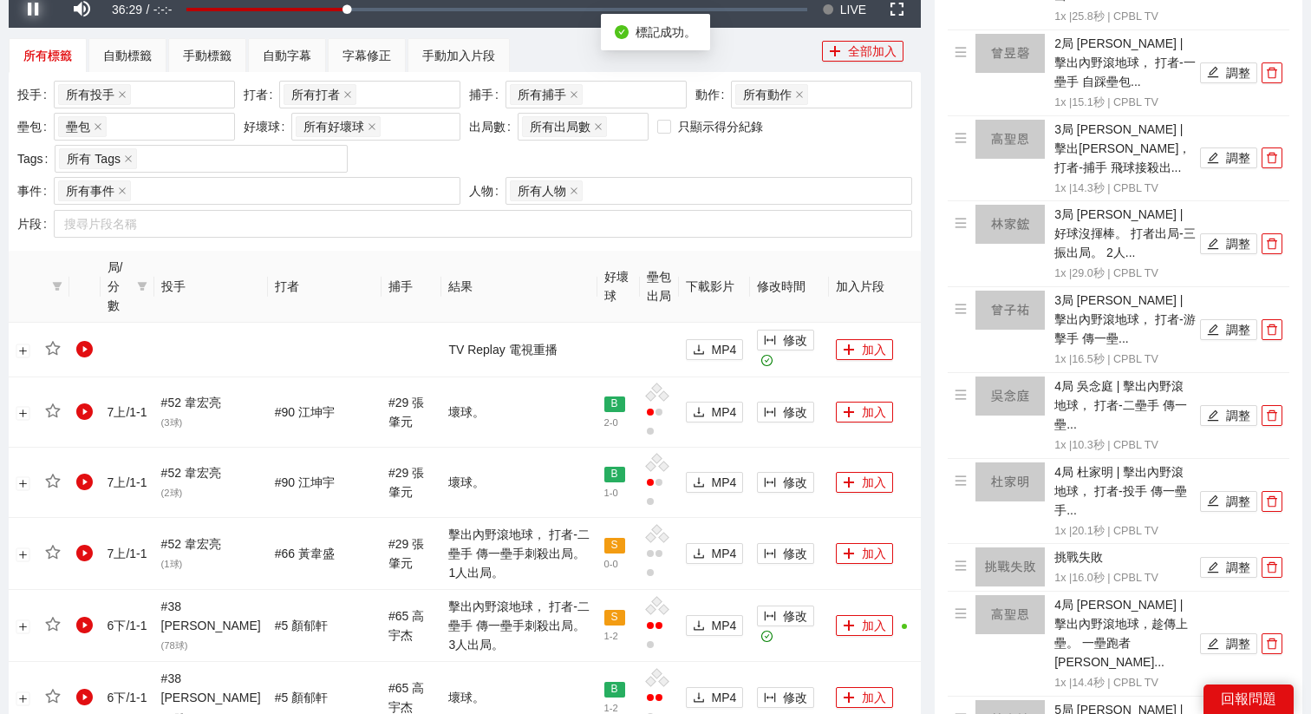
click at [28, 10] on span "Video Player" at bounding box center [33, 10] width 49 height 0
click at [208, 45] on div "手動標籤" at bounding box center [207, 55] width 78 height 35
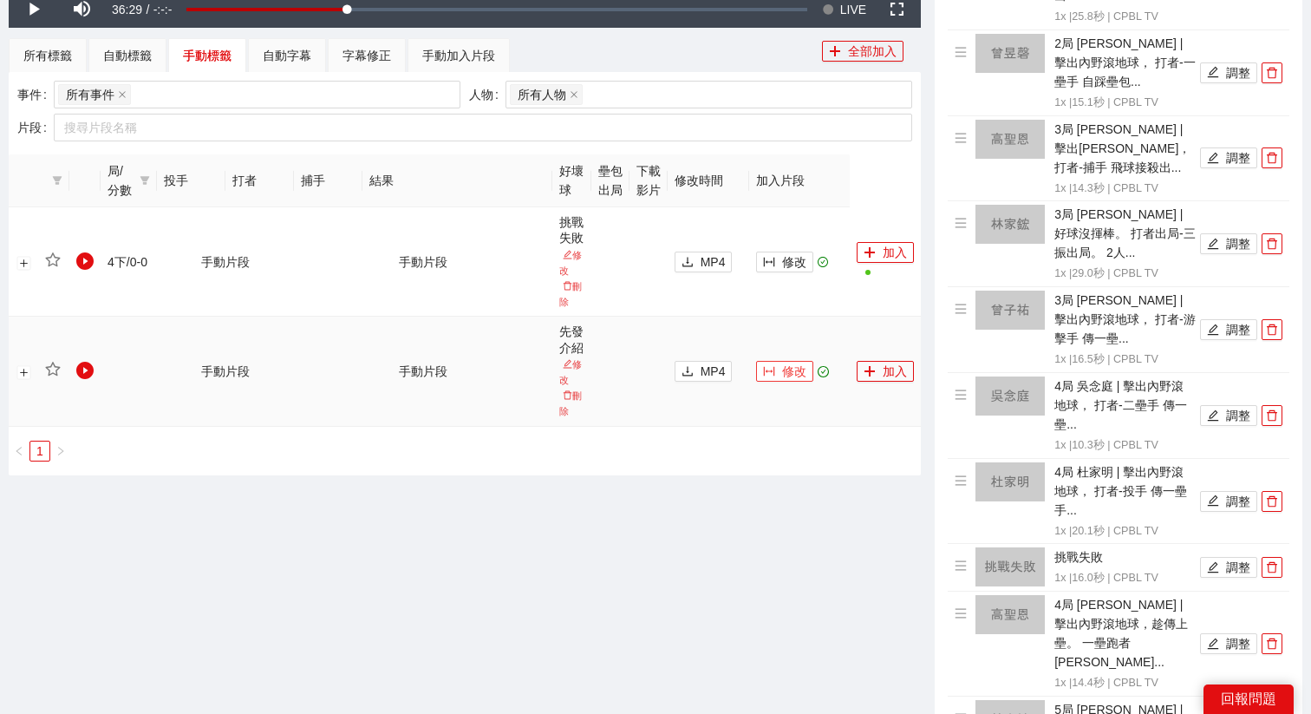
click at [794, 368] on span "修改" at bounding box center [794, 371] width 24 height 19
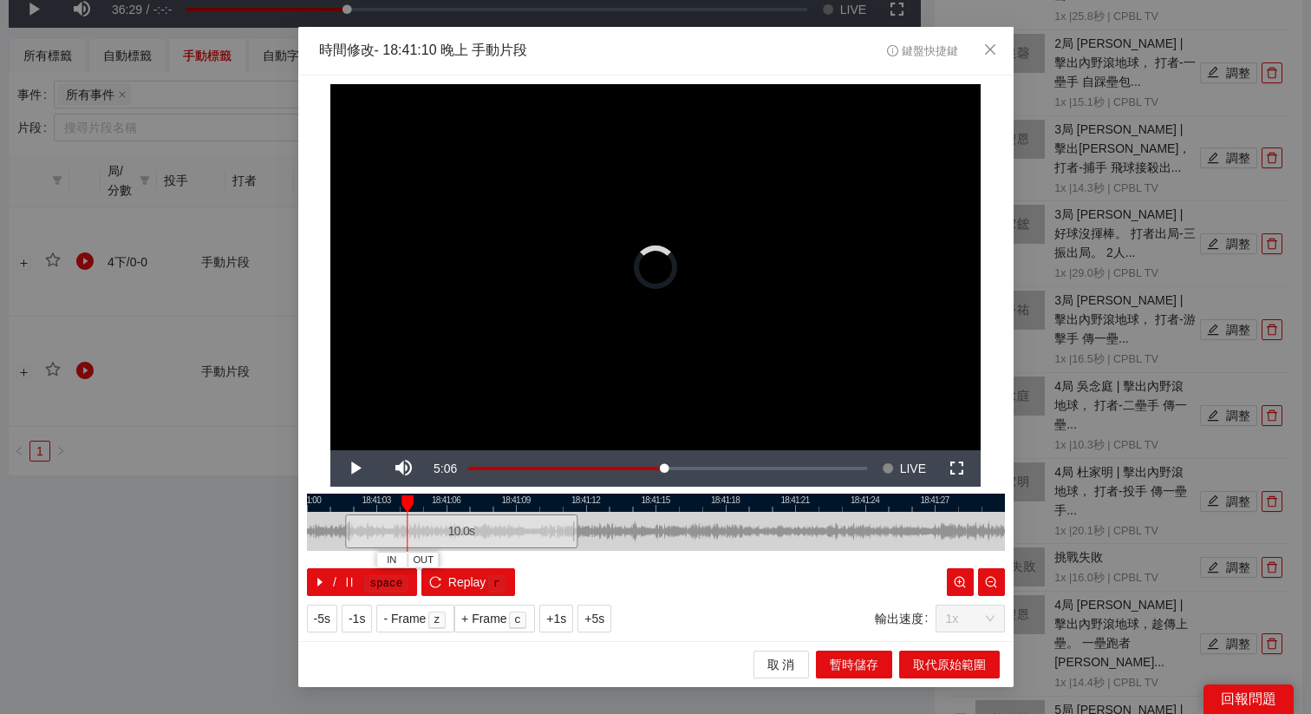
drag, startPoint x: 653, startPoint y: 538, endPoint x: 447, endPoint y: 539, distance: 206.4
click at [447, 539] on div "10.0 s" at bounding box center [461, 531] width 232 height 34
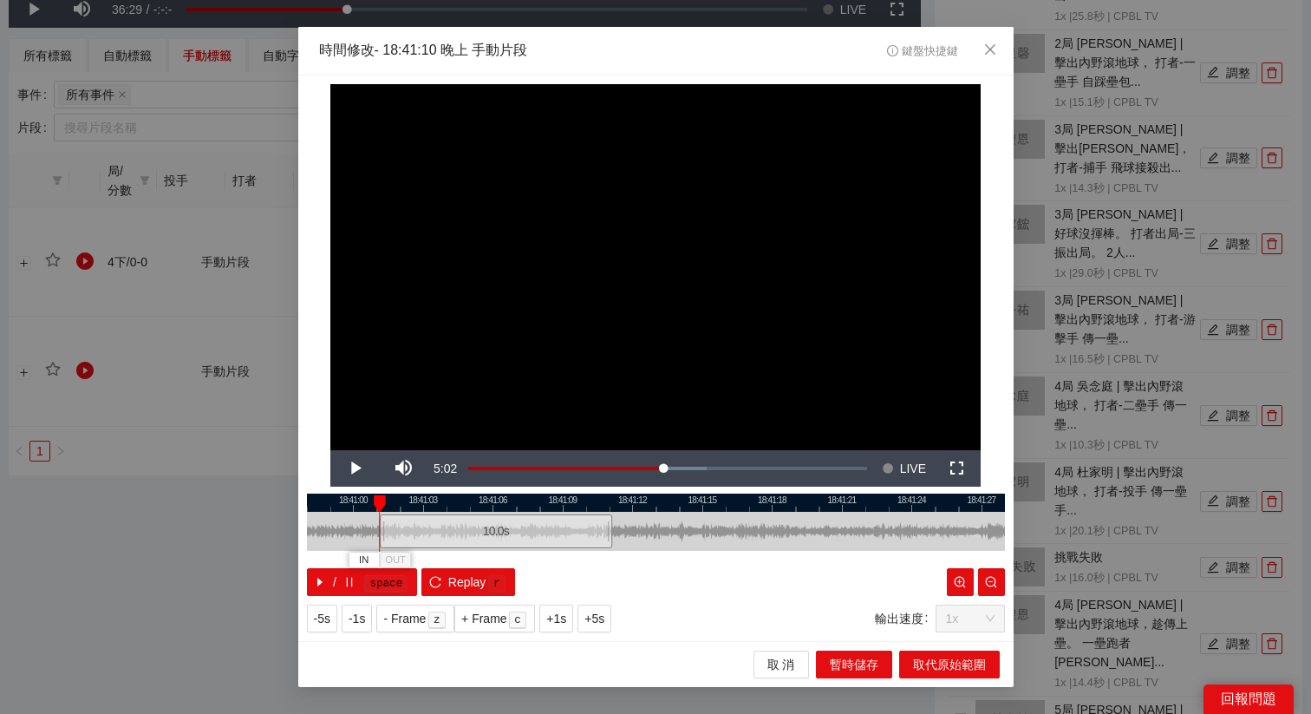
drag, startPoint x: 479, startPoint y: 500, endPoint x: 559, endPoint y: 512, distance: 80.6
click at [559, 512] on div "18:40:57 18:41:00 18:41:03 18:41:06 18:41:09 18:41:12 18:41:15 18:41:18 18:41:2…" at bounding box center [656, 544] width 698 height 102
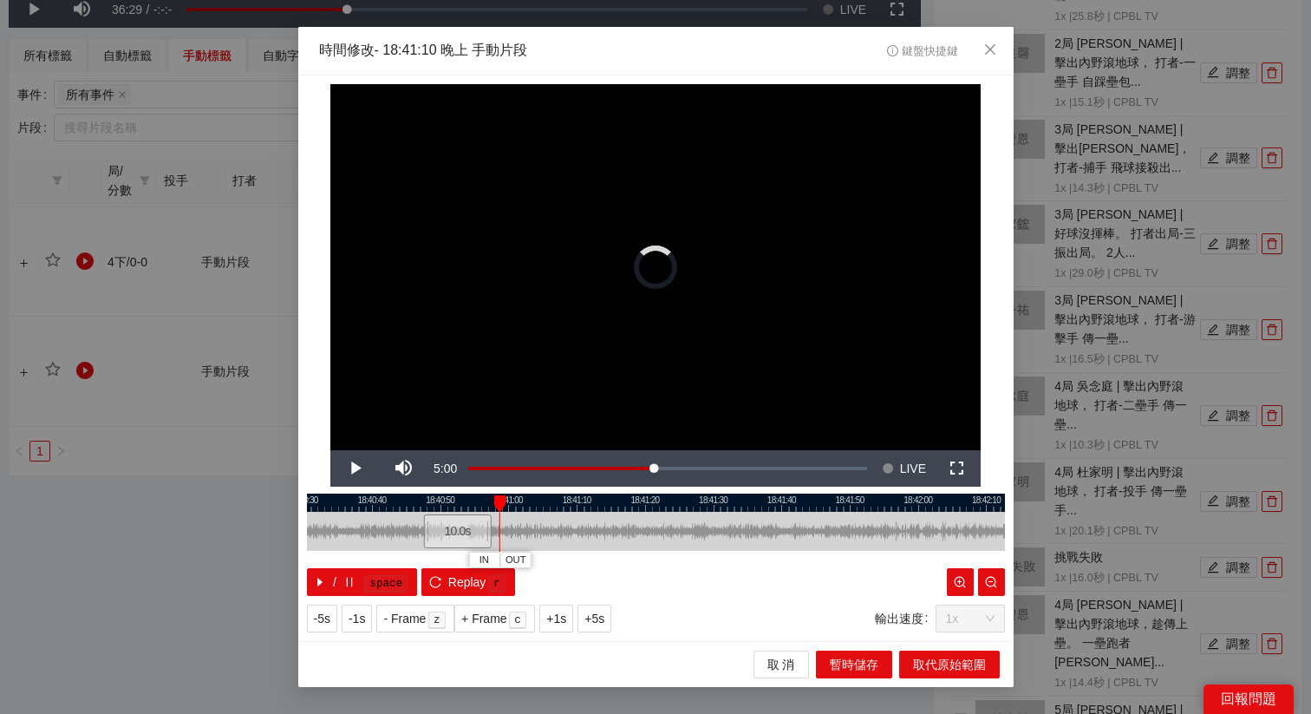
drag, startPoint x: 551, startPoint y: 520, endPoint x: 459, endPoint y: 517, distance: 92.8
click at [459, 517] on div "10.0 s" at bounding box center [457, 531] width 68 height 34
drag, startPoint x: 453, startPoint y: 518, endPoint x: 496, endPoint y: 527, distance: 44.2
click at [497, 527] on div "10.0 s" at bounding box center [501, 531] width 68 height 34
click at [492, 527] on div "10.0 s" at bounding box center [501, 531] width 68 height 34
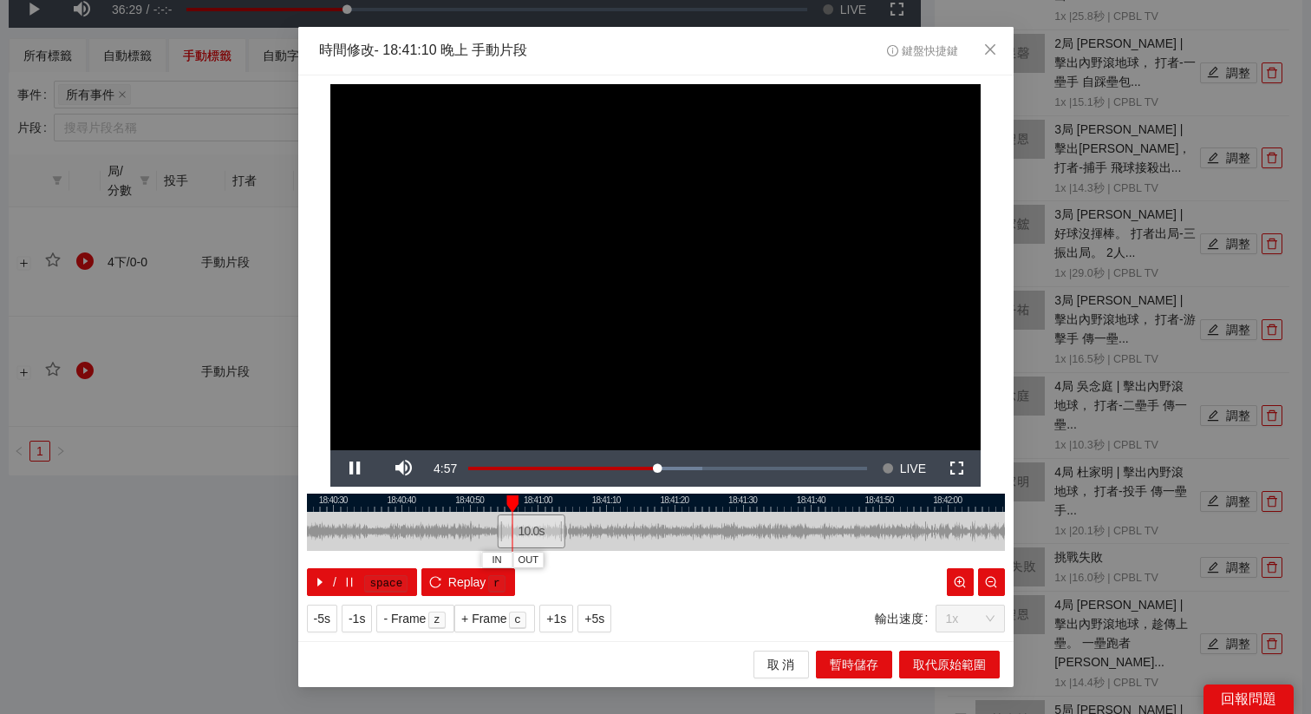
drag, startPoint x: 598, startPoint y: 500, endPoint x: 633, endPoint y: 502, distance: 34.7
click at [632, 501] on div at bounding box center [685, 502] width 698 height 18
click at [470, 587] on span "Replay" at bounding box center [467, 581] width 38 height 19
click at [602, 616] on span "+5s" at bounding box center [594, 618] width 20 height 19
click at [498, 499] on div at bounding box center [656, 502] width 698 height 18
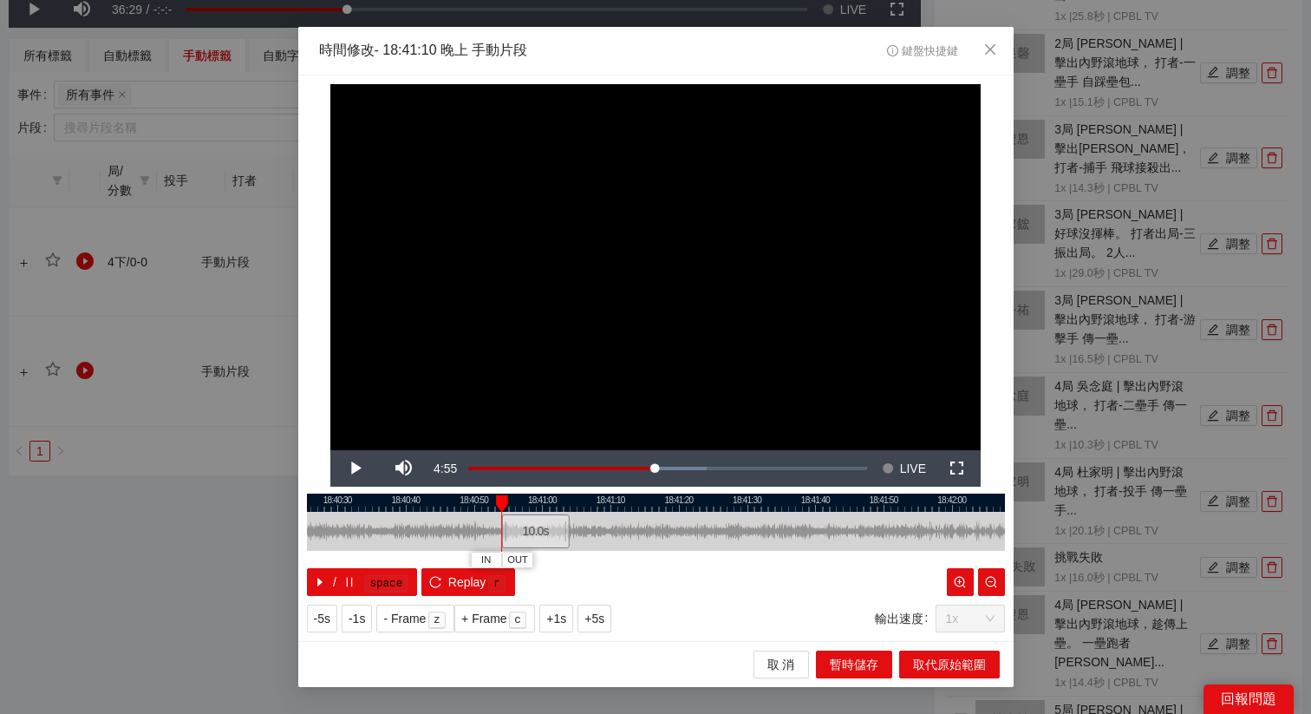
click at [498, 499] on div at bounding box center [502, 503] width 12 height 17
click at [490, 499] on div at bounding box center [494, 503] width 12 height 17
click at [491, 558] on button "IN" at bounding box center [483, 559] width 31 height 16
click at [471, 578] on span "Replay" at bounding box center [467, 581] width 38 height 19
click at [602, 616] on span "+5s" at bounding box center [594, 618] width 20 height 19
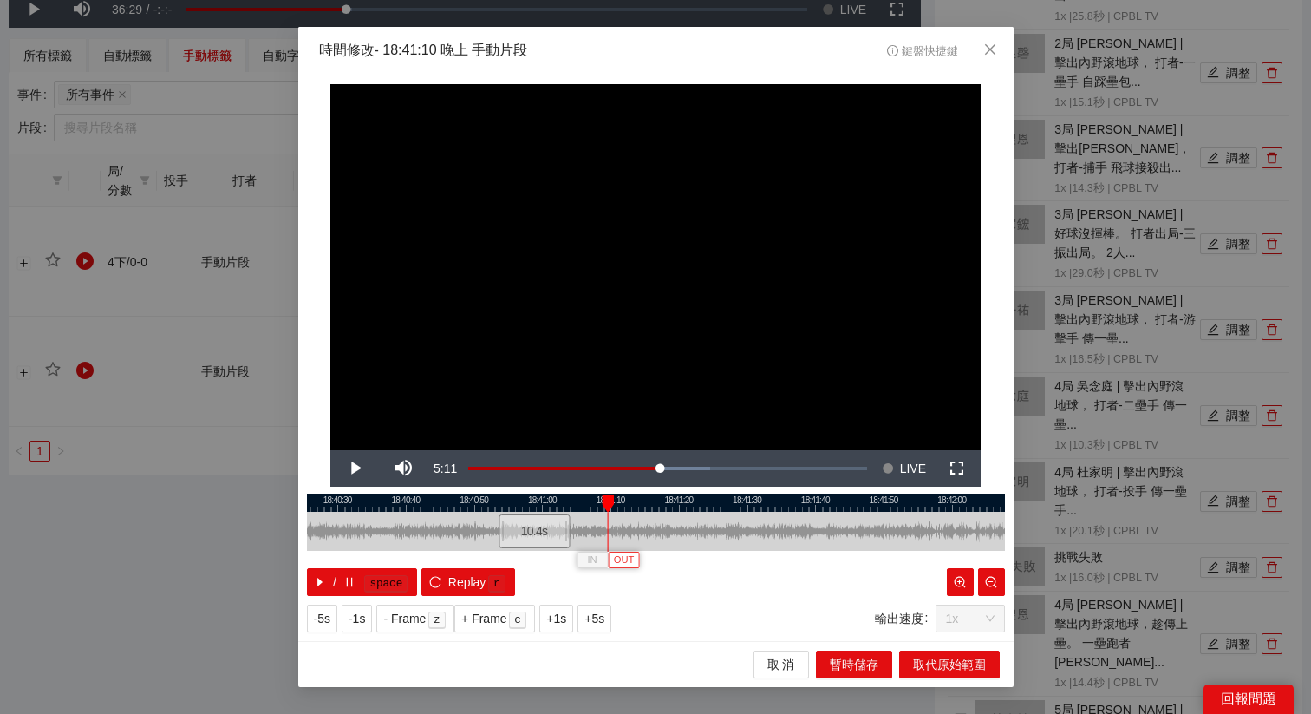
click at [627, 561] on span "OUT" at bounding box center [624, 560] width 21 height 16
click at [950, 669] on span "取代原始範圍" at bounding box center [949, 664] width 73 height 19
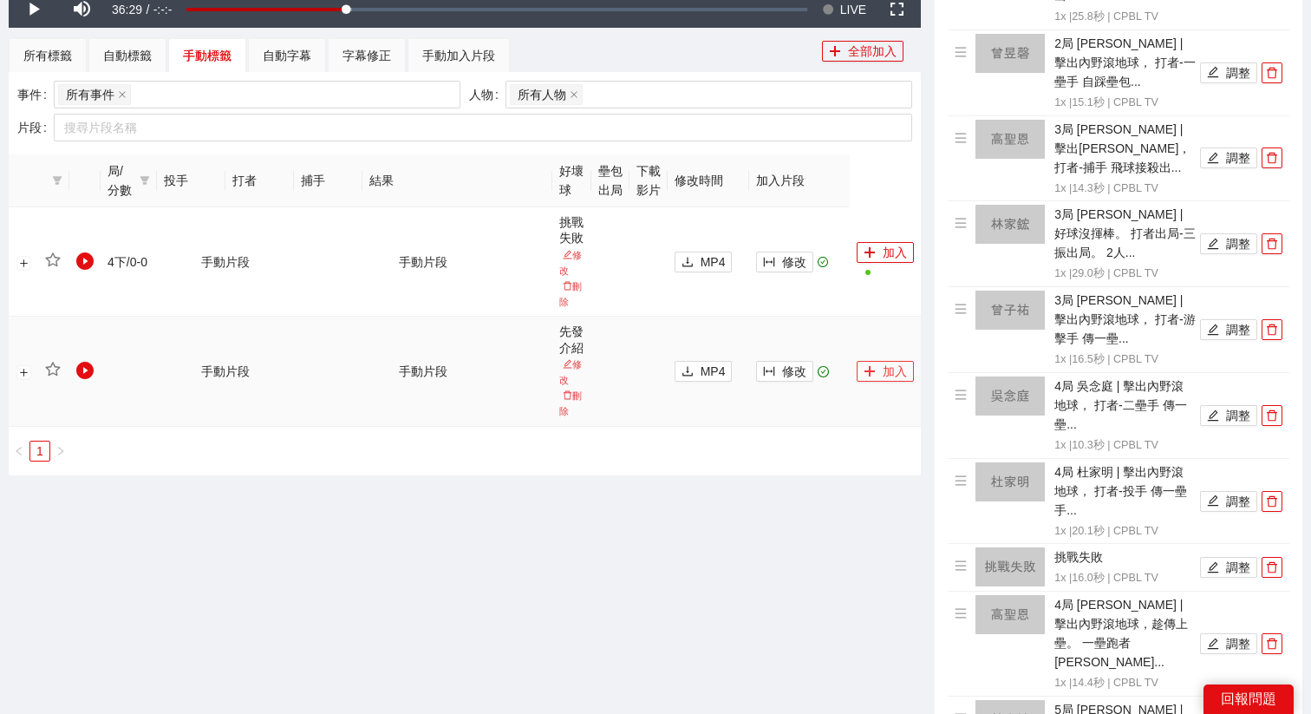
click at [884, 366] on button "加入" at bounding box center [885, 371] width 57 height 21
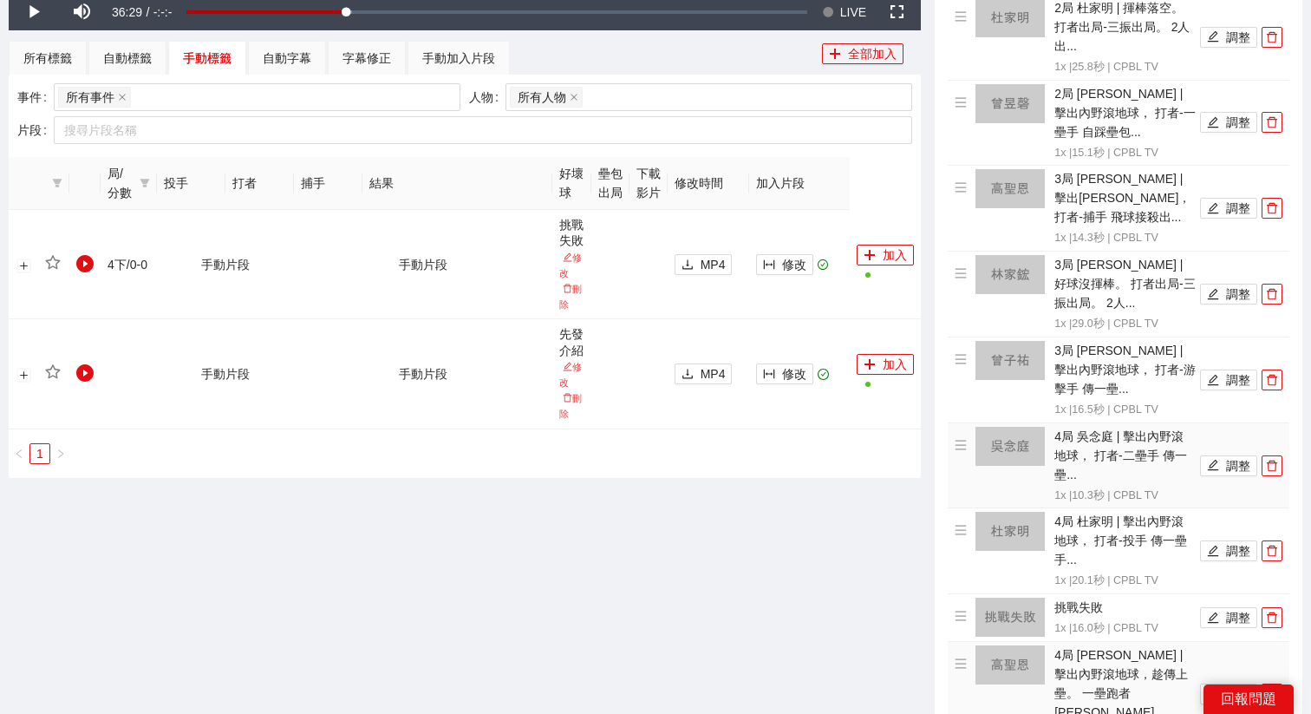
scroll to position [181, 0]
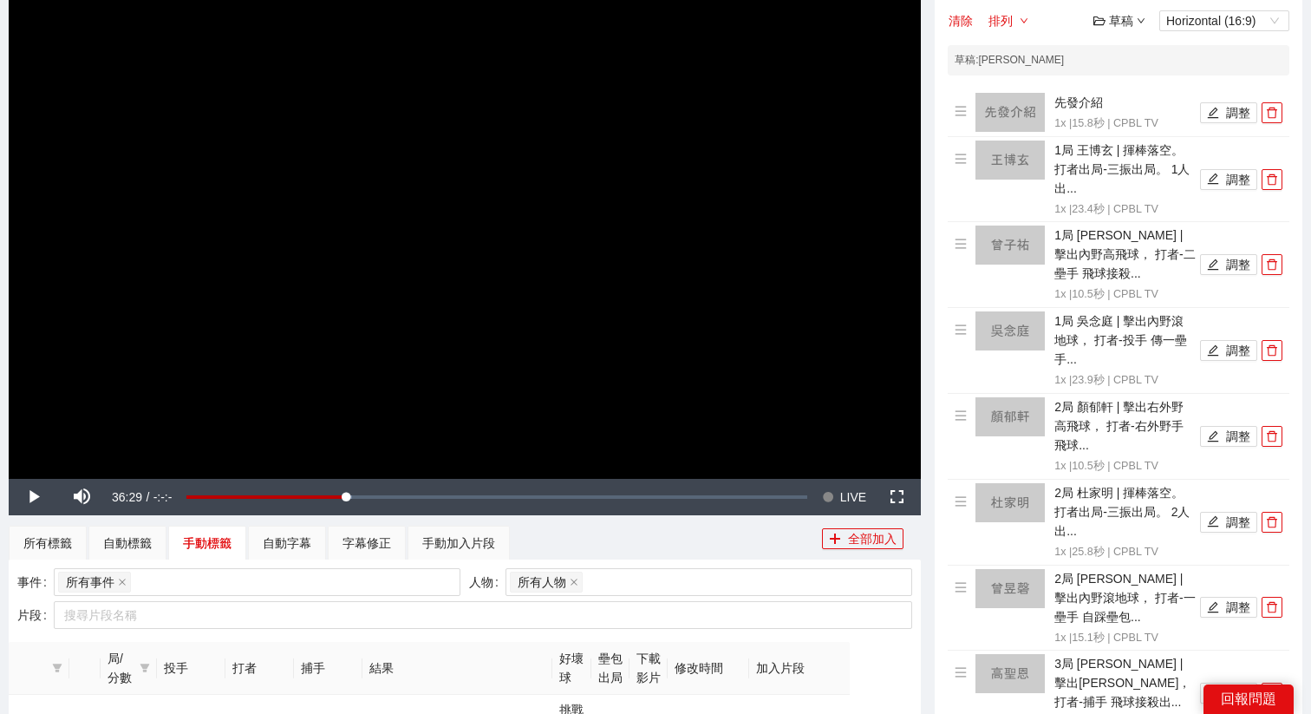
click at [1111, 13] on div "草稿" at bounding box center [1119, 20] width 52 height 19
click at [1133, 86] on link "儲存" at bounding box center [1124, 87] width 40 height 14
click at [592, 323] on video "Video Player" at bounding box center [465, 221] width 912 height 513
click at [835, 495] on button "Seek to live, currently behind live LIVE" at bounding box center [844, 497] width 56 height 36
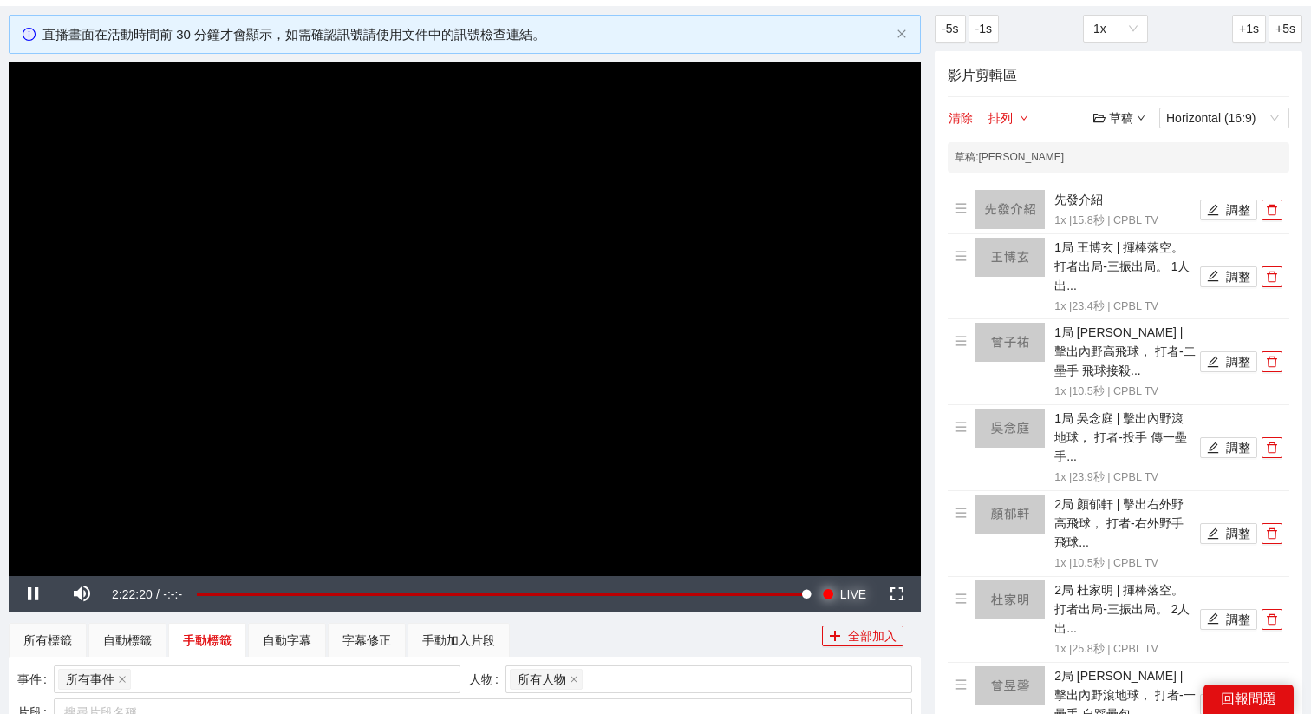
scroll to position [77, 0]
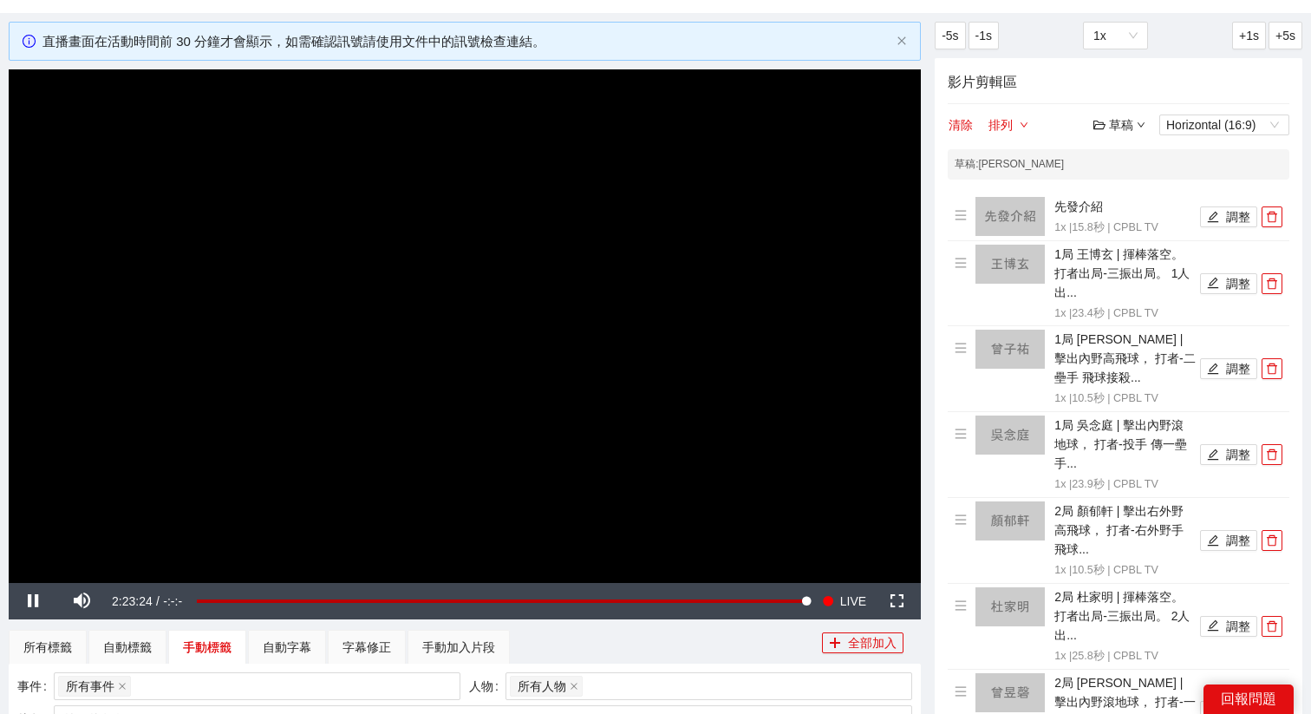
click at [1116, 117] on div "草稿" at bounding box center [1119, 124] width 52 height 19
click at [1127, 187] on link "儲存" at bounding box center [1124, 191] width 40 height 14
click at [1119, 123] on div "草稿" at bounding box center [1119, 124] width 52 height 19
click at [1140, 255] on link "退出" at bounding box center [1124, 254] width 40 height 14
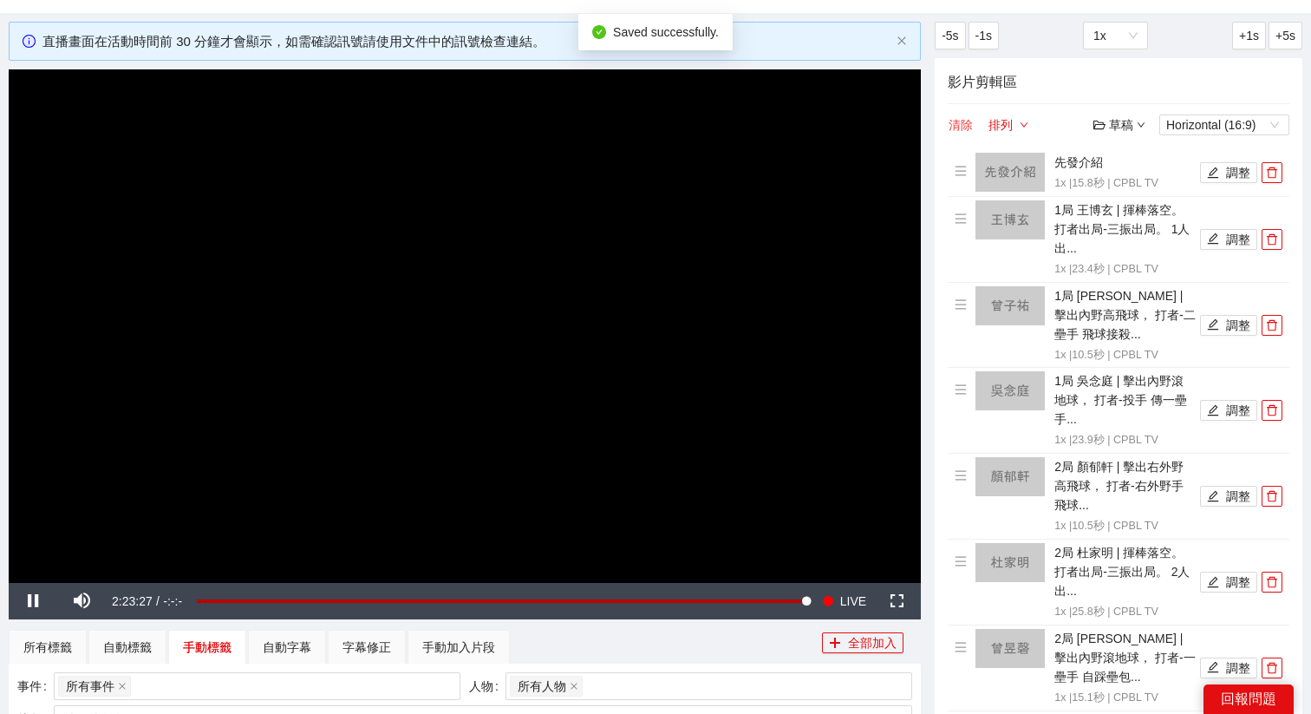
click at [951, 128] on button "清除" at bounding box center [961, 124] width 26 height 21
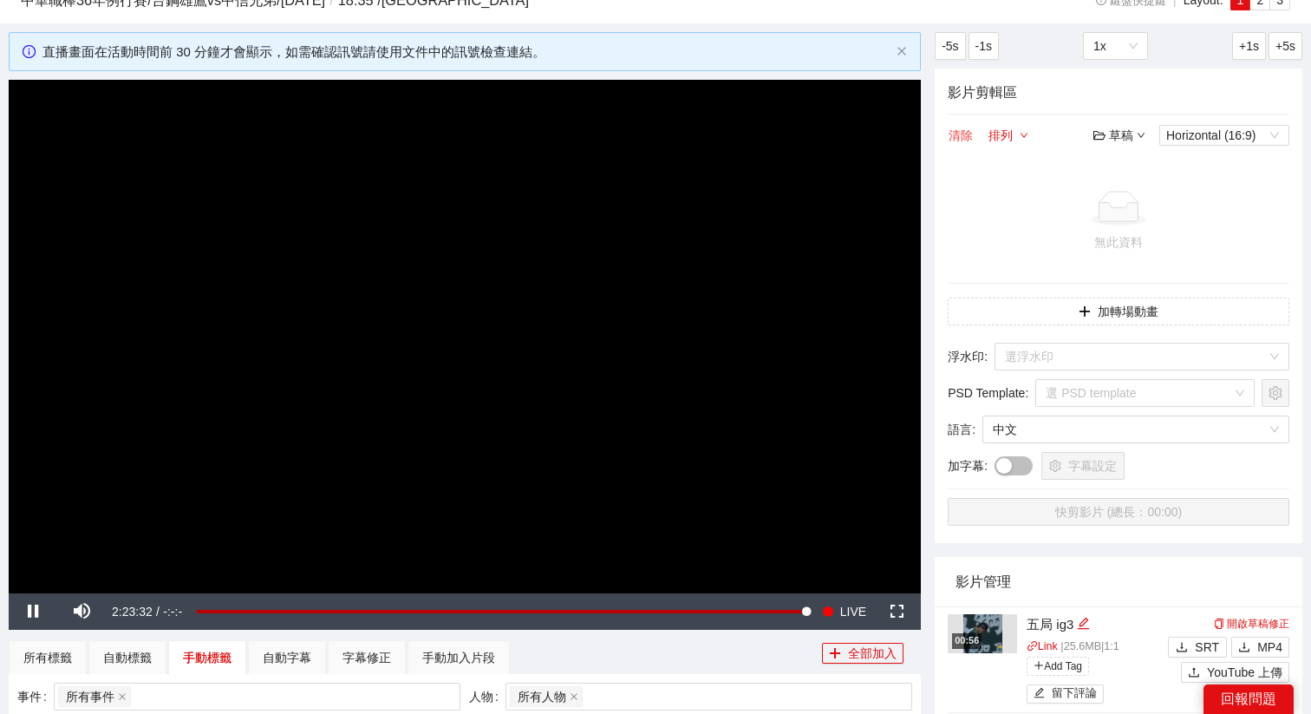
scroll to position [63, 0]
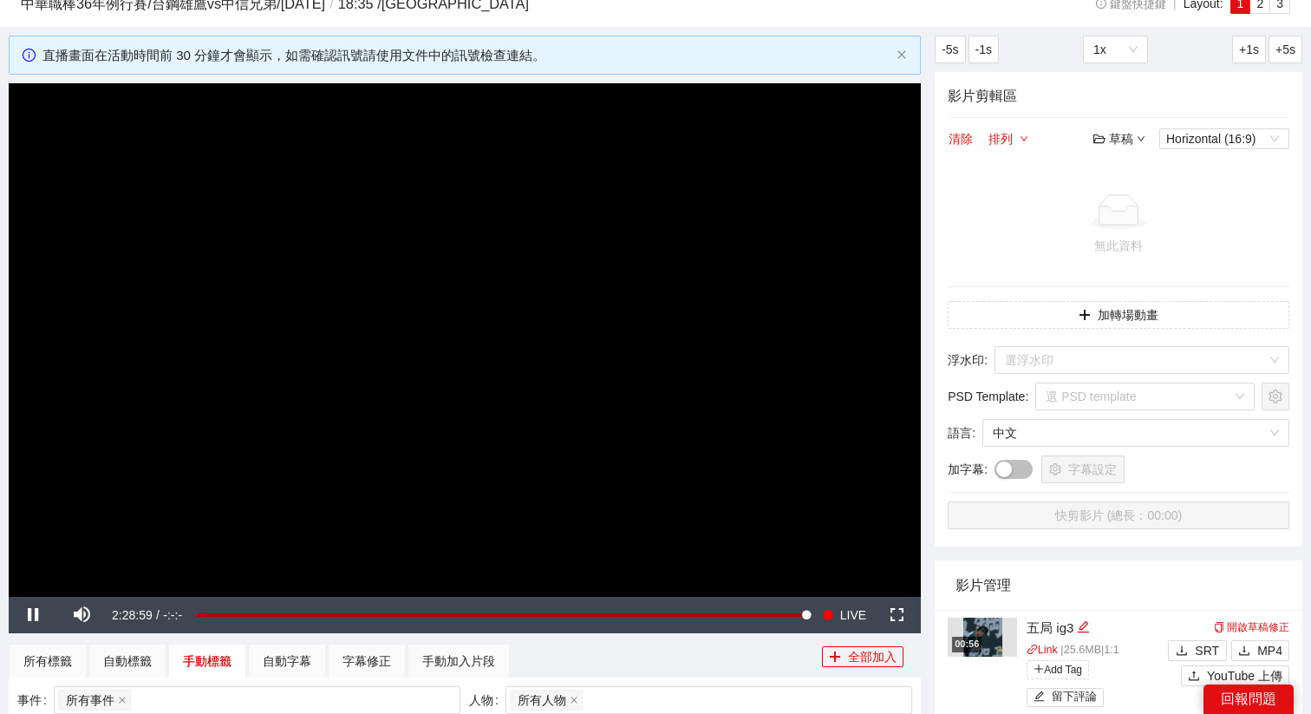
click at [1112, 131] on div "草稿" at bounding box center [1119, 138] width 52 height 19
click at [1119, 165] on link "開啟" at bounding box center [1124, 169] width 40 height 14
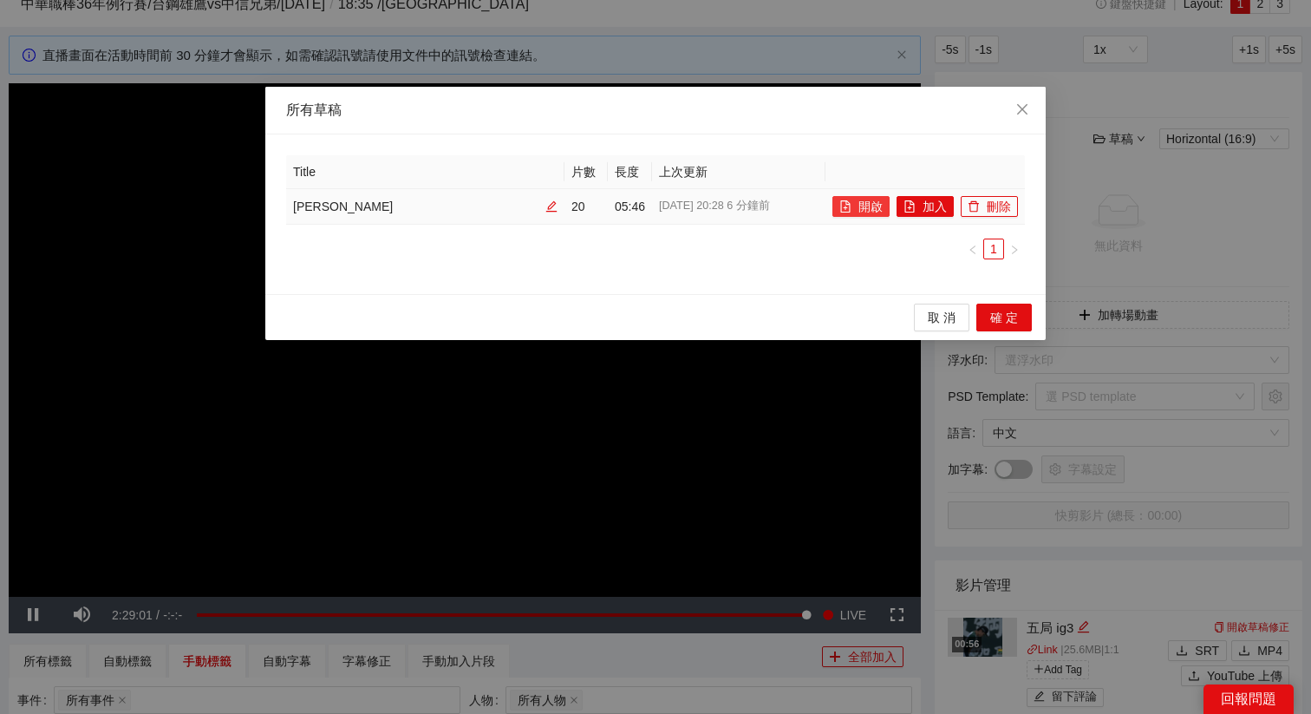
click at [858, 206] on button "開啟" at bounding box center [860, 206] width 57 height 21
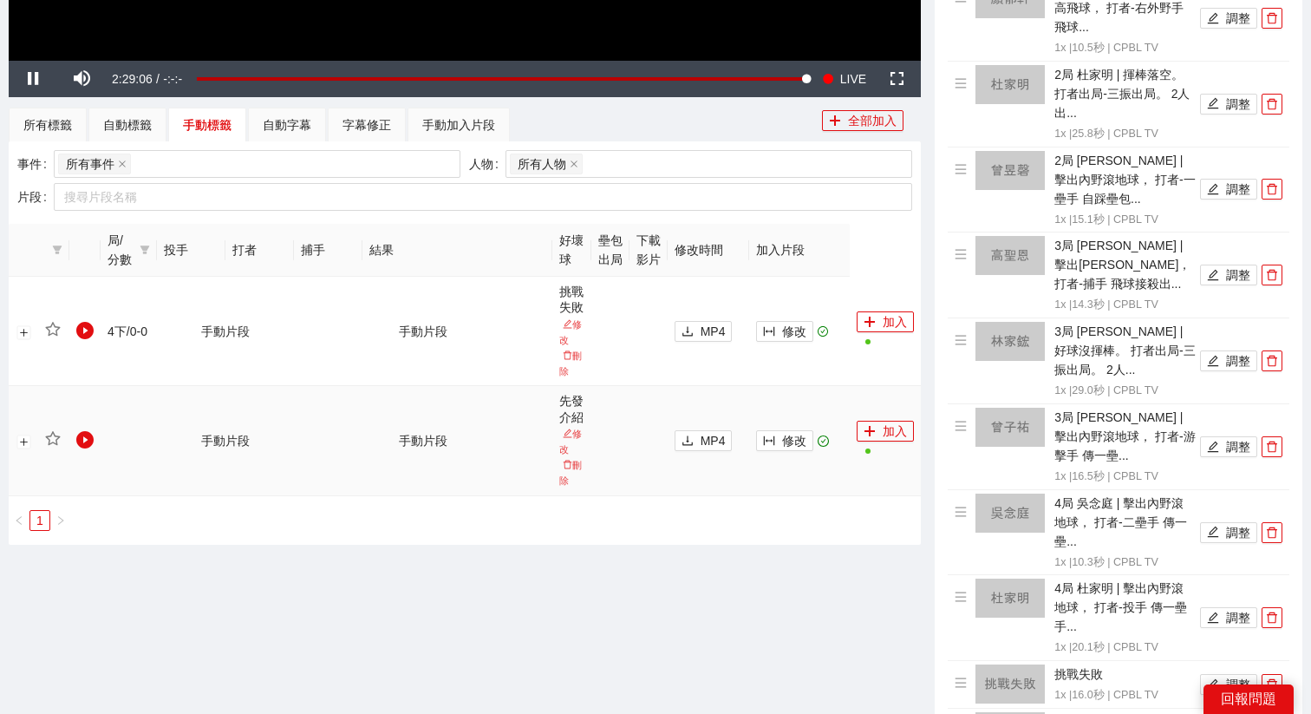
scroll to position [521, 0]
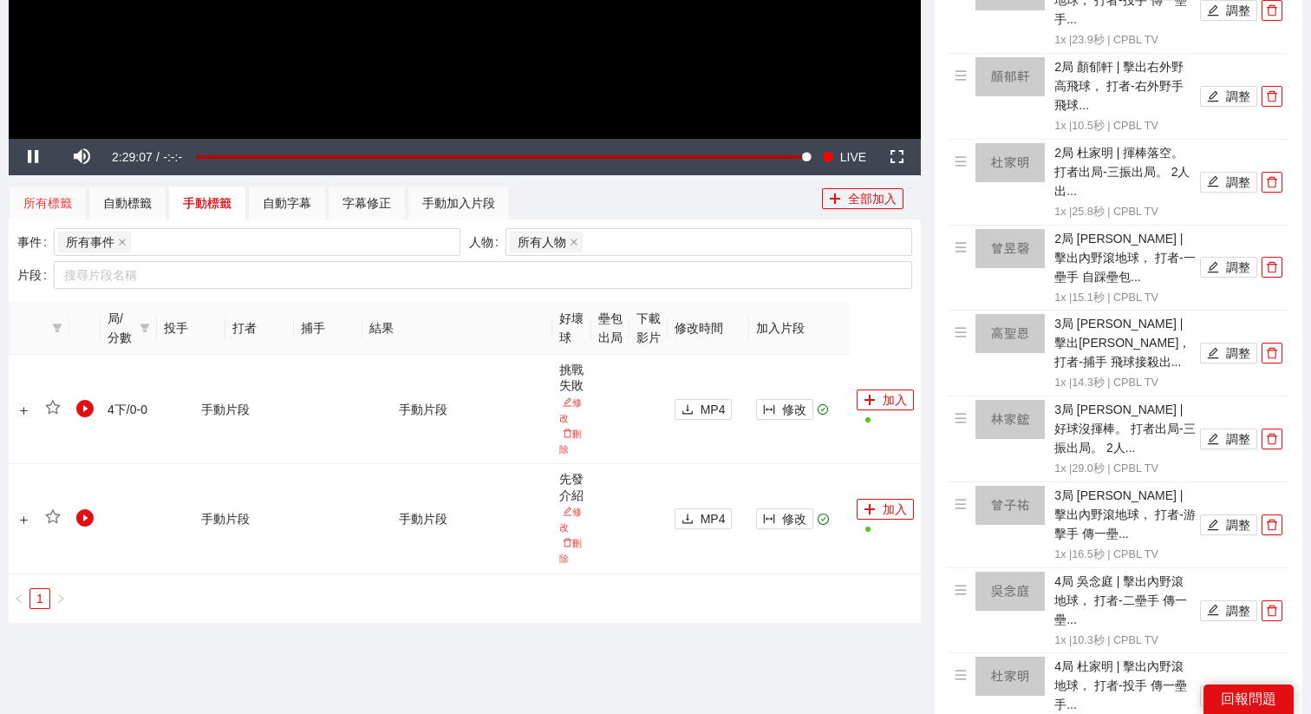
click at [56, 191] on div "所有標籤" at bounding box center [48, 203] width 78 height 35
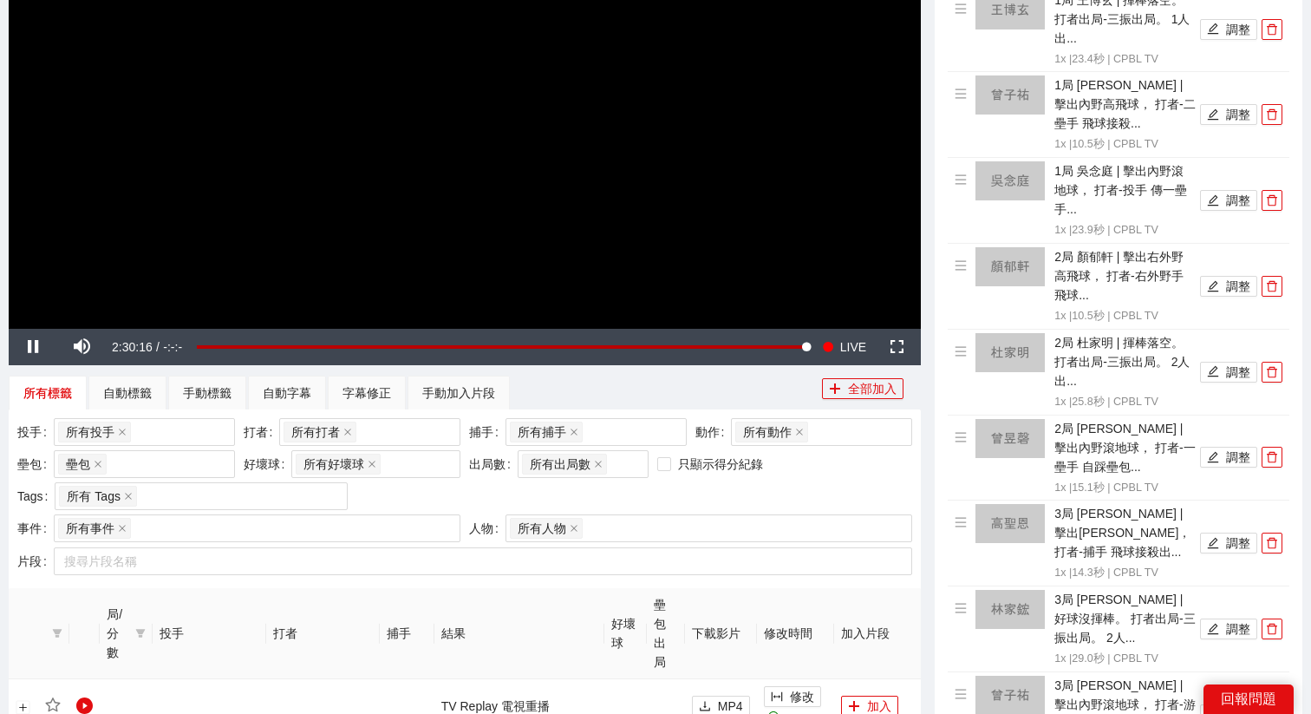
scroll to position [363, 0]
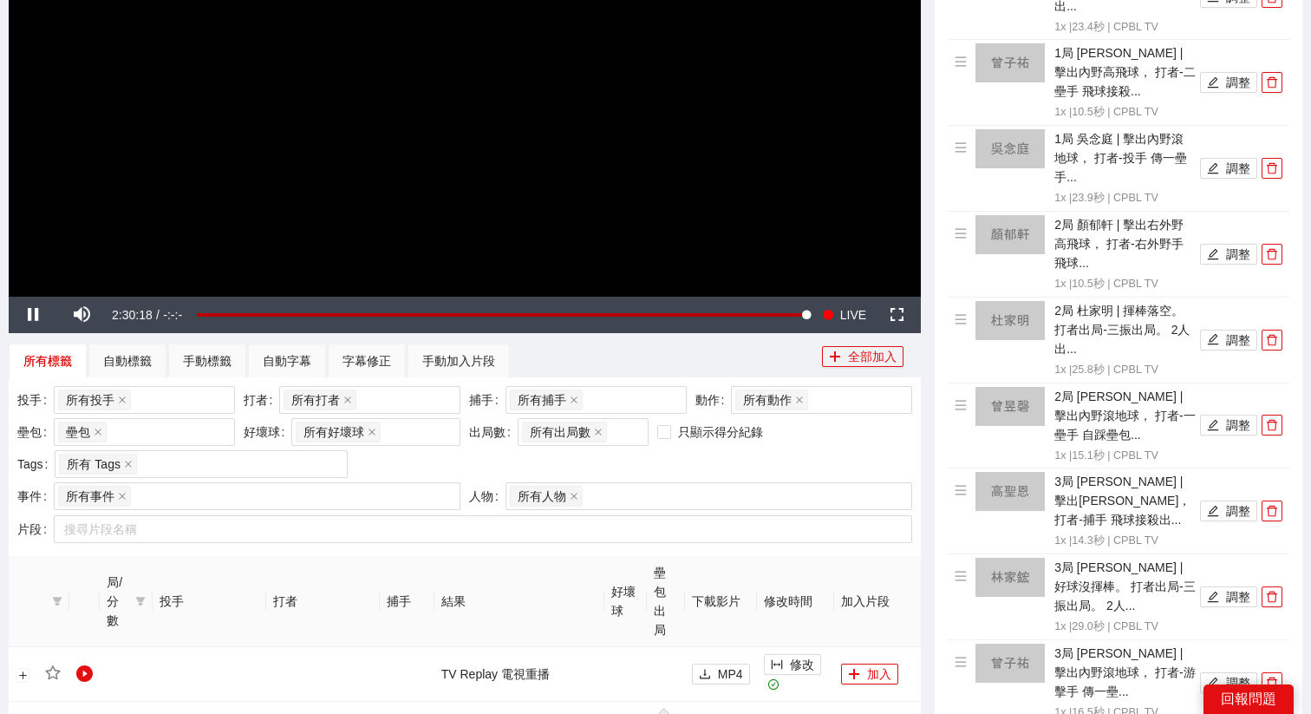
click at [568, 147] on video "Video Player" at bounding box center [465, 39] width 912 height 513
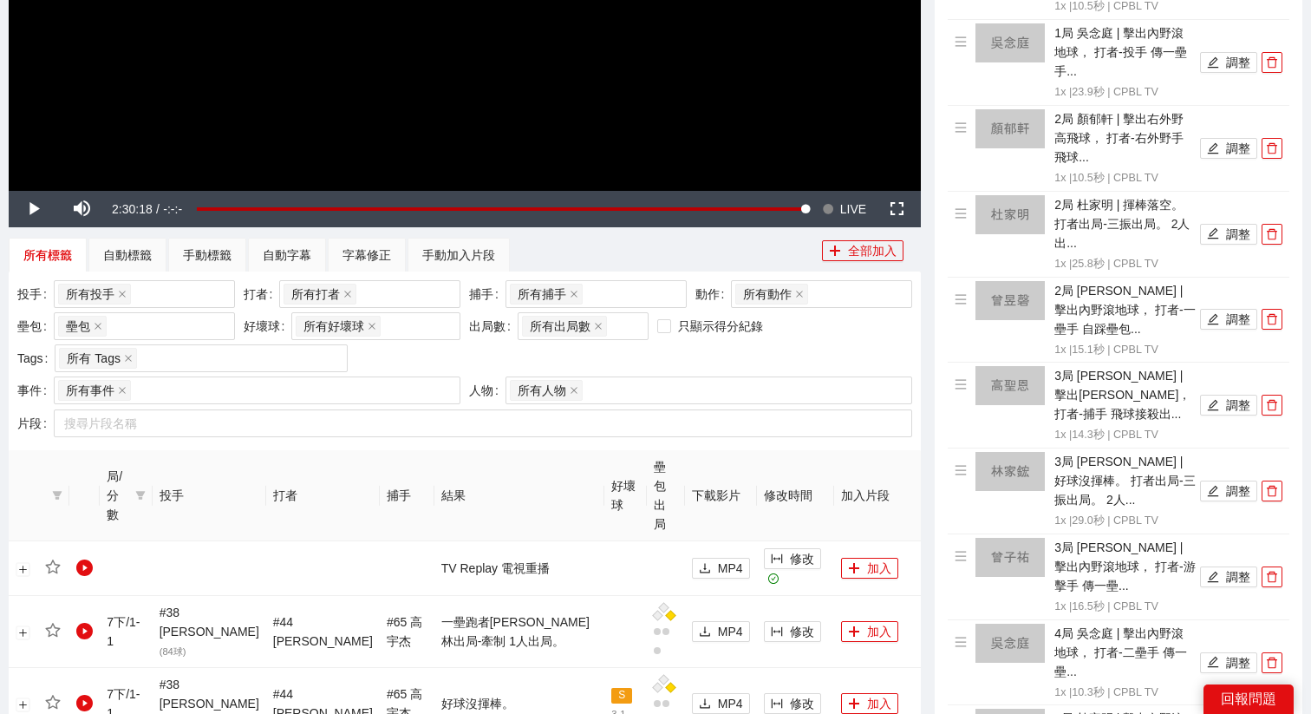
scroll to position [256, 0]
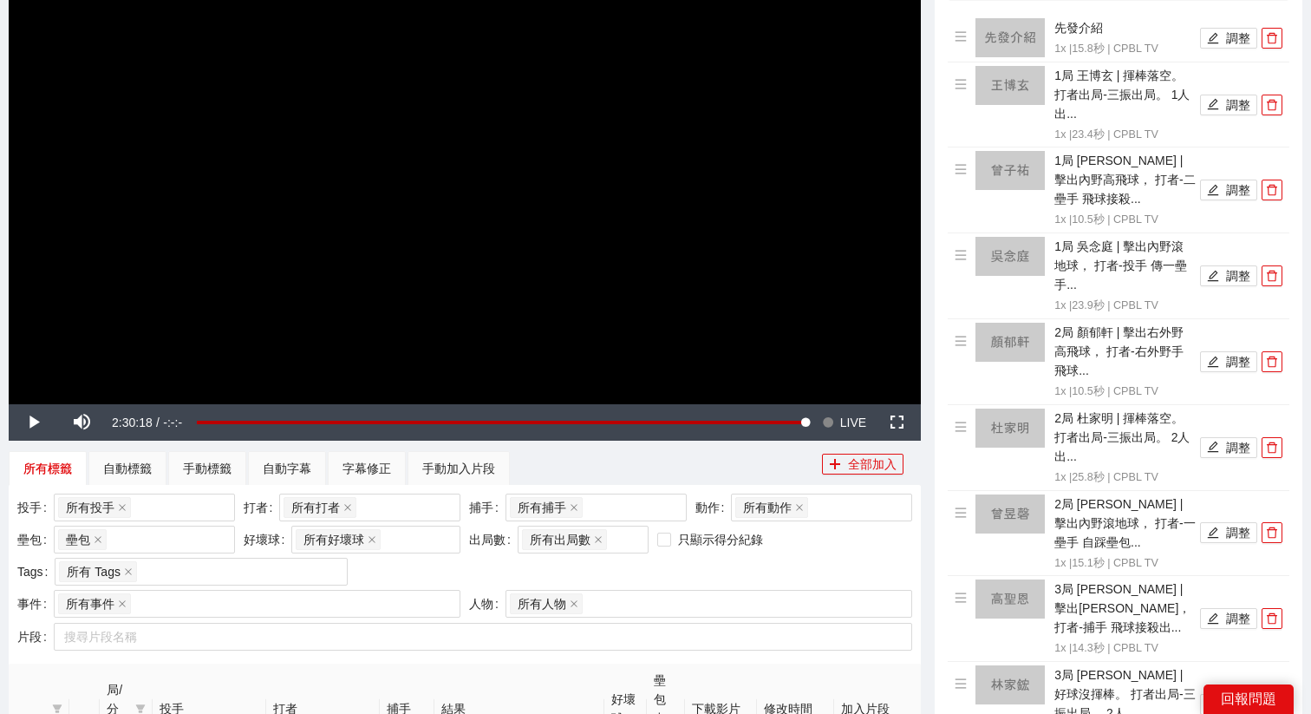
click at [568, 147] on video "Video Player" at bounding box center [465, 147] width 912 height 513
click at [864, 421] on span "LIVE" at bounding box center [853, 422] width 26 height 36
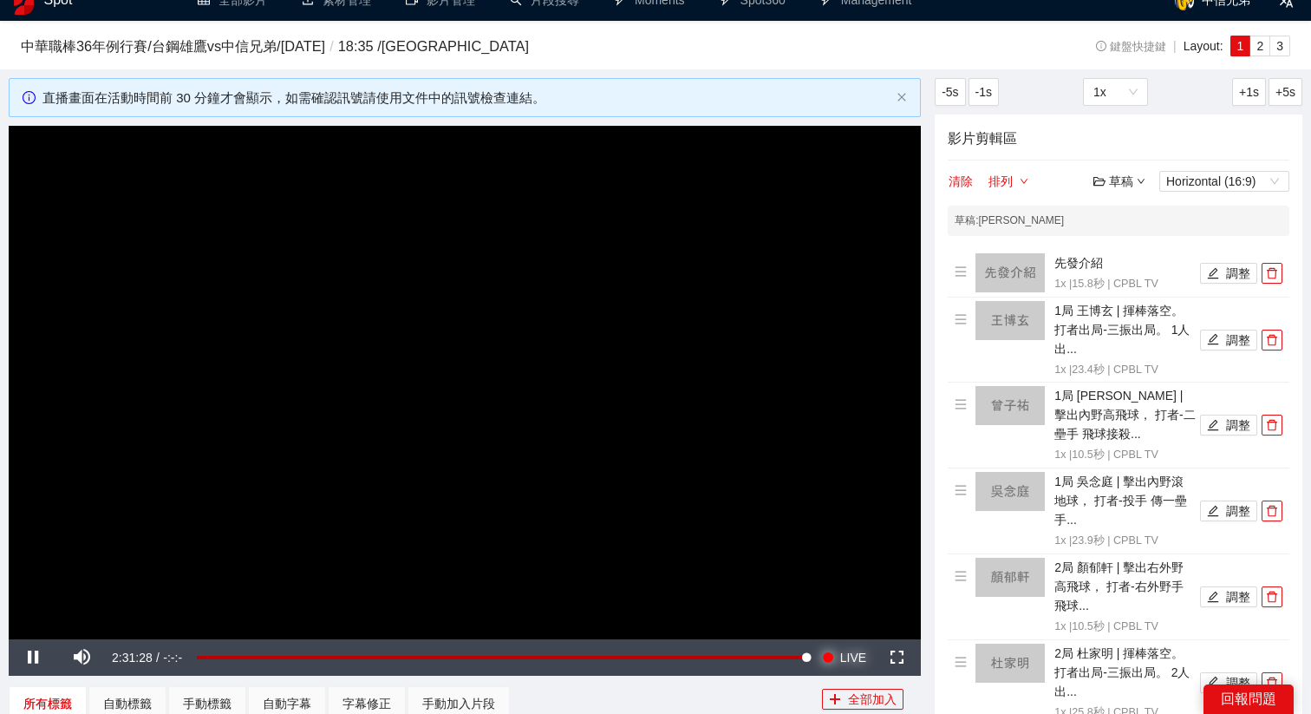
scroll to position [0, 0]
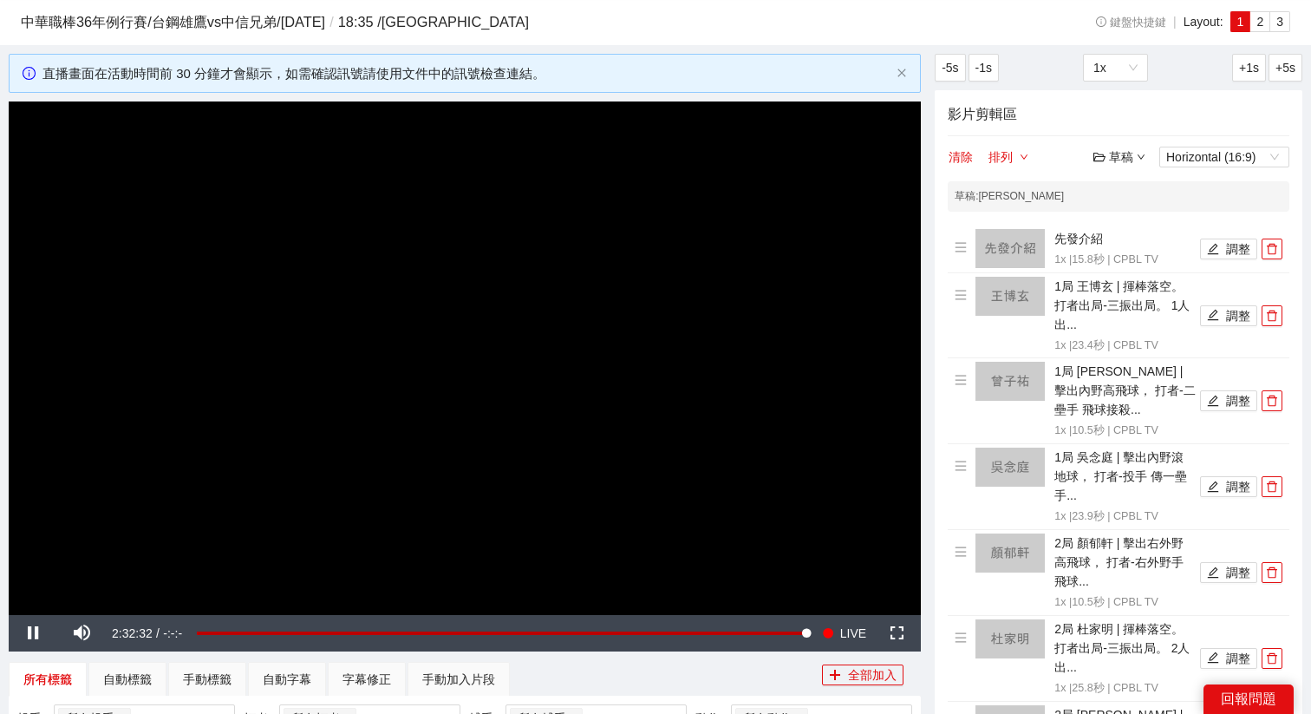
scroll to position [38, 0]
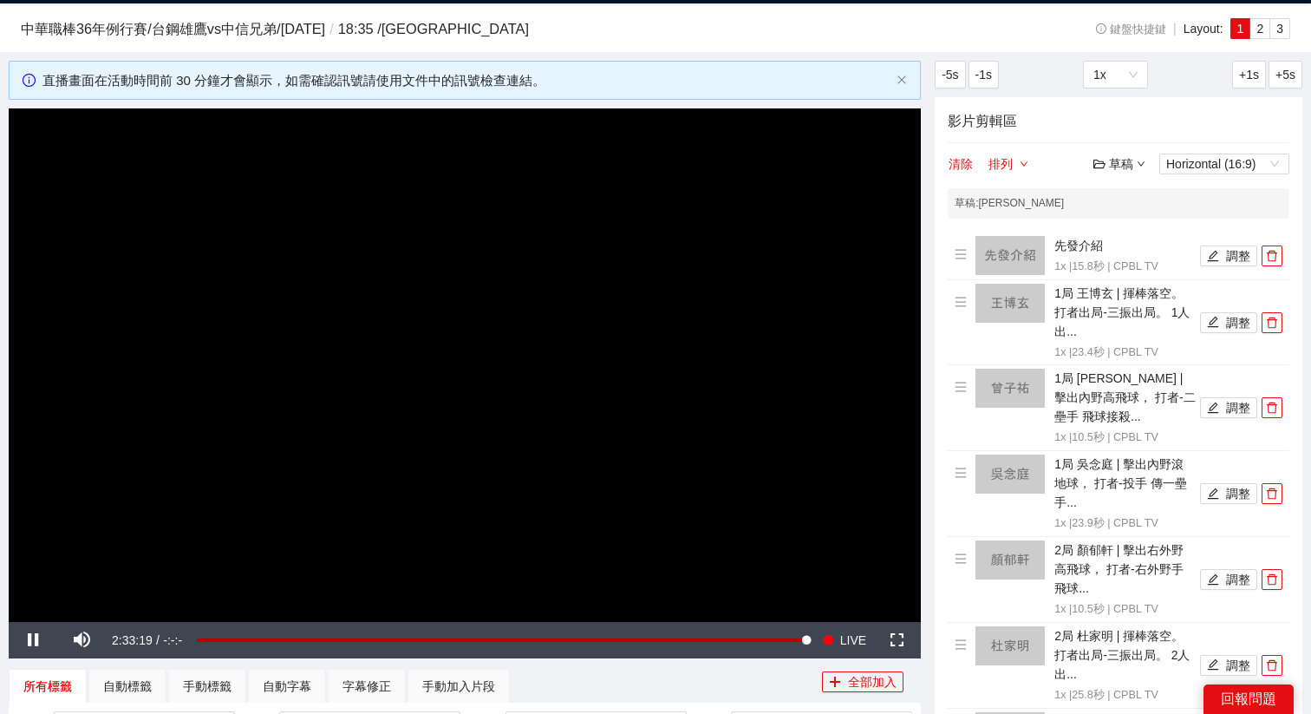
click at [514, 409] on video "Video Player" at bounding box center [465, 364] width 912 height 513
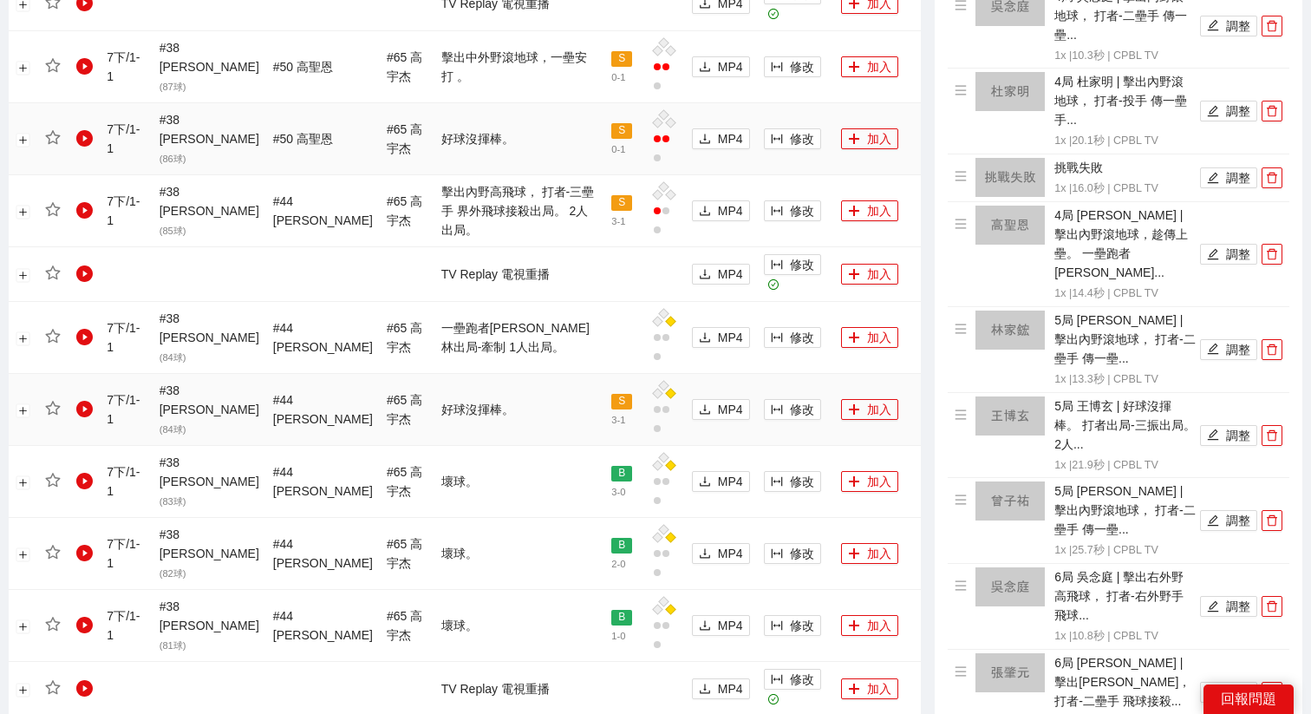
scroll to position [1106, 0]
click at [790, 327] on span "修改" at bounding box center [802, 336] width 24 height 19
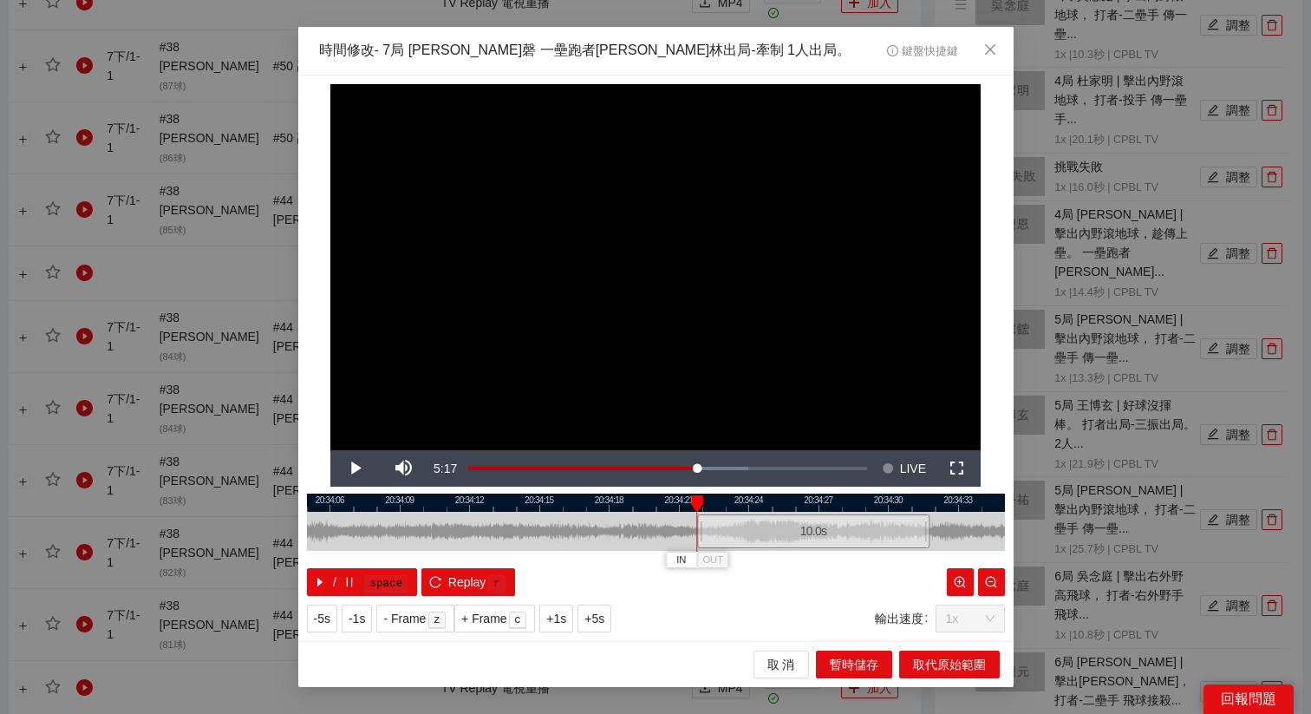
drag, startPoint x: 623, startPoint y: 527, endPoint x: 780, endPoint y: 548, distance: 159.2
click at [780, 548] on div "10.0 s" at bounding box center [656, 531] width 698 height 39
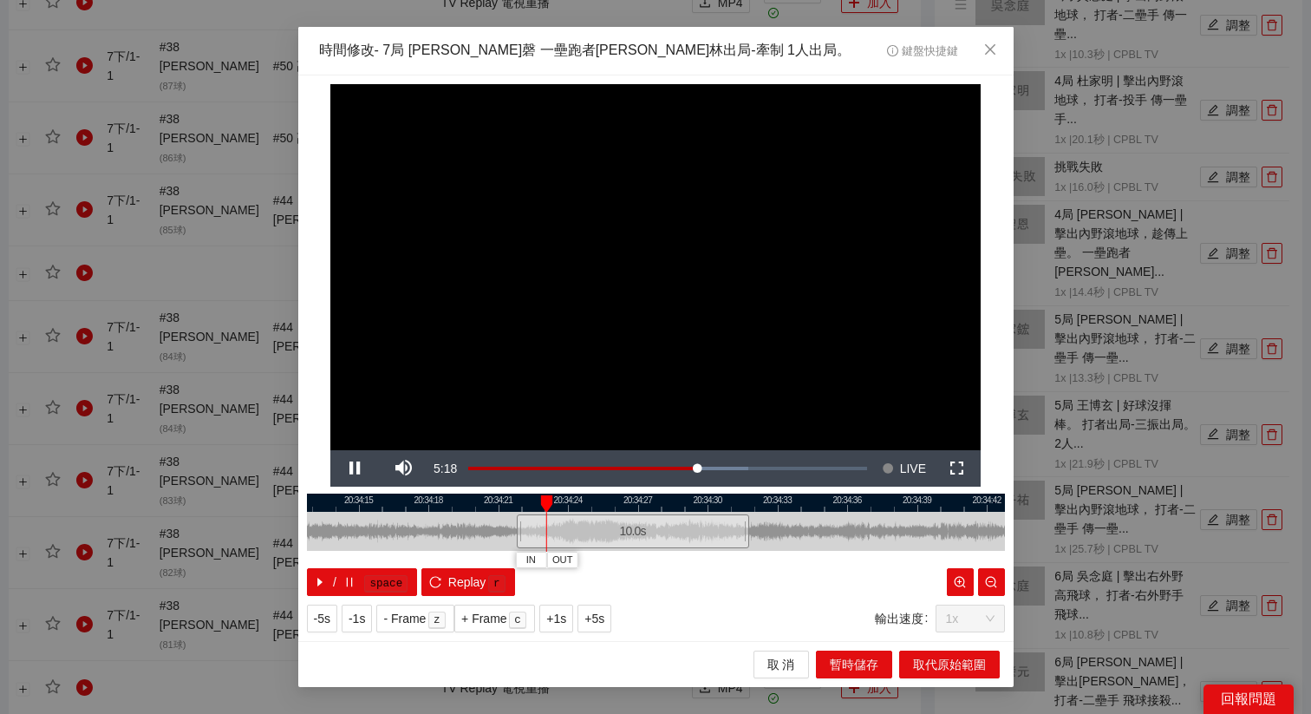
drag, startPoint x: 795, startPoint y: 506, endPoint x: 521, endPoint y: 541, distance: 276.2
click at [525, 543] on div "20:34:12 20:34:15 20:34:18 20:34:21 20:34:24 20:34:27 20:34:30 20:34:33 20:34:3…" at bounding box center [656, 544] width 698 height 102
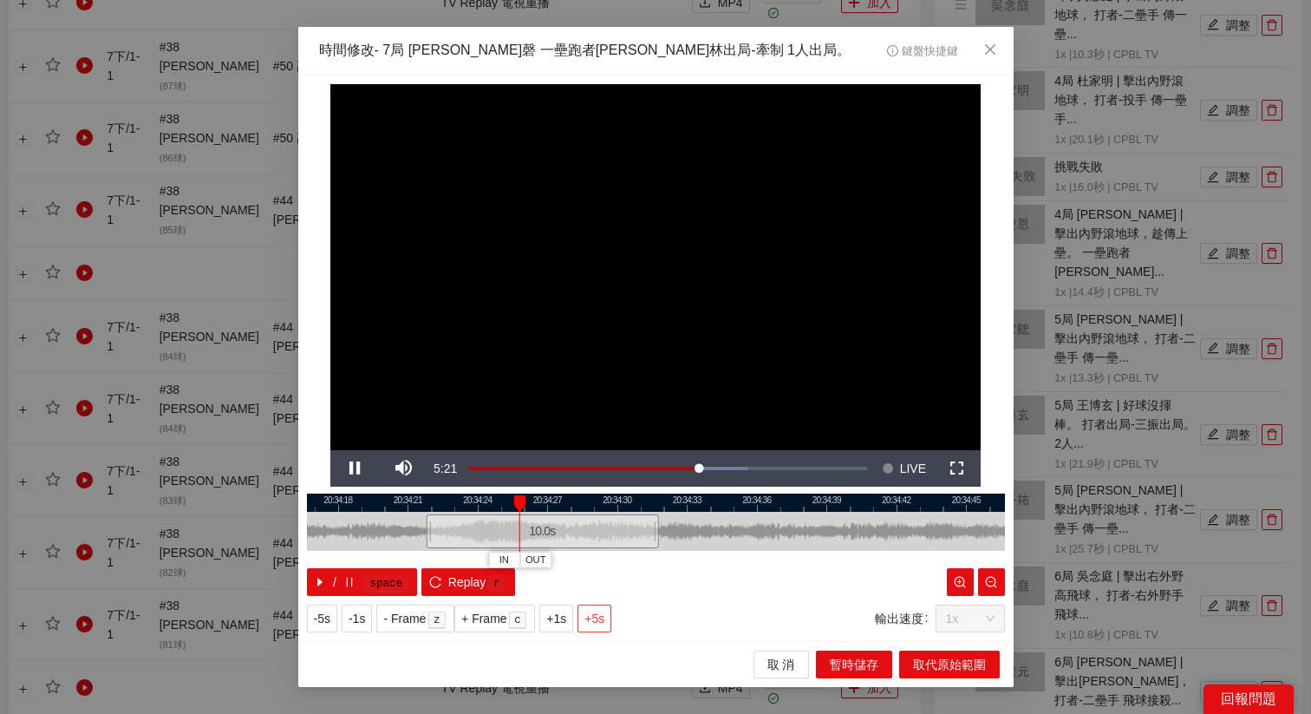
click at [597, 620] on span "+5s" at bounding box center [594, 618] width 20 height 19
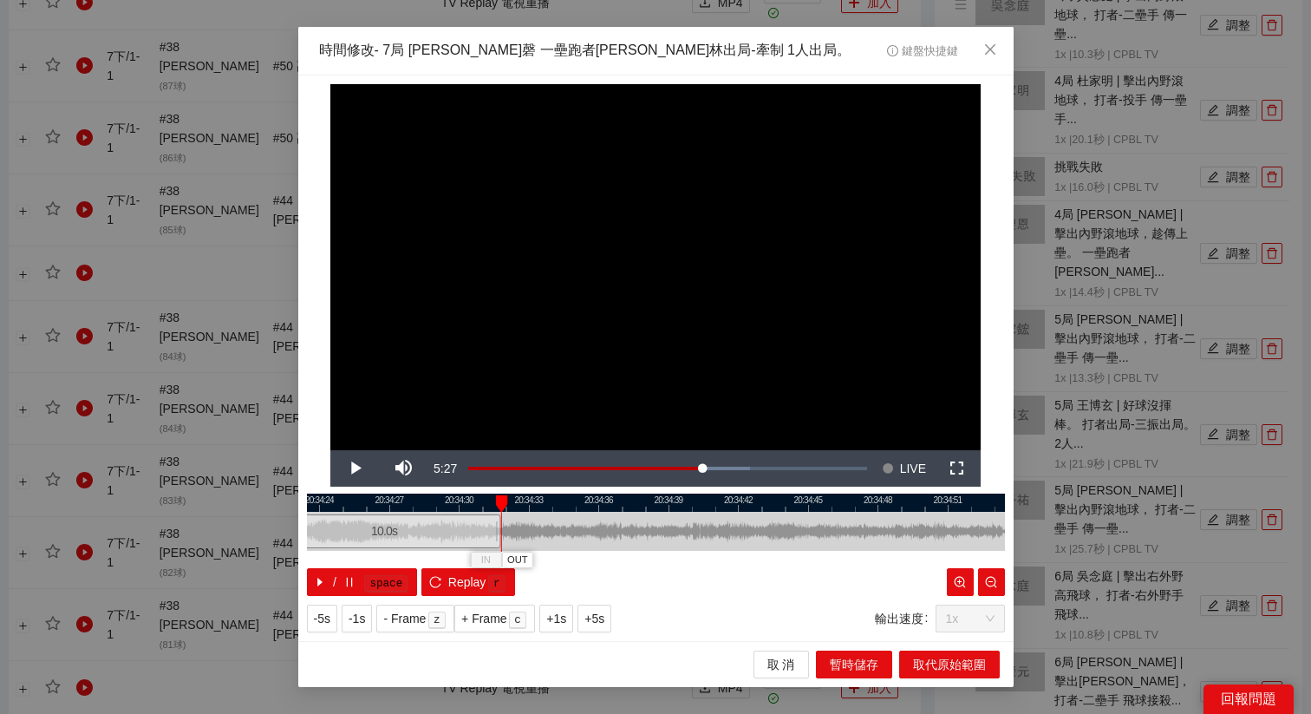
drag, startPoint x: 758, startPoint y: 496, endPoint x: 586, endPoint y: 528, distance: 174.6
click at [586, 528] on div "20:34:21 20:34:24 20:34:27 20:34:30 20:34:33 20:34:36 20:34:39 20:34:42 20:34:4…" at bounding box center [656, 544] width 698 height 102
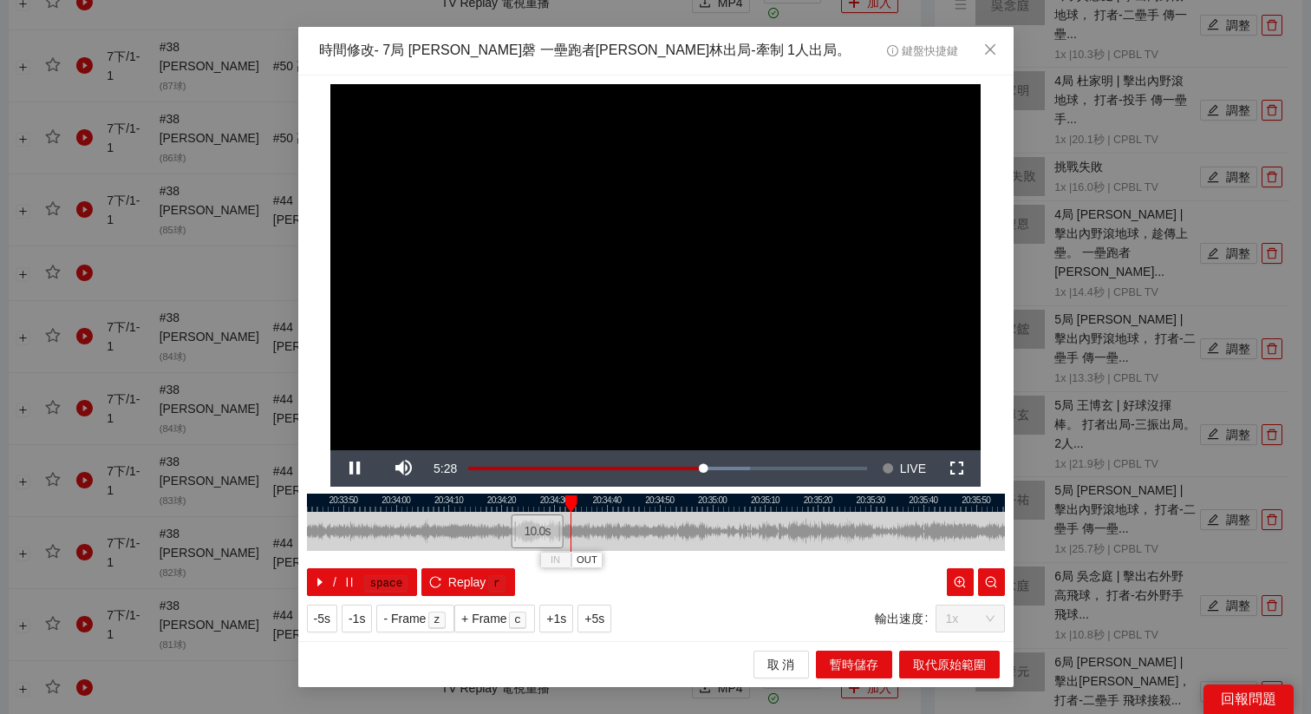
drag, startPoint x: 663, startPoint y: 499, endPoint x: 649, endPoint y: 499, distance: 14.7
click at [649, 499] on div at bounding box center [656, 502] width 698 height 18
click at [477, 493] on div at bounding box center [656, 502] width 698 height 18
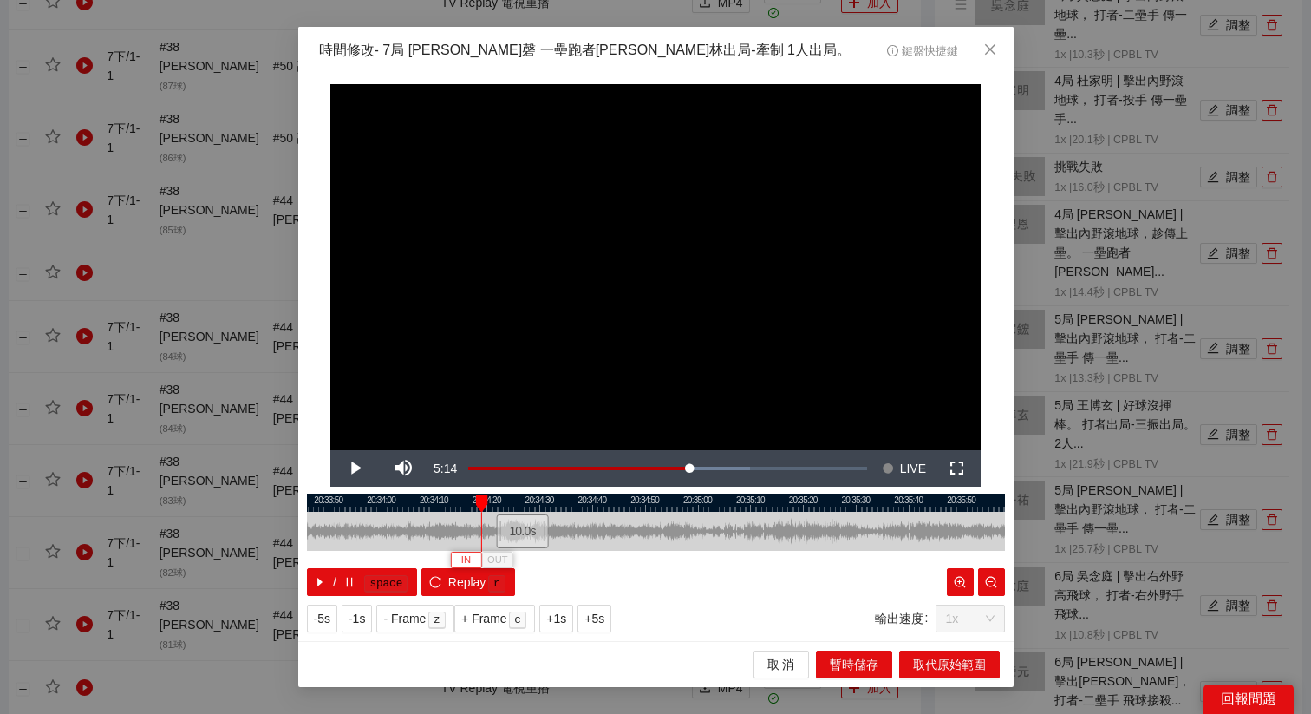
click at [462, 559] on span "IN" at bounding box center [466, 560] width 10 height 16
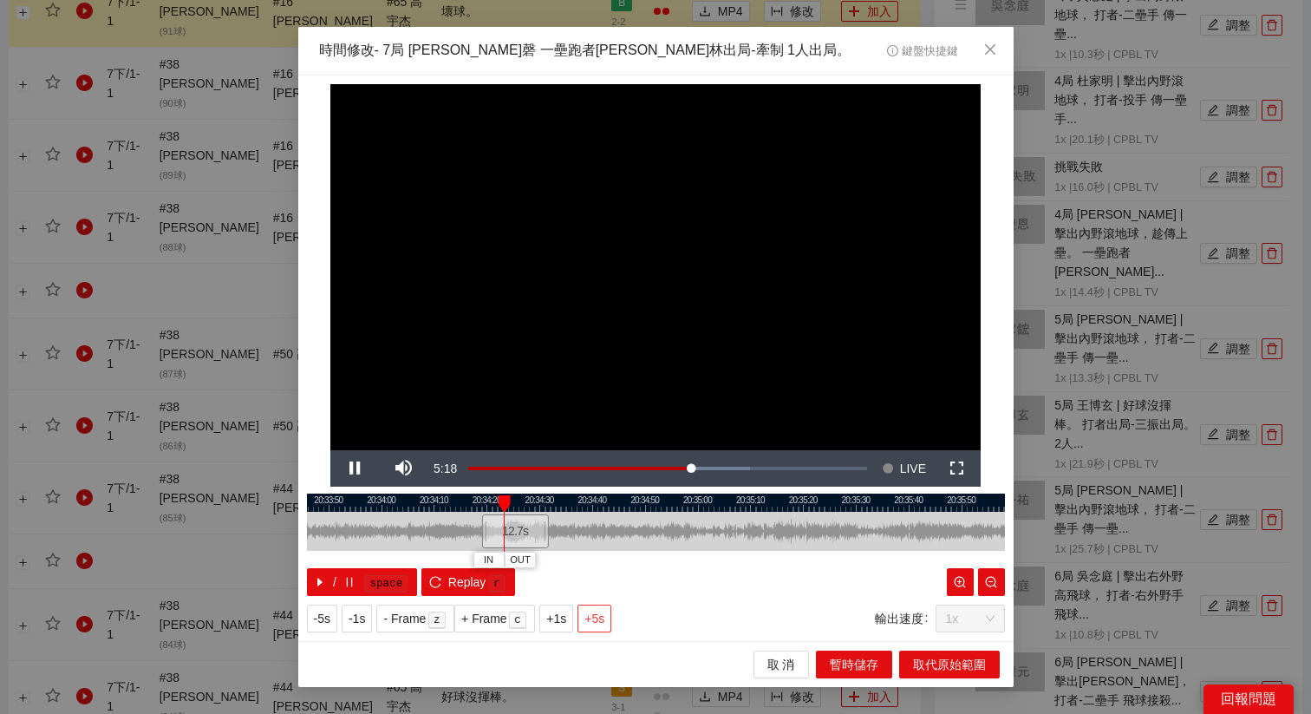
click at [603, 612] on span "+5s" at bounding box center [594, 618] width 20 height 19
click at [561, 615] on span "+1s" at bounding box center [556, 618] width 20 height 19
click at [571, 616] on button "+1s" at bounding box center [556, 618] width 34 height 28
click at [605, 561] on button "OUT" at bounding box center [594, 559] width 31 height 16
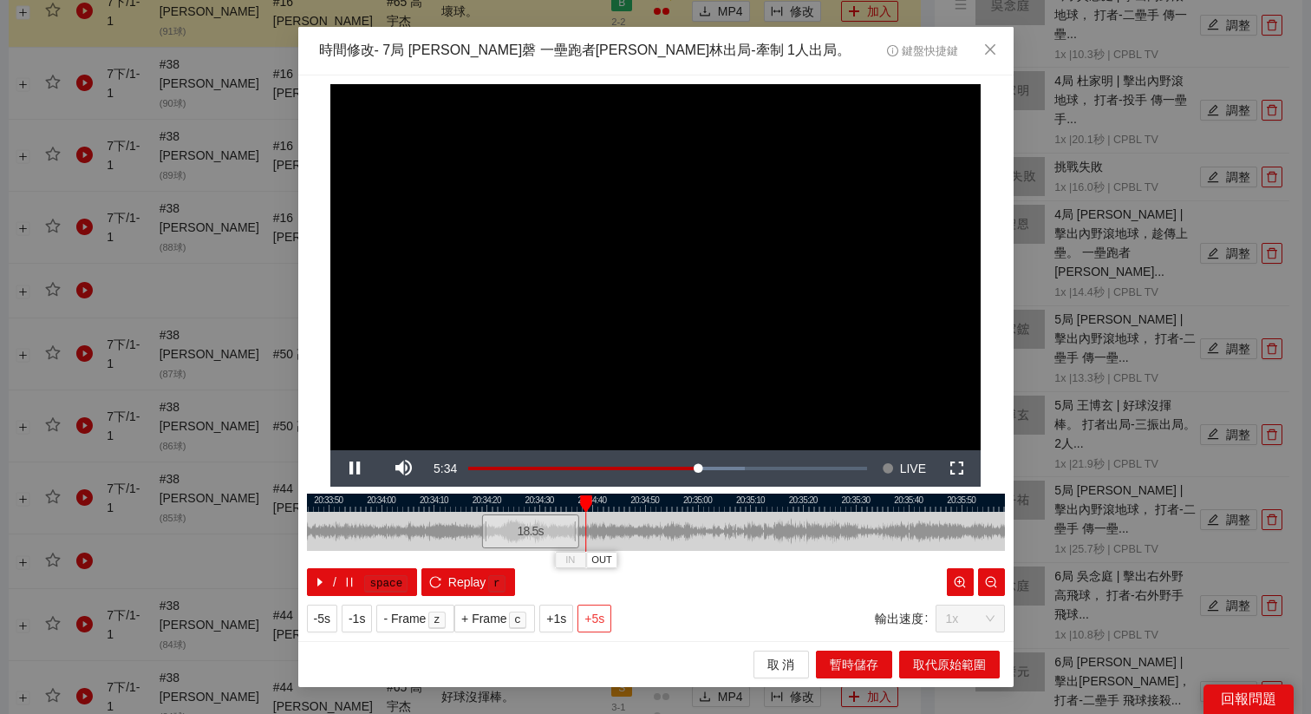
click at [611, 617] on button "+5s" at bounding box center [594, 618] width 34 height 28
click at [644, 499] on div at bounding box center [656, 502] width 698 height 18
click at [679, 560] on span "OUT" at bounding box center [672, 560] width 21 height 16
click at [481, 499] on div at bounding box center [656, 502] width 698 height 18
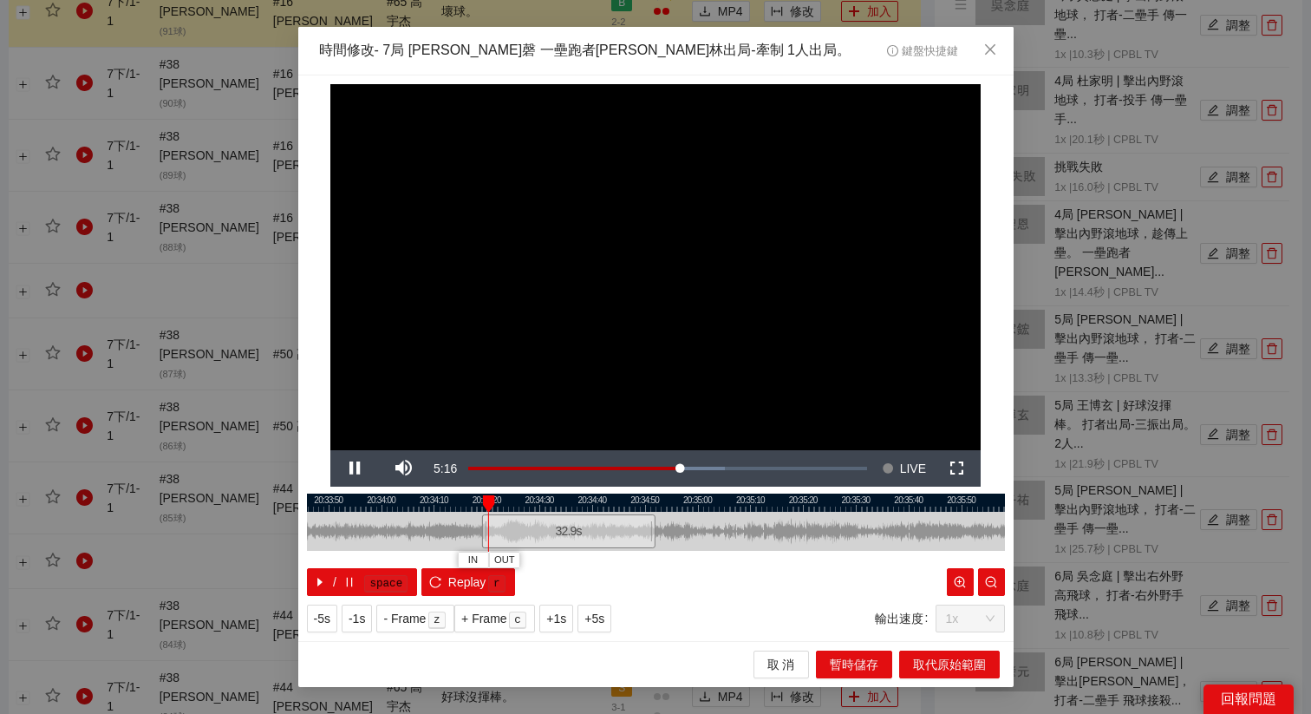
click at [582, 497] on div at bounding box center [656, 502] width 698 height 18
click at [649, 506] on div at bounding box center [656, 502] width 698 height 18
click at [604, 621] on span "+5s" at bounding box center [594, 618] width 20 height 19
click at [748, 561] on button "OUT" at bounding box center [738, 559] width 31 height 16
click at [948, 675] on button "取代原始範圍" at bounding box center [949, 664] width 101 height 28
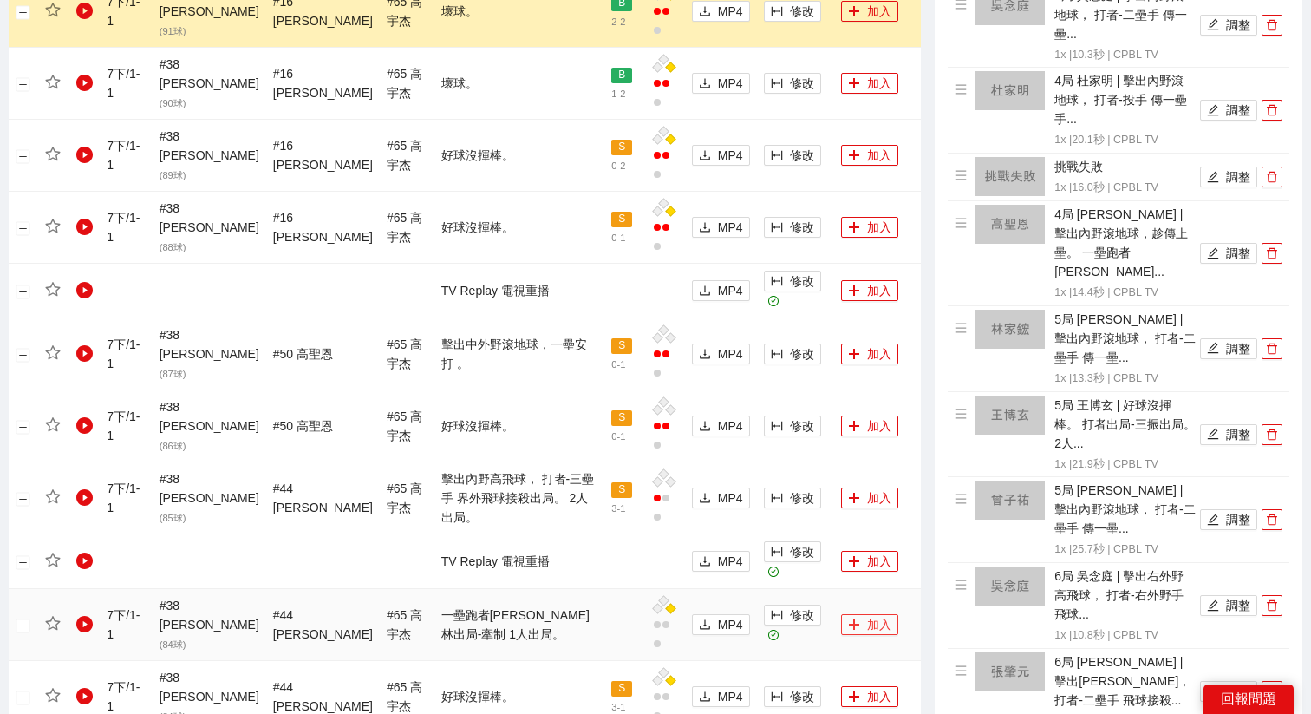
click at [860, 614] on button "加入" at bounding box center [869, 624] width 57 height 21
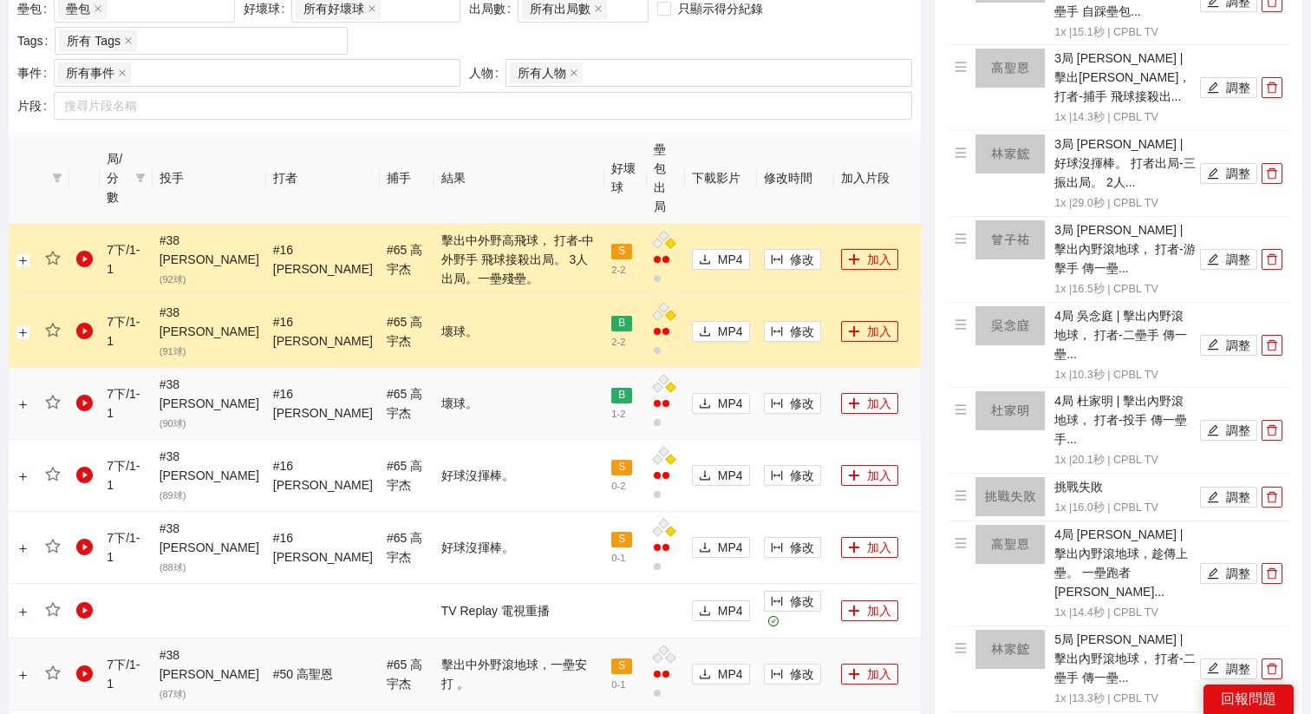
scroll to position [747, 0]
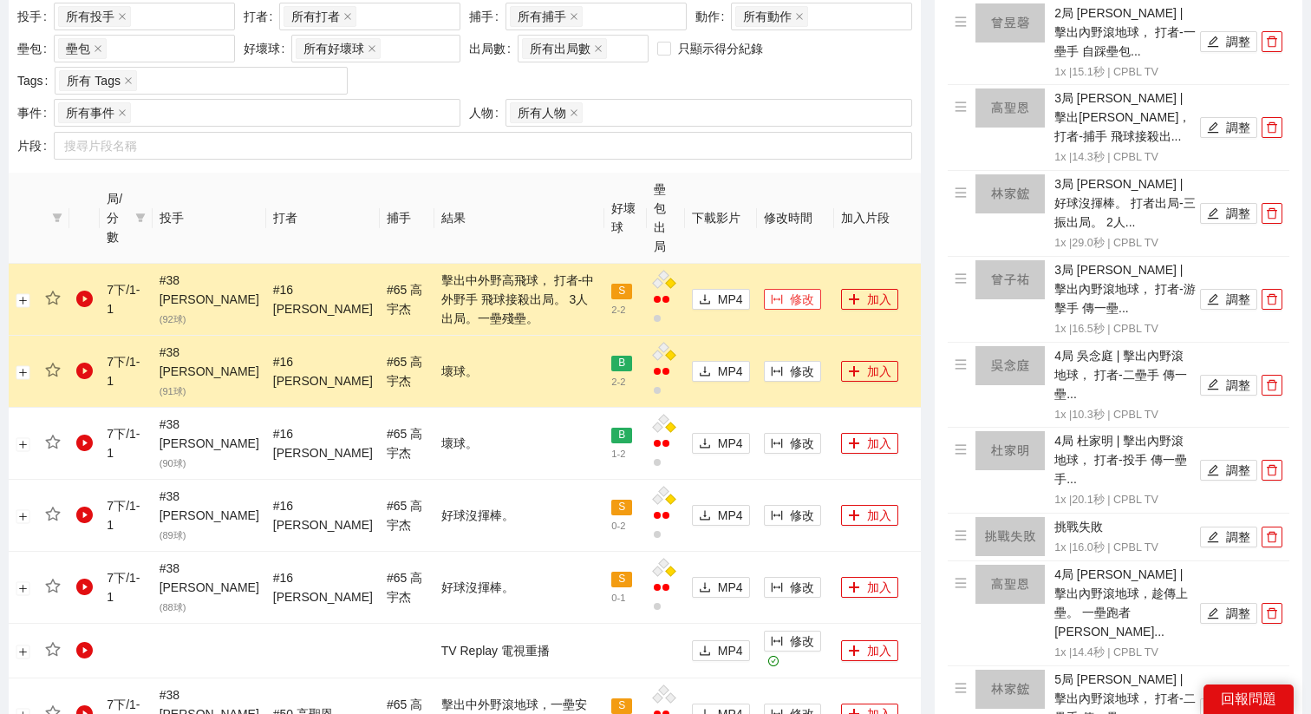
click at [790, 290] on span "修改" at bounding box center [802, 299] width 24 height 19
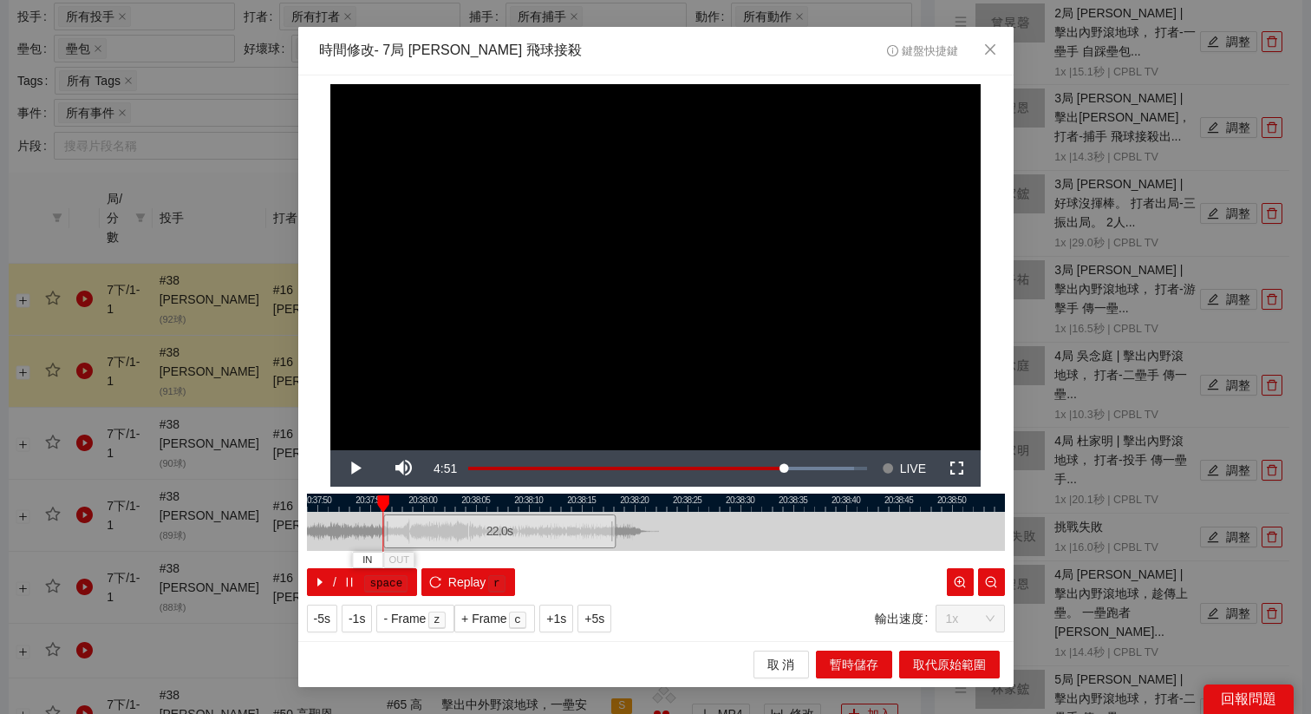
drag, startPoint x: 645, startPoint y: 538, endPoint x: 489, endPoint y: 540, distance: 156.1
click at [489, 540] on div "22.0 s" at bounding box center [499, 531] width 232 height 34
click at [604, 617] on span "+5s" at bounding box center [594, 618] width 20 height 19
click at [585, 569] on div "/ space Replay r" at bounding box center [656, 582] width 698 height 28
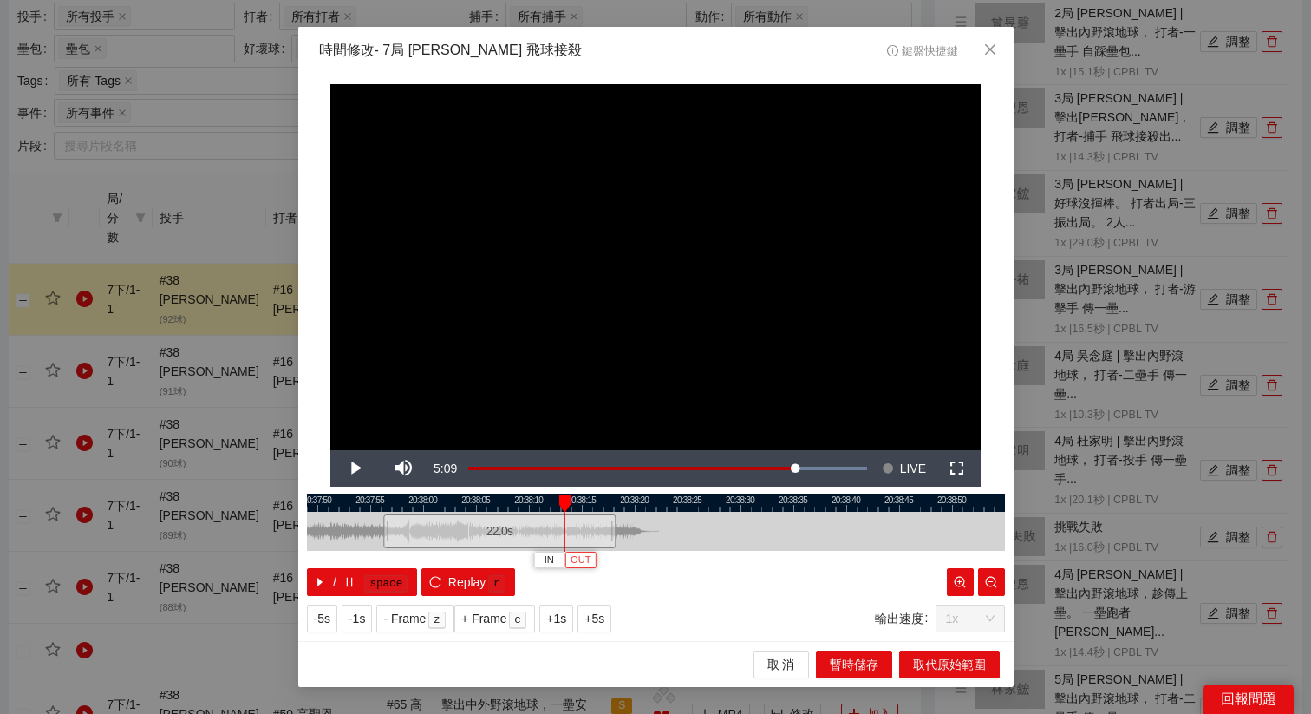
click at [585, 563] on span "OUT" at bounding box center [581, 560] width 21 height 16
click at [952, 661] on span "取代原始範圍" at bounding box center [949, 664] width 73 height 19
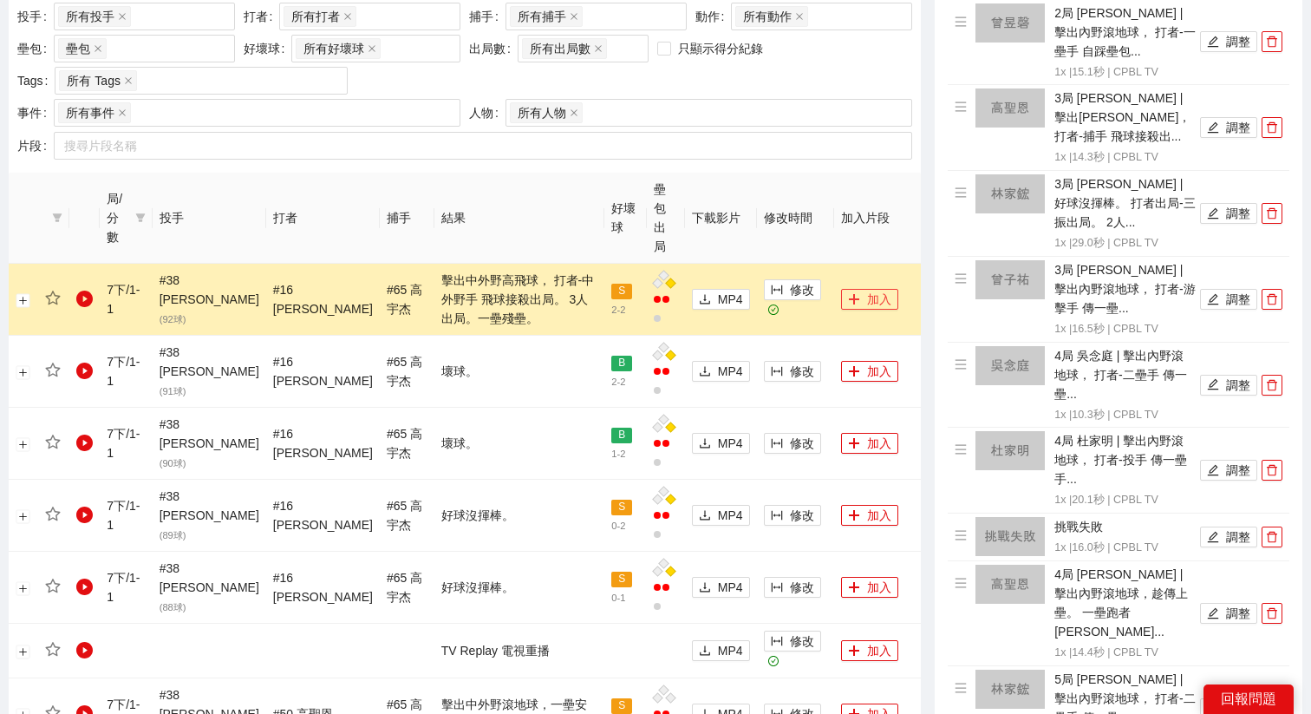
click at [865, 289] on button "加入" at bounding box center [869, 299] width 57 height 21
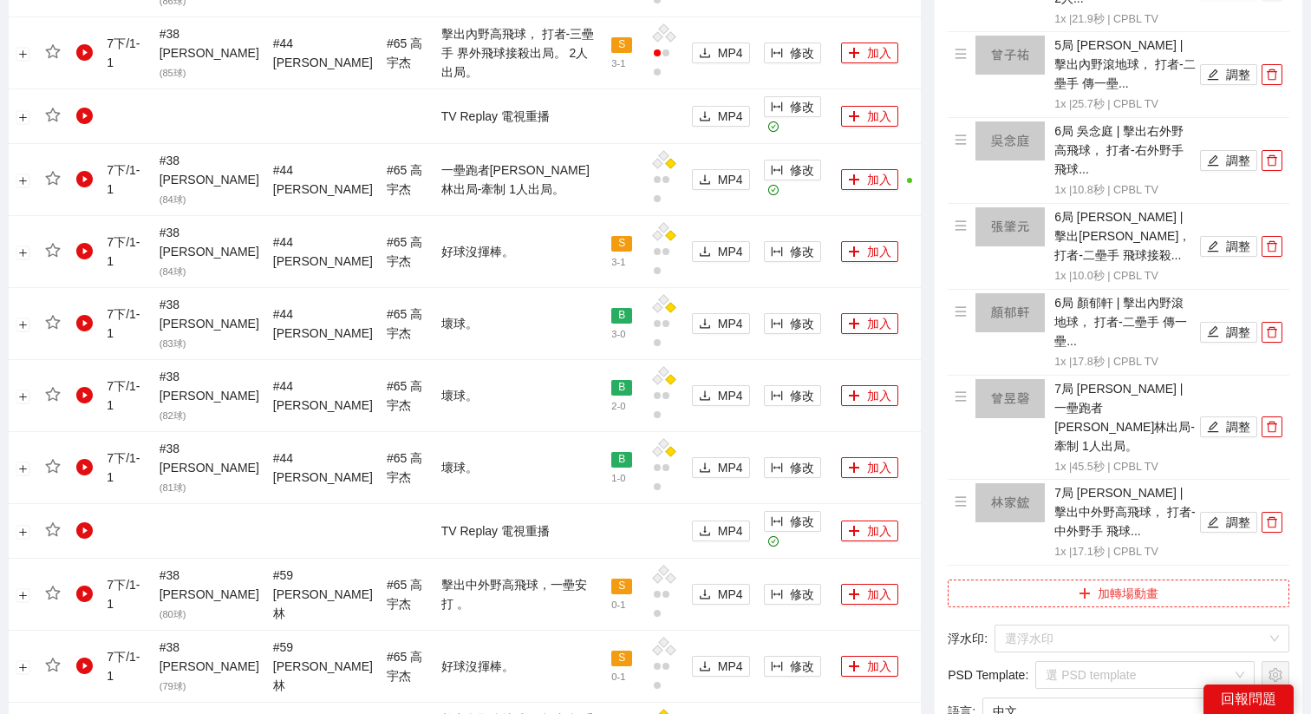
click at [1076, 579] on button "加轉場動畫" at bounding box center [1119, 593] width 342 height 28
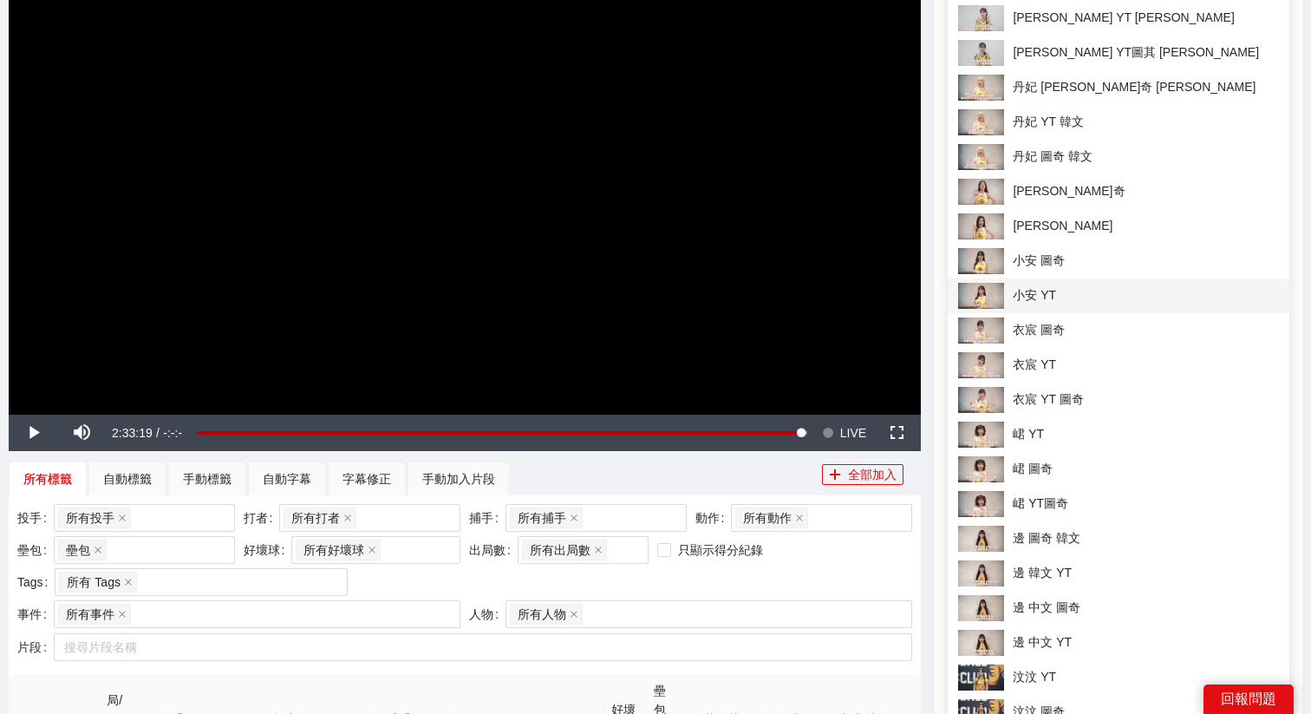
scroll to position [0, 0]
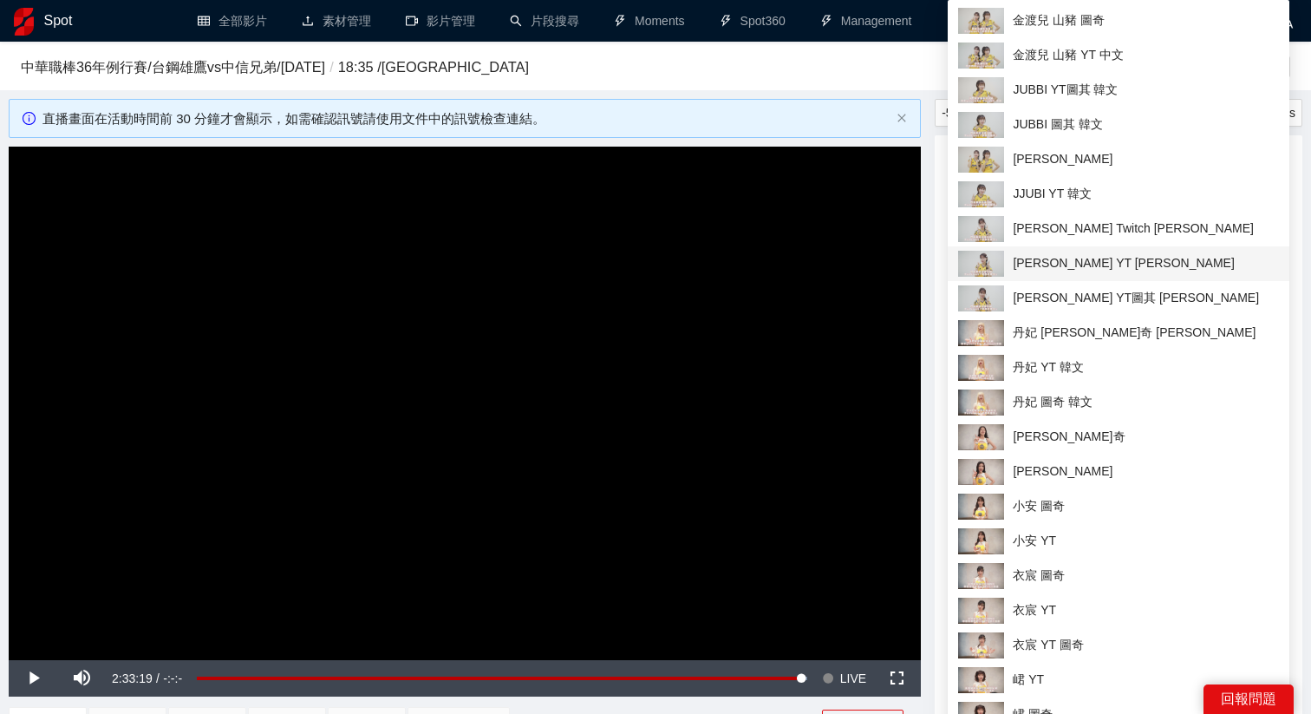
click at [1041, 258] on span "[PERSON_NAME] YT [PERSON_NAME]" at bounding box center [1118, 264] width 321 height 26
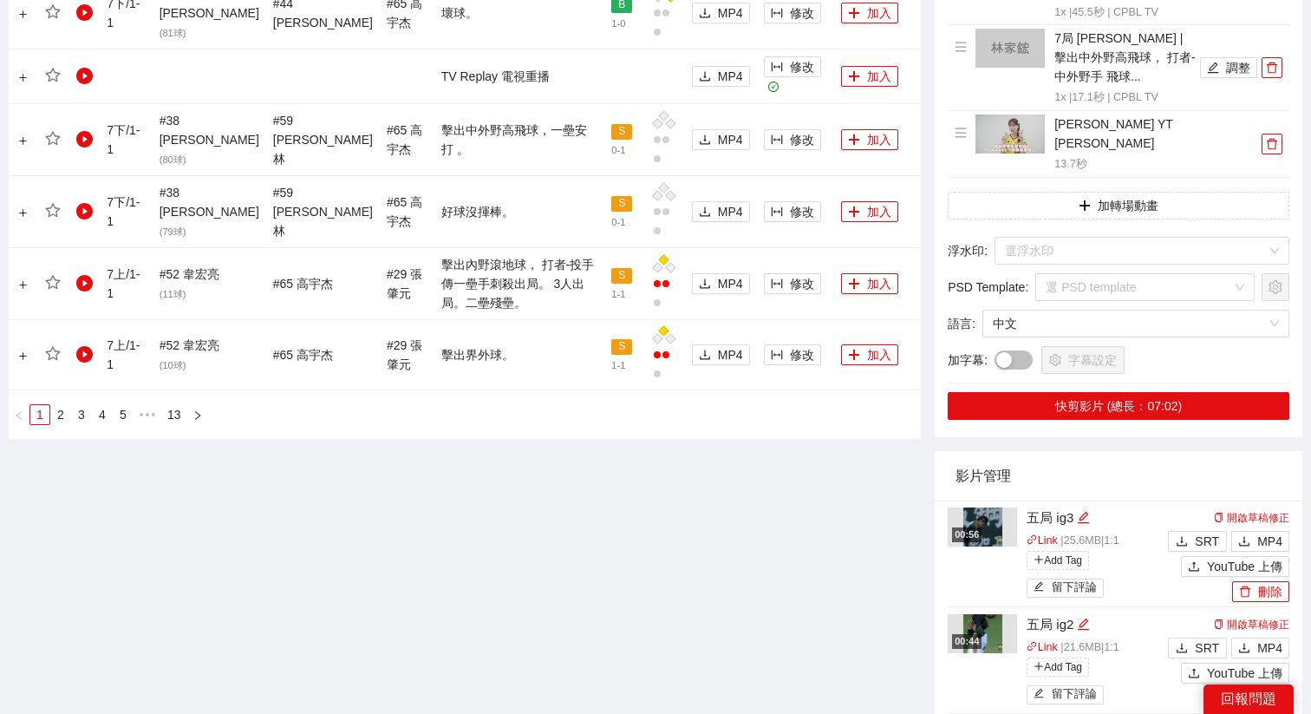
scroll to position [2040, 0]
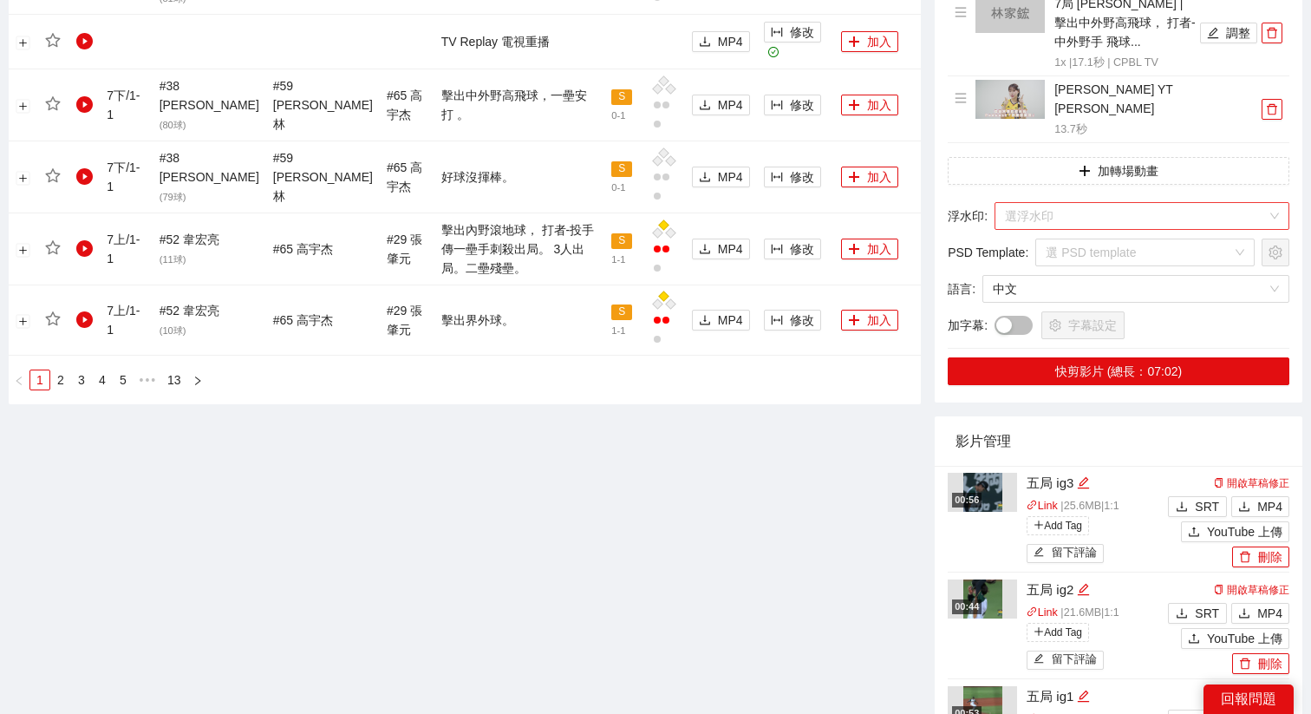
click at [1059, 203] on input "search" at bounding box center [1136, 216] width 262 height 26
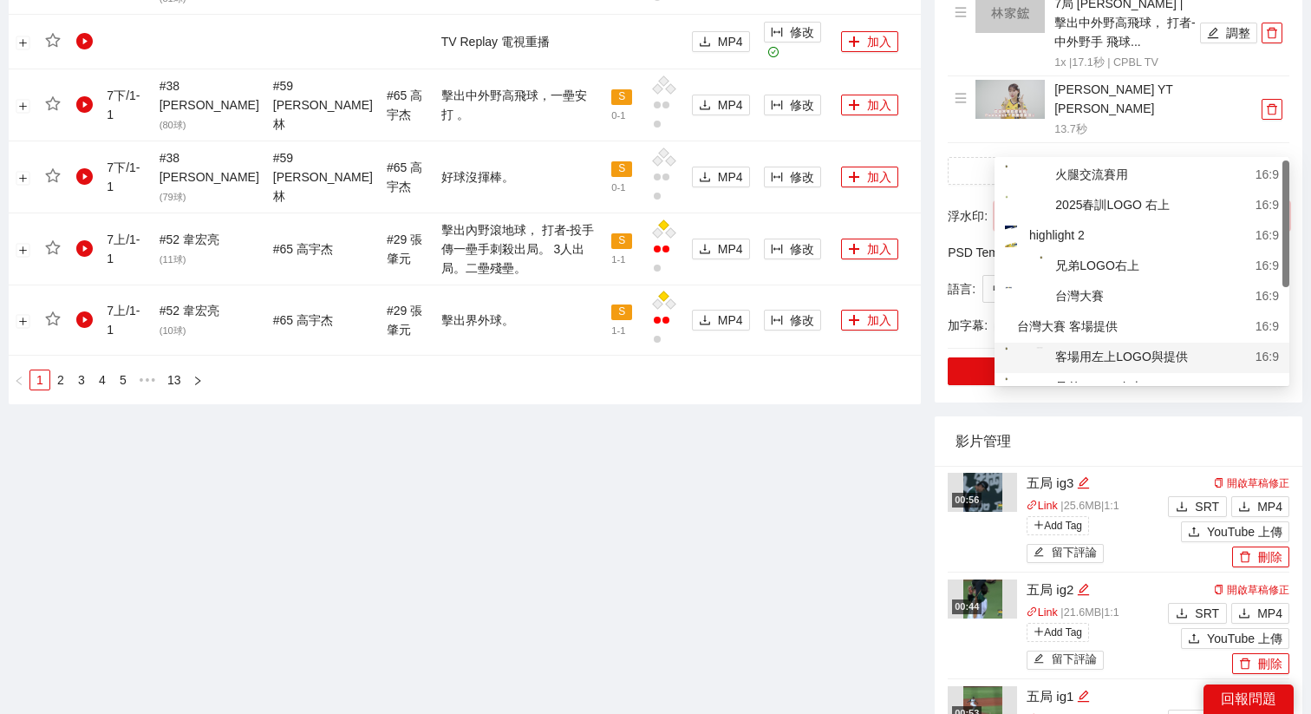
click at [1079, 350] on div "客場用左上LOGO與提供" at bounding box center [1096, 358] width 183 height 22
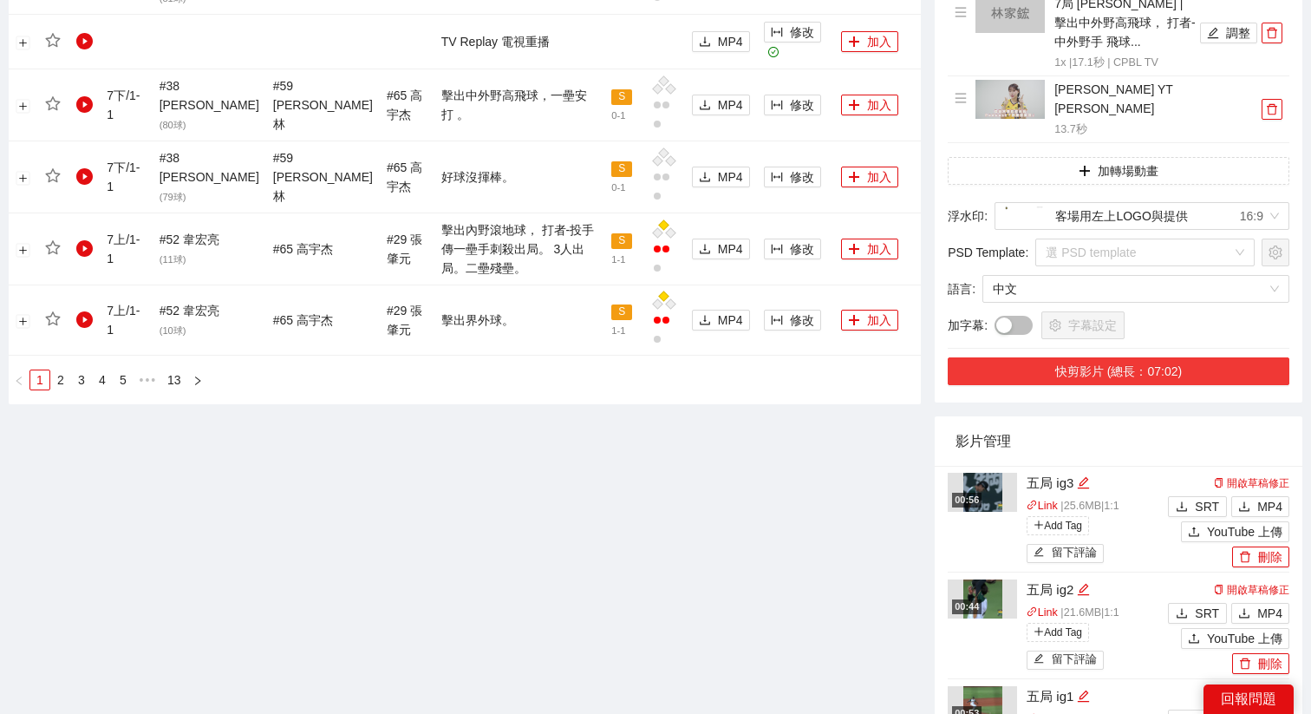
click at [1089, 357] on button "快剪影片 (總長：07:02)" at bounding box center [1119, 371] width 342 height 28
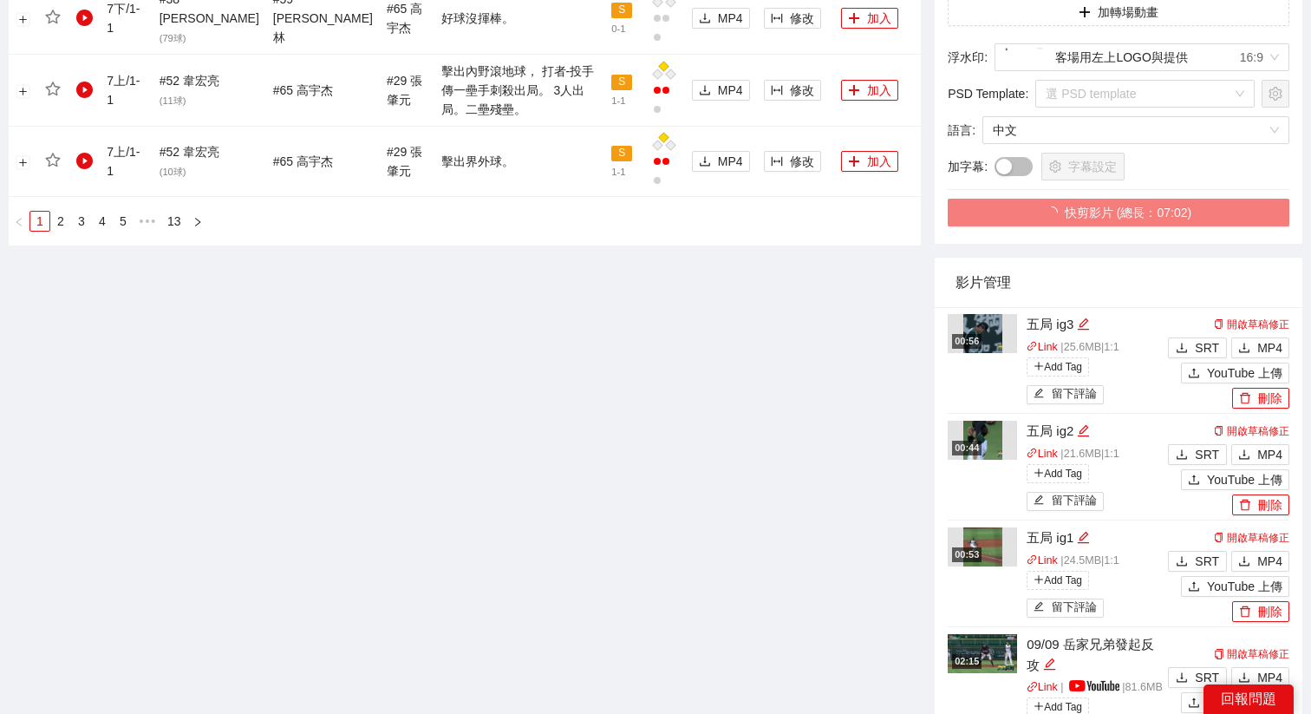
scroll to position [2232, 0]
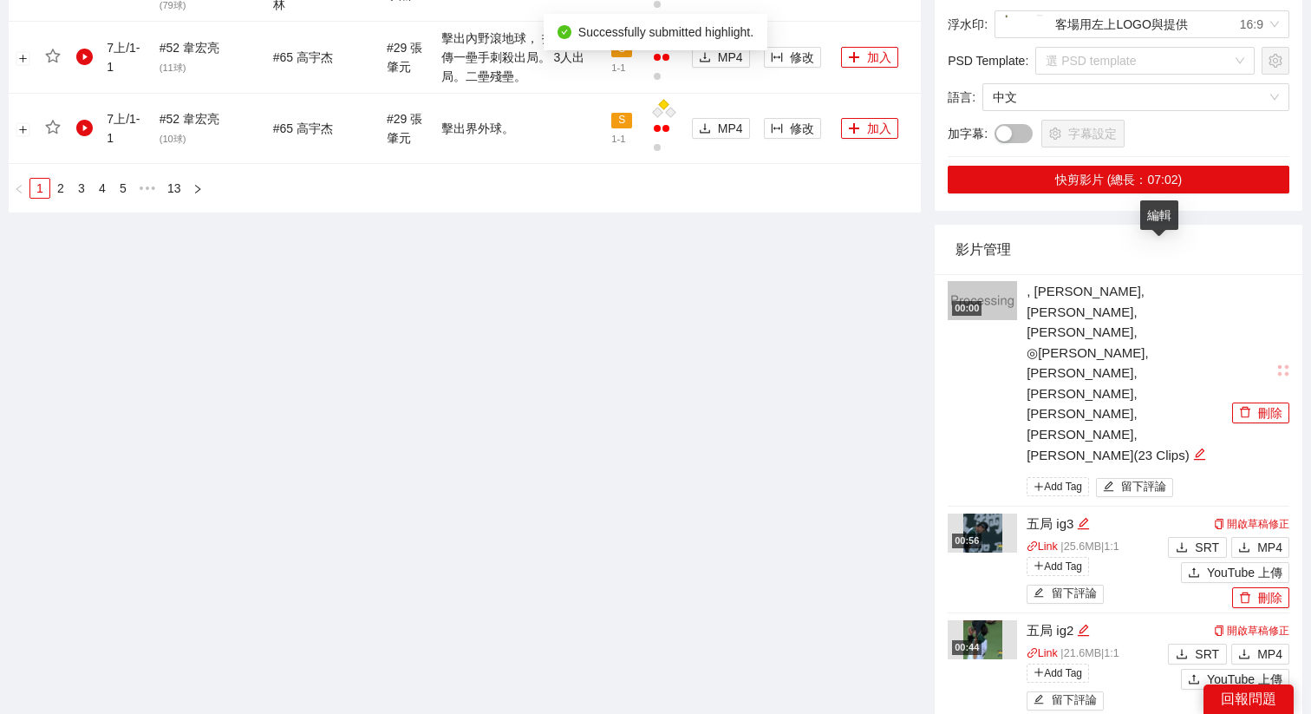
click at [1172, 281] on div ", 王博玄, 曾子祐, 吳念庭, ◎顏郁軒, 杜家明, 曾昱磬, 高聖恩, 林家鋐, 張肇元 (23 Clips)" at bounding box center [1127, 373] width 201 height 184
click at [1193, 447] on icon "edit" at bounding box center [1199, 453] width 13 height 13
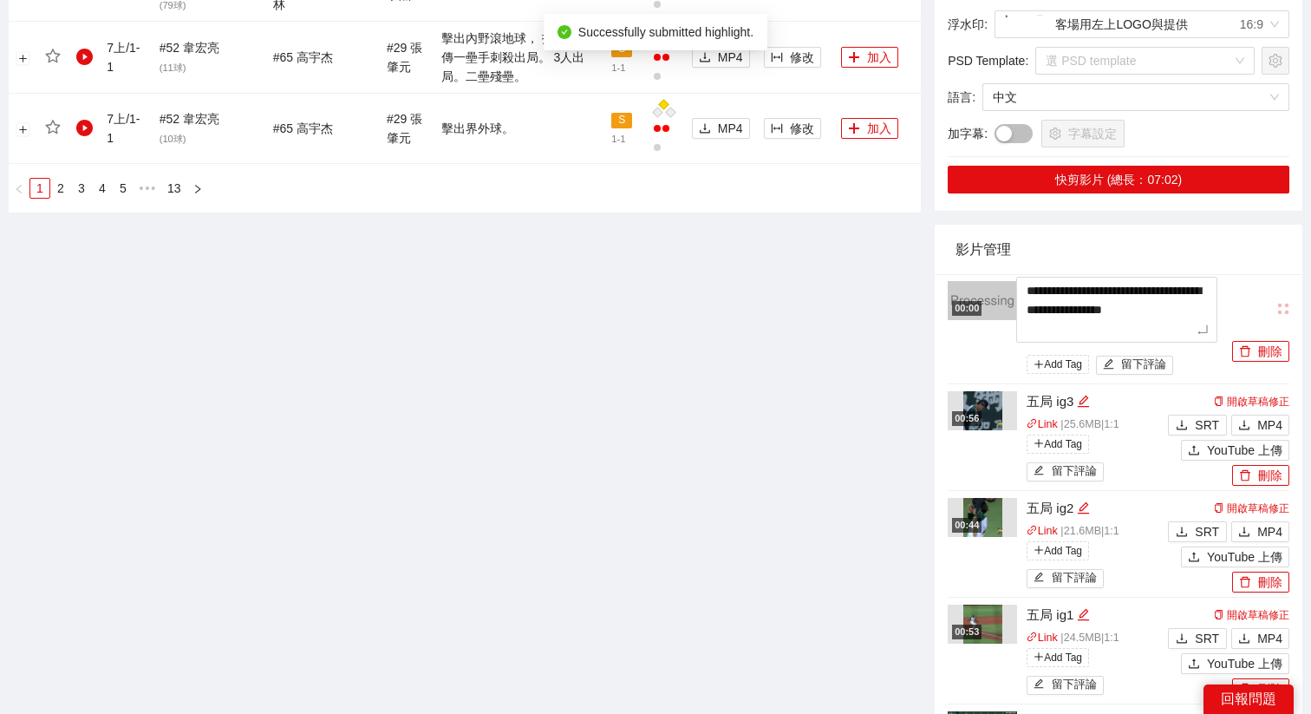
drag, startPoint x: 1164, startPoint y: 258, endPoint x: 945, endPoint y: 226, distance: 221.6
click at [945, 274] on div "**********" at bounding box center [1119, 583] width 368 height 618
click at [1169, 277] on textarea "**********" at bounding box center [1116, 310] width 201 height 66
drag, startPoint x: 1174, startPoint y: 252, endPoint x: 962, endPoint y: 191, distance: 221.2
click at [962, 225] on div "**********" at bounding box center [1119, 559] width 368 height 668
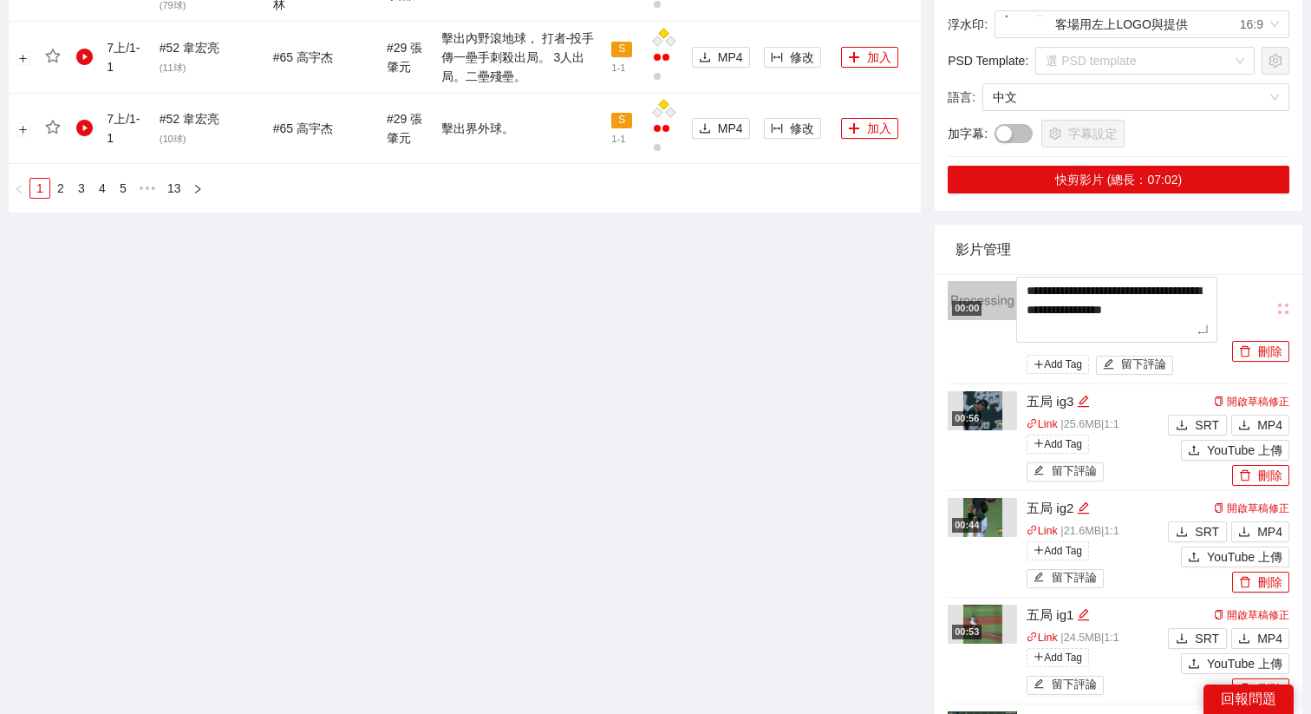
type textarea "*"
type textarea "**"
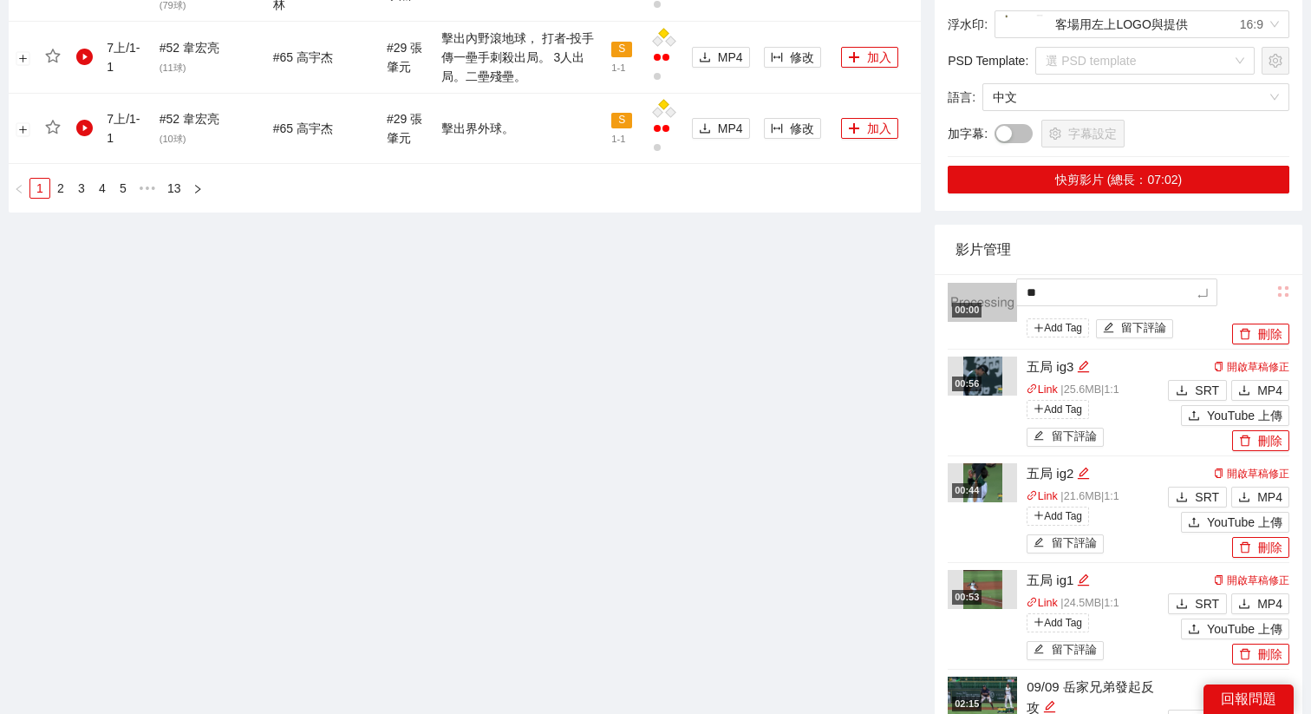
type textarea "***"
type textarea "****"
type textarea "*****"
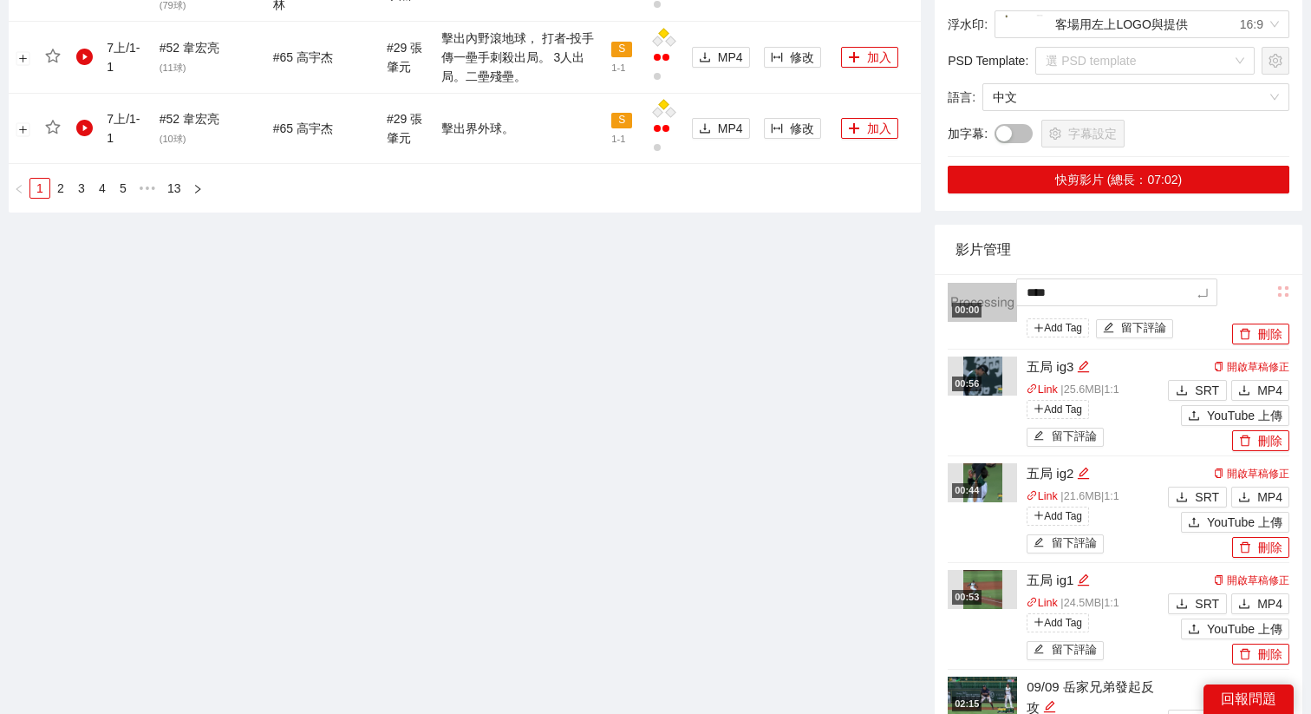
type textarea "*****"
type textarea "*******"
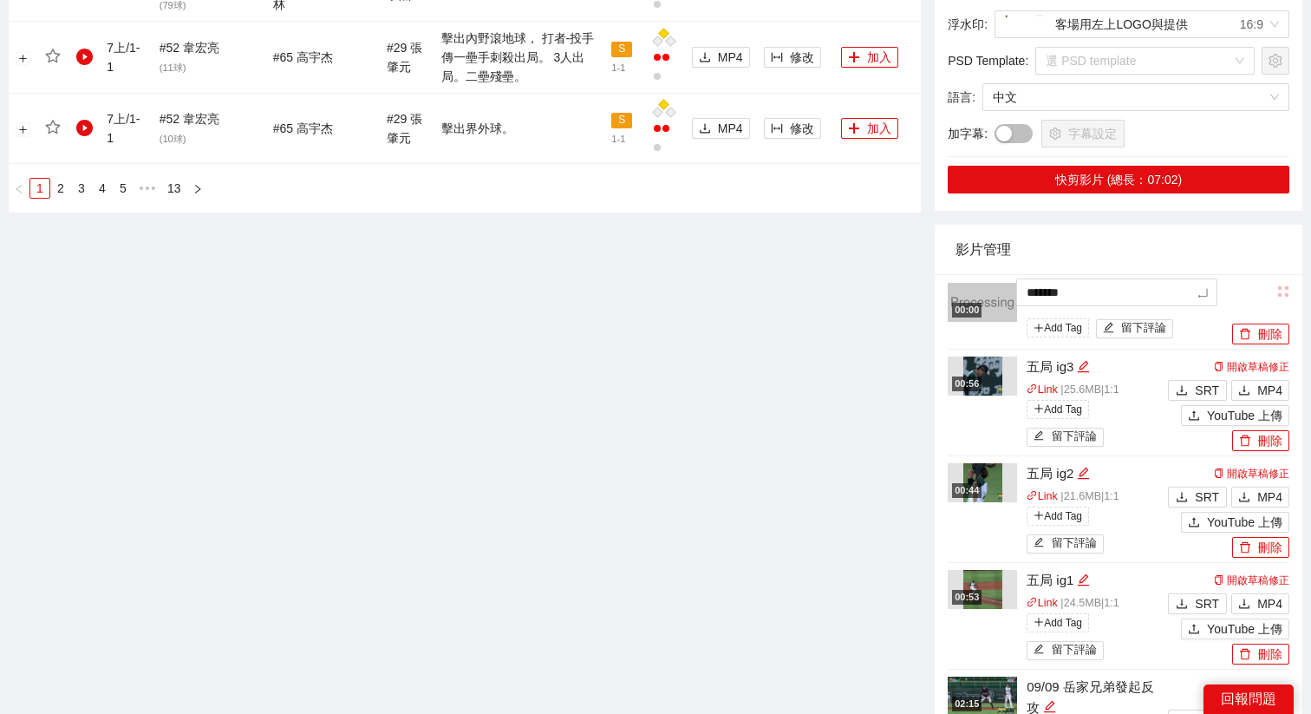
type textarea "********"
type textarea "*******"
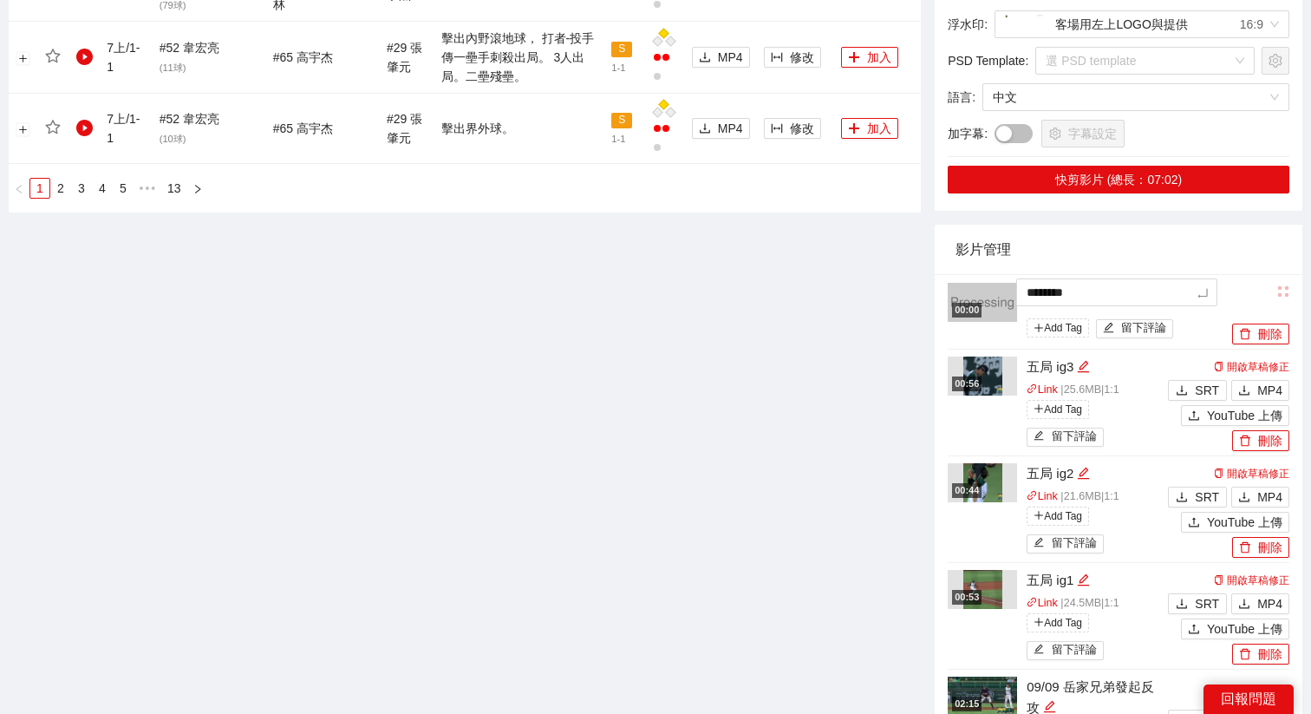
type textarea "*******"
type textarea "********"
type textarea "*********"
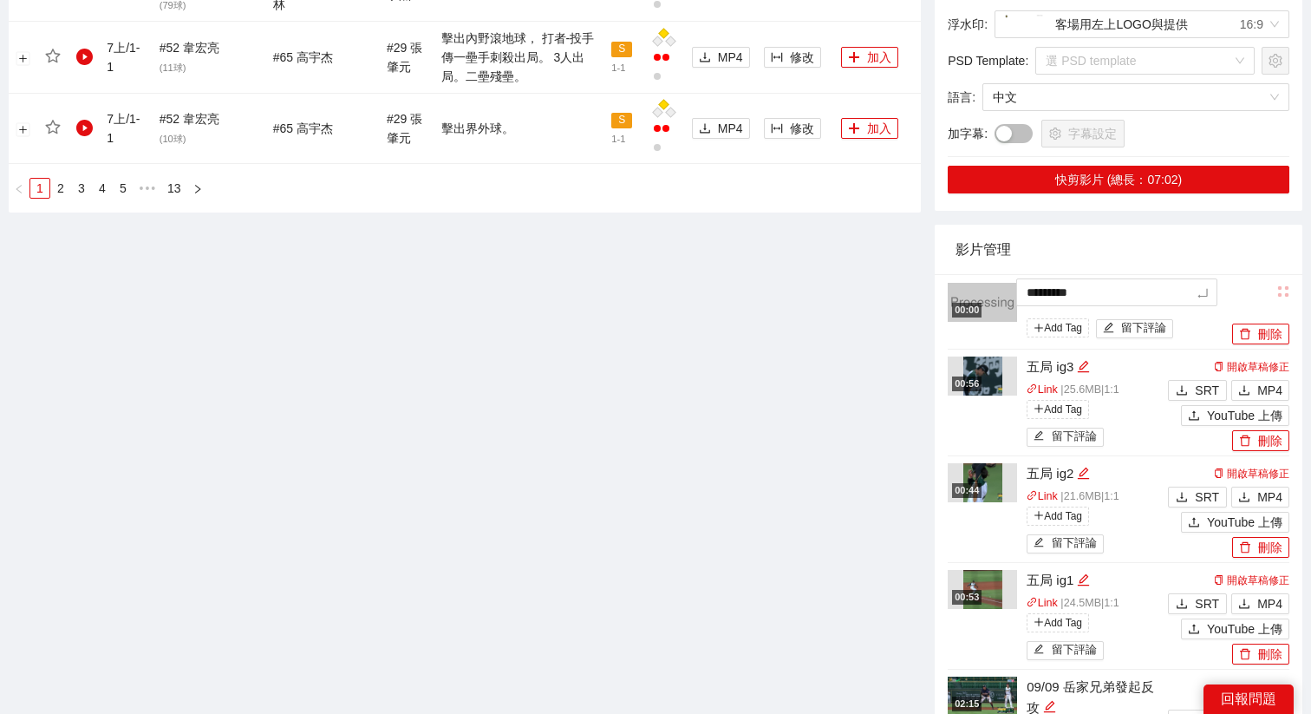
type textarea "********"
type textarea "*******"
type textarea "*****"
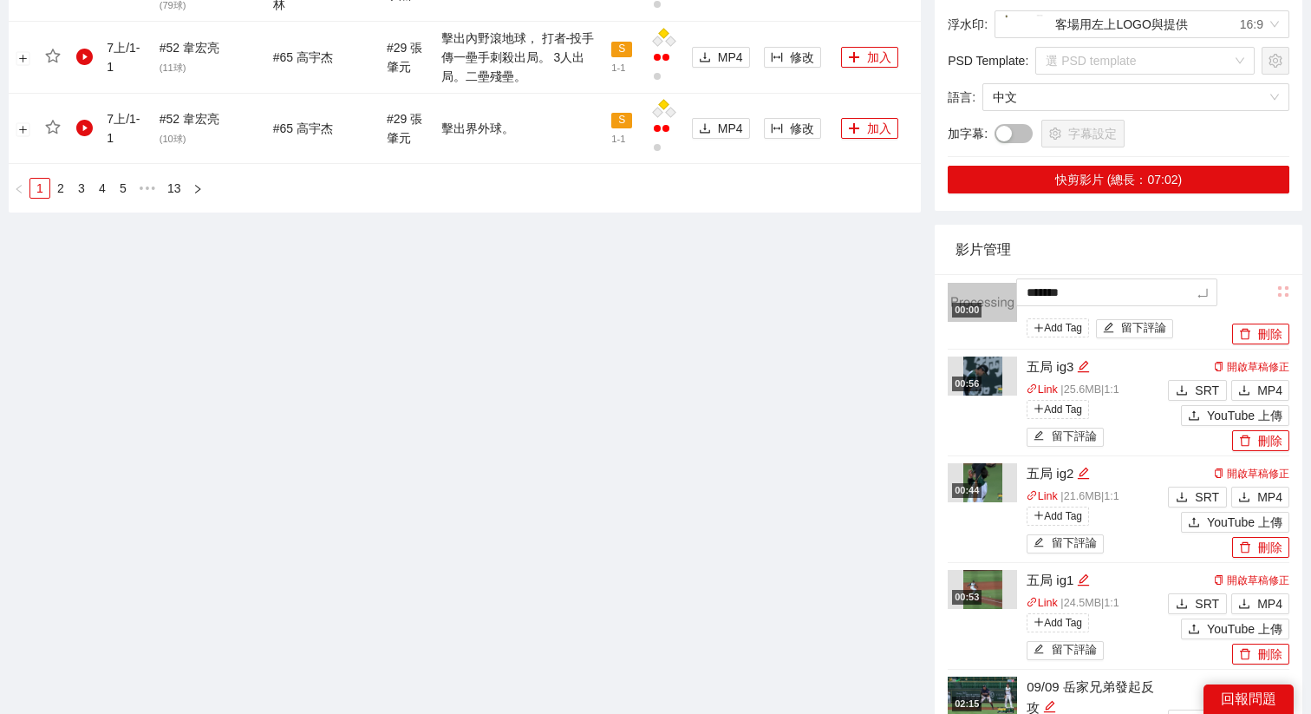
type textarea "*****"
type textarea "*******"
type textarea "********"
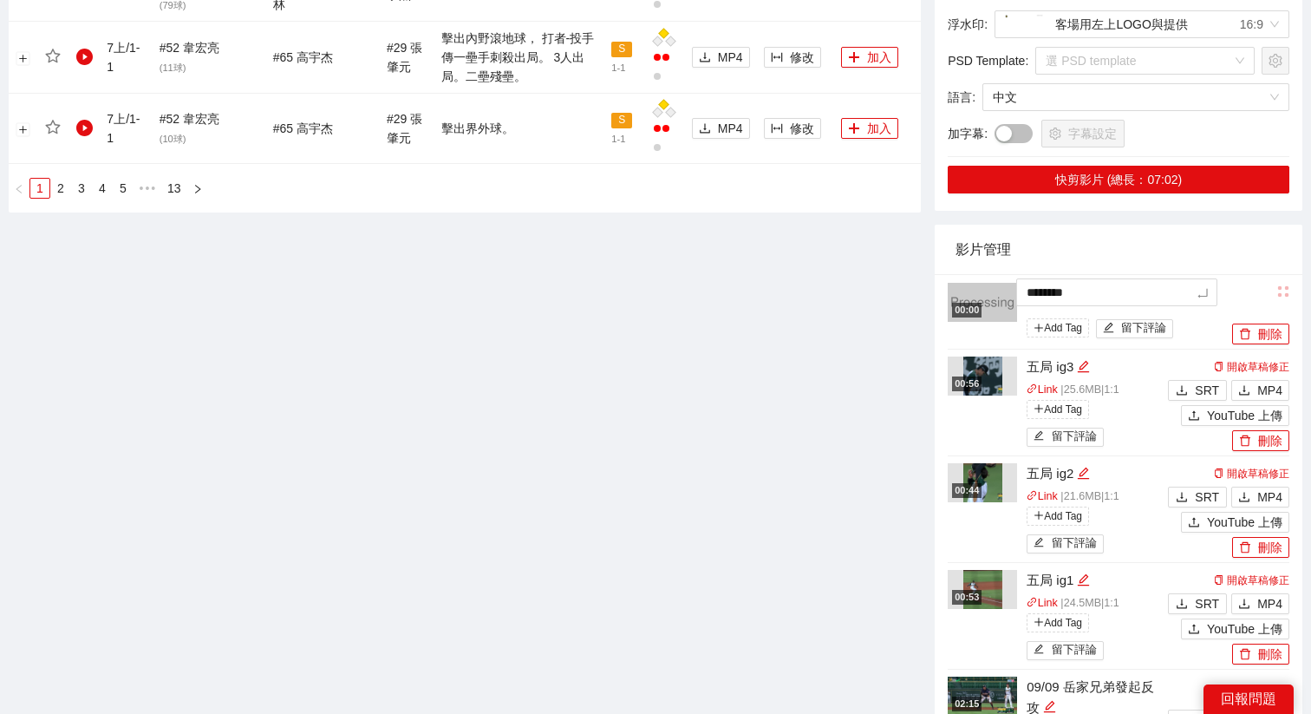
type textarea "*******"
type textarea "********"
type textarea "*********"
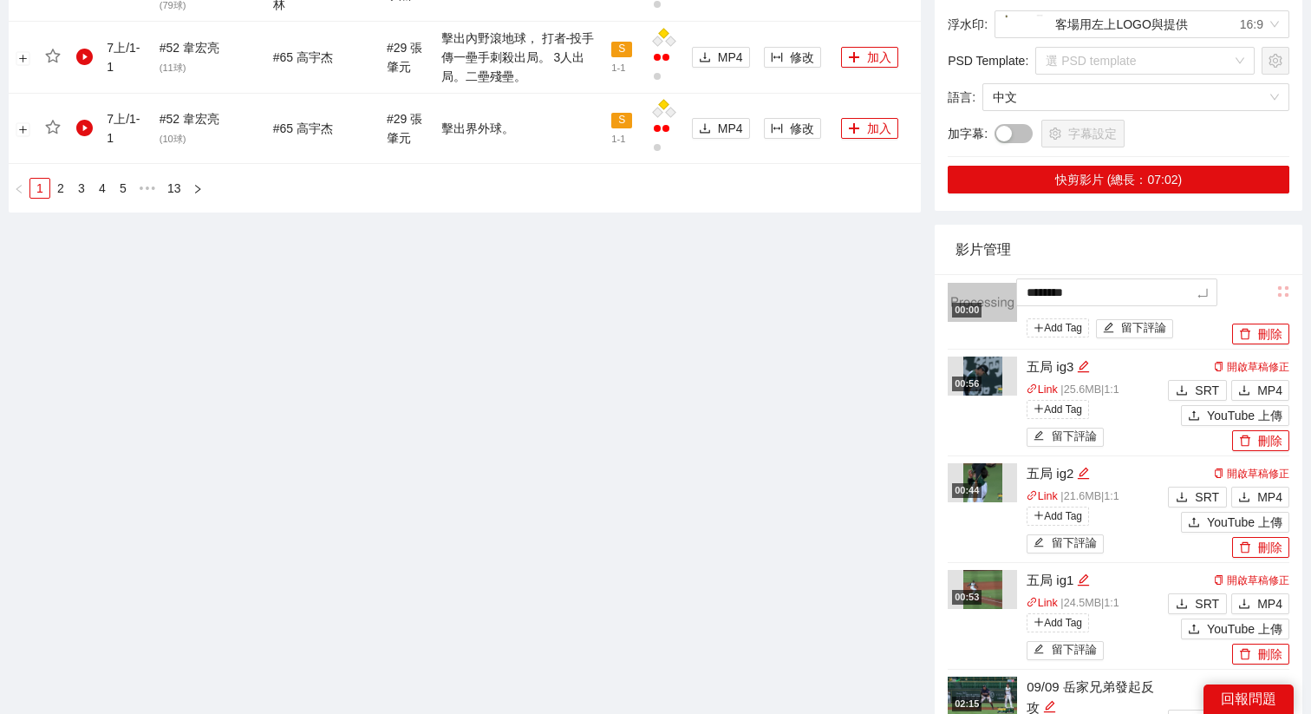
type textarea "*********"
type textarea "********"
type textarea "*********"
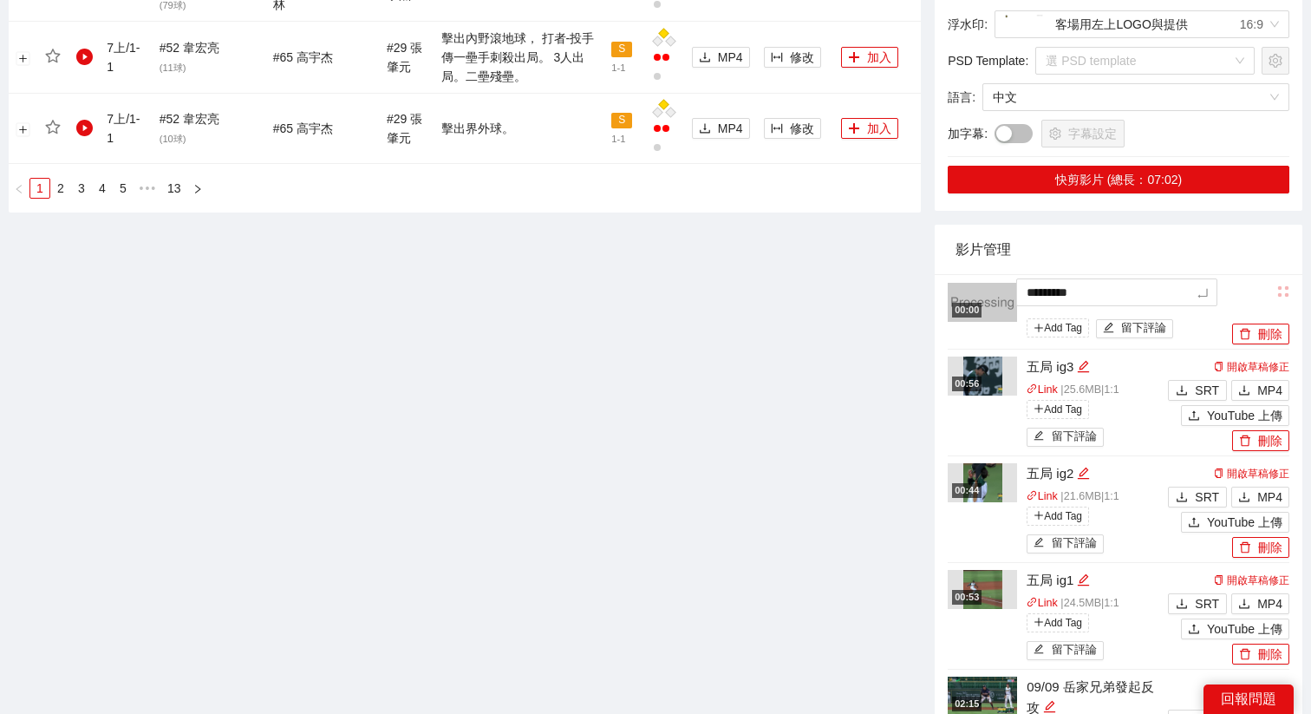
type textarea "**********"
type textarea "*********"
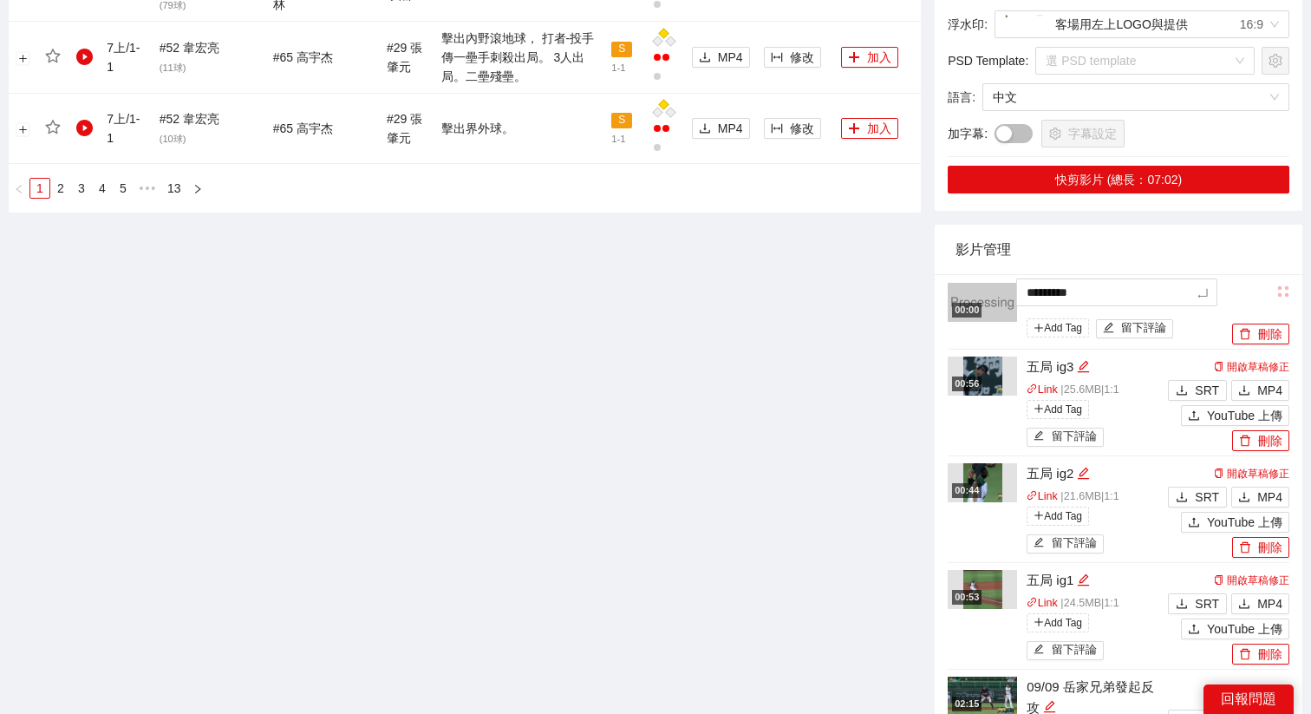
type textarea "*********"
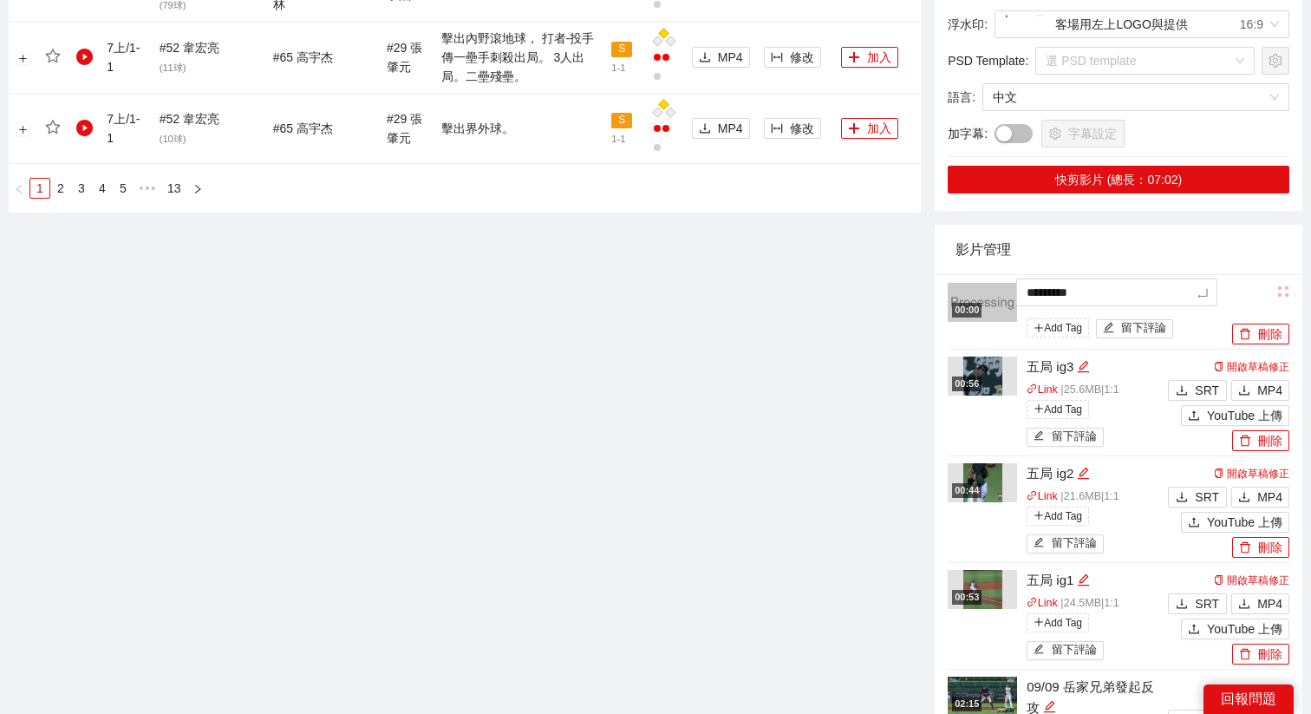
type textarea "**********"
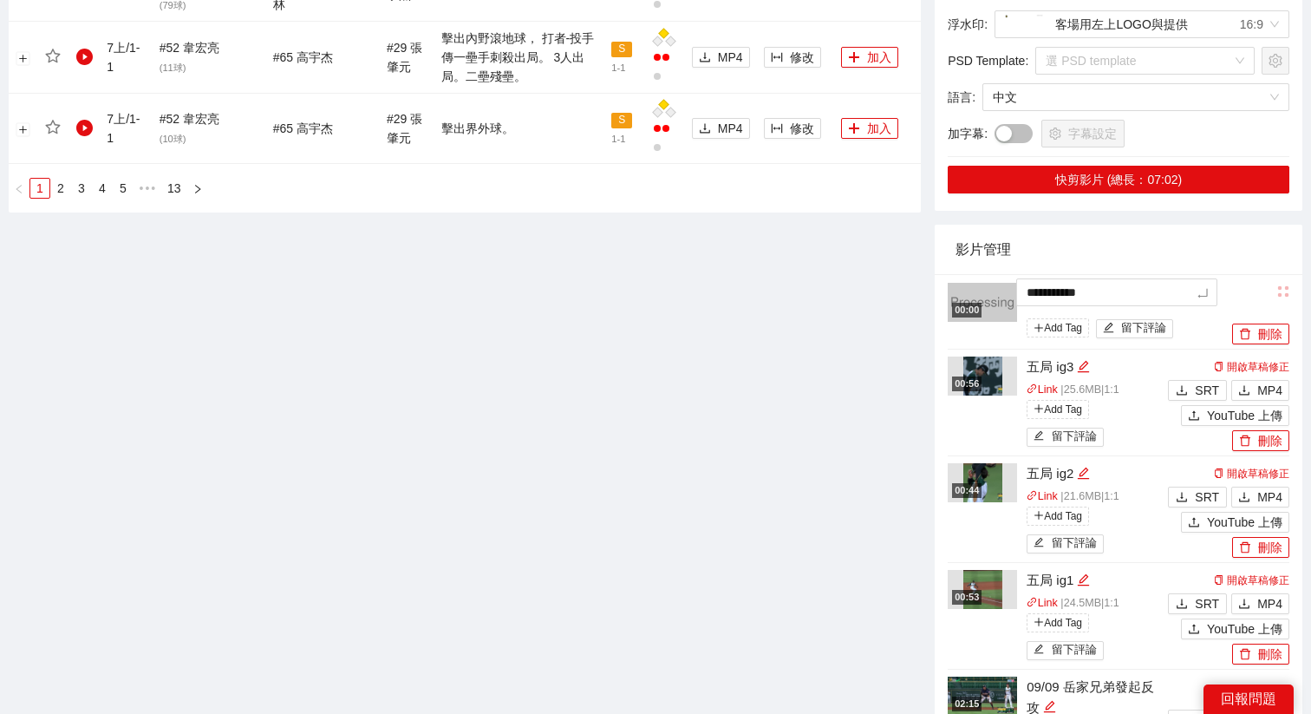
type textarea "**********"
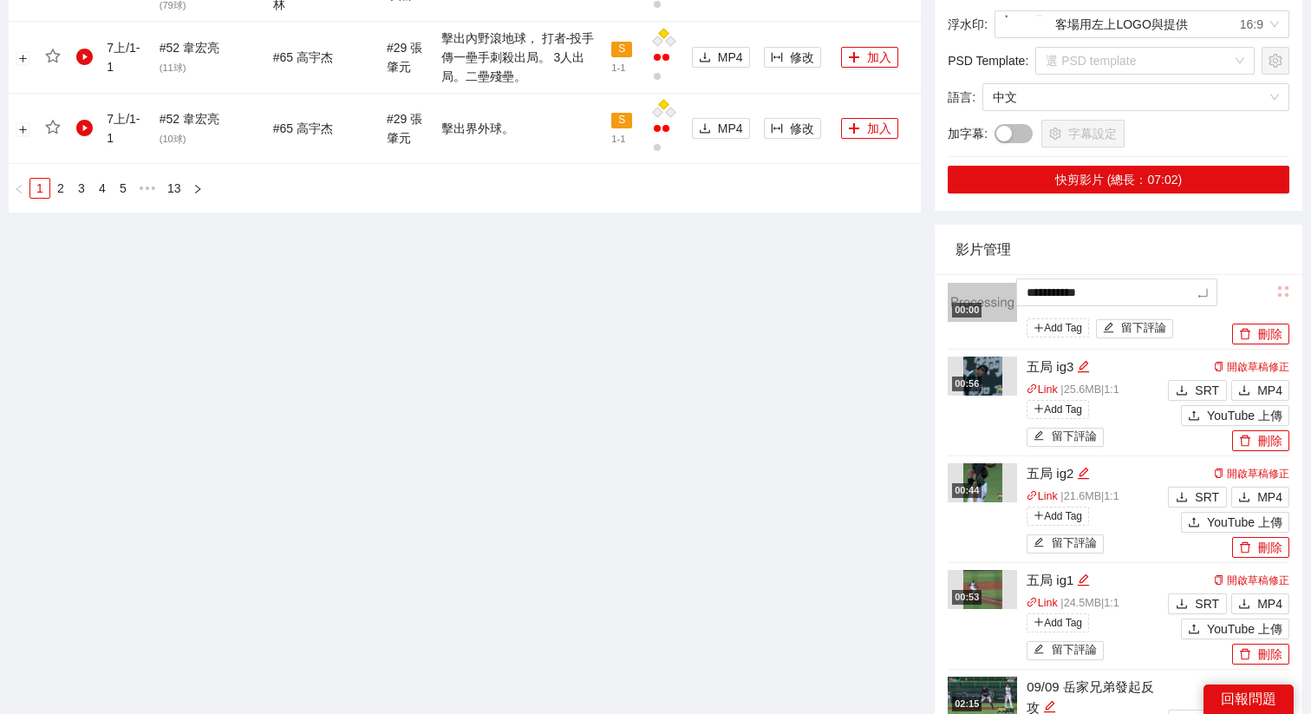
type textarea "**********"
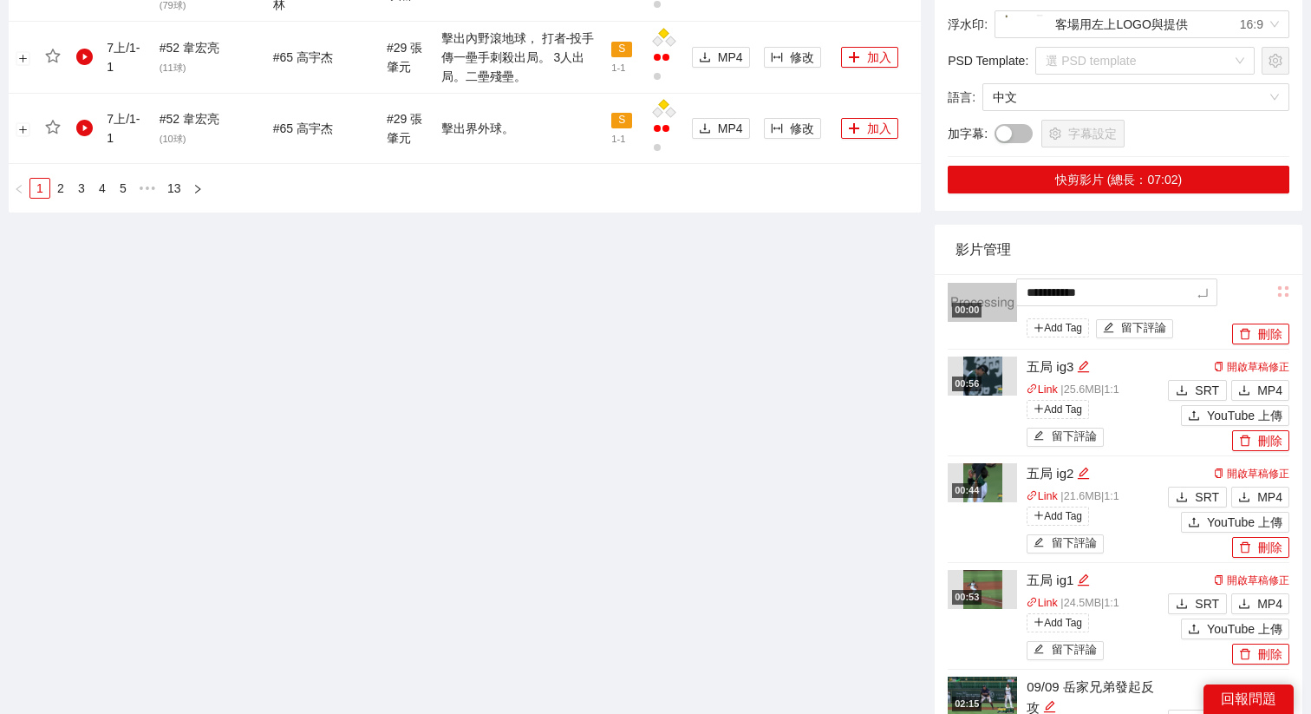
type textarea "**********"
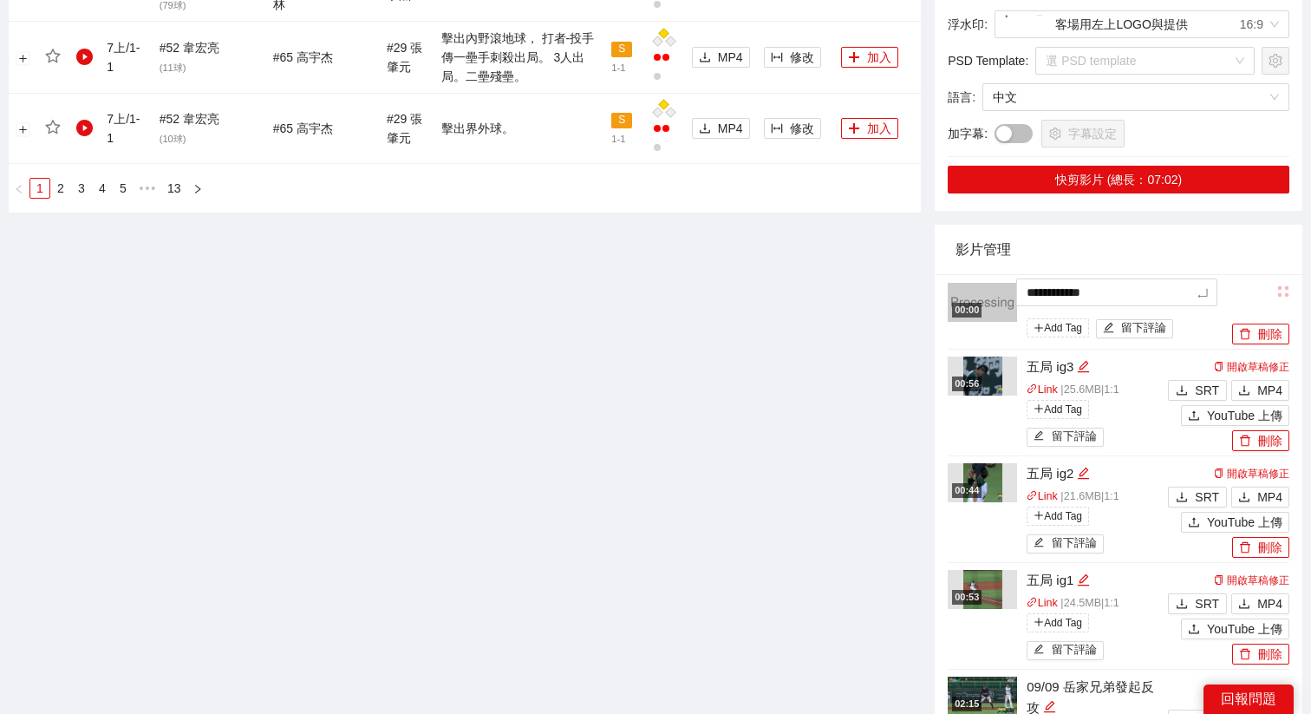
type textarea "**********"
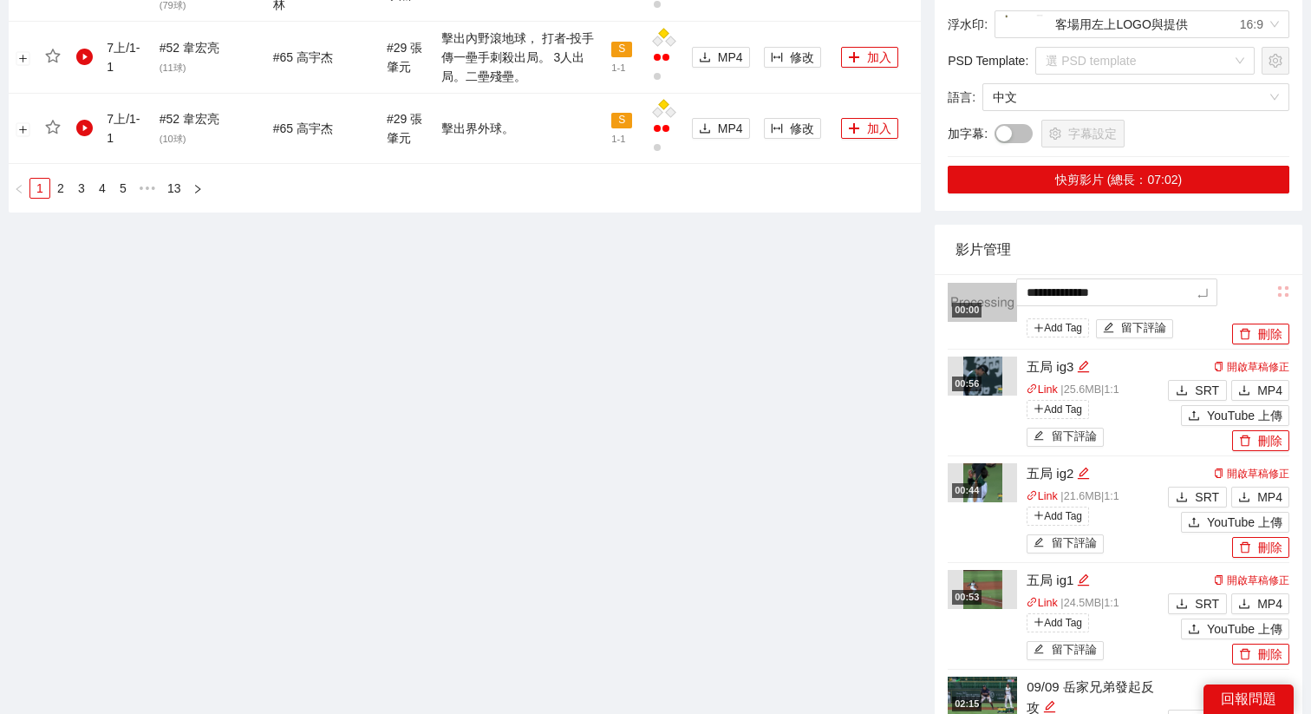
type textarea "**********"
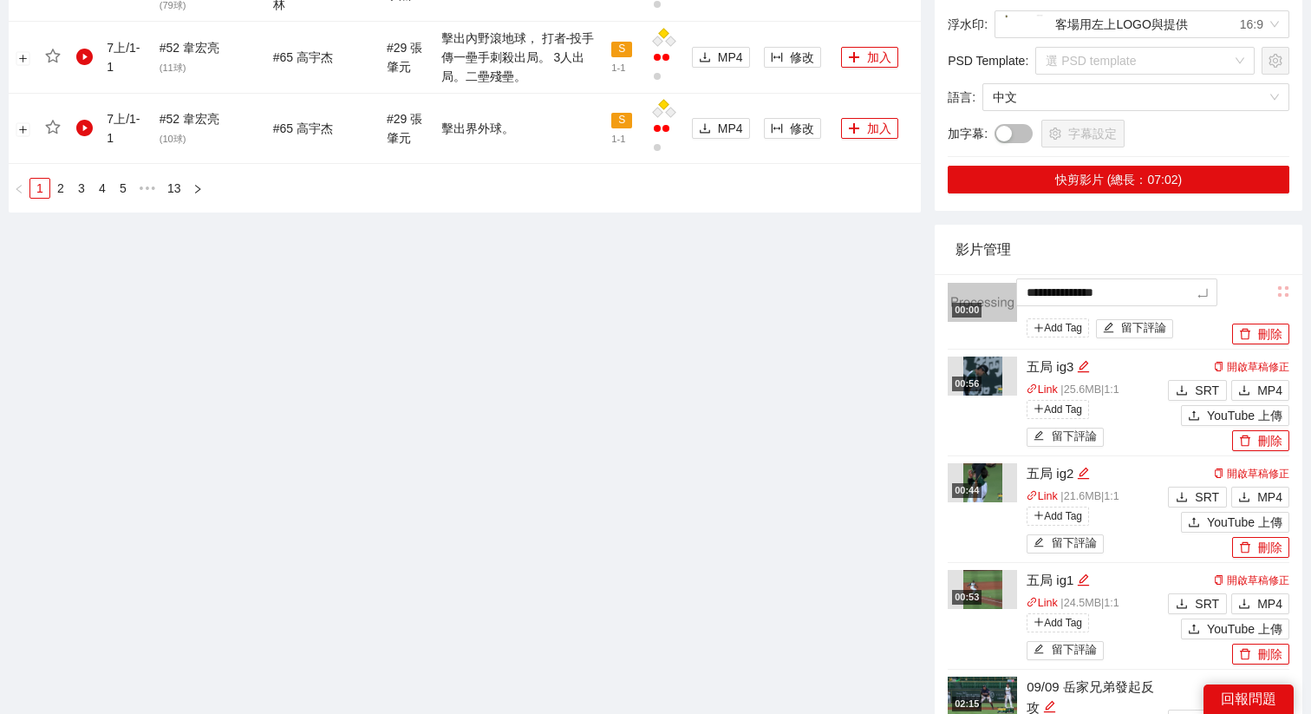
type textarea "**********"
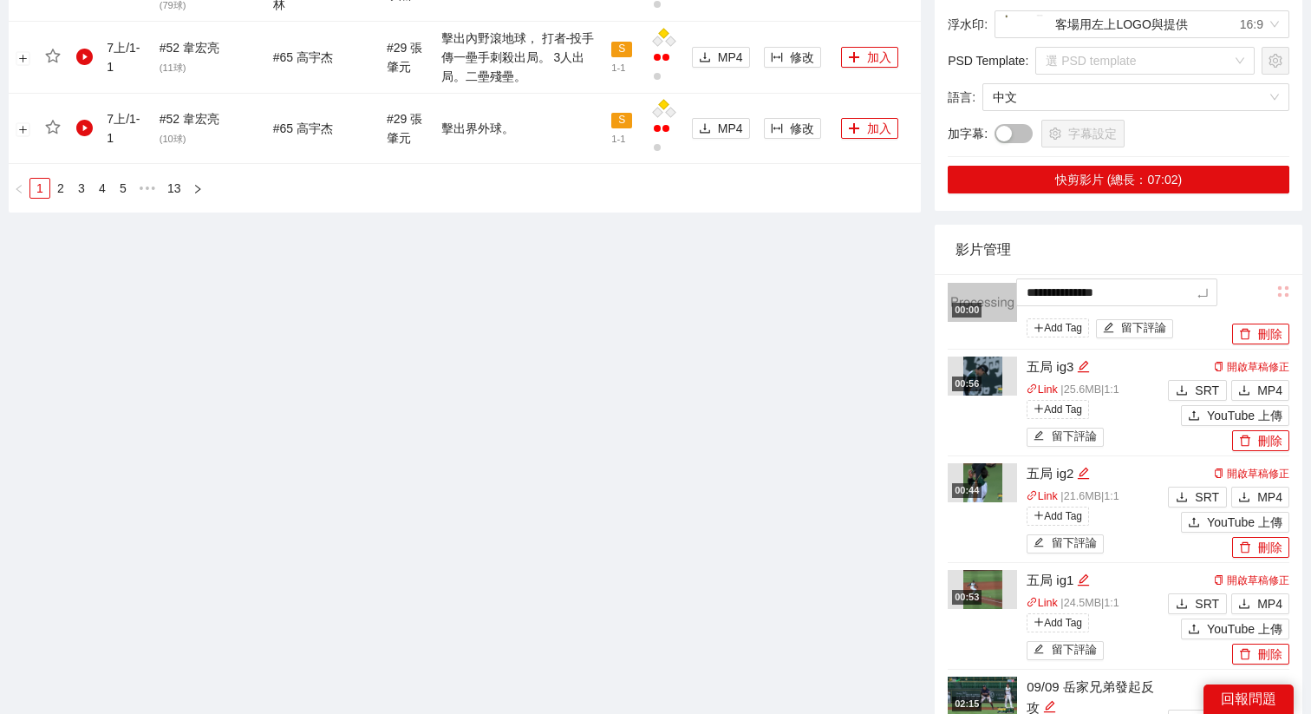
type textarea "**********"
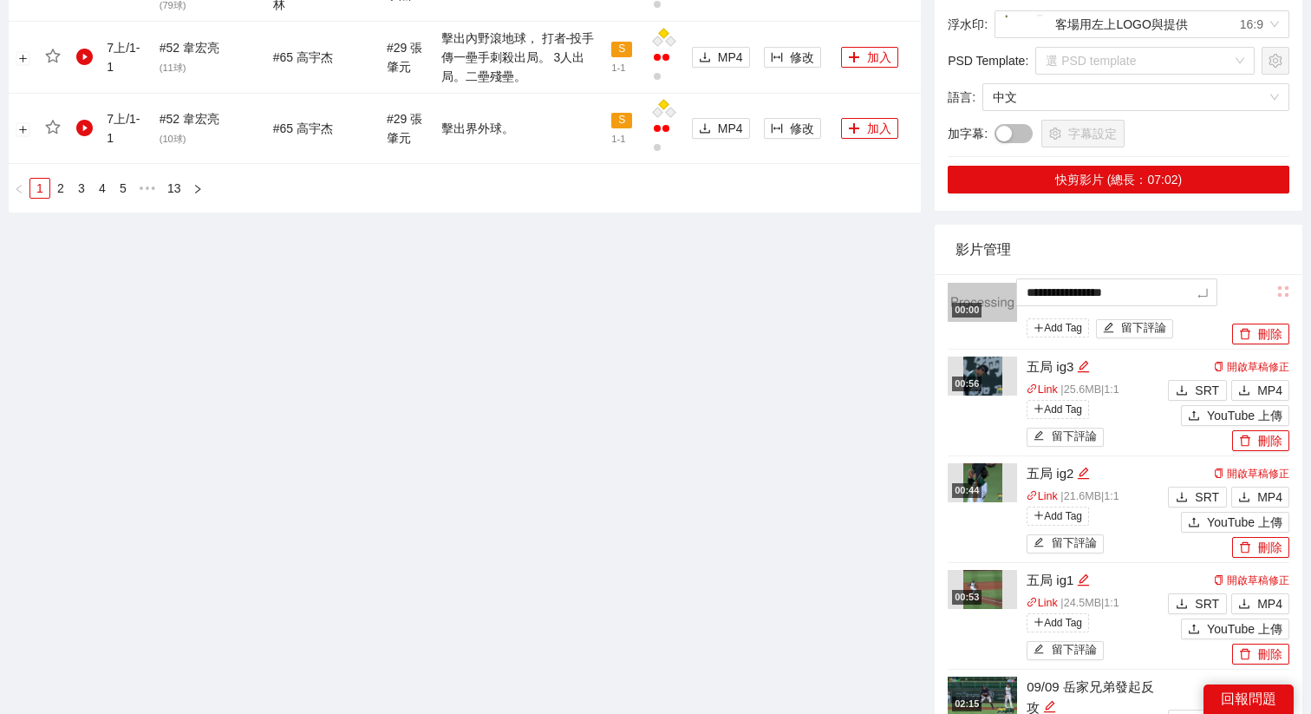
type textarea "**********"
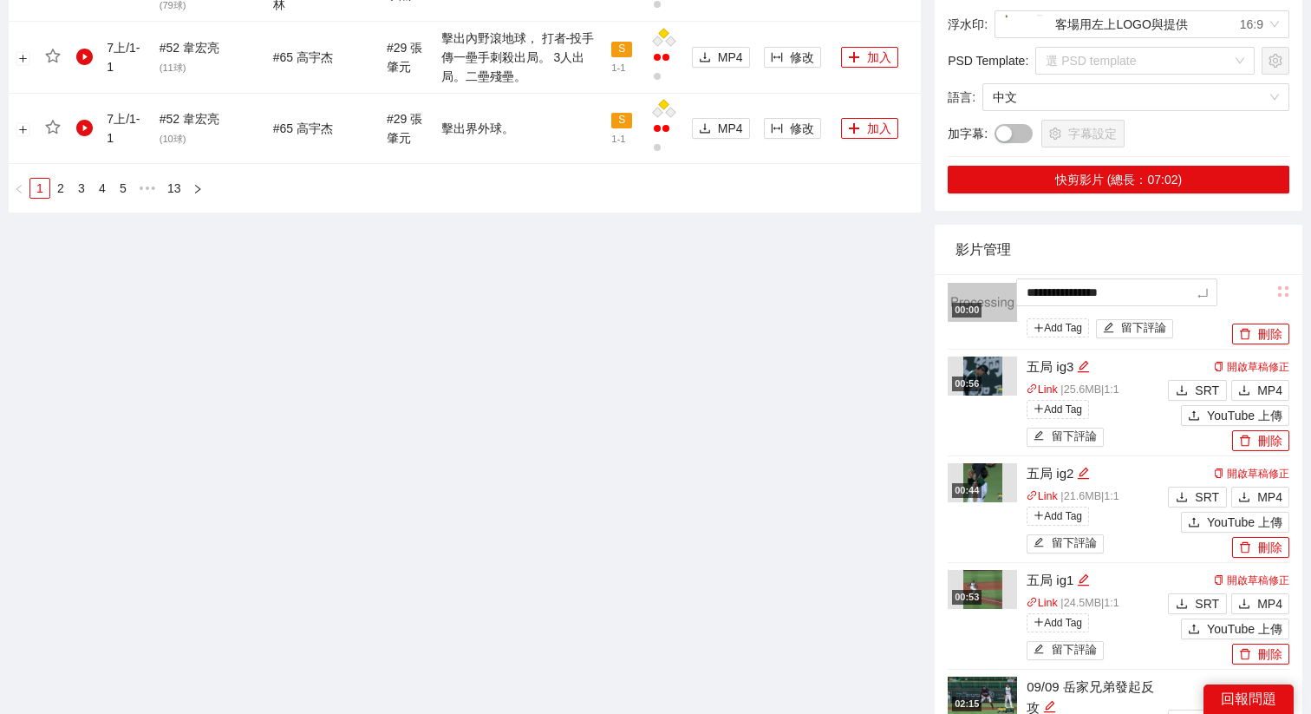
type textarea "**********"
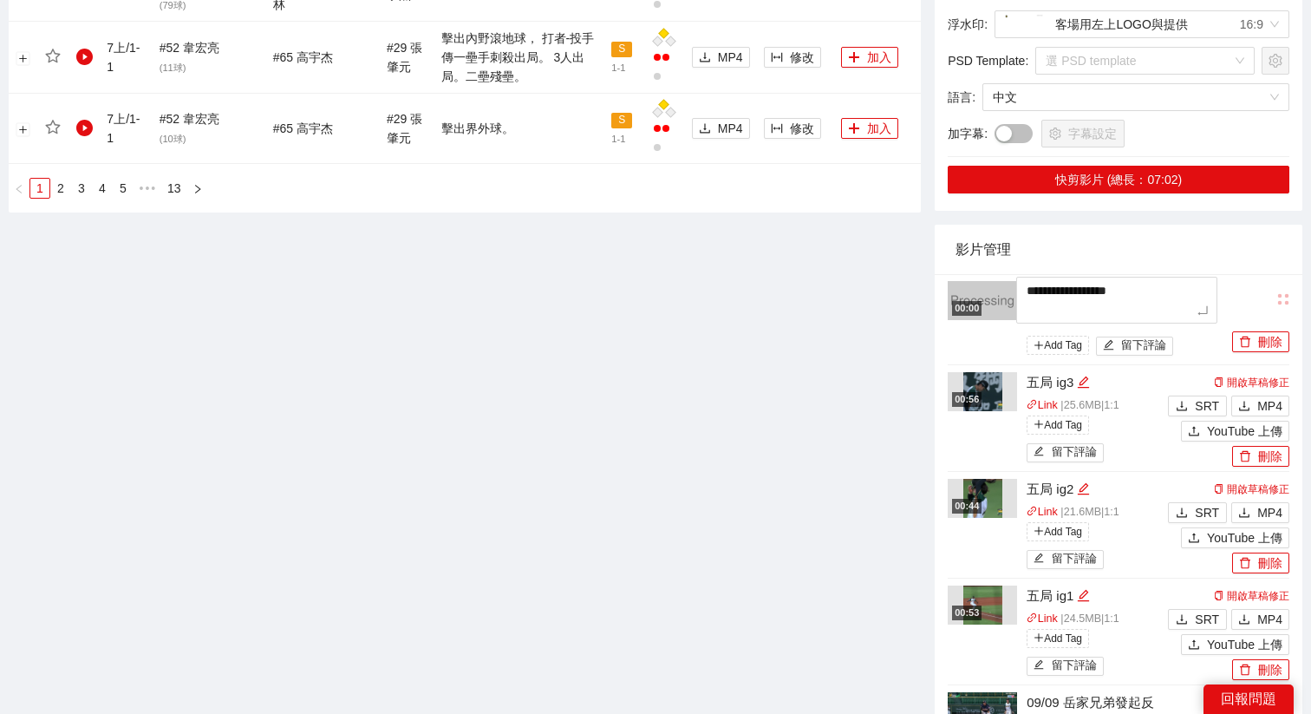
type textarea "**********"
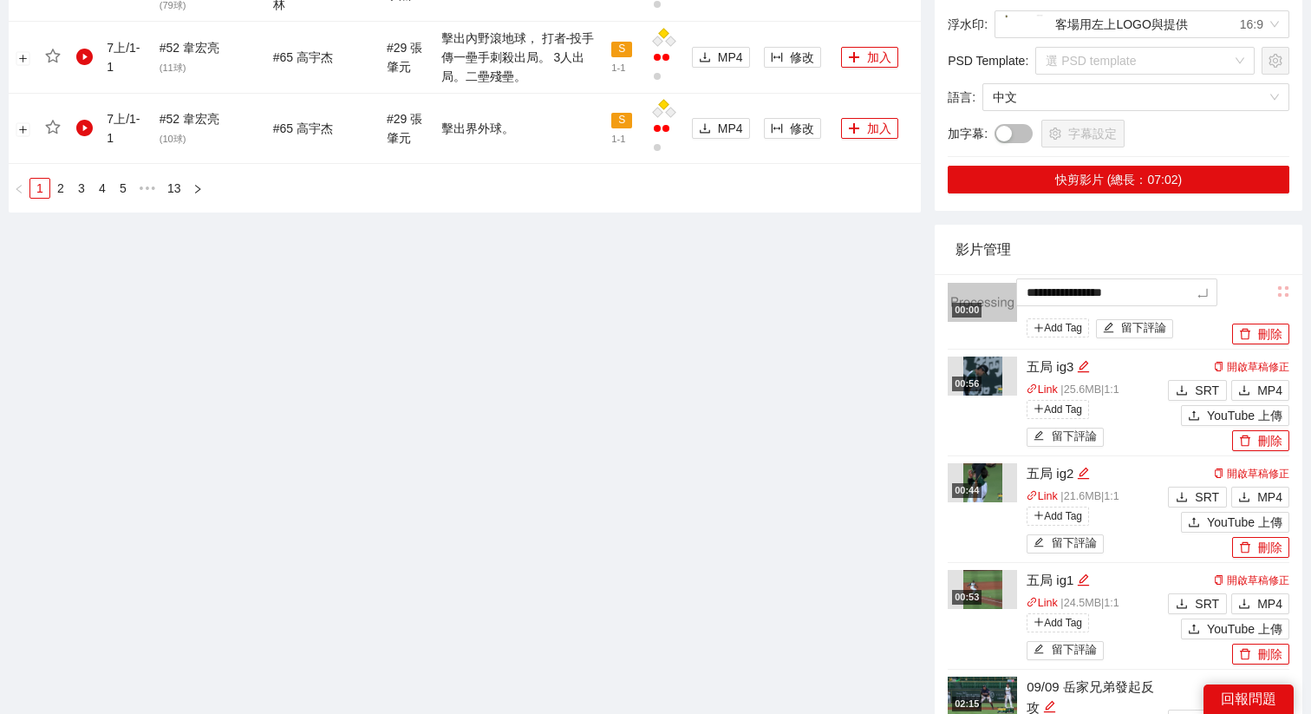
type textarea "**********"
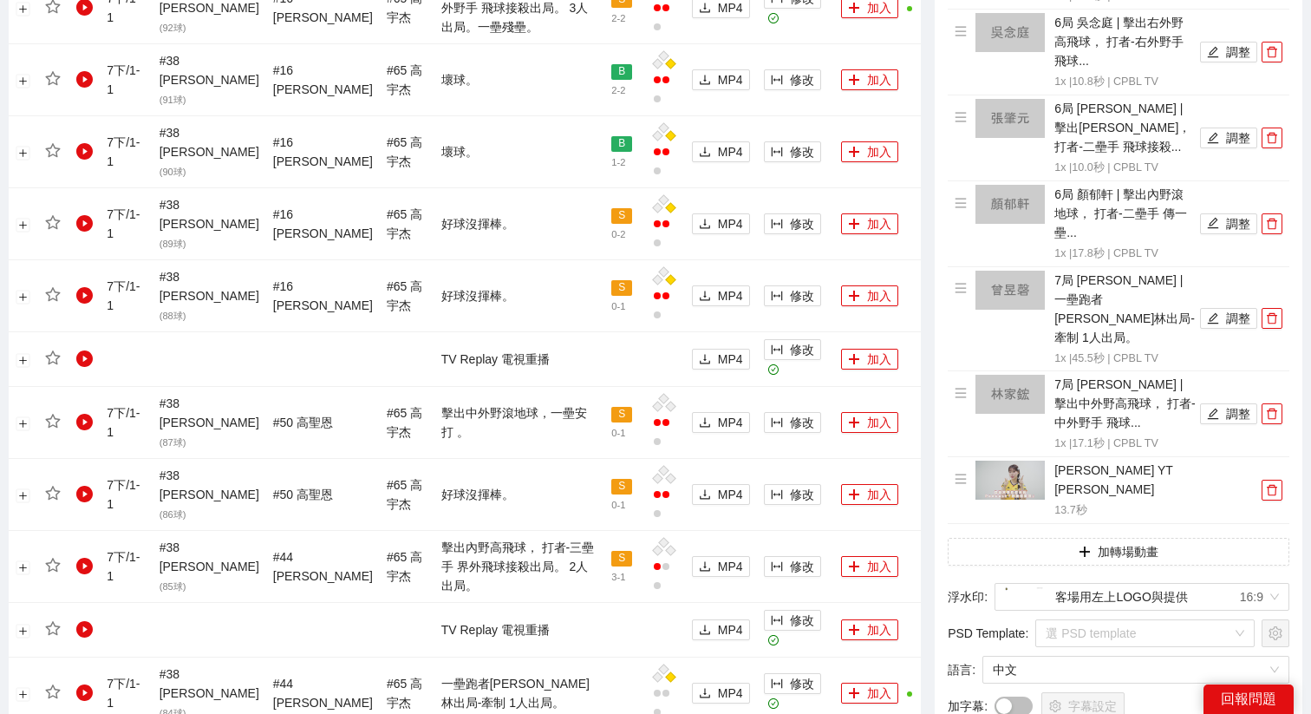
scroll to position [1902, 0]
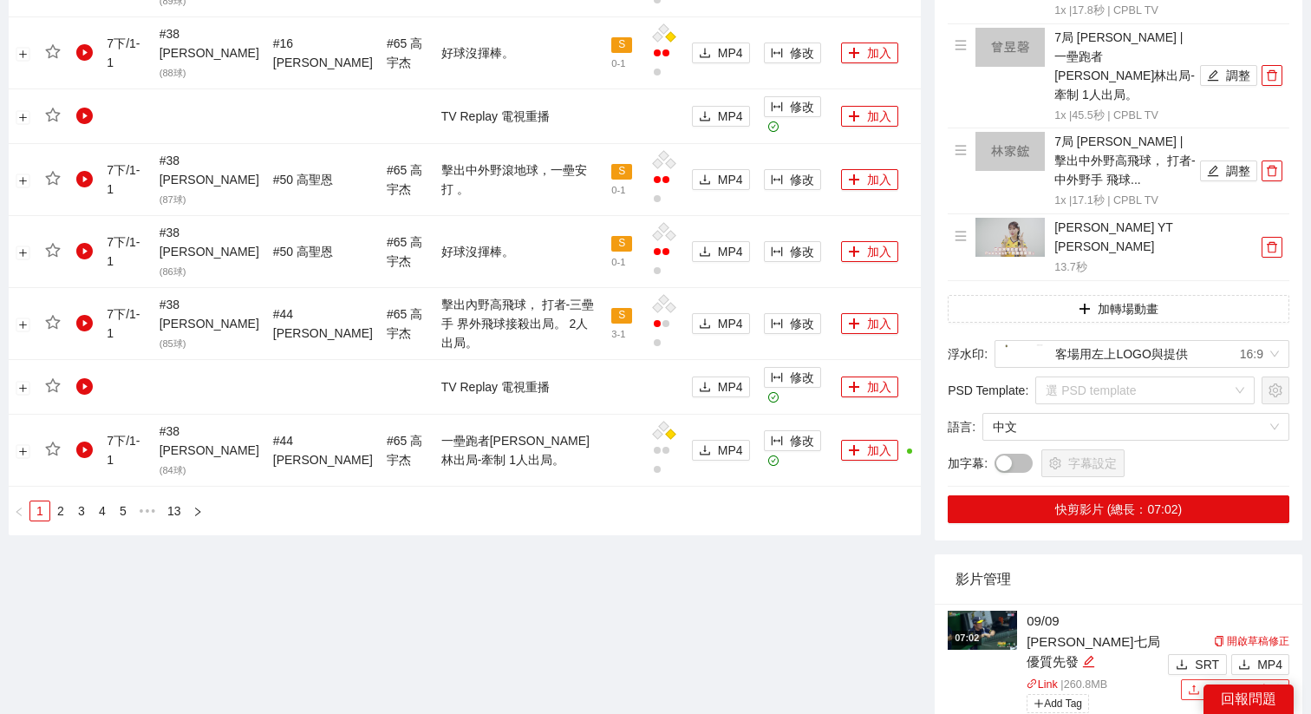
click at [1229, 680] on span "YouTube 上傳" at bounding box center [1244, 689] width 75 height 19
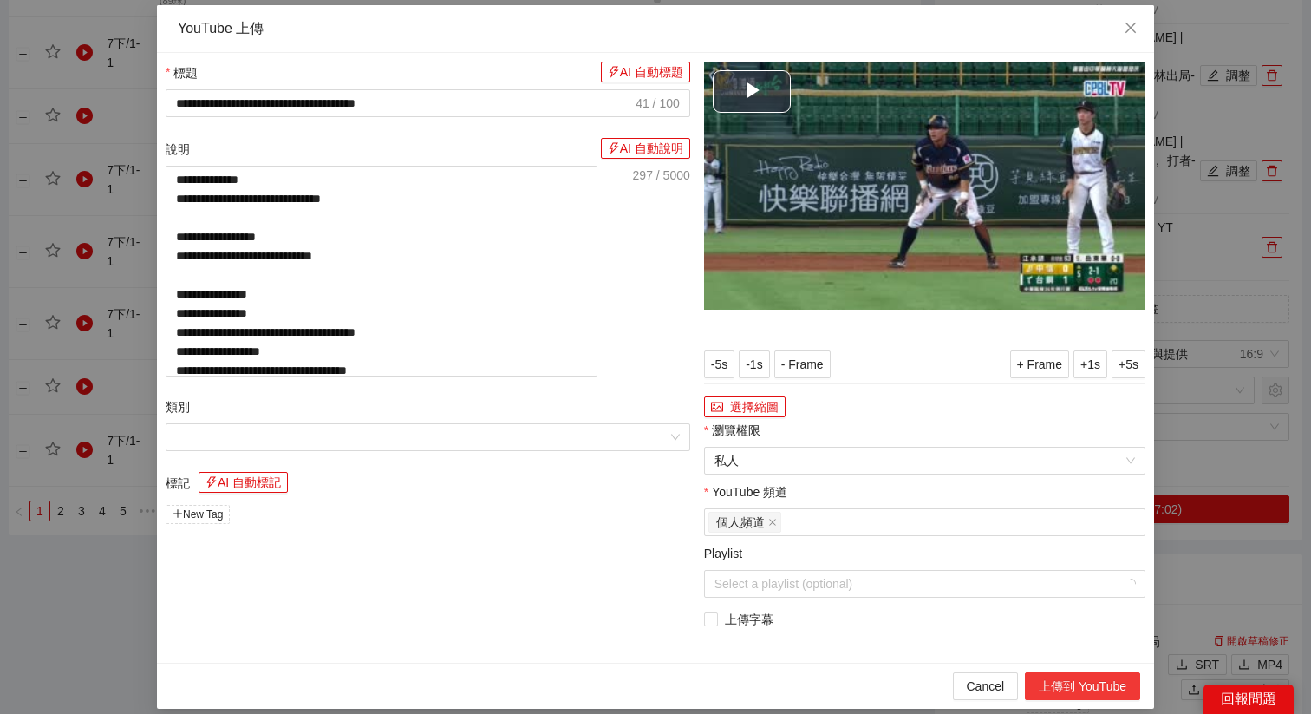
click at [1073, 687] on button "上傳到 YouTube" at bounding box center [1082, 686] width 115 height 28
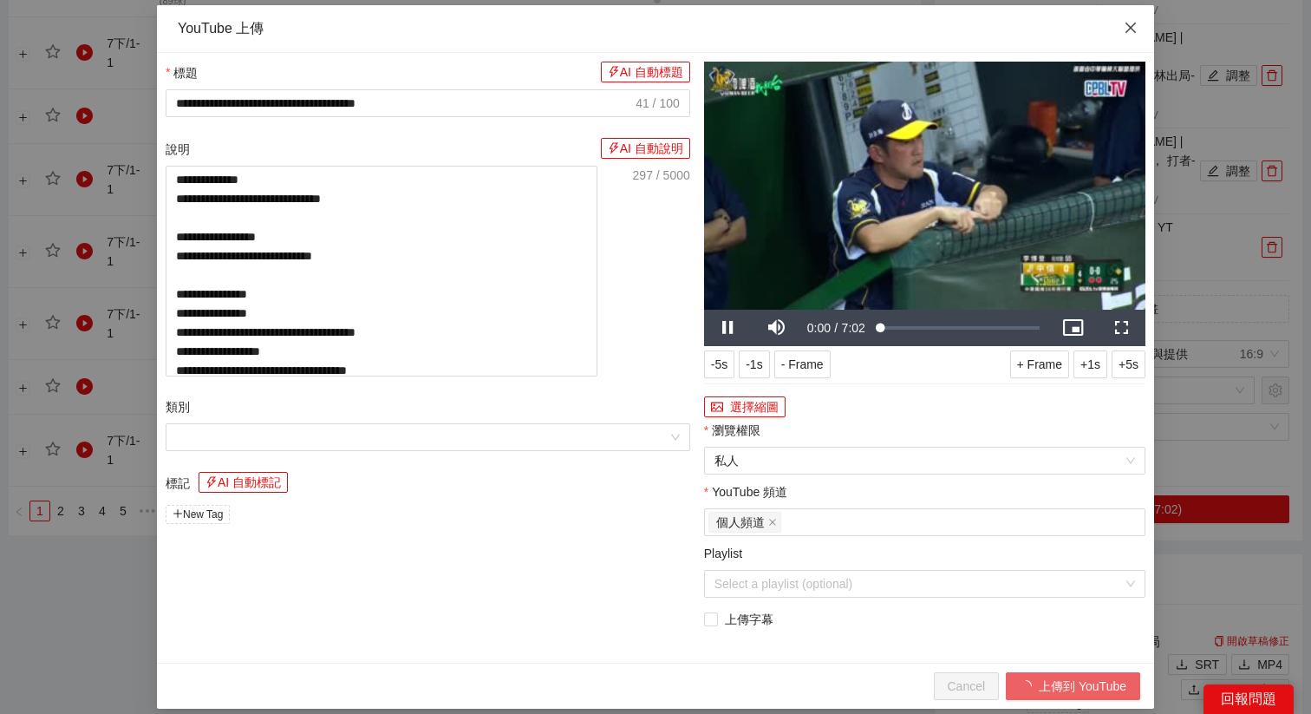
click at [1138, 23] on span "Close" at bounding box center [1130, 28] width 47 height 47
type textarea "**********"
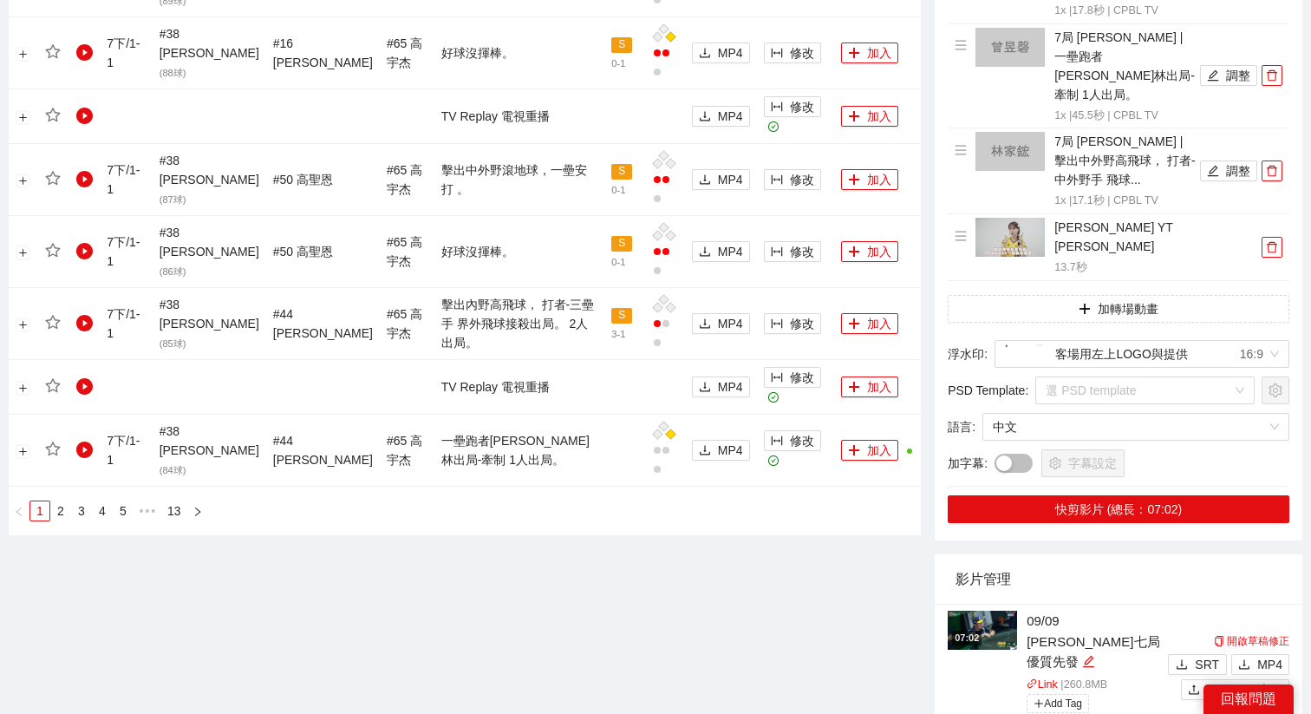
click at [998, 610] on img at bounding box center [982, 629] width 69 height 39
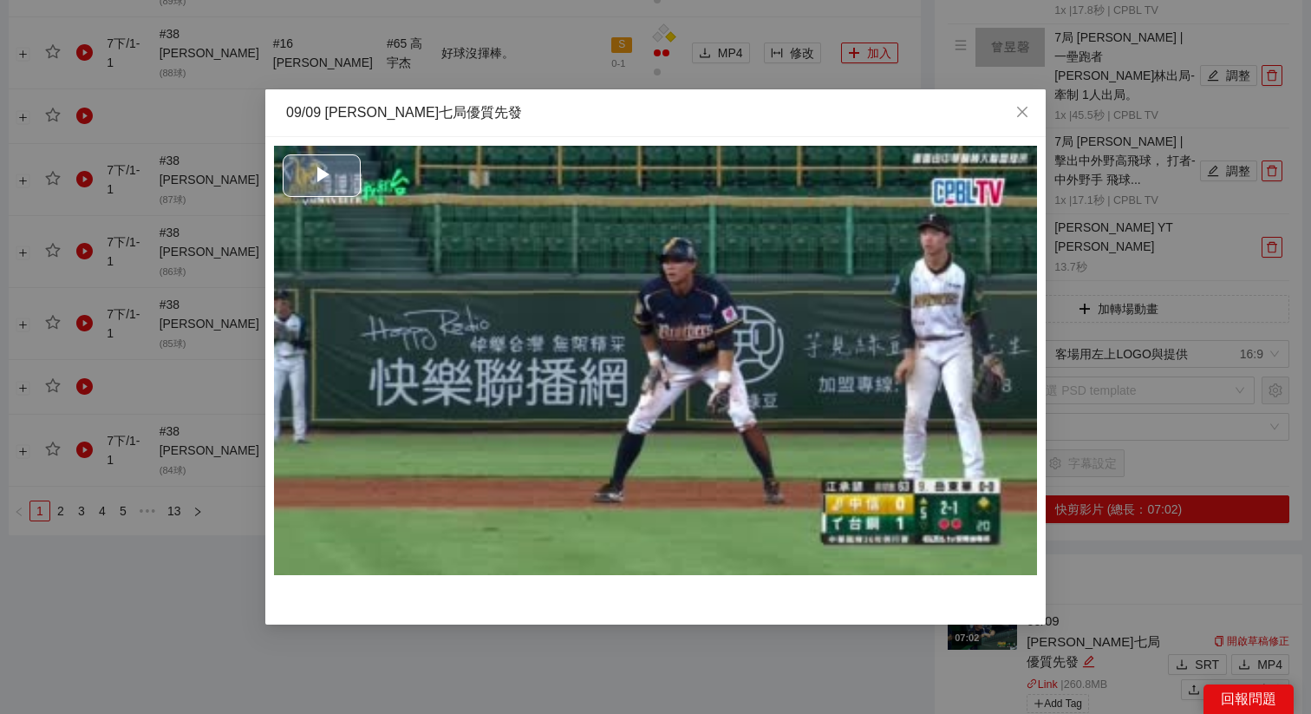
click at [322, 175] on span "Video Player" at bounding box center [322, 175] width 0 height 0
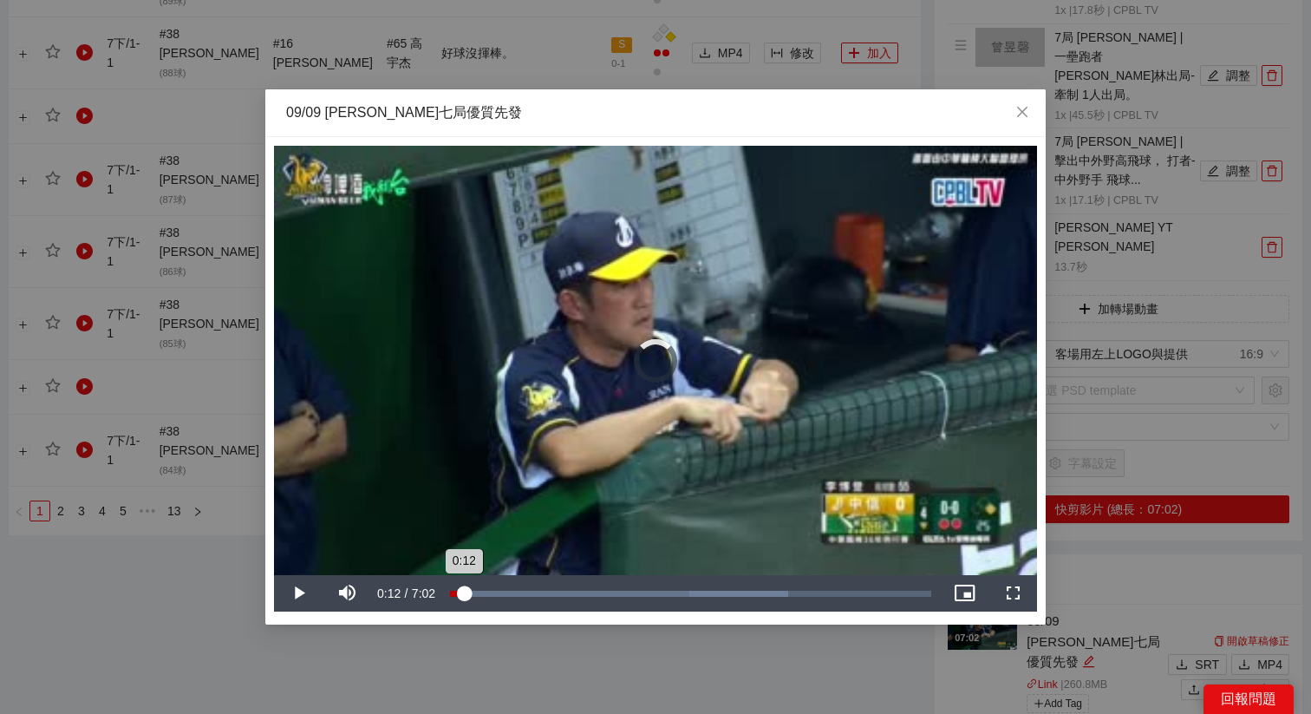
click at [464, 598] on div "Loaded : 70.20% 0:12 0:12" at bounding box center [690, 593] width 499 height 36
click at [475, 589] on div "Loaded : 70.20% 0:22 0:22" at bounding box center [690, 593] width 499 height 36
click at [487, 590] on div "0:32" at bounding box center [487, 593] width 1 height 6
click at [487, 590] on div "0:32" at bounding box center [468, 593] width 37 height 6
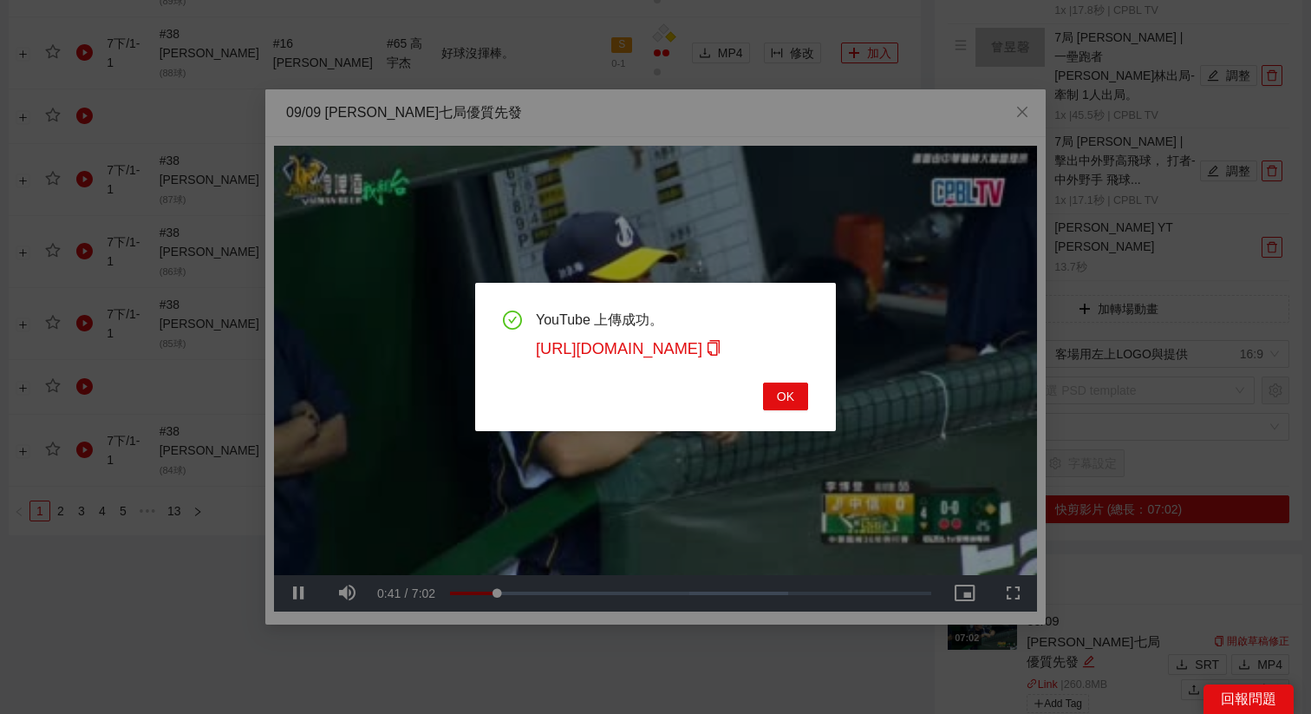
drag, startPoint x: 508, startPoint y: 589, endPoint x: 688, endPoint y: 470, distance: 215.2
click at [518, 567] on div "YouTube 上傳成功。 https://youtu.be/VKVMdqejIqg OK" at bounding box center [655, 357] width 1311 height 714
click at [779, 382] on button "OK" at bounding box center [785, 396] width 45 height 28
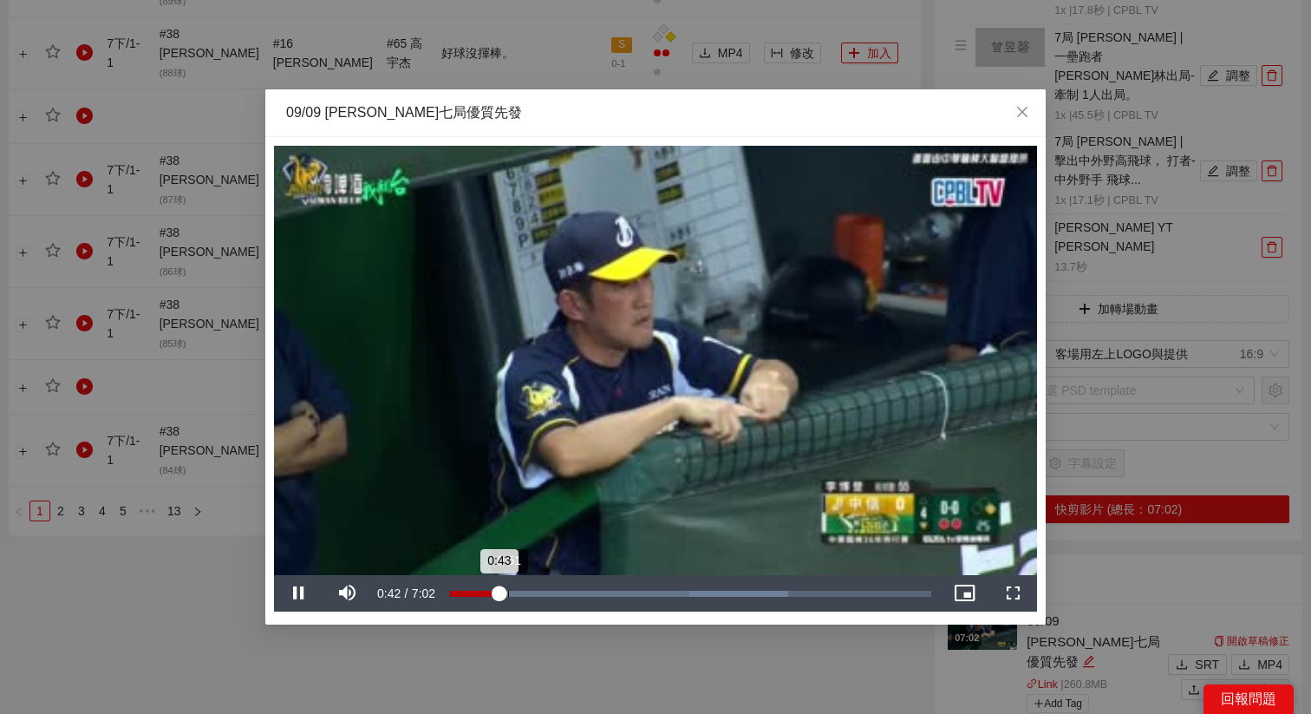
click at [499, 594] on div "0:43" at bounding box center [474, 593] width 49 height 6
click at [518, 594] on div "Loaded : 70.20% 1:00 0:50" at bounding box center [690, 593] width 481 height 6
click at [518, 594] on div "1:00" at bounding box center [484, 593] width 68 height 6
click at [536, 594] on div "1:15" at bounding box center [536, 593] width 1 height 6
click at [551, 591] on div "1:29" at bounding box center [551, 593] width 1 height 6
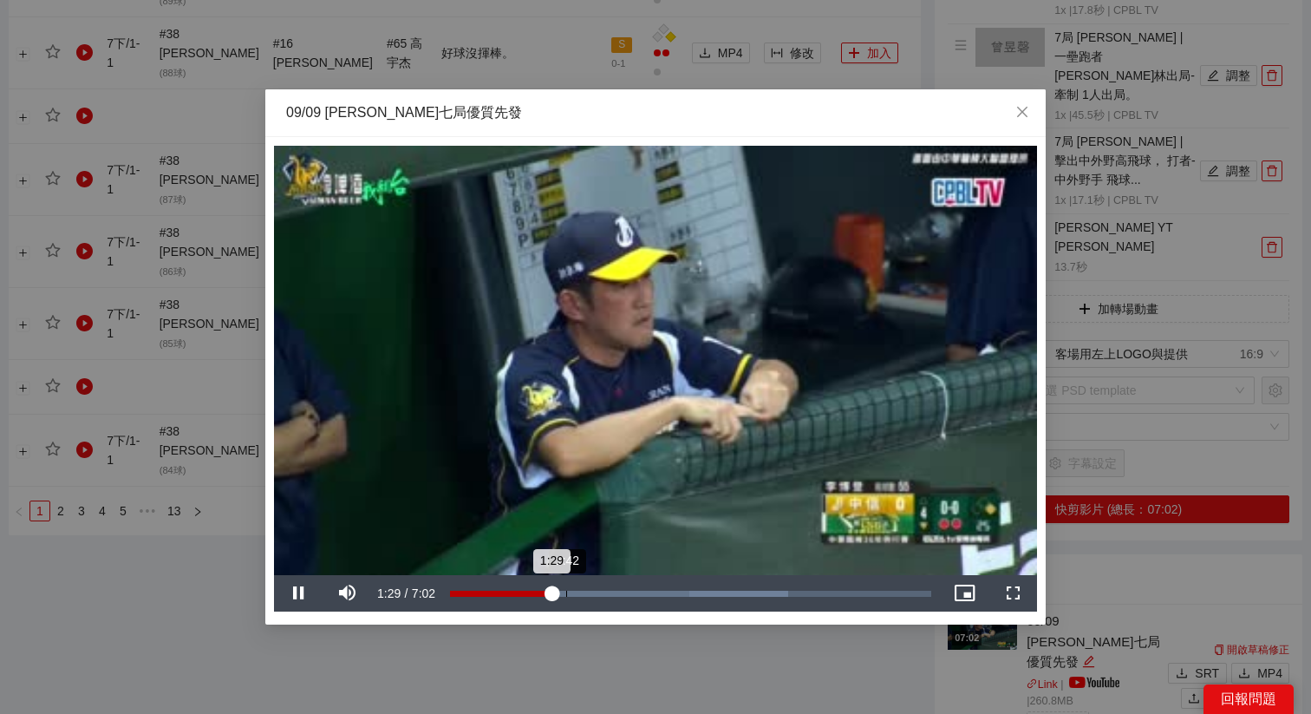
click at [567, 591] on div "1:42" at bounding box center [566, 593] width 1 height 6
click at [569, 591] on div "1:44" at bounding box center [509, 593] width 119 height 6
click at [578, 590] on div "1:56" at bounding box center [514, 593] width 128 height 6
click at [584, 590] on div "2:02" at bounding box center [517, 593] width 134 height 6
click at [574, 584] on div "Loaded : 70.20% 1:49 2:03" at bounding box center [690, 593] width 499 height 36
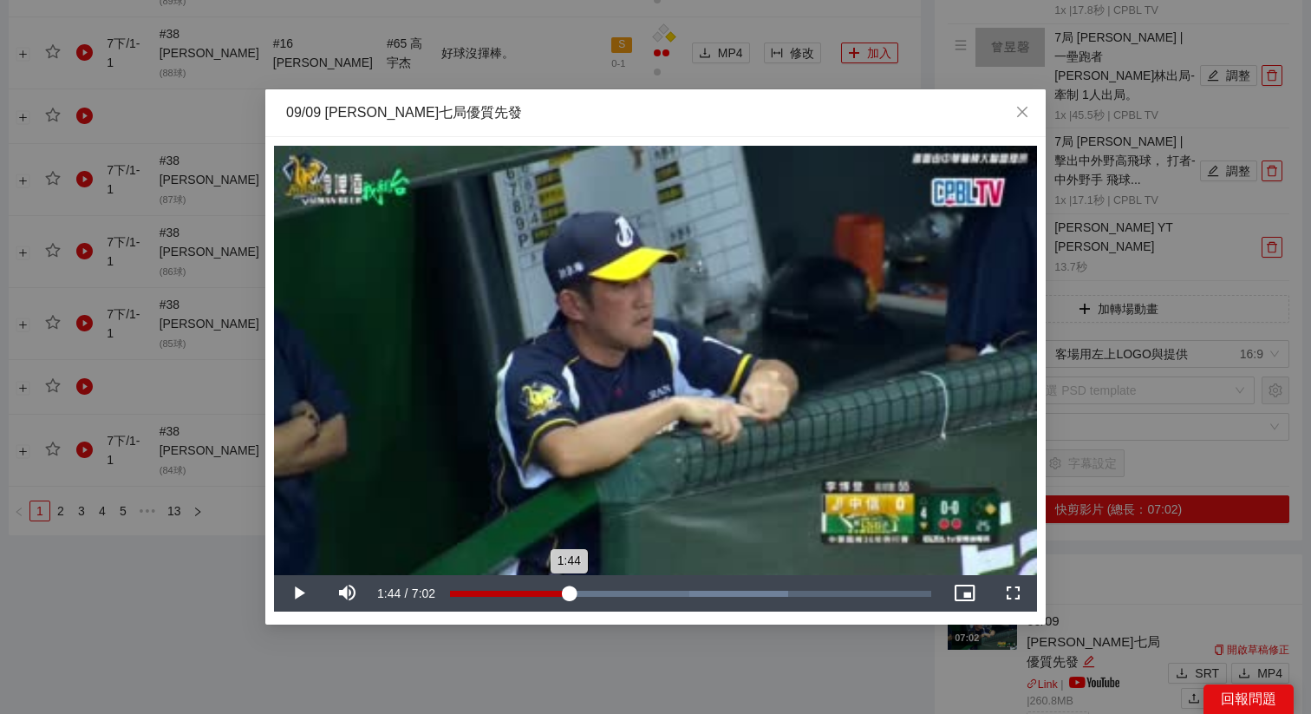
click at [568, 590] on div "1:44" at bounding box center [509, 593] width 119 height 6
click at [593, 590] on div "2:05" at bounding box center [593, 593] width 1 height 6
click at [609, 589] on div "Loaded : 33.60% 2:20 2:06" at bounding box center [690, 593] width 499 height 36
click at [596, 586] on div "Loaded : 36.02% 2:08 2:08" at bounding box center [690, 593] width 499 height 36
click at [607, 589] on div "Loaded : 37.25% 2:17 2:09" at bounding box center [690, 593] width 499 height 36
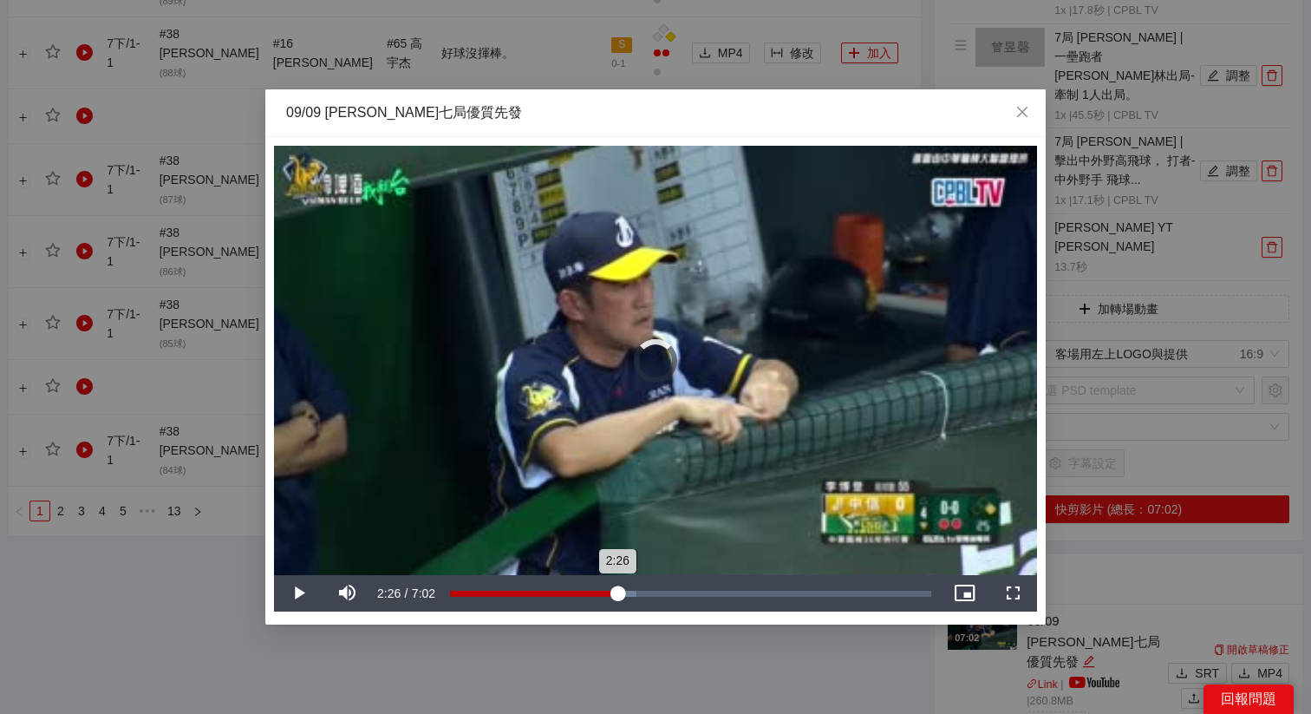
click at [617, 589] on div "Loaded : 38.77% 2:26 2:26" at bounding box center [690, 593] width 499 height 36
drag, startPoint x: 616, startPoint y: 589, endPoint x: 789, endPoint y: 593, distance: 172.6
click at [782, 593] on div "4:51" at bounding box center [616, 593] width 332 height 6
drag, startPoint x: 799, startPoint y: 590, endPoint x: 929, endPoint y: 580, distance: 131.3
click at [929, 580] on div "Loaded : 100.00% 6:57 6:49" at bounding box center [690, 593] width 499 height 36
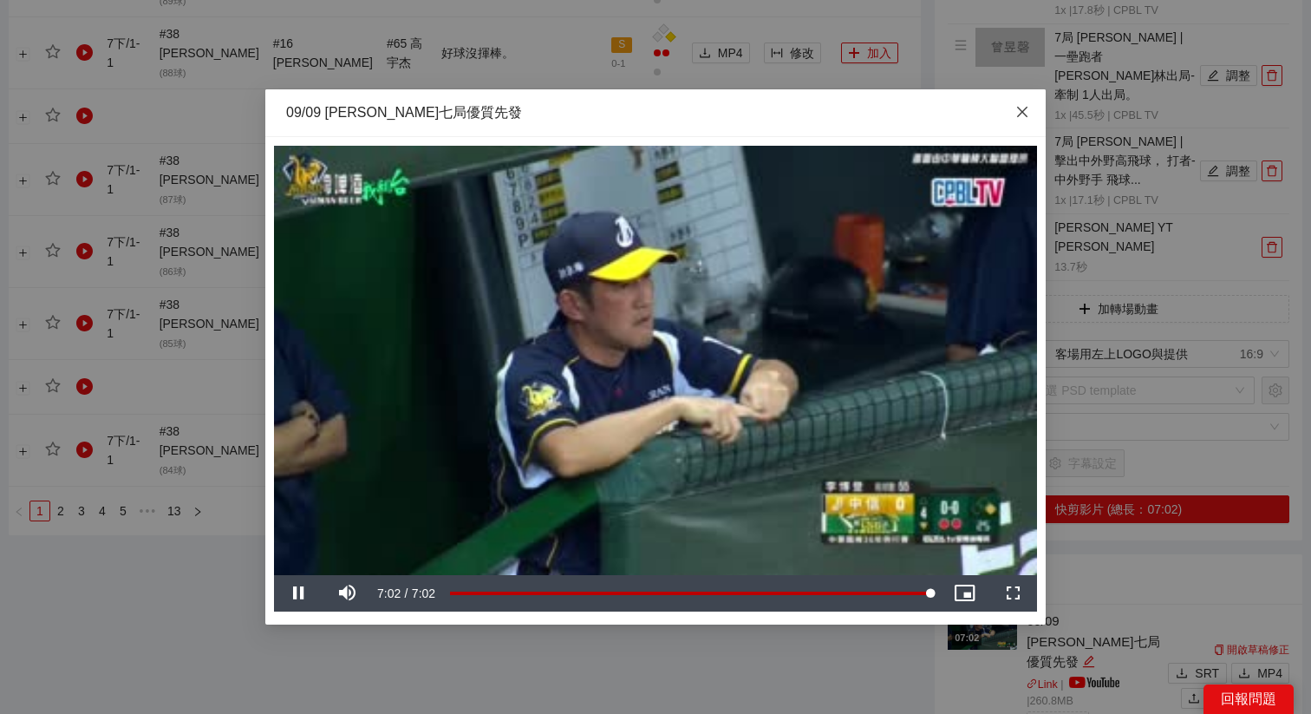
click at [1028, 108] on icon "close" at bounding box center [1022, 112] width 14 height 14
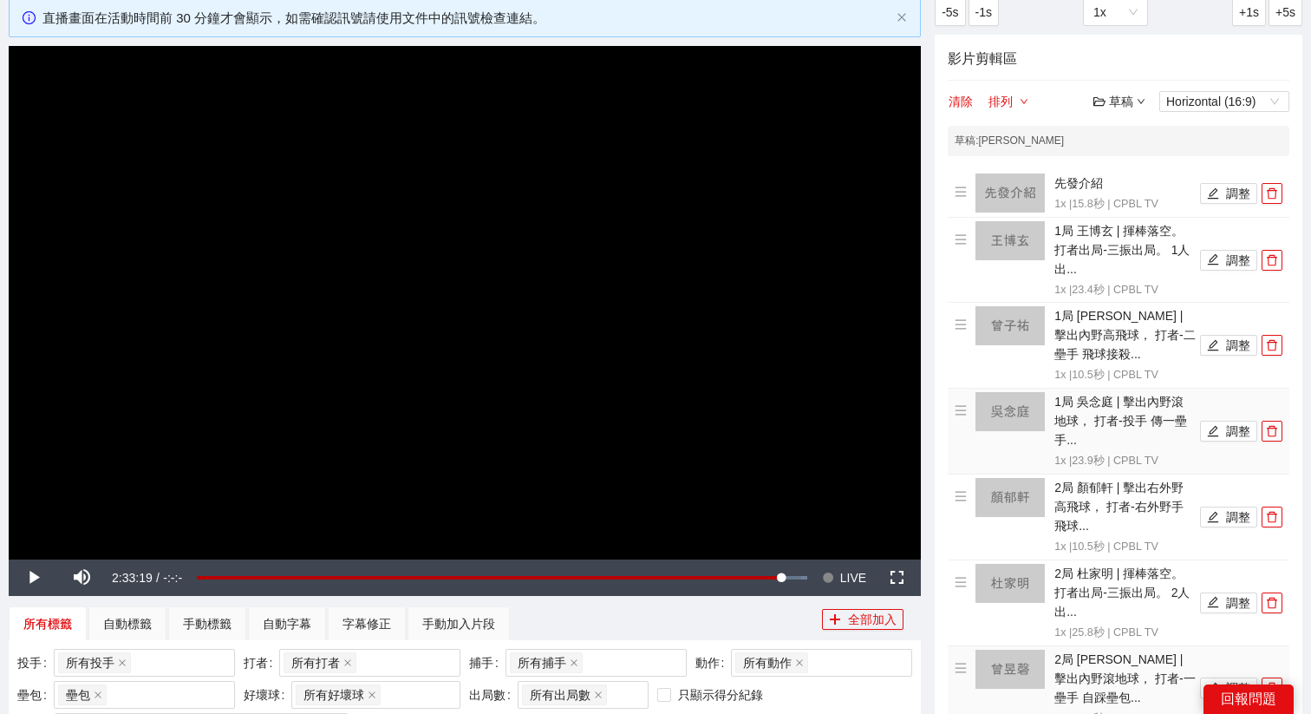
scroll to position [0, 0]
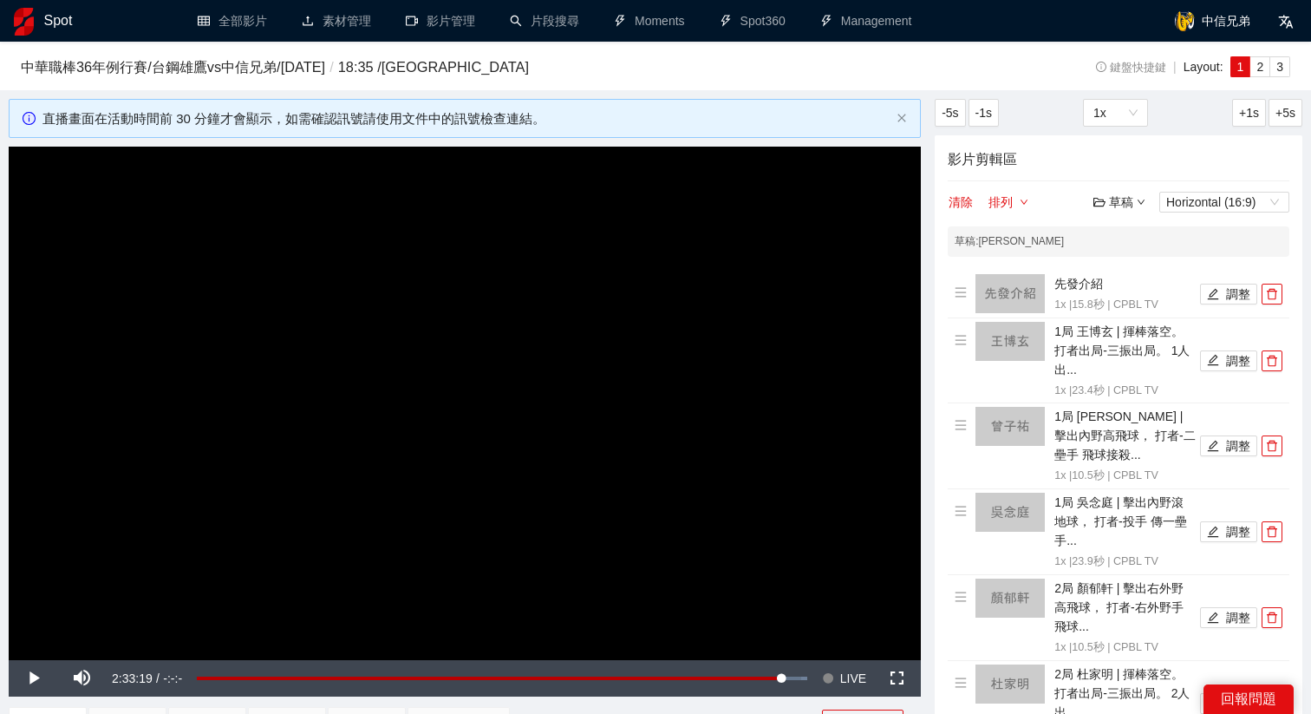
click at [1119, 211] on div "草稿" at bounding box center [1119, 201] width 52 height 19
click at [1119, 267] on link "儲存" at bounding box center [1124, 268] width 40 height 14
click at [1120, 207] on div "草稿" at bounding box center [1119, 201] width 52 height 19
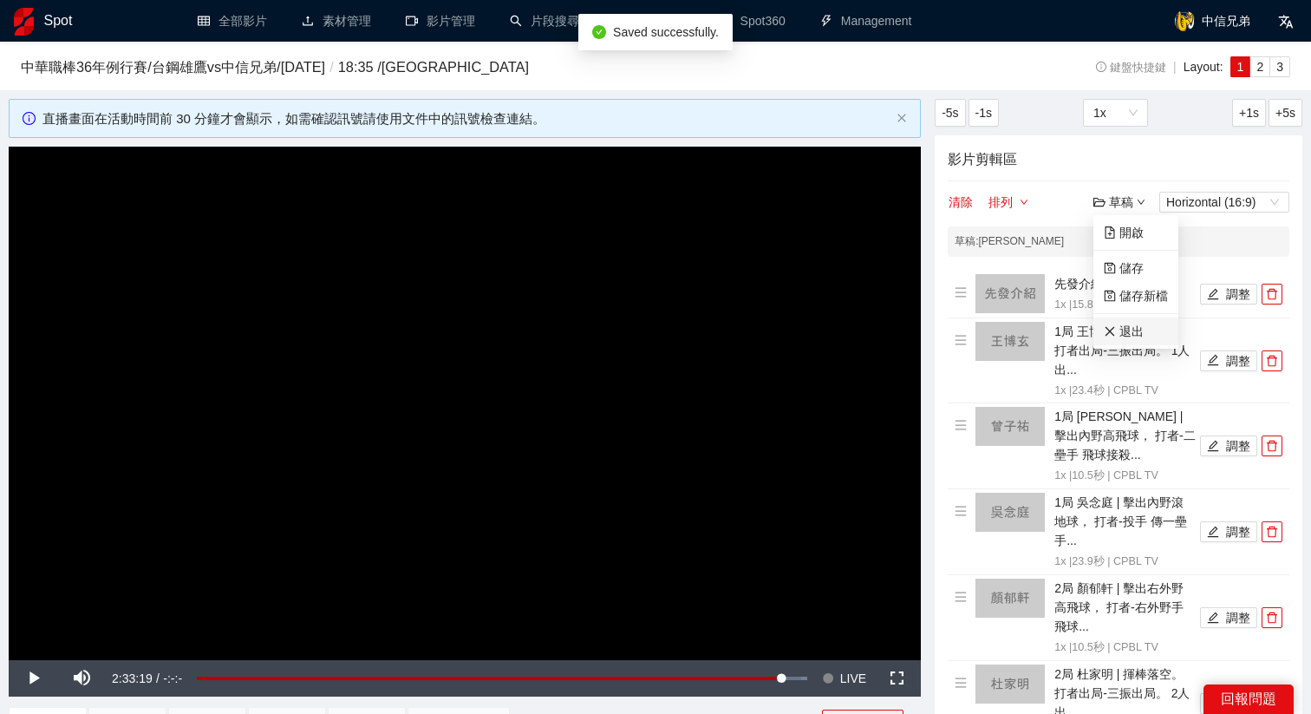
click at [1130, 333] on link "退出" at bounding box center [1124, 331] width 40 height 14
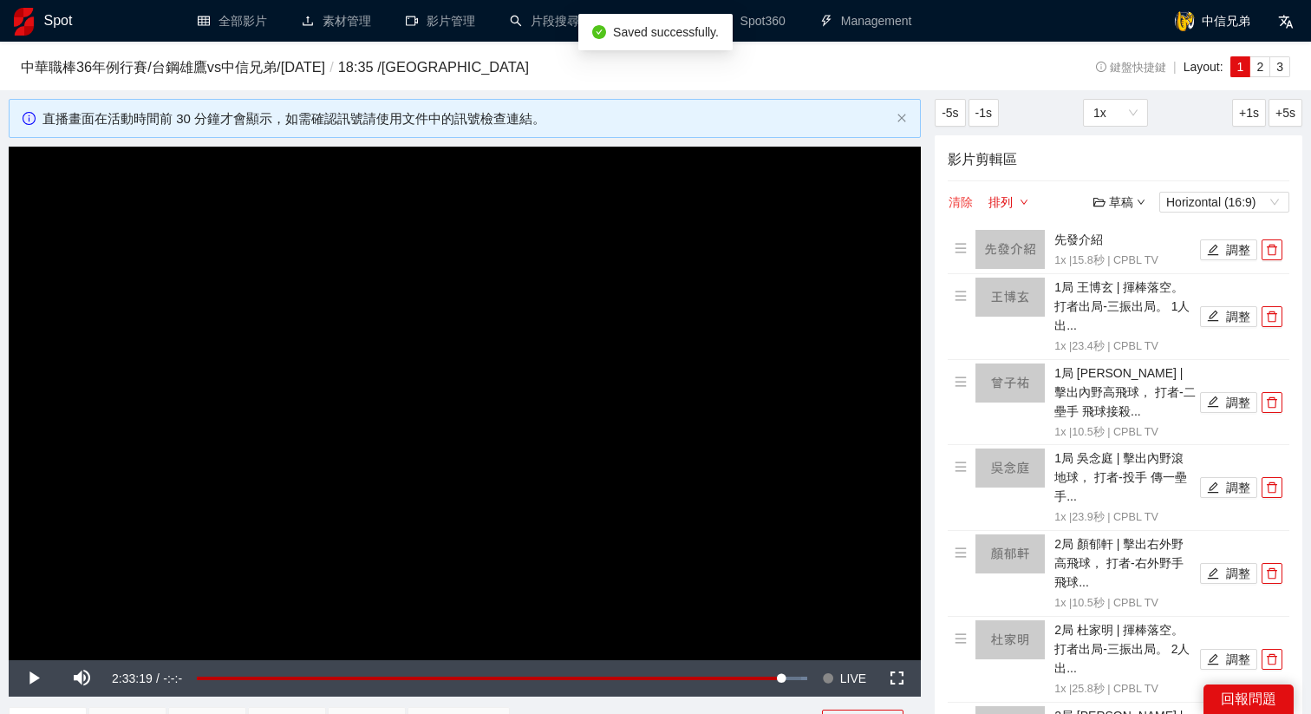
click at [963, 194] on button "清除" at bounding box center [961, 202] width 26 height 21
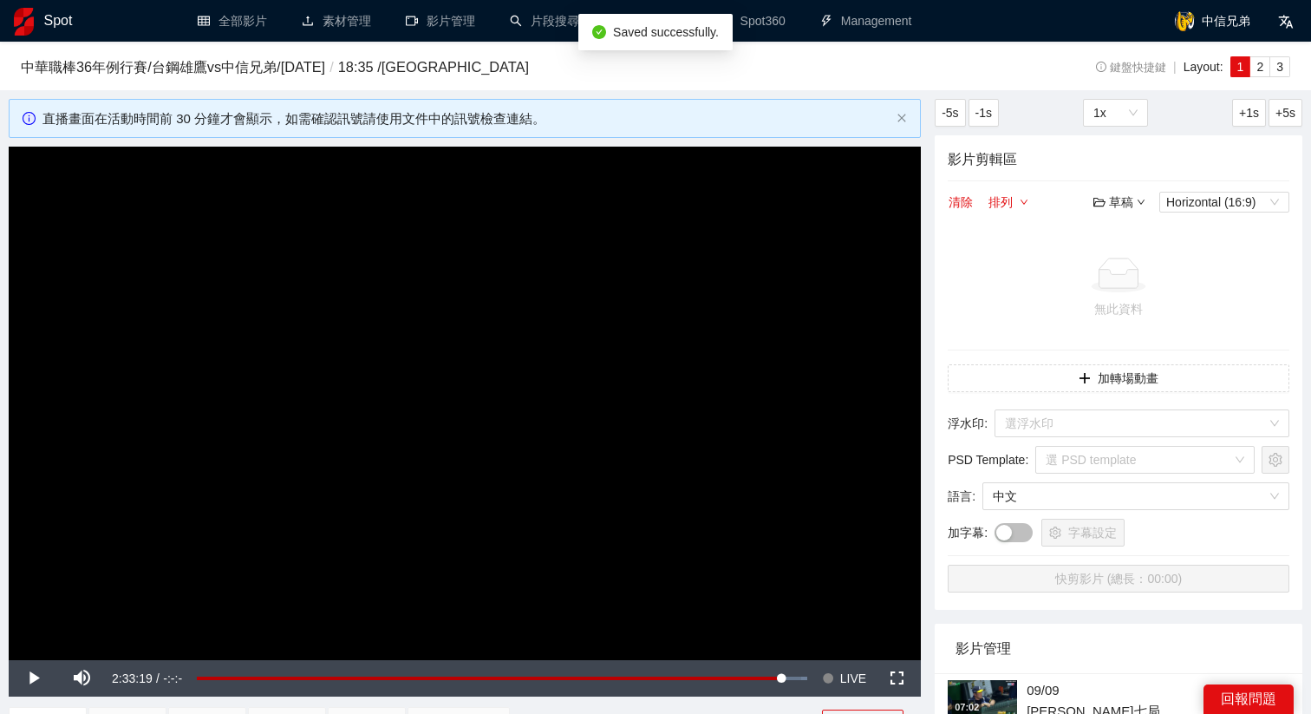
click at [685, 475] on video "Video Player" at bounding box center [465, 403] width 912 height 513
click at [850, 681] on span "LIVE" at bounding box center [853, 678] width 26 height 36
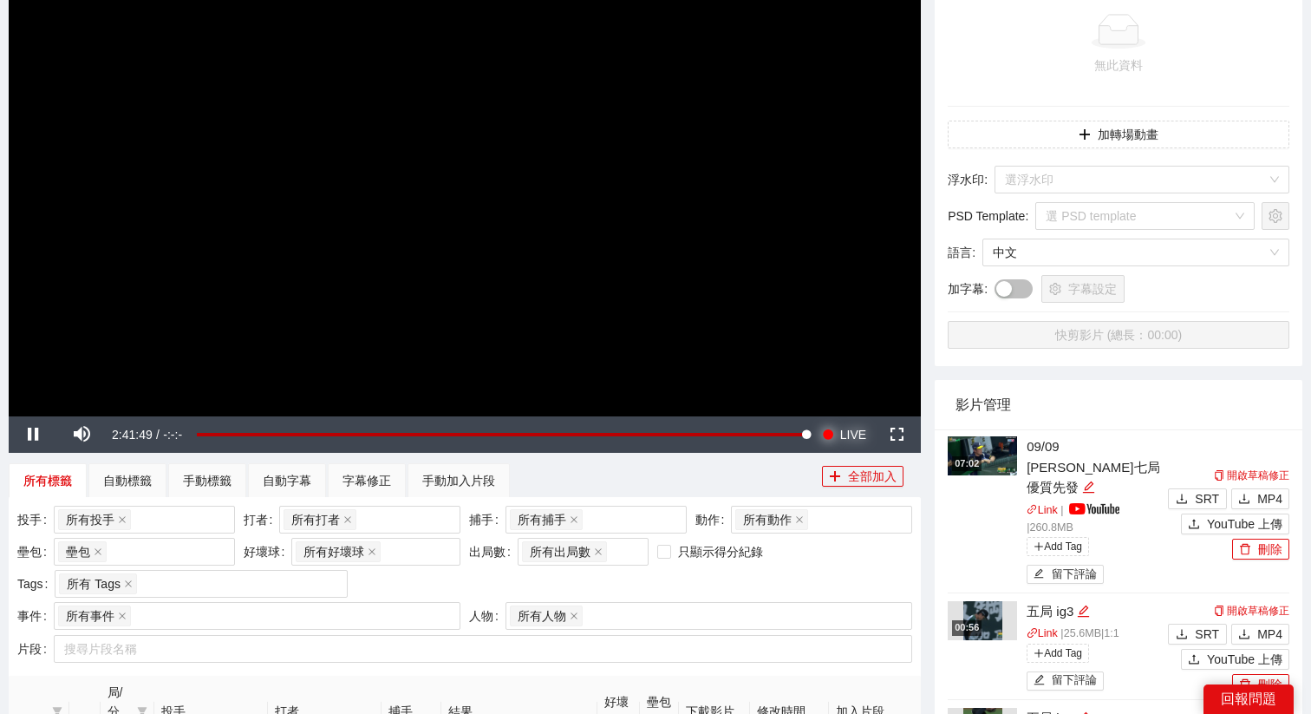
scroll to position [258, 0]
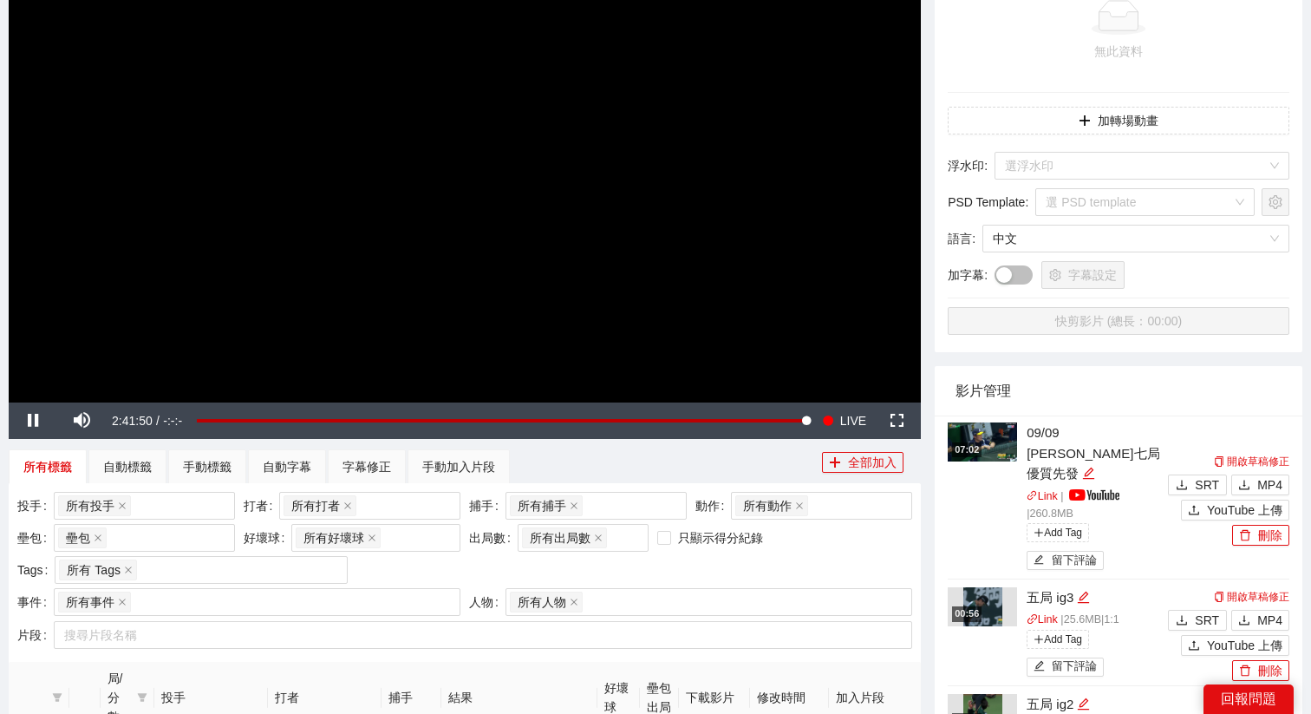
click at [394, 266] on video "Video Player" at bounding box center [465, 145] width 912 height 513
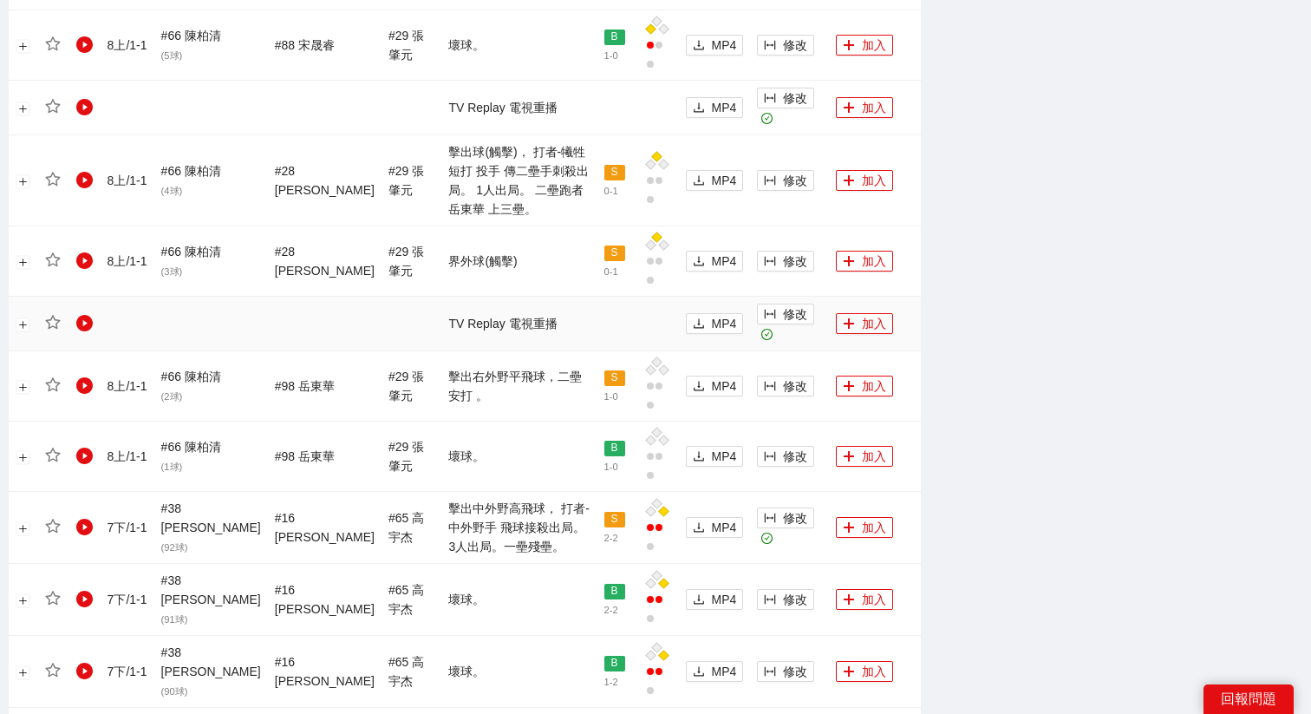
scroll to position [1458, 0]
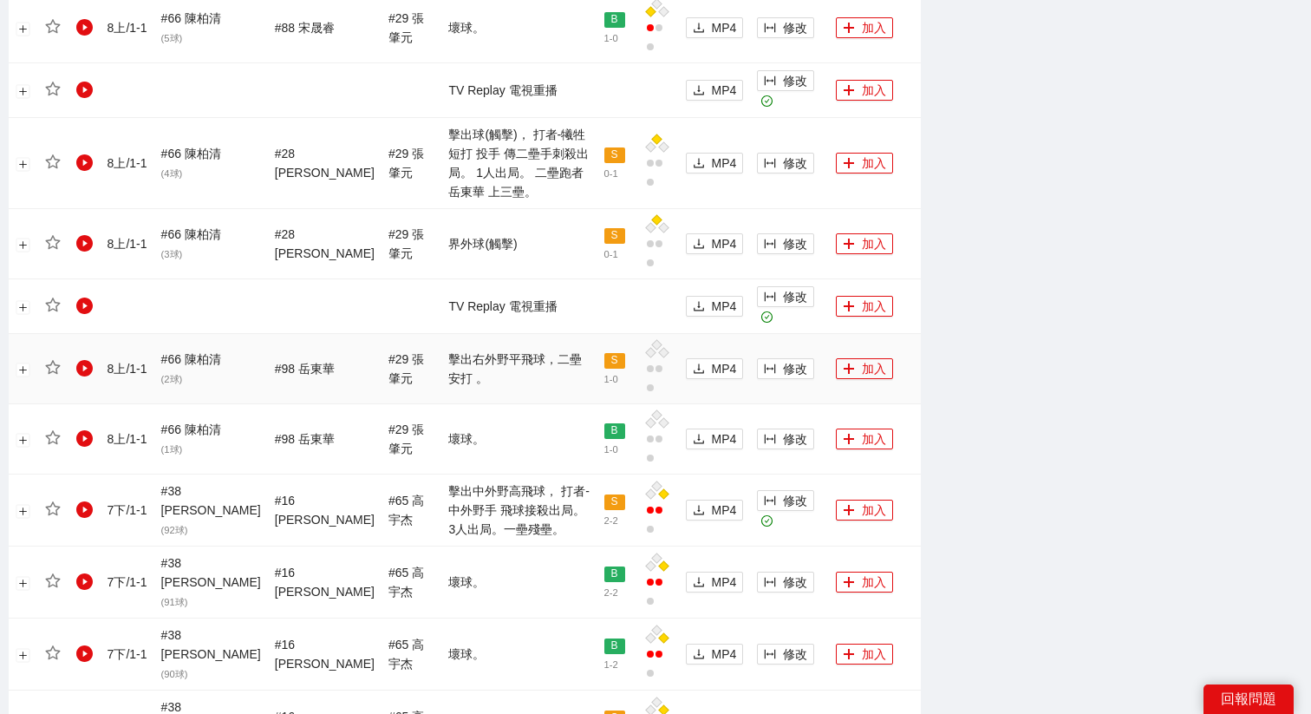
click at [803, 360] on td "修改" at bounding box center [789, 369] width 79 height 70
click at [783, 359] on span "修改" at bounding box center [795, 368] width 24 height 19
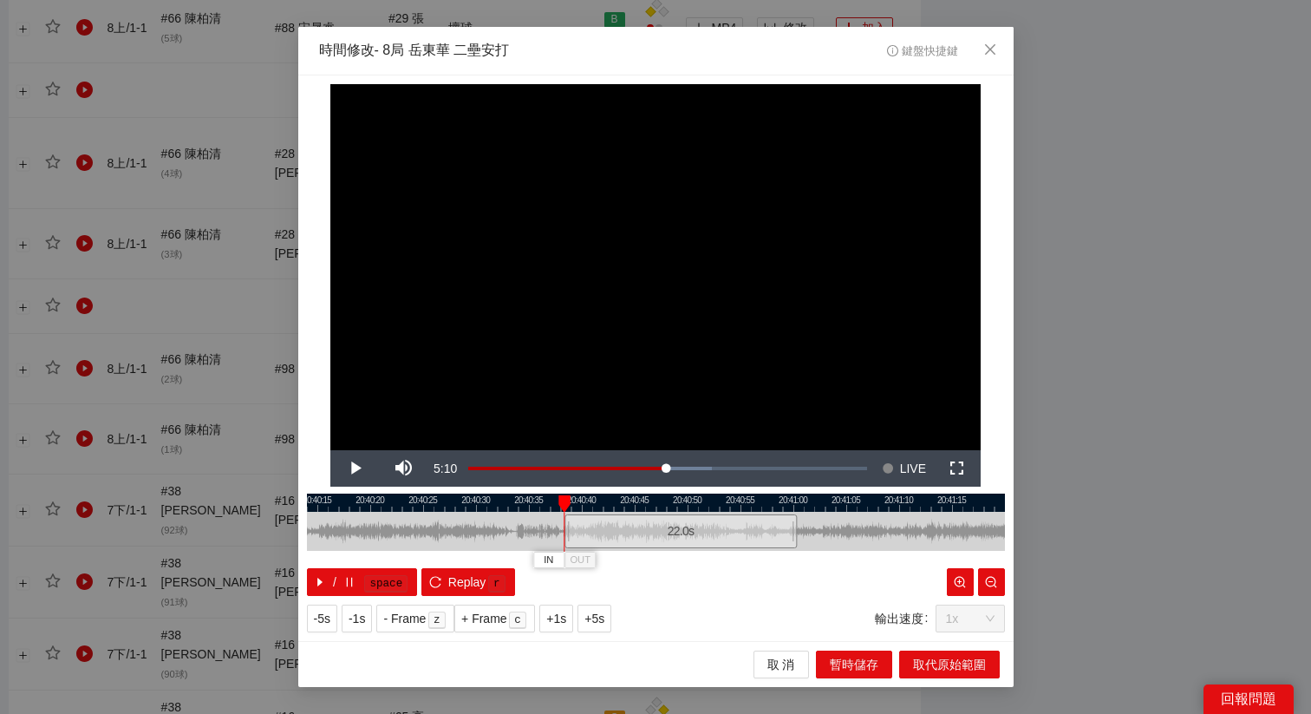
drag, startPoint x: 627, startPoint y: 526, endPoint x: 652, endPoint y: 530, distance: 25.4
click at [652, 530] on div "22.0 s" at bounding box center [680, 531] width 232 height 34
click at [647, 530] on div "22.0 s" at bounding box center [675, 531] width 232 height 34
click at [603, 617] on span "+5s" at bounding box center [594, 618] width 20 height 19
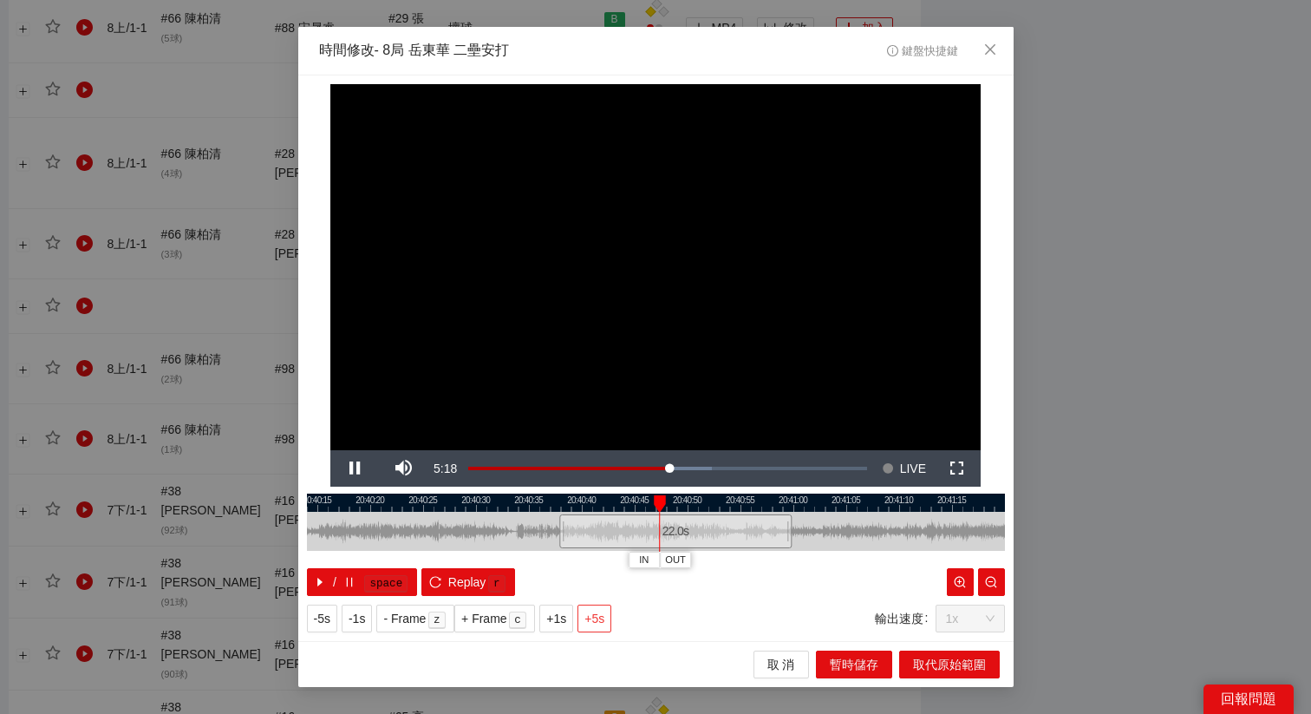
click at [603, 617] on span "+5s" at bounding box center [594, 618] width 20 height 19
click at [727, 488] on div "**********" at bounding box center [655, 357] width 715 height 565
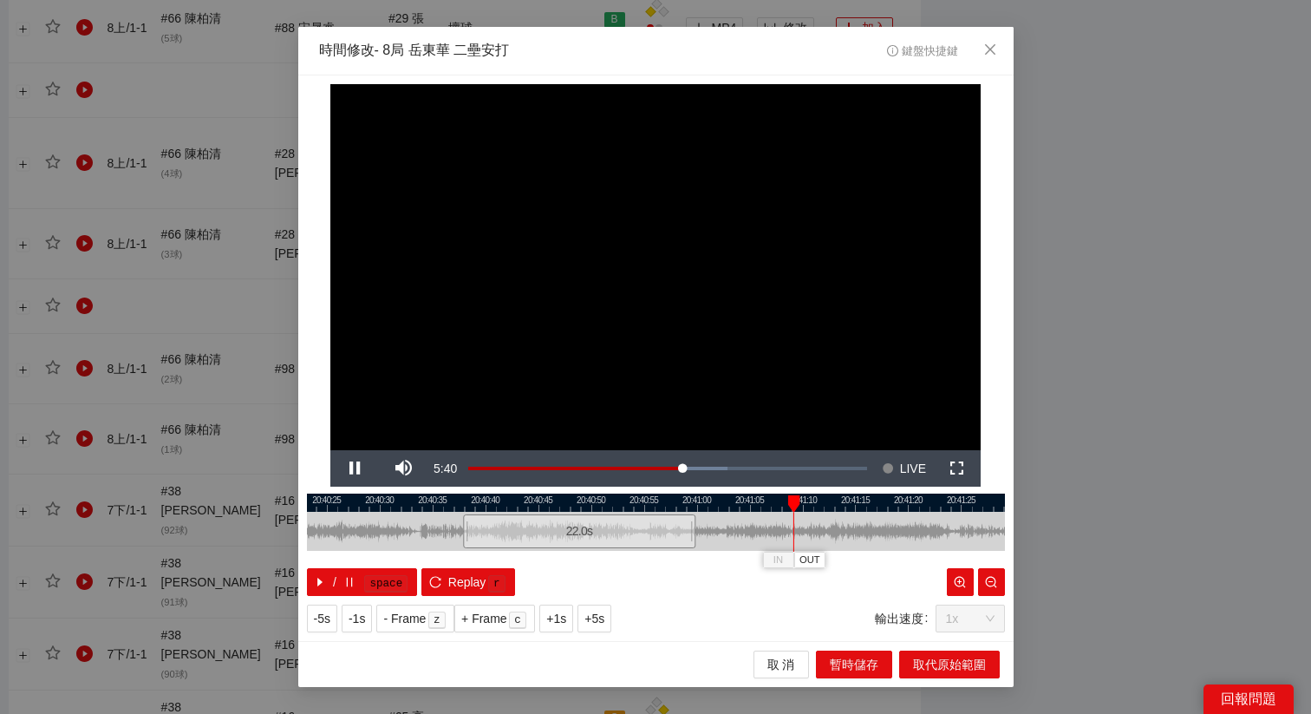
drag, startPoint x: 727, startPoint y: 498, endPoint x: 617, endPoint y: 503, distance: 109.4
click at [622, 503] on div at bounding box center [560, 502] width 698 height 18
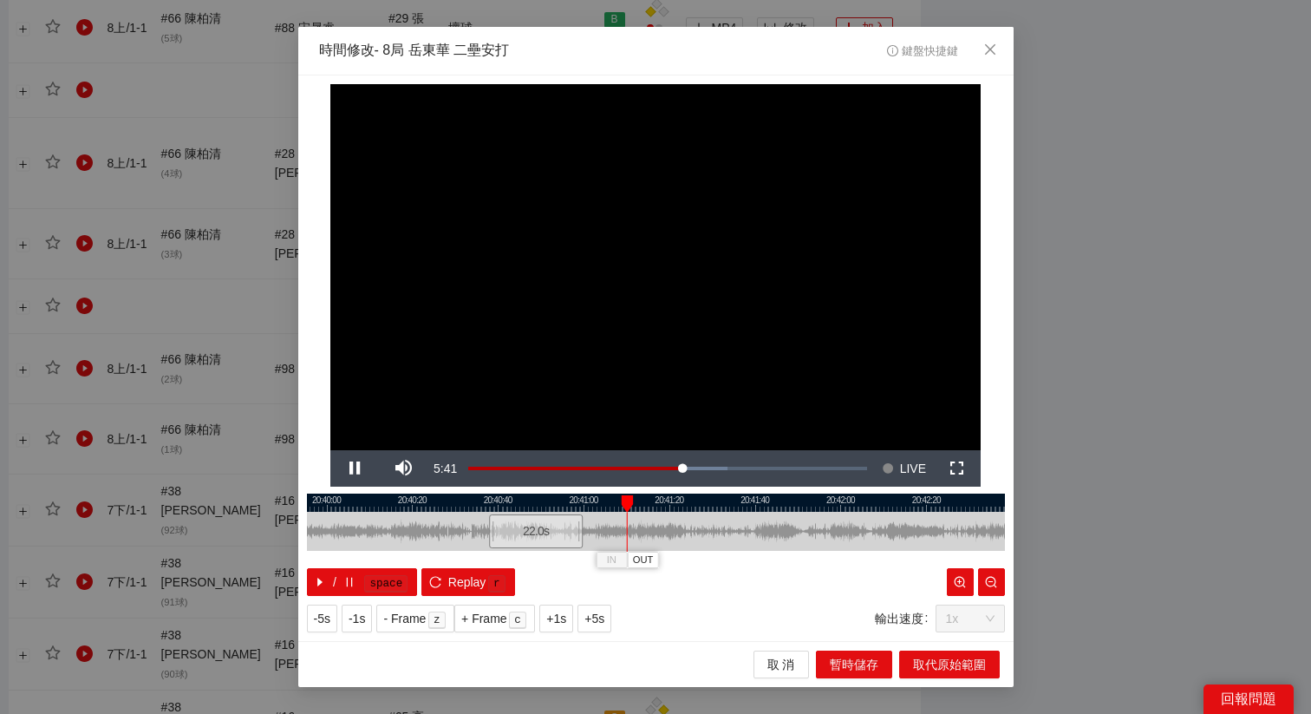
drag, startPoint x: 617, startPoint y: 503, endPoint x: 542, endPoint y: 505, distance: 75.5
click at [543, 505] on div at bounding box center [594, 502] width 698 height 18
click at [570, 604] on button "+1s" at bounding box center [556, 618] width 34 height 28
click at [571, 620] on button "+1s" at bounding box center [556, 618] width 34 height 28
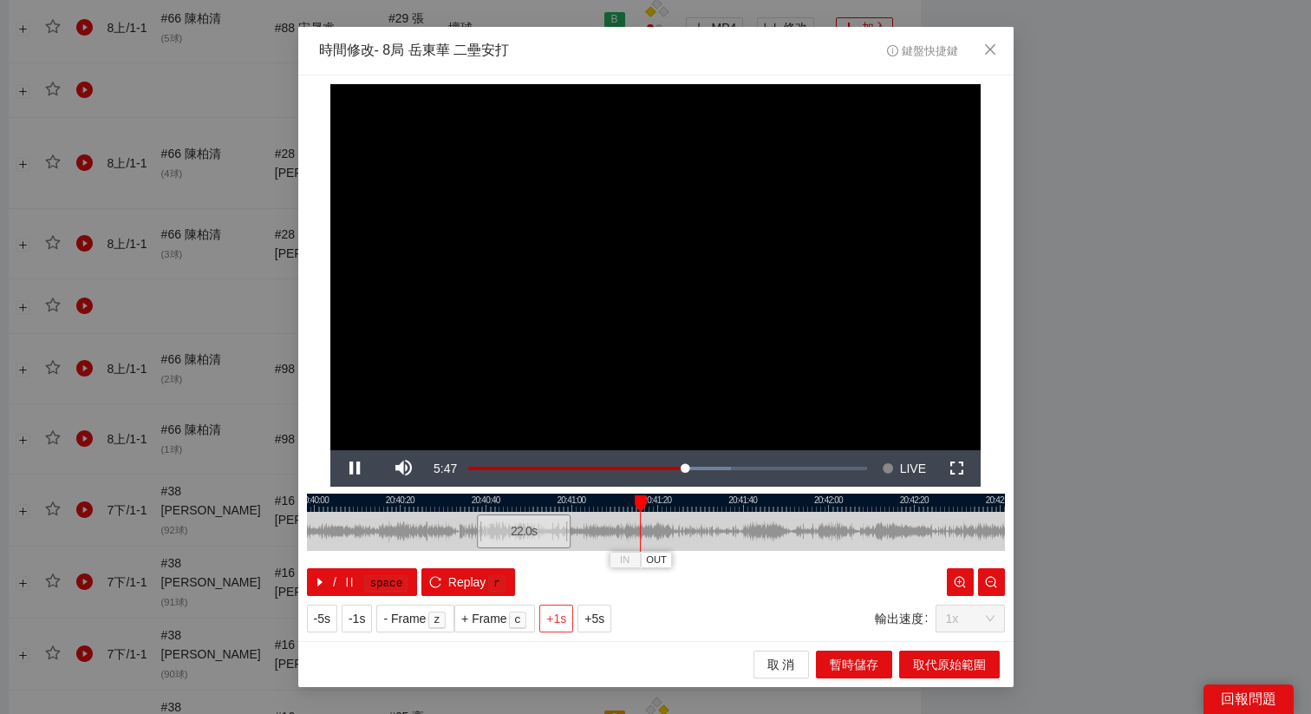
click at [571, 620] on button "+1s" at bounding box center [556, 618] width 34 height 28
click at [687, 564] on span "OUT" at bounding box center [681, 560] width 21 height 16
click at [946, 664] on span "取代原始範圍" at bounding box center [949, 664] width 73 height 19
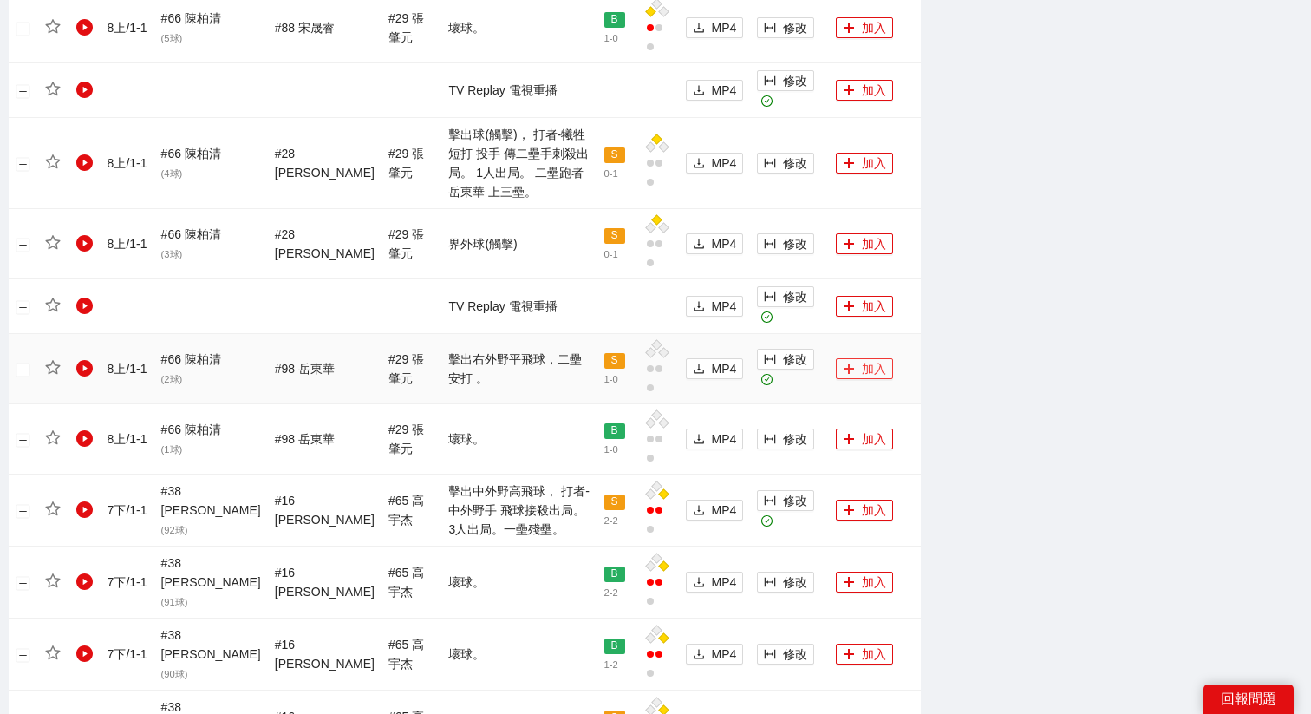
click at [850, 358] on button "加入" at bounding box center [864, 368] width 57 height 21
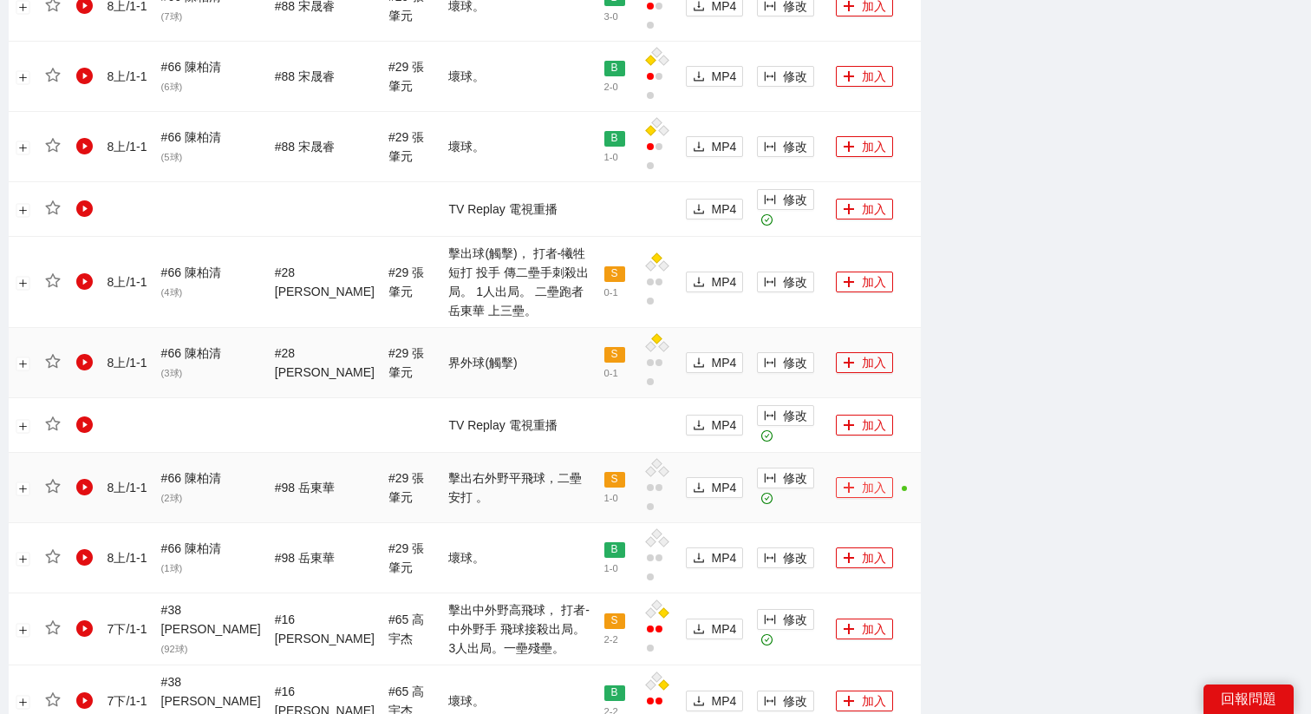
scroll to position [1241, 0]
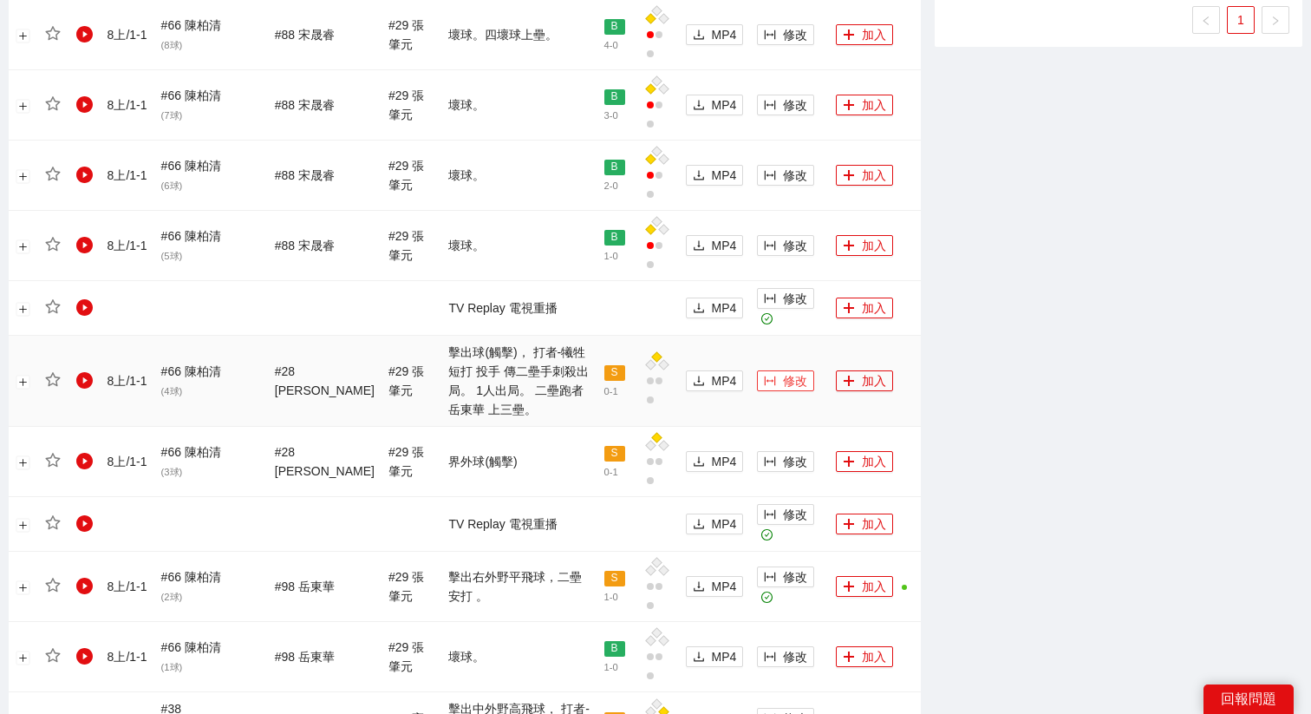
click at [766, 370] on button "修改" at bounding box center [785, 380] width 57 height 21
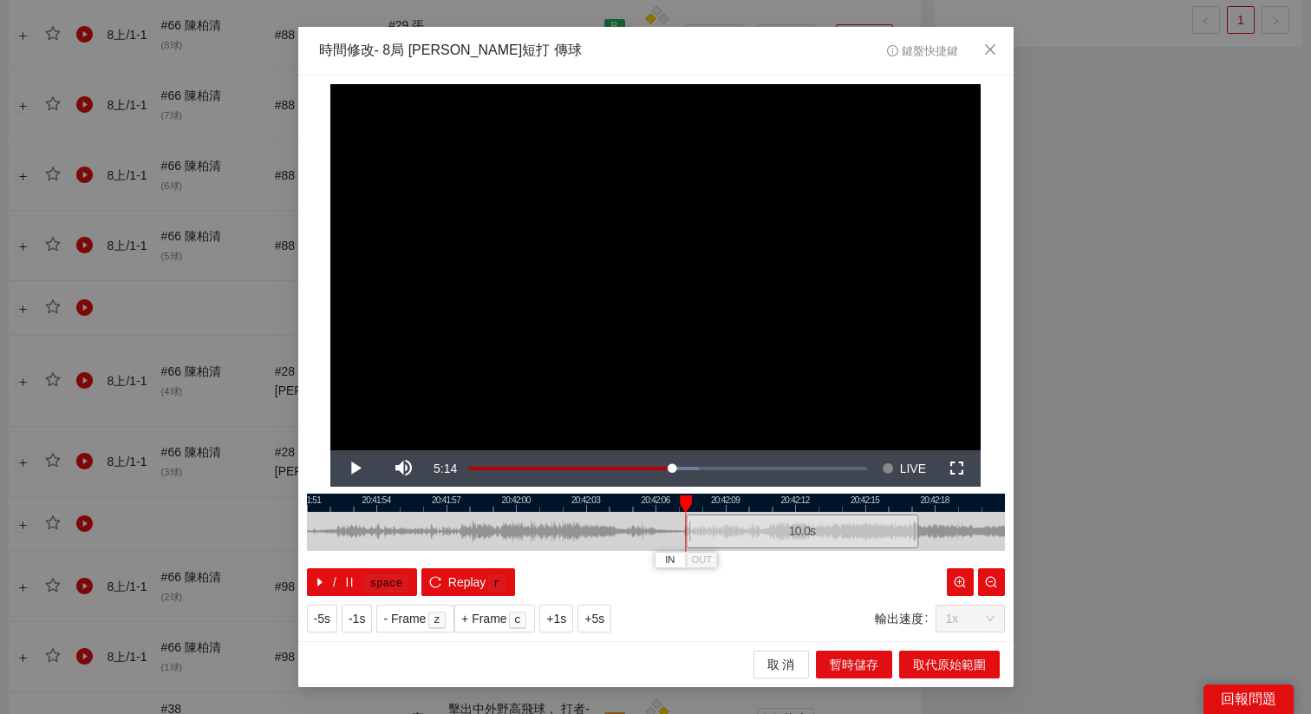
drag, startPoint x: 603, startPoint y: 530, endPoint x: 749, endPoint y: 531, distance: 145.7
click at [749, 531] on div "10.0 s" at bounding box center [802, 531] width 232 height 34
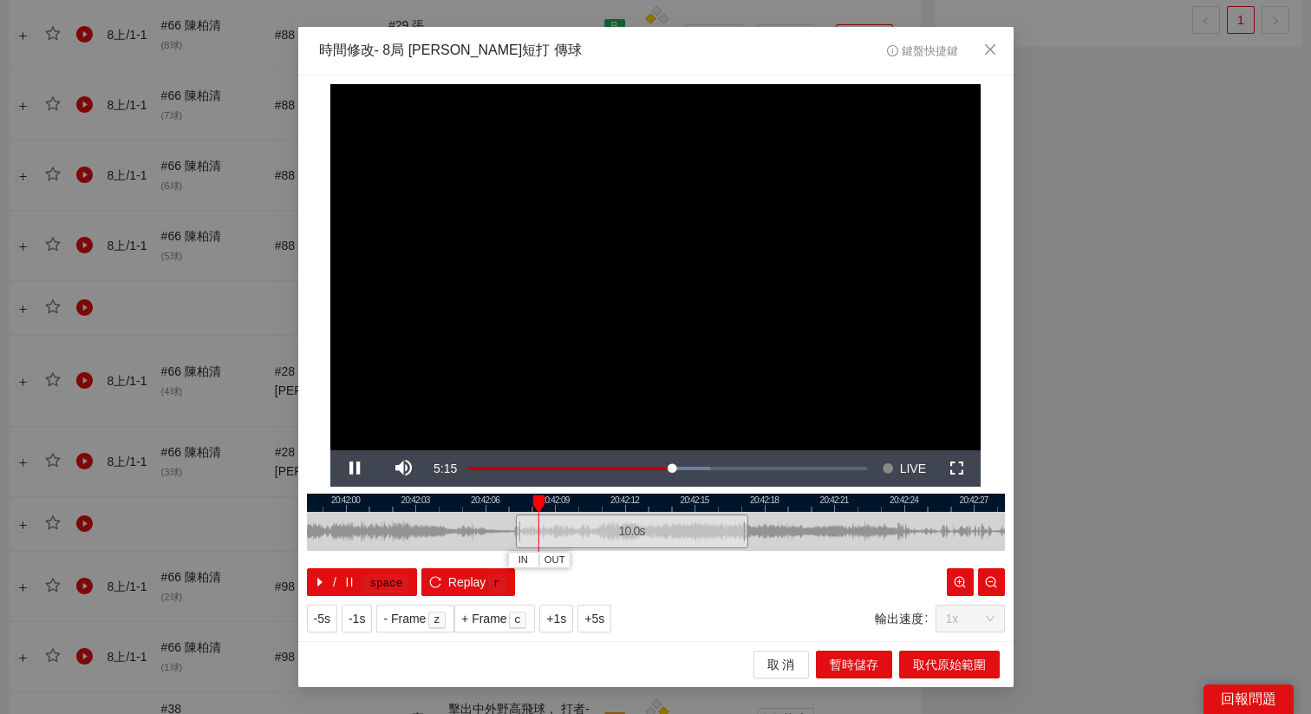
drag, startPoint x: 782, startPoint y: 496, endPoint x: 590, endPoint y: 544, distance: 197.5
click at [591, 544] on div "20:41:57 20:42:00 20:42:03 20:42:06 20:42:09 20:42:12 20:42:15 20:42:18 20:42:2…" at bounding box center [656, 544] width 698 height 102
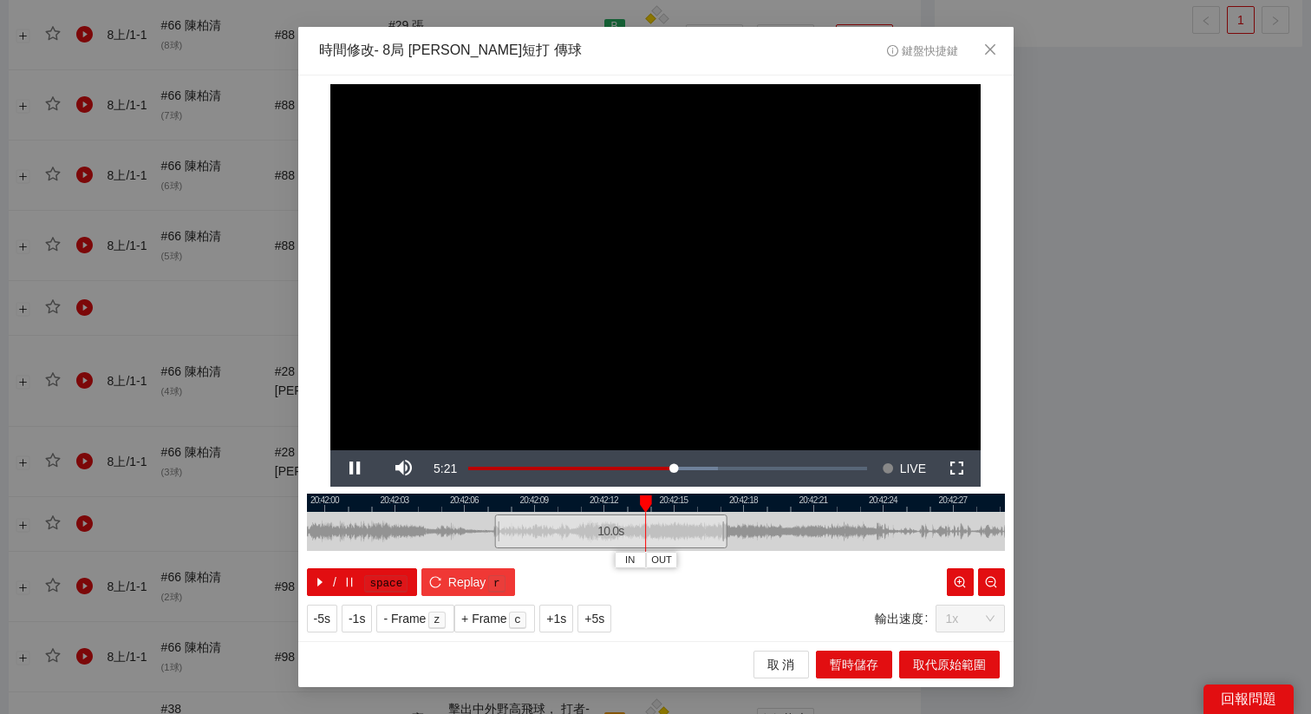
click at [467, 577] on span "Replay" at bounding box center [467, 581] width 38 height 19
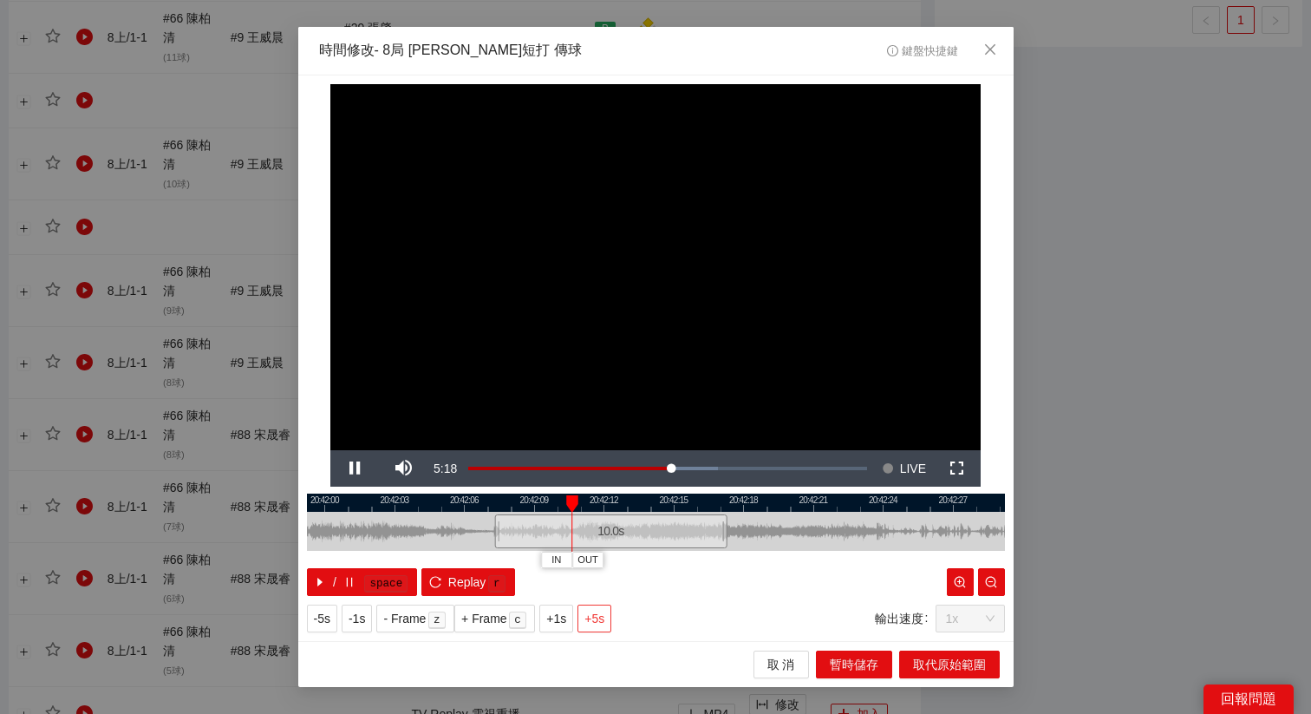
click at [595, 619] on span "+5s" at bounding box center [594, 618] width 20 height 19
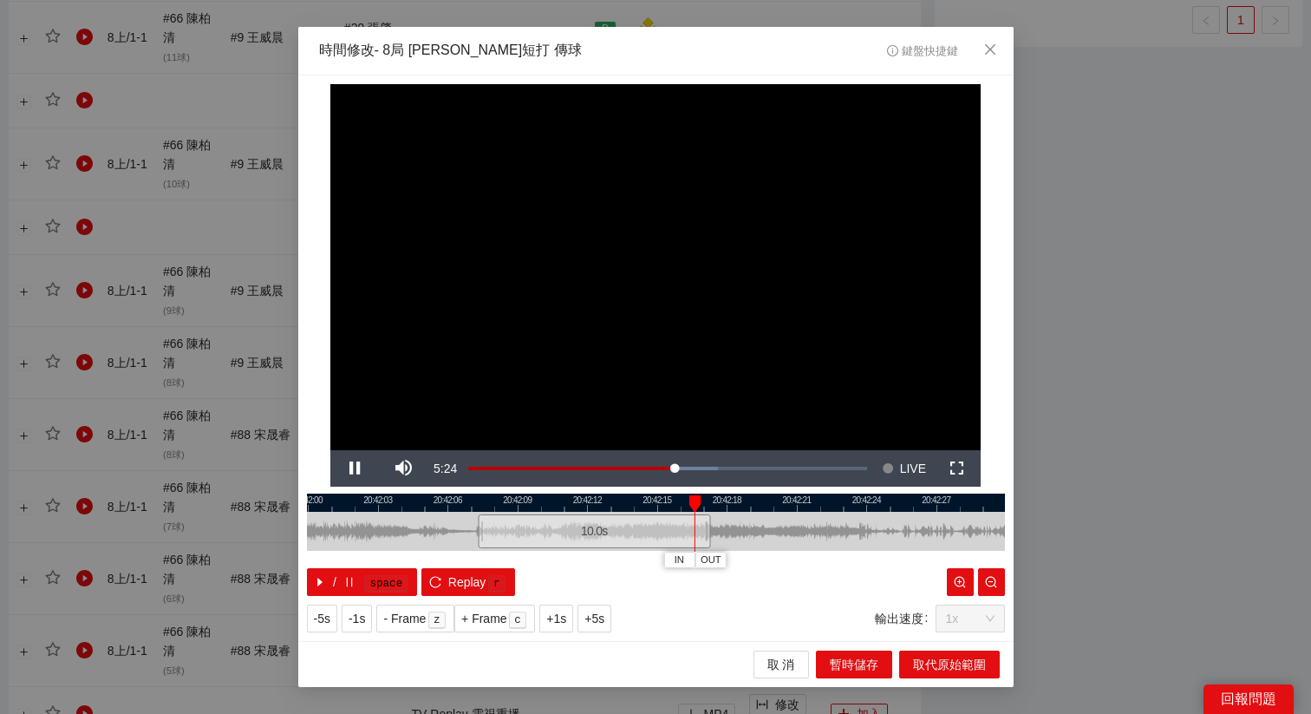
drag, startPoint x: 797, startPoint y: 499, endPoint x: 589, endPoint y: 499, distance: 208.1
click at [590, 499] on div at bounding box center [639, 502] width 698 height 18
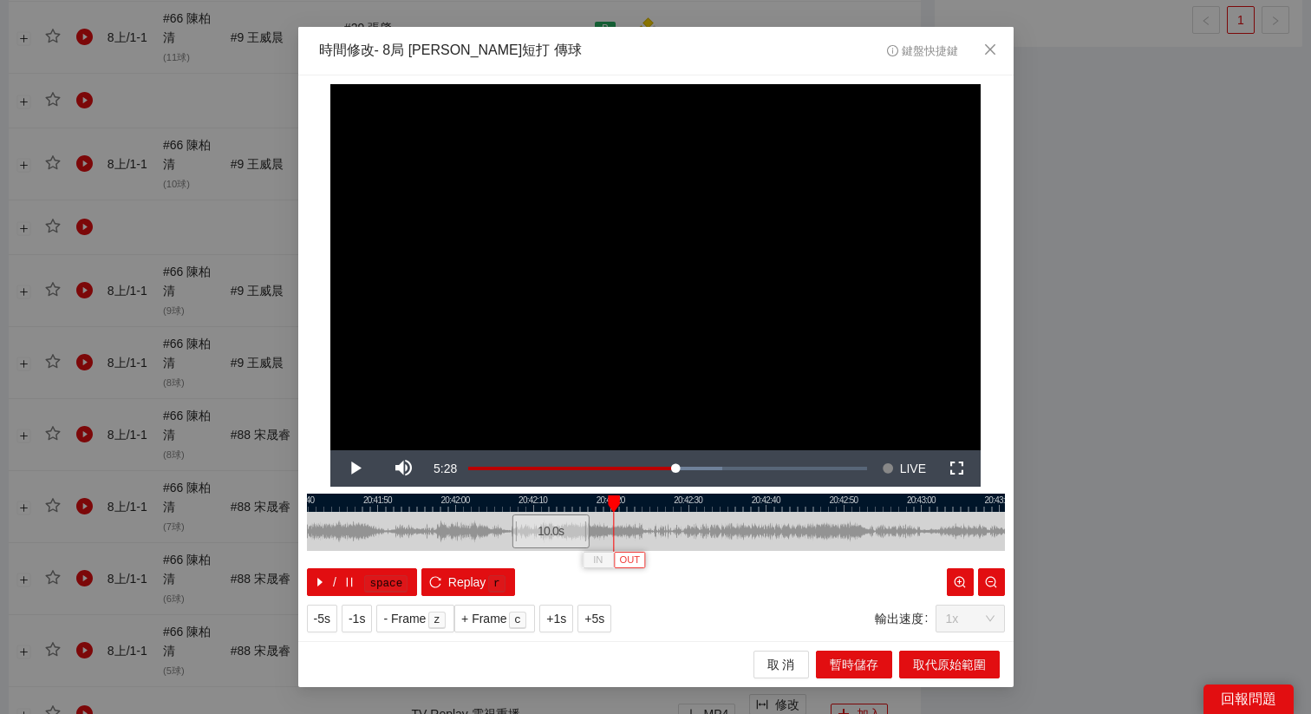
click at [628, 558] on span "OUT" at bounding box center [629, 560] width 21 height 16
click at [673, 561] on span "OUT" at bounding box center [668, 560] width 21 height 16
click at [950, 675] on button "取代原始範圍" at bounding box center [949, 664] width 101 height 28
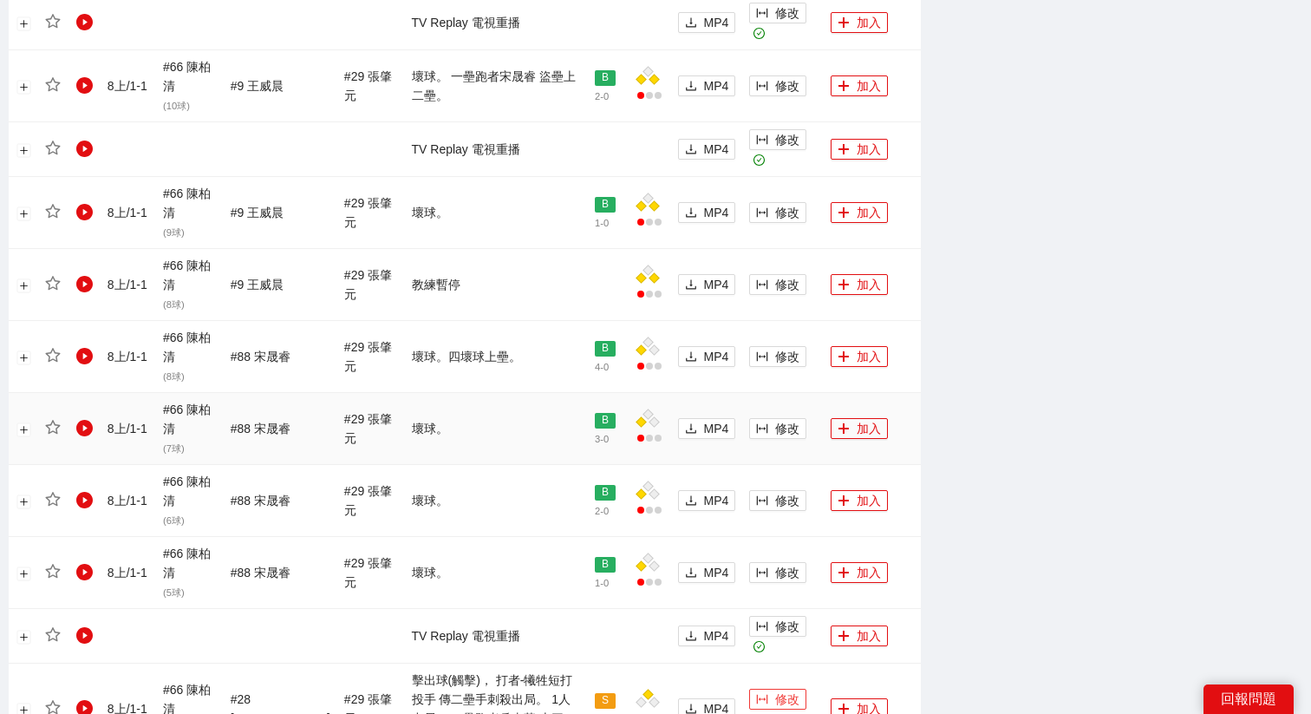
scroll to position [1350, 0]
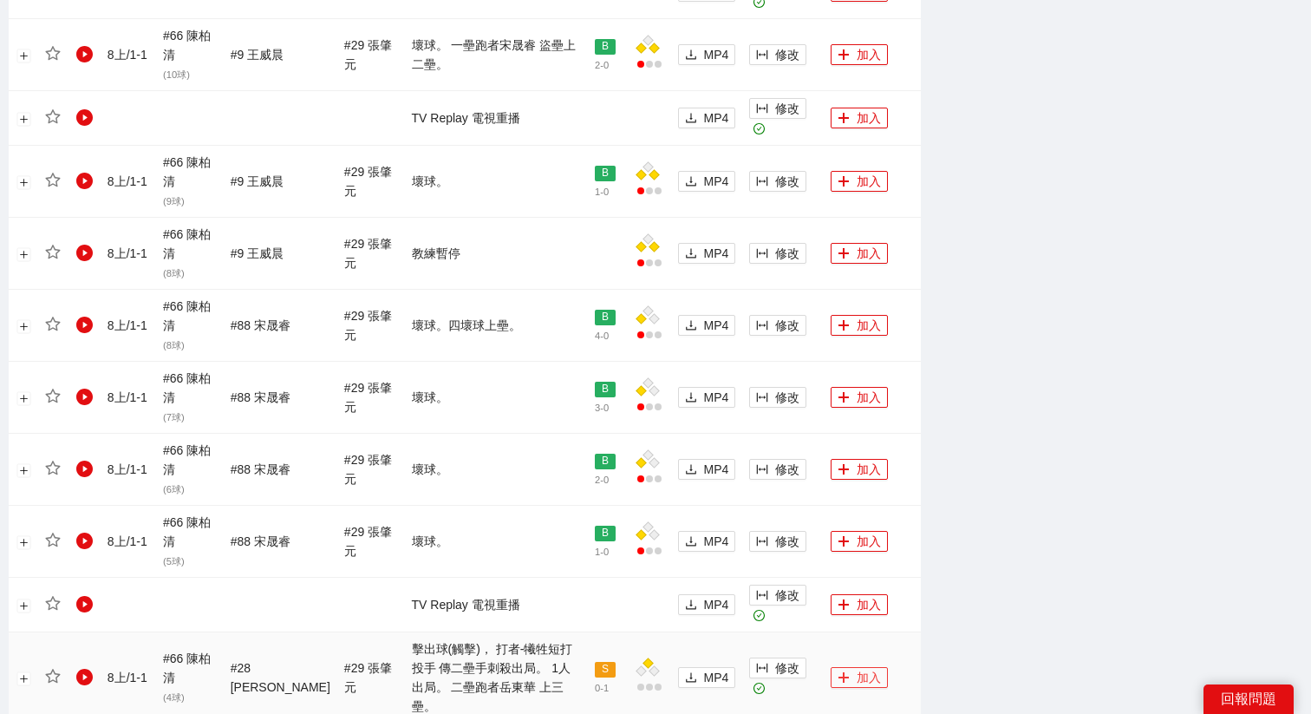
click at [873, 667] on button "加入" at bounding box center [859, 677] width 57 height 21
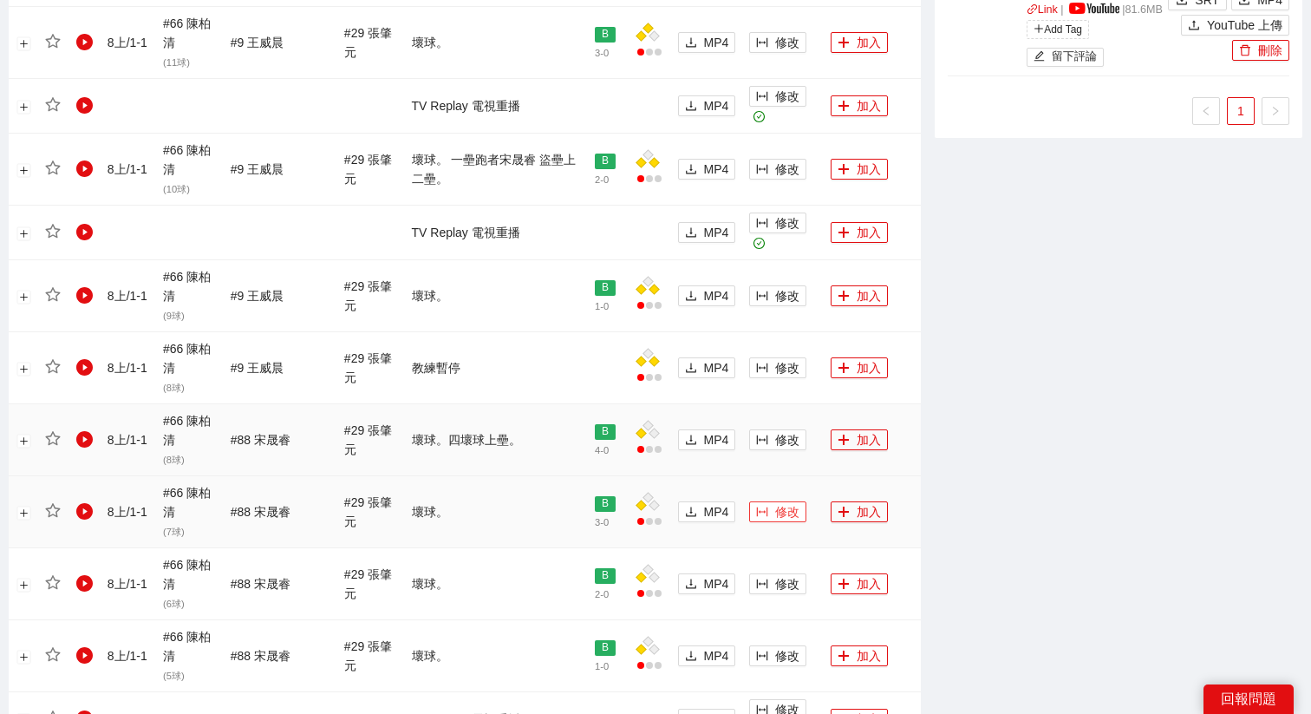
scroll to position [1225, 0]
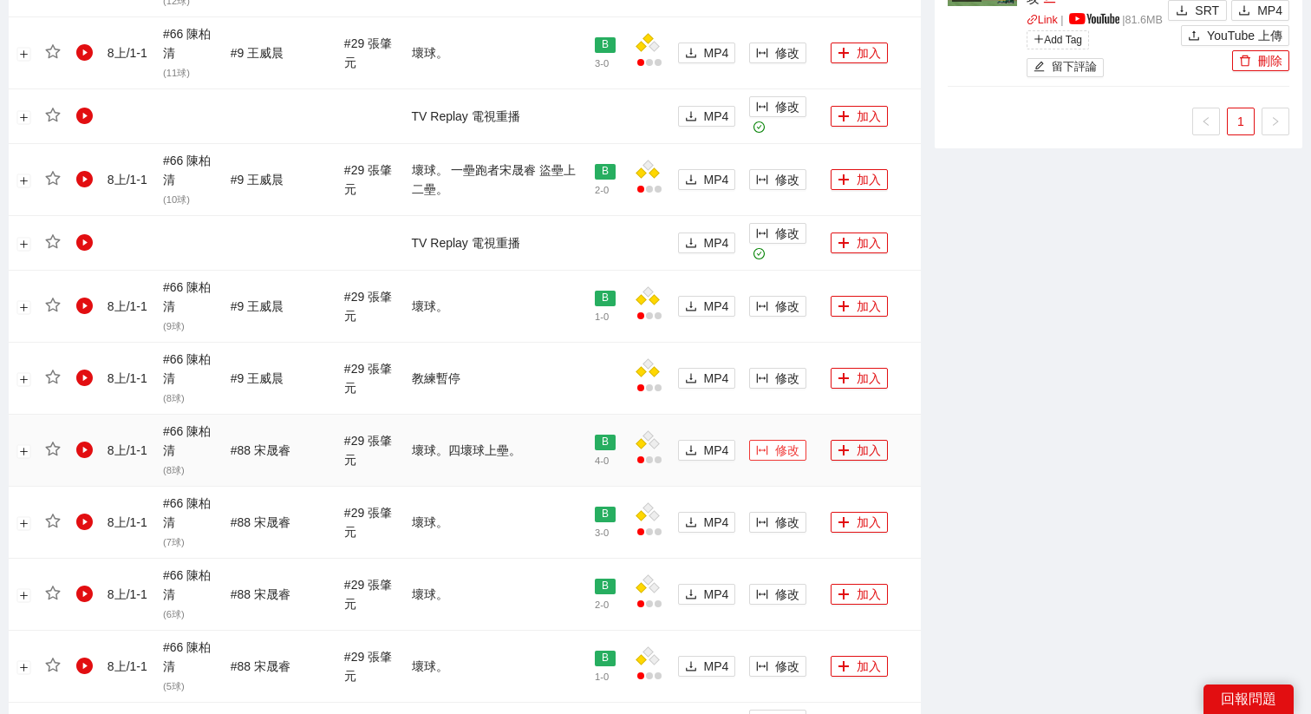
click at [773, 440] on button "修改" at bounding box center [777, 450] width 57 height 21
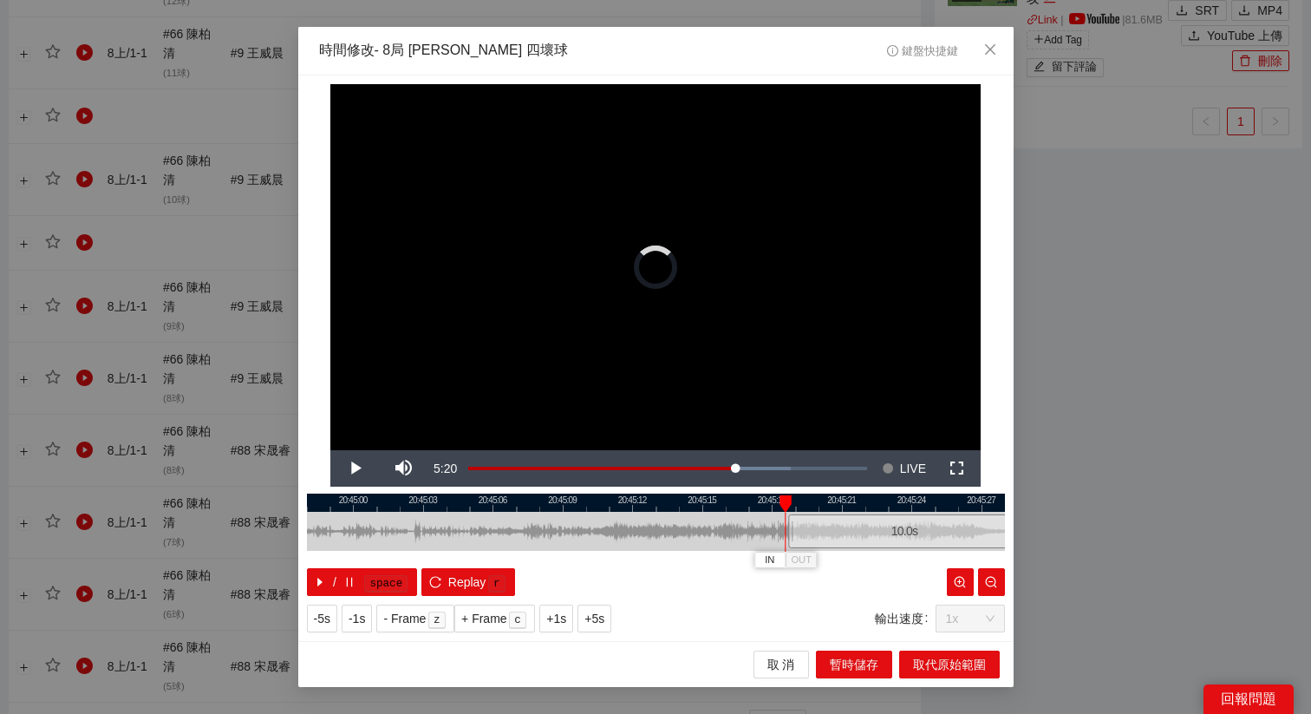
drag, startPoint x: 629, startPoint y: 531, endPoint x: 878, endPoint y: 529, distance: 248.8
click at [878, 529] on div "10.0 s" at bounding box center [904, 531] width 232 height 34
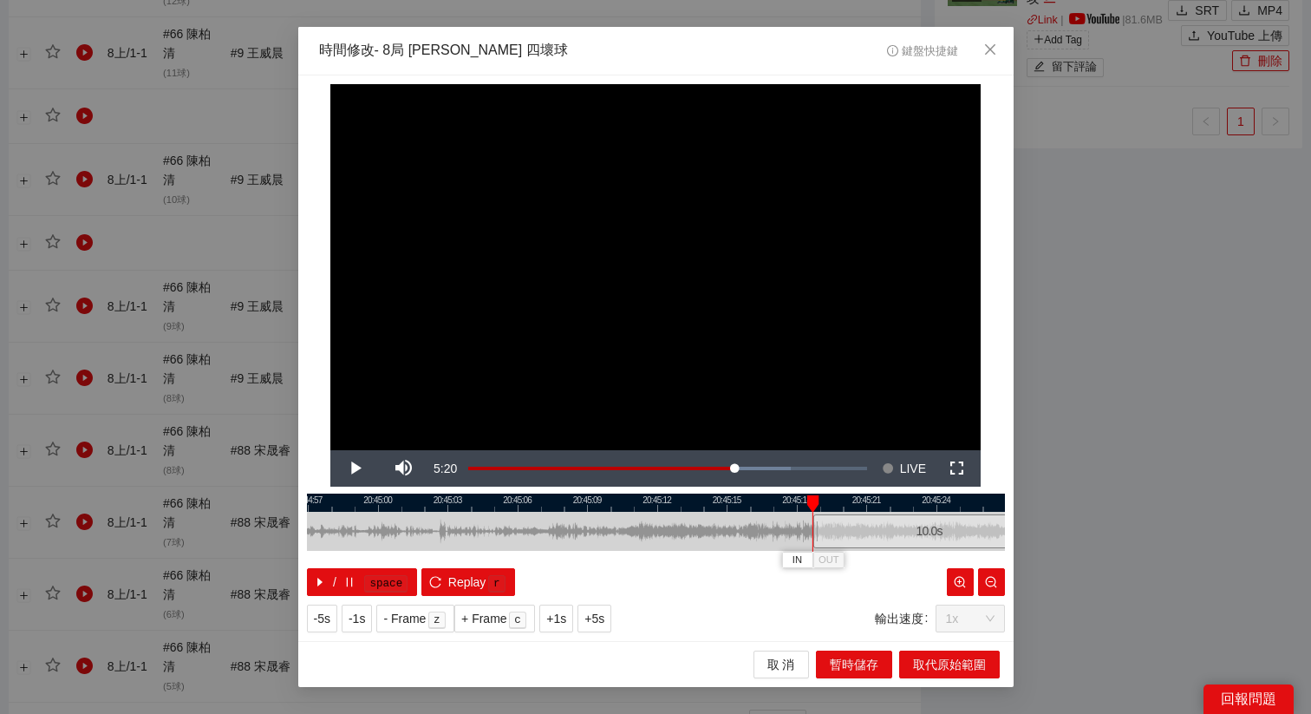
drag, startPoint x: 900, startPoint y: 503, endPoint x: 955, endPoint y: 501, distance: 54.7
click at [955, 501] on div at bounding box center [681, 502] width 698 height 18
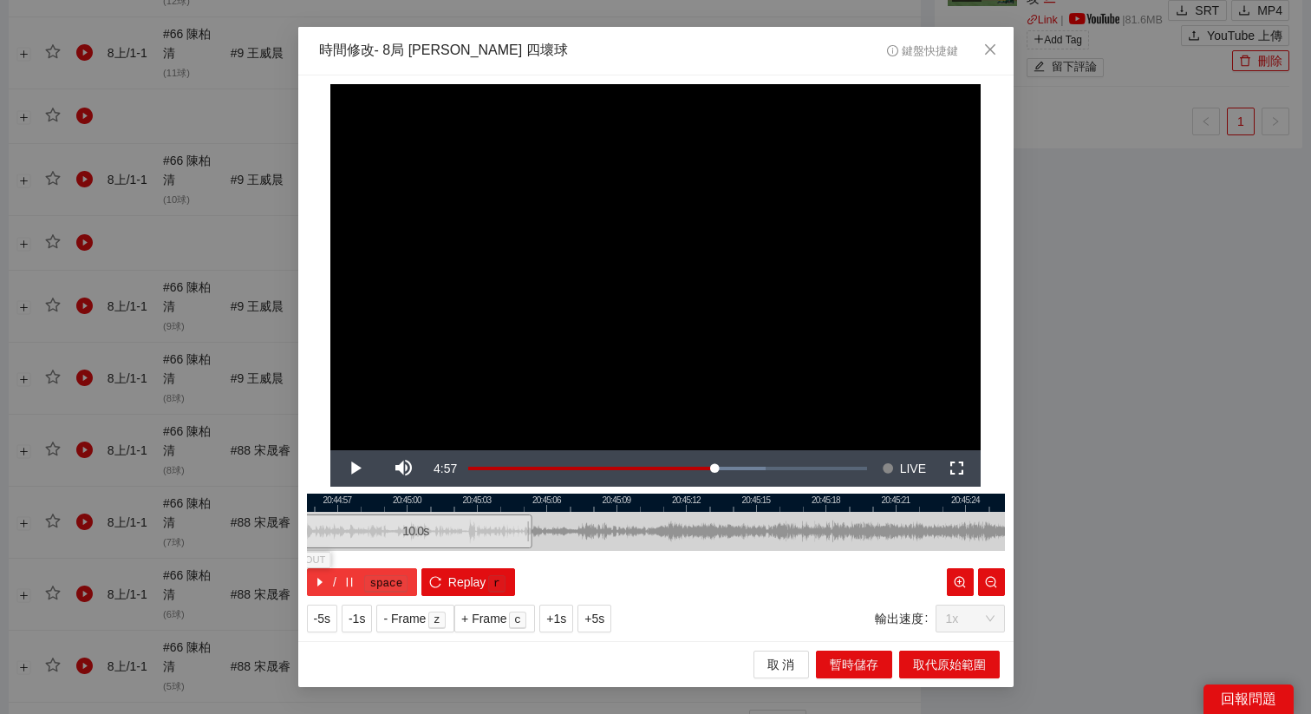
drag, startPoint x: 940, startPoint y: 538, endPoint x: 394, endPoint y: 577, distance: 547.6
click at [395, 577] on div "20:44:54 20:44:57 20:45:00 20:45:03 20:45:06 20:45:09 20:45:12 20:45:15 20:45:1…" at bounding box center [656, 544] width 698 height 102
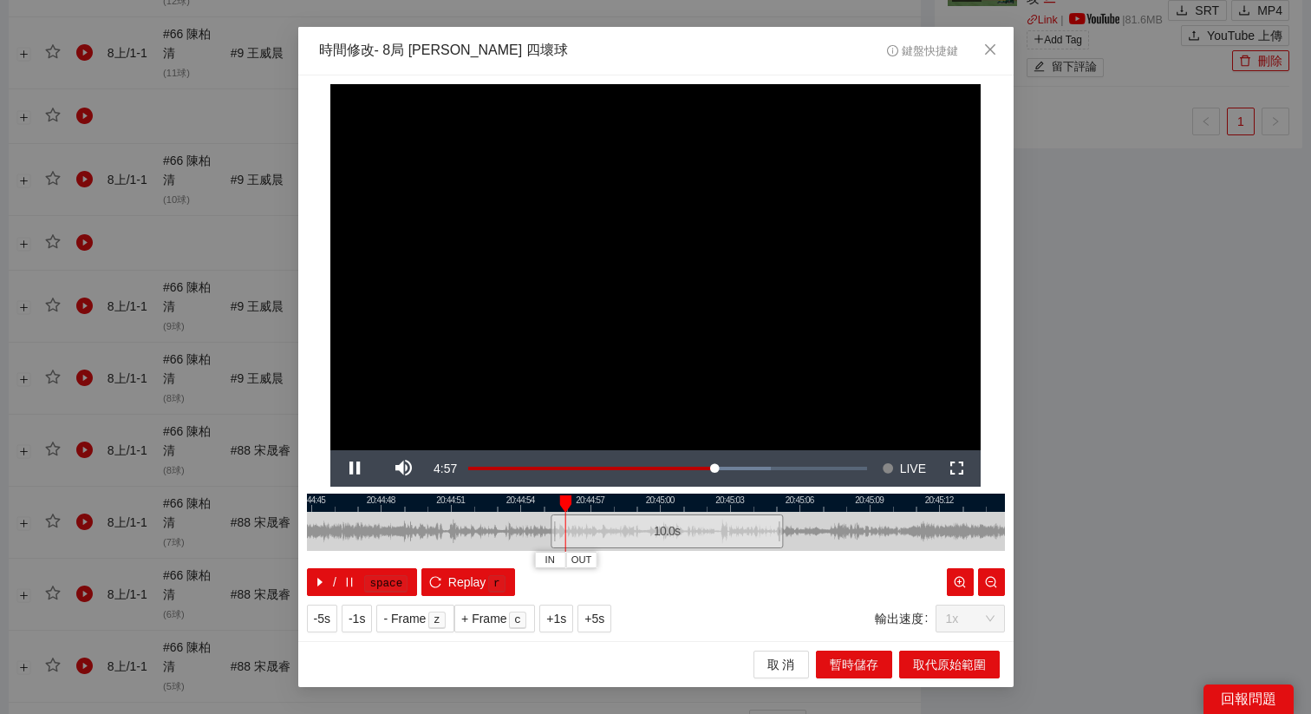
drag, startPoint x: 428, startPoint y: 501, endPoint x: 683, endPoint y: 501, distance: 254.9
click at [684, 501] on div at bounding box center [909, 502] width 698 height 18
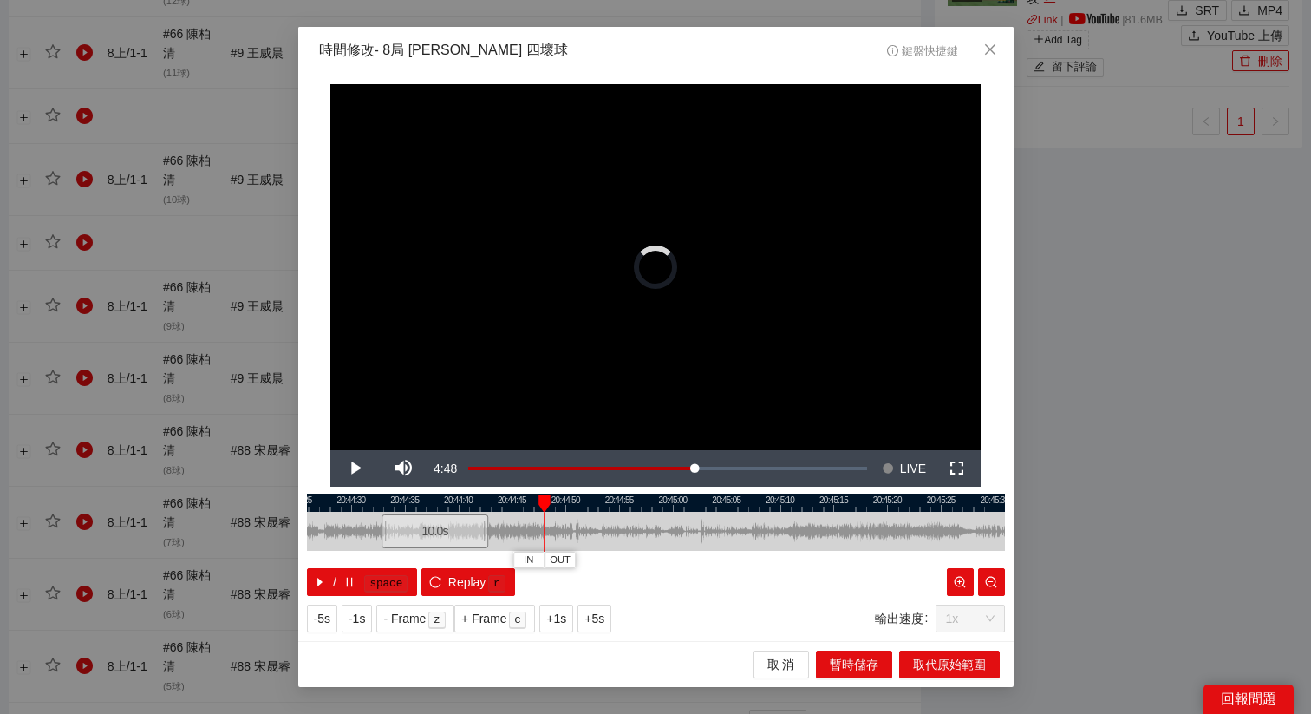
drag, startPoint x: 684, startPoint y: 522, endPoint x: 443, endPoint y: 526, distance: 241.1
click at [443, 526] on div "10.0 s" at bounding box center [435, 531] width 108 height 34
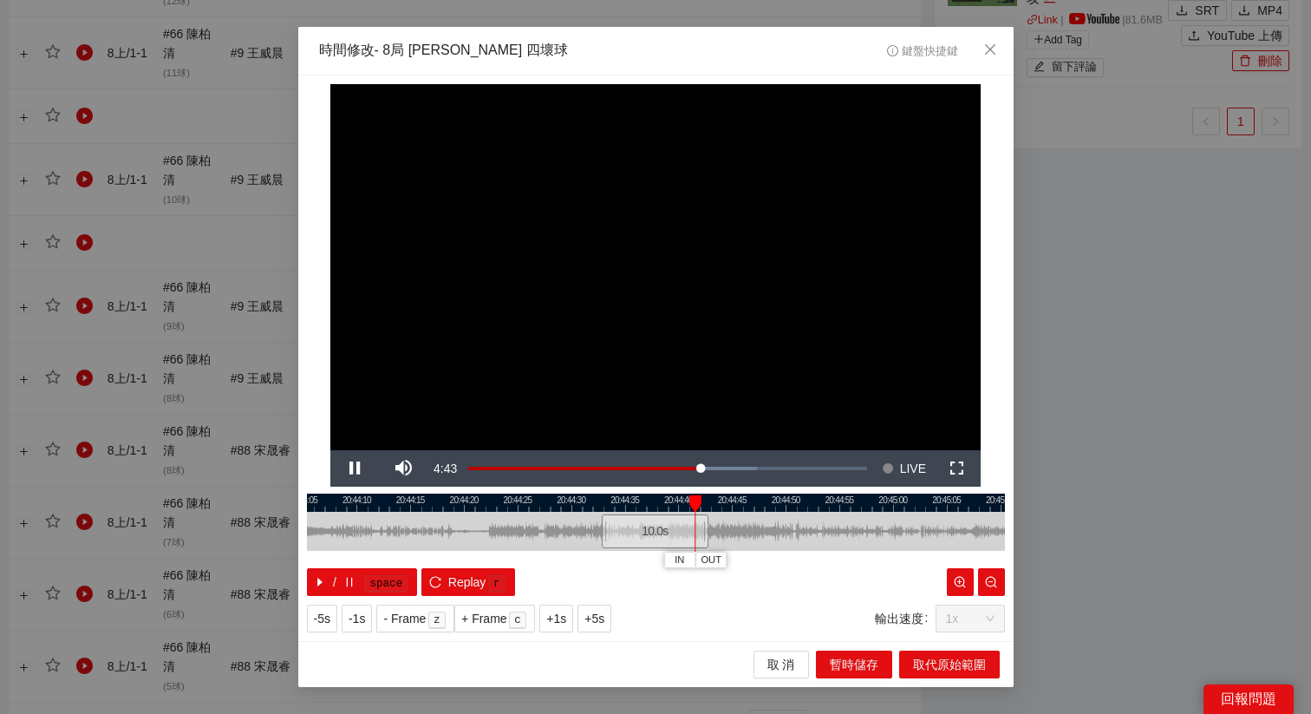
drag, startPoint x: 443, startPoint y: 500, endPoint x: 679, endPoint y: 514, distance: 236.2
click at [681, 514] on div "20:44:05 20:44:10 20:44:15 20:44:20 20:44:25 20:44:30 20:44:35 20:44:40 20:44:4…" at bounding box center [656, 544] width 698 height 102
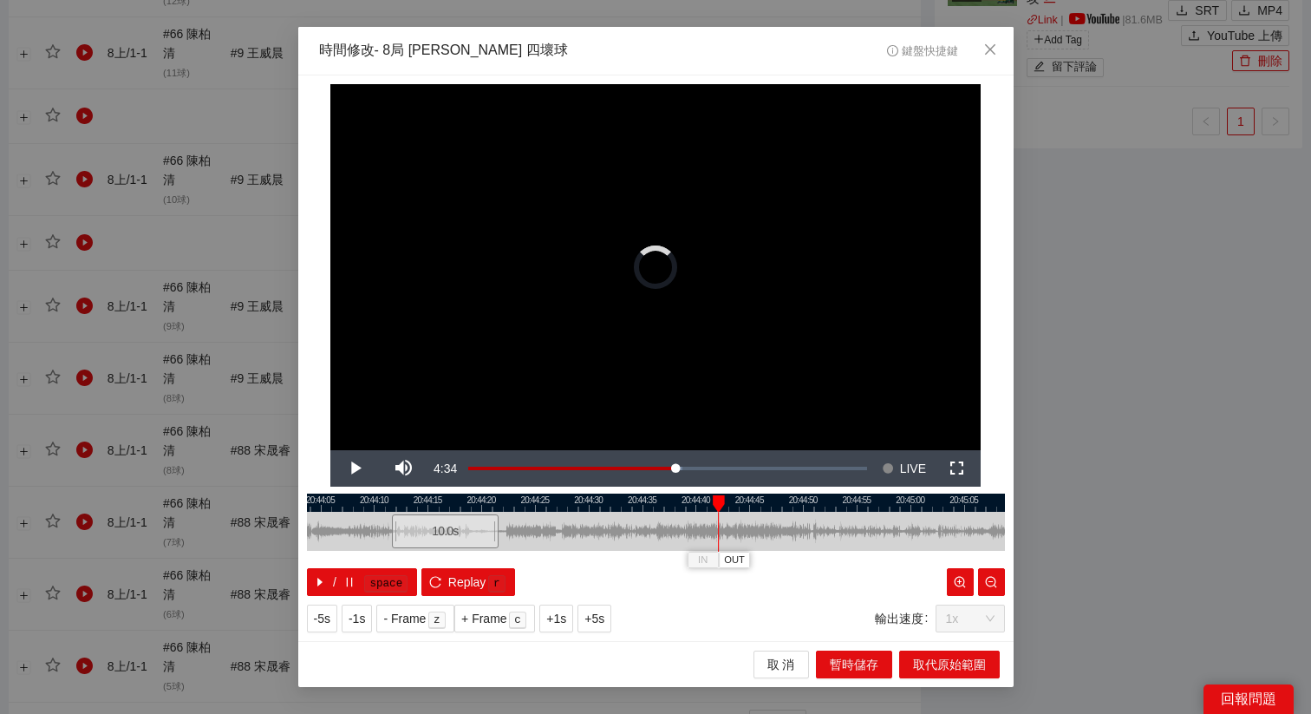
drag, startPoint x: 705, startPoint y: 535, endPoint x: 478, endPoint y: 535, distance: 227.2
click at [478, 535] on div "10.0 s" at bounding box center [446, 531] width 108 height 34
drag, startPoint x: 460, startPoint y: 498, endPoint x: 649, endPoint y: 505, distance: 189.1
click at [708, 505] on div at bounding box center [714, 503] width 12 height 17
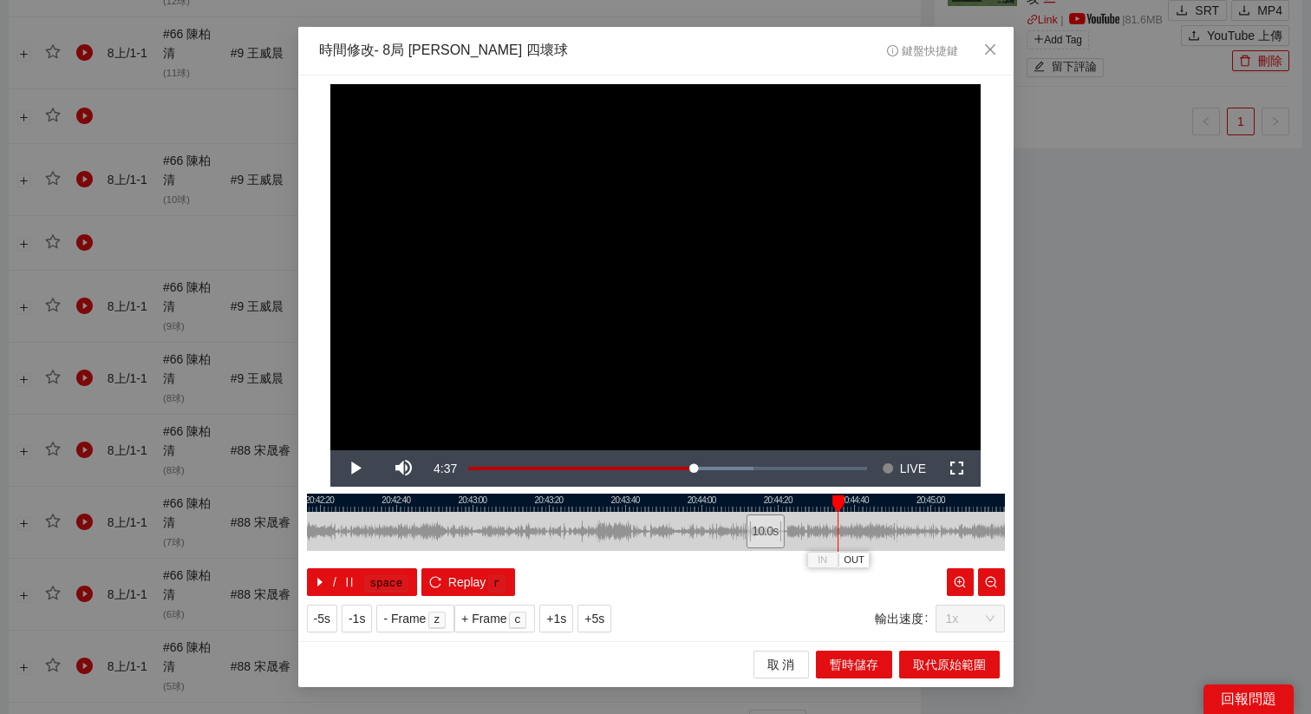
drag, startPoint x: 720, startPoint y: 500, endPoint x: 926, endPoint y: 495, distance: 206.4
click at [926, 496] on div at bounding box center [845, 502] width 698 height 18
click at [755, 524] on div at bounding box center [656, 531] width 698 height 39
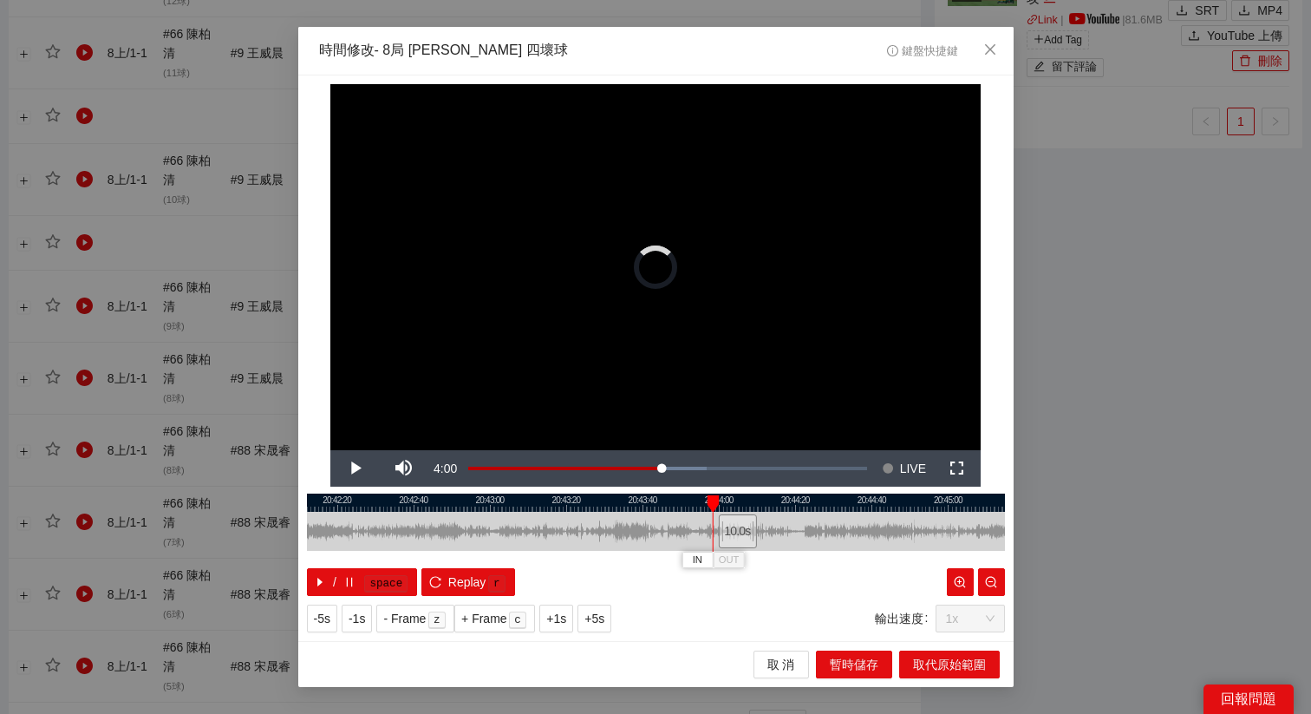
drag, startPoint x: 788, startPoint y: 531, endPoint x: 742, endPoint y: 531, distance: 46.0
click at [742, 531] on div "10.0 s" at bounding box center [737, 531] width 38 height 34
drag, startPoint x: 735, startPoint y: 530, endPoint x: 747, endPoint y: 530, distance: 12.1
click at [747, 530] on div "10.0 s" at bounding box center [748, 531] width 38 height 34
click at [722, 559] on button "IN" at bounding box center [715, 559] width 31 height 16
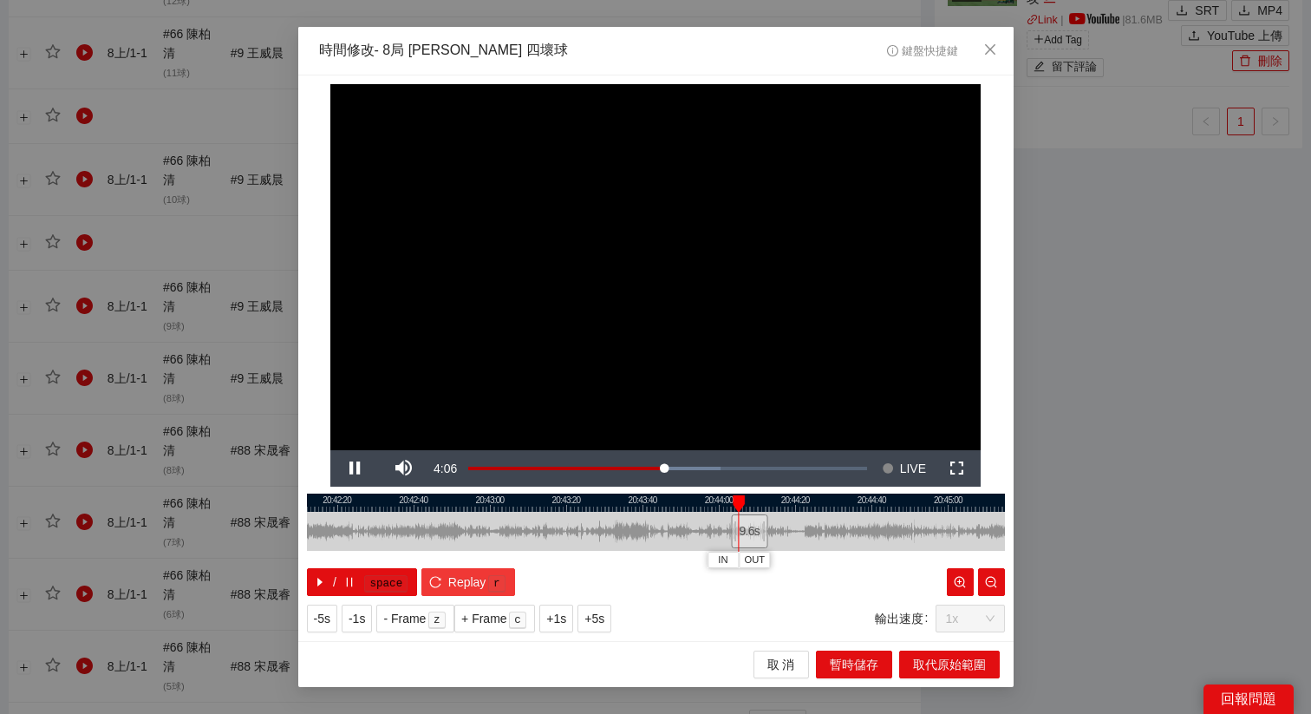
click at [475, 577] on span "Replay" at bounding box center [467, 581] width 38 height 19
drag, startPoint x: 750, startPoint y: 535, endPoint x: 734, endPoint y: 538, distance: 15.8
click at [734, 538] on div "9.6 s" at bounding box center [733, 531] width 36 height 34
click at [729, 538] on div "9.6 s" at bounding box center [728, 531] width 36 height 34
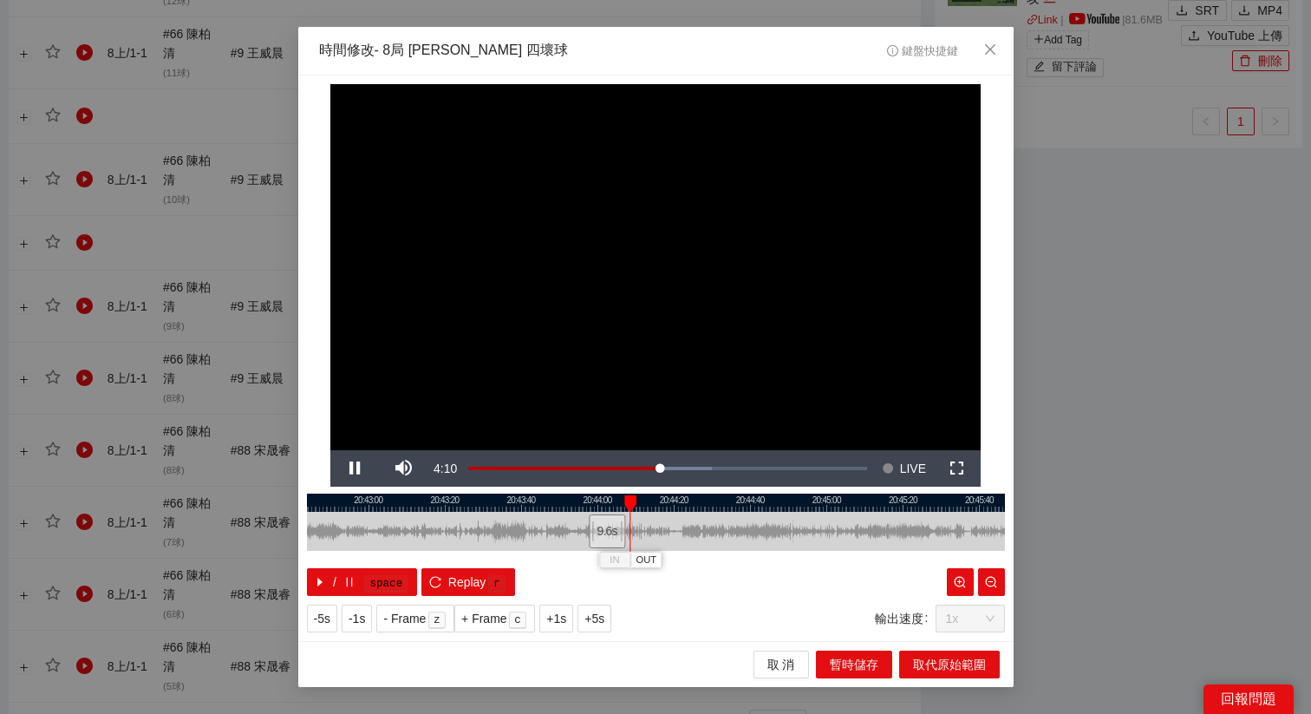
drag, startPoint x: 853, startPoint y: 501, endPoint x: 732, endPoint y: 529, distance: 124.5
click at [732, 529] on div "20:42:40 20:43:00 20:43:20 20:43:40 20:44:00 20:44:20 20:44:40 20:45:00 20:45:2…" at bounding box center [656, 544] width 698 height 102
click at [671, 559] on span "OUT" at bounding box center [671, 560] width 21 height 16
click at [955, 668] on span "取代原始範圍" at bounding box center [949, 664] width 73 height 19
click at [942, 662] on div "**********" at bounding box center [655, 357] width 1311 height 714
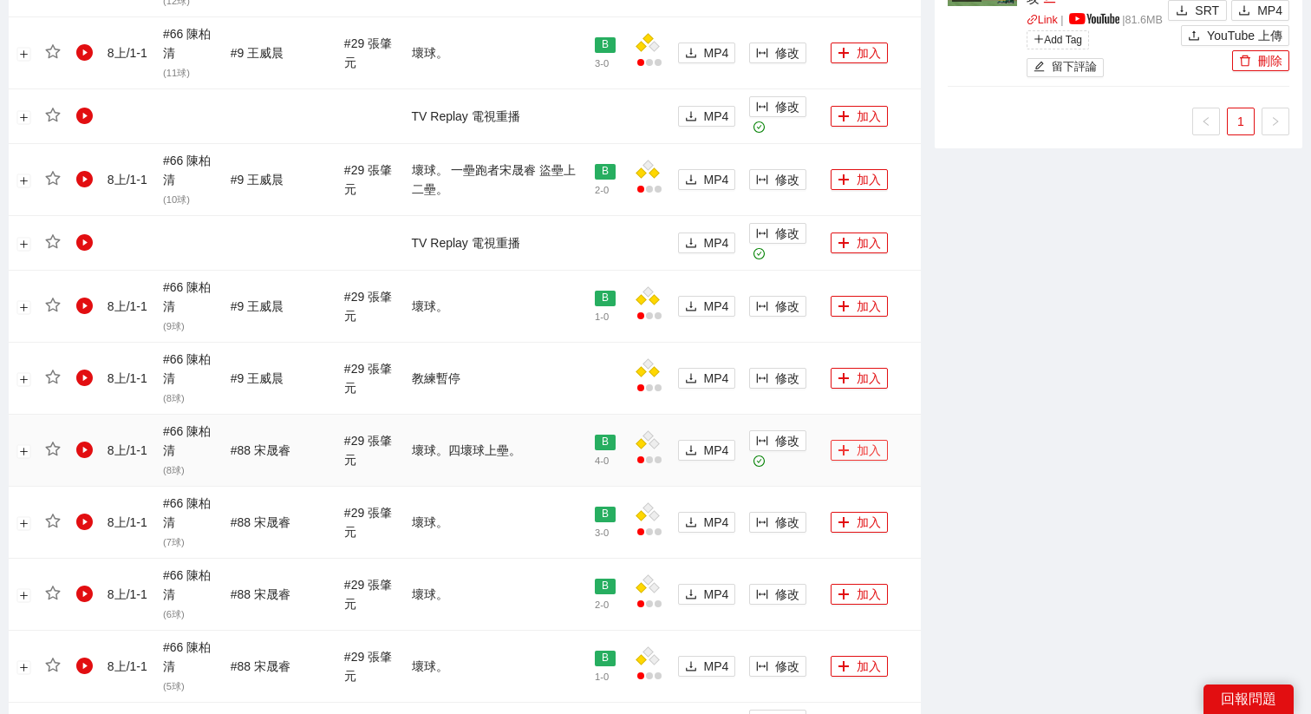
click at [855, 456] on button "加入" at bounding box center [859, 450] width 57 height 21
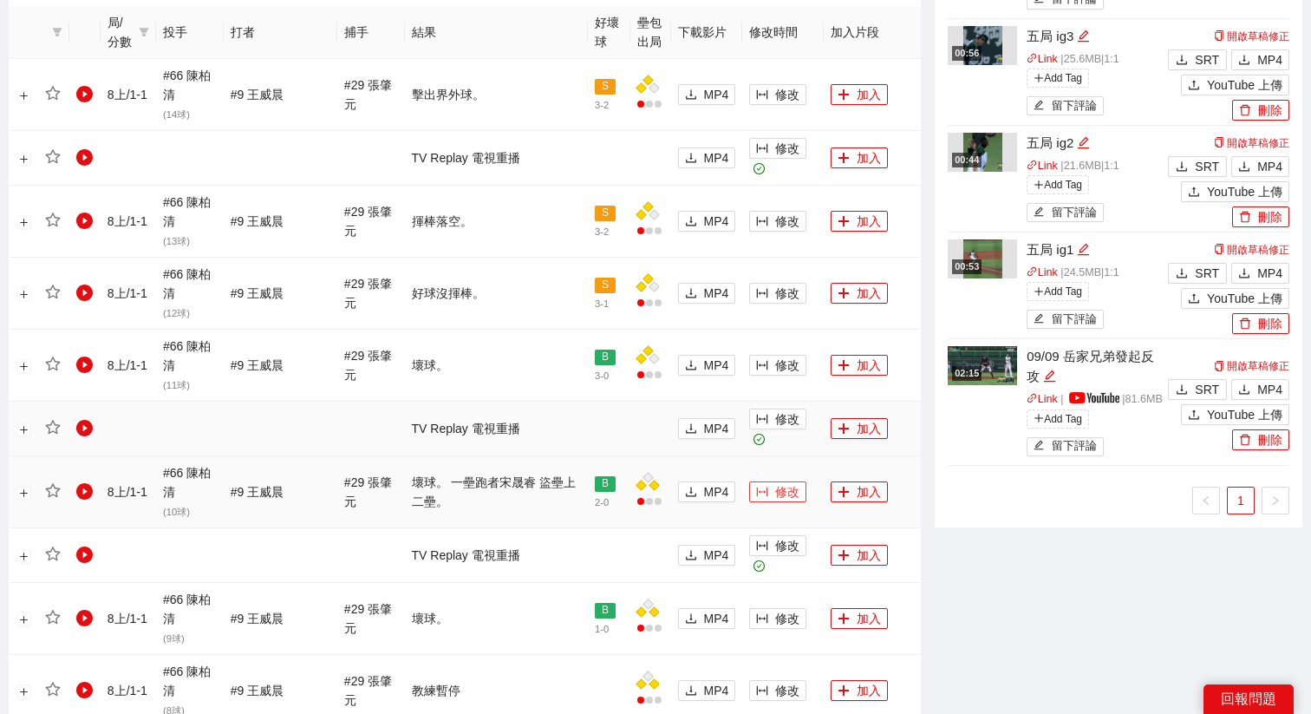
scroll to position [915, 0]
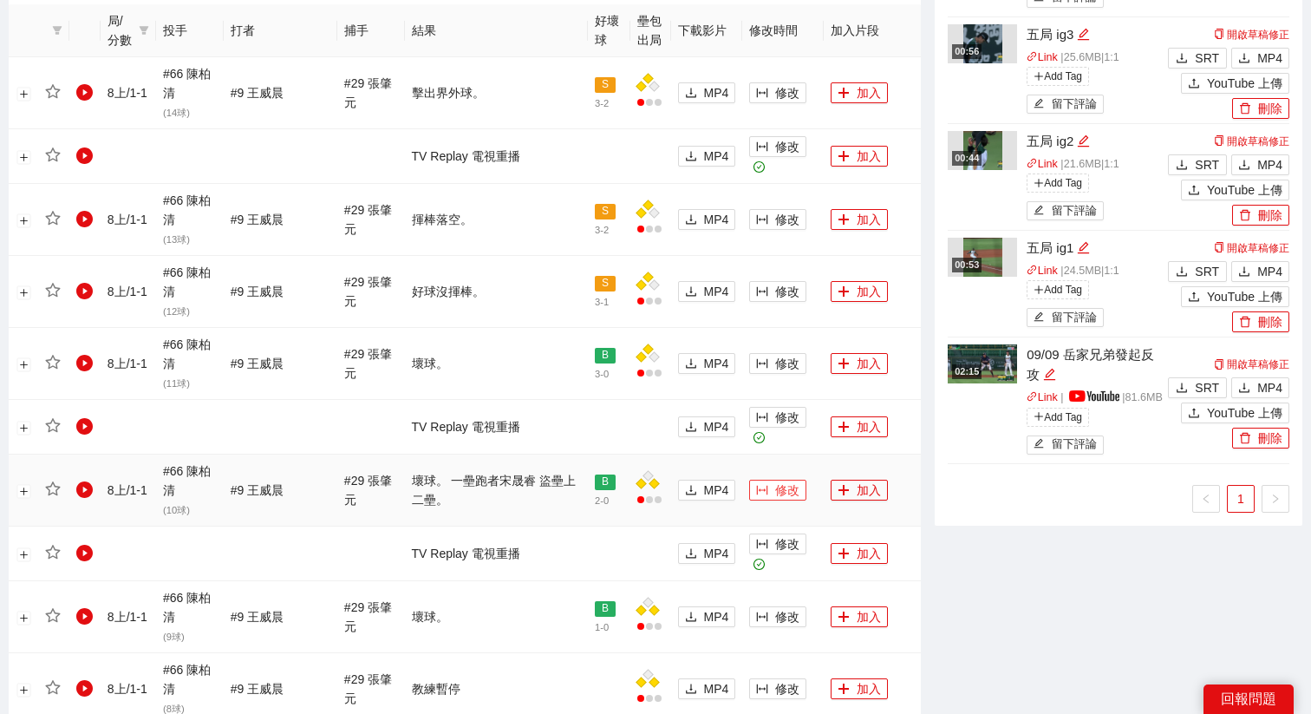
click at [767, 490] on button "修改" at bounding box center [777, 489] width 57 height 21
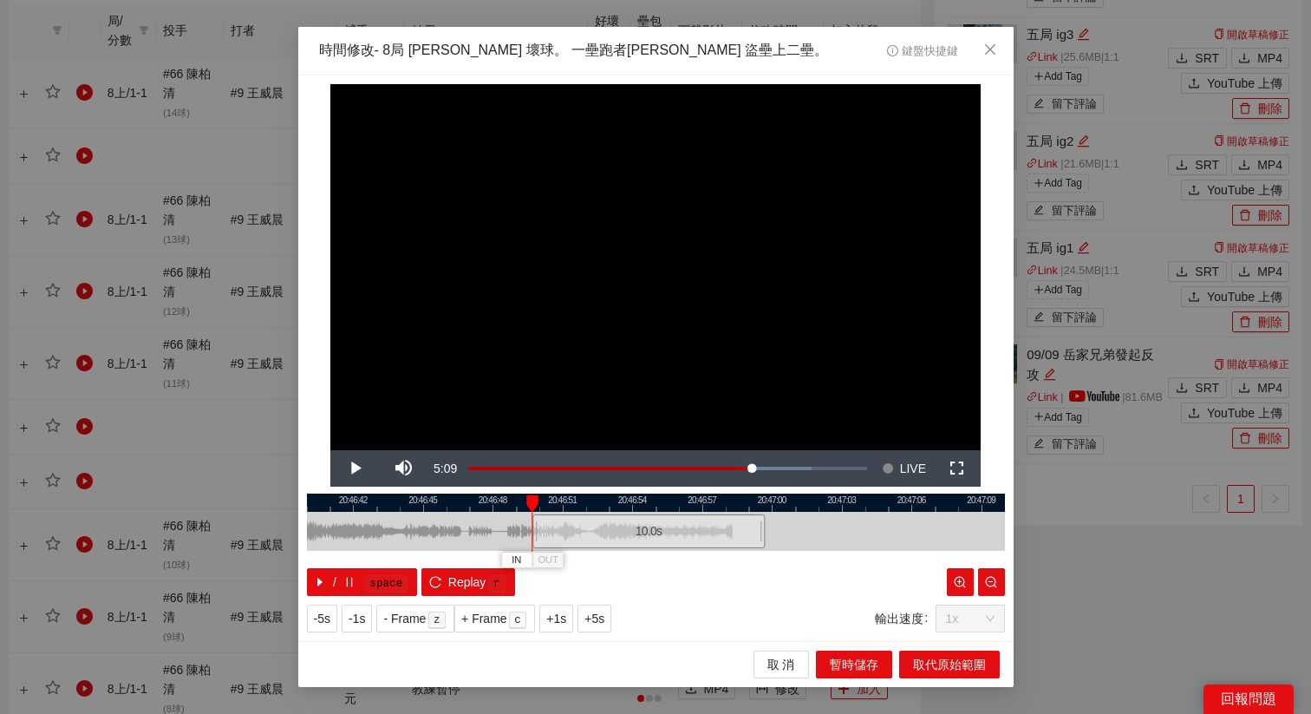
click at [618, 533] on div "10.0 s" at bounding box center [648, 531] width 232 height 34
click at [611, 533] on div "10.0 s" at bounding box center [642, 531] width 232 height 34
click at [619, 537] on div "10.0 s" at bounding box center [649, 531] width 232 height 34
drag, startPoint x: 788, startPoint y: 499, endPoint x: 584, endPoint y: 518, distance: 204.6
click at [586, 518] on div "20:46:42 20:46:45 20:46:48 20:46:51 20:46:54 20:46:57 20:47:00 20:47:03 20:47:0…" at bounding box center [656, 544] width 698 height 102
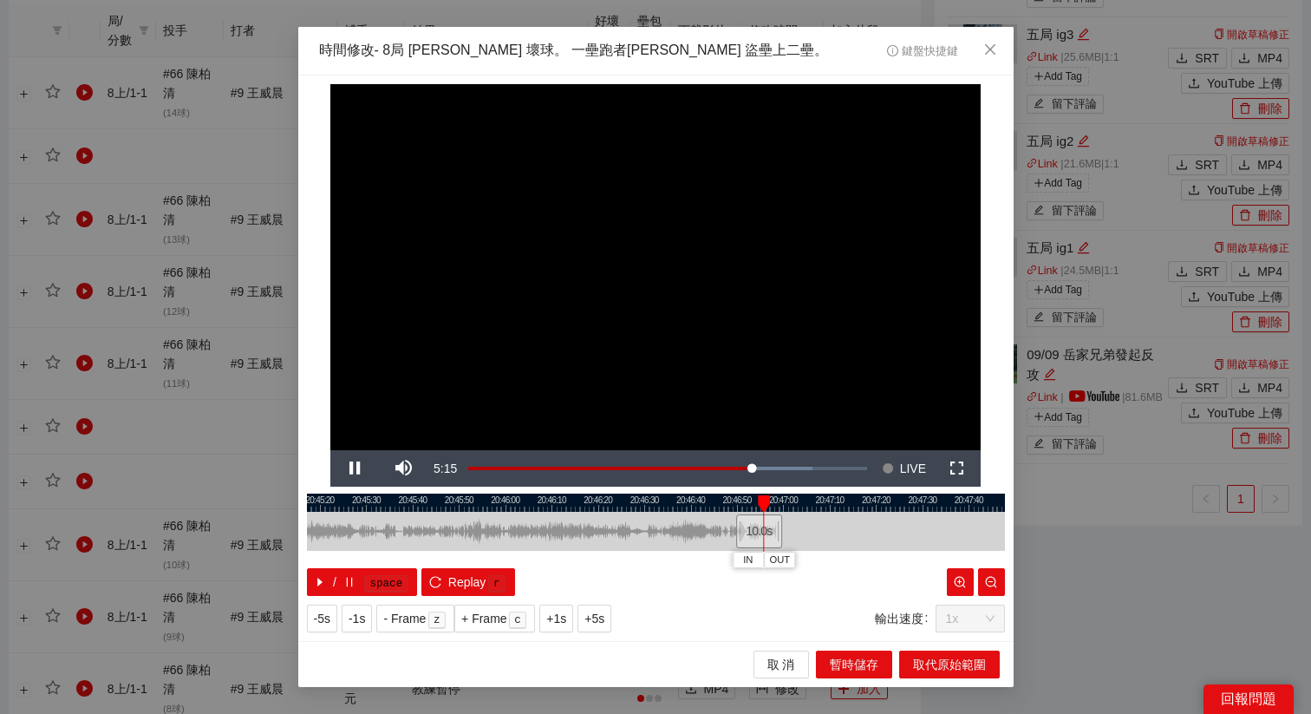
drag, startPoint x: 595, startPoint y: 507, endPoint x: 829, endPoint y: 511, distance: 234.1
click at [829, 511] on div "20:45:10 20:45:20 20:45:30 20:45:40 20:45:50 20:46:00 20:46:10 20:46:20 20:46:3…" at bounding box center [656, 544] width 698 height 102
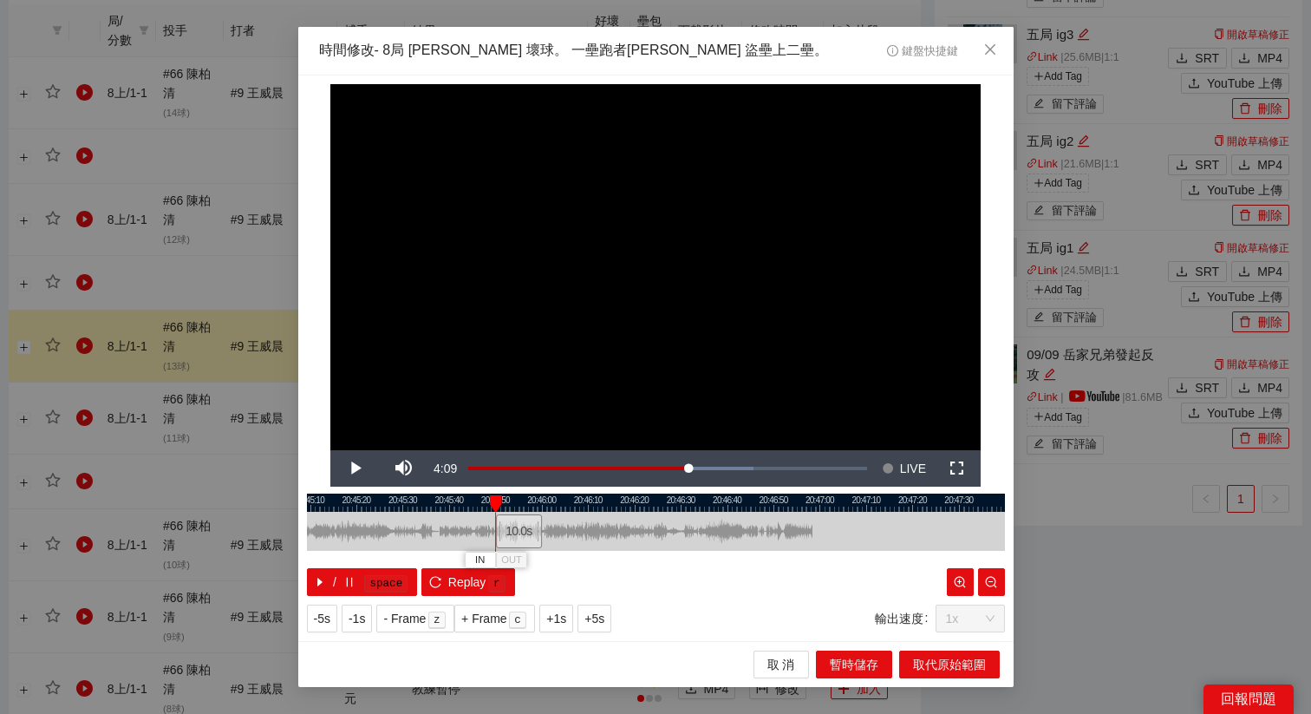
drag, startPoint x: 794, startPoint y: 529, endPoint x: 518, endPoint y: 540, distance: 276.8
click at [518, 540] on div "10.0 s" at bounding box center [519, 531] width 46 height 34
drag, startPoint x: 555, startPoint y: 501, endPoint x: 543, endPoint y: 501, distance: 12.1
click at [543, 501] on div at bounding box center [645, 502] width 698 height 18
click at [503, 524] on div "10.0 s" at bounding box center [503, 531] width 46 height 34
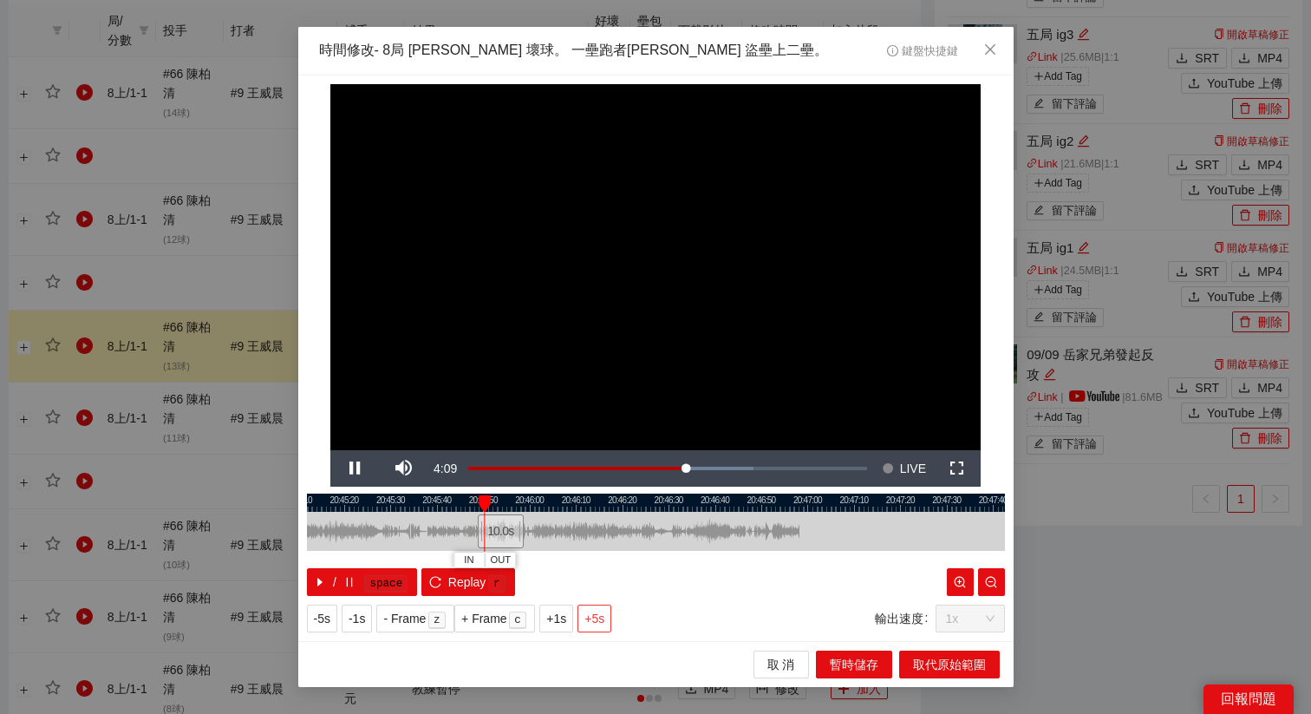
click at [604, 612] on span "+5s" at bounding box center [594, 618] width 20 height 19
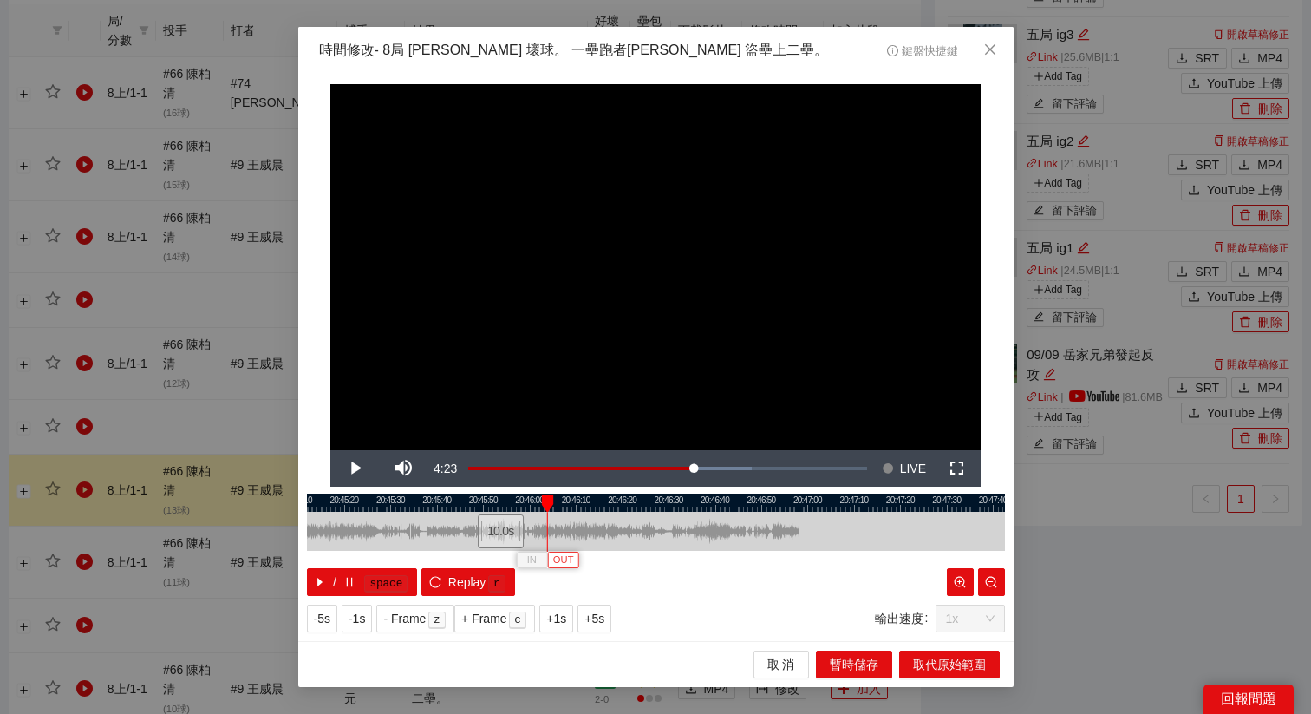
click at [567, 560] on span "OUT" at bounding box center [563, 560] width 21 height 16
click at [580, 559] on span "OUT" at bounding box center [574, 560] width 21 height 16
click at [552, 497] on div at bounding box center [656, 502] width 698 height 18
click at [584, 558] on button "OUT" at bounding box center [573, 559] width 31 height 16
click at [917, 661] on span "取代原始範圍" at bounding box center [949, 664] width 73 height 19
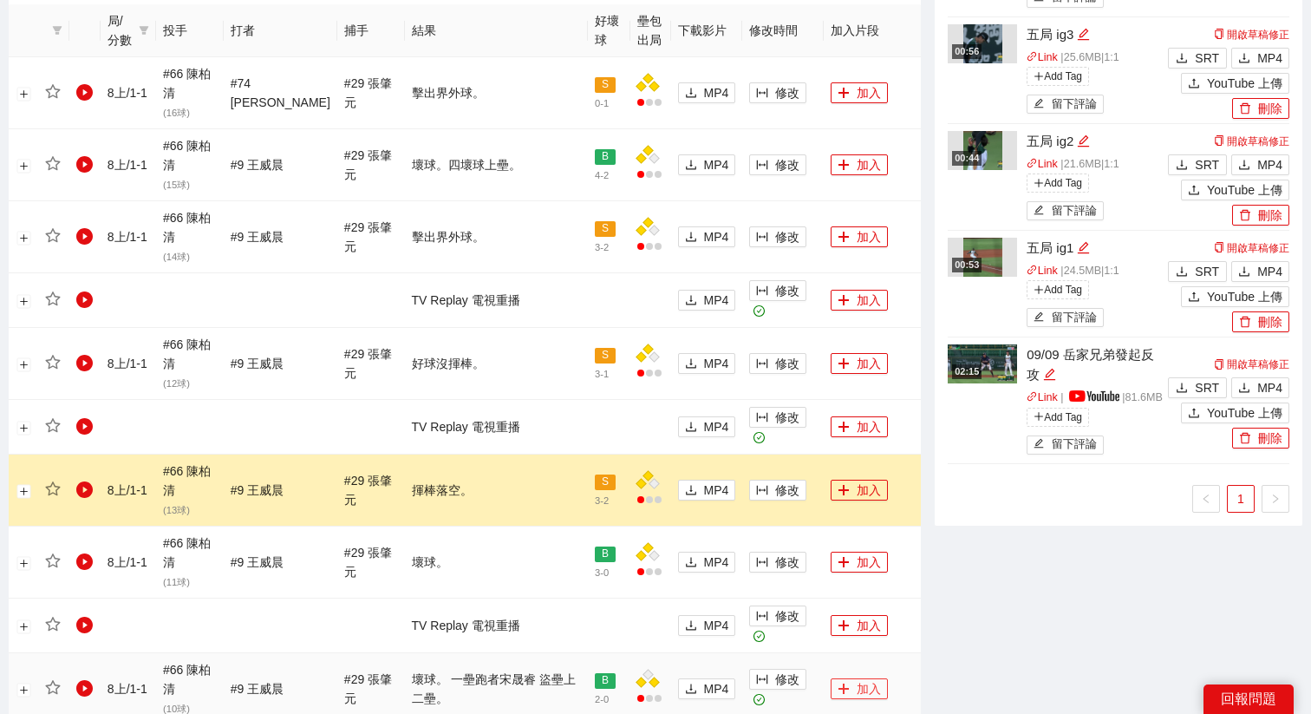
click at [854, 686] on button "加入" at bounding box center [859, 688] width 57 height 21
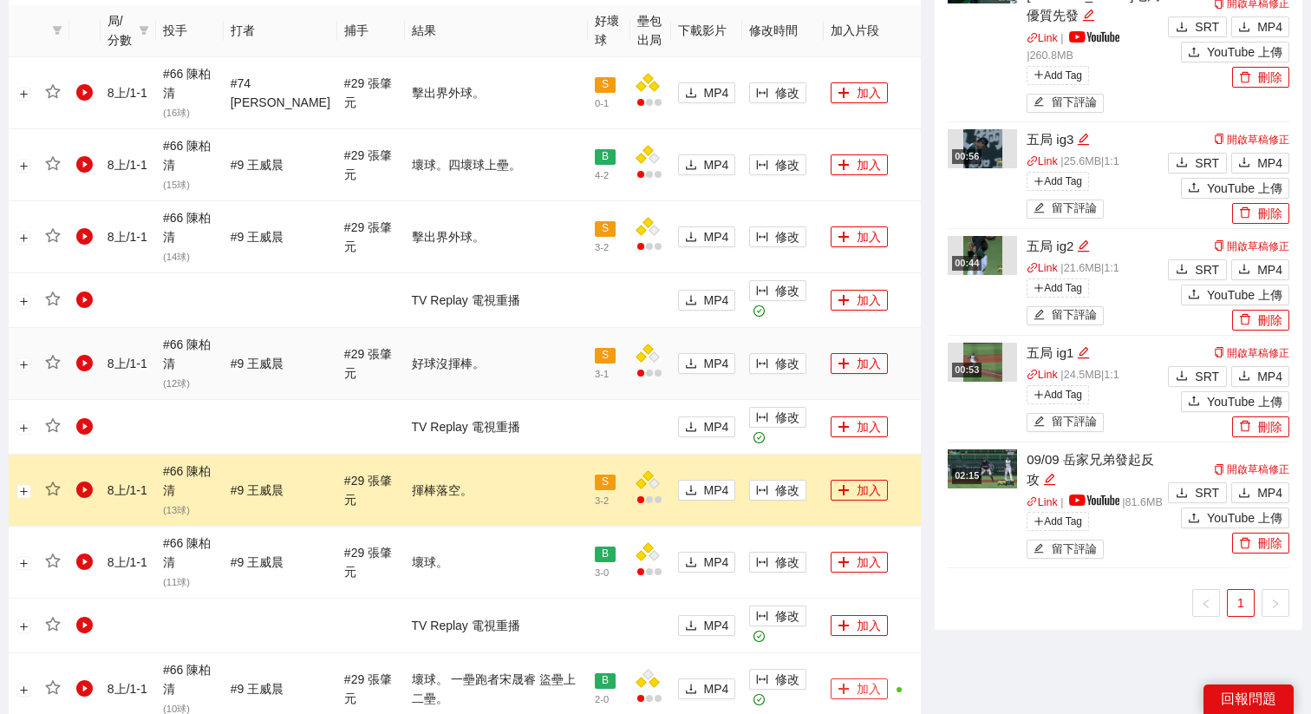
scroll to position [859, 0]
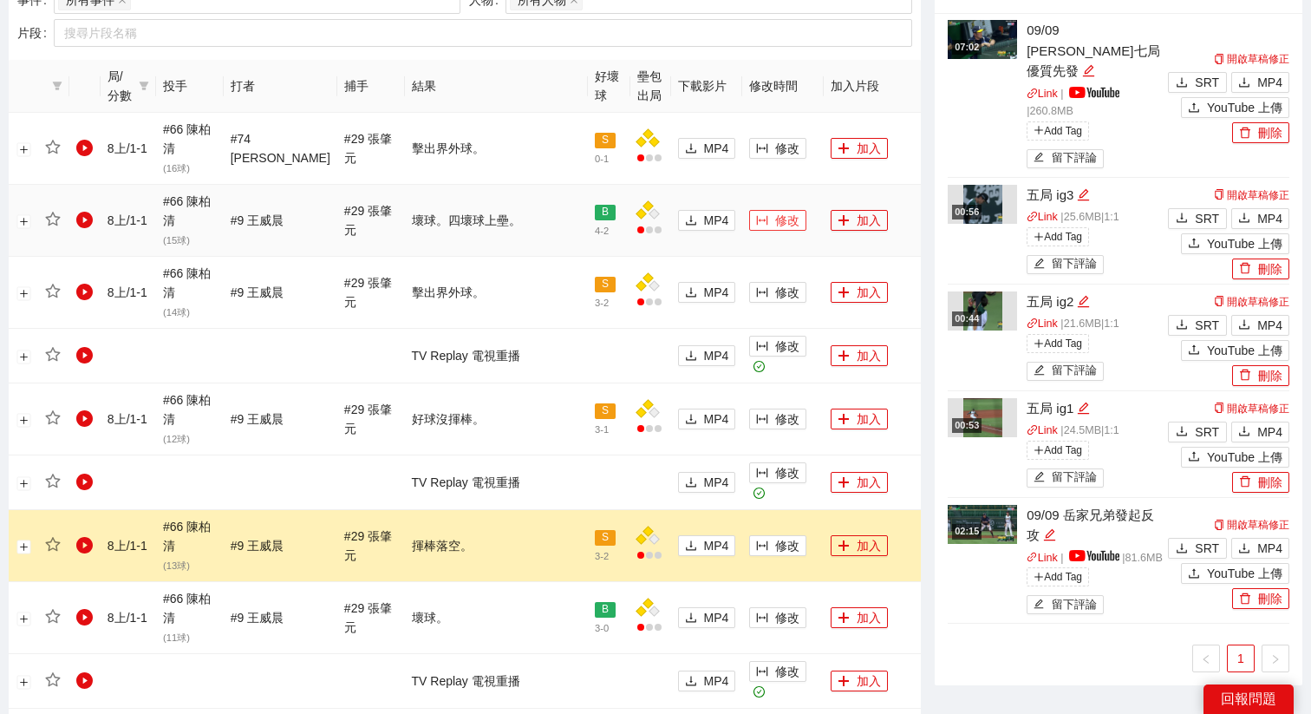
click at [775, 218] on span "修改" at bounding box center [787, 220] width 24 height 19
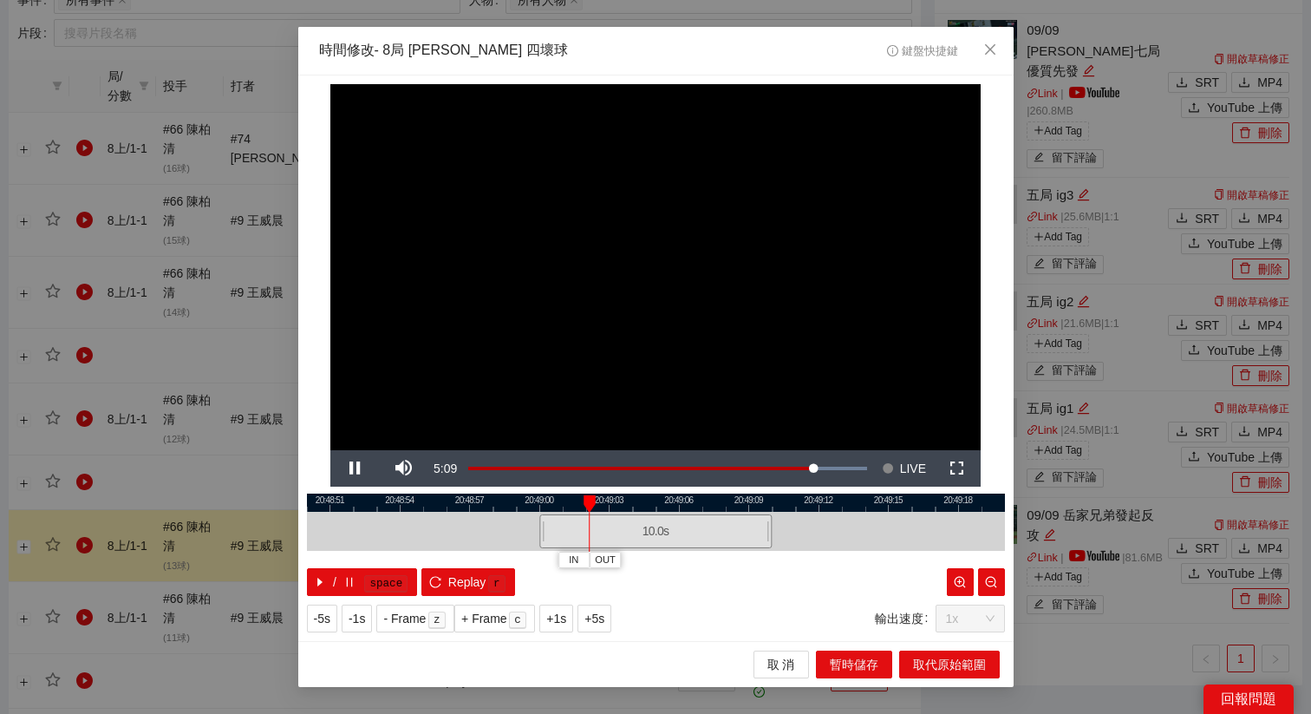
click at [629, 527] on div "10.0 s" at bounding box center [655, 531] width 232 height 34
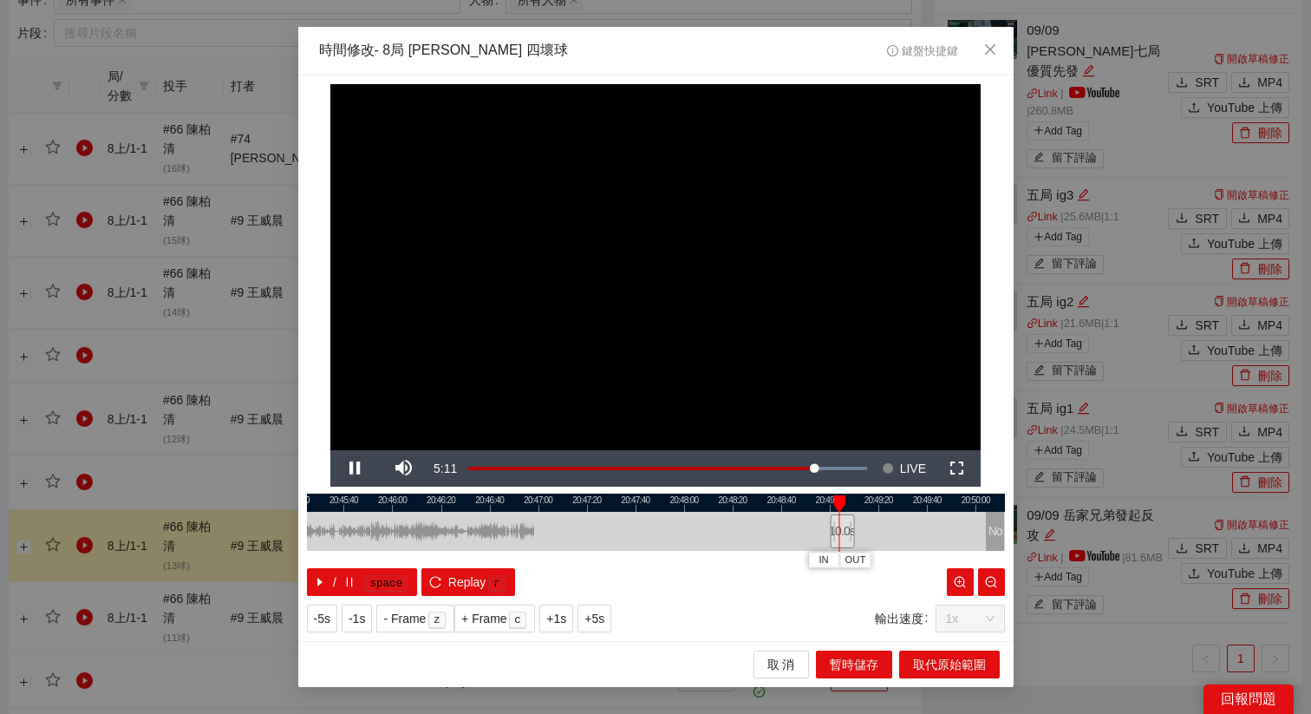
drag, startPoint x: 666, startPoint y: 506, endPoint x: 896, endPoint y: 507, distance: 229.8
click at [897, 506] on div at bounding box center [866, 502] width 698 height 18
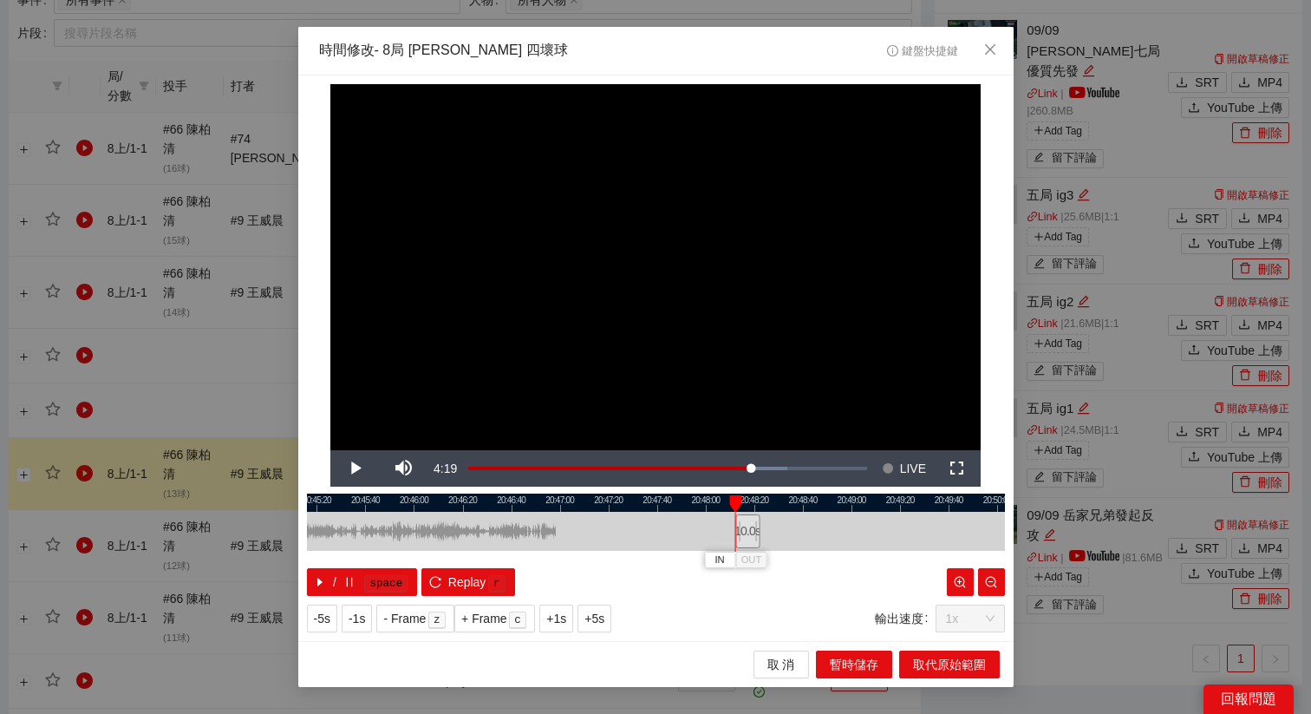
drag, startPoint x: 861, startPoint y: 530, endPoint x: 746, endPoint y: 547, distance: 116.6
click at [746, 547] on div "10.0 s" at bounding box center [747, 531] width 24 height 34
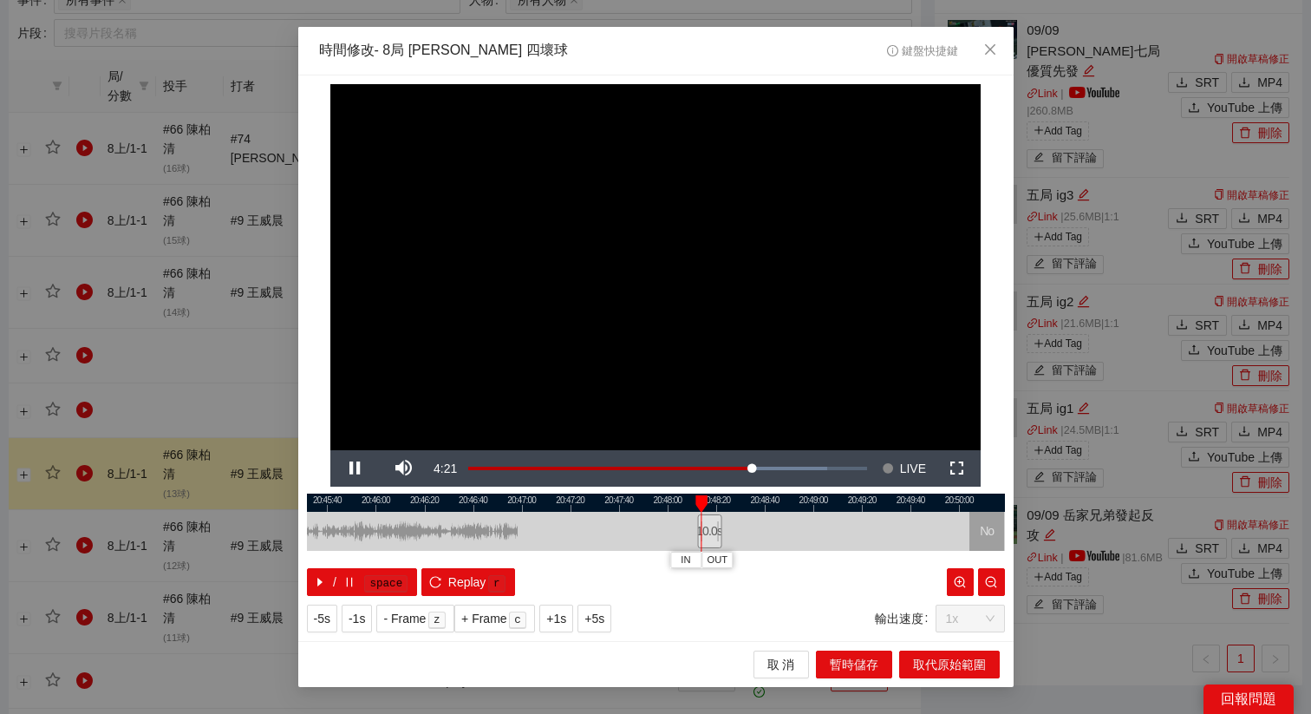
drag, startPoint x: 798, startPoint y: 501, endPoint x: 756, endPoint y: 500, distance: 41.6
click at [759, 500] on div at bounding box center [618, 502] width 698 height 18
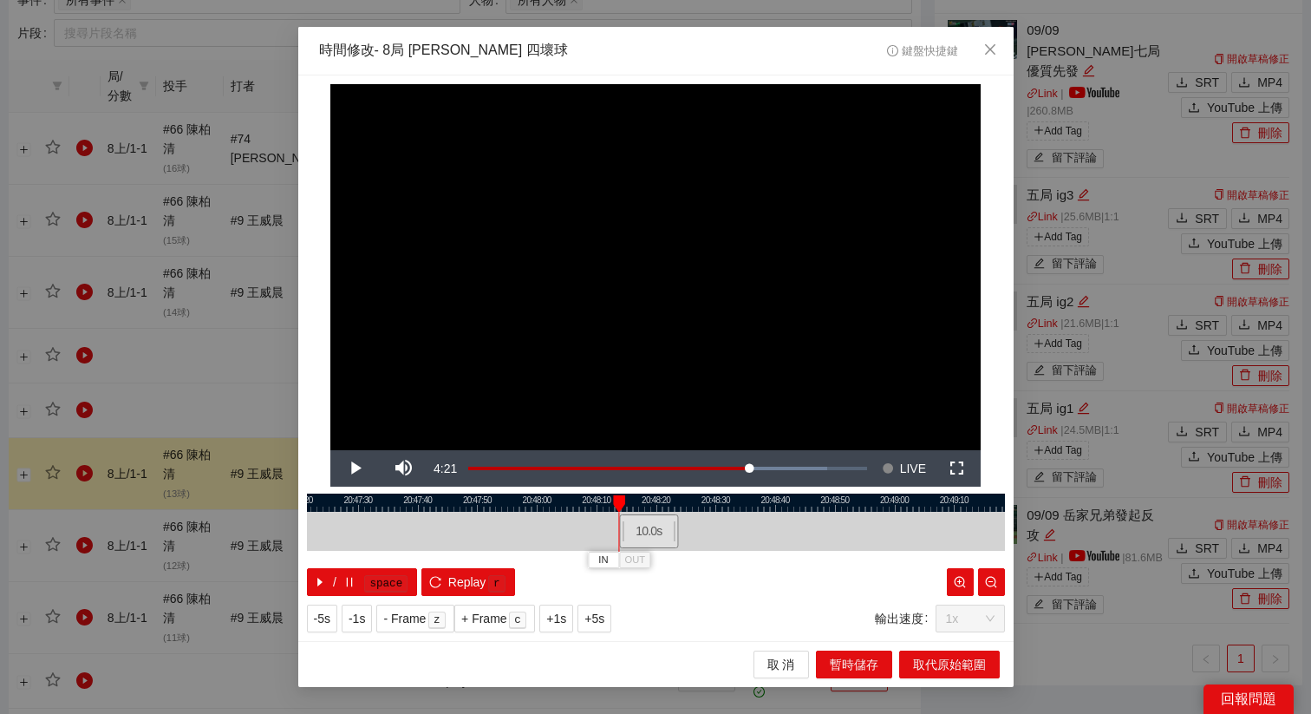
drag, startPoint x: 633, startPoint y: 534, endPoint x: 642, endPoint y: 531, distance: 10.1
click at [642, 531] on div "10.0 s" at bounding box center [649, 531] width 60 height 34
click at [481, 581] on span "Replay" at bounding box center [467, 581] width 38 height 19
drag, startPoint x: 649, startPoint y: 537, endPoint x: 659, endPoint y: 537, distance: 9.5
click at [659, 537] on div "10.0 s" at bounding box center [659, 531] width 60 height 34
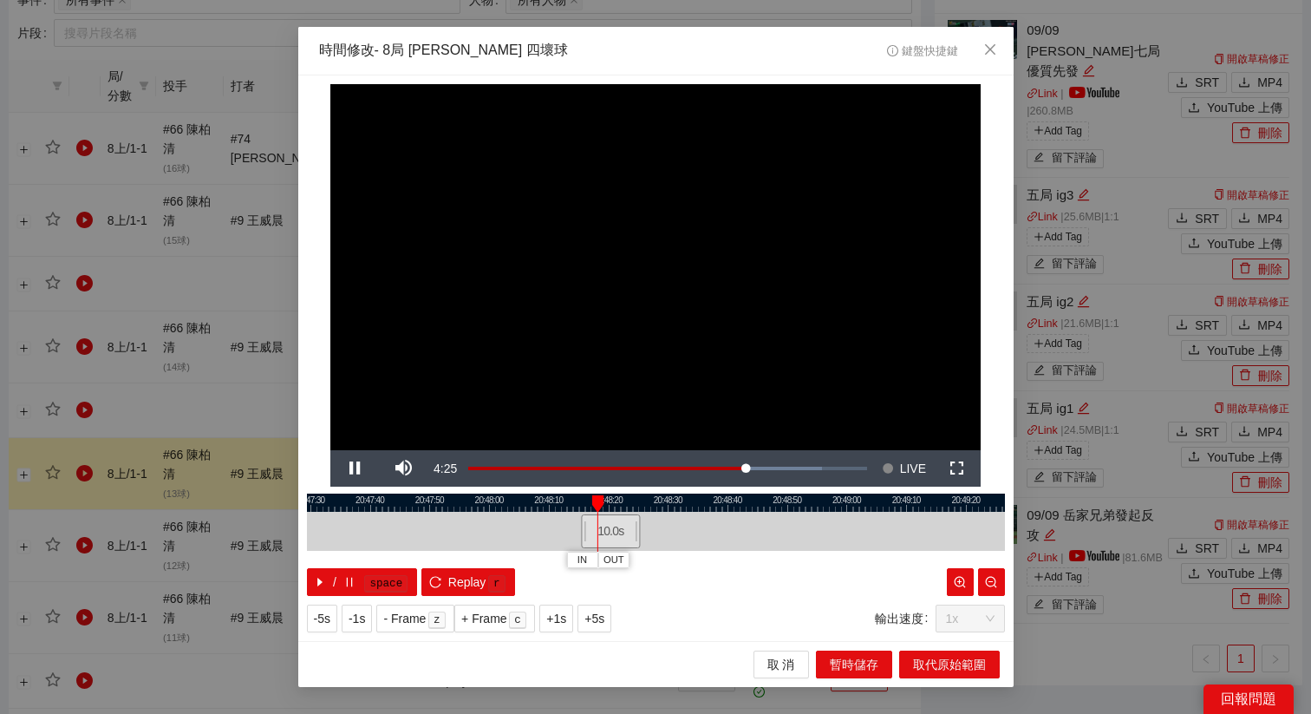
drag, startPoint x: 750, startPoint y: 506, endPoint x: 668, endPoint y: 509, distance: 81.5
click at [671, 509] on div at bounding box center [608, 502] width 698 height 18
drag, startPoint x: 646, startPoint y: 500, endPoint x: 728, endPoint y: 502, distance: 82.4
click at [728, 502] on div at bounding box center [738, 502] width 698 height 18
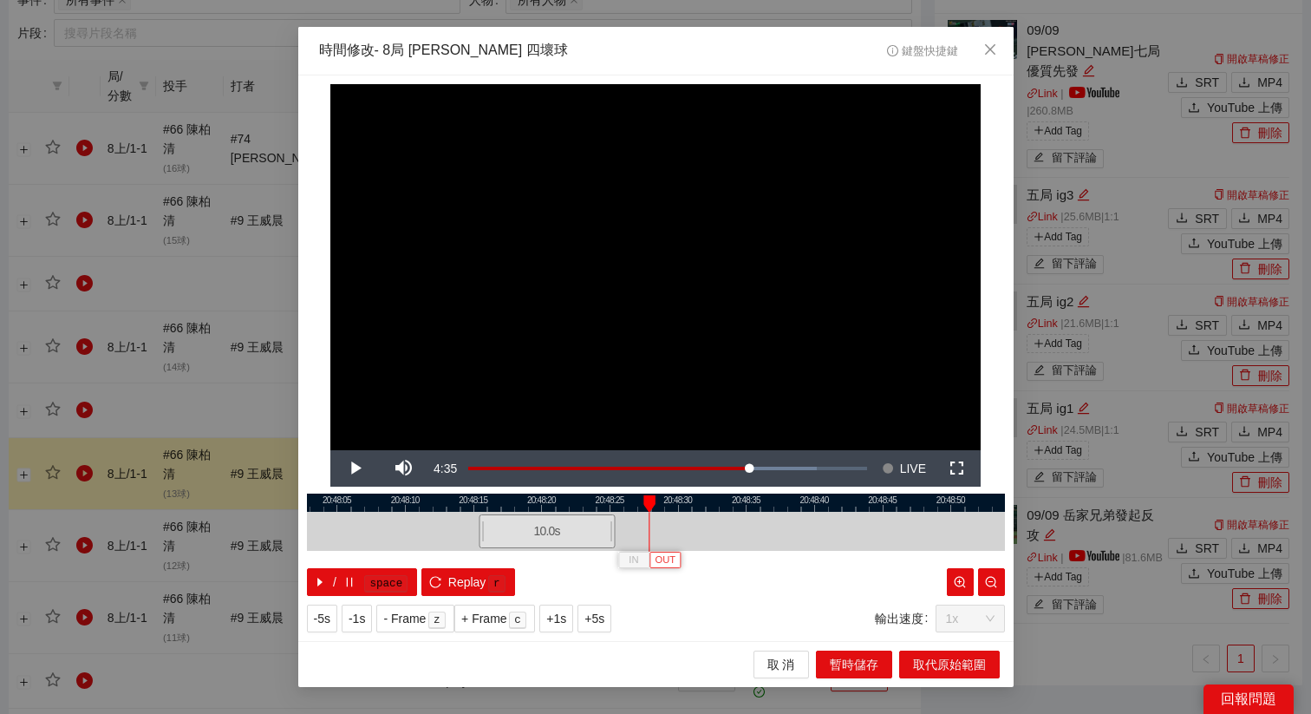
click at [677, 560] on button "OUT" at bounding box center [664, 559] width 31 height 16
click at [952, 667] on span "取代原始範圍" at bounding box center [949, 664] width 73 height 19
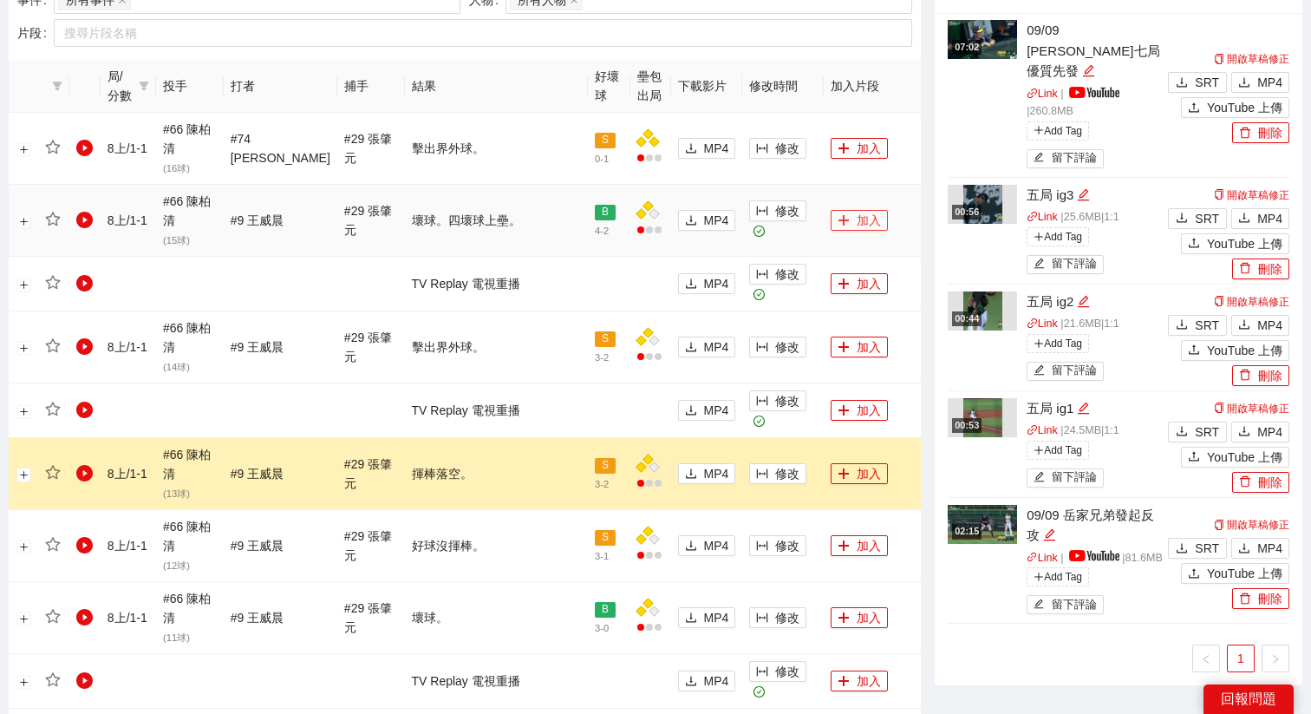
click at [855, 213] on button "加入" at bounding box center [859, 220] width 57 height 21
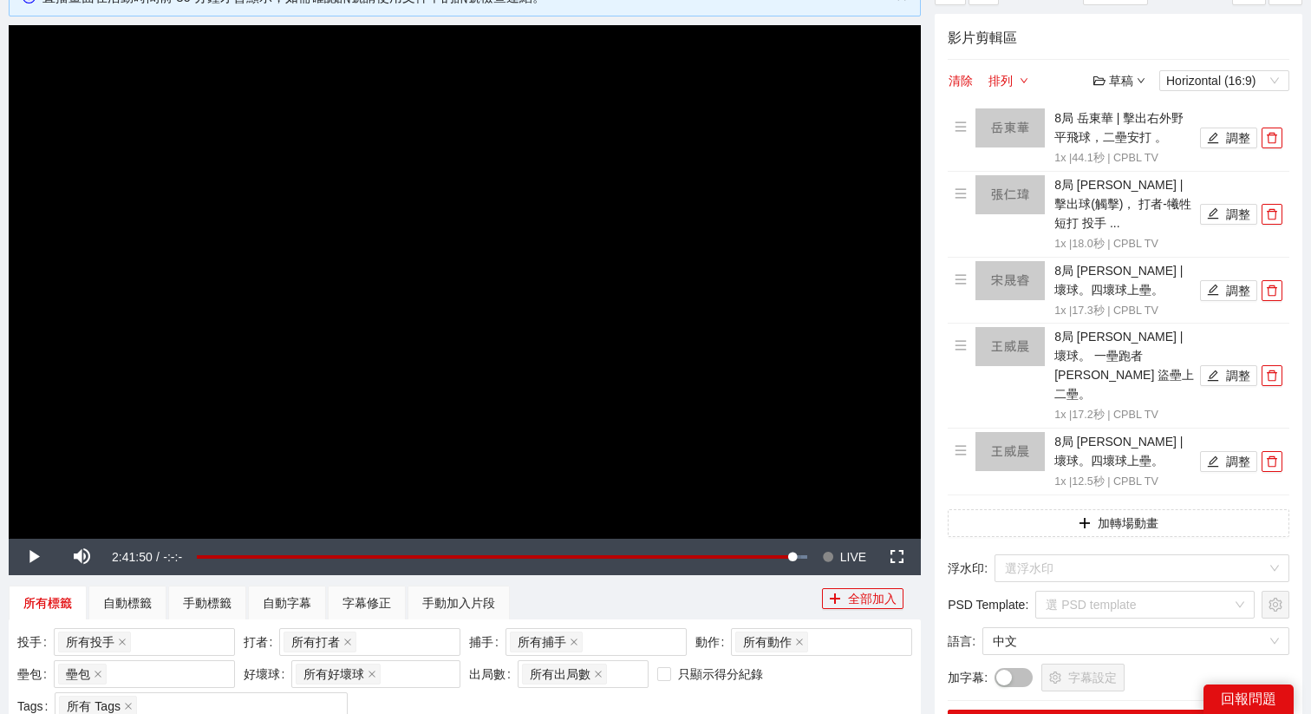
scroll to position [137, 0]
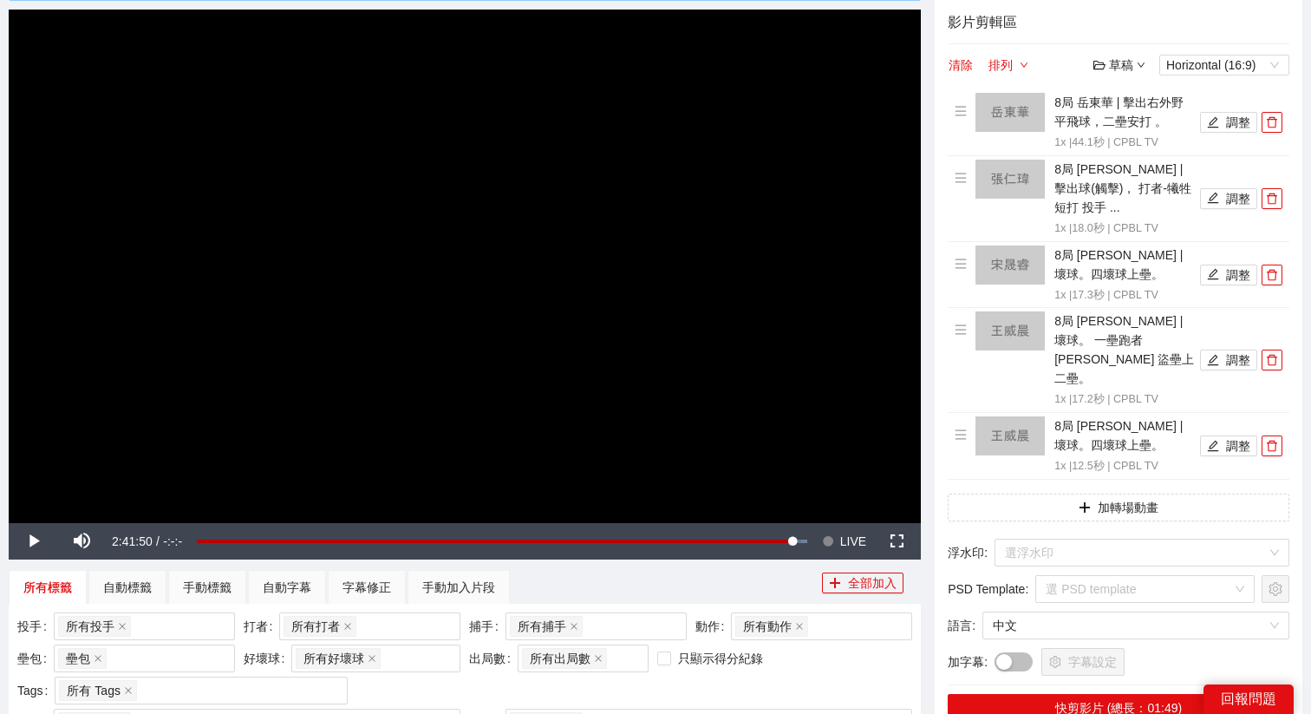
click at [833, 257] on video "Video Player" at bounding box center [465, 266] width 912 height 513
click at [851, 540] on span "LIVE" at bounding box center [853, 541] width 26 height 36
click at [816, 523] on button "Seek to live, currently playing live LIVE" at bounding box center [844, 541] width 56 height 36
click at [621, 353] on video "Video Player" at bounding box center [465, 266] width 912 height 513
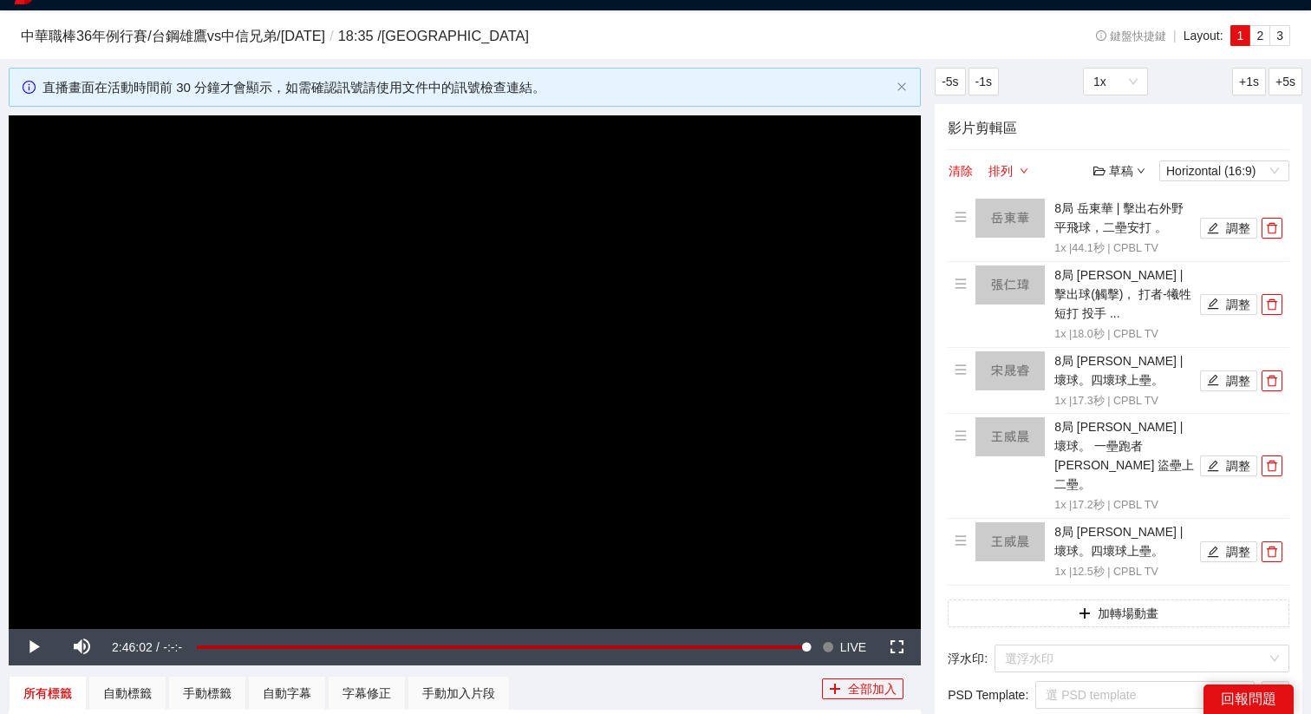
scroll to position [0, 0]
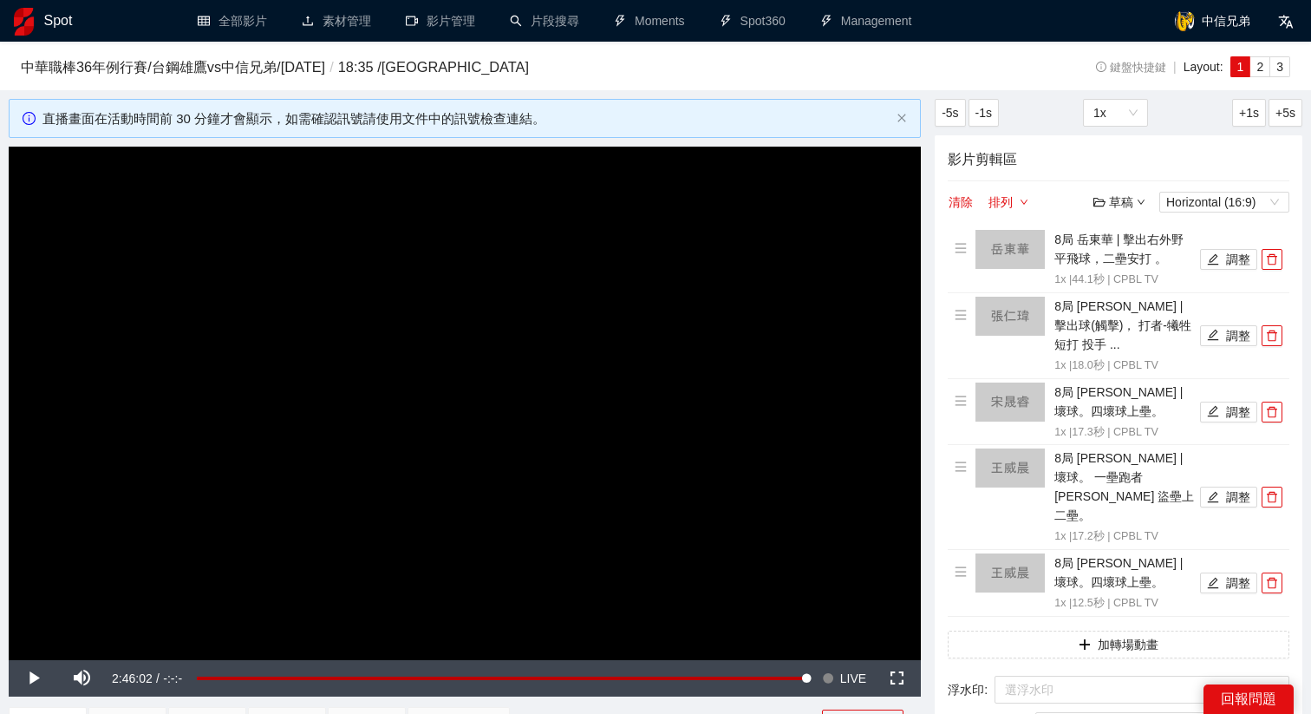
click at [622, 351] on video "Video Player" at bounding box center [465, 403] width 912 height 513
click at [622, 353] on video "Video Player" at bounding box center [465, 403] width 912 height 513
click at [668, 297] on video "Video Player" at bounding box center [465, 403] width 912 height 513
click at [847, 661] on span "LIVE" at bounding box center [853, 678] width 26 height 36
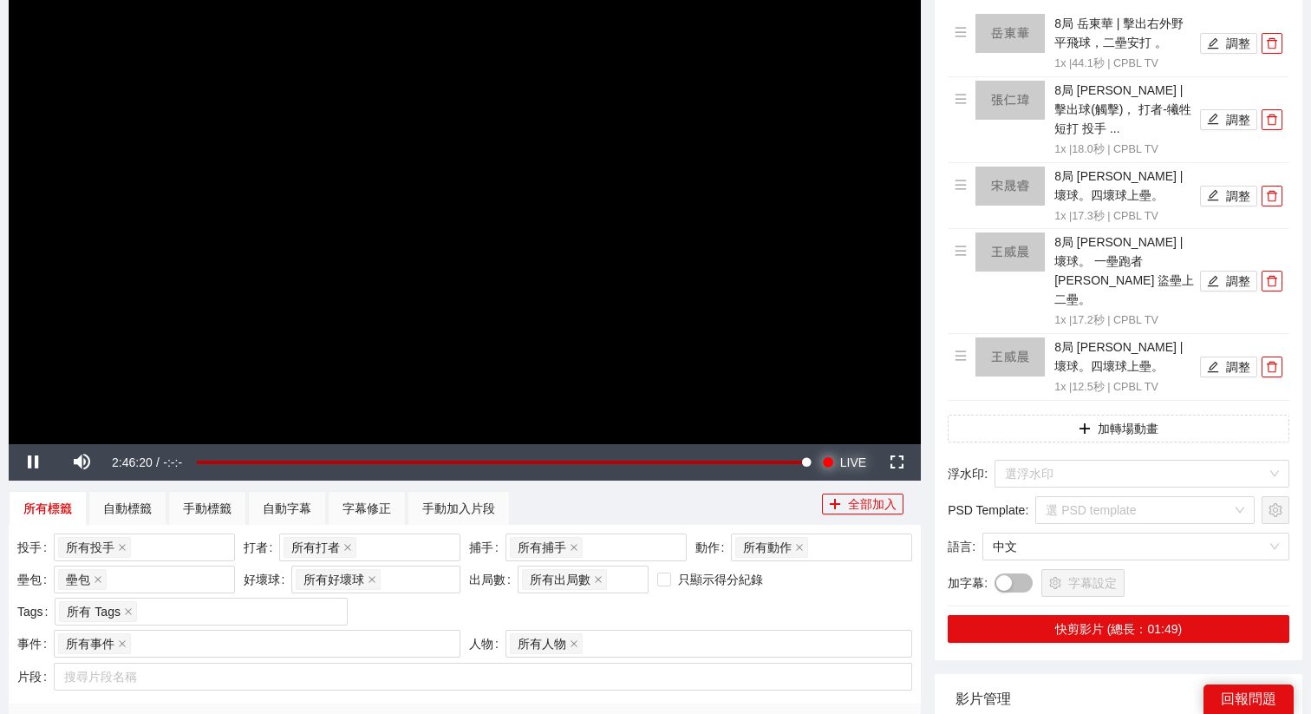
scroll to position [221, 0]
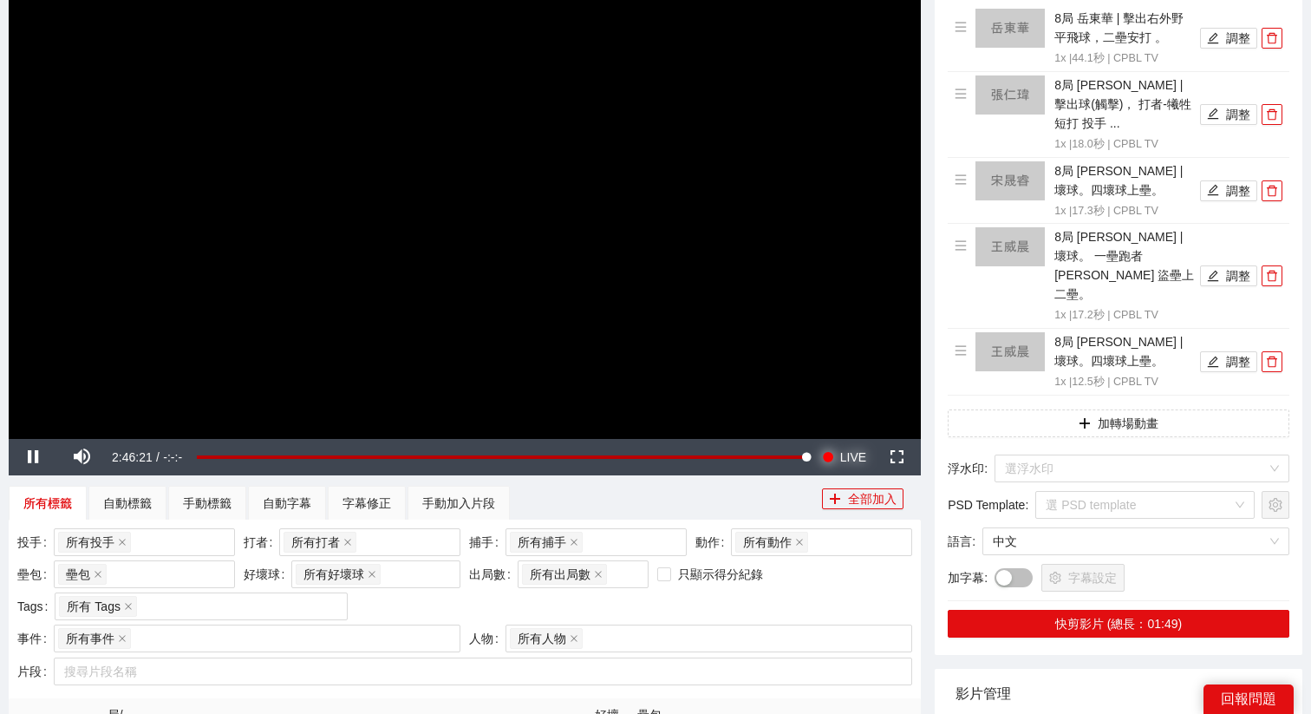
click at [816, 439] on button "Seek to live, currently playing live LIVE" at bounding box center [844, 457] width 56 height 36
click at [676, 267] on video "Video Player" at bounding box center [465, 181] width 912 height 513
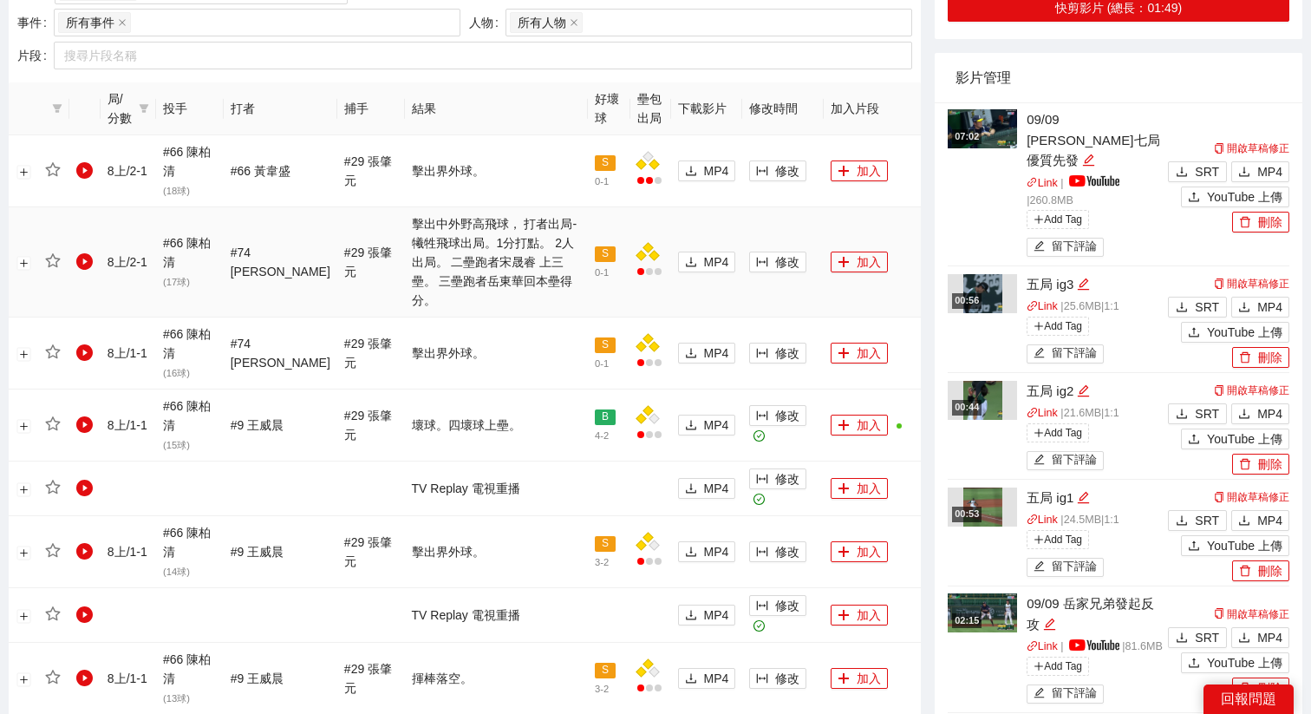
scroll to position [842, 0]
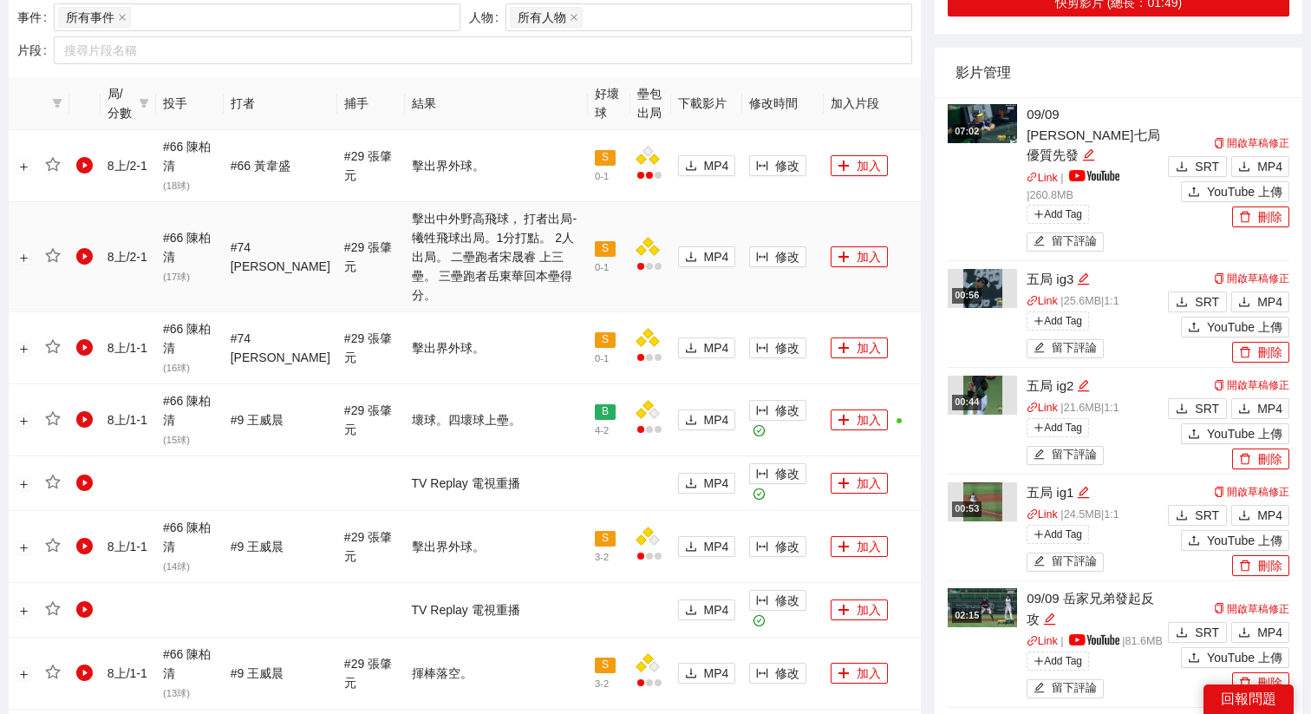
click at [784, 259] on td "修改" at bounding box center [782, 257] width 81 height 110
click at [781, 248] on span "修改" at bounding box center [787, 256] width 24 height 19
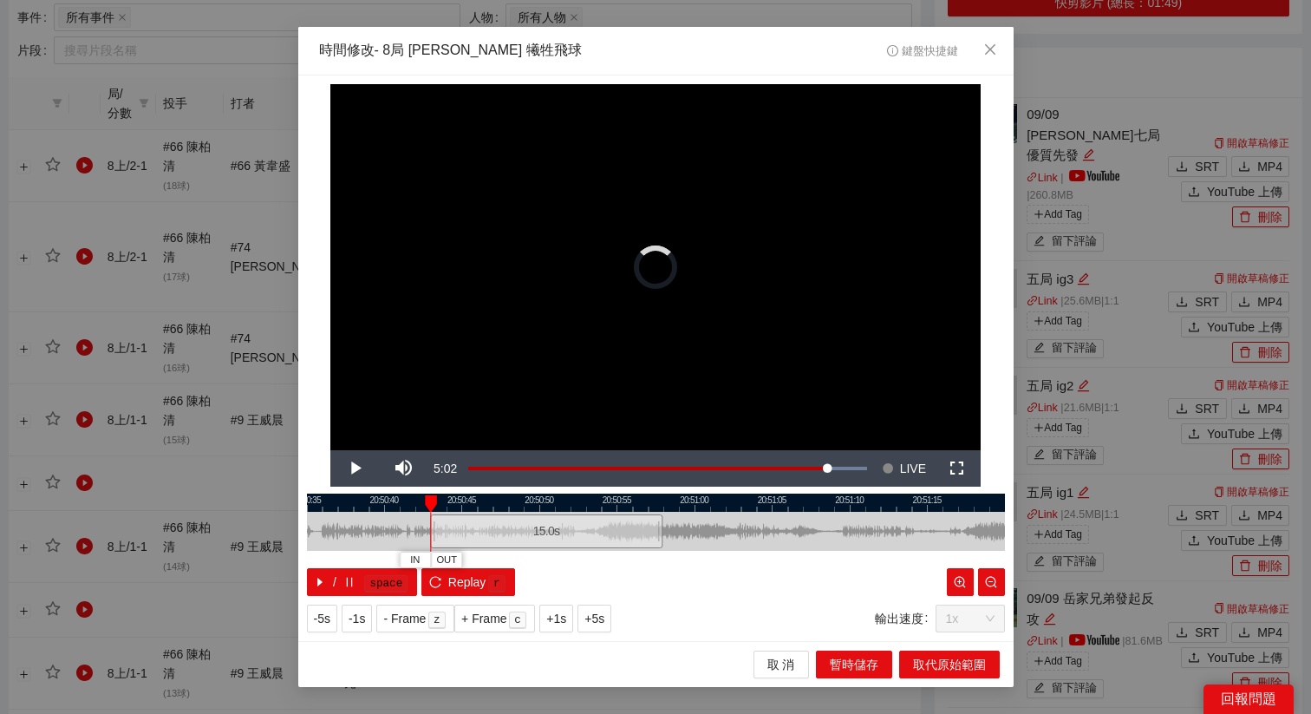
drag, startPoint x: 596, startPoint y: 529, endPoint x: 486, endPoint y: 540, distance: 109.8
click at [486, 540] on div "15.0 s" at bounding box center [546, 531] width 232 height 34
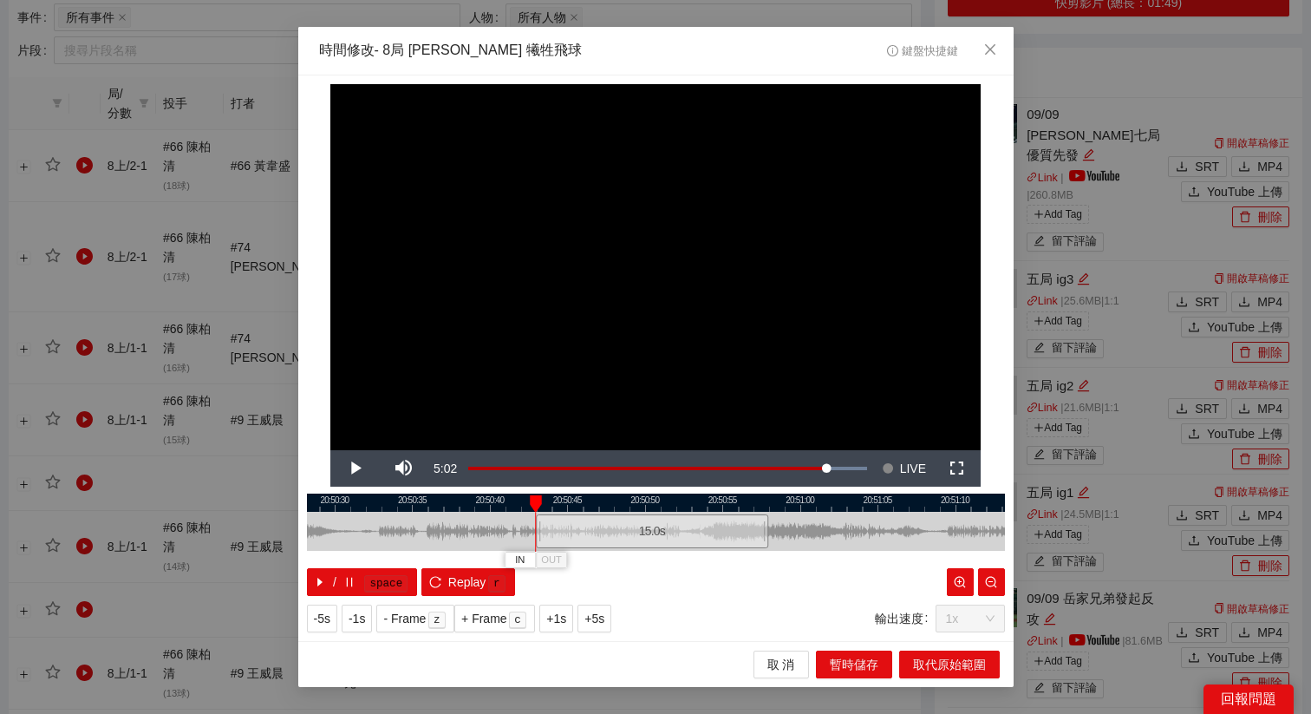
drag, startPoint x: 529, startPoint y: 501, endPoint x: 768, endPoint y: 503, distance: 239.3
click at [768, 503] on div at bounding box center [762, 502] width 698 height 18
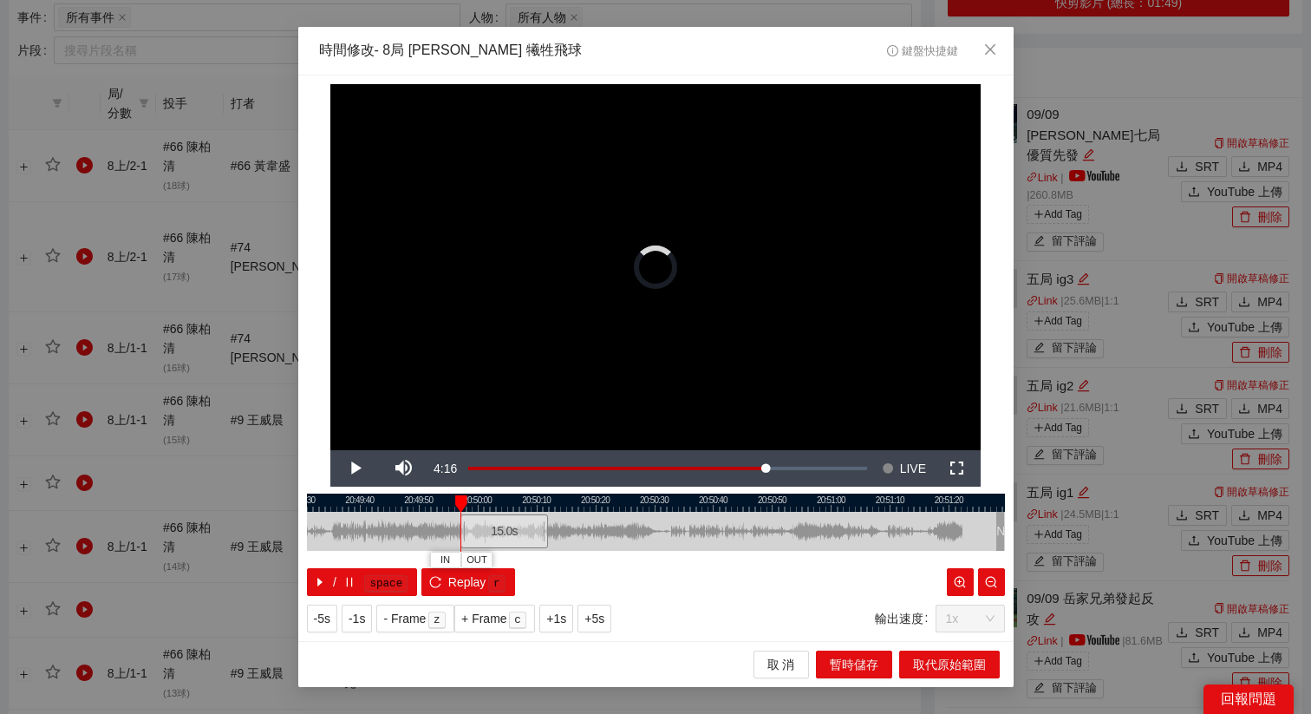
drag, startPoint x: 770, startPoint y: 529, endPoint x: 499, endPoint y: 529, distance: 271.4
click at [499, 529] on div "15.0 s" at bounding box center [504, 531] width 88 height 34
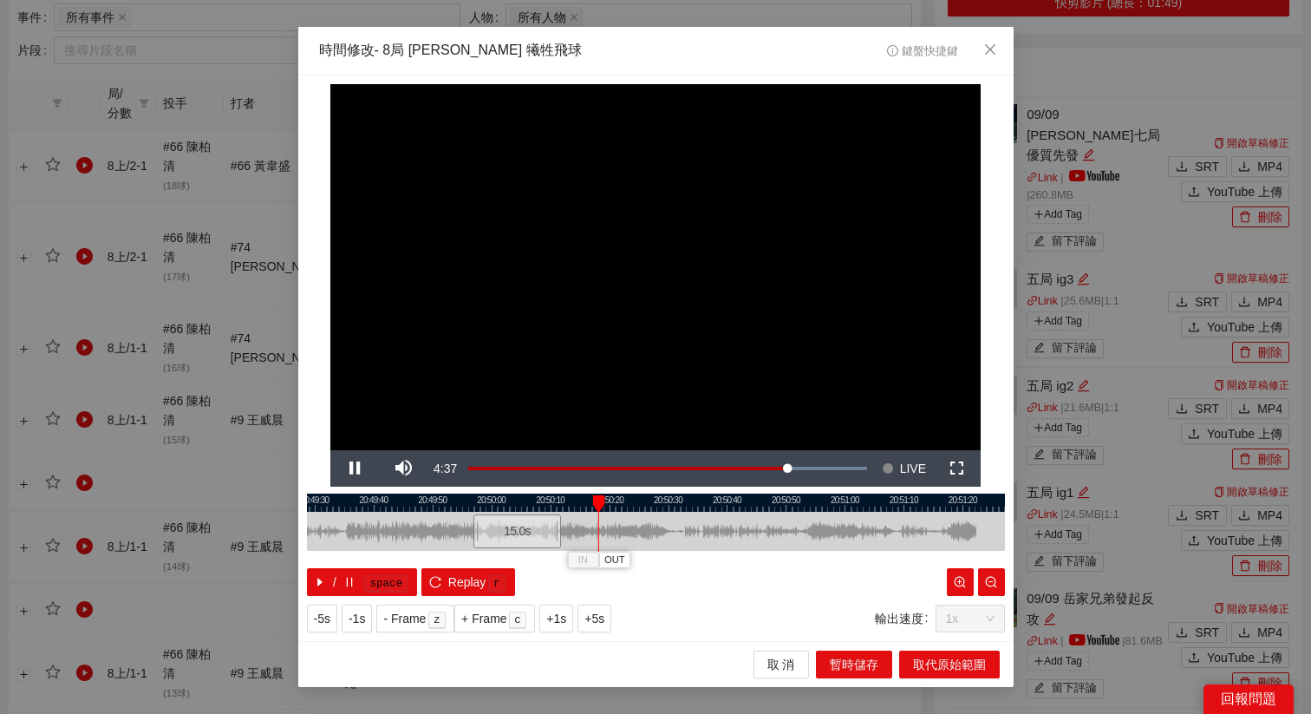
drag, startPoint x: 505, startPoint y: 505, endPoint x: 686, endPoint y: 506, distance: 180.3
click at [688, 506] on div at bounding box center [670, 502] width 698 height 18
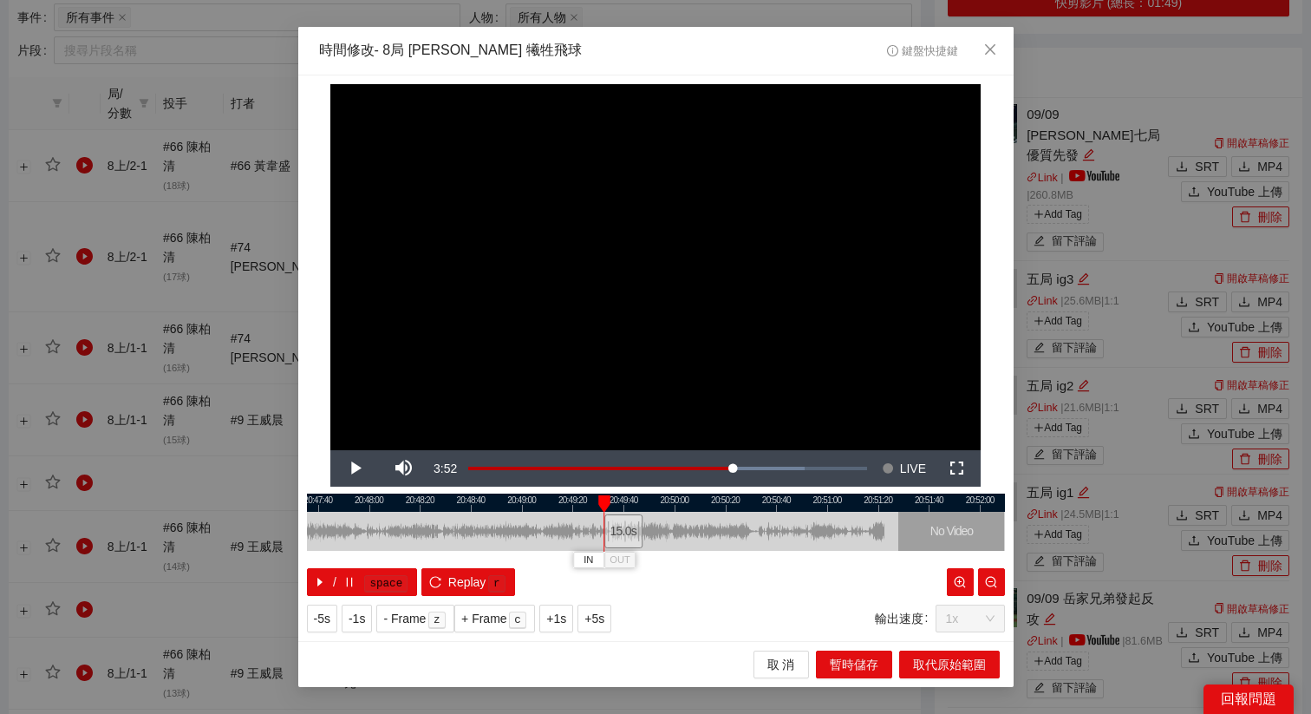
drag, startPoint x: 685, startPoint y: 518, endPoint x: 623, endPoint y: 521, distance: 62.5
click at [623, 521] on div "15.0 s" at bounding box center [623, 531] width 38 height 34
click at [617, 522] on div "15.0 s" at bounding box center [618, 531] width 38 height 34
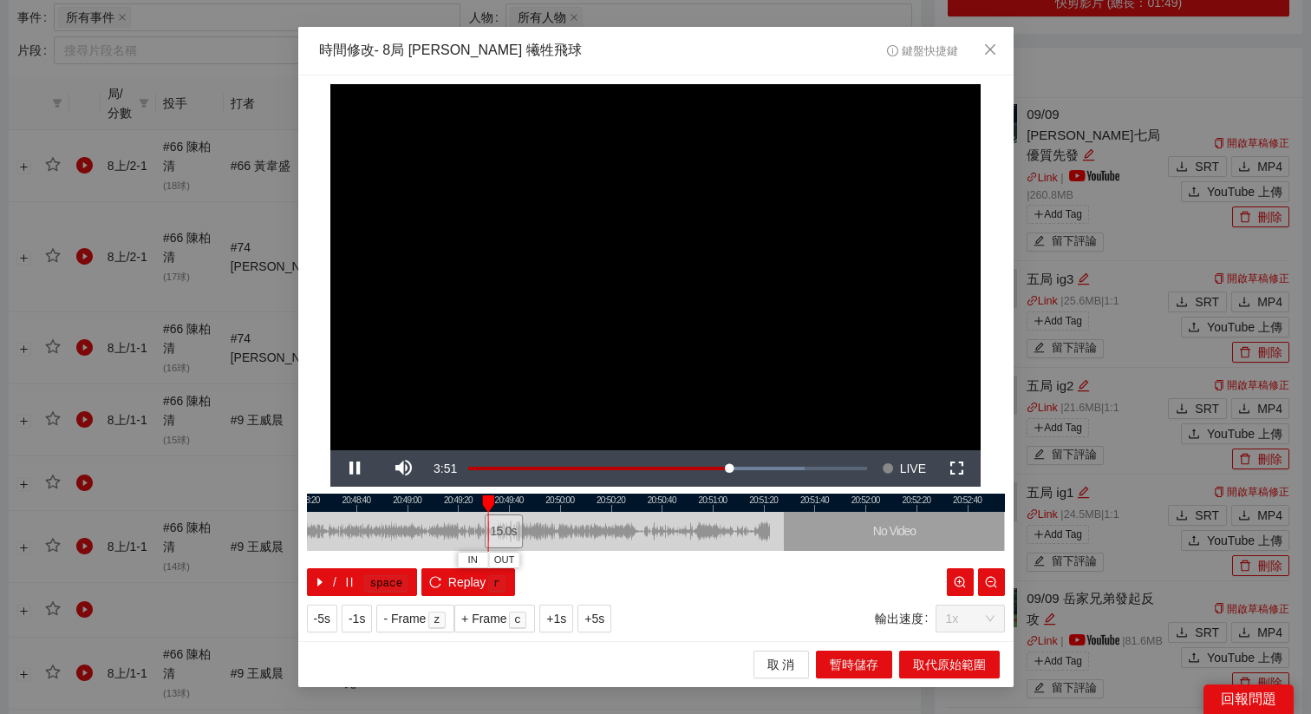
drag, startPoint x: 668, startPoint y: 502, endPoint x: 545, endPoint y: 521, distance: 123.7
click at [545, 521] on div "20:48:20 20:48:40 20:49:00 20:49:20 20:49:40 20:50:00 20:50:20 20:50:40 20:51:0…" at bounding box center [656, 544] width 698 height 102
click at [487, 528] on div "15.0 s" at bounding box center [494, 531] width 42 height 34
click at [482, 528] on div "15.0 s" at bounding box center [489, 531] width 42 height 34
drag, startPoint x: 485, startPoint y: 528, endPoint x: 472, endPoint y: 526, distance: 13.1
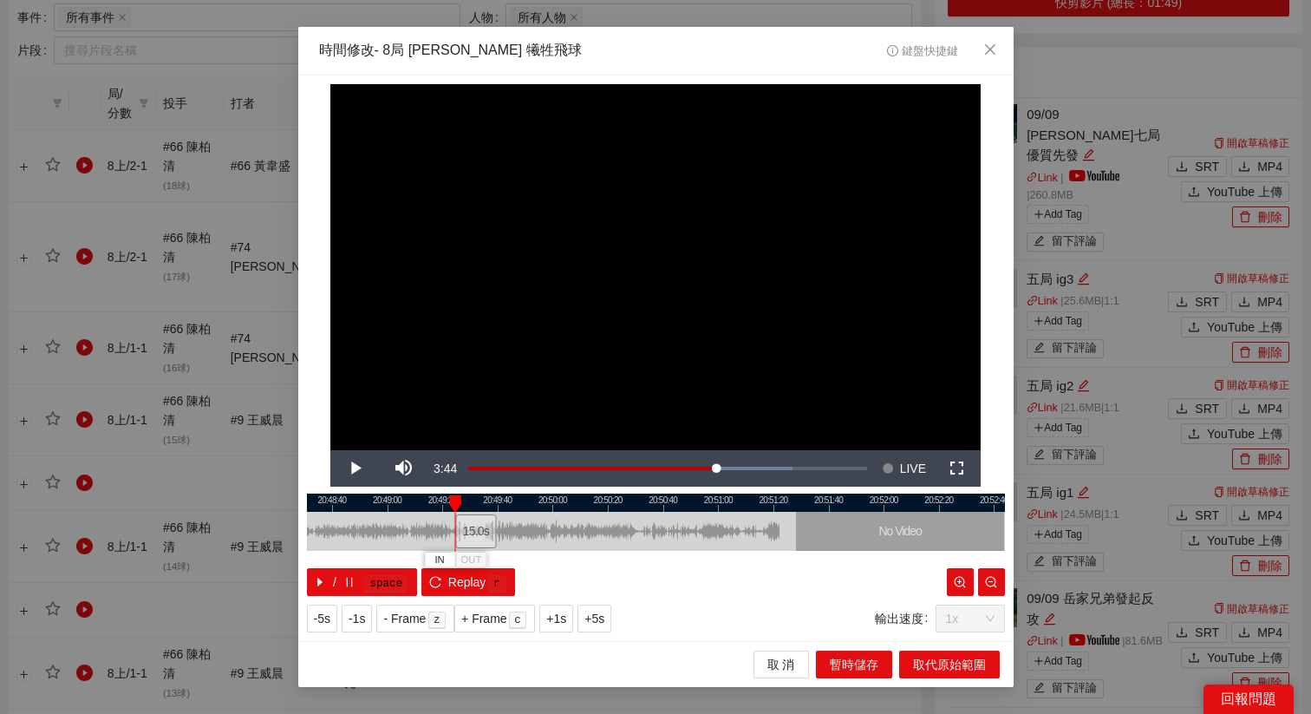
click at [472, 526] on div "15.0 s" at bounding box center [476, 531] width 42 height 34
click at [476, 527] on div "15.0 s" at bounding box center [481, 531] width 42 height 34
click at [475, 583] on span "Replay" at bounding box center [467, 581] width 38 height 19
click at [447, 555] on span "IN" at bounding box center [445, 560] width 10 height 16
click at [471, 588] on span "Replay" at bounding box center [467, 581] width 38 height 19
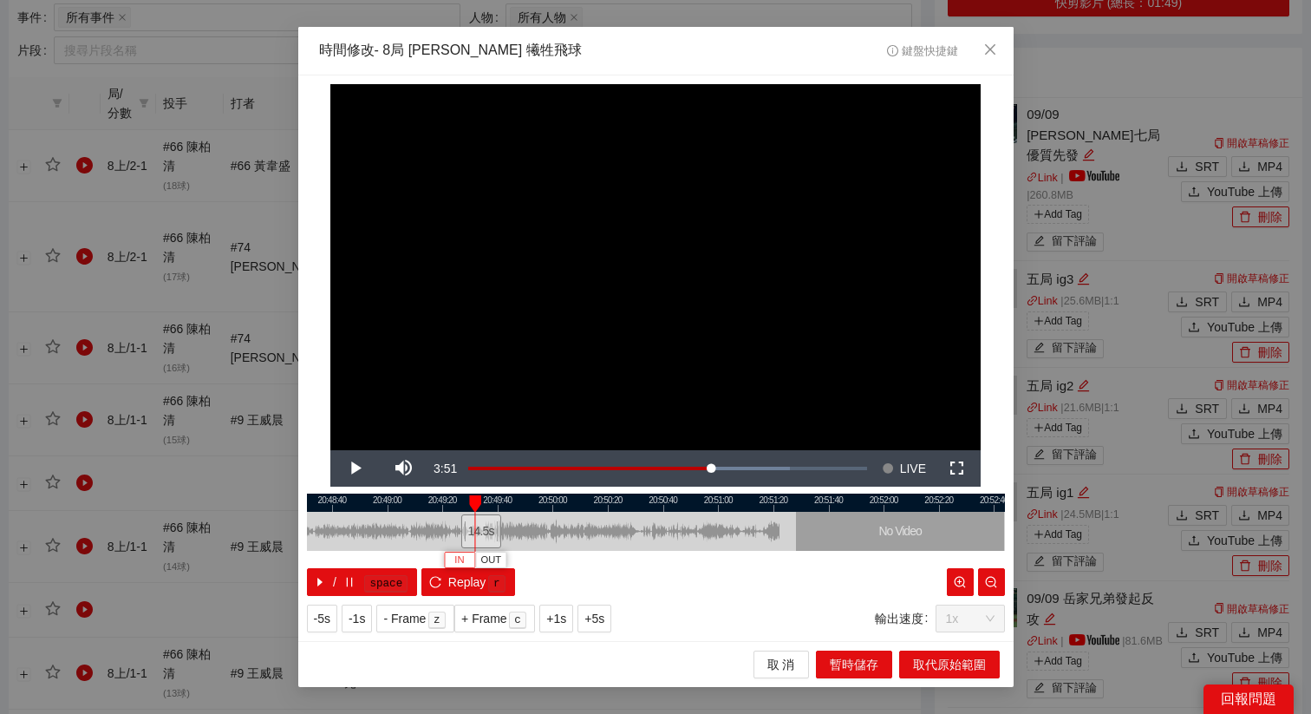
click at [461, 558] on span "IN" at bounding box center [459, 560] width 10 height 16
click at [481, 588] on span "Replay" at bounding box center [467, 581] width 38 height 19
click at [601, 617] on span "+5s" at bounding box center [594, 618] width 20 height 19
click at [611, 617] on button "+5s" at bounding box center [594, 618] width 34 height 28
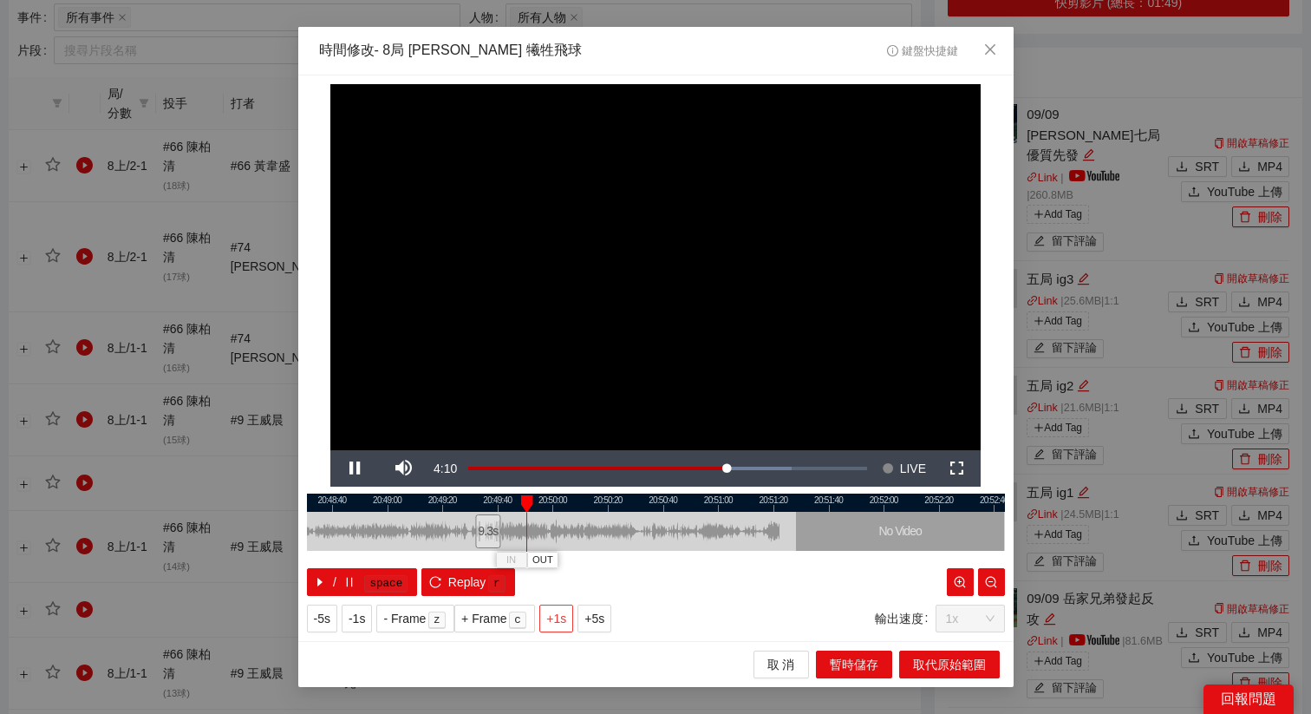
click at [563, 621] on span "+1s" at bounding box center [556, 618] width 20 height 19
click at [596, 621] on span "+5s" at bounding box center [594, 618] width 20 height 19
click at [601, 616] on span "+5s" at bounding box center [594, 618] width 20 height 19
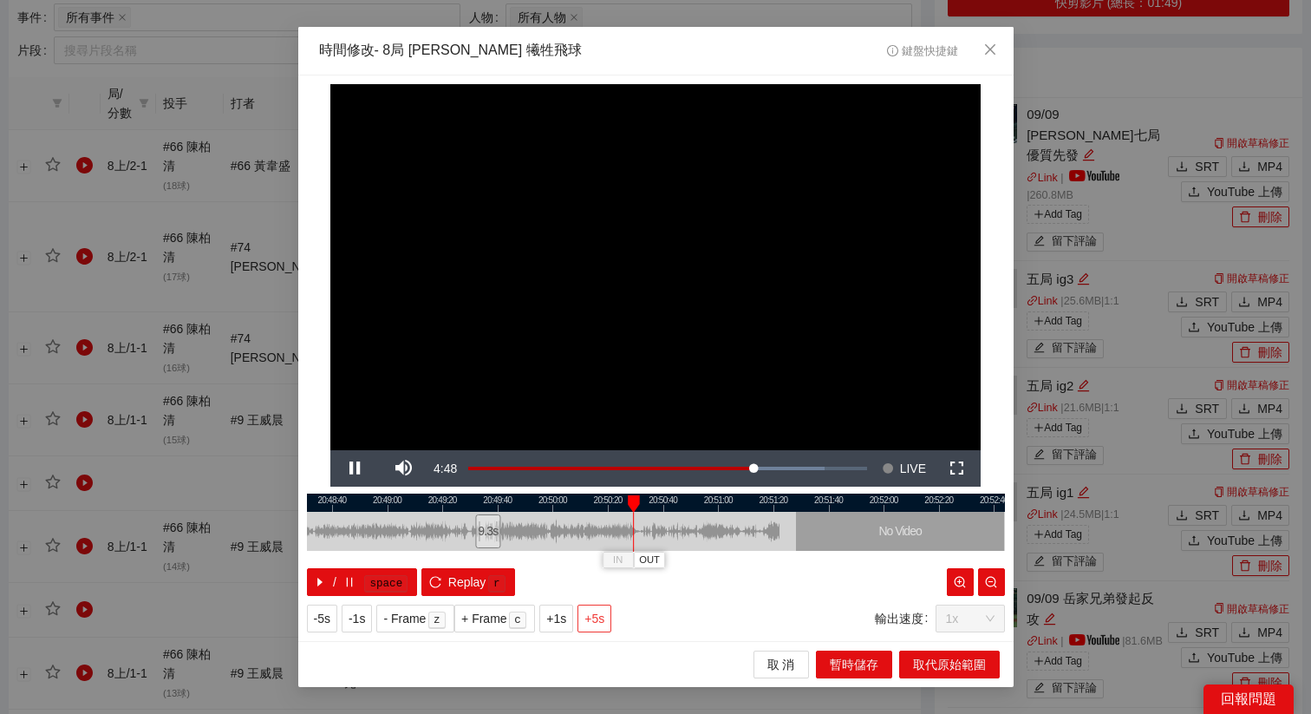
click at [609, 606] on button "+5s" at bounding box center [594, 618] width 34 height 28
click at [680, 558] on span "OUT" at bounding box center [683, 560] width 21 height 16
click at [948, 662] on span "取代原始範圍" at bounding box center [949, 664] width 73 height 19
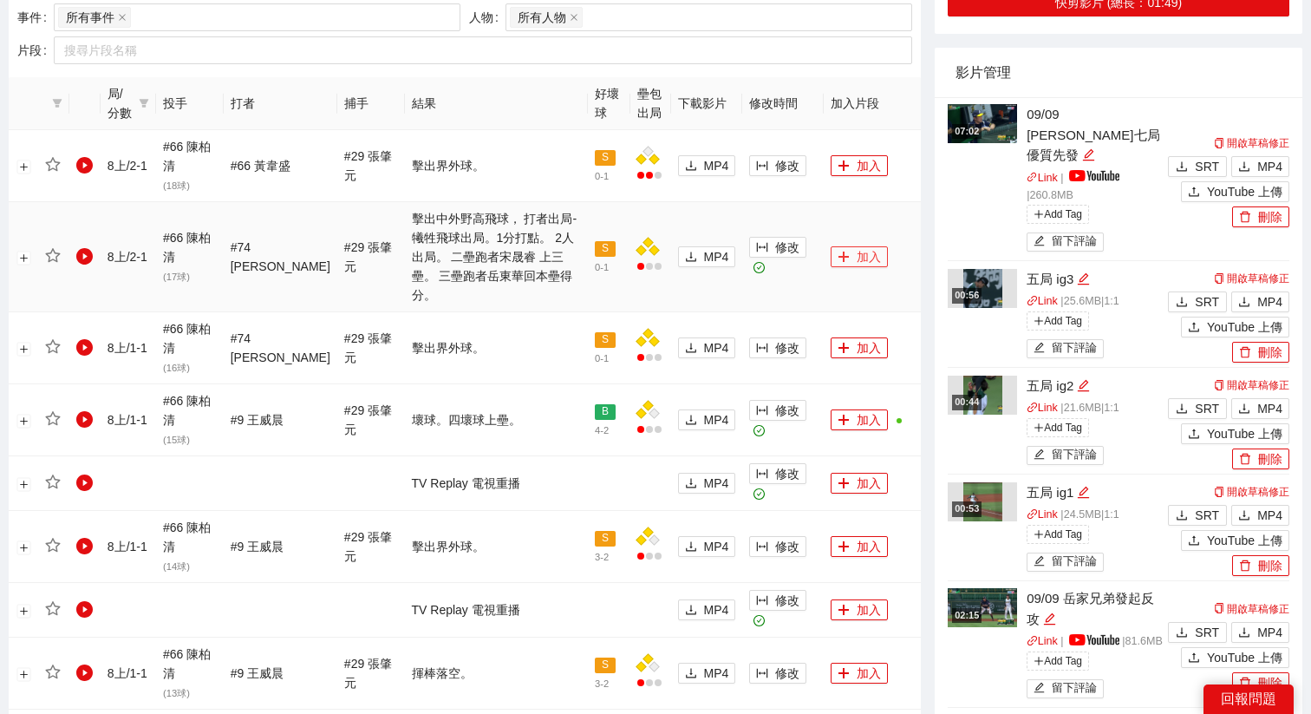
click at [850, 246] on button "加入" at bounding box center [859, 256] width 57 height 21
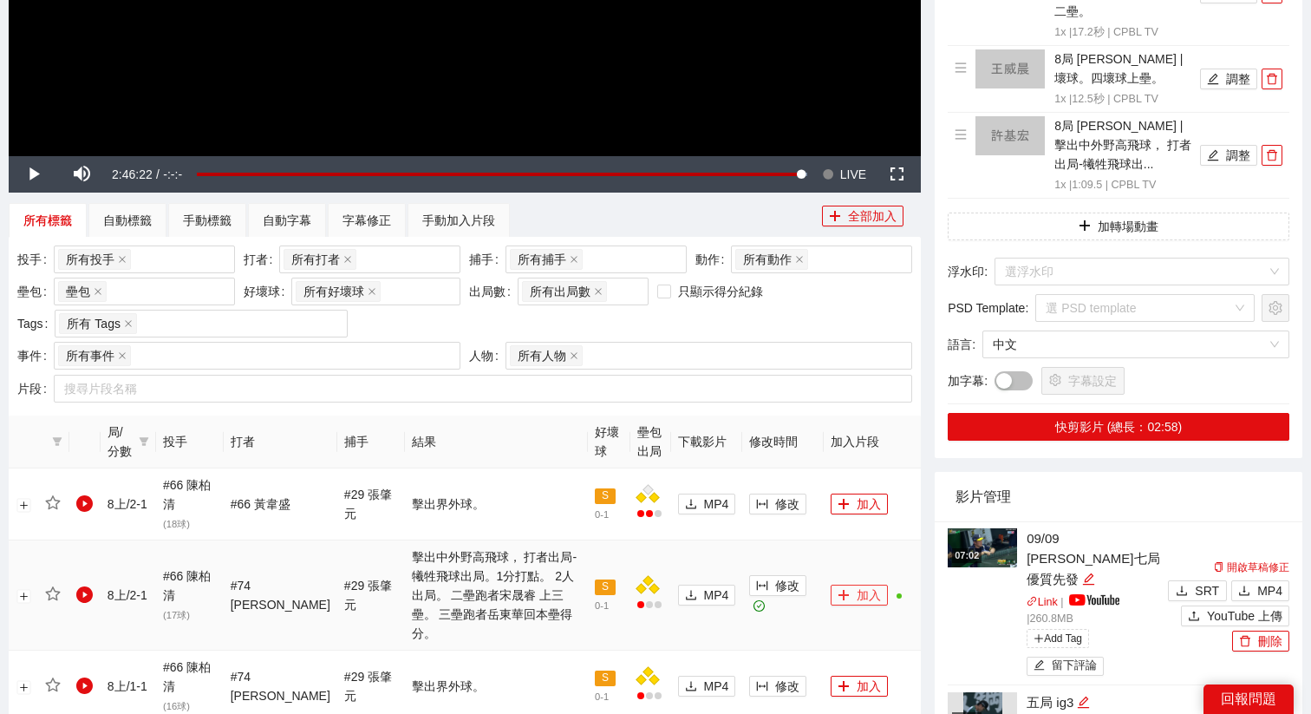
scroll to position [314, 0]
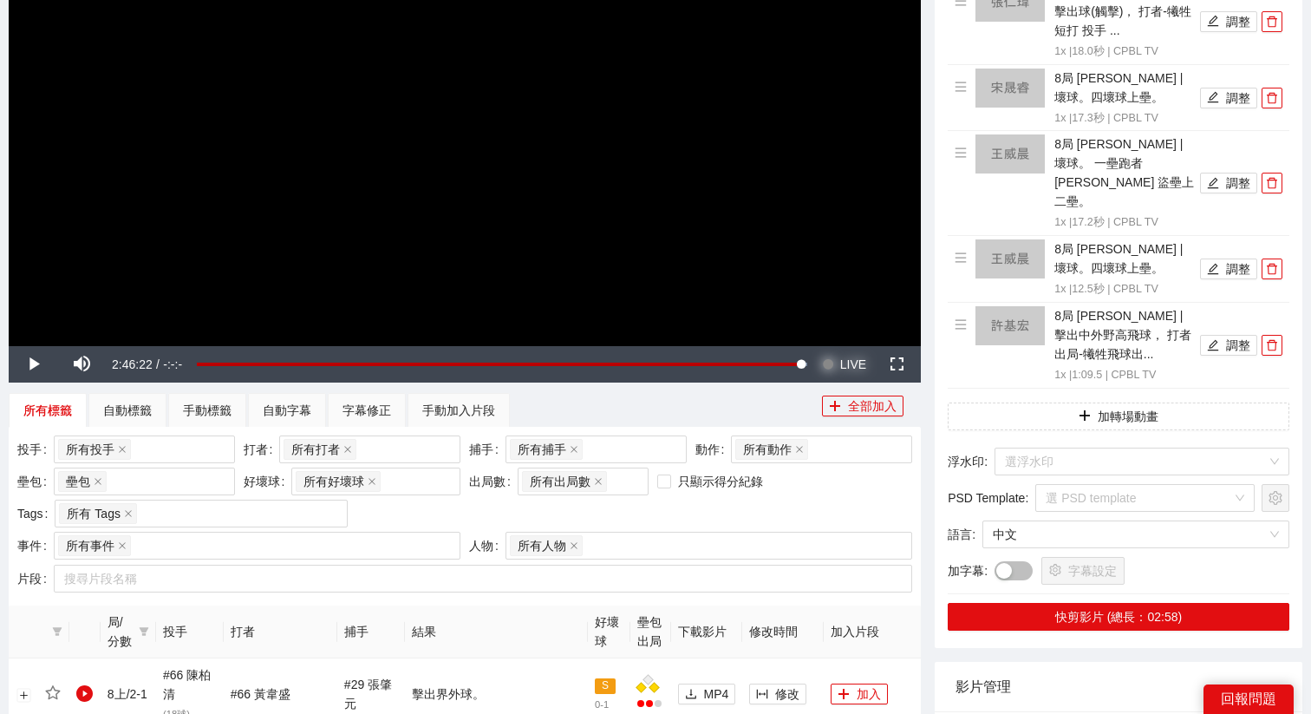
click at [847, 362] on span "LIVE" at bounding box center [853, 364] width 26 height 36
click at [778, 199] on video "Video Player" at bounding box center [465, 89] width 912 height 513
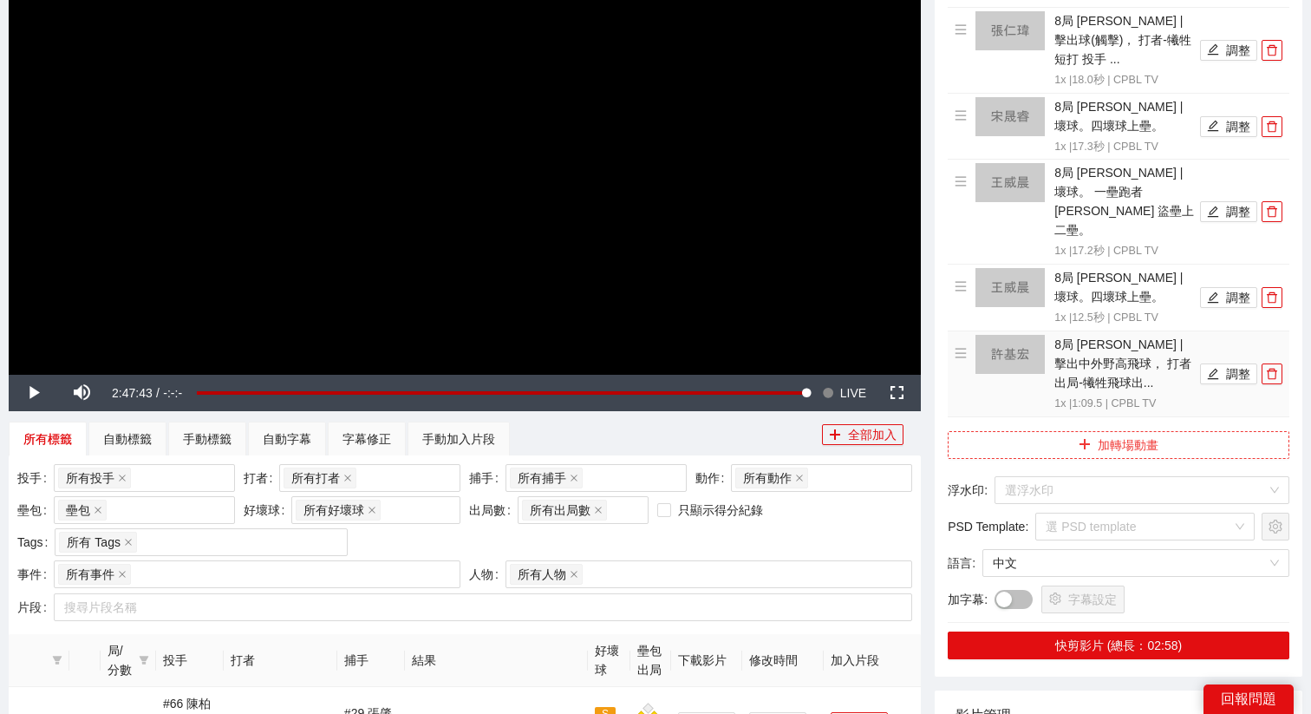
scroll to position [165, 0]
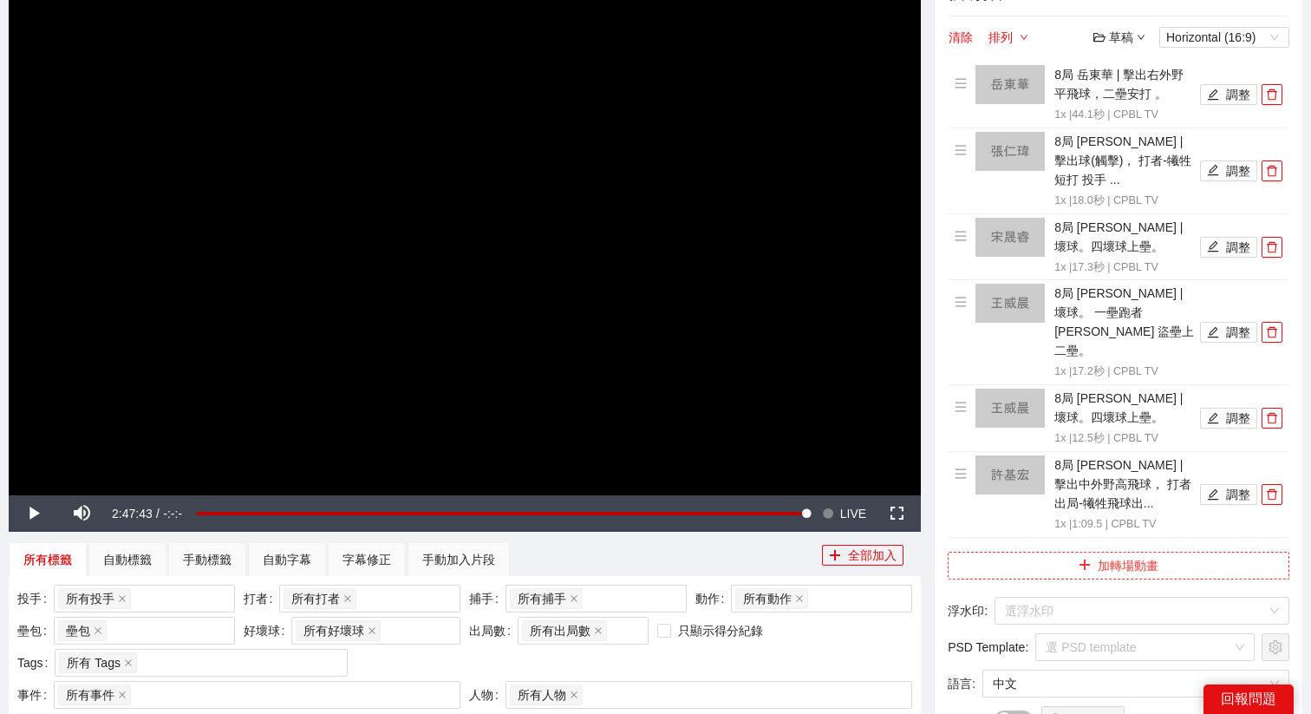
click at [1062, 551] on button "加轉場動畫" at bounding box center [1119, 565] width 342 height 28
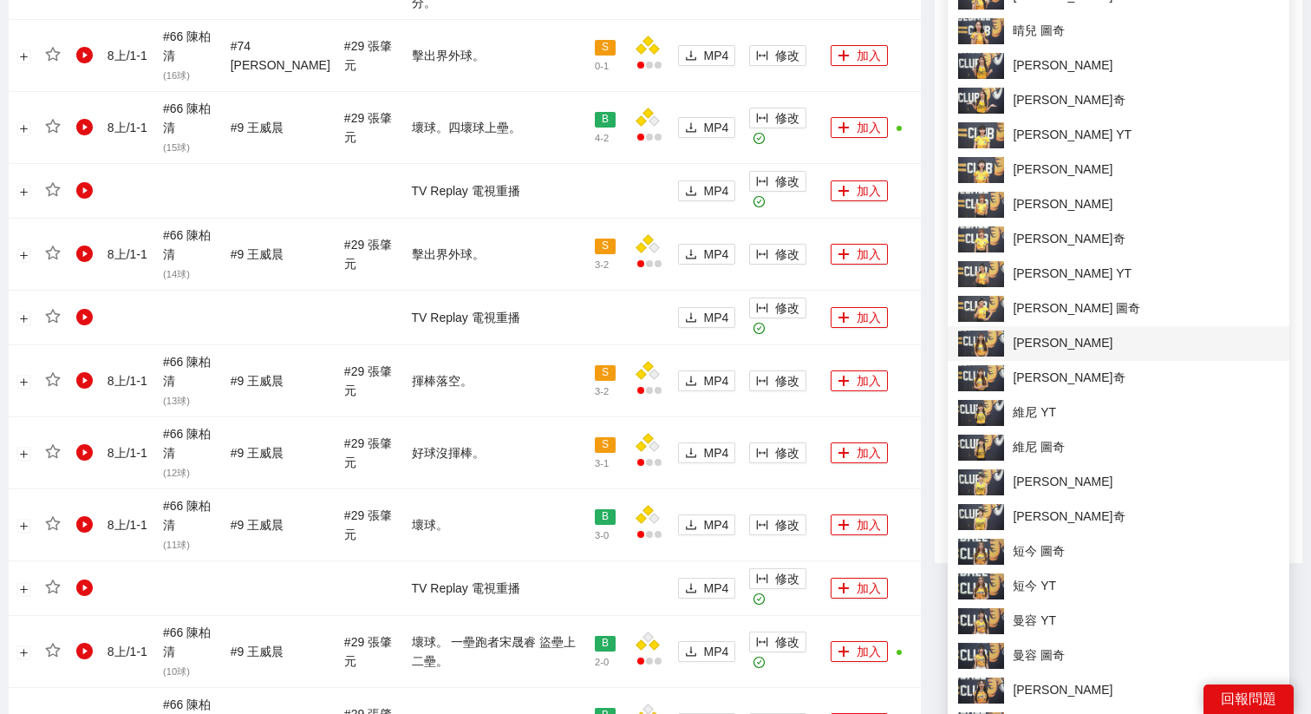
scroll to position [1159, 0]
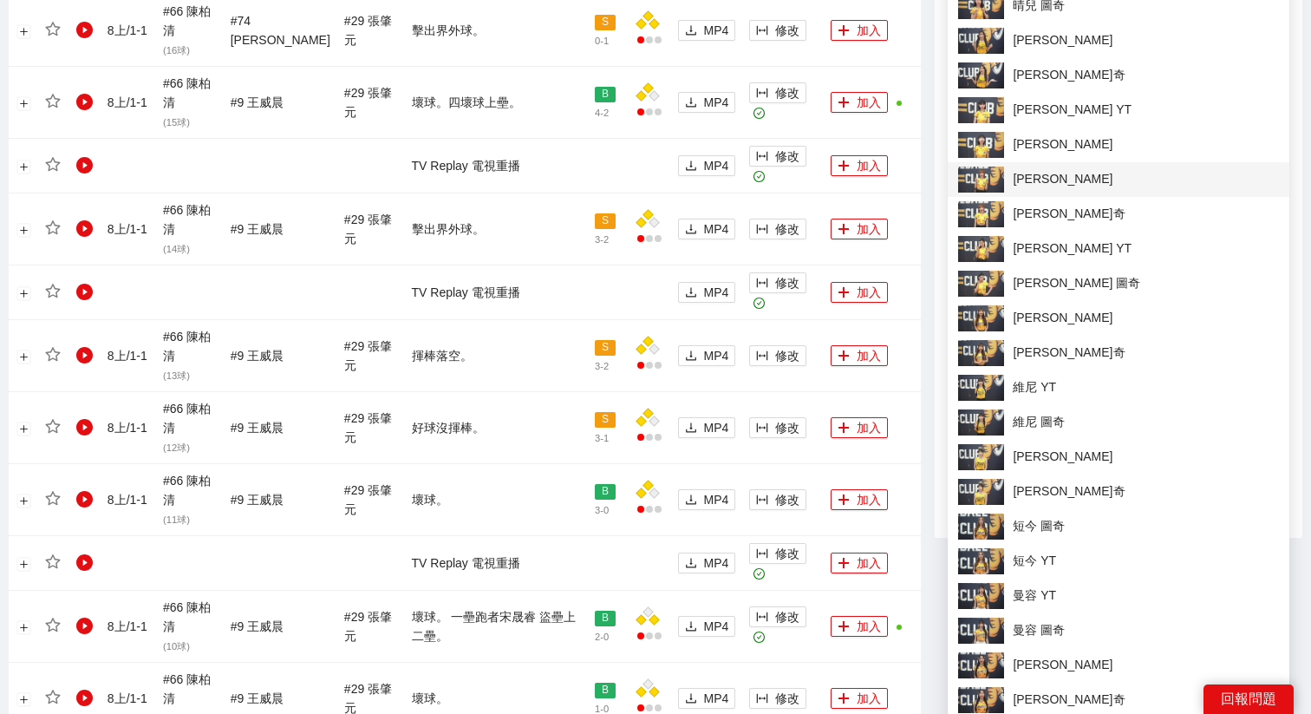
click at [1015, 174] on span "[PERSON_NAME]" at bounding box center [1118, 179] width 321 height 26
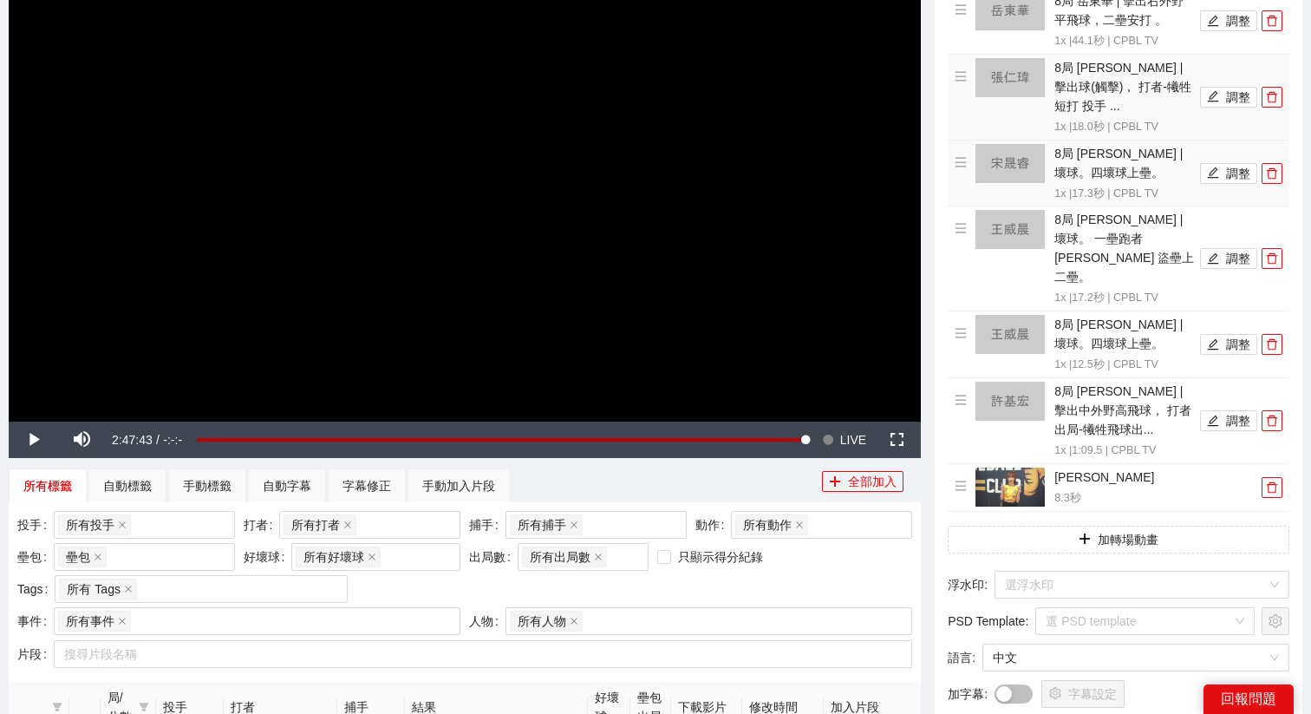
scroll to position [241, 0]
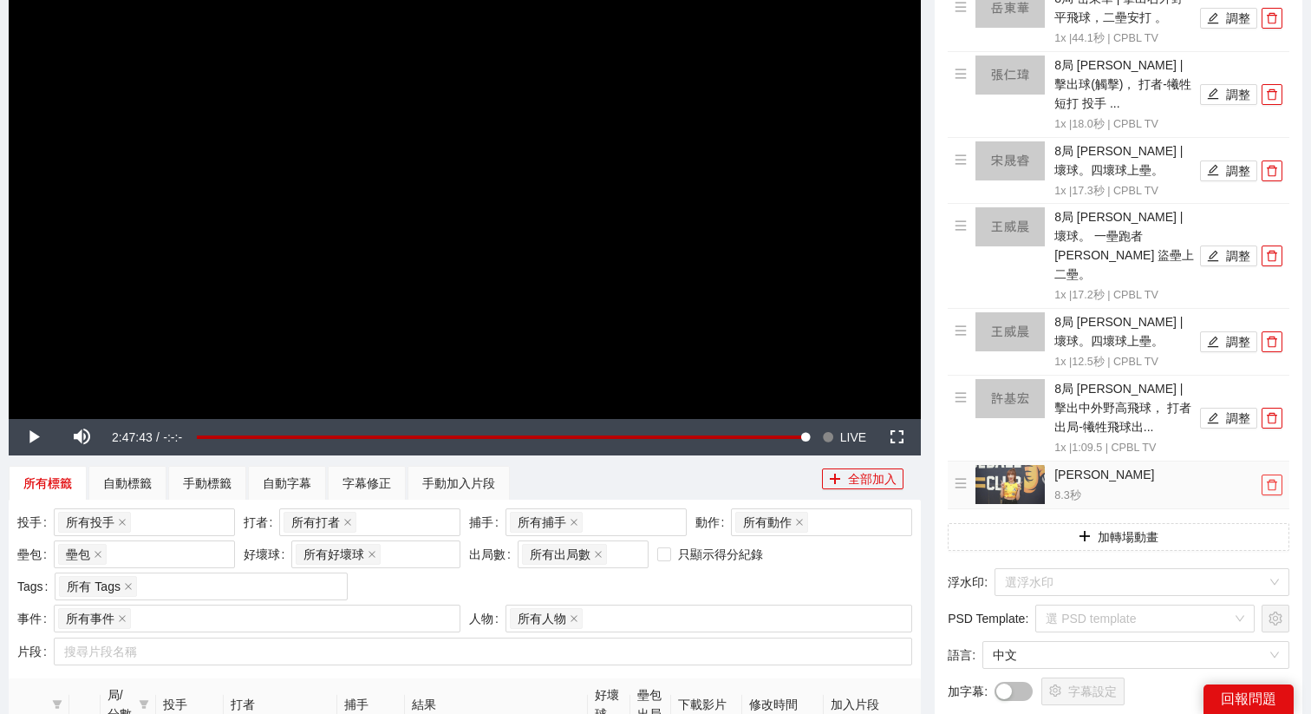
click at [1279, 479] on span "delete" at bounding box center [1271, 485] width 19 height 12
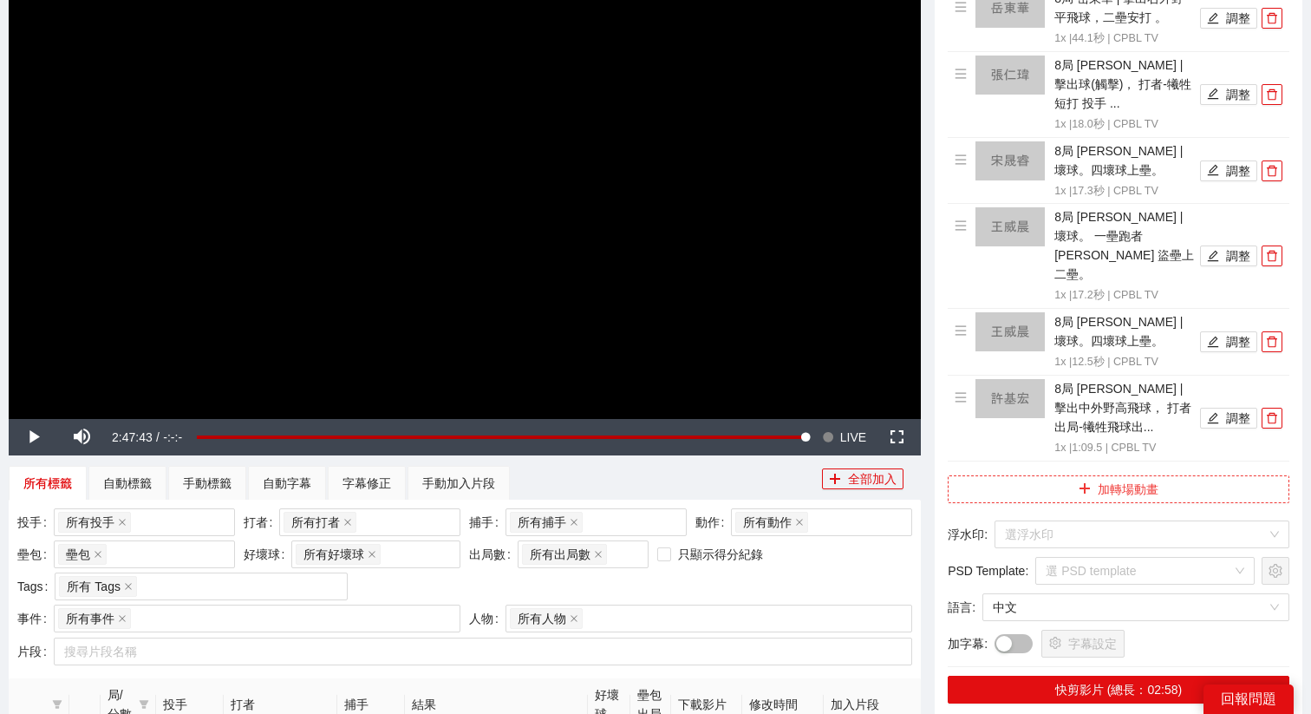
click at [1155, 475] on button "加轉場動畫" at bounding box center [1119, 489] width 342 height 28
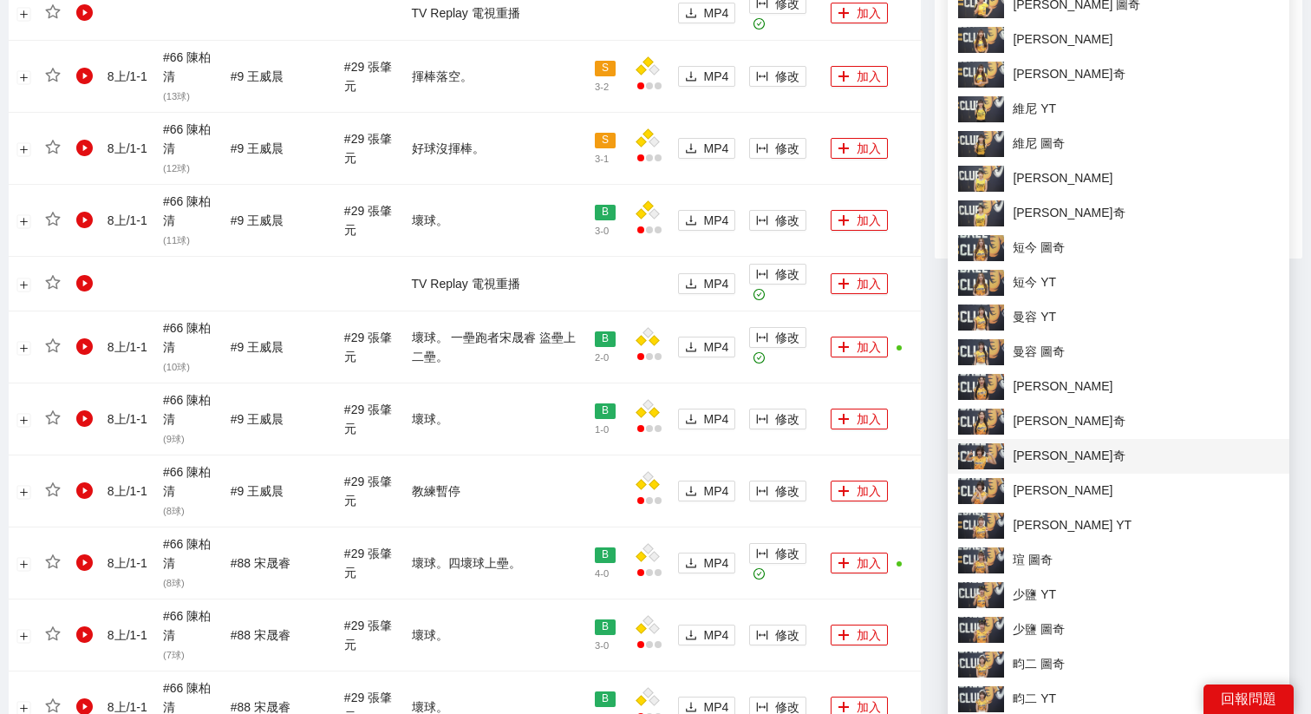
scroll to position [1463, 0]
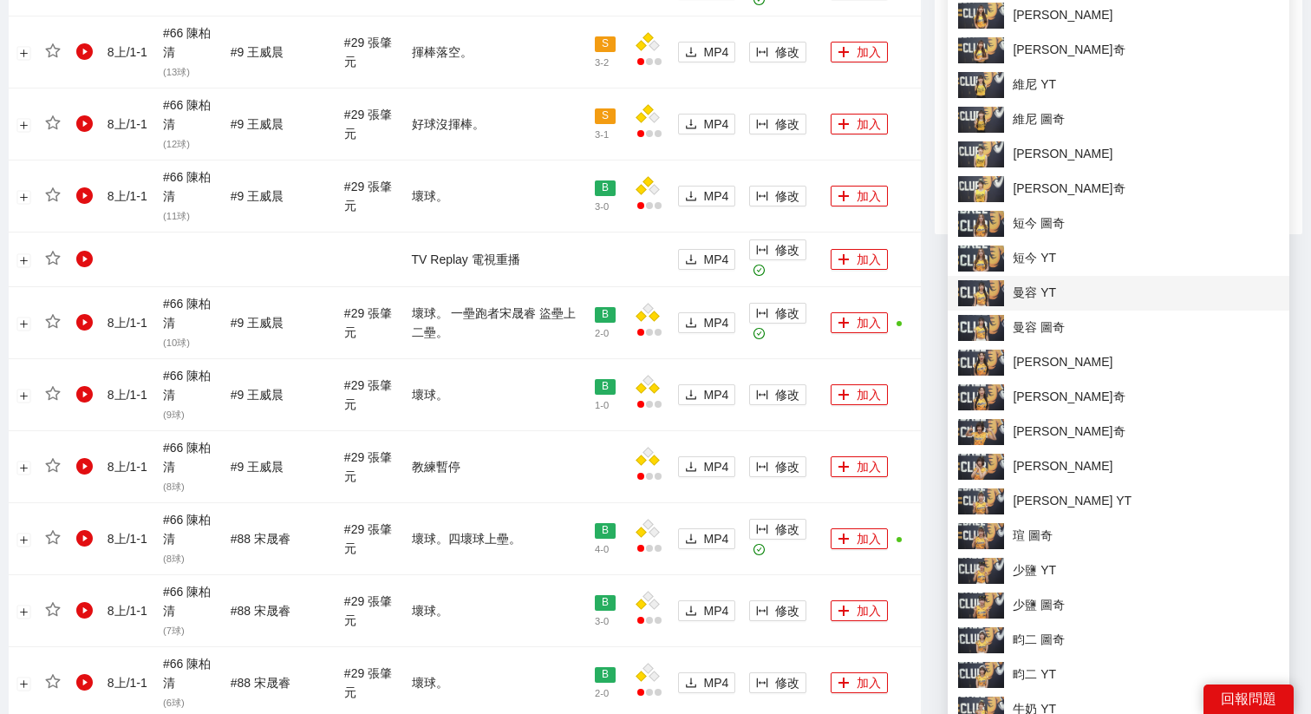
click at [987, 297] on img at bounding box center [981, 293] width 46 height 26
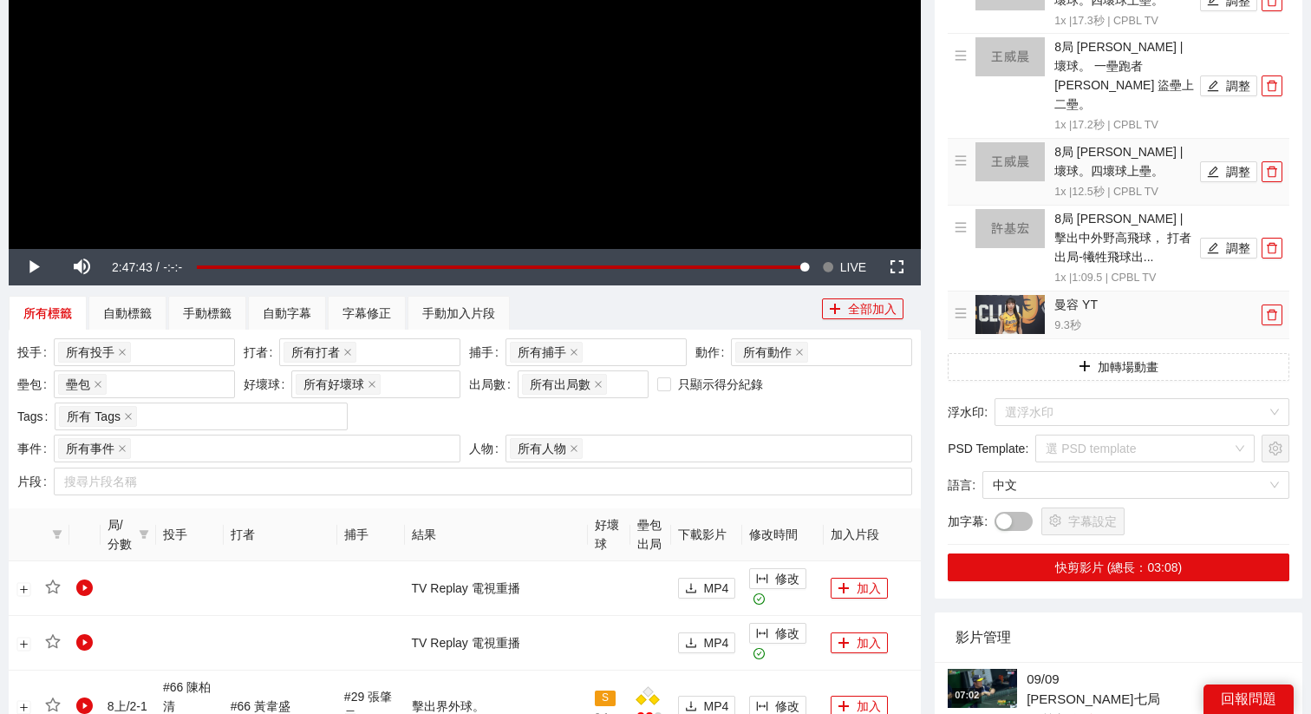
scroll to position [452, 0]
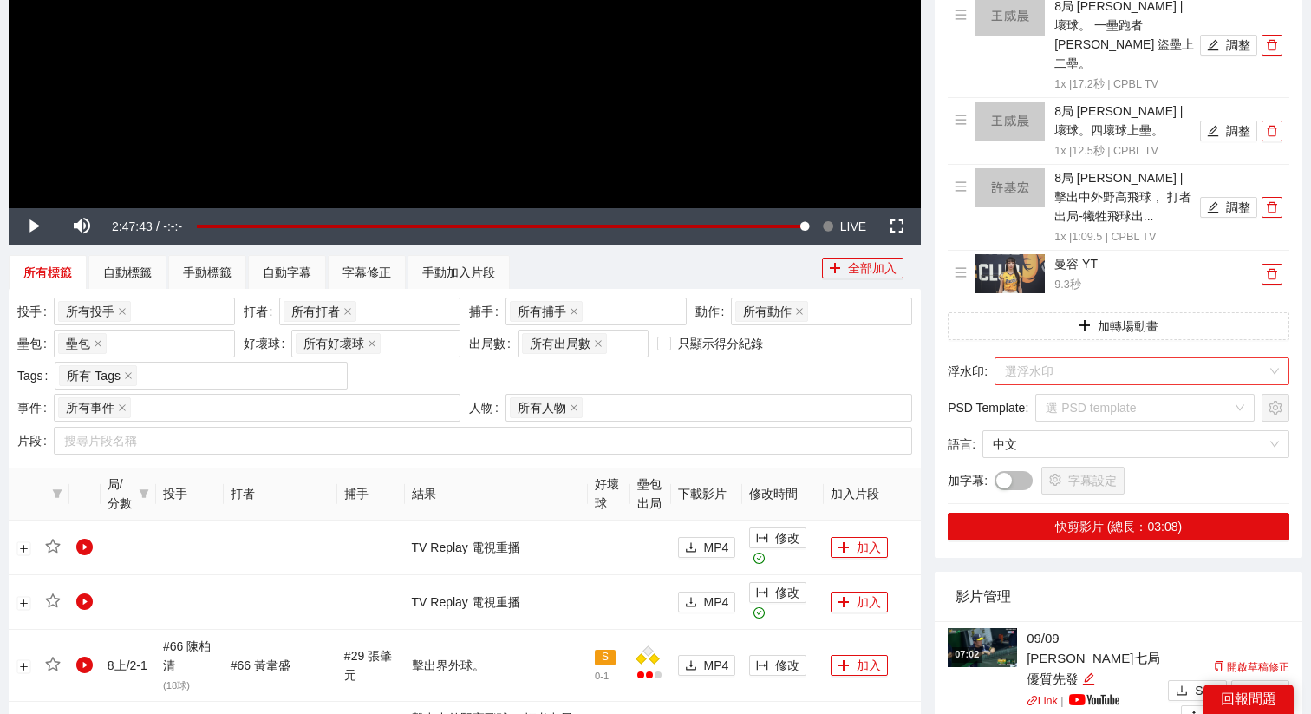
click at [1062, 358] on input "search" at bounding box center [1136, 371] width 262 height 26
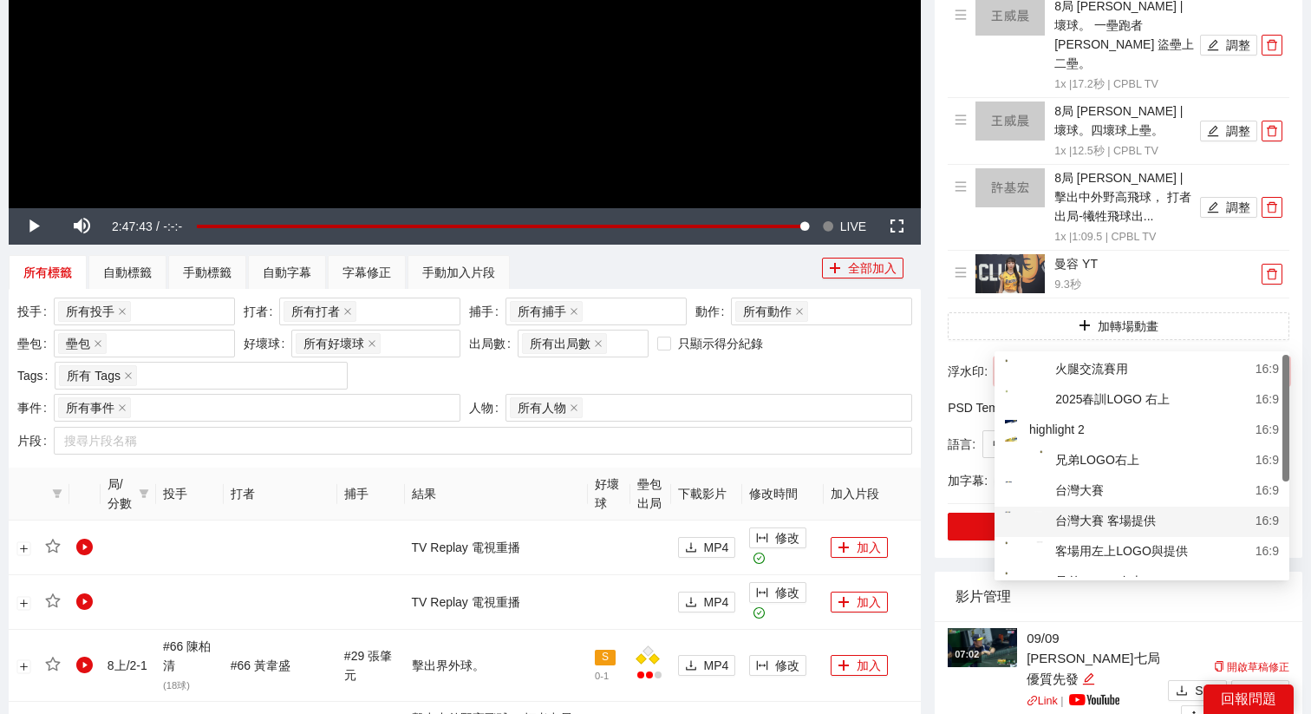
click at [1091, 543] on div "客場用左上LOGO與提供" at bounding box center [1096, 552] width 183 height 22
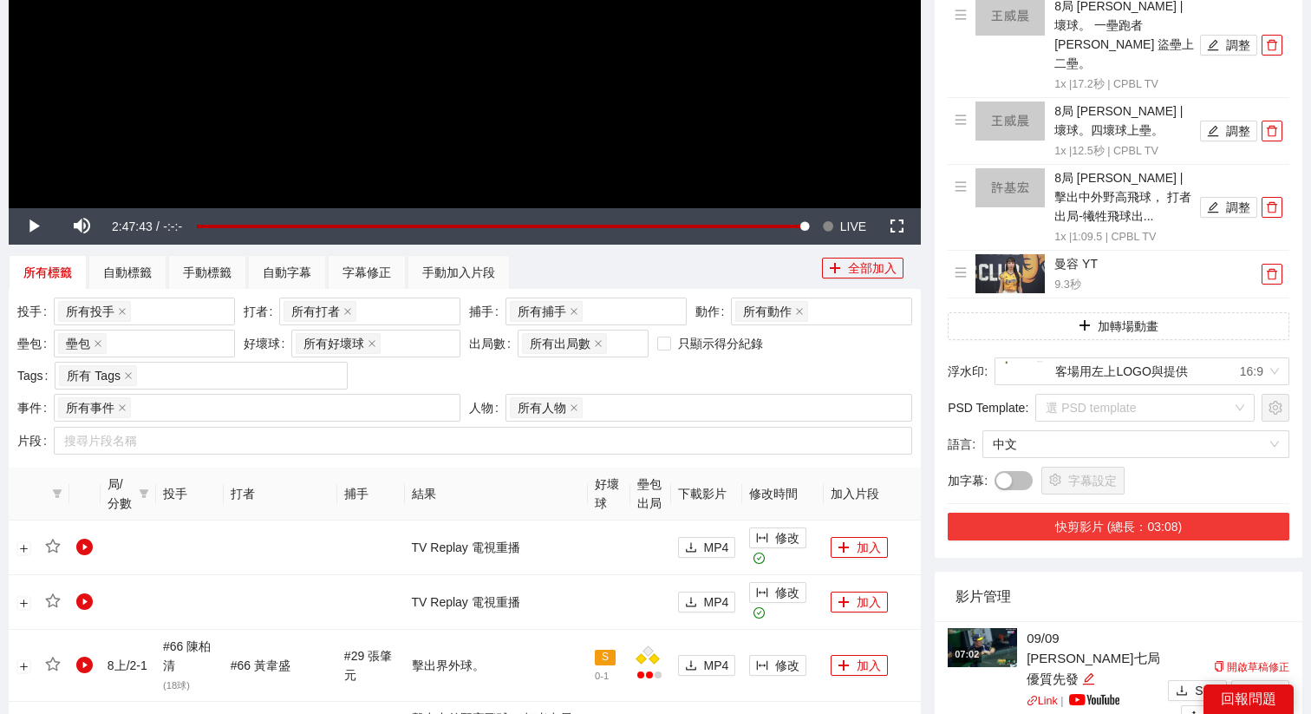
click at [1107, 512] on button "快剪影片 (總長：03:08)" at bounding box center [1119, 526] width 342 height 28
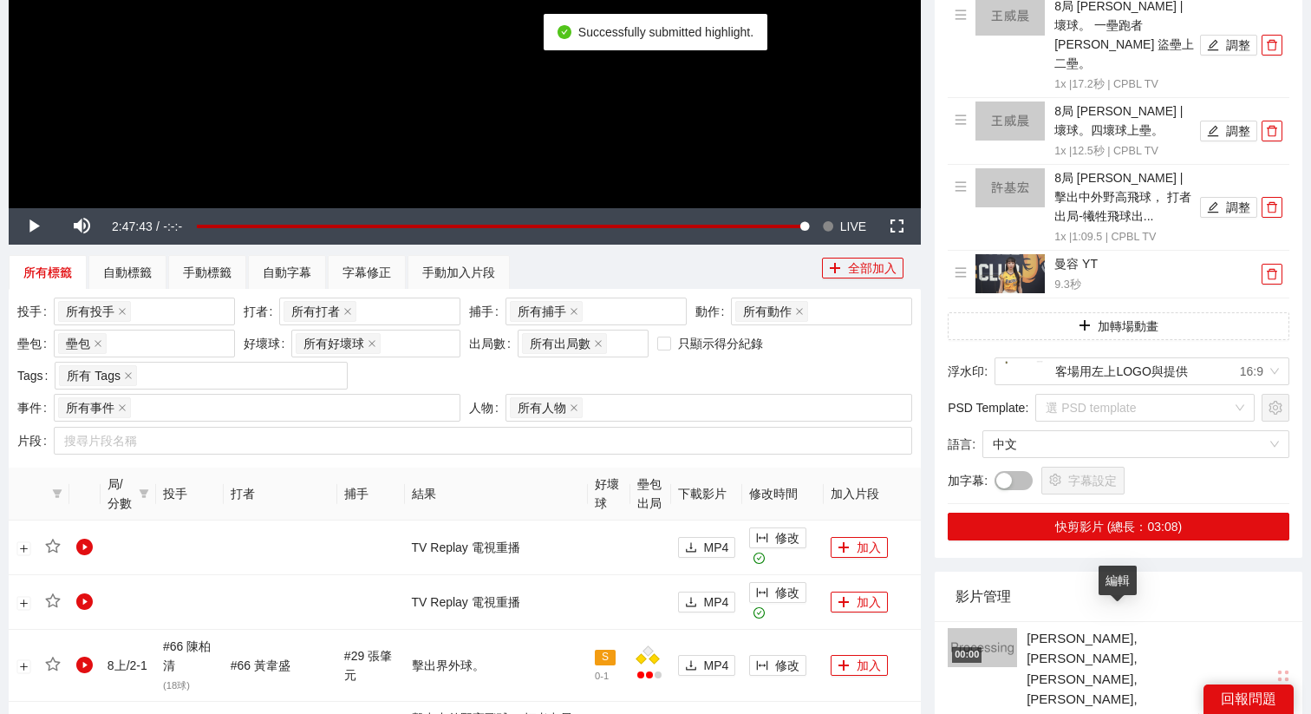
click at [1190, 713] on icon "edit" at bounding box center [1196, 719] width 13 height 13
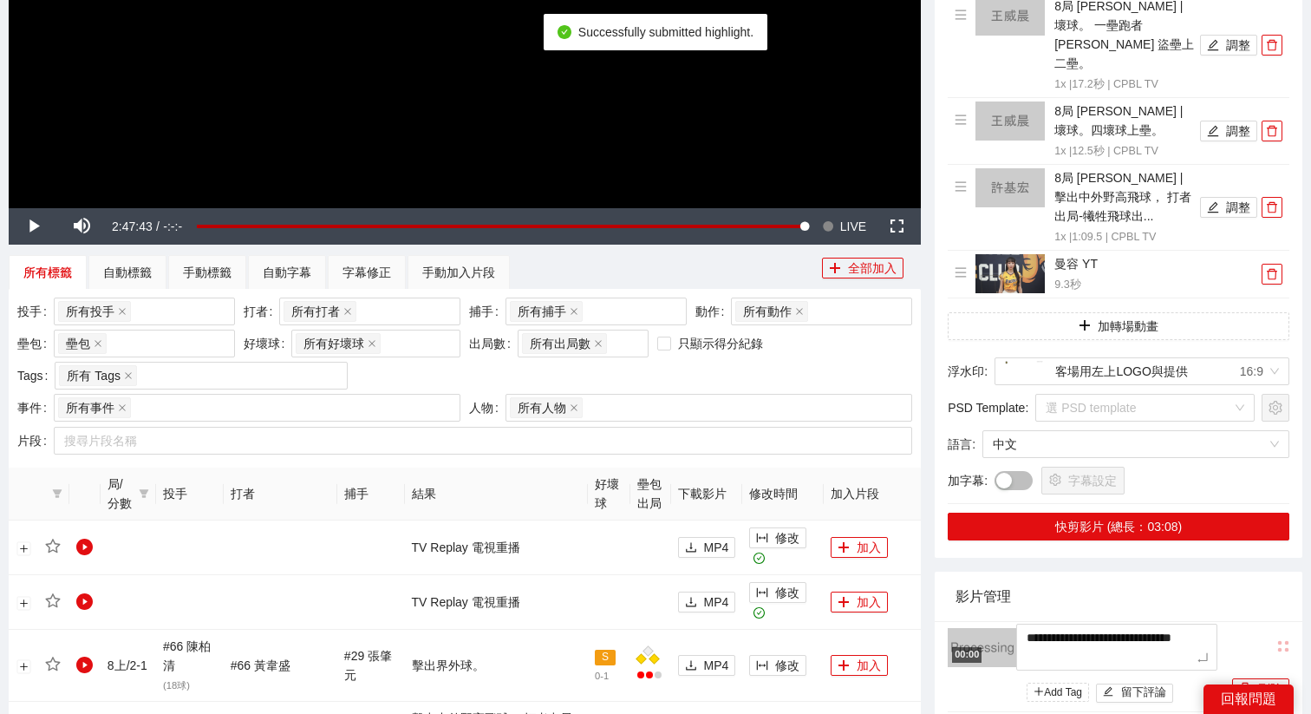
drag, startPoint x: 1138, startPoint y: 616, endPoint x: 962, endPoint y: 557, distance: 186.4
type textarea "*"
type textarea "**"
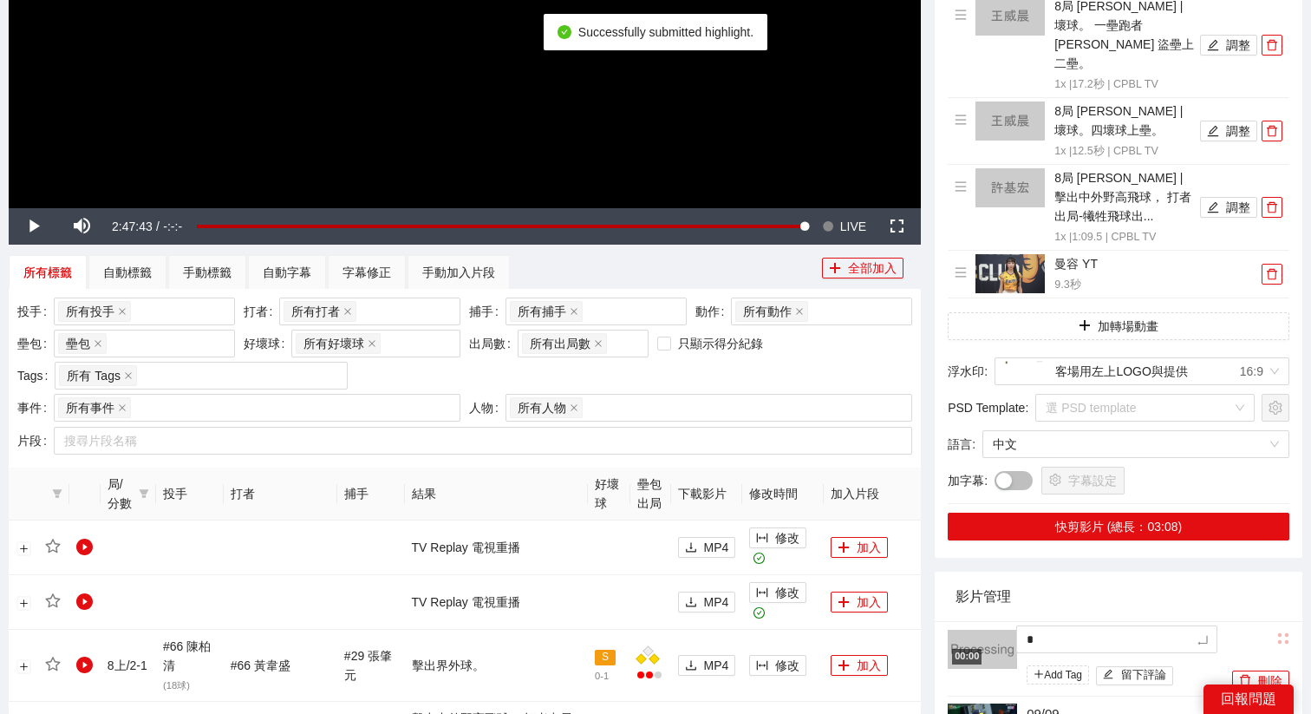
type textarea "**"
type textarea "***"
type textarea "****"
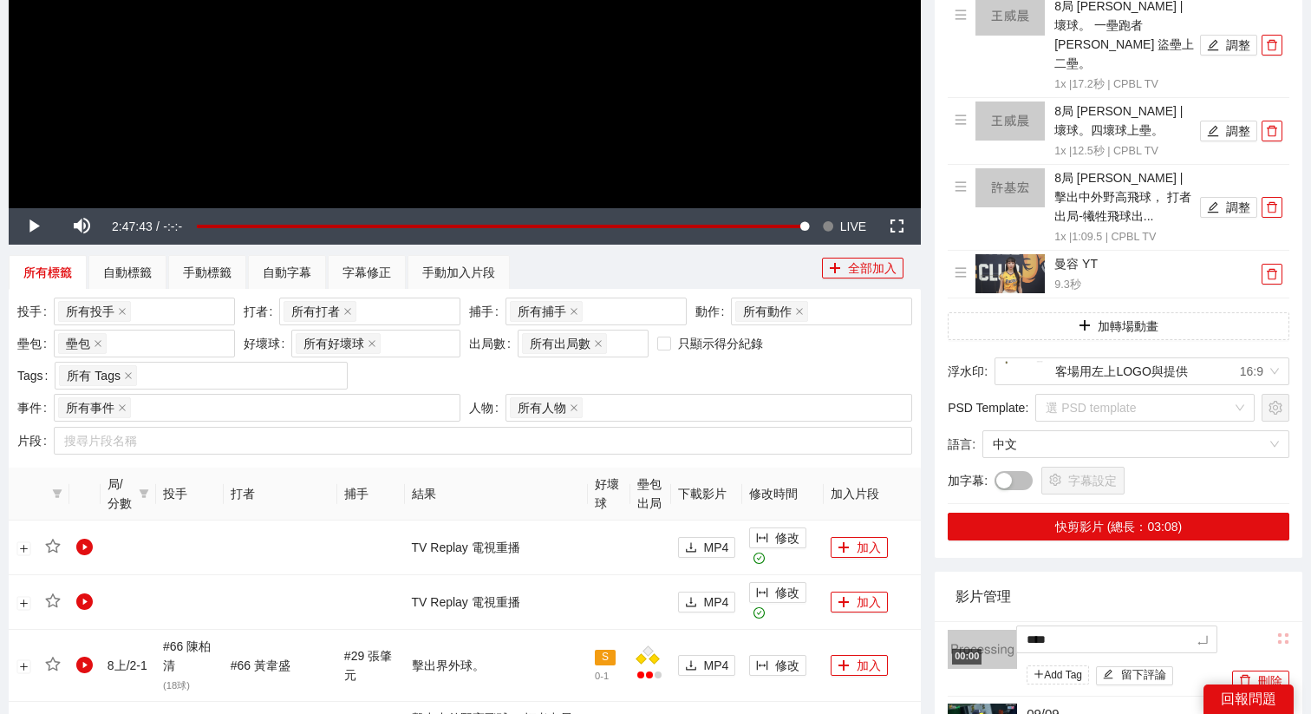
type textarea "*****"
type textarea "*******"
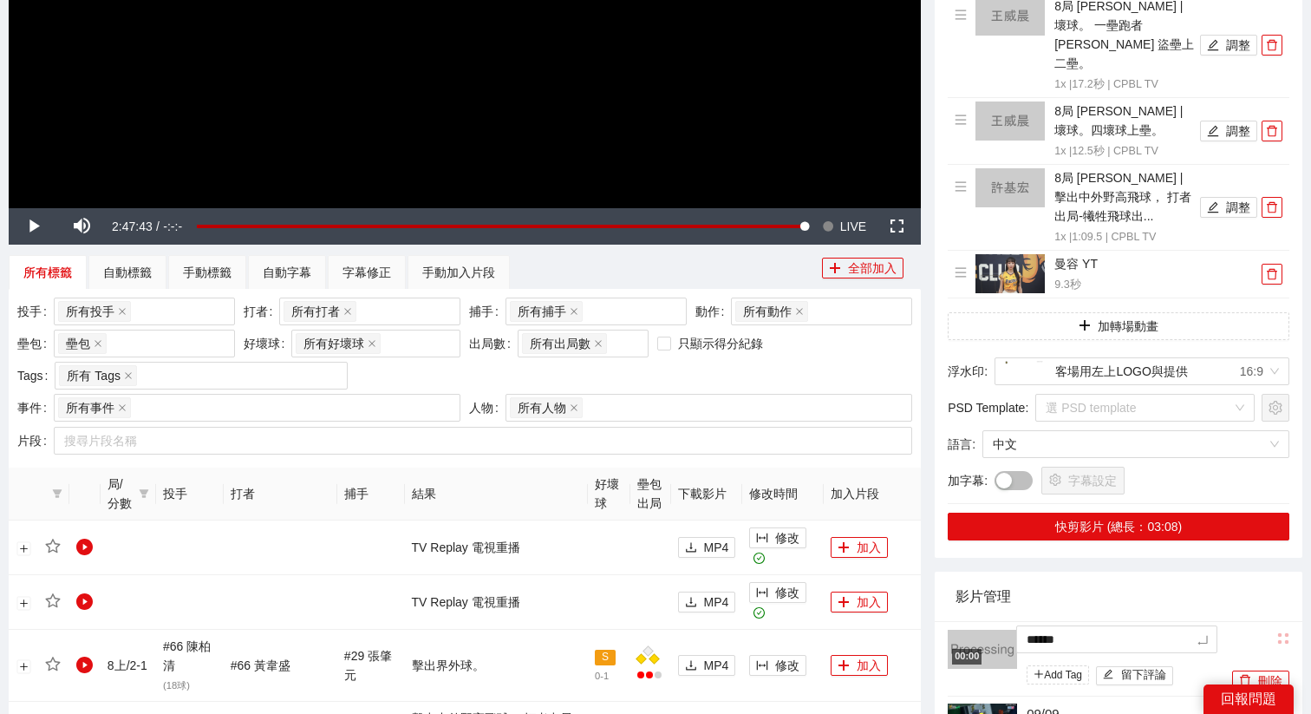
type textarea "*******"
type textarea "********"
type textarea "*******"
type textarea "********"
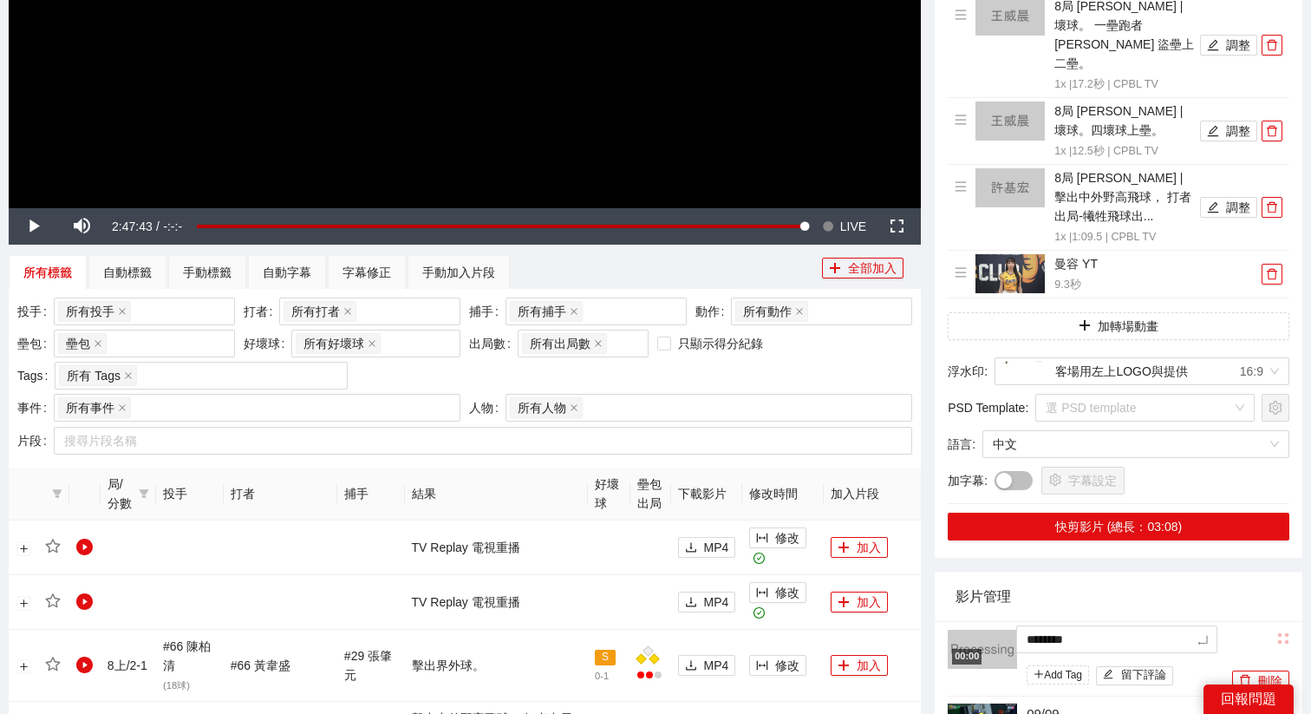
type textarea "*********"
type textarea "**********"
type textarea "********"
type textarea "*********"
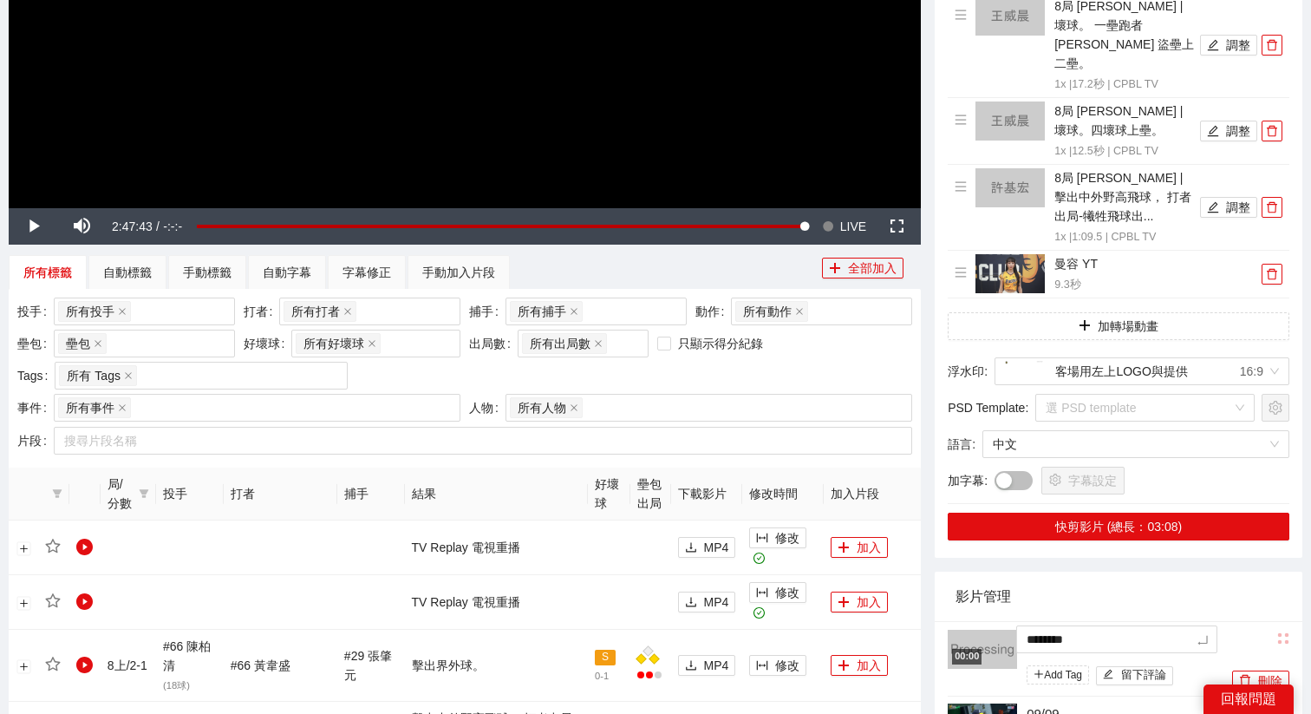
type textarea "*********"
type textarea "**********"
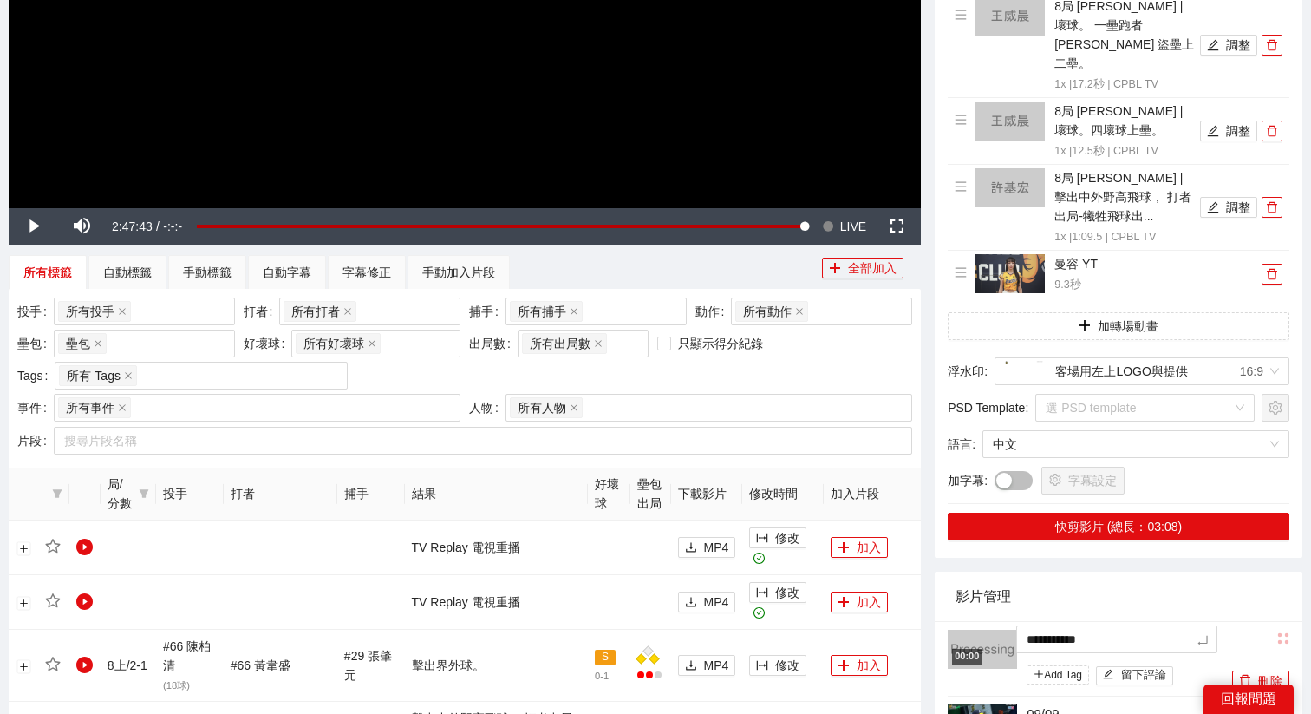
type textarea "*********"
type textarea "**********"
type textarea "*********"
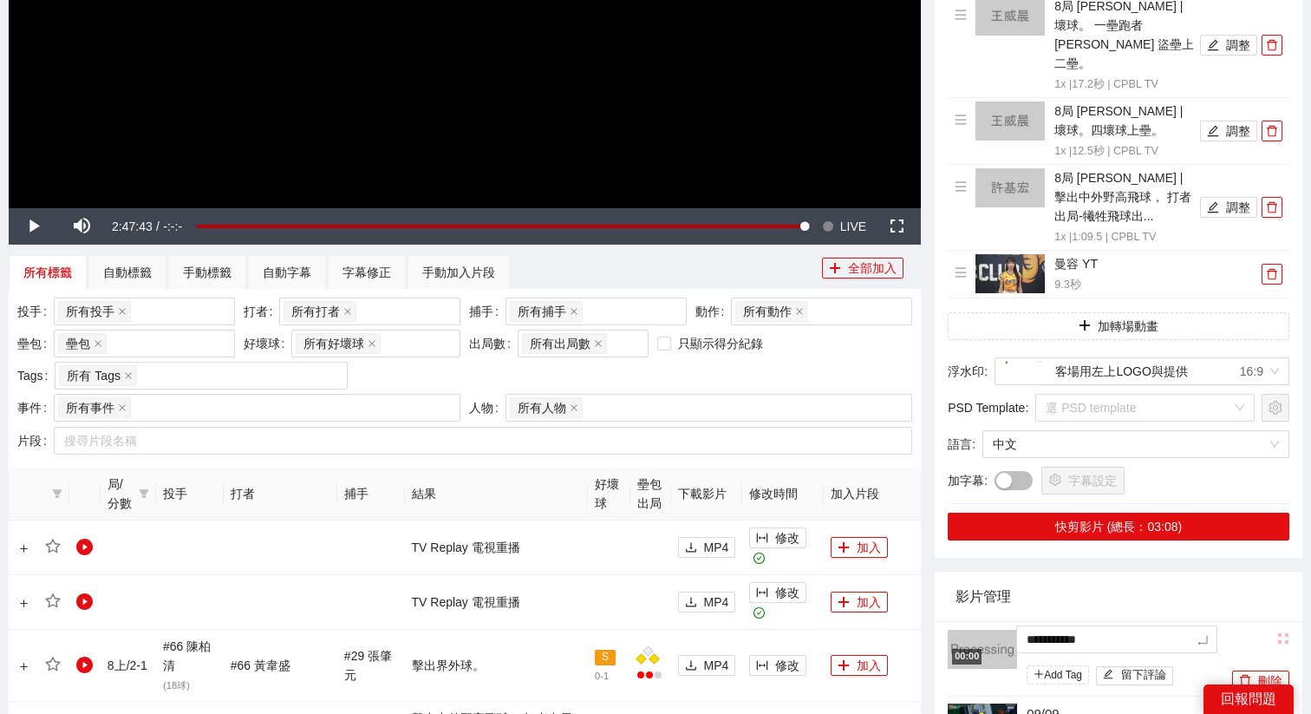
type textarea "*********"
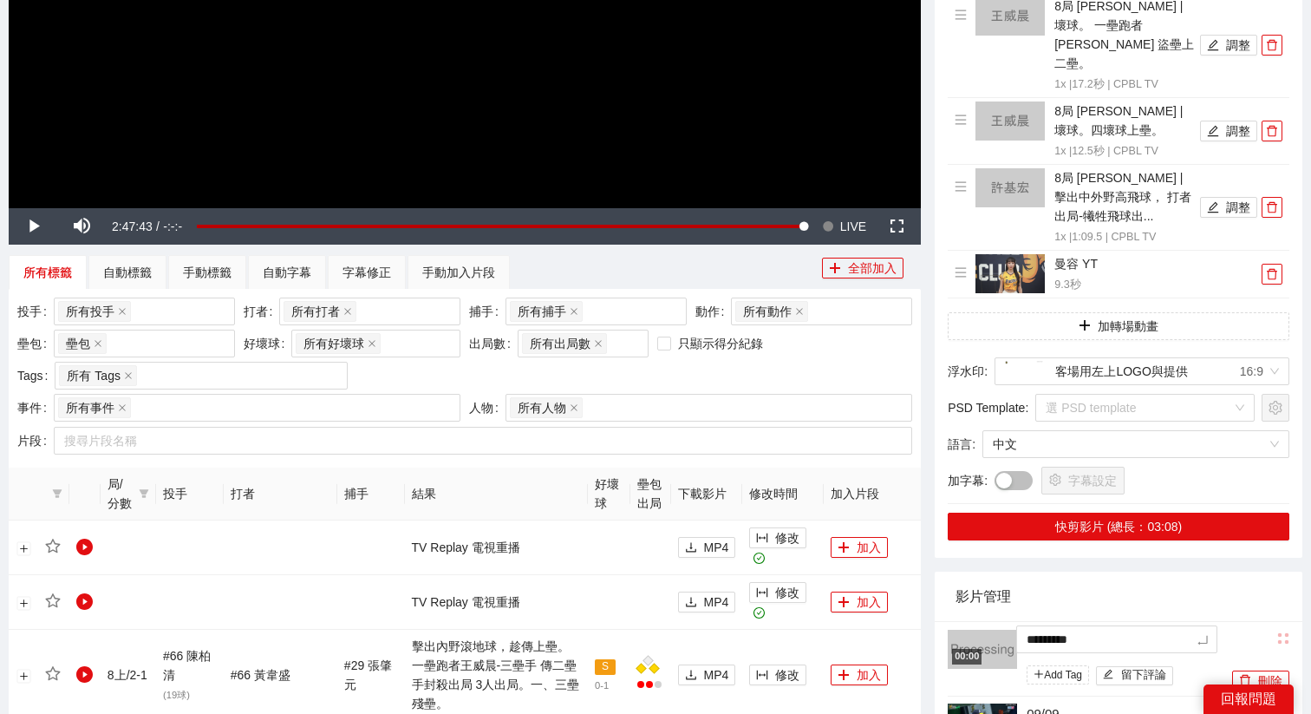
type textarea "**********"
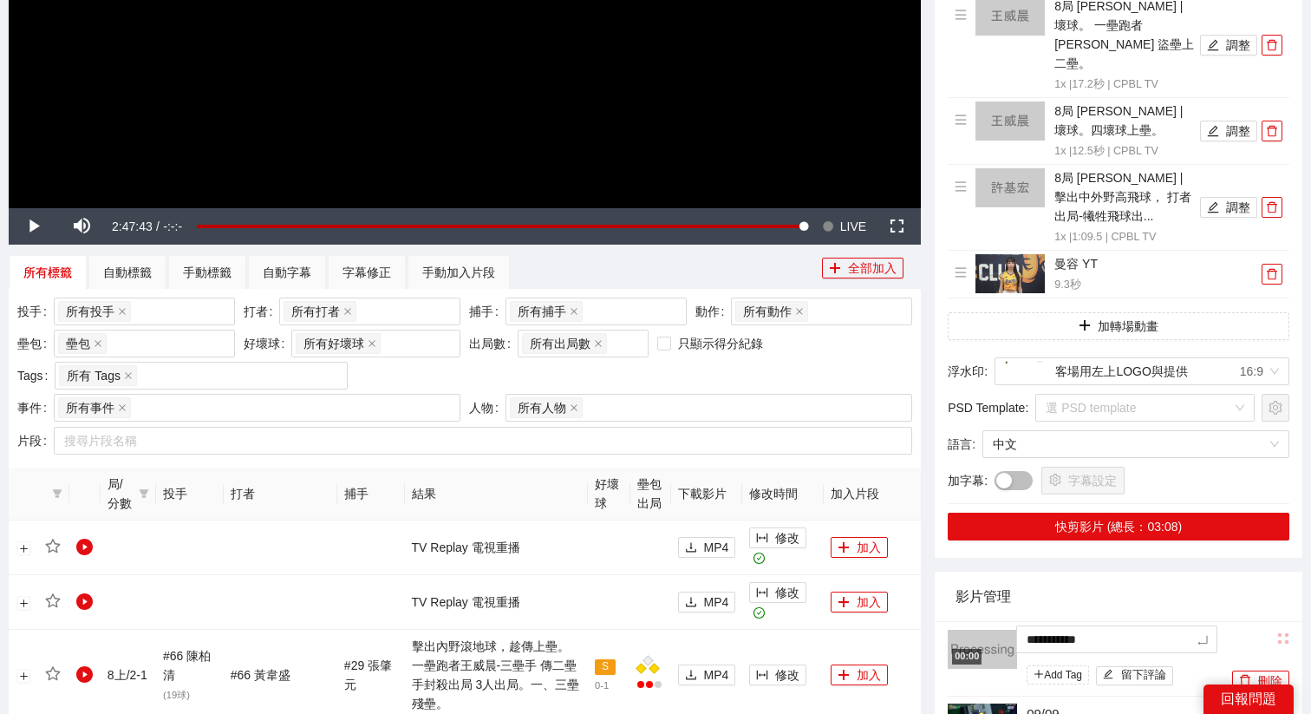
type textarea "**********"
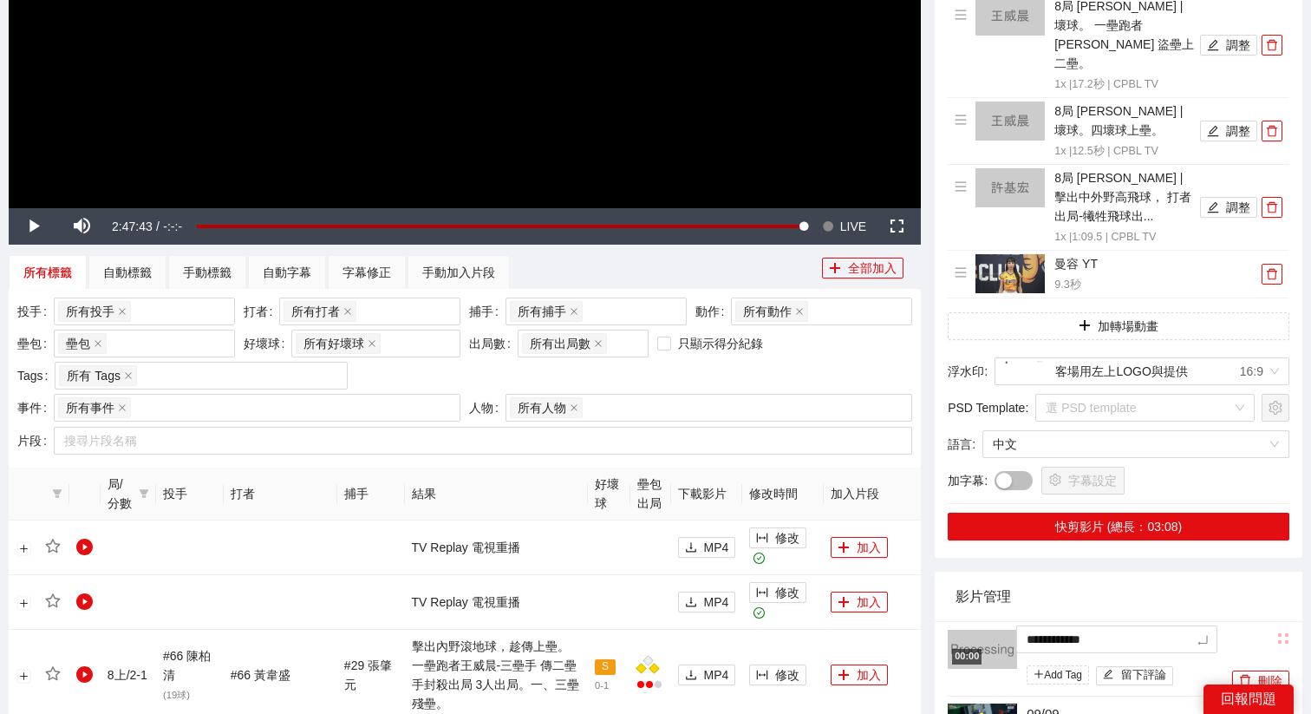
type textarea "**********"
type textarea "*********"
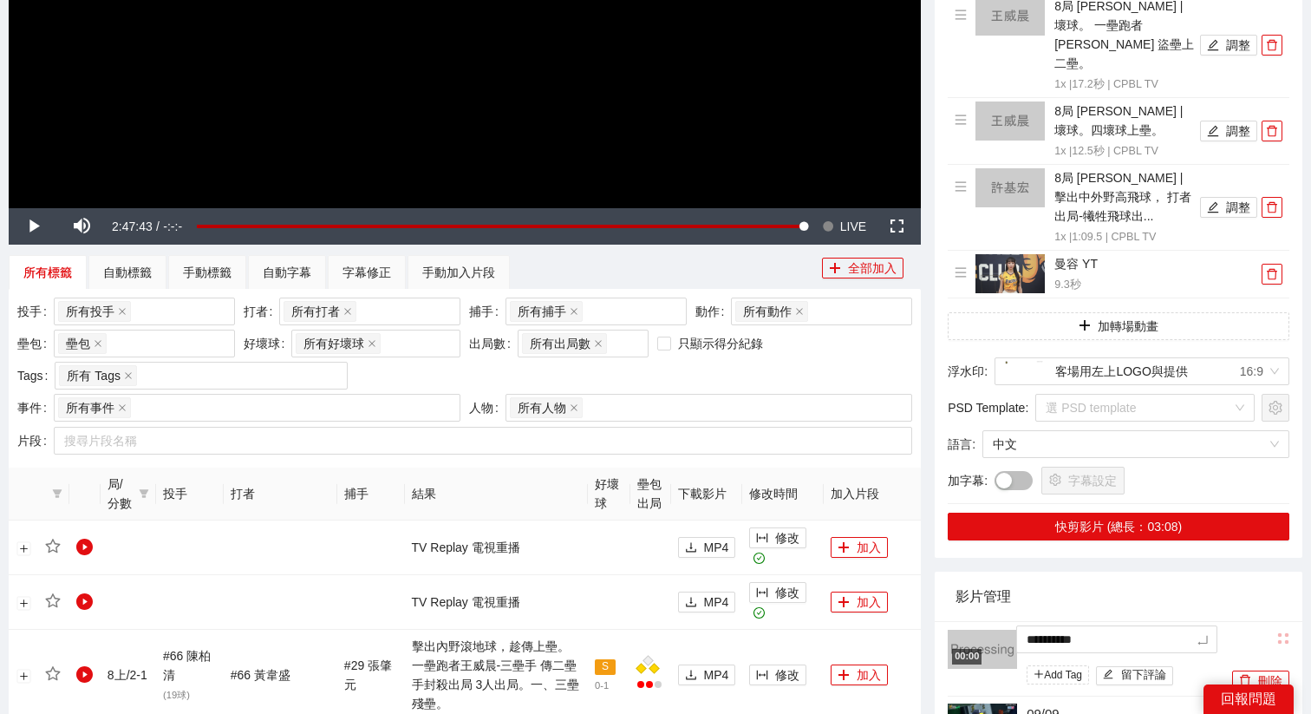
type textarea "*********"
type textarea "**********"
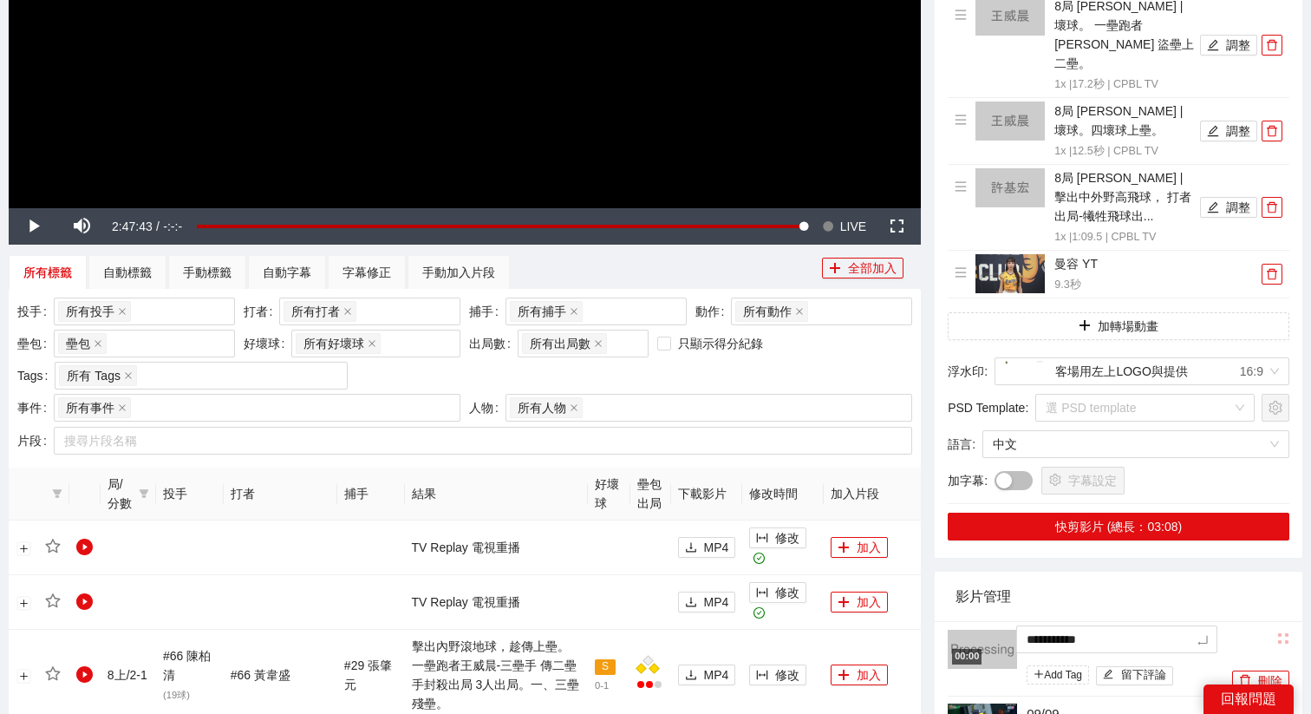
type textarea "**********"
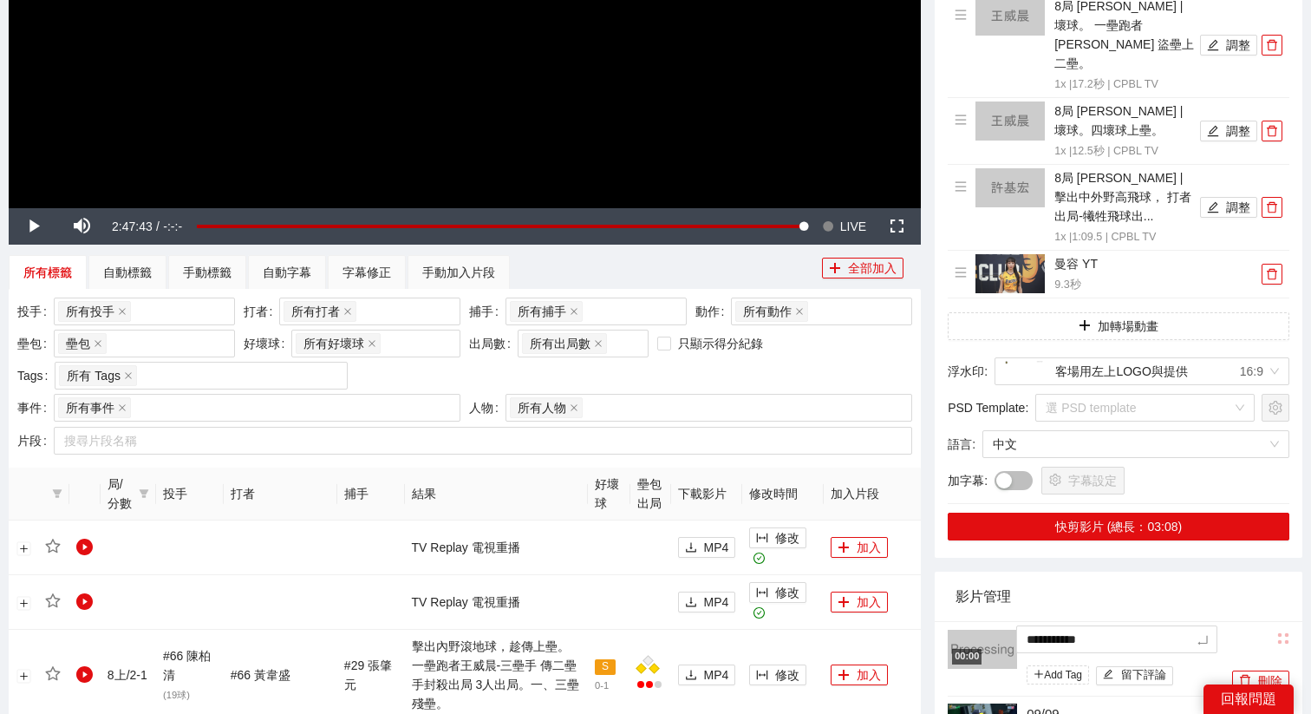
type textarea "**********"
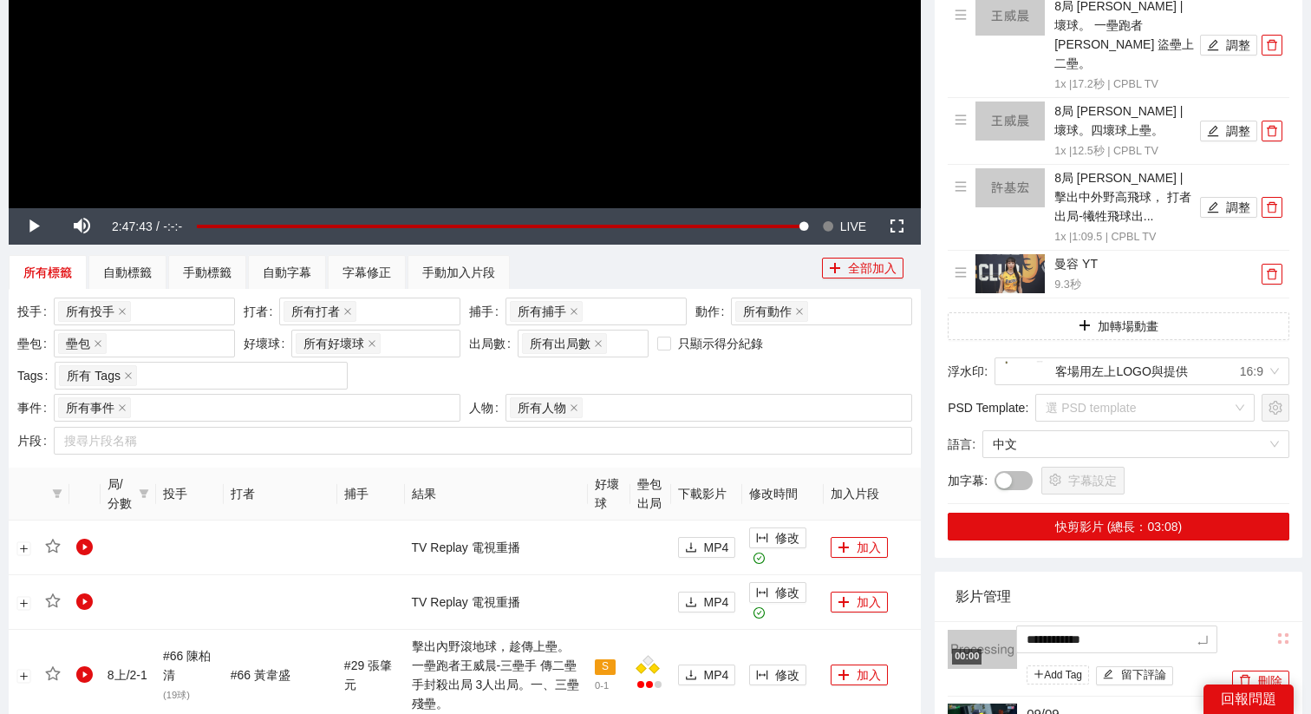
type textarea "**********"
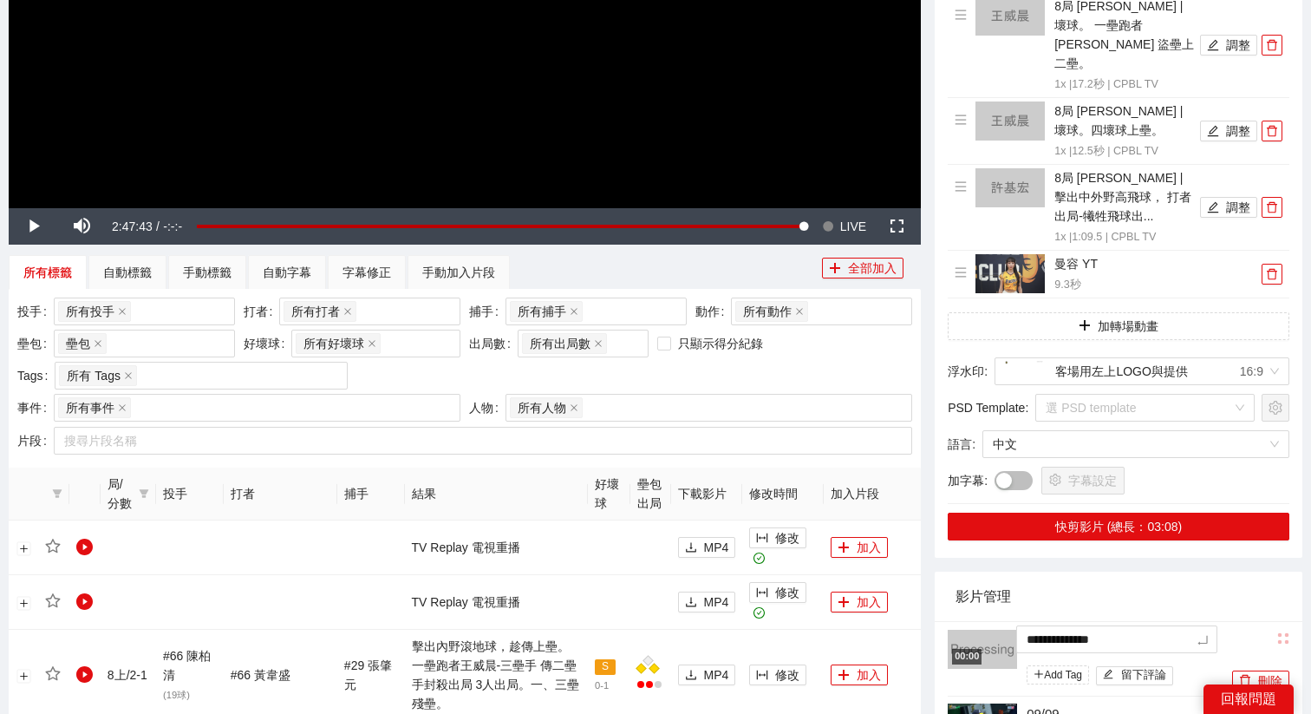
type textarea "**********"
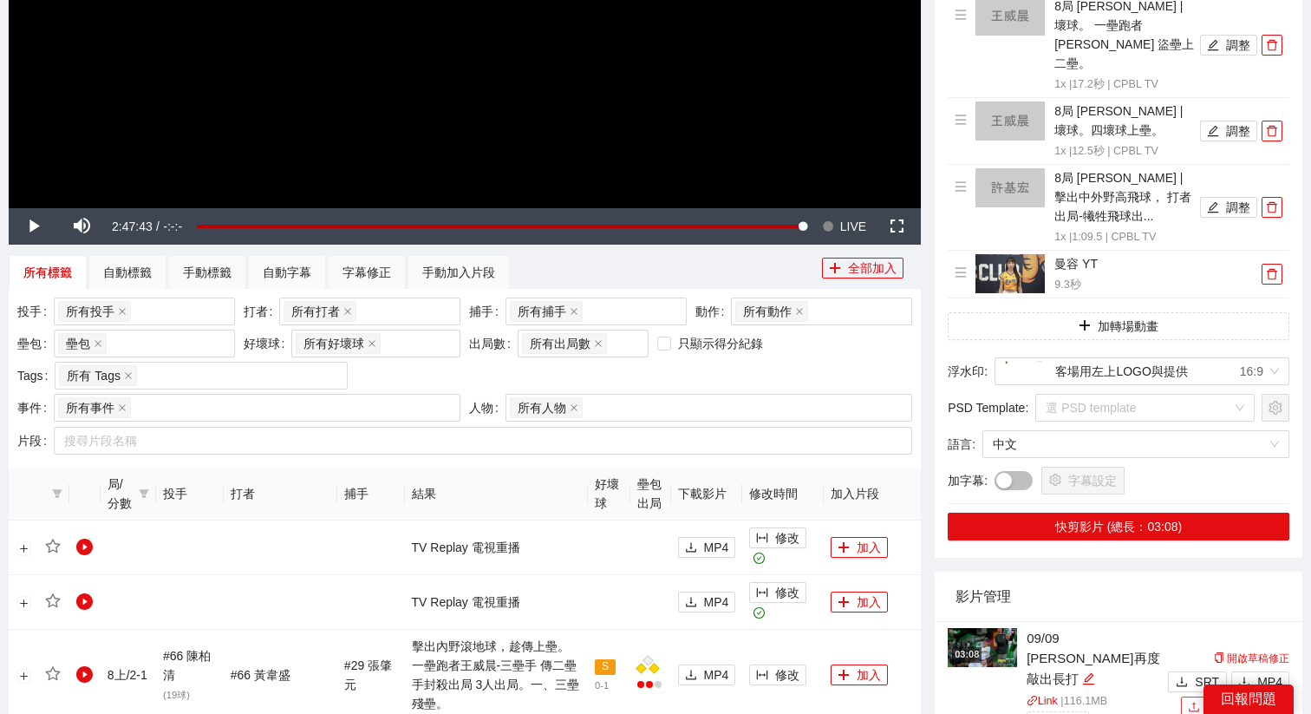
click at [1192, 701] on icon "upload" at bounding box center [1194, 707] width 12 height 12
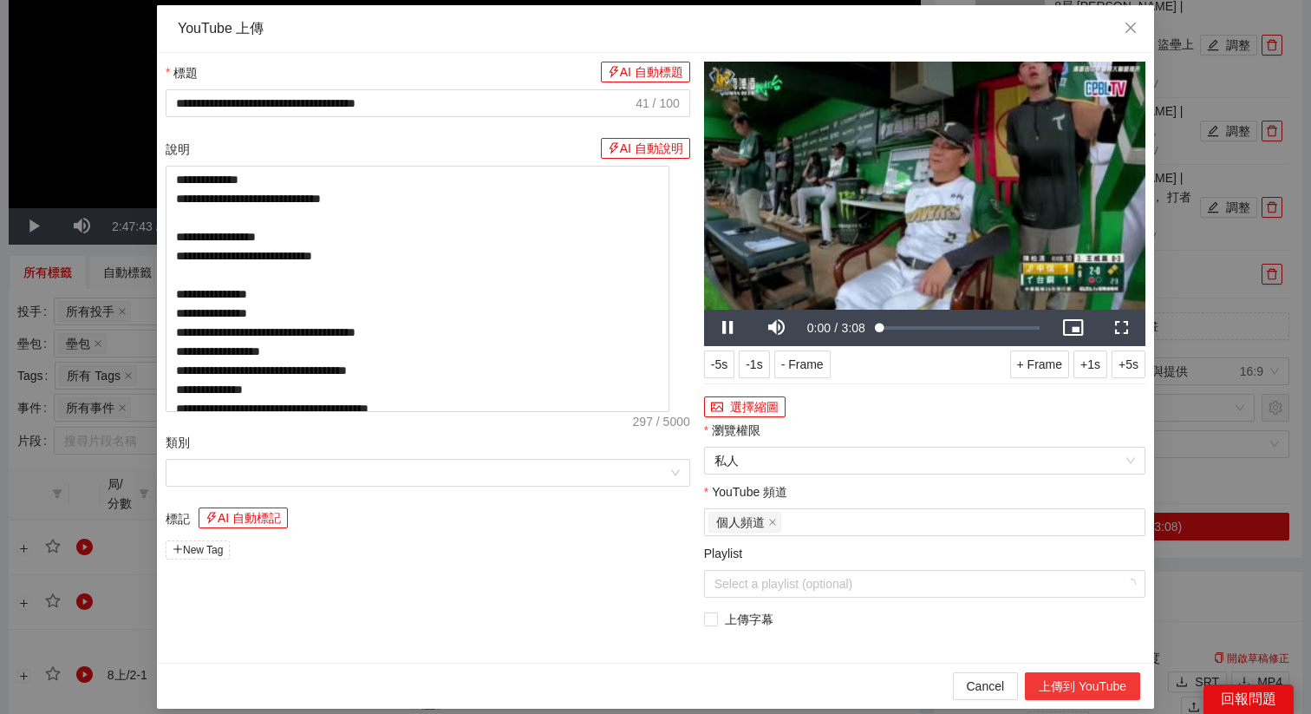
click at [1089, 686] on button "上傳到 YouTube" at bounding box center [1082, 686] width 115 height 28
click at [1128, 29] on icon "close" at bounding box center [1130, 28] width 10 height 10
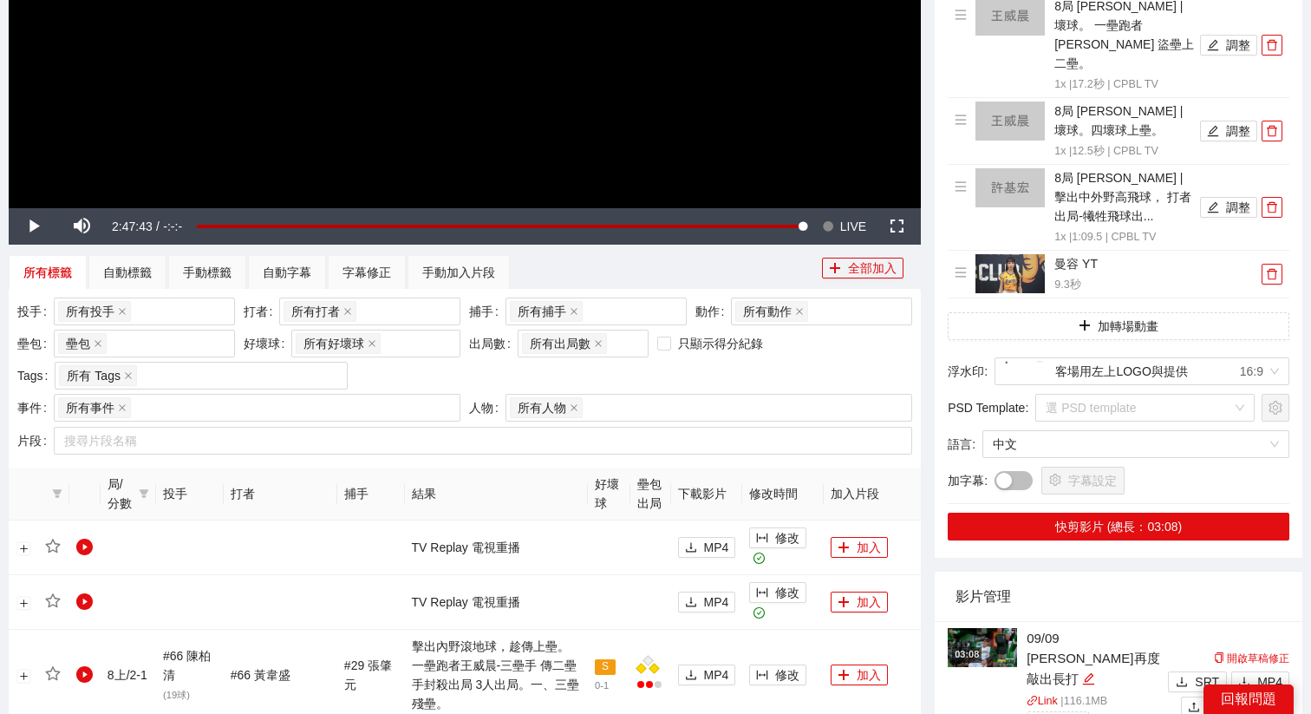
click at [1006, 628] on img at bounding box center [982, 647] width 69 height 39
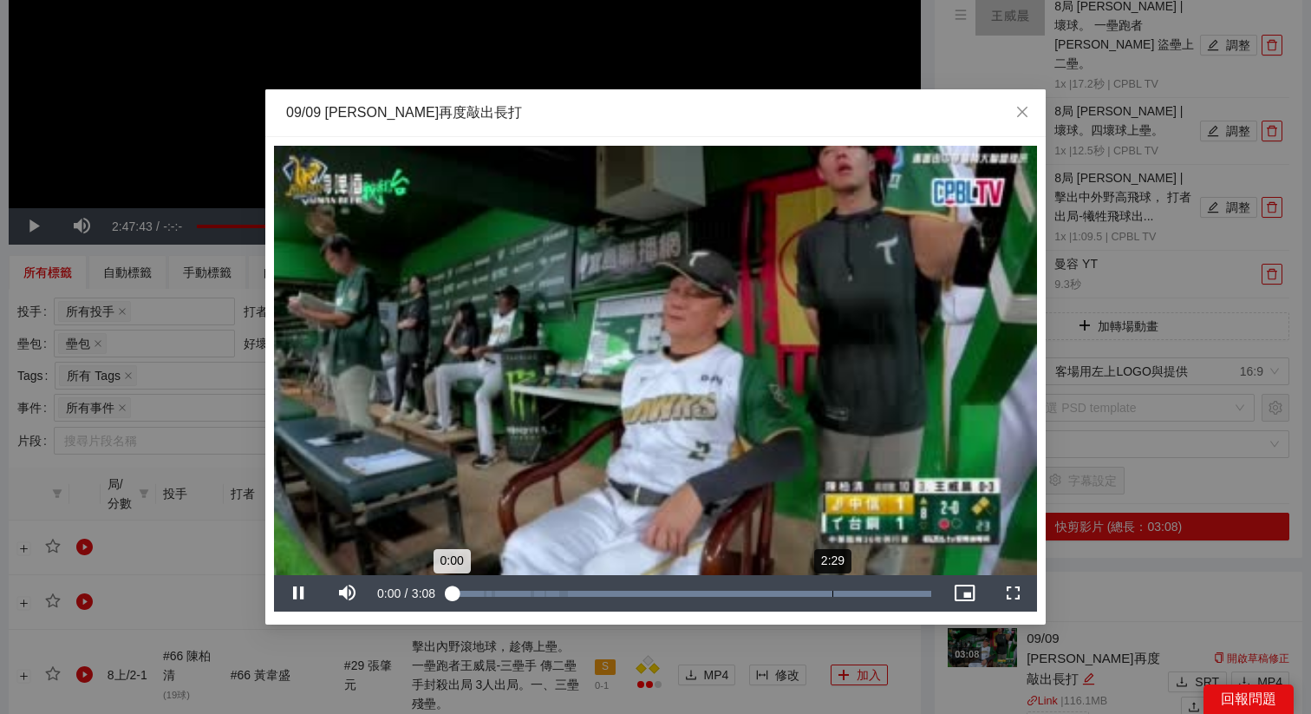
click at [818, 588] on div "Loaded : 100.00% 2:29 0:00" at bounding box center [690, 593] width 499 height 36
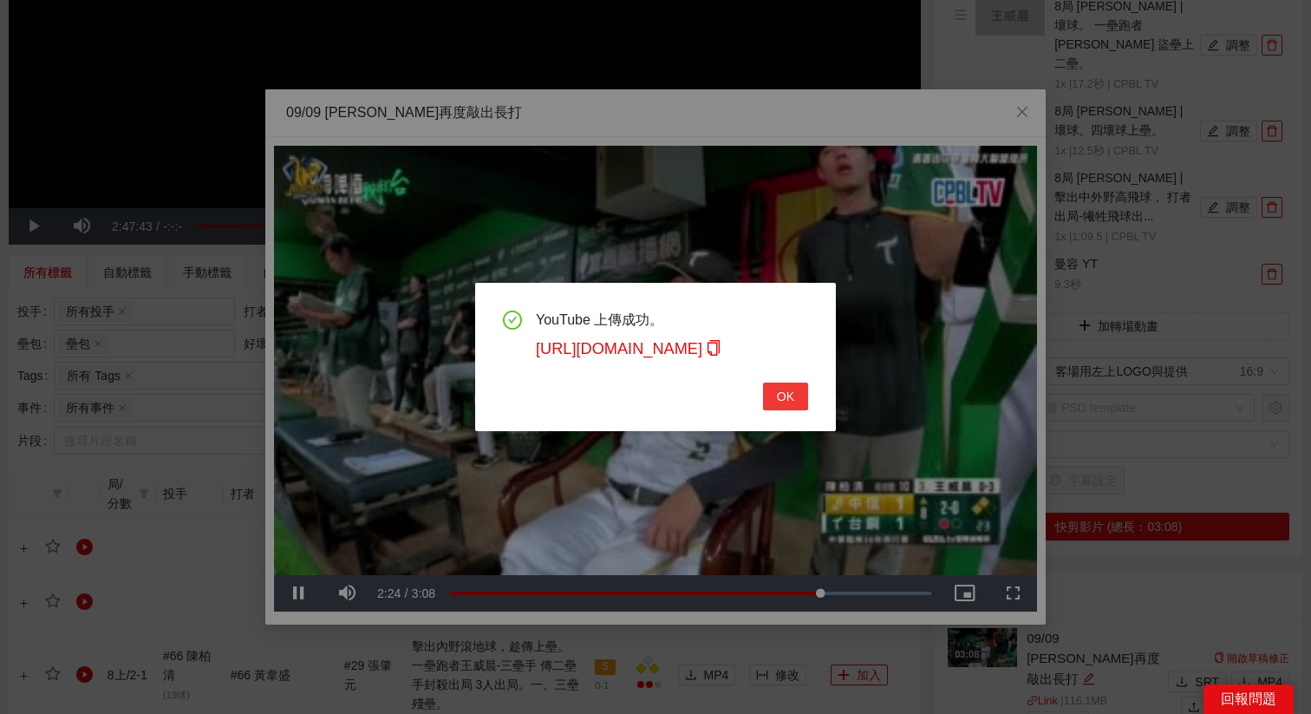
click at [778, 394] on span "OK" at bounding box center [785, 396] width 17 height 19
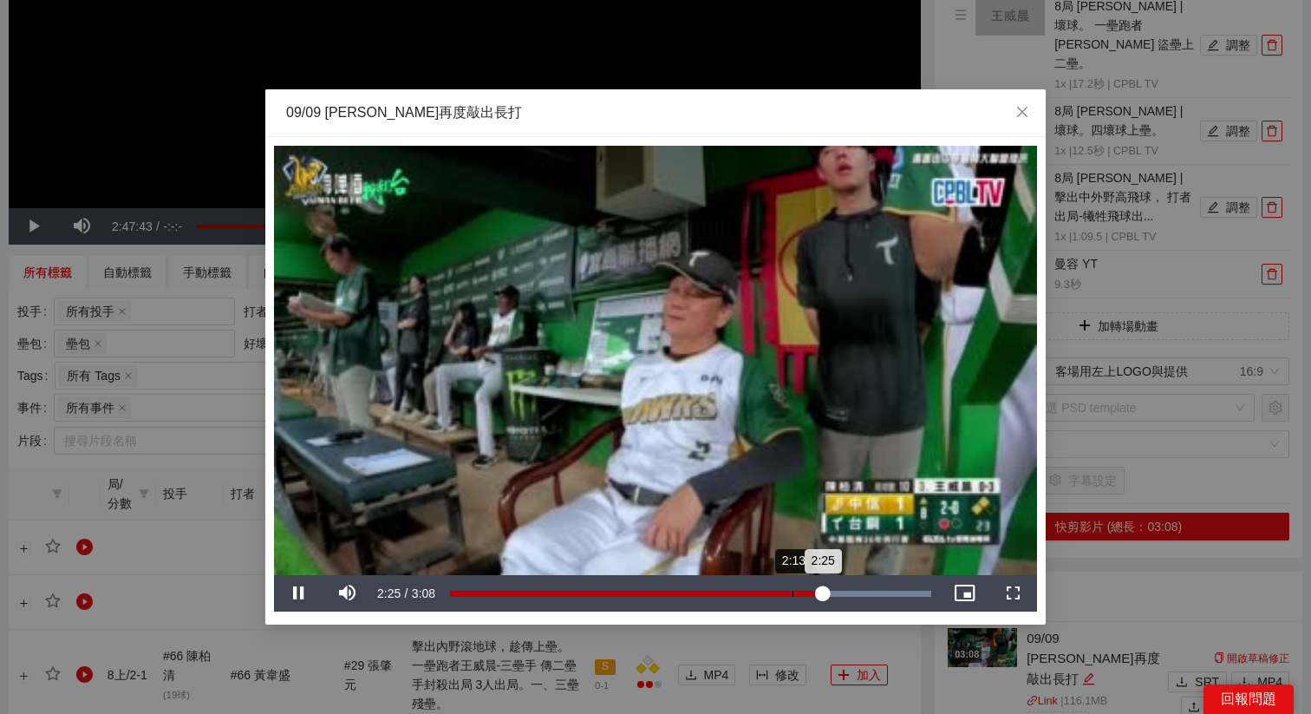
click at [792, 587] on div "Loaded : 100.00% 2:13 2:25" at bounding box center [690, 593] width 499 height 36
click at [776, 601] on div "Loaded : 100.00% 2:07 2:14" at bounding box center [690, 593] width 499 height 36
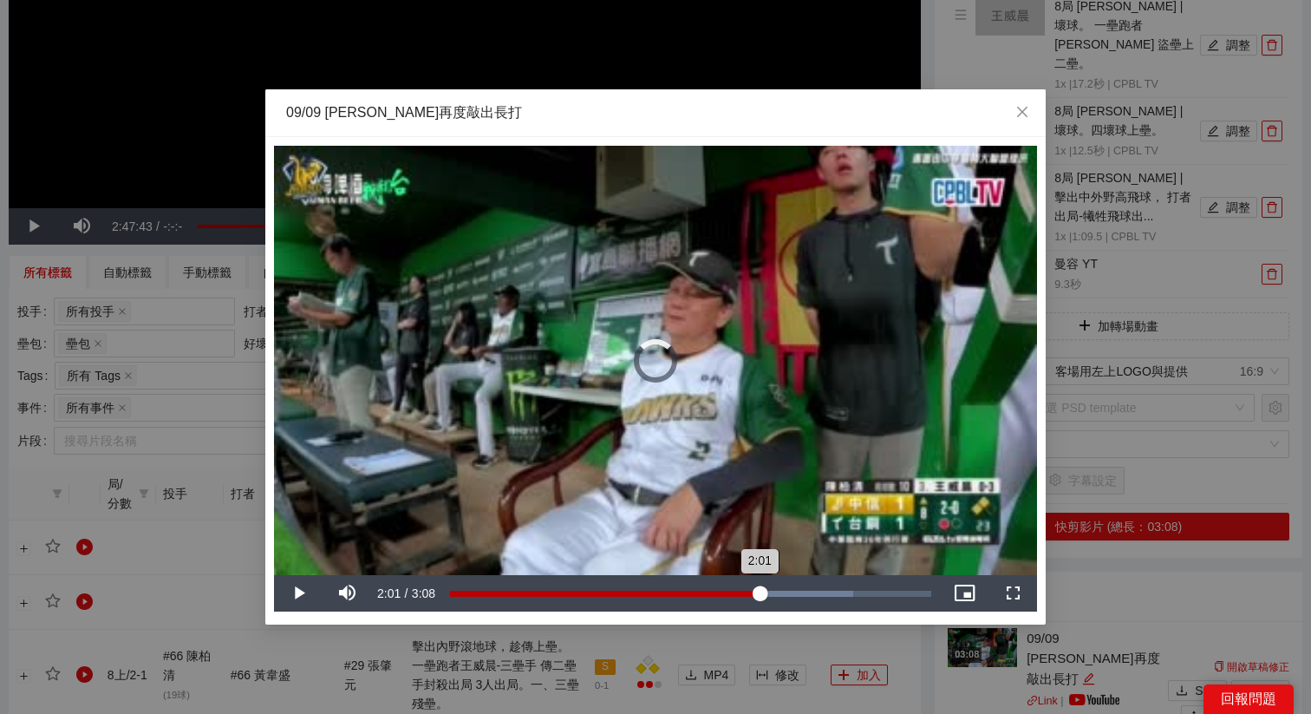
click at [760, 597] on div "Loaded : 83.70% 2:01 2:01" at bounding box center [690, 593] width 499 height 36
click at [761, 597] on div "2:01" at bounding box center [605, 593] width 311 height 6
click at [747, 590] on div "Loaded : 83.70% 1:56 1:56" at bounding box center [690, 593] width 481 height 6
click at [759, 590] on div "2:00" at bounding box center [604, 593] width 309 height 6
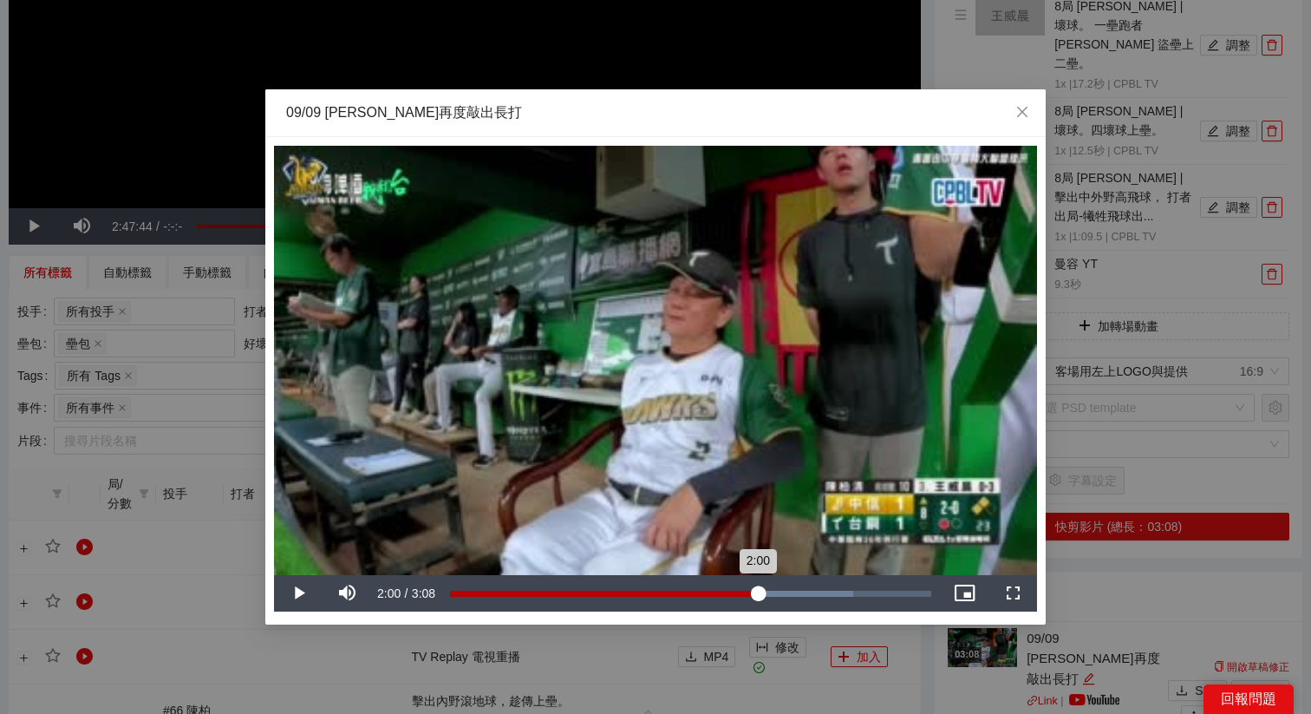
click at [757, 590] on div "2:00" at bounding box center [604, 593] width 308 height 6
click at [750, 503] on video "Video Player" at bounding box center [655, 360] width 763 height 429
click at [757, 592] on div "2:00" at bounding box center [603, 593] width 307 height 6
click at [685, 128] on div "09/09 岳東華再度敲出長打" at bounding box center [655, 113] width 780 height 48
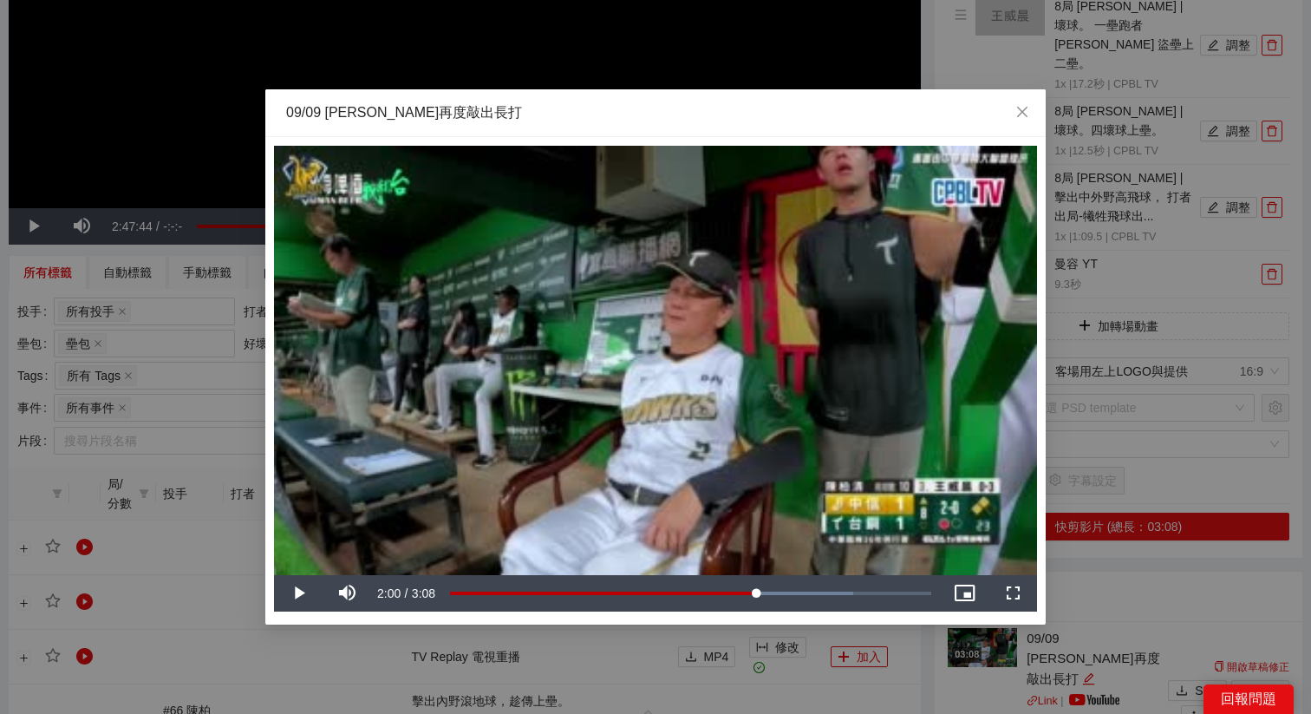
click at [933, 679] on div "**********" at bounding box center [655, 357] width 1311 height 714
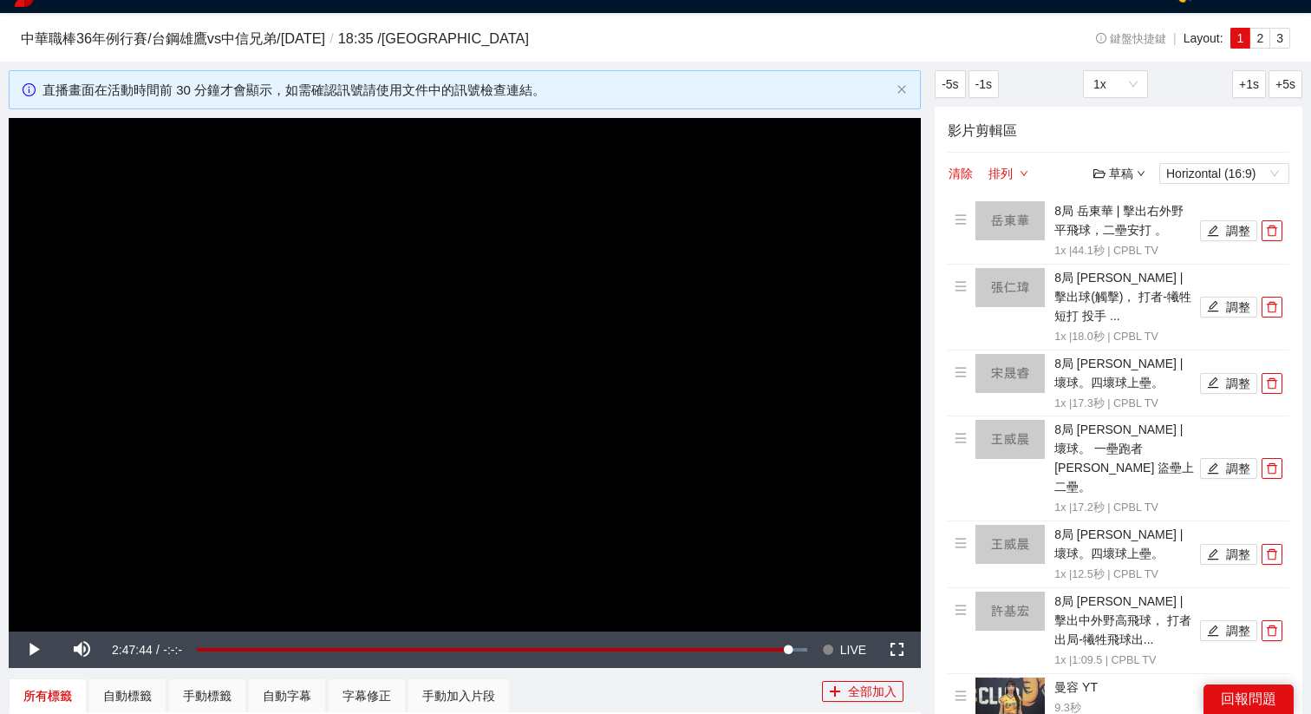
scroll to position [0, 0]
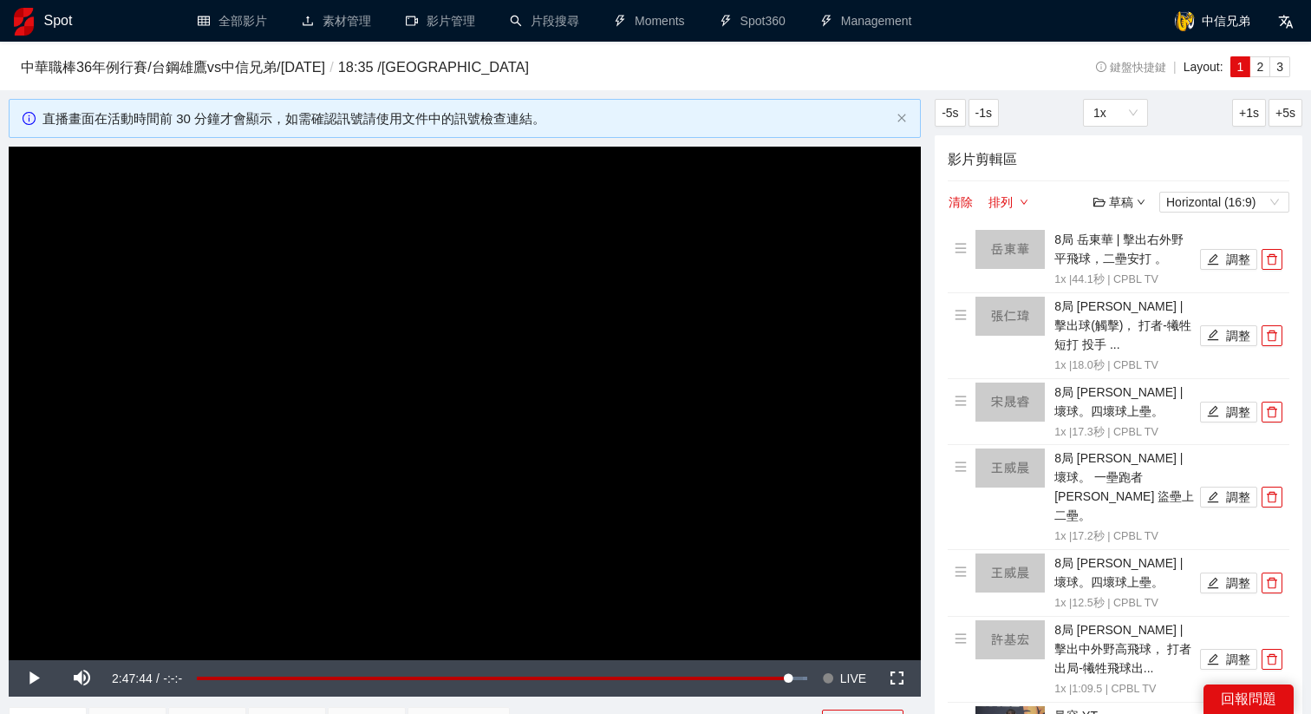
click at [1134, 194] on div "草稿" at bounding box center [1119, 201] width 52 height 19
click at [968, 199] on button "清除" at bounding box center [961, 202] width 26 height 21
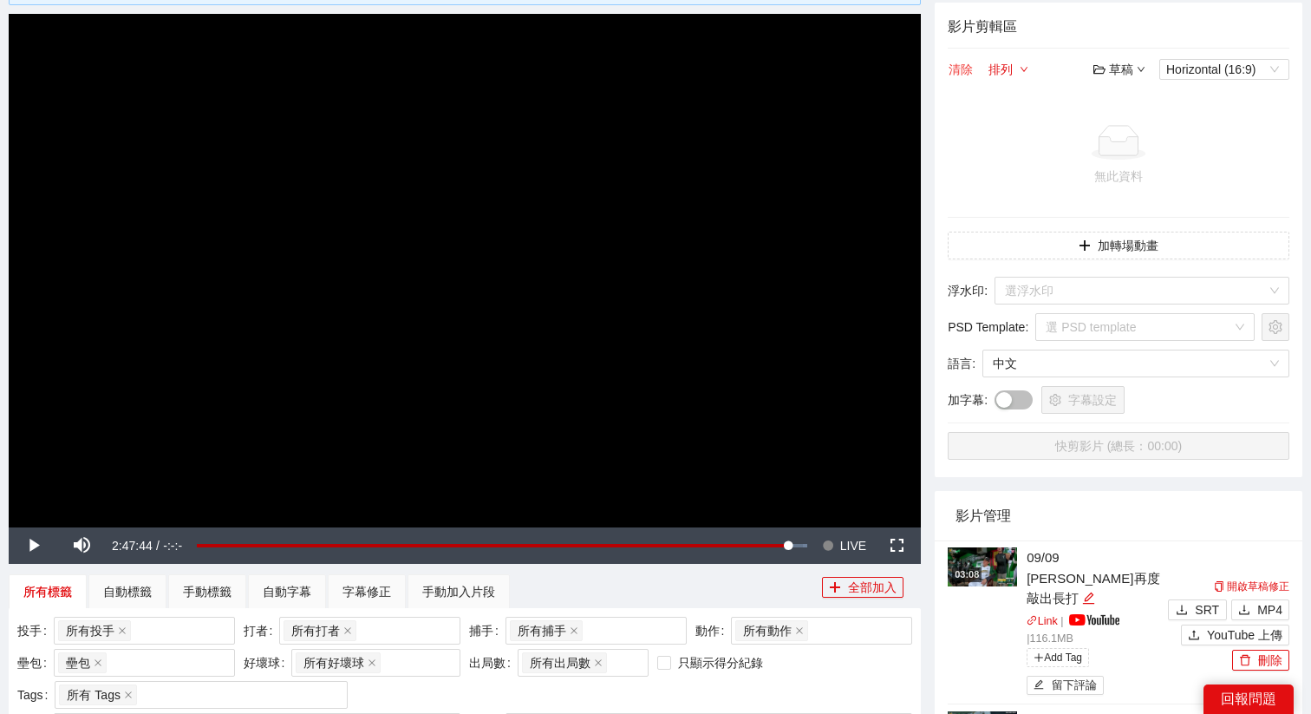
scroll to position [175, 0]
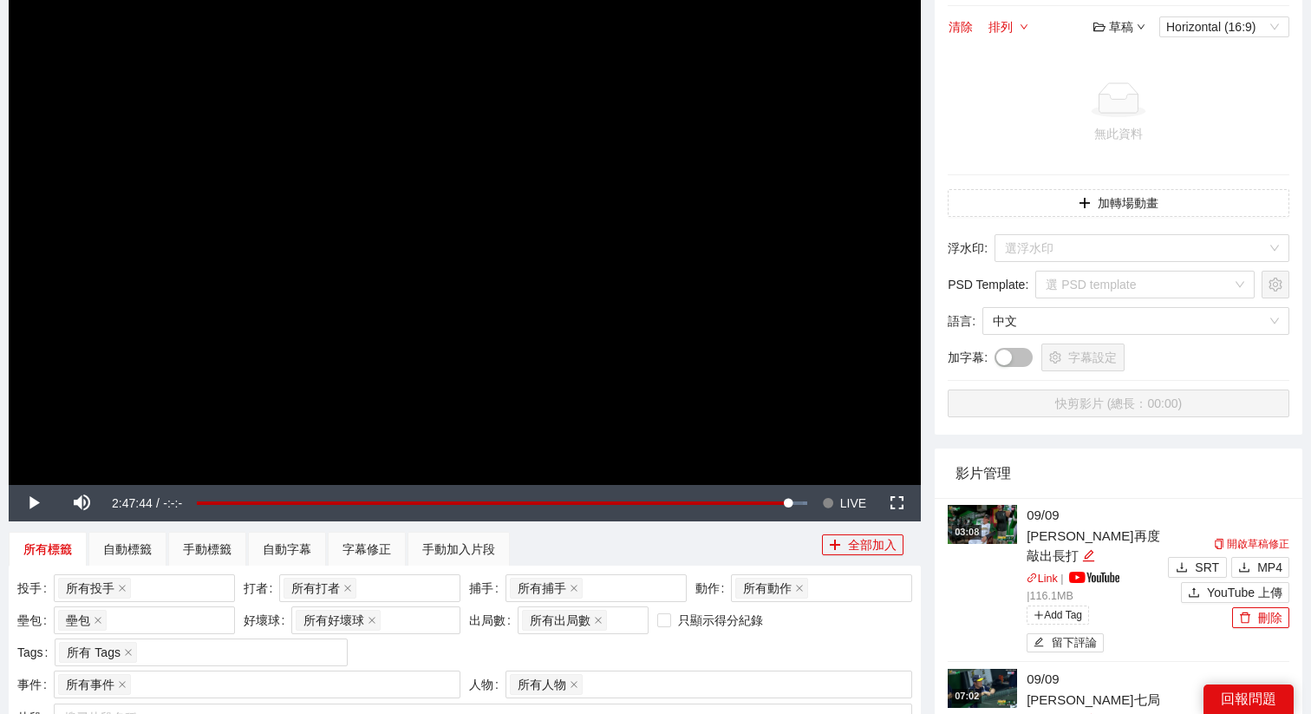
click at [727, 335] on video "Video Player" at bounding box center [465, 227] width 912 height 513
click at [845, 512] on span "LIVE" at bounding box center [853, 503] width 26 height 36
click at [816, 485] on button "Seek to live, currently playing live LIVE" at bounding box center [844, 503] width 56 height 36
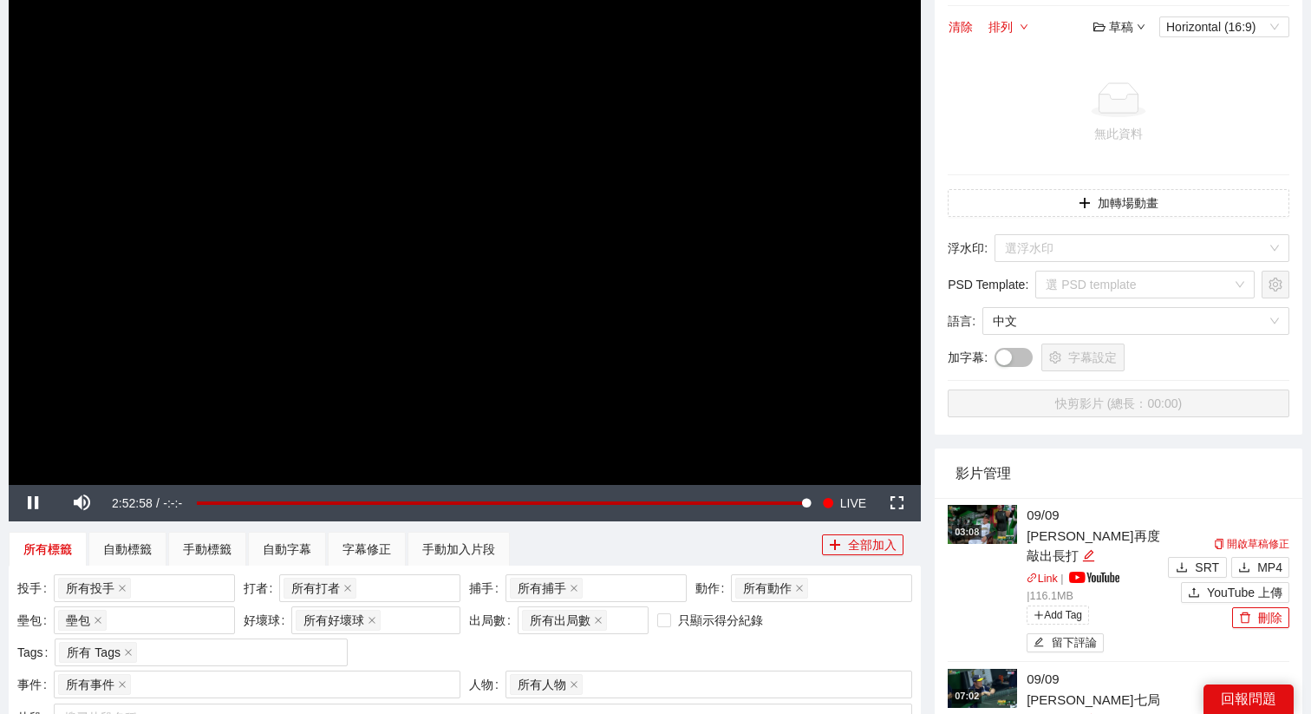
click at [371, 316] on video "Video Player" at bounding box center [465, 227] width 912 height 513
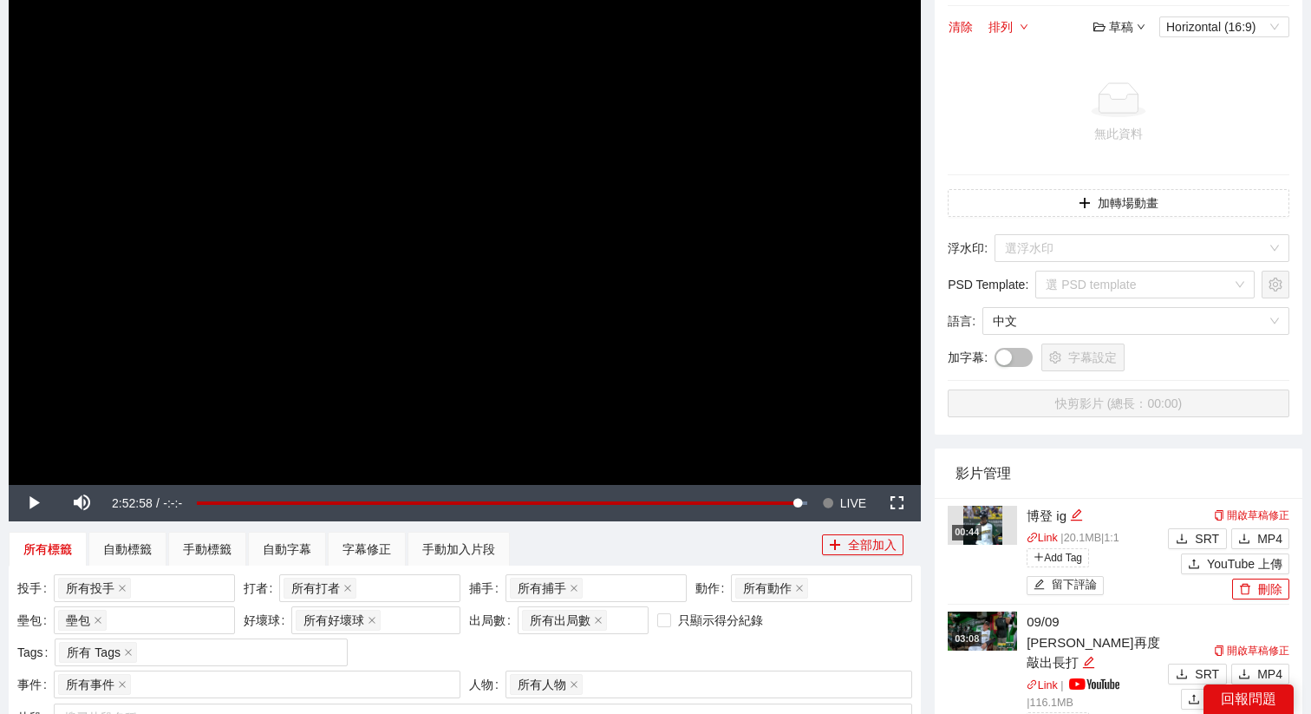
click at [542, 355] on video "Video Player" at bounding box center [465, 227] width 912 height 513
click at [844, 507] on span "LIVE" at bounding box center [853, 503] width 26 height 36
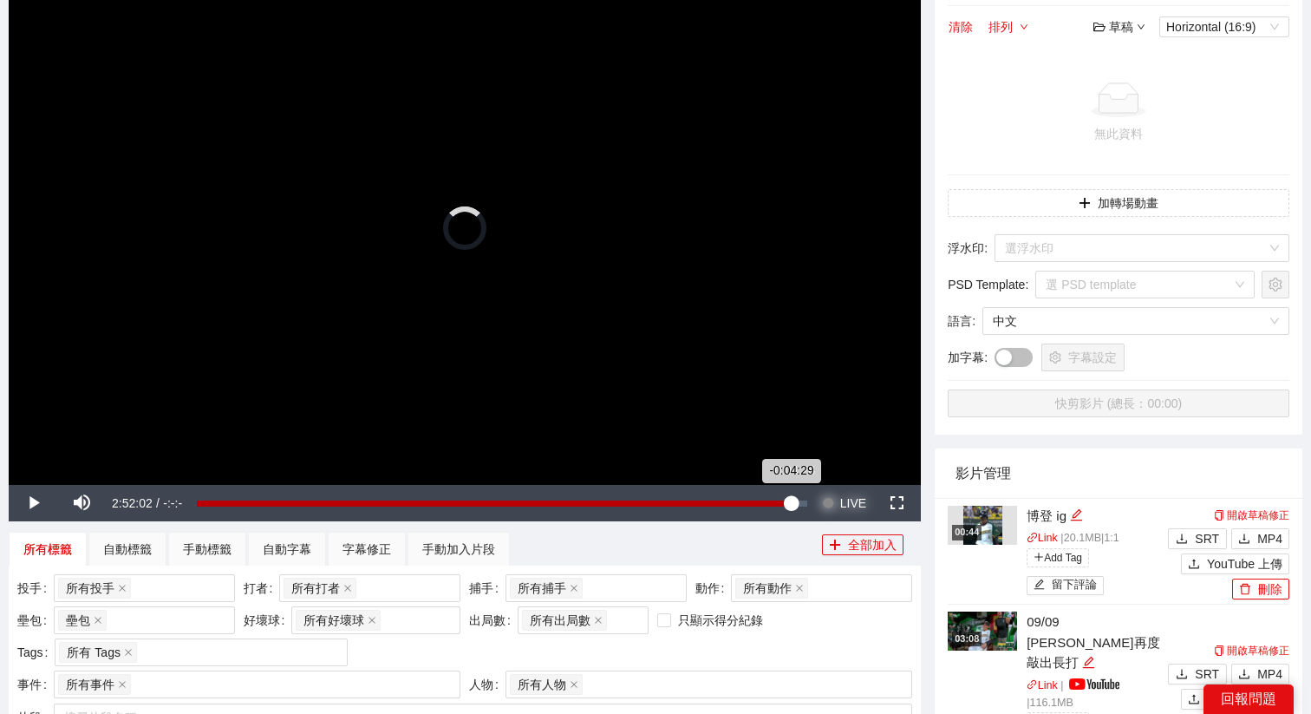
drag, startPoint x: 806, startPoint y: 504, endPoint x: 792, endPoint y: 503, distance: 14.8
click at [792, 503] on div "-0:04:29" at bounding box center [494, 503] width 595 height 6
click at [816, 485] on button "Seek to live, currently behind live LIVE" at bounding box center [844, 503] width 56 height 36
click at [816, 485] on button "Seek to live, currently playing live LIVE" at bounding box center [844, 503] width 56 height 36
click at [796, 505] on div "Loaded : 98.17% -0:03:14 -0:03:14" at bounding box center [502, 503] width 610 height 6
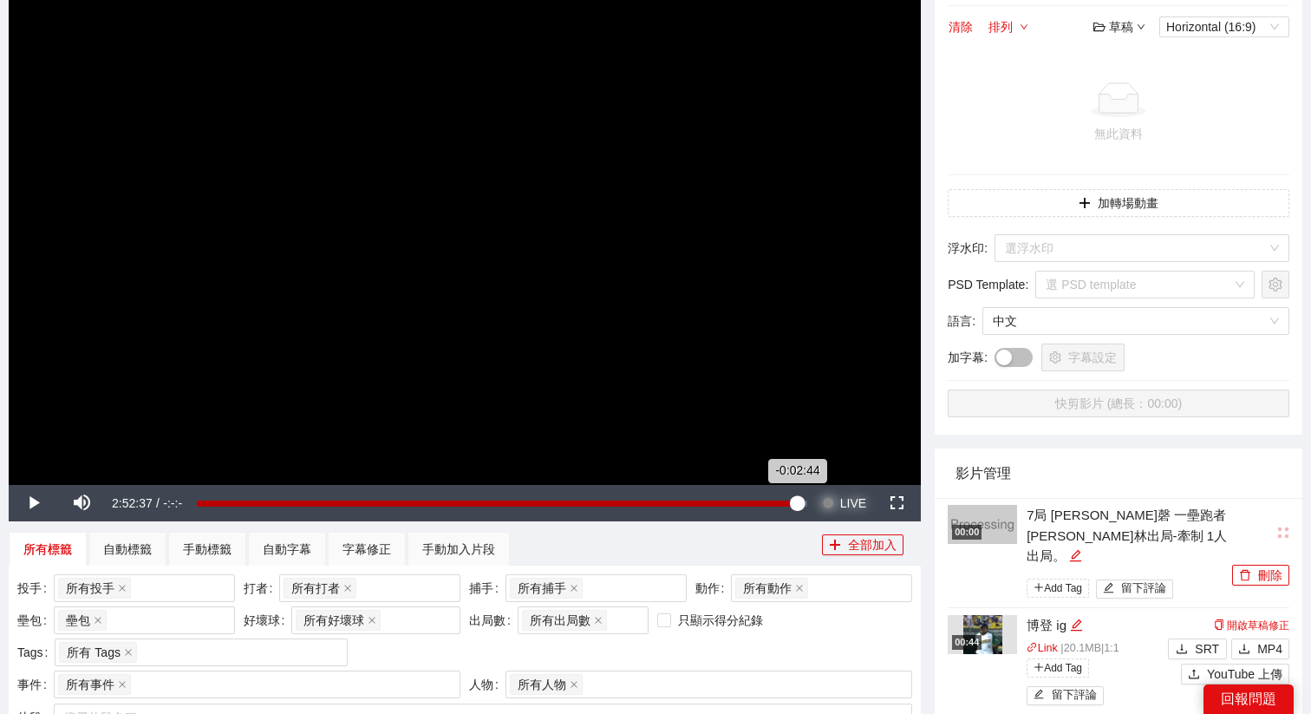
click at [798, 501] on div "-0:02:44" at bounding box center [497, 503] width 601 height 6
click at [779, 543] on div "所有標籤 自動標籤 手動標籤 自動字幕 字幕修正 手動加入片段" at bounding box center [415, 548] width 813 height 35
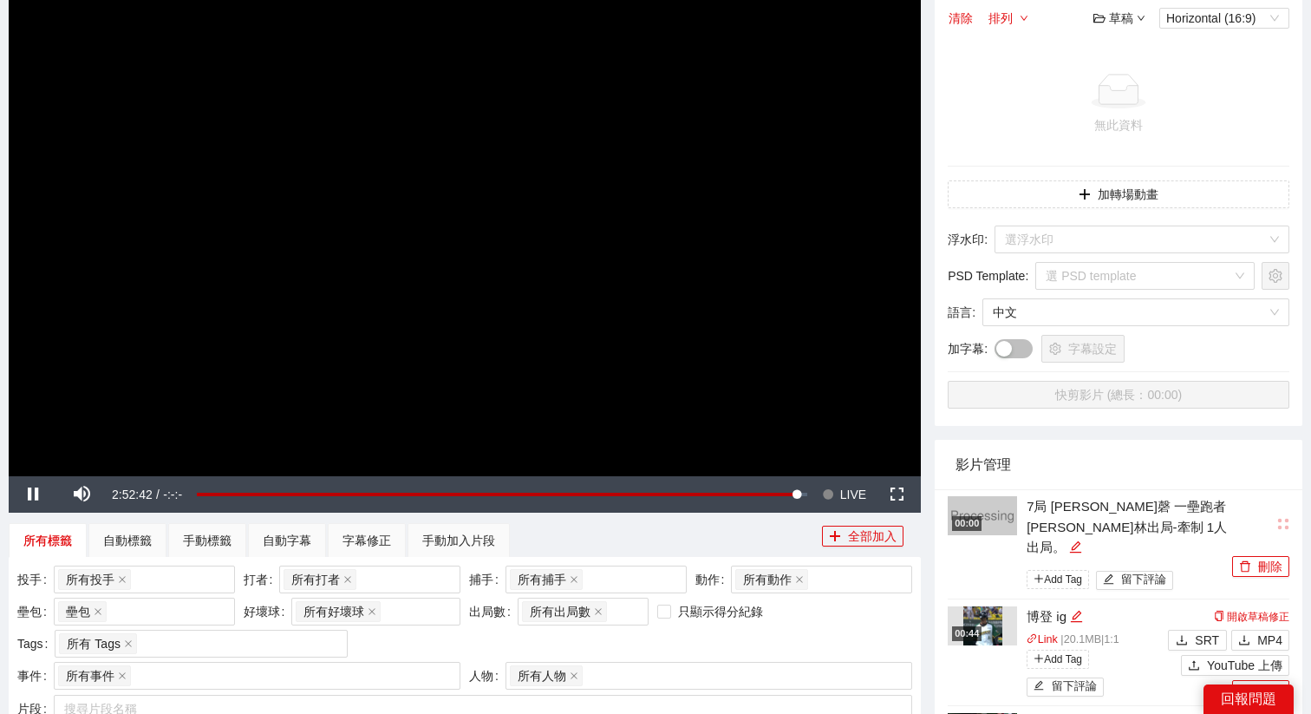
scroll to position [213, 0]
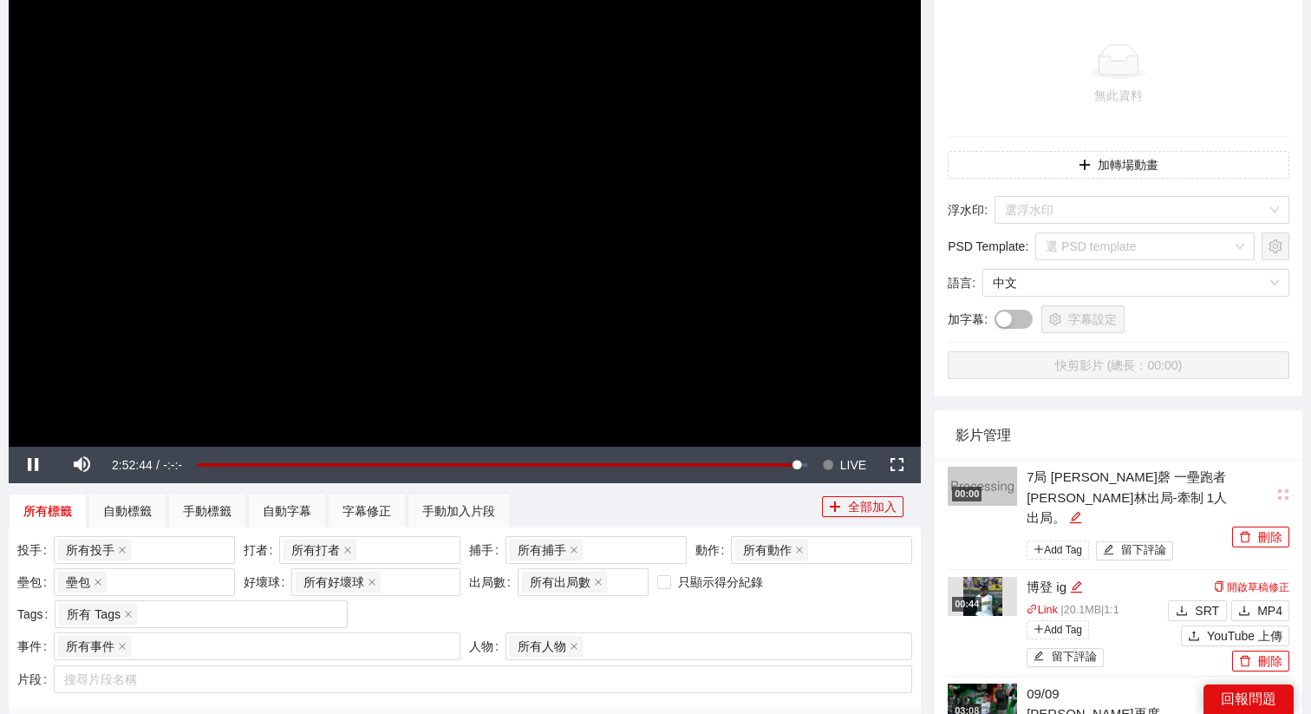
click at [599, 380] on video "Video Player" at bounding box center [465, 189] width 912 height 513
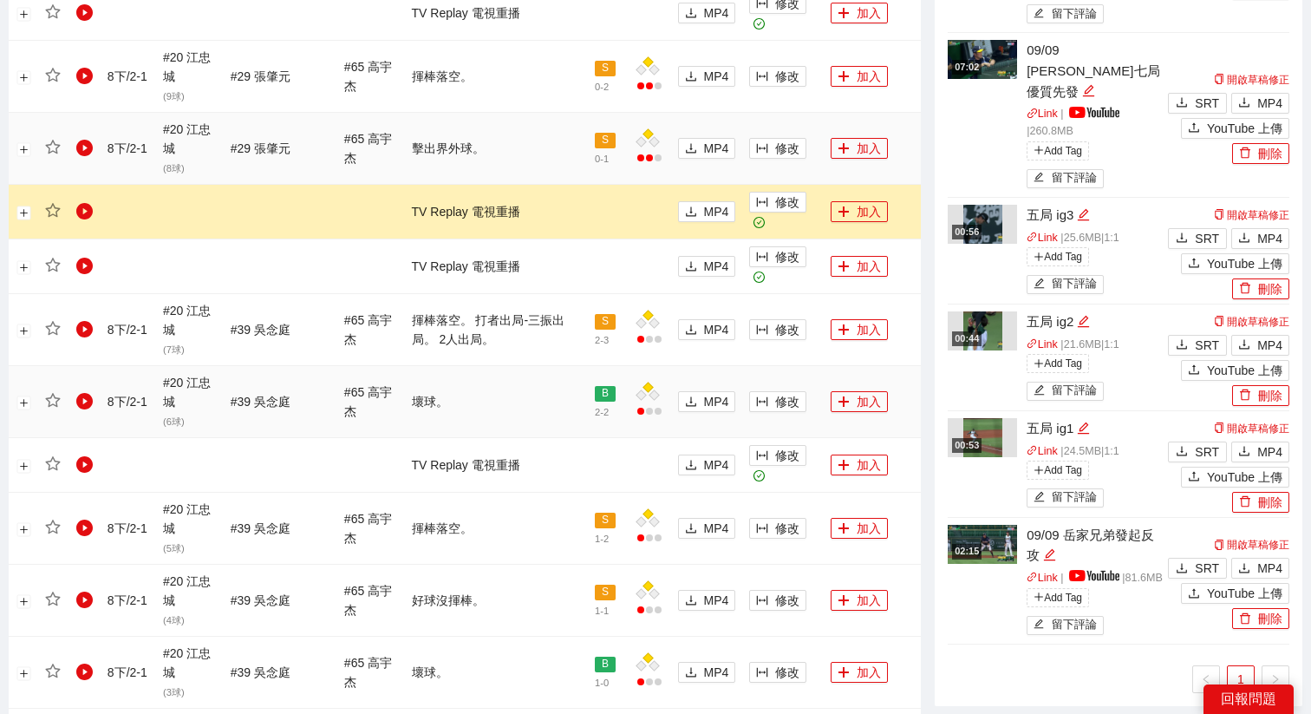
scroll to position [988, 0]
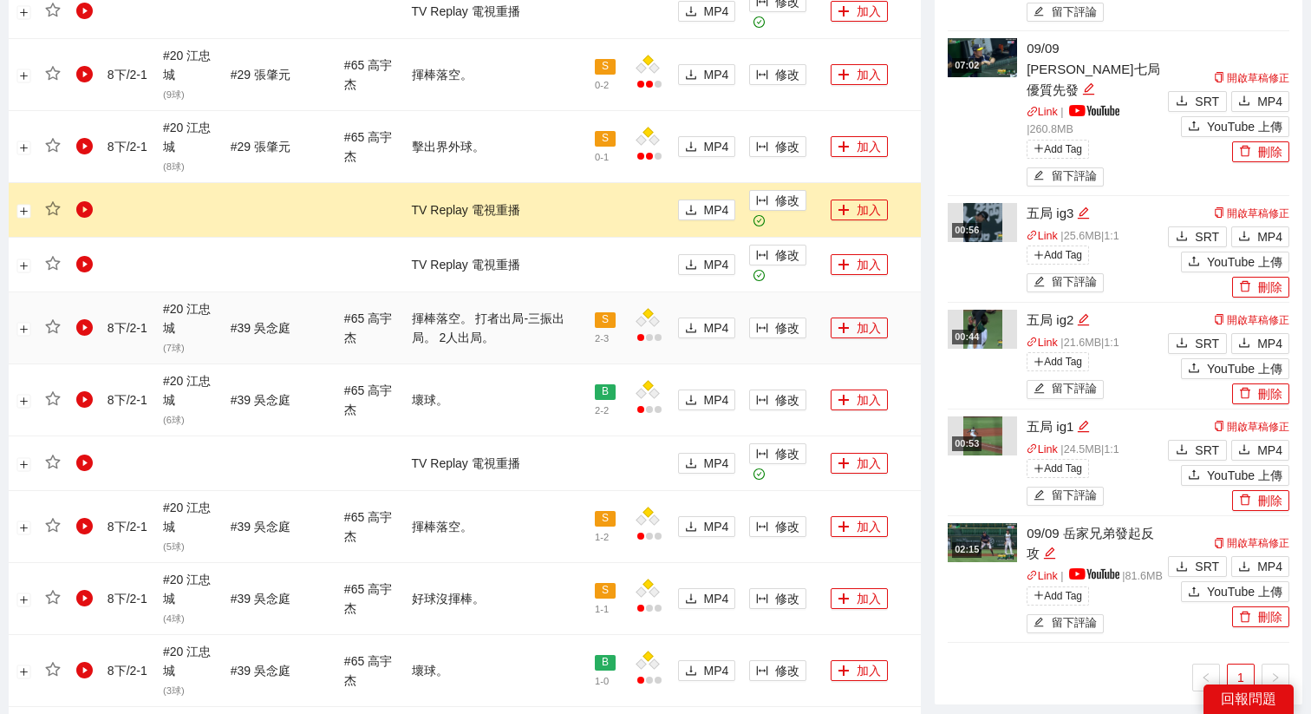
click at [772, 341] on td "修改" at bounding box center [782, 328] width 81 height 72
click at [788, 333] on span "修改" at bounding box center [787, 327] width 24 height 19
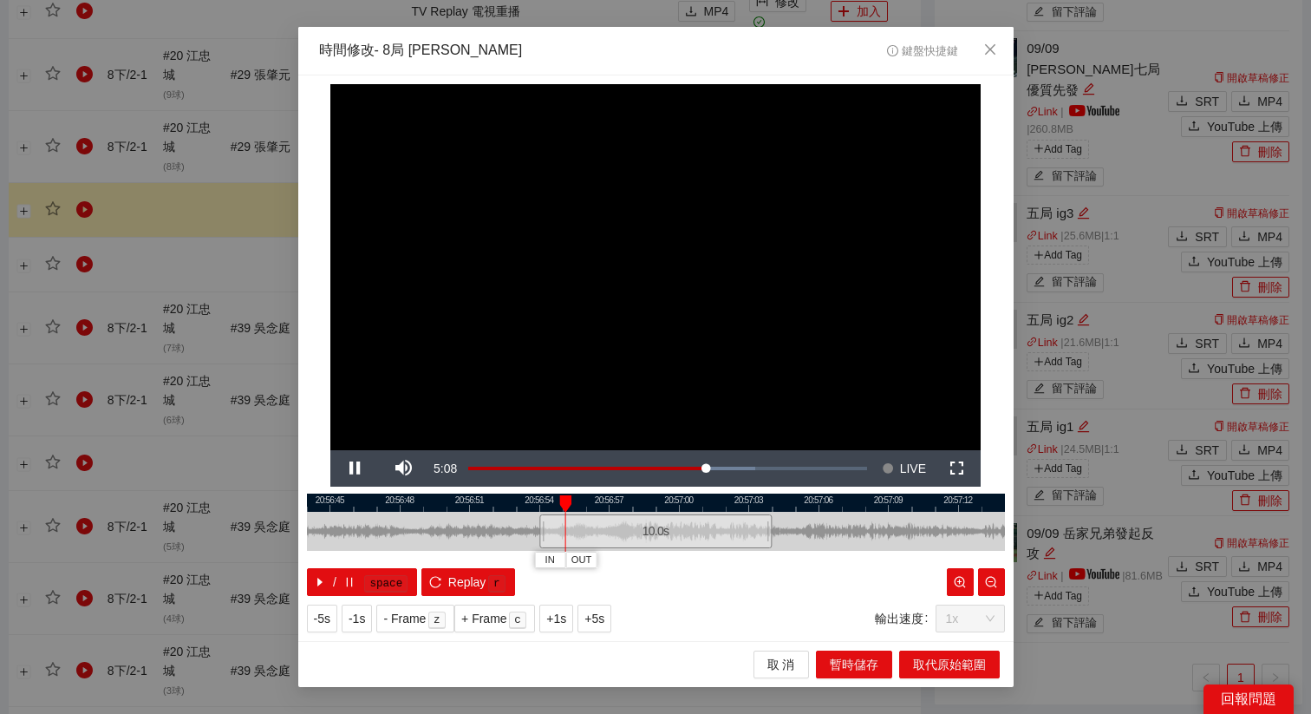
click at [486, 564] on div "20:56:42 20:56:45 20:56:48 20:56:51 20:56:54 20:56:57 20:57:00 20:57:03 20:57:0…" at bounding box center [656, 544] width 698 height 102
click at [483, 579] on span "Replay" at bounding box center [467, 581] width 38 height 19
drag, startPoint x: 606, startPoint y: 527, endPoint x: 619, endPoint y: 527, distance: 13.0
click at [619, 527] on div "10.0 s" at bounding box center [665, 531] width 232 height 34
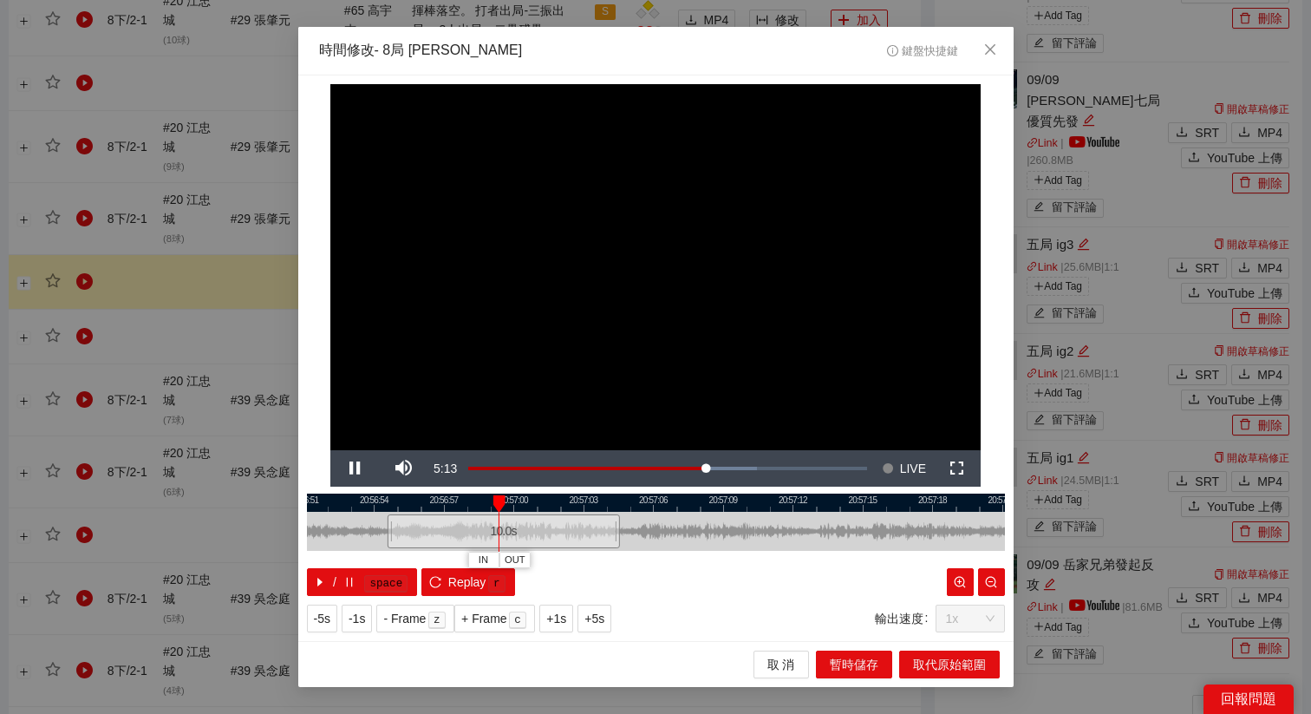
drag, startPoint x: 782, startPoint y: 505, endPoint x: 589, endPoint y: 540, distance: 196.6
click at [590, 539] on div "20:56:51 20:56:54 20:56:57 20:57:00 20:57:03 20:57:06 20:57:09 20:57:12 20:57:1…" at bounding box center [656, 544] width 698 height 102
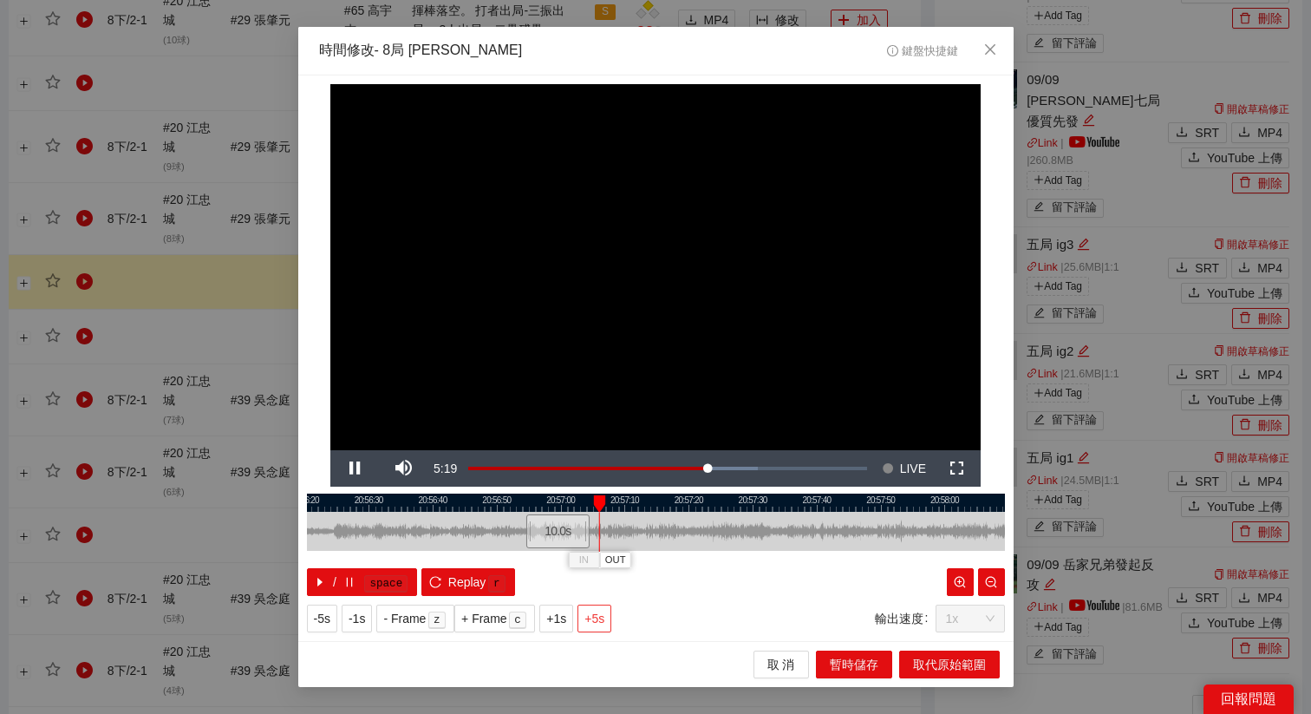
click at [604, 610] on span "+5s" at bounding box center [594, 618] width 20 height 19
click at [721, 560] on span "OUT" at bounding box center [716, 560] width 21 height 16
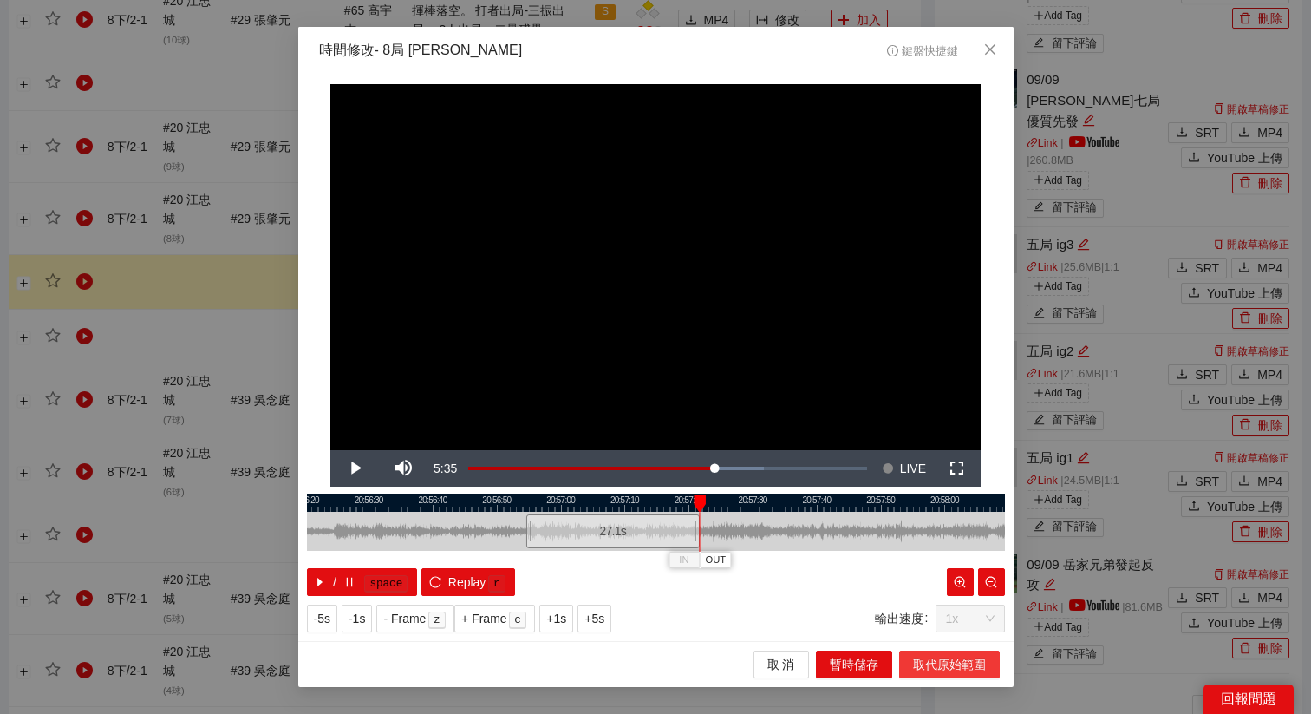
click at [957, 666] on span "取代原始範圍" at bounding box center [949, 664] width 73 height 19
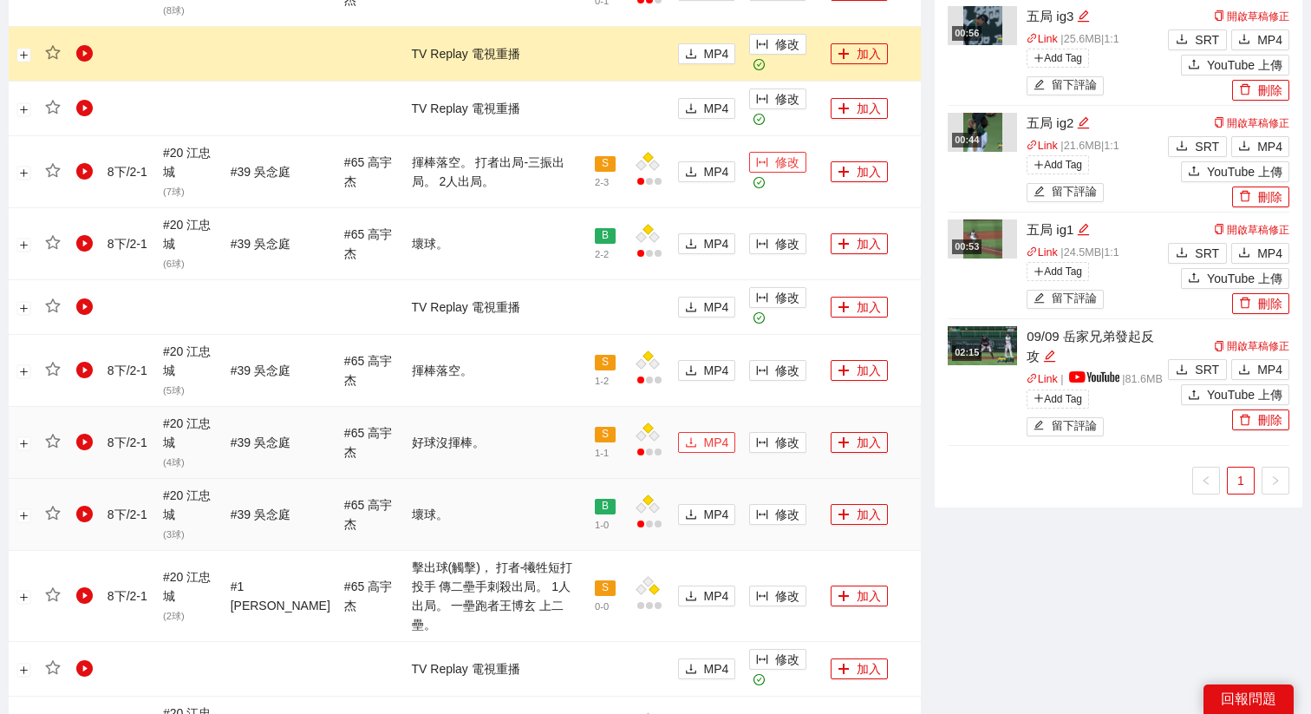
scroll to position [1250, 0]
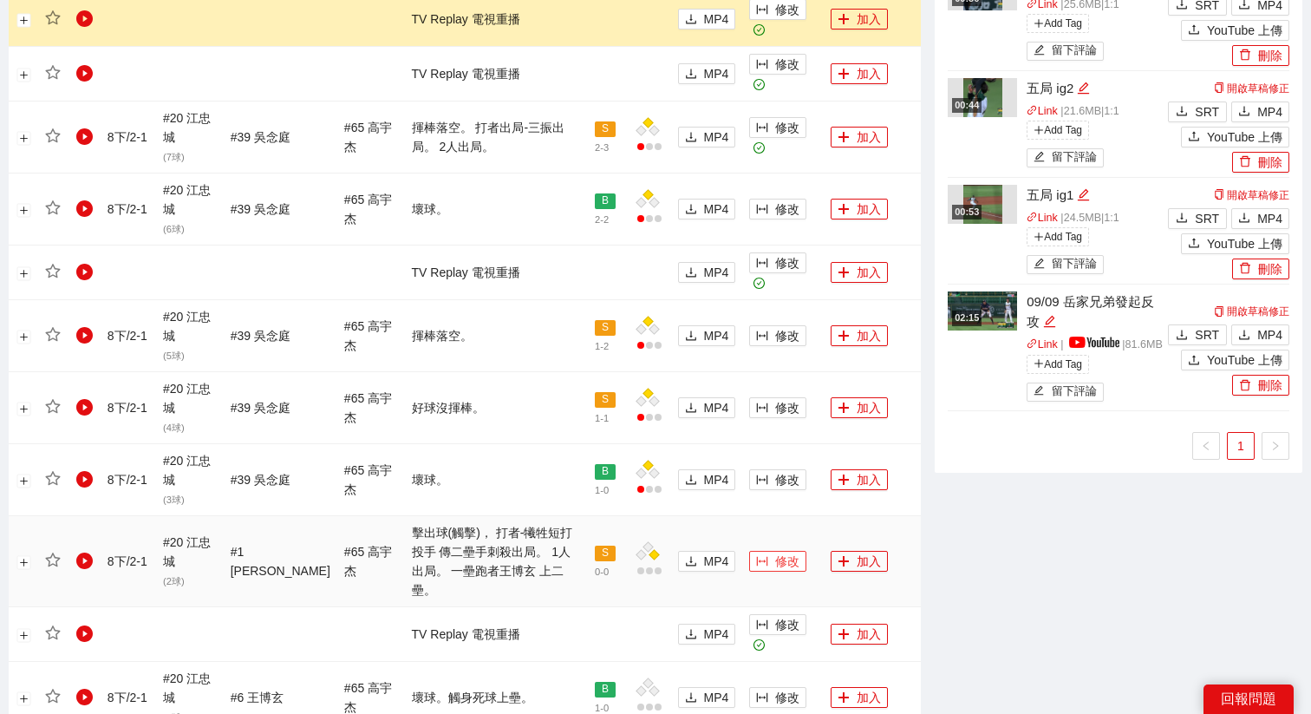
click at [786, 551] on span "修改" at bounding box center [787, 560] width 24 height 19
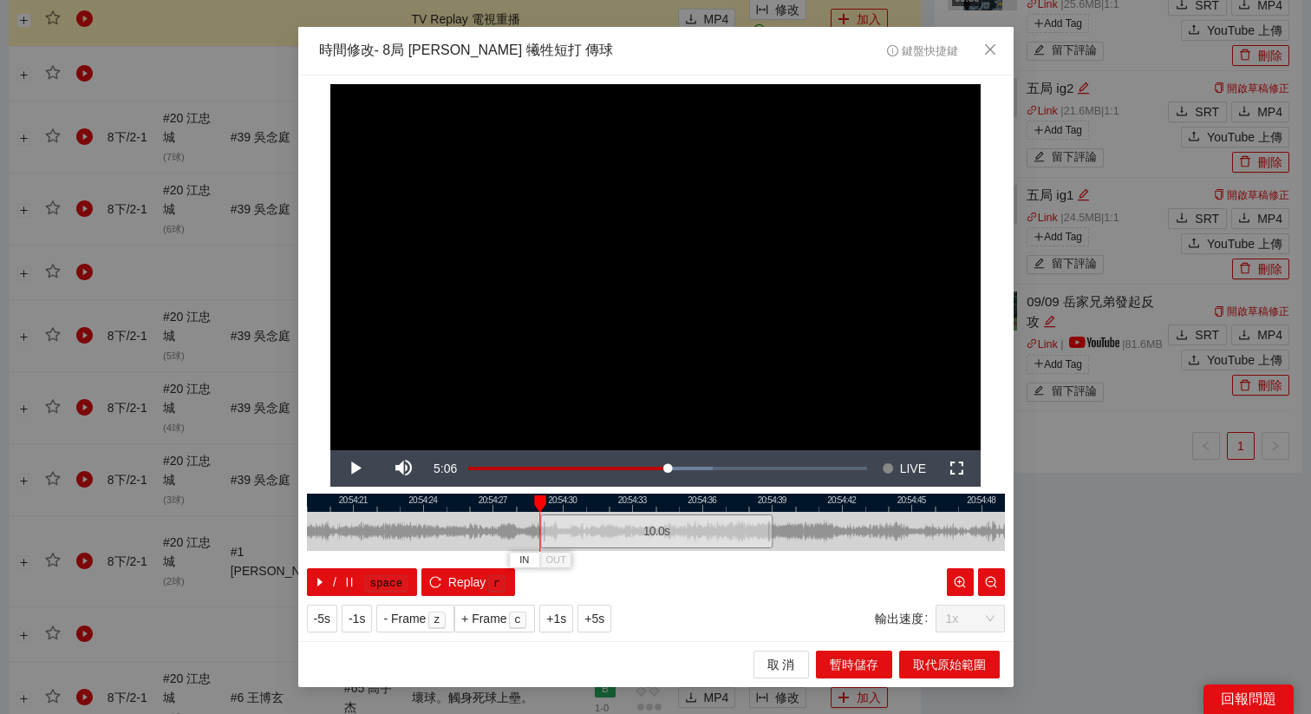
drag, startPoint x: 666, startPoint y: 534, endPoint x: 686, endPoint y: 534, distance: 19.9
click at [687, 534] on div "10.0 s" at bounding box center [656, 531] width 232 height 34
drag, startPoint x: 686, startPoint y: 534, endPoint x: 698, endPoint y: 534, distance: 12.1
click at [698, 534] on div "10.0 s" at bounding box center [688, 531] width 232 height 34
drag, startPoint x: 698, startPoint y: 534, endPoint x: 710, endPoint y: 538, distance: 12.9
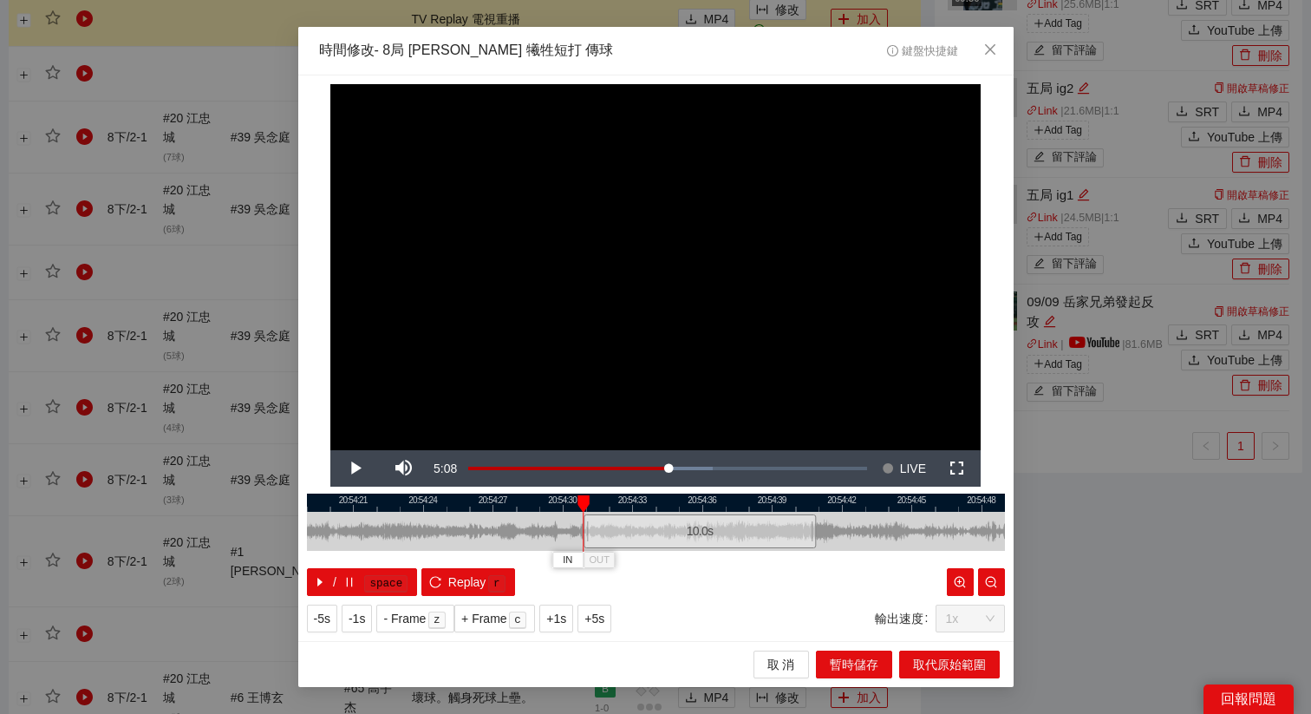
click at [710, 538] on div "10.0 s" at bounding box center [700, 531] width 232 height 34
drag, startPoint x: 710, startPoint y: 538, endPoint x: 696, endPoint y: 538, distance: 13.9
click at [696, 538] on div "10.0 s" at bounding box center [689, 531] width 232 height 34
click at [663, 537] on div "10.0 s" at bounding box center [687, 531] width 232 height 34
drag, startPoint x: 663, startPoint y: 537, endPoint x: 675, endPoint y: 537, distance: 11.3
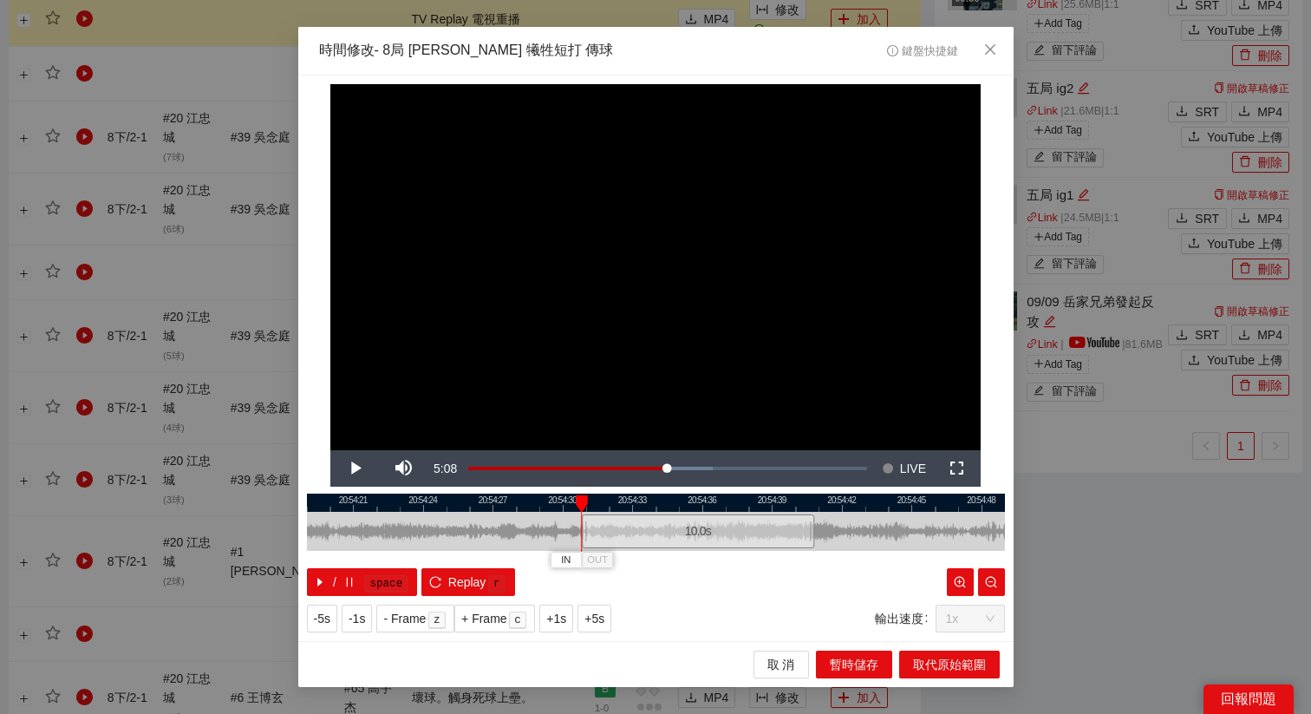
click at [675, 537] on div "10.0 s" at bounding box center [698, 531] width 232 height 34
click at [668, 537] on div "10.0 s" at bounding box center [692, 531] width 232 height 34
click at [663, 537] on div "10.0 s" at bounding box center [687, 531] width 232 height 34
click at [604, 624] on span "+5s" at bounding box center [594, 618] width 20 height 19
click at [938, 558] on span "OUT" at bounding box center [935, 560] width 21 height 16
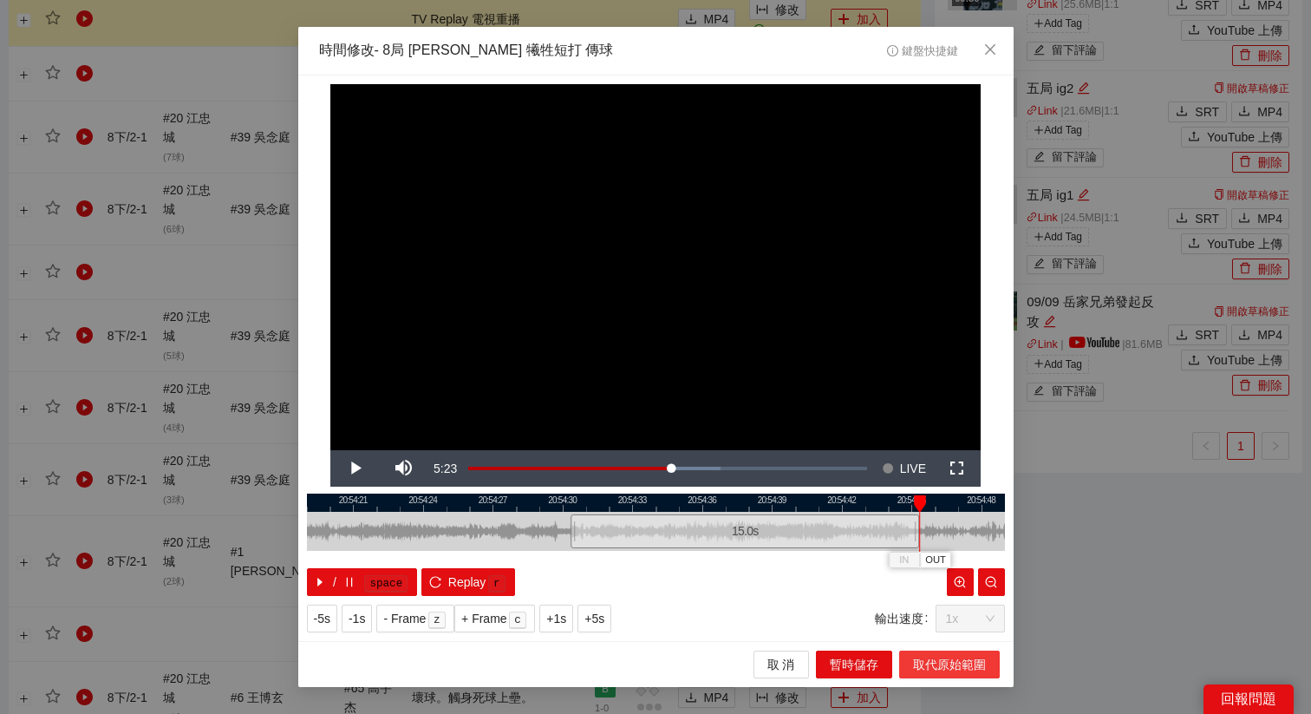
click at [938, 670] on span "取代原始範圍" at bounding box center [949, 664] width 73 height 19
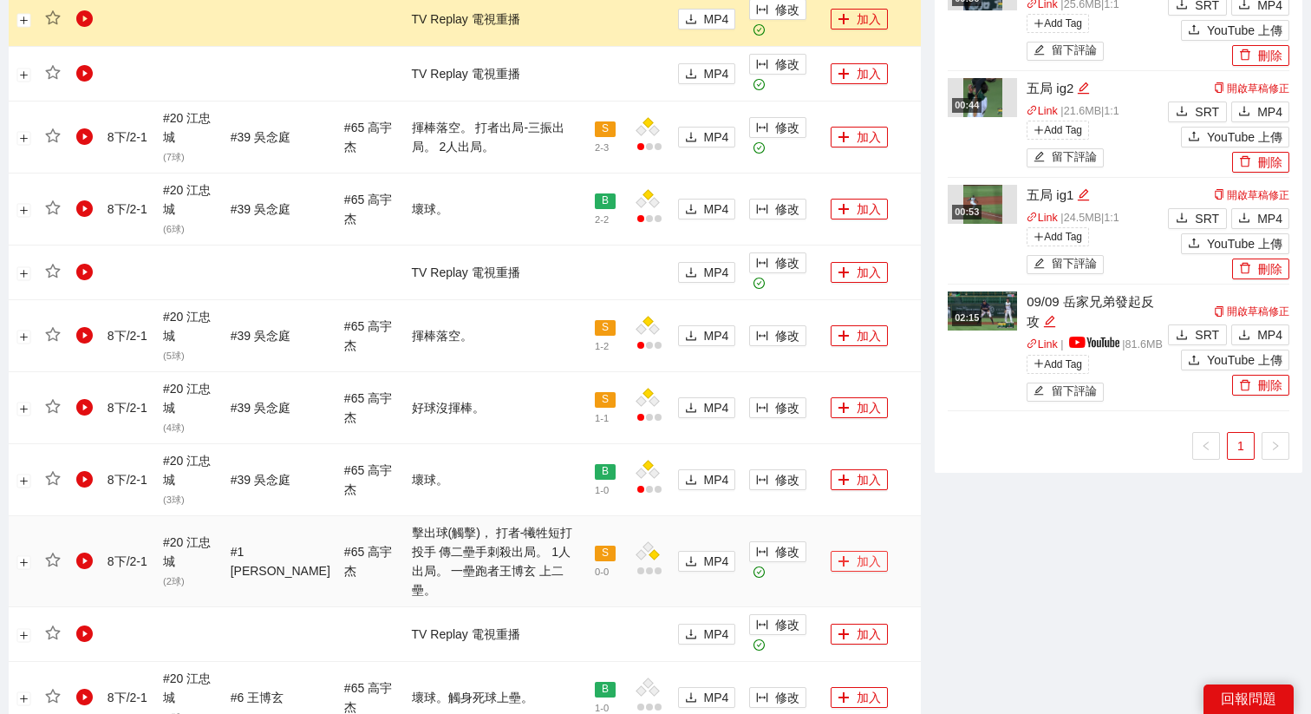
click at [865, 558] on button "加入" at bounding box center [859, 561] width 57 height 21
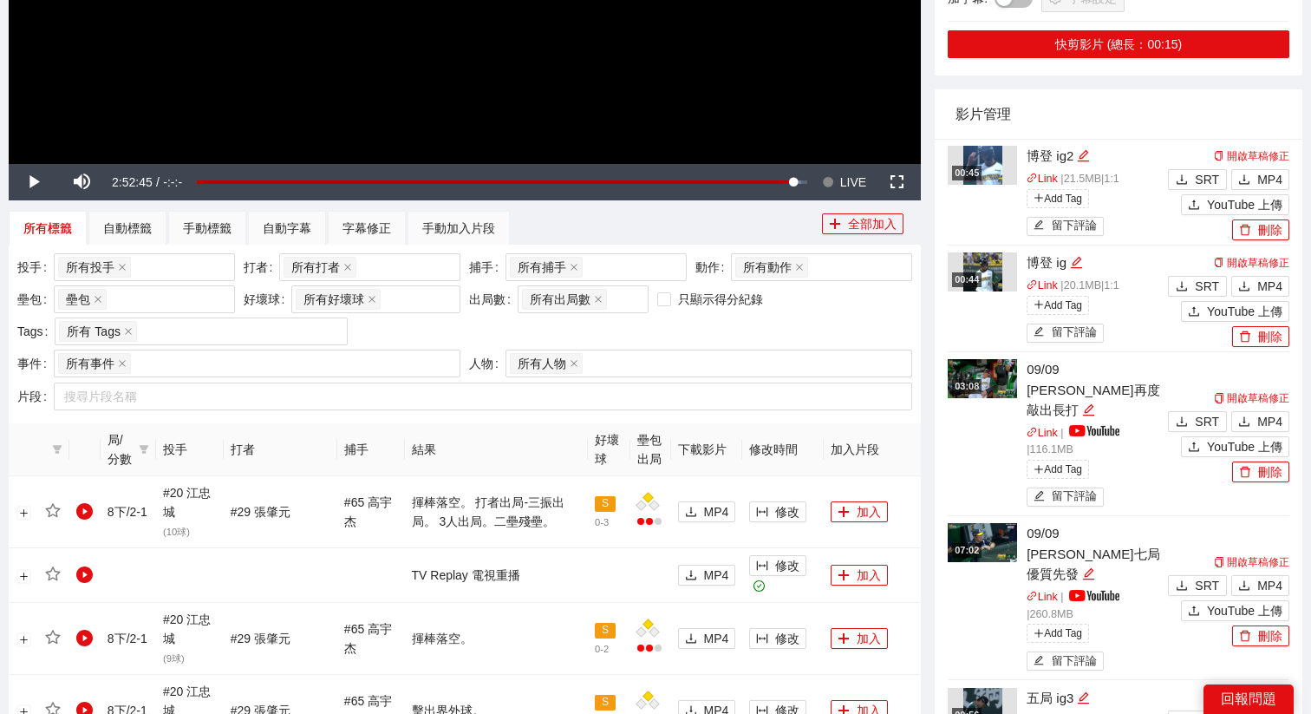
scroll to position [188, 0]
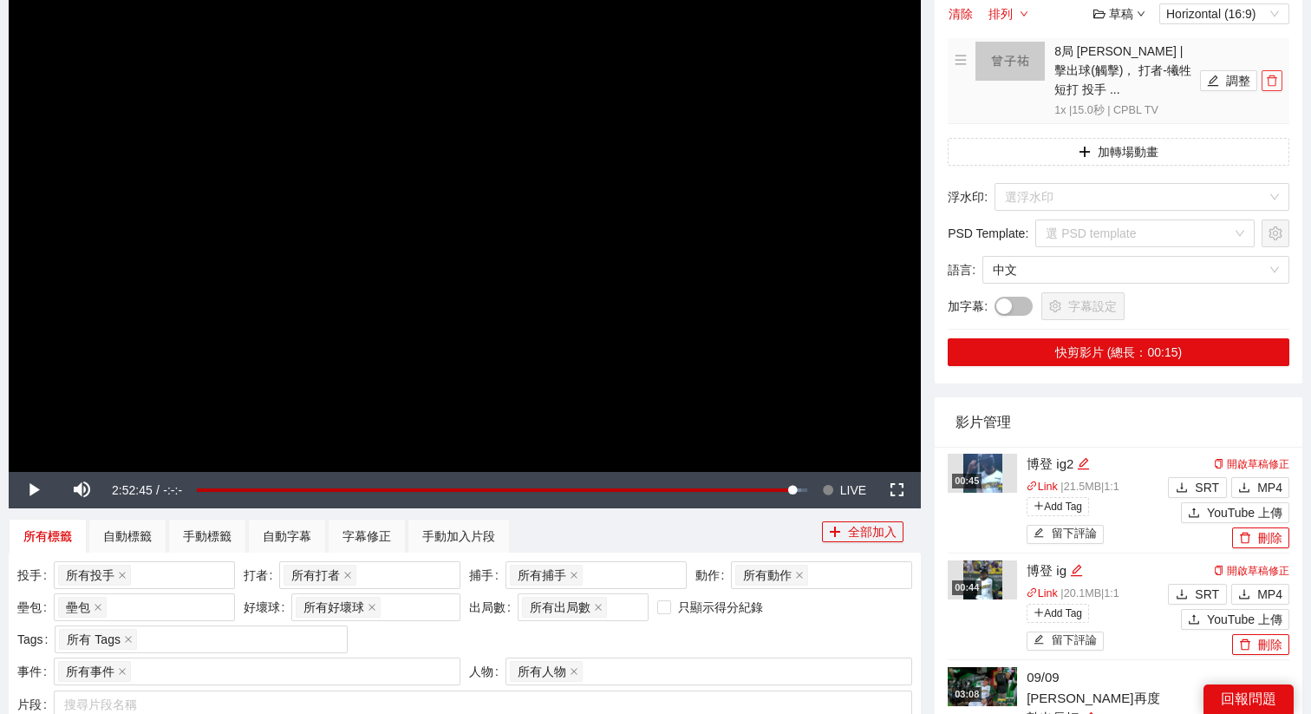
click at [1278, 81] on span "delete" at bounding box center [1271, 81] width 19 height 12
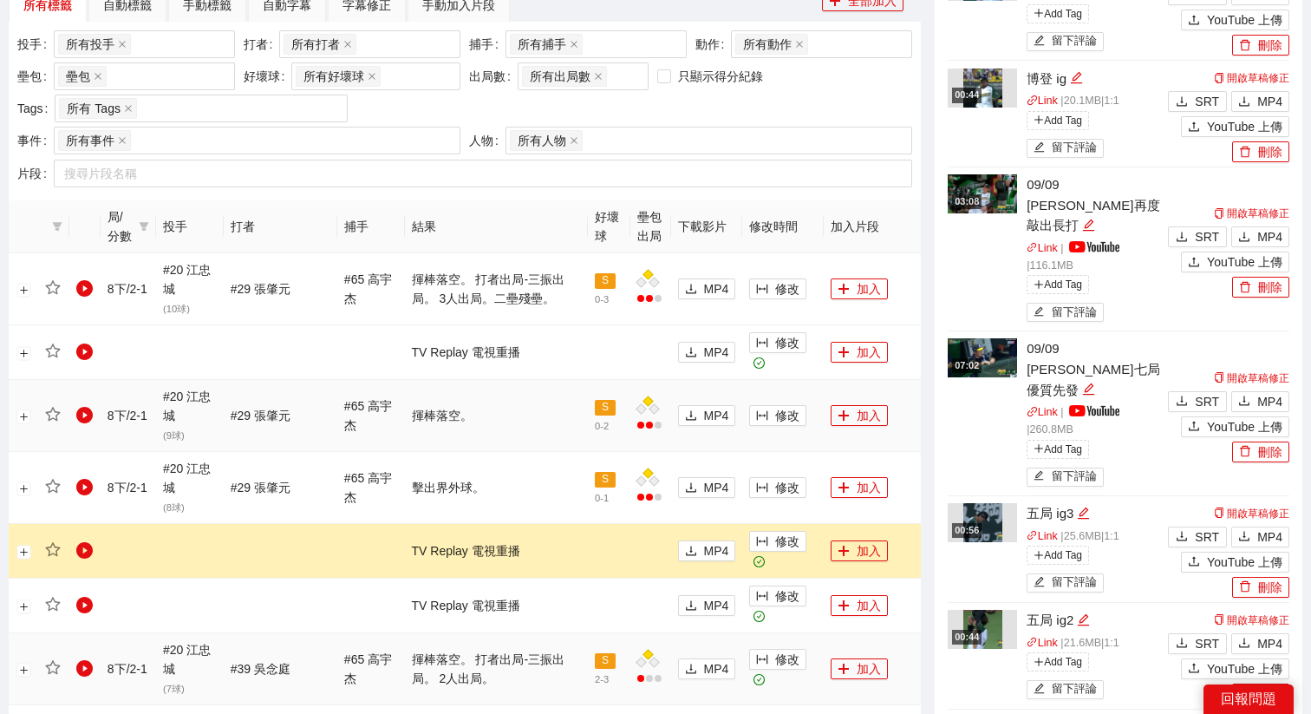
scroll to position [670, 0]
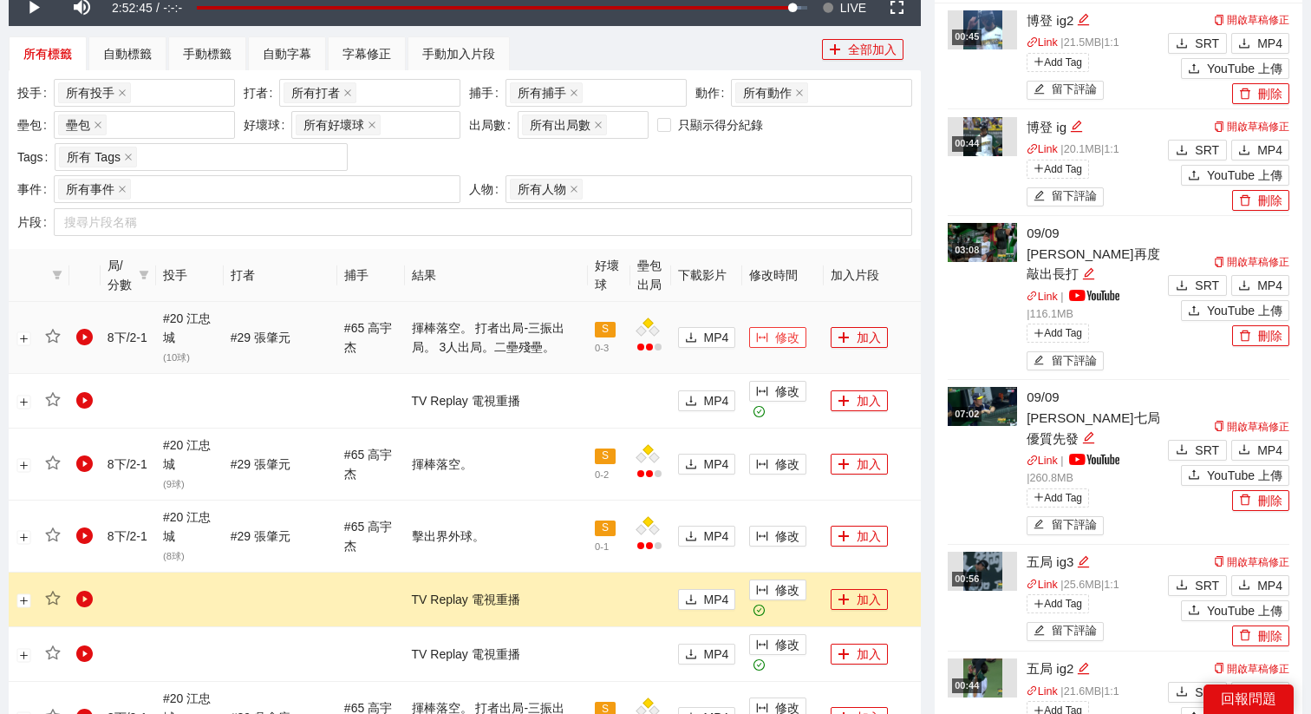
click at [780, 343] on span "修改" at bounding box center [787, 337] width 24 height 19
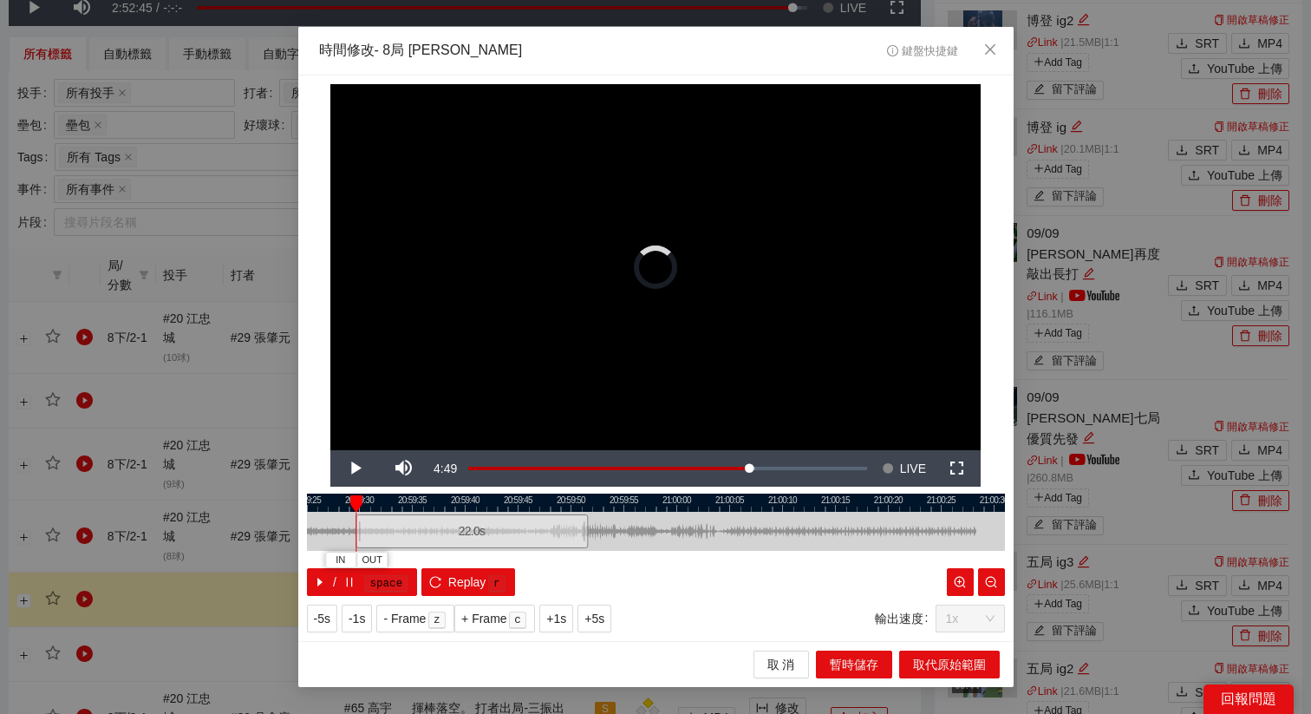
drag, startPoint x: 647, startPoint y: 524, endPoint x: 463, endPoint y: 534, distance: 184.1
click at [463, 534] on div "22.0 s" at bounding box center [471, 531] width 232 height 34
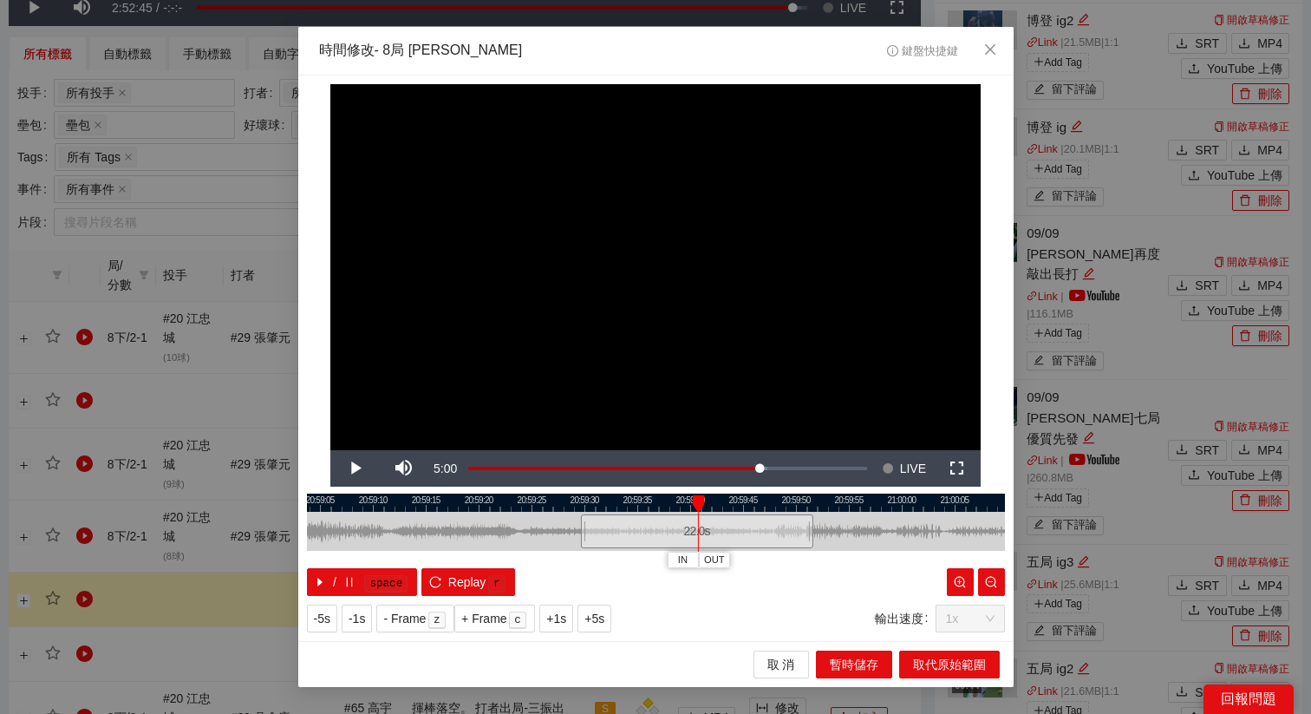
drag, startPoint x: 531, startPoint y: 510, endPoint x: 762, endPoint y: 537, distance: 233.1
click at [762, 536] on div "20:59:00 20:59:05 20:59:10 20:59:15 20:59:20 20:59:25 20:59:30 20:59:35 20:59:4…" at bounding box center [656, 544] width 698 height 102
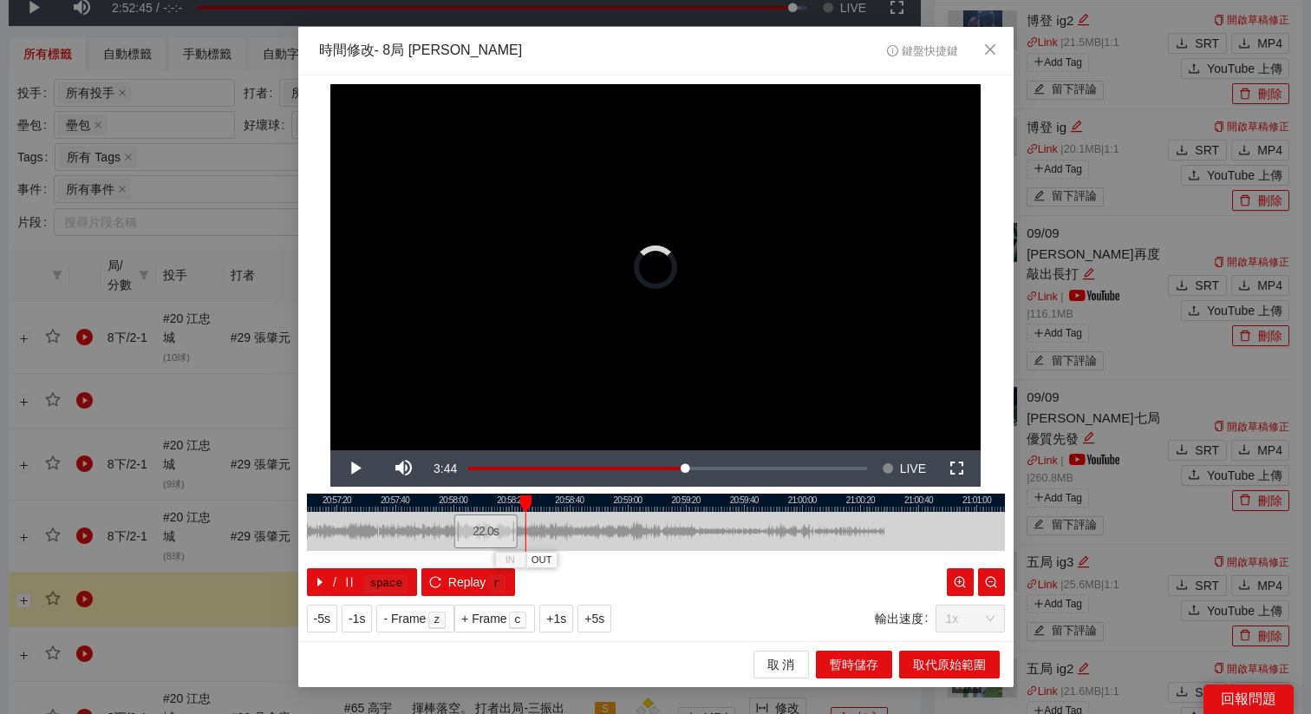
drag, startPoint x: 749, startPoint y: 525, endPoint x: 489, endPoint y: 538, distance: 260.4
click at [489, 538] on div "22.0 s" at bounding box center [485, 531] width 64 height 34
drag, startPoint x: 489, startPoint y: 537, endPoint x: 652, endPoint y: 538, distance: 163.0
click at [652, 538] on div "22.0 s" at bounding box center [648, 531] width 64 height 34
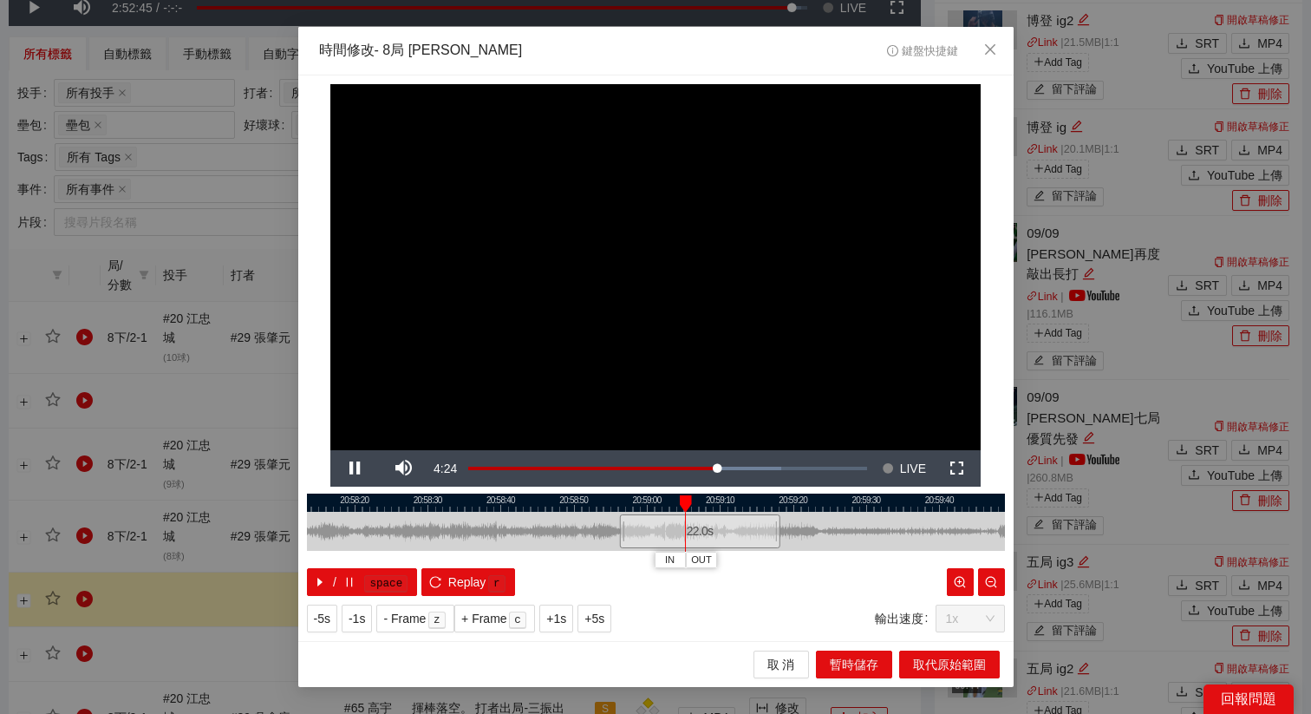
drag, startPoint x: 649, startPoint y: 506, endPoint x: 734, endPoint y: 505, distance: 84.1
click at [734, 505] on div at bounding box center [744, 502] width 698 height 18
drag, startPoint x: 761, startPoint y: 504, endPoint x: 680, endPoint y: 514, distance: 82.2
click at [680, 514] on div "20:56:00 20:56:30 20:57:00 20:57:30 20:58:00 20:58:30 20:59:00 20:59:30 21:00:0…" at bounding box center [656, 544] width 698 height 102
drag, startPoint x: 679, startPoint y: 498, endPoint x: 703, endPoint y: 498, distance: 24.3
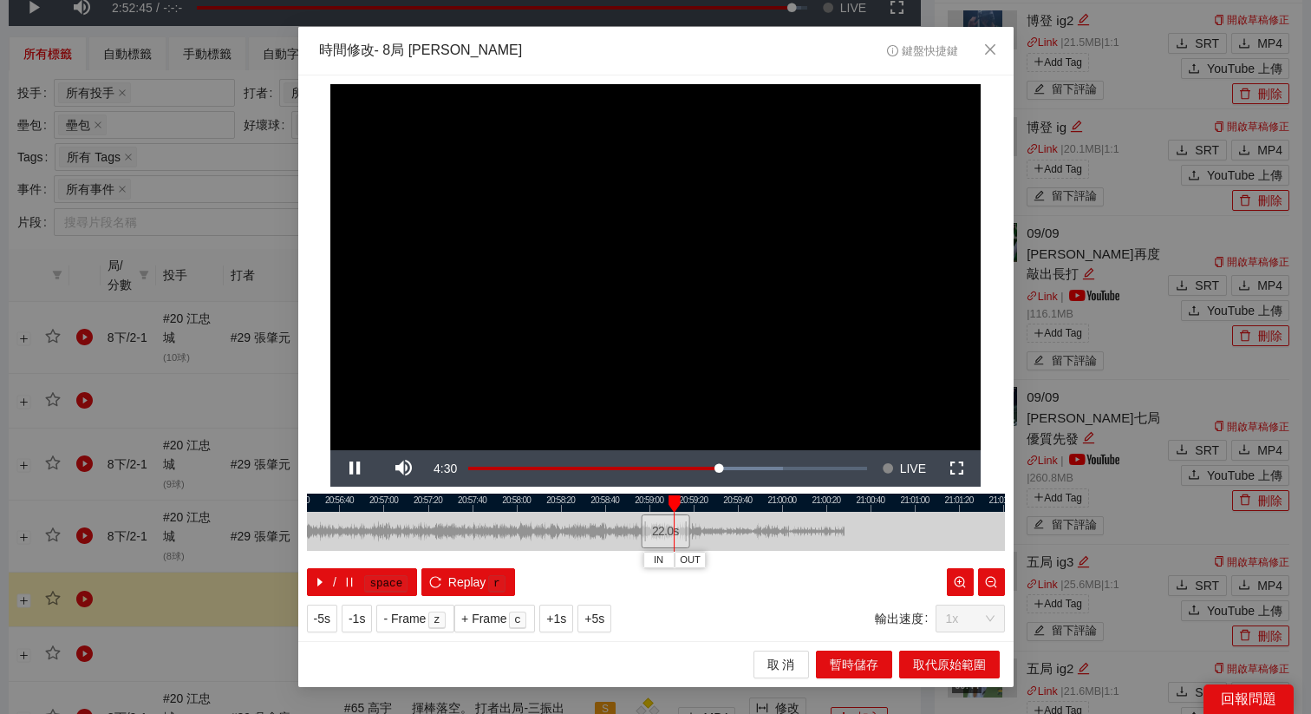
click at [705, 498] on div at bounding box center [682, 502] width 698 height 18
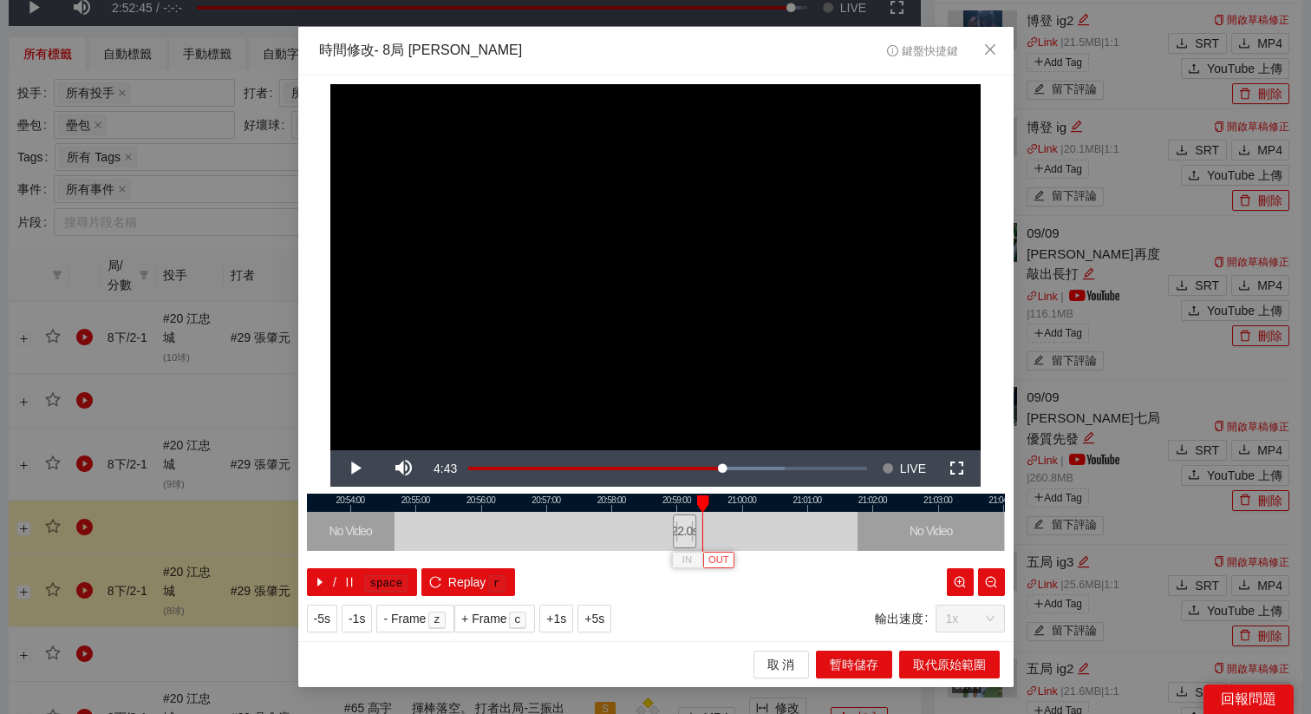
click at [728, 563] on button "OUT" at bounding box center [717, 559] width 31 height 16
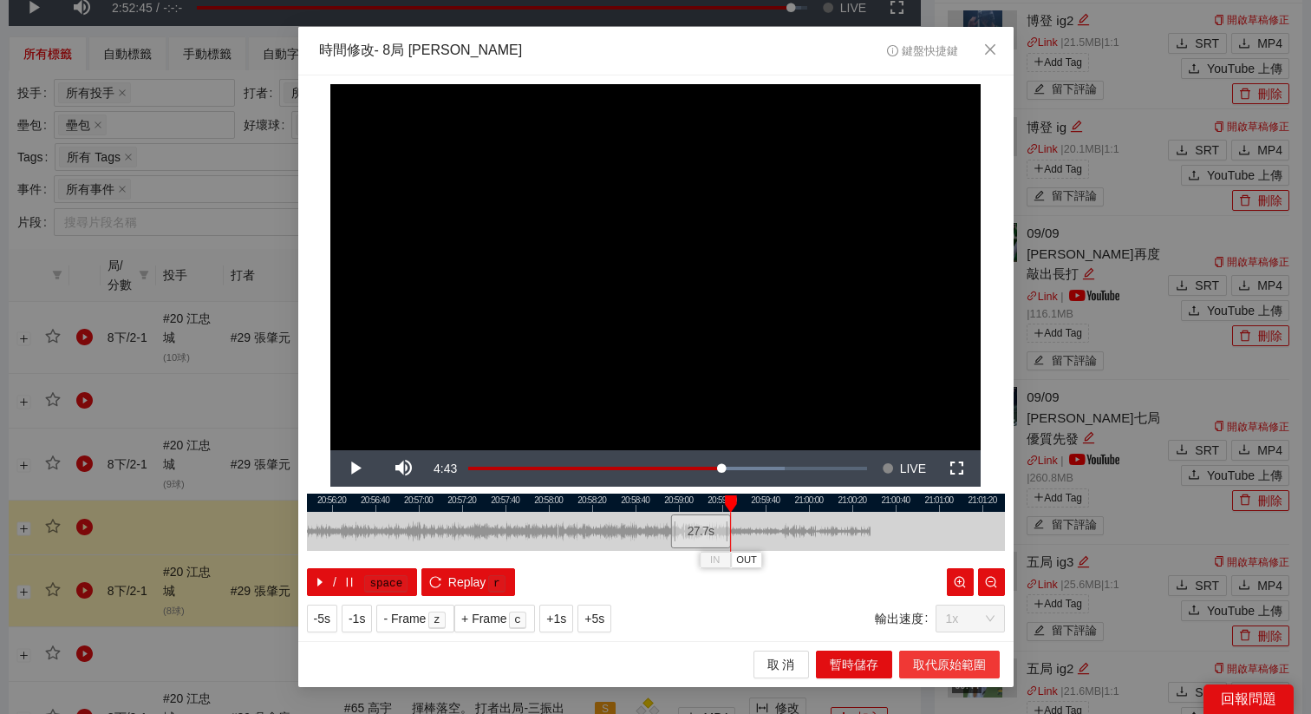
click at [955, 671] on span "取代原始範圍" at bounding box center [949, 664] width 73 height 19
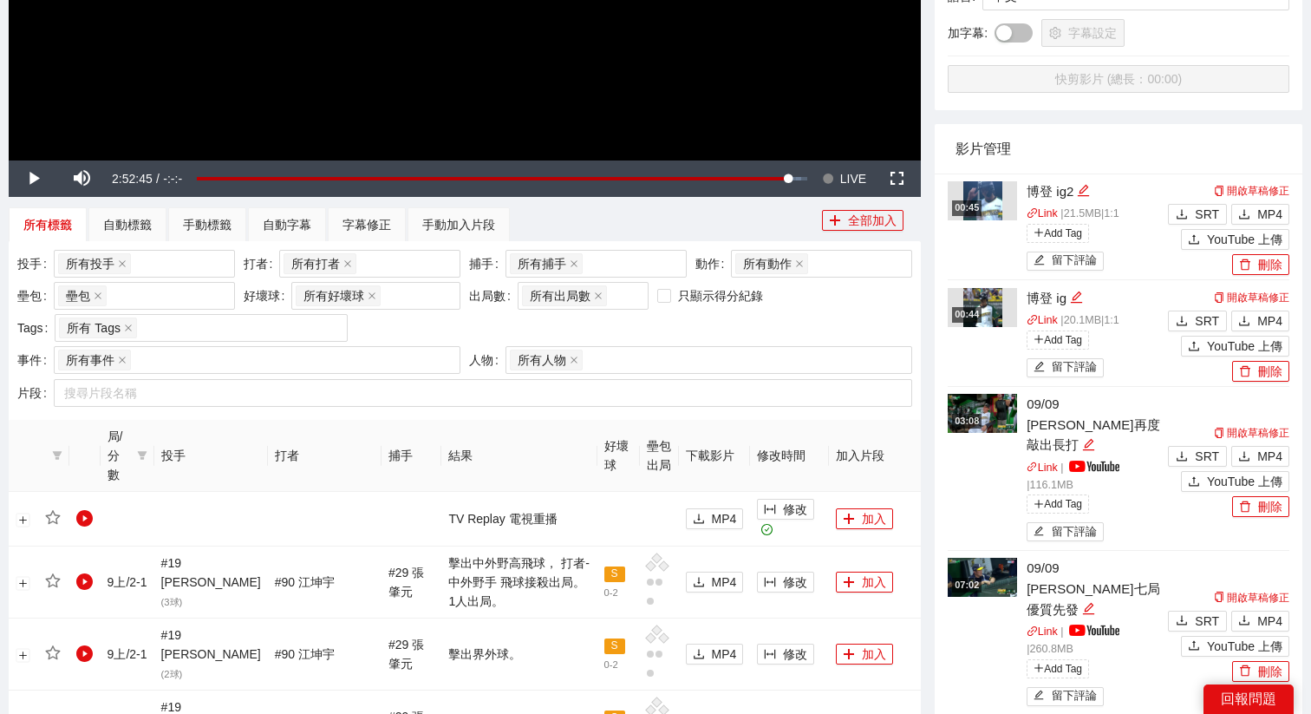
scroll to position [437, 0]
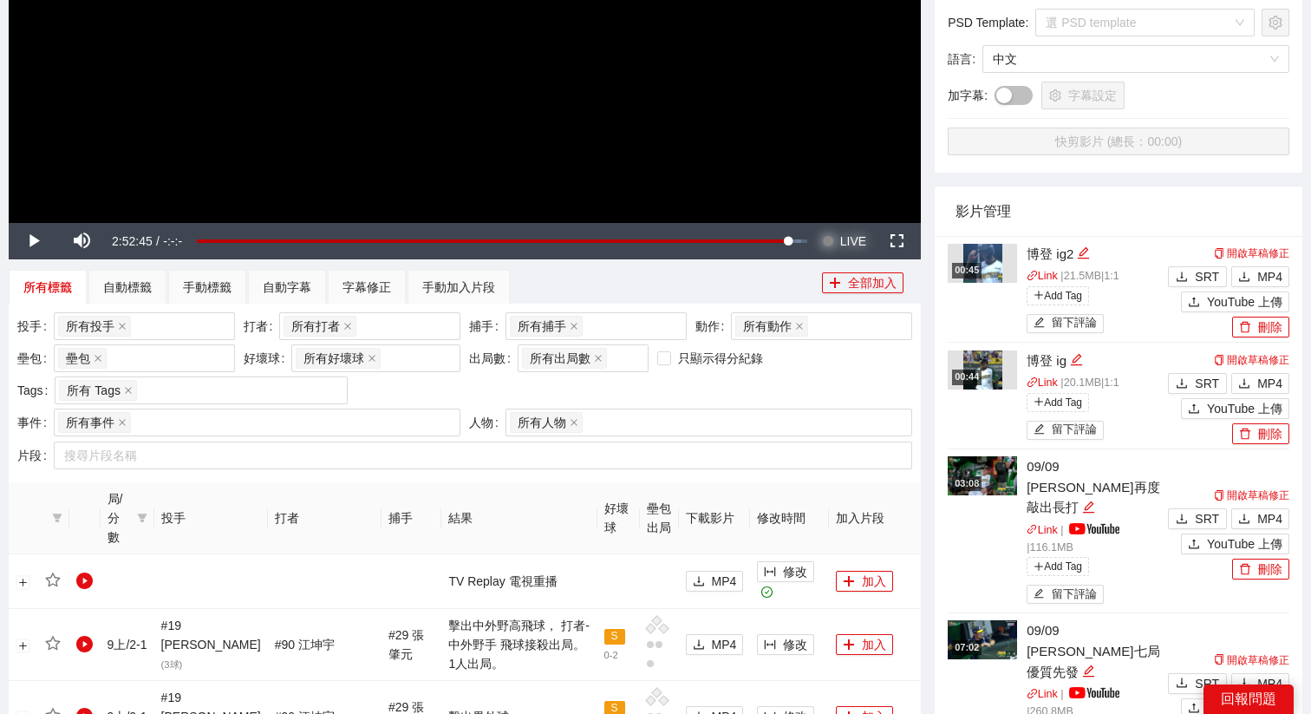
click at [864, 244] on span "LIVE" at bounding box center [853, 241] width 26 height 36
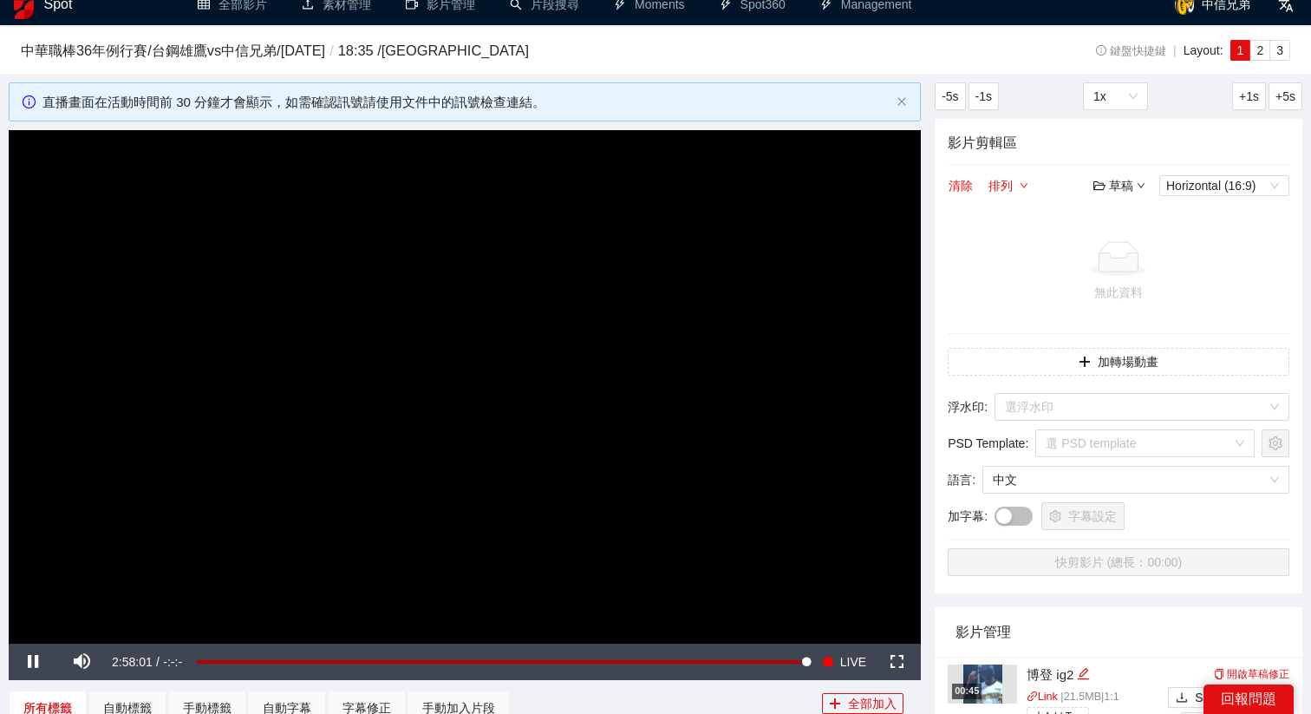
scroll to position [0, 0]
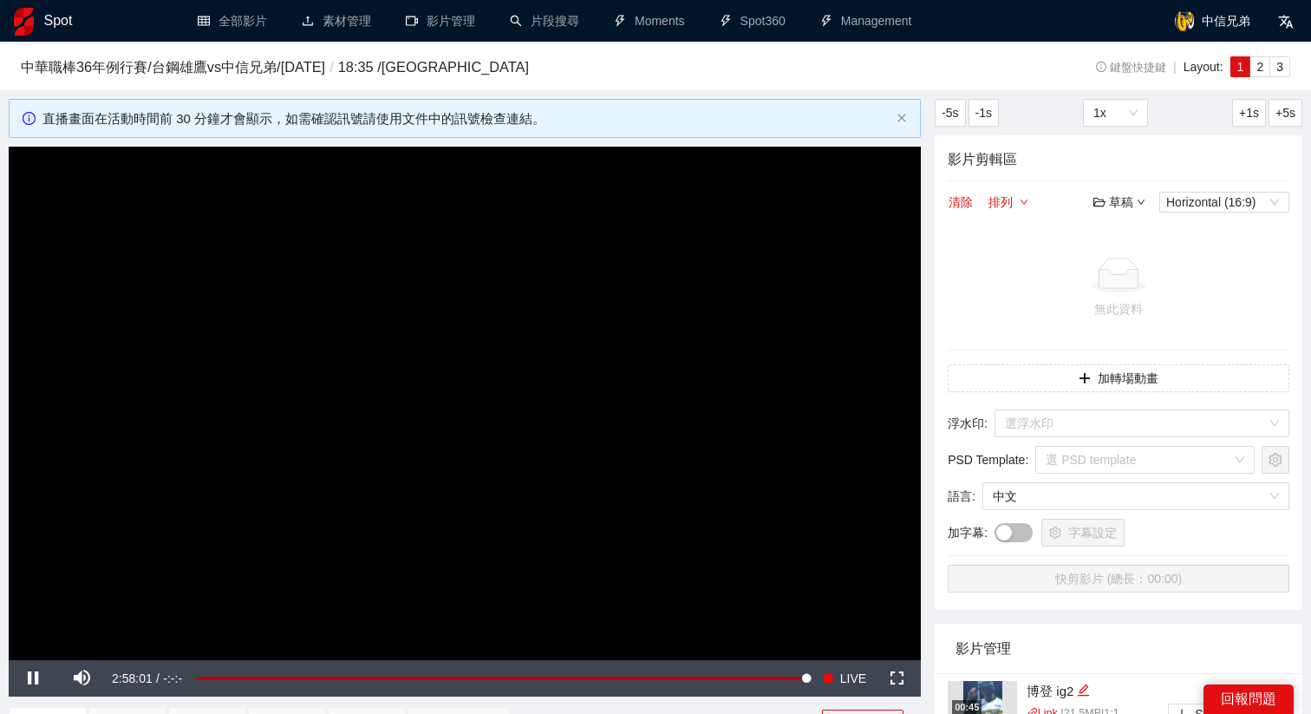
click at [545, 472] on video "Video Player" at bounding box center [465, 403] width 912 height 513
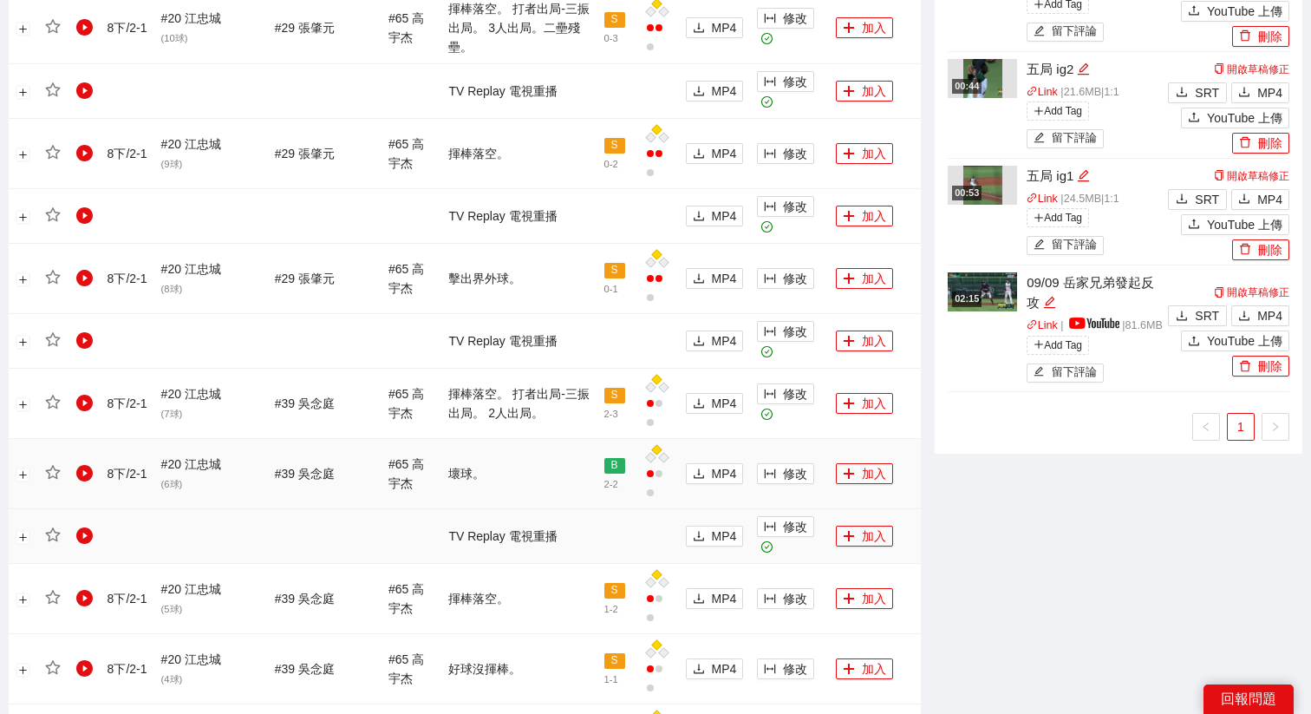
scroll to position [1249, 0]
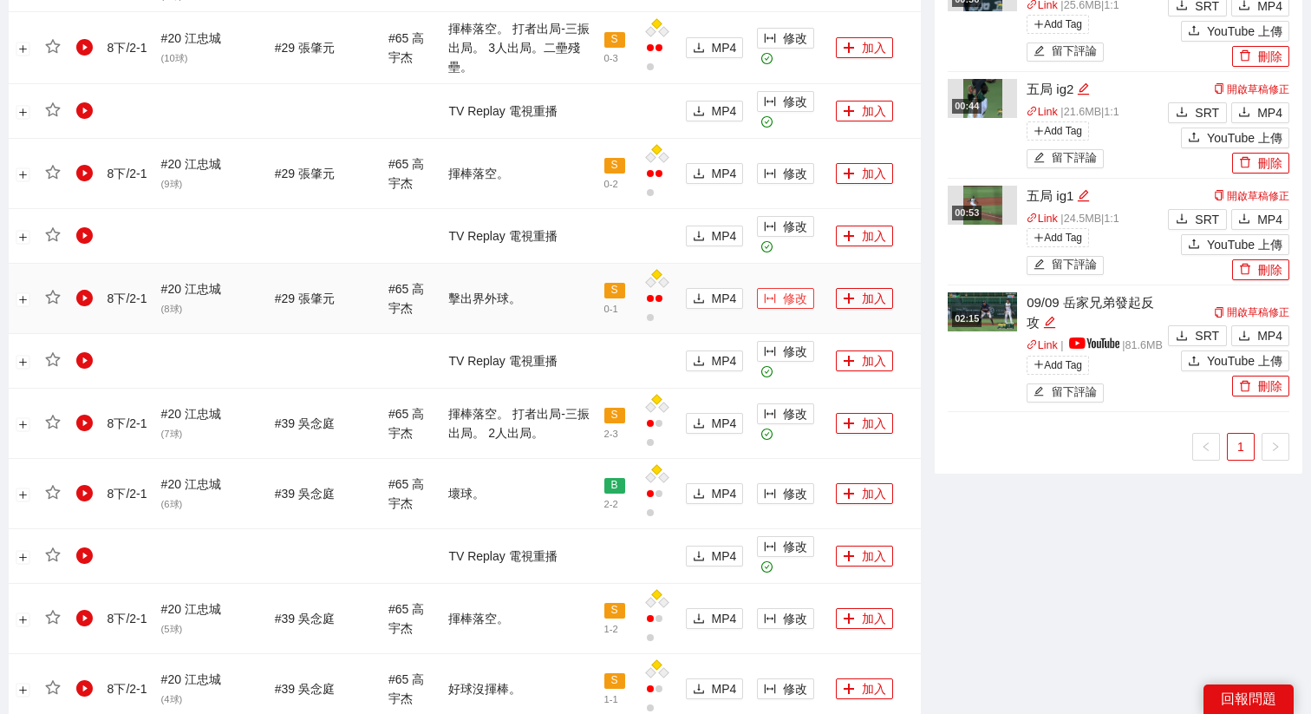
click at [767, 288] on button "修改" at bounding box center [785, 298] width 57 height 21
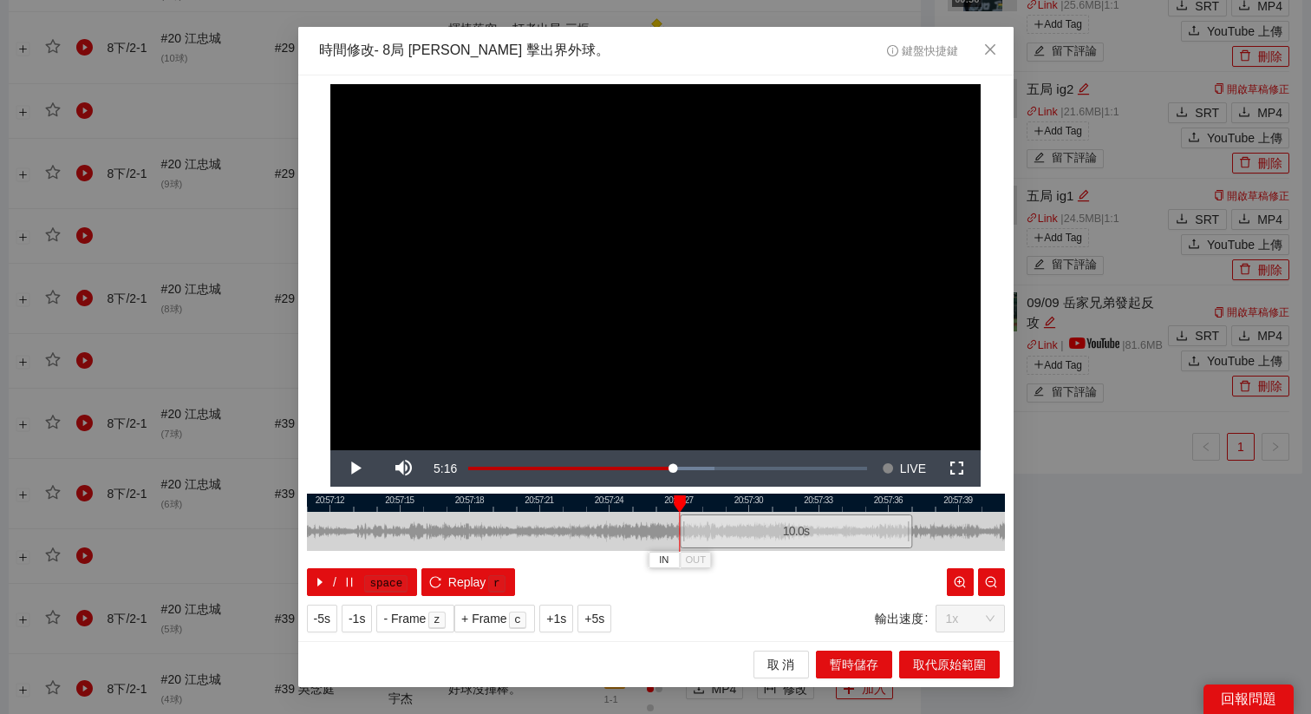
drag, startPoint x: 593, startPoint y: 531, endPoint x: 734, endPoint y: 538, distance: 140.6
click at [734, 538] on div "10.0 s" at bounding box center [796, 531] width 232 height 34
click at [345, 468] on span "Video Player" at bounding box center [354, 468] width 49 height 0
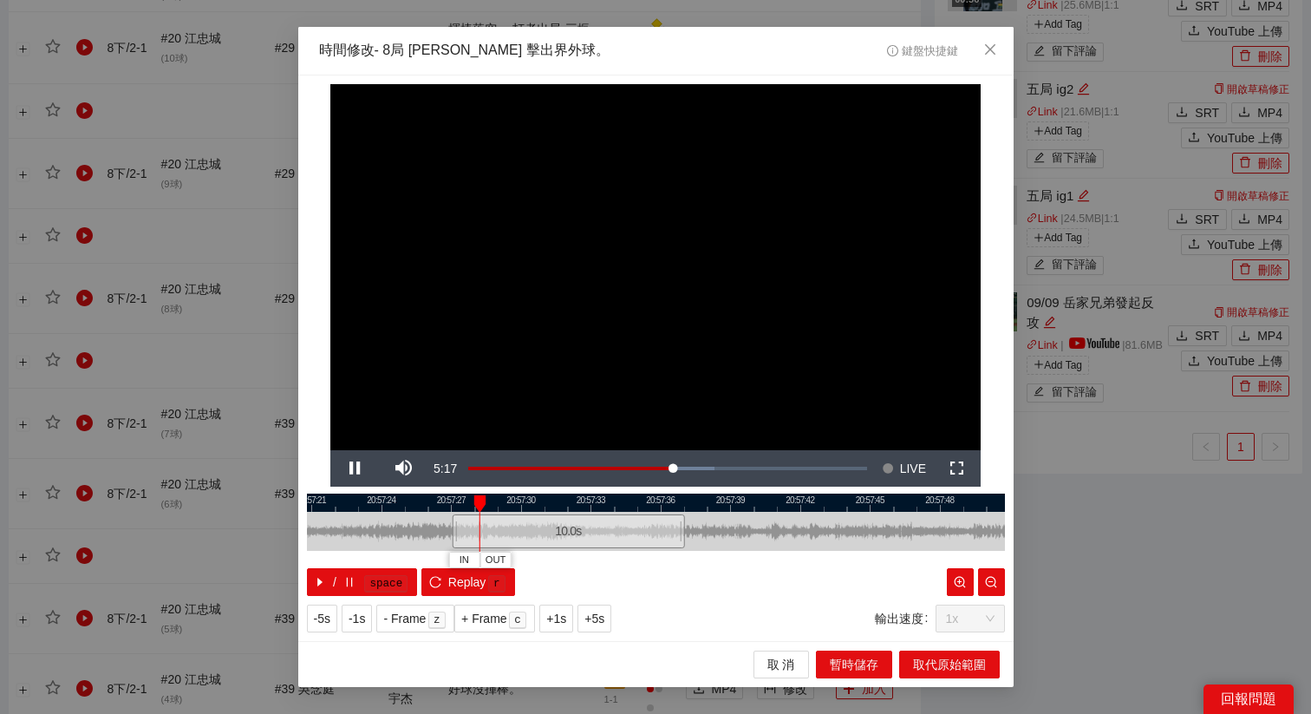
drag, startPoint x: 770, startPoint y: 507, endPoint x: 531, endPoint y: 512, distance: 238.5
click at [531, 512] on div "20:57:18 20:57:21 20:57:24 20:57:27 20:57:30 20:57:33 20:57:36 20:57:39 20:57:4…" at bounding box center [656, 544] width 698 height 102
drag, startPoint x: 521, startPoint y: 536, endPoint x: 549, endPoint y: 538, distance: 27.8
click at [540, 538] on div "10.0 s" at bounding box center [575, 531] width 232 height 34
click at [362, 468] on span "Video Player" at bounding box center [354, 468] width 49 height 0
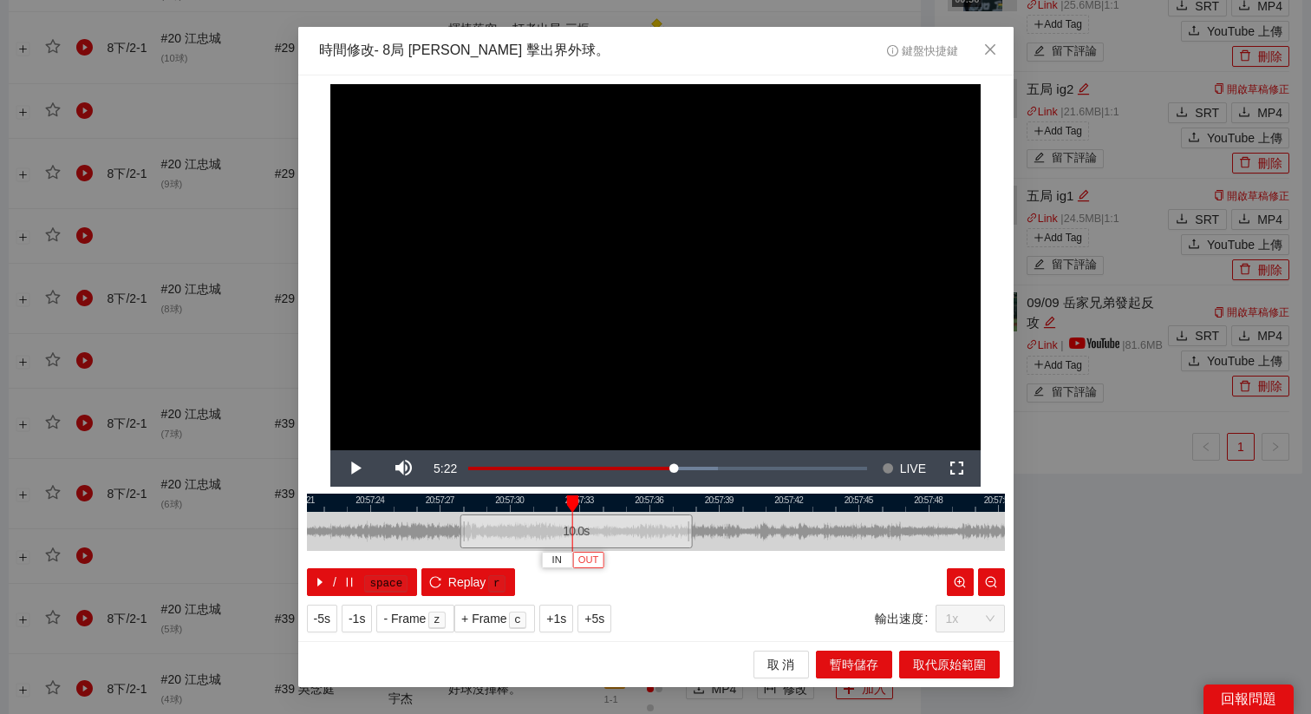
click at [600, 564] on button "OUT" at bounding box center [587, 559] width 31 height 16
click at [949, 661] on span "取代原始範圍" at bounding box center [949, 664] width 73 height 19
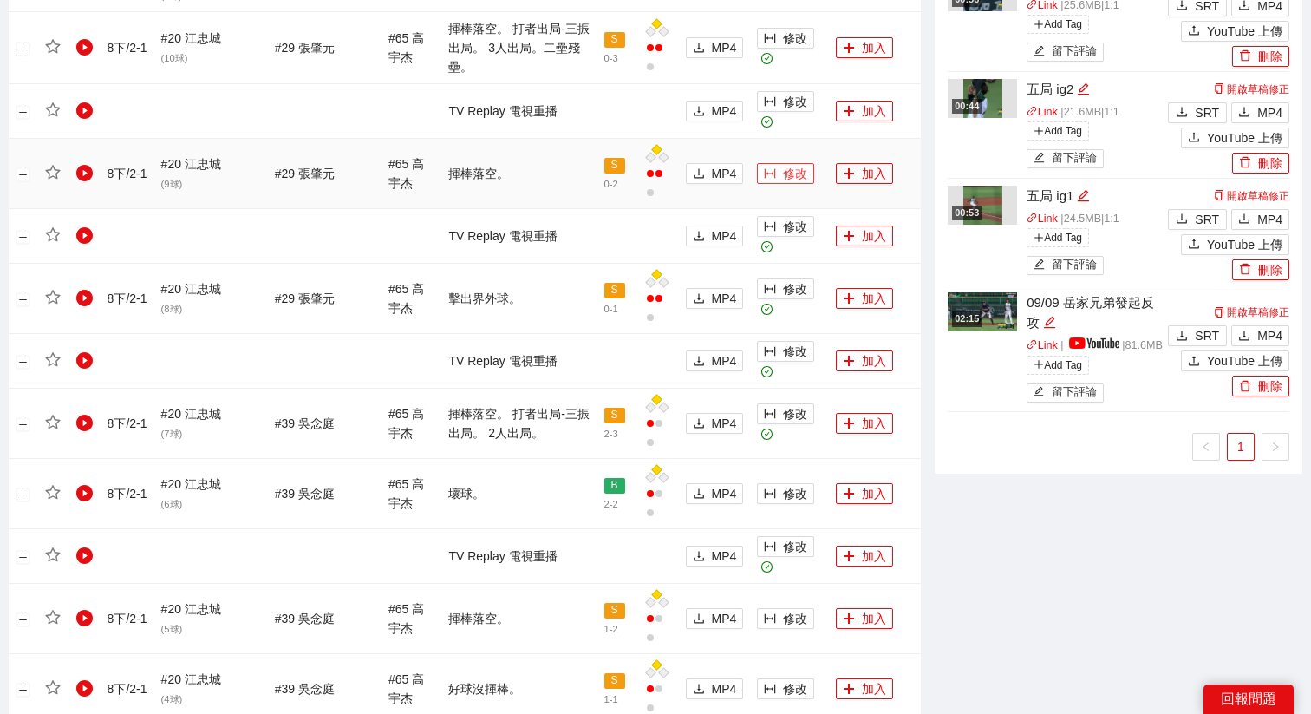
click at [779, 165] on button "修改" at bounding box center [785, 173] width 57 height 21
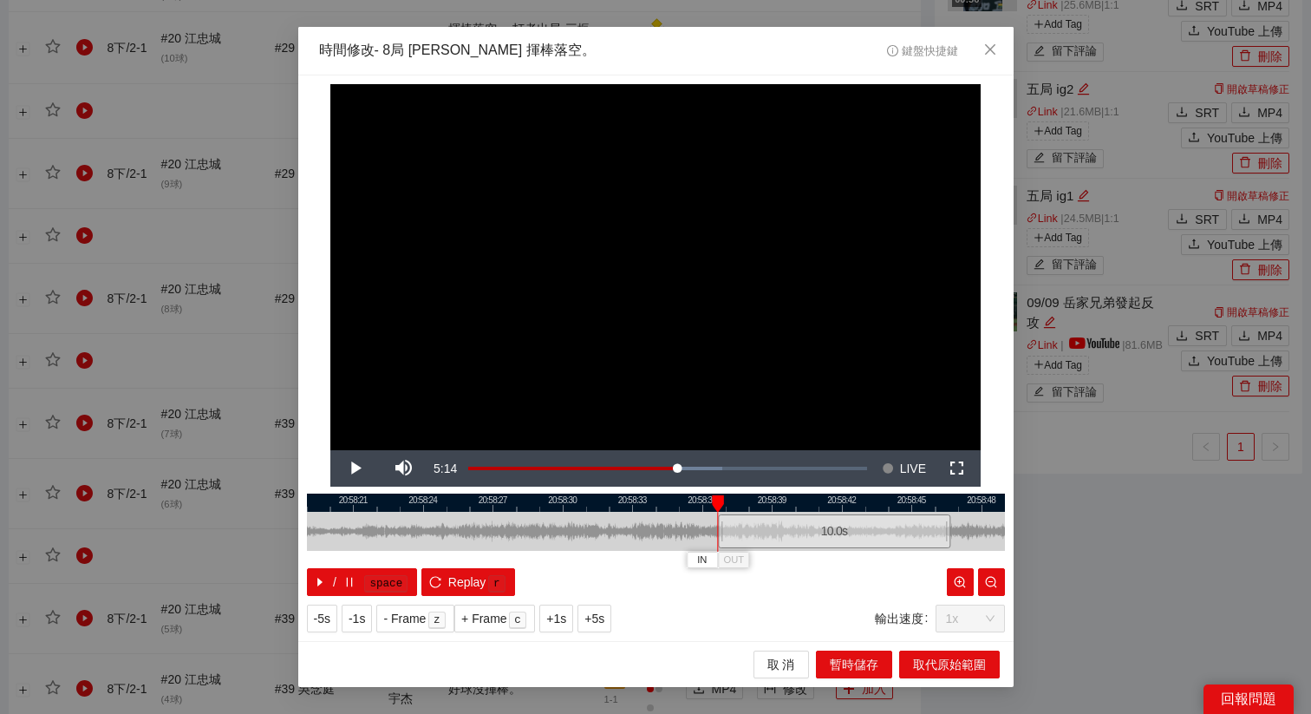
drag, startPoint x: 624, startPoint y: 530, endPoint x: 803, endPoint y: 536, distance: 178.7
click at [803, 536] on div "10.0 s" at bounding box center [834, 531] width 232 height 34
click at [367, 468] on span "Video Player" at bounding box center [354, 468] width 49 height 0
click at [988, 57] on span "Close" at bounding box center [990, 50] width 47 height 47
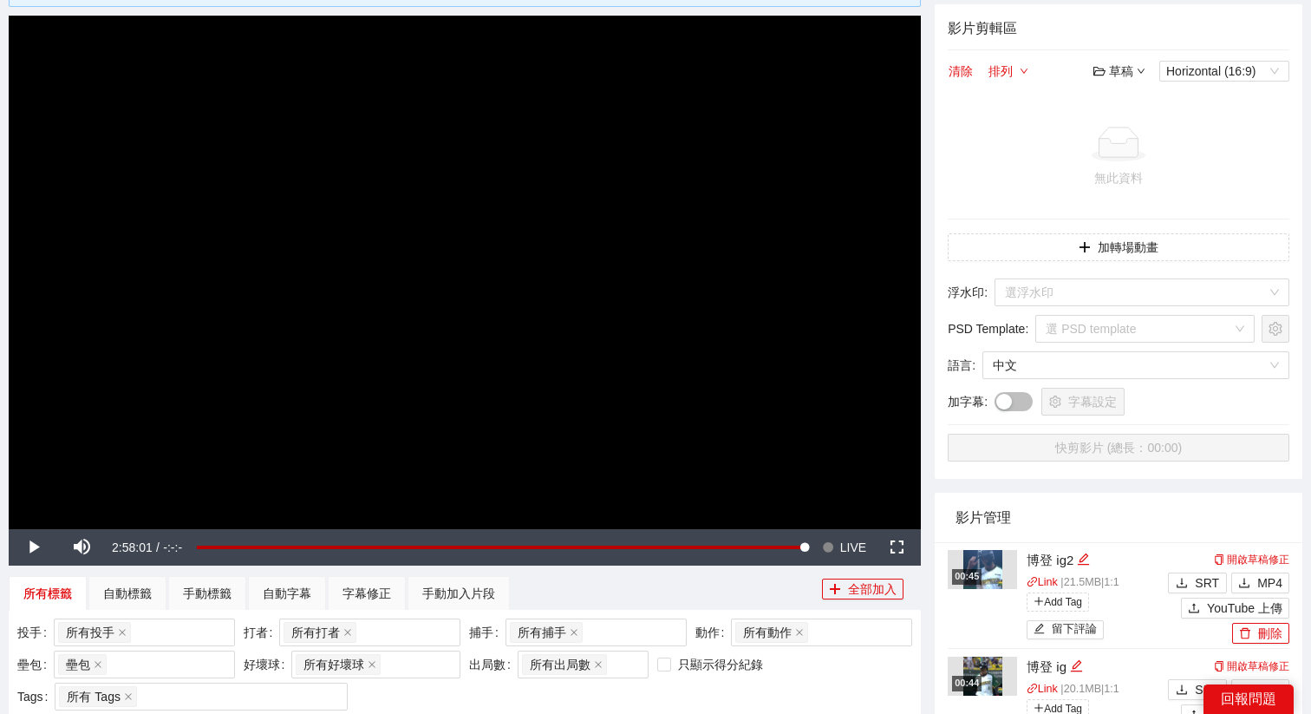
scroll to position [57, 0]
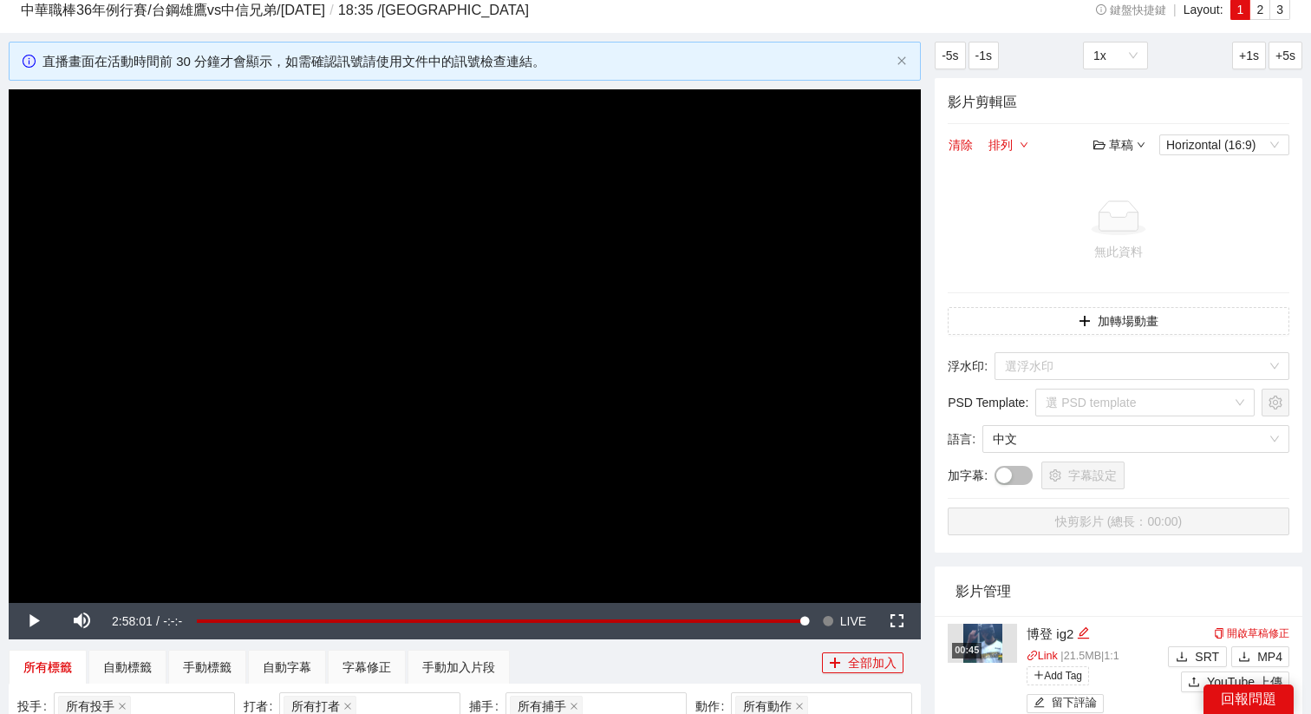
click at [728, 415] on video "Video Player" at bounding box center [465, 345] width 912 height 513
click at [848, 612] on span "LIVE" at bounding box center [853, 621] width 26 height 36
click at [662, 440] on video "Video Player" at bounding box center [465, 345] width 912 height 513
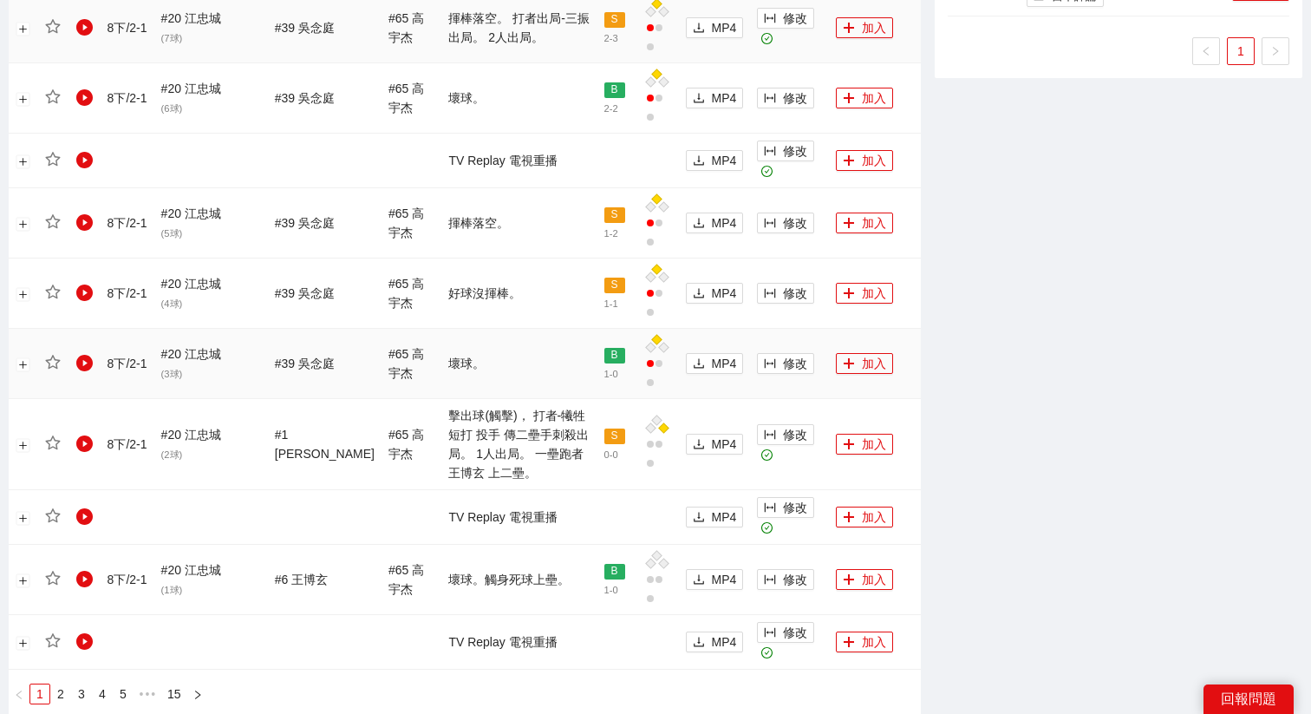
scroll to position [1650, 0]
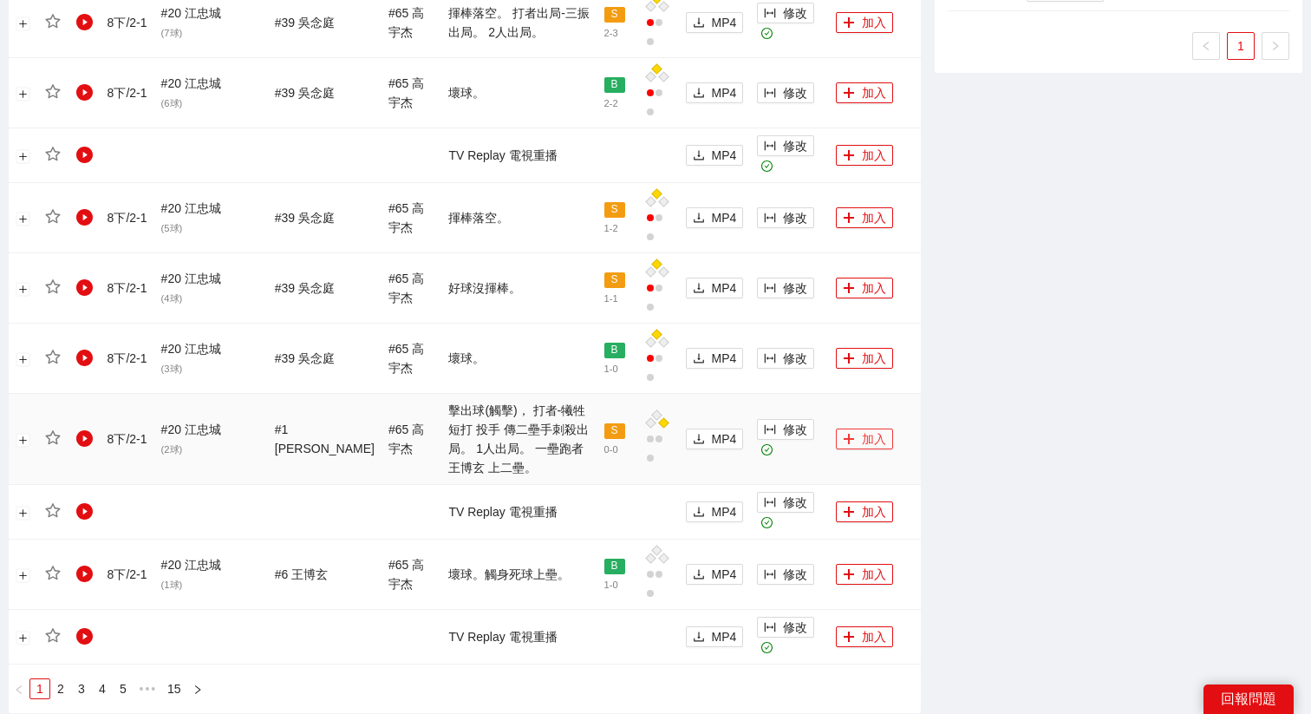
click at [850, 428] on button "加入" at bounding box center [864, 438] width 57 height 21
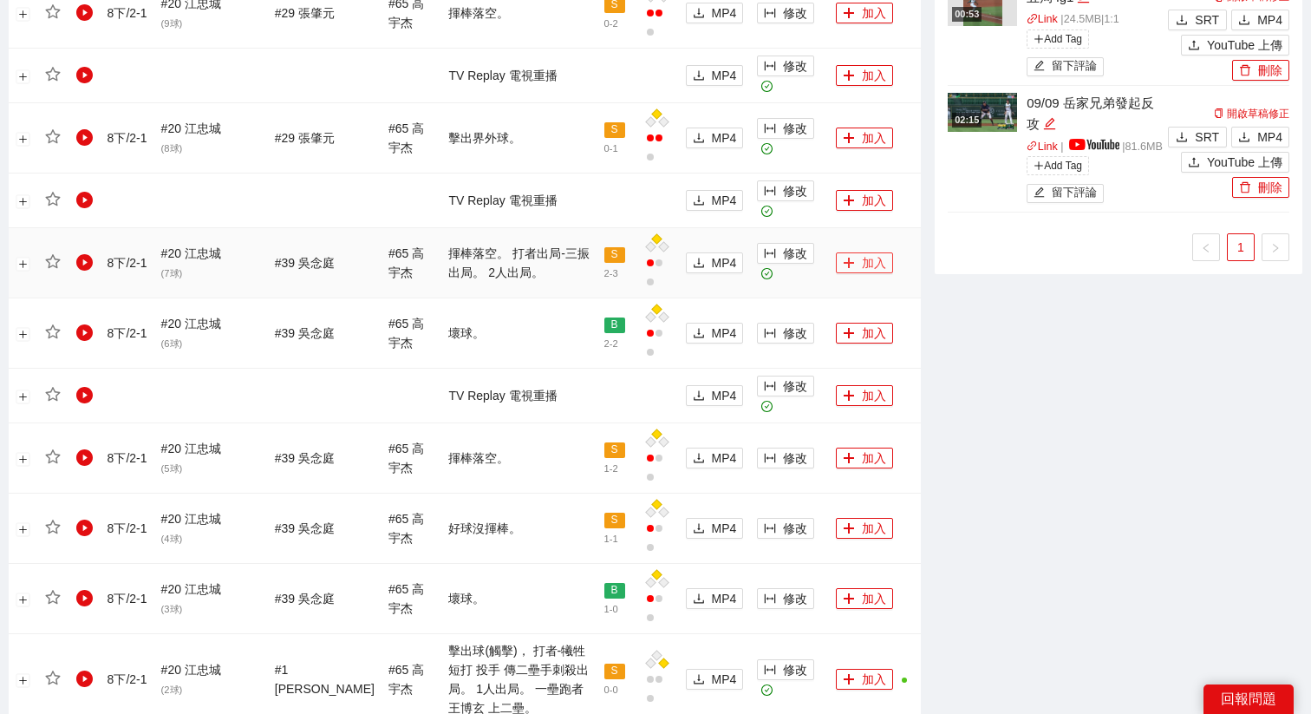
click at [862, 252] on button "加入" at bounding box center [864, 262] width 57 height 21
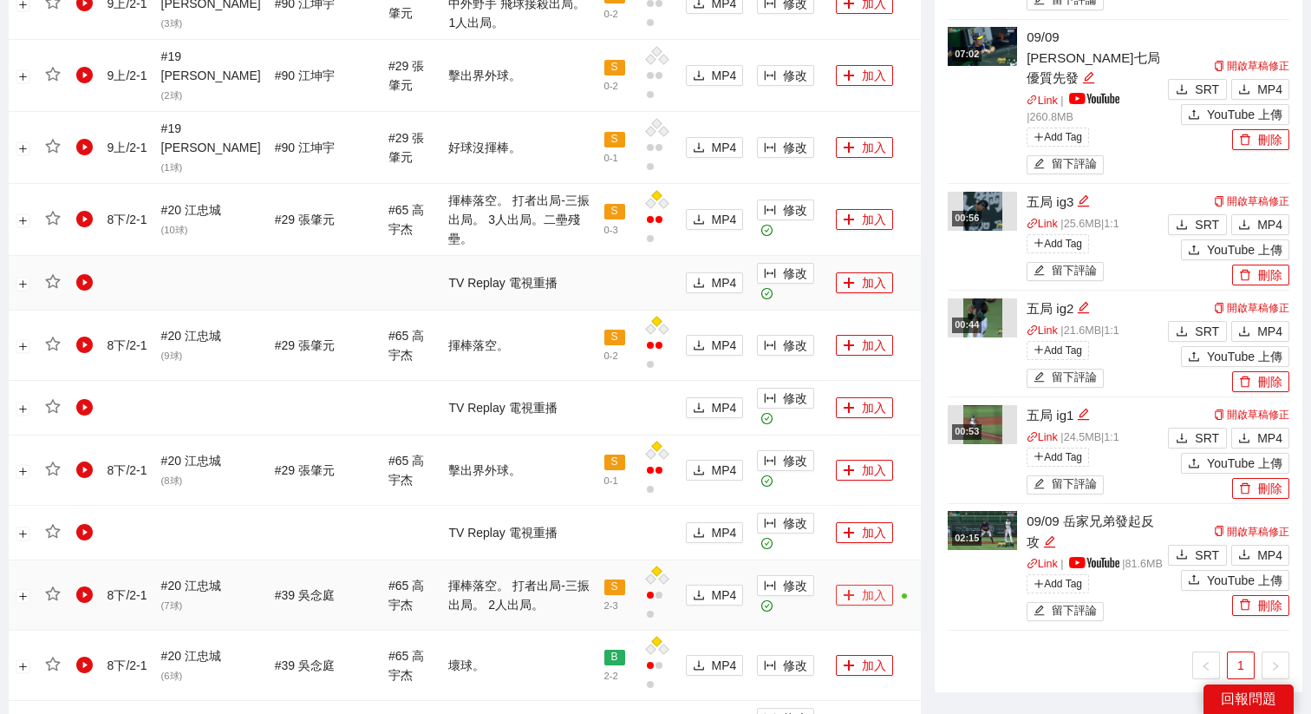
scroll to position [1073, 0]
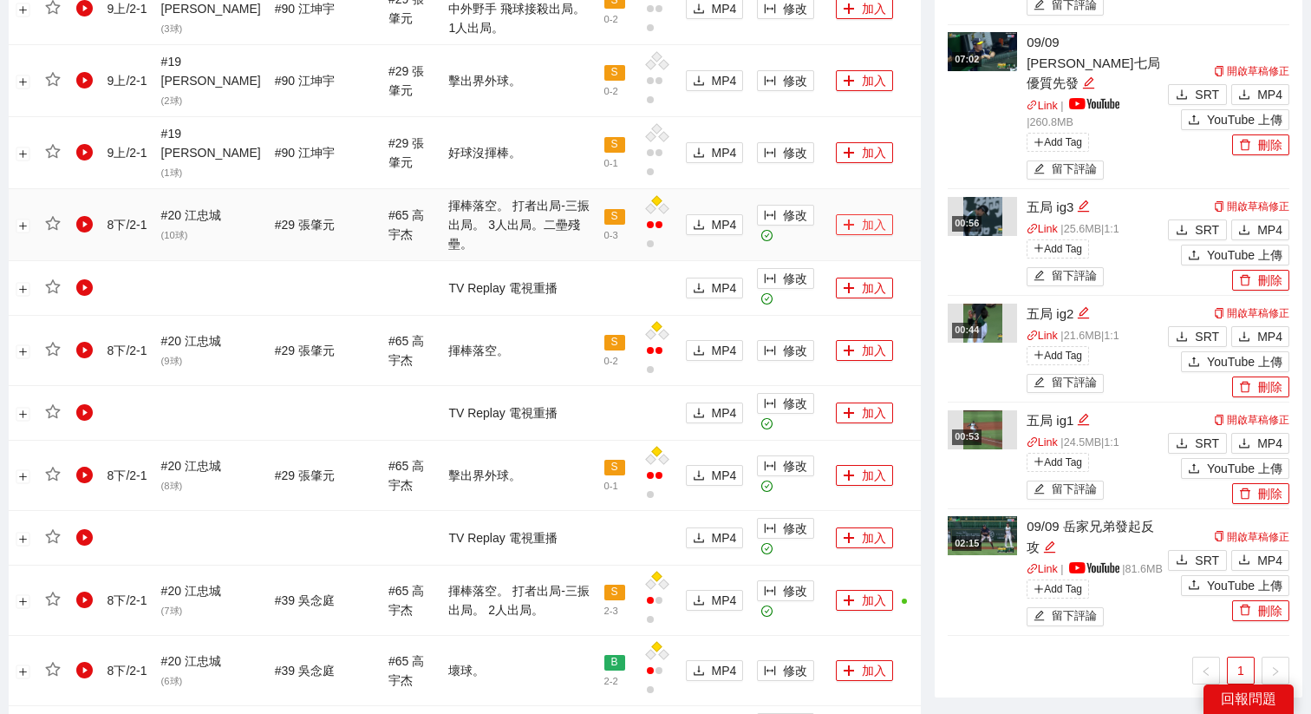
click at [845, 214] on button "加入" at bounding box center [864, 224] width 57 height 21
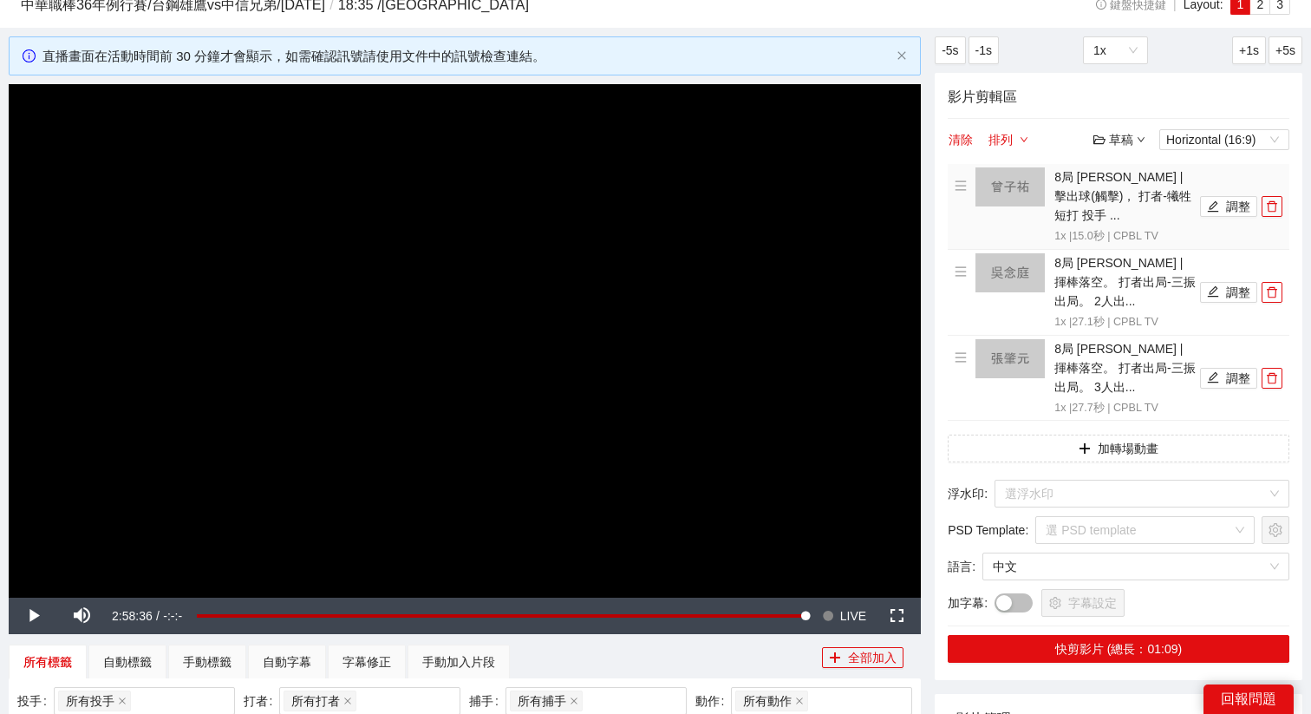
scroll to position [68, 0]
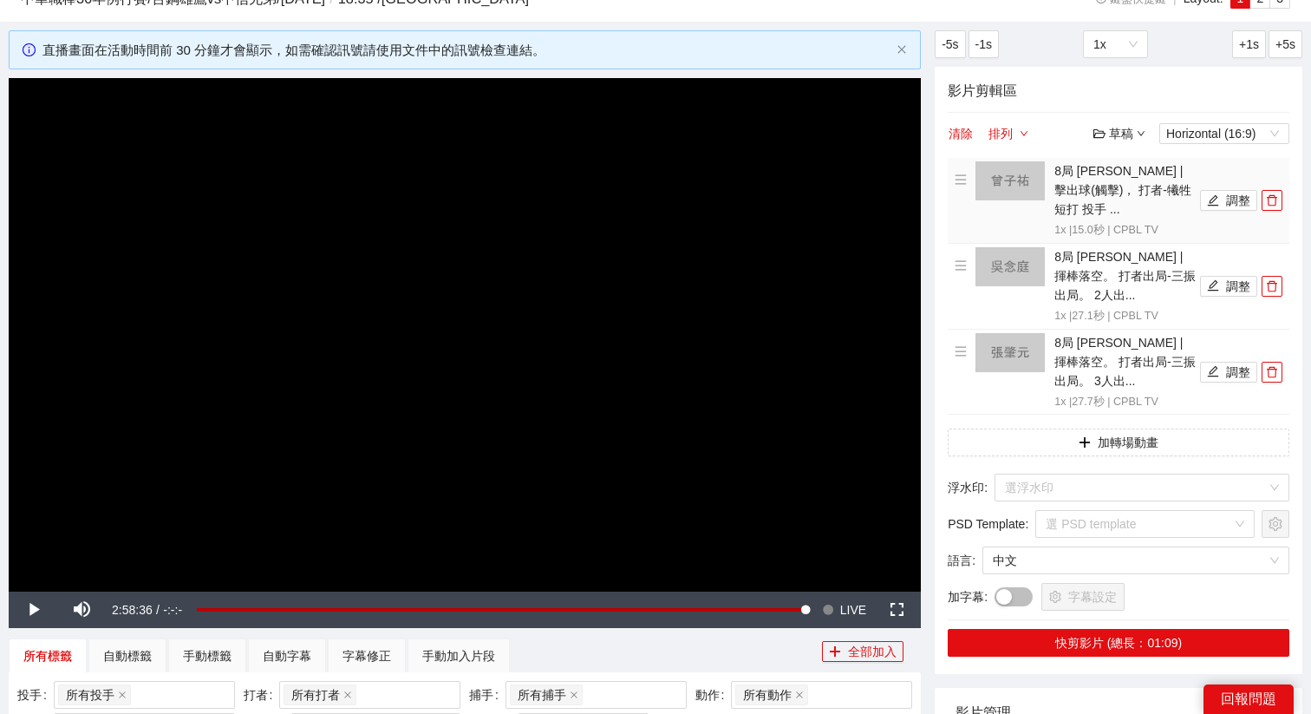
click at [721, 347] on video "Video Player" at bounding box center [465, 334] width 912 height 513
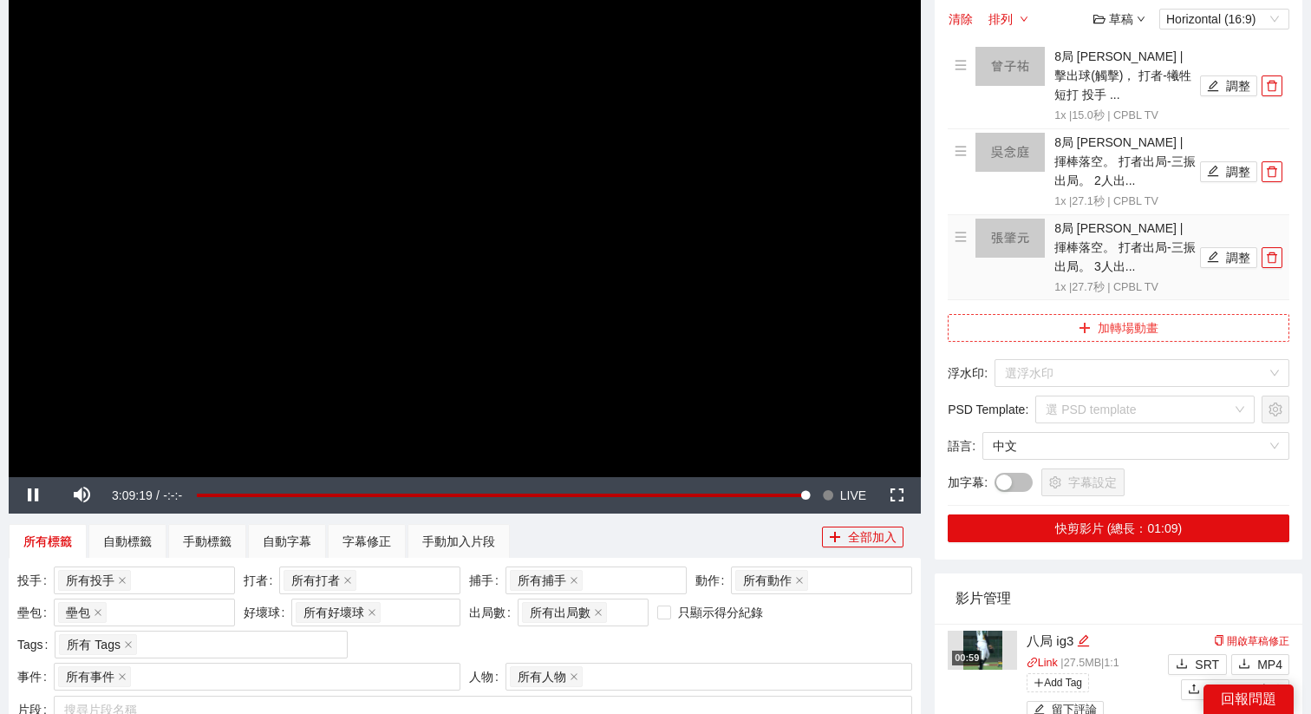
scroll to position [248, 0]
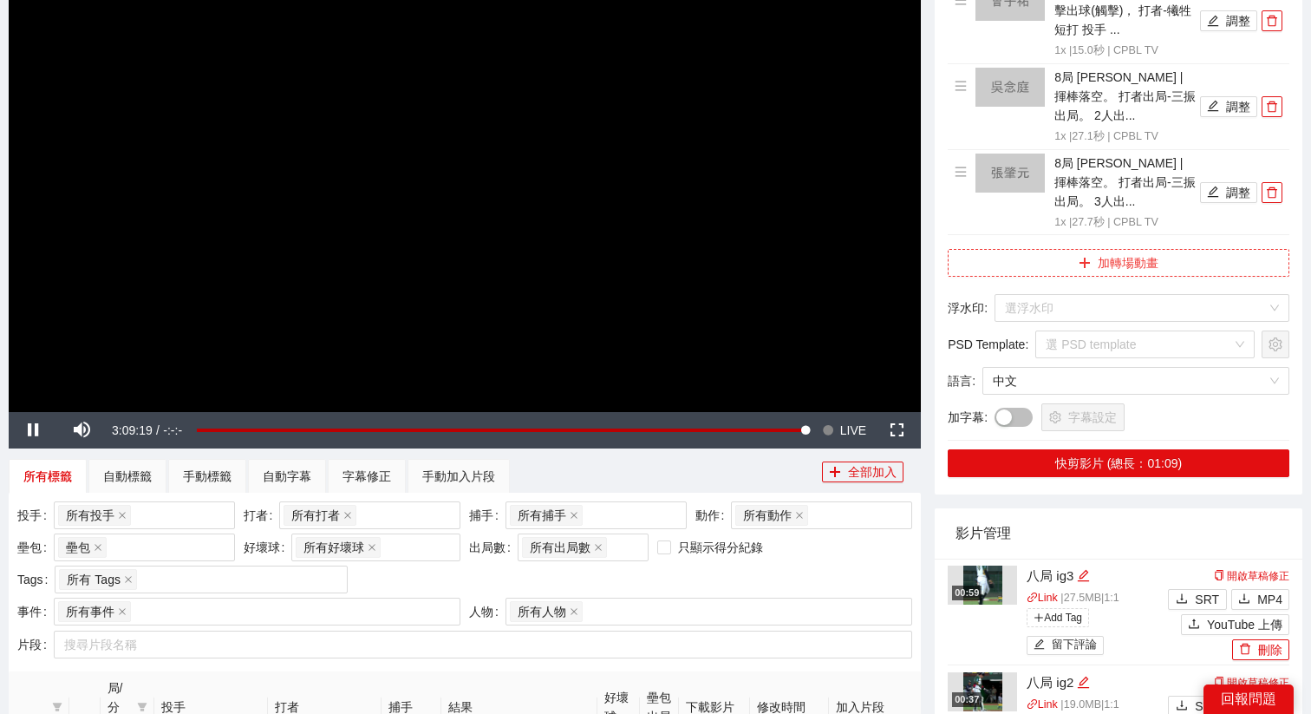
click at [1069, 256] on button "加轉場動畫" at bounding box center [1119, 263] width 342 height 28
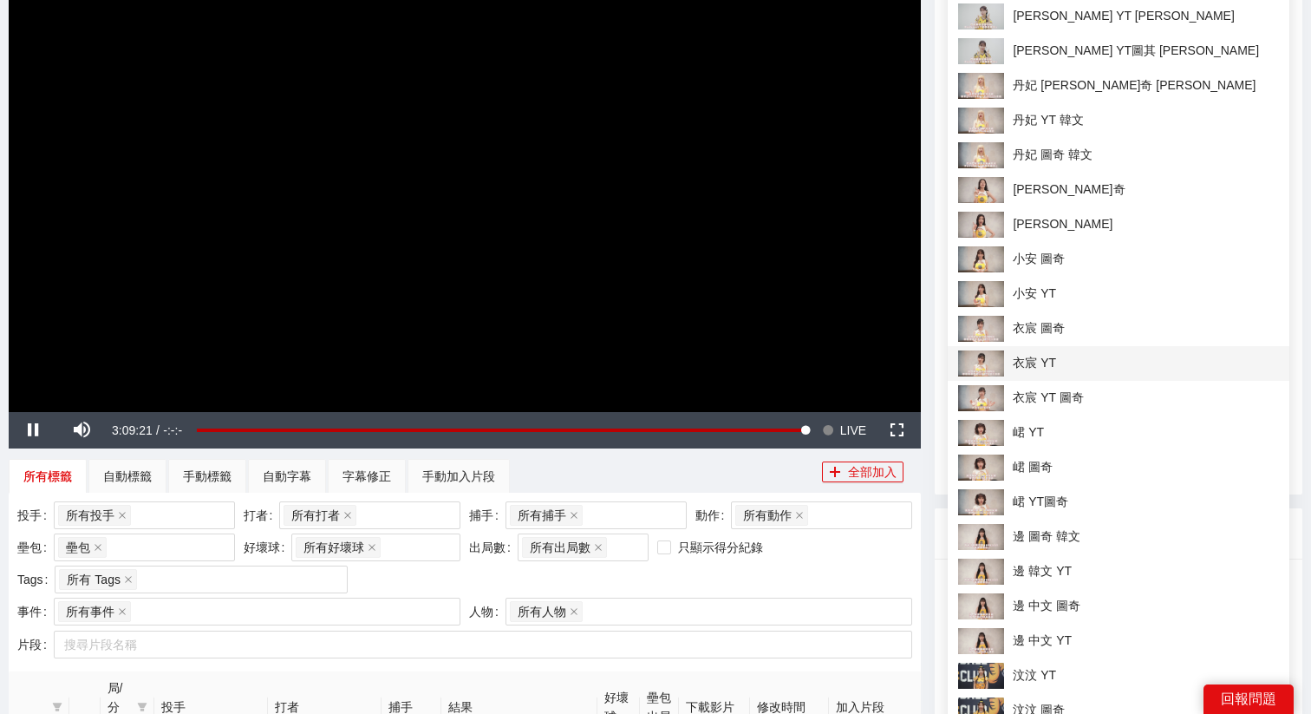
click at [1042, 373] on span "衣宸 YT" at bounding box center [1118, 363] width 321 height 26
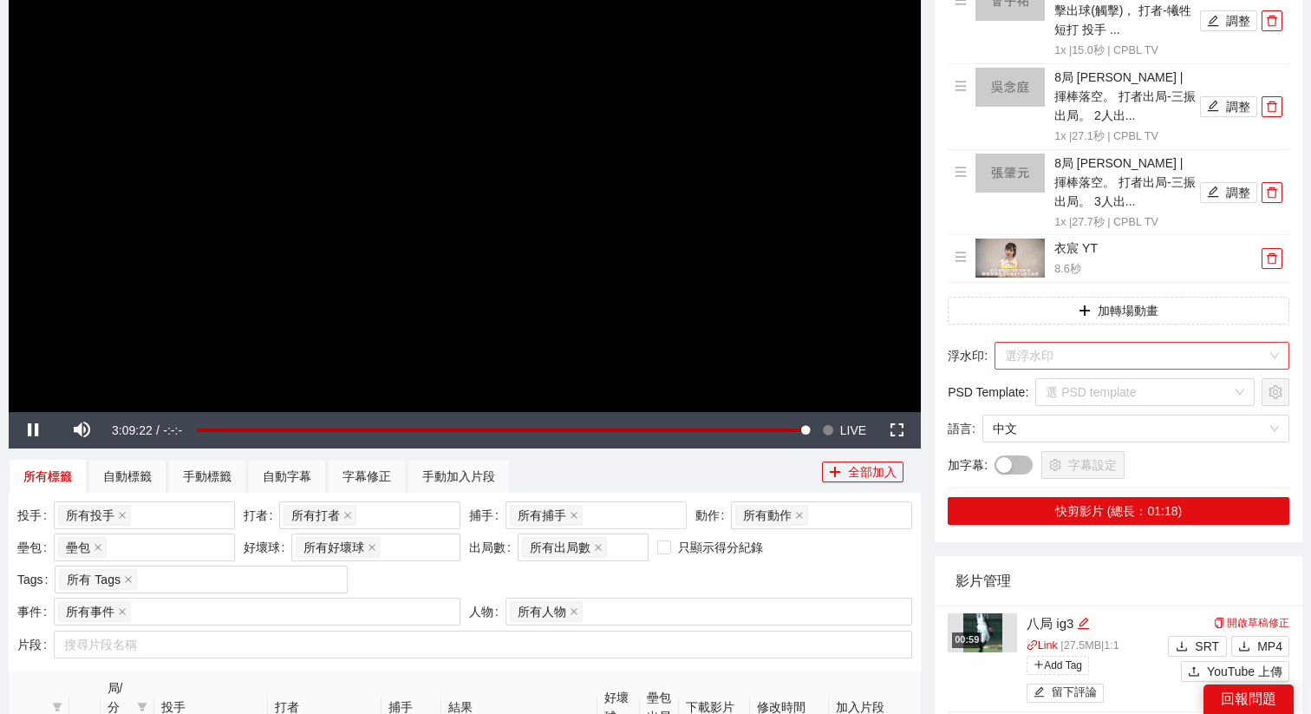
click at [1047, 368] on div "選浮水印" at bounding box center [1141, 356] width 295 height 28
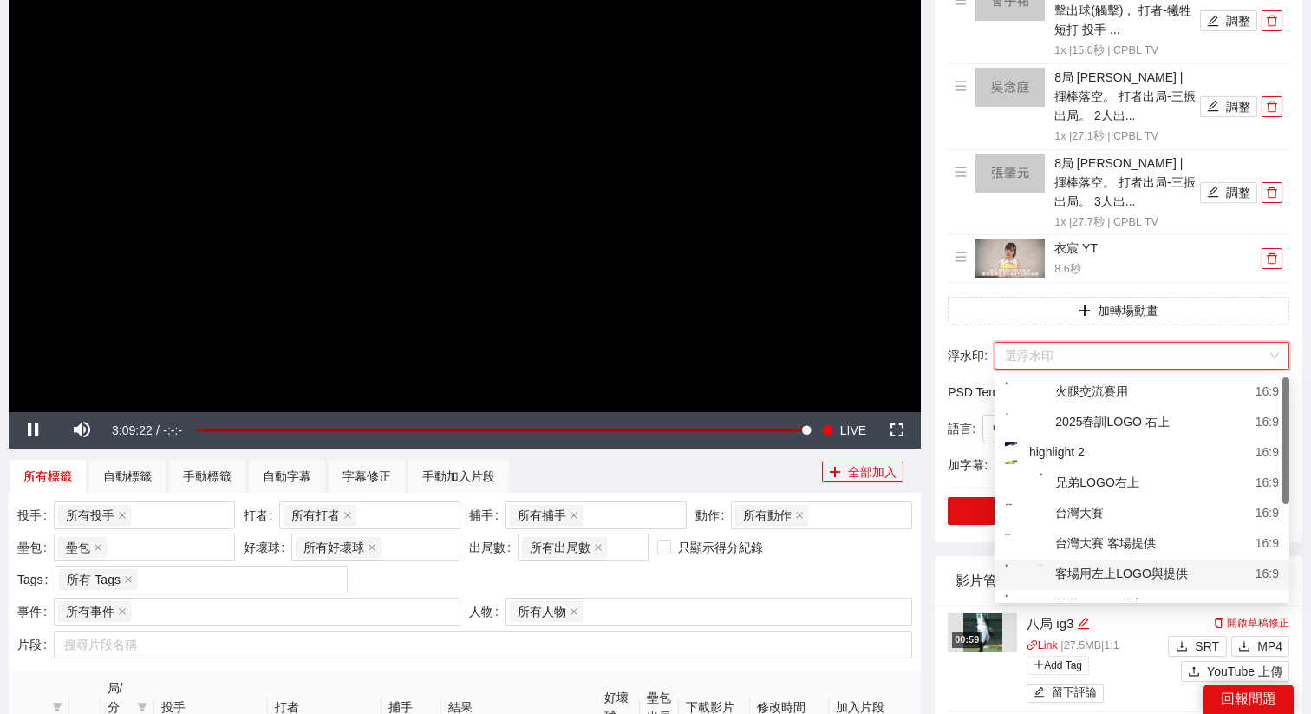
click at [1089, 567] on div "客場用左上LOGO與提供" at bounding box center [1096, 575] width 183 height 22
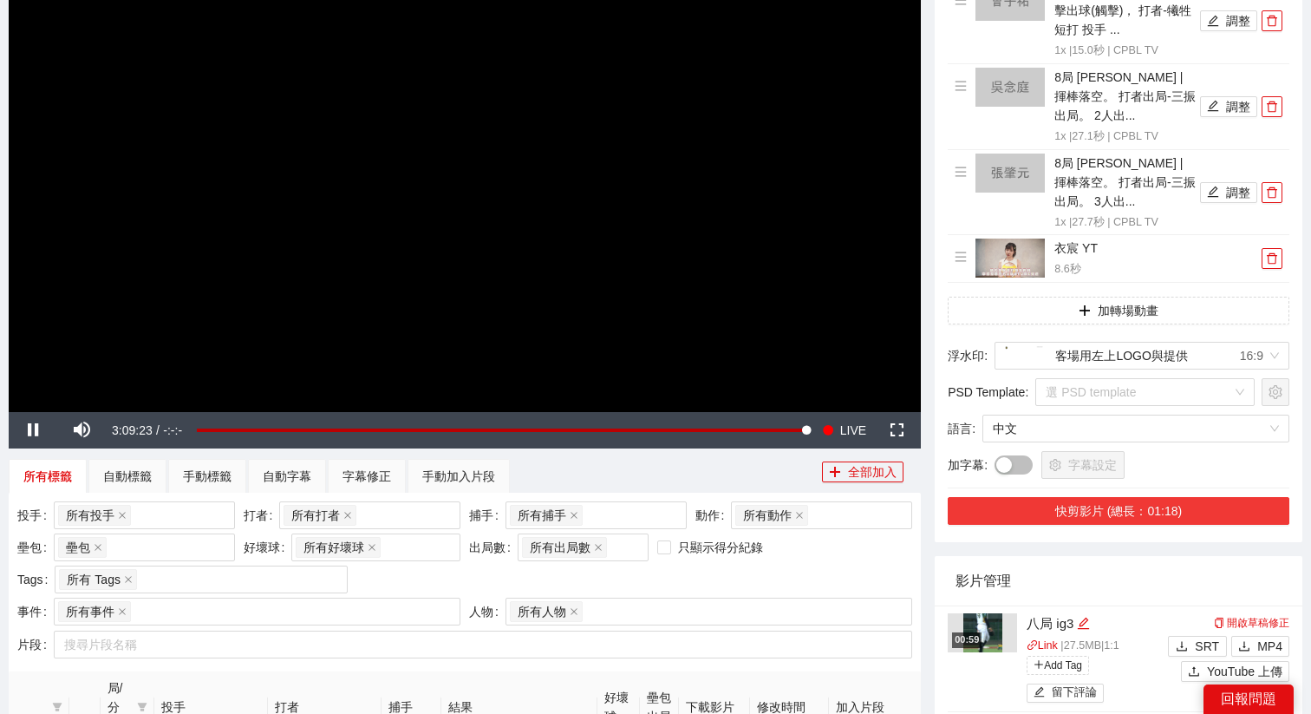
click at [1097, 516] on button "快剪影片 (總長：01:18)" at bounding box center [1119, 511] width 342 height 28
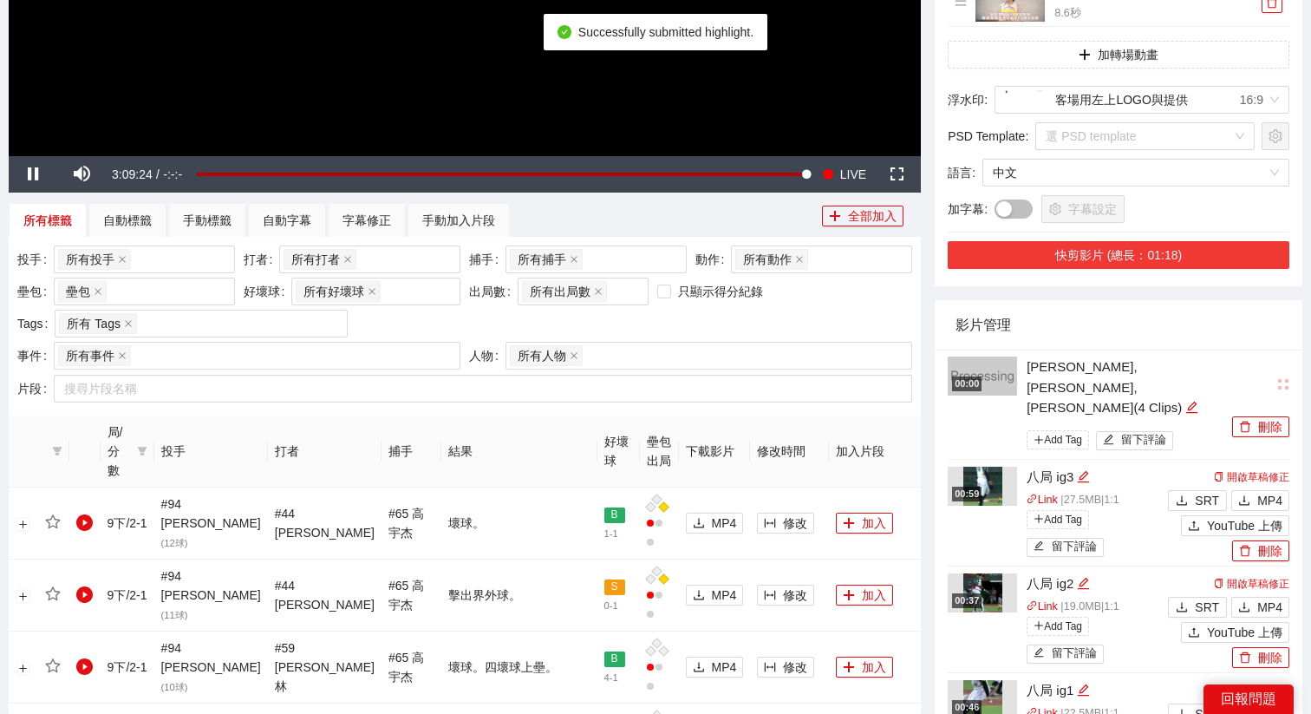
scroll to position [518, 0]
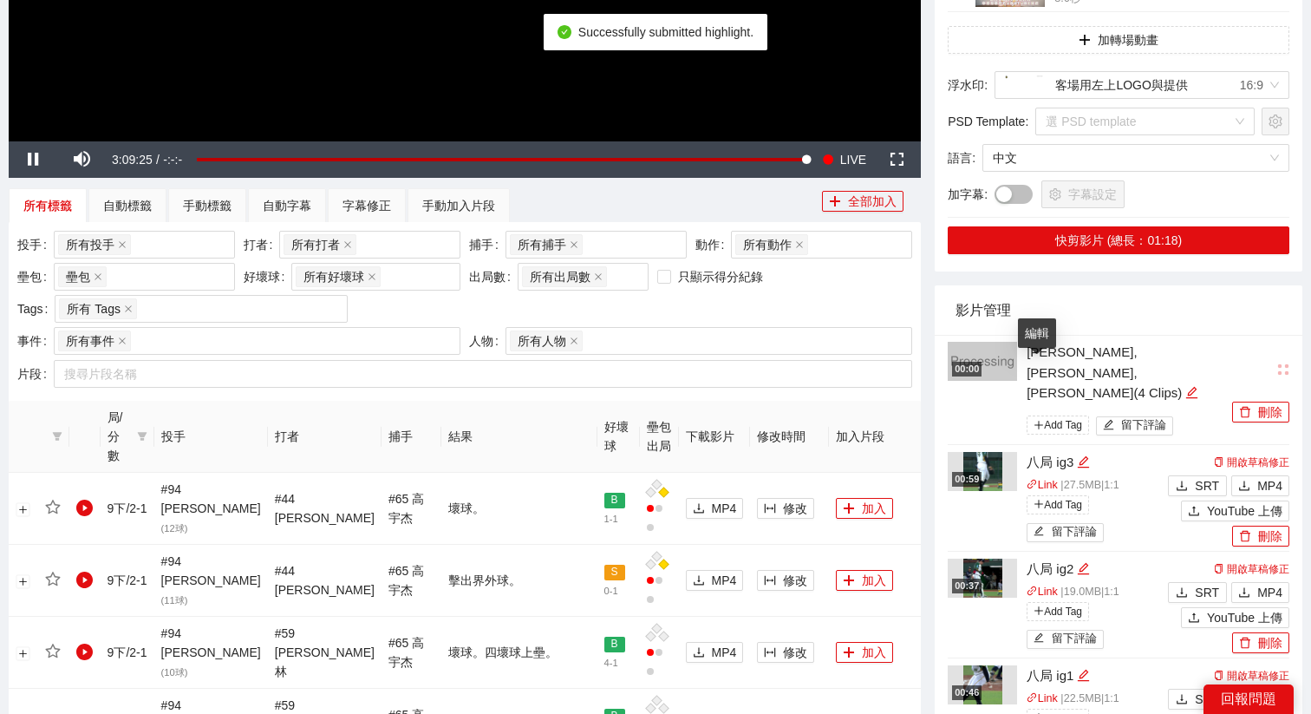
click at [1045, 378] on div "曾子祐, 吳念庭, 張肇元 (4 Clips)" at bounding box center [1127, 373] width 201 height 62
click at [1185, 386] on icon "edit" at bounding box center [1191, 392] width 13 height 13
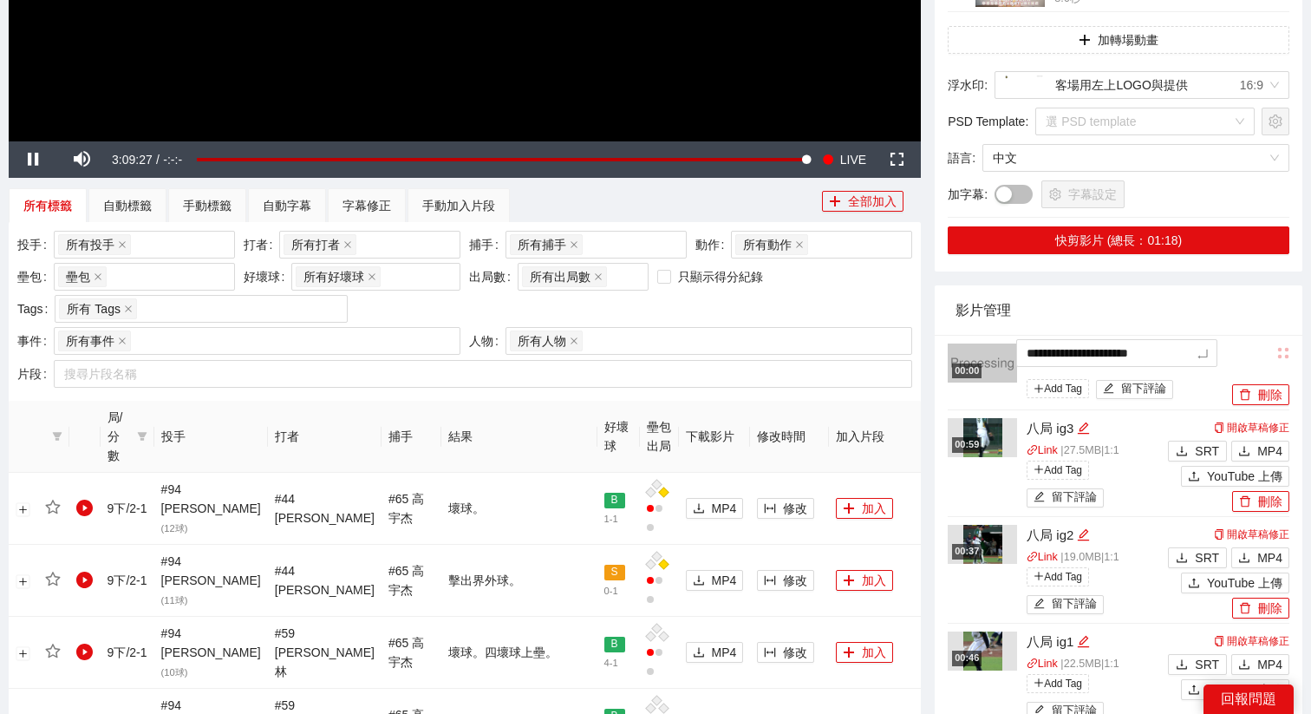
drag, startPoint x: 1212, startPoint y: 349, endPoint x: 936, endPoint y: 342, distance: 276.7
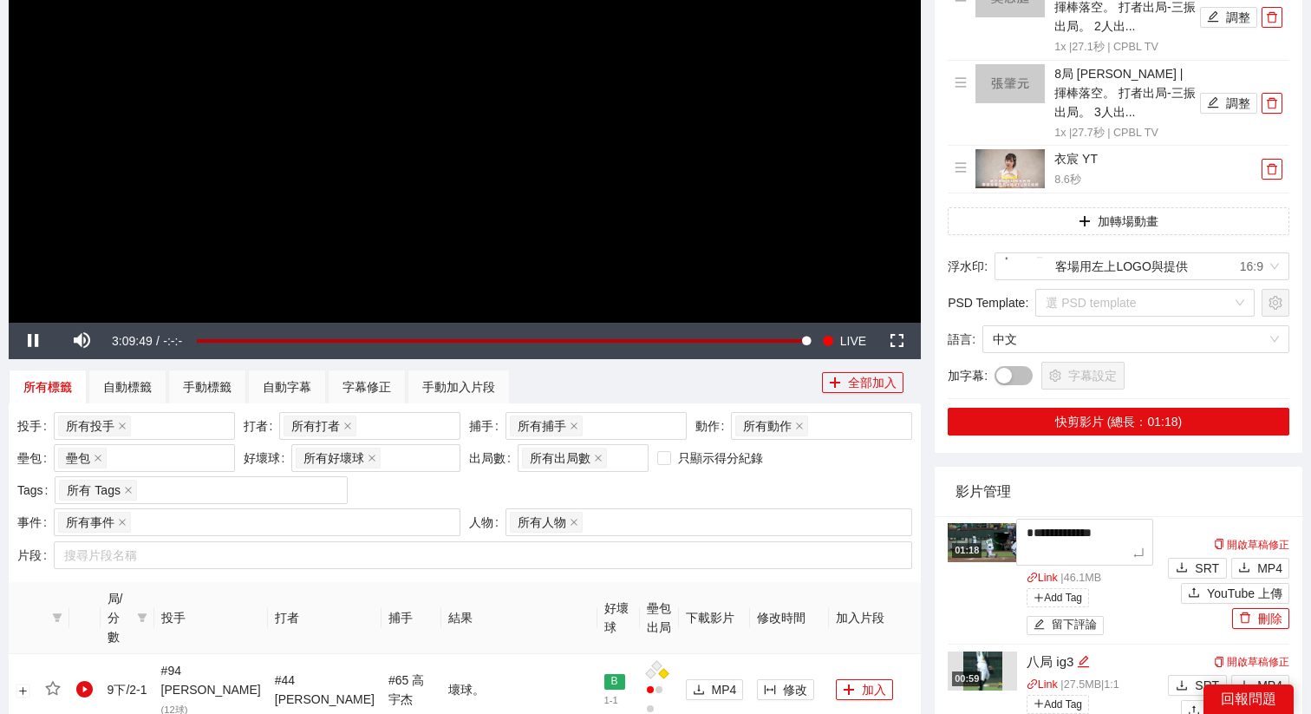
scroll to position [342, 0]
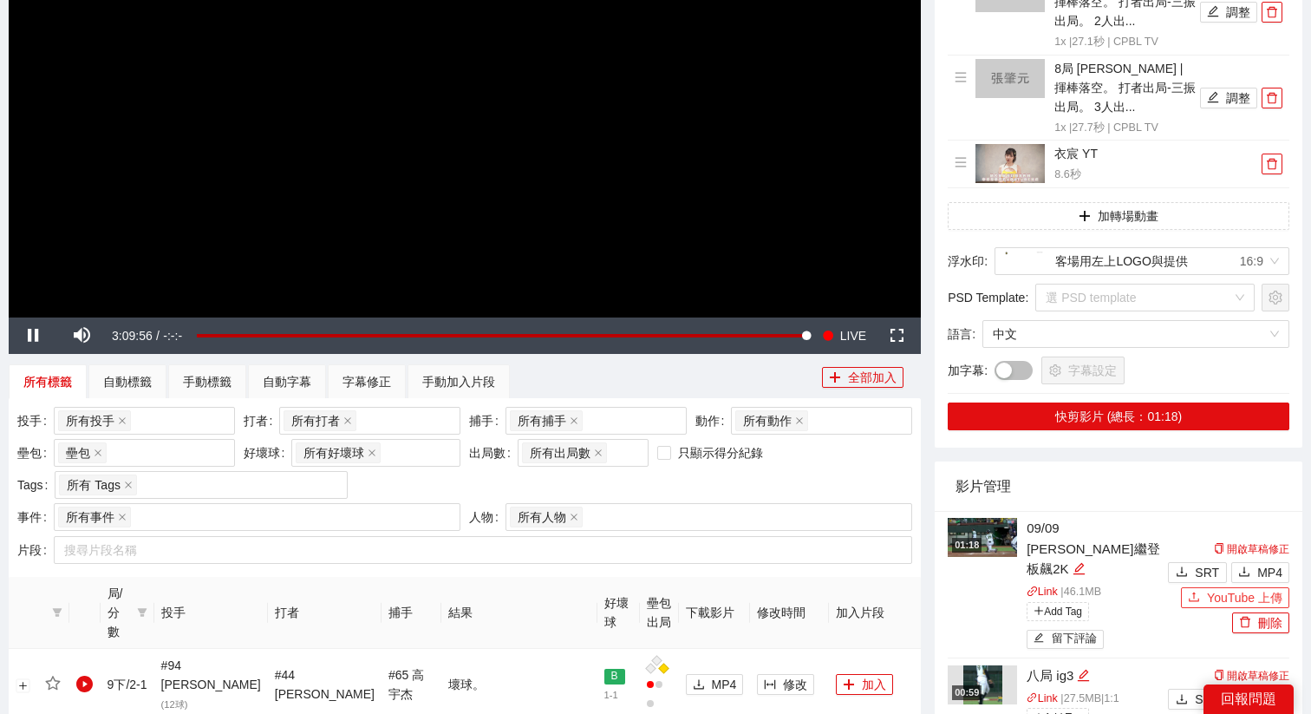
click at [1216, 588] on span "YouTube 上傳" at bounding box center [1244, 597] width 75 height 19
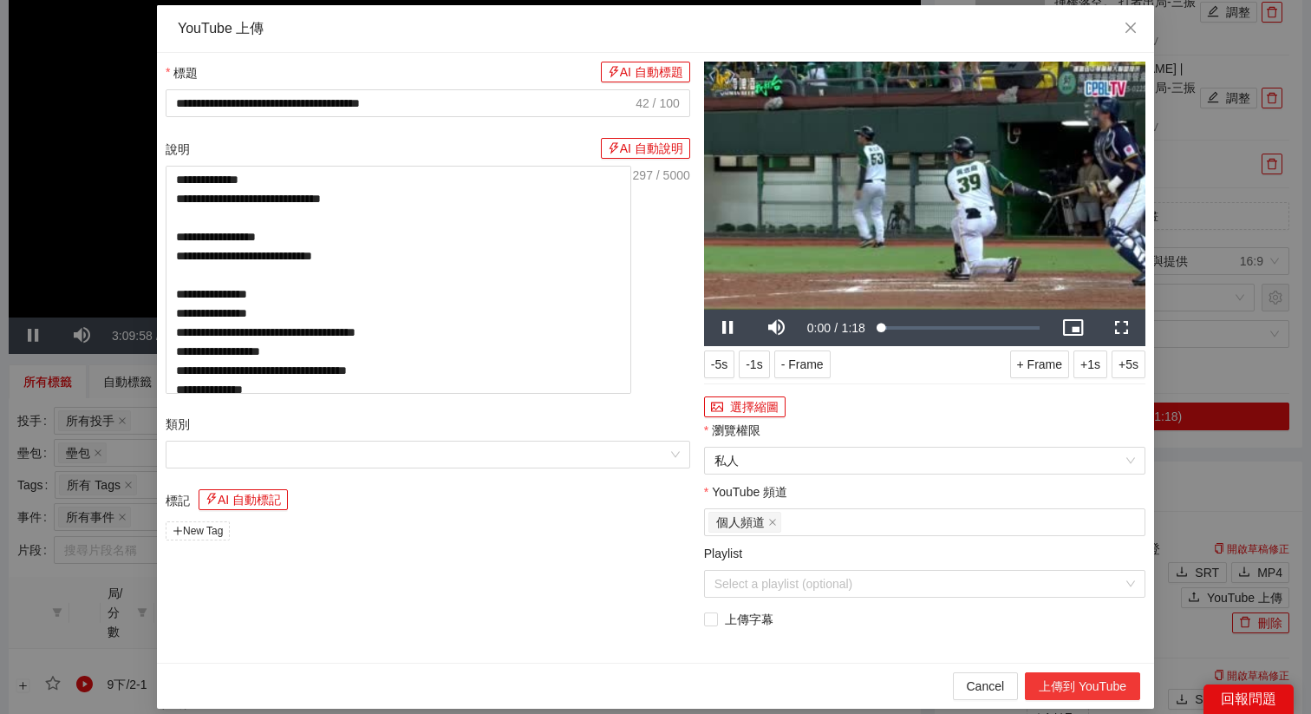
click at [1085, 675] on button "上傳到 YouTube" at bounding box center [1082, 686] width 115 height 28
click at [1125, 33] on icon "close" at bounding box center [1130, 28] width 10 height 10
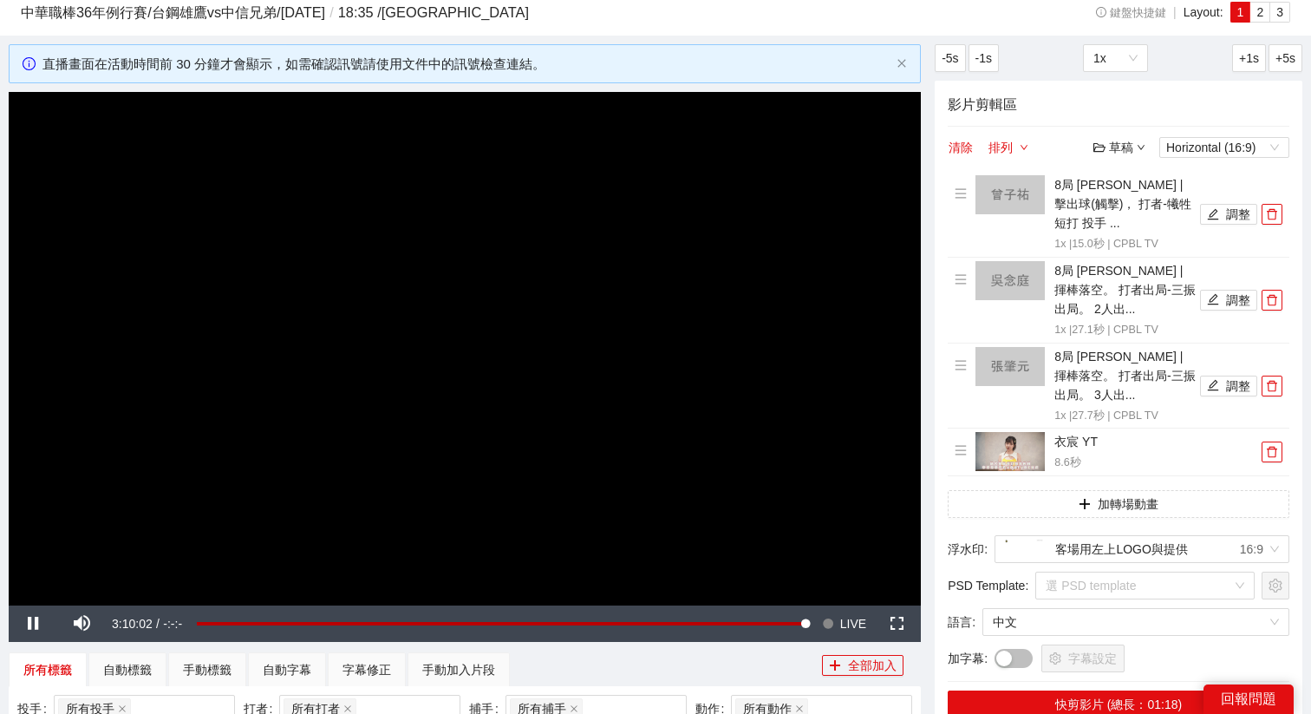
scroll to position [52, 0]
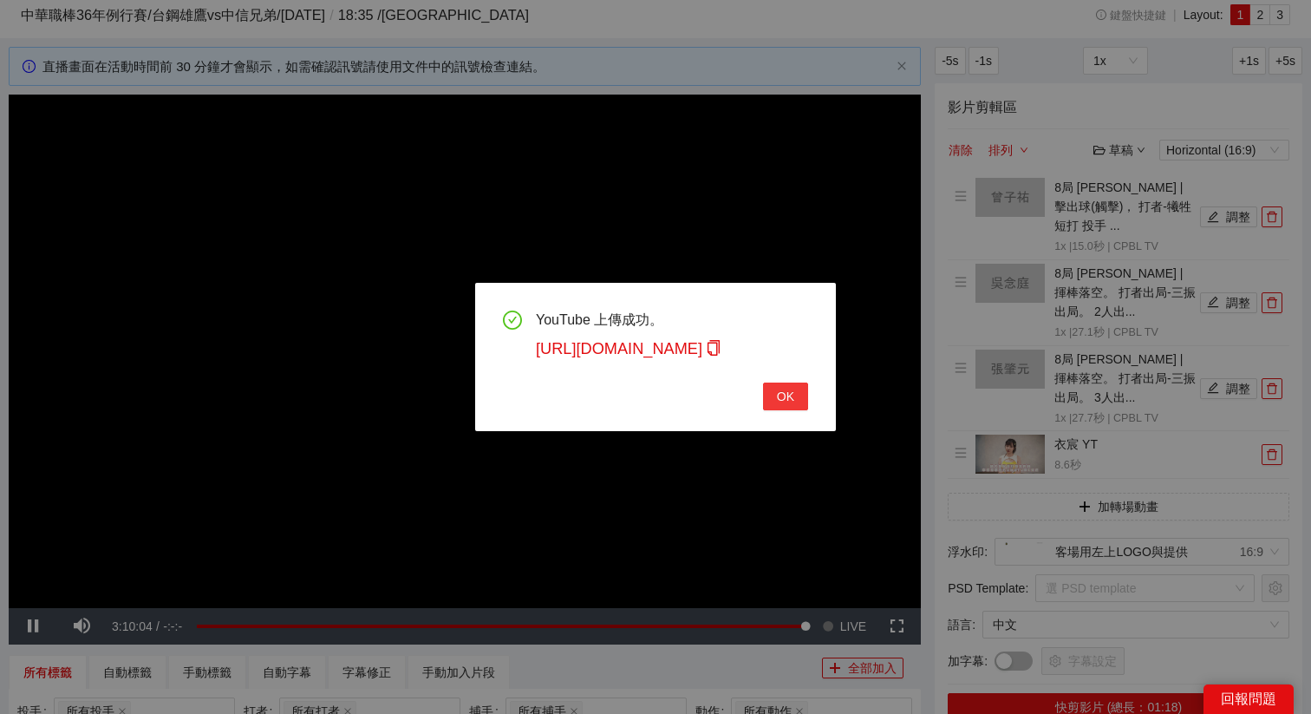
click at [799, 382] on button "OK" at bounding box center [785, 396] width 45 height 28
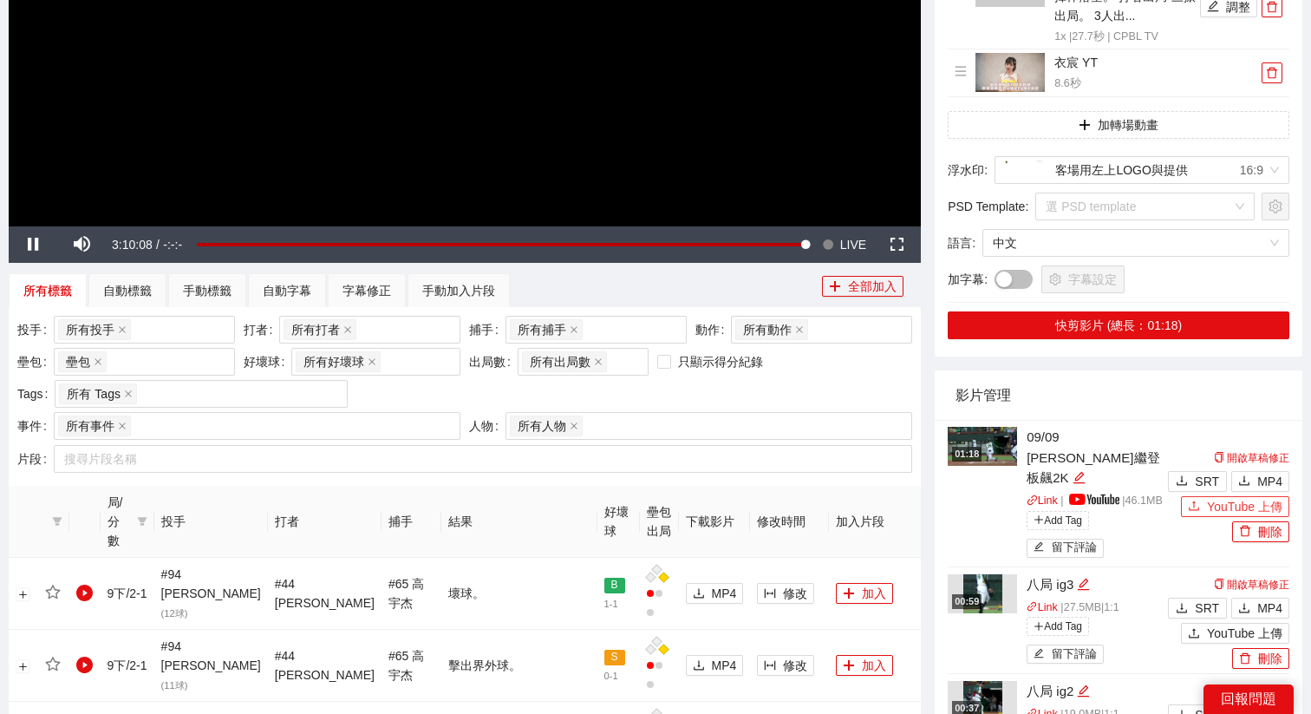
scroll to position [435, 0]
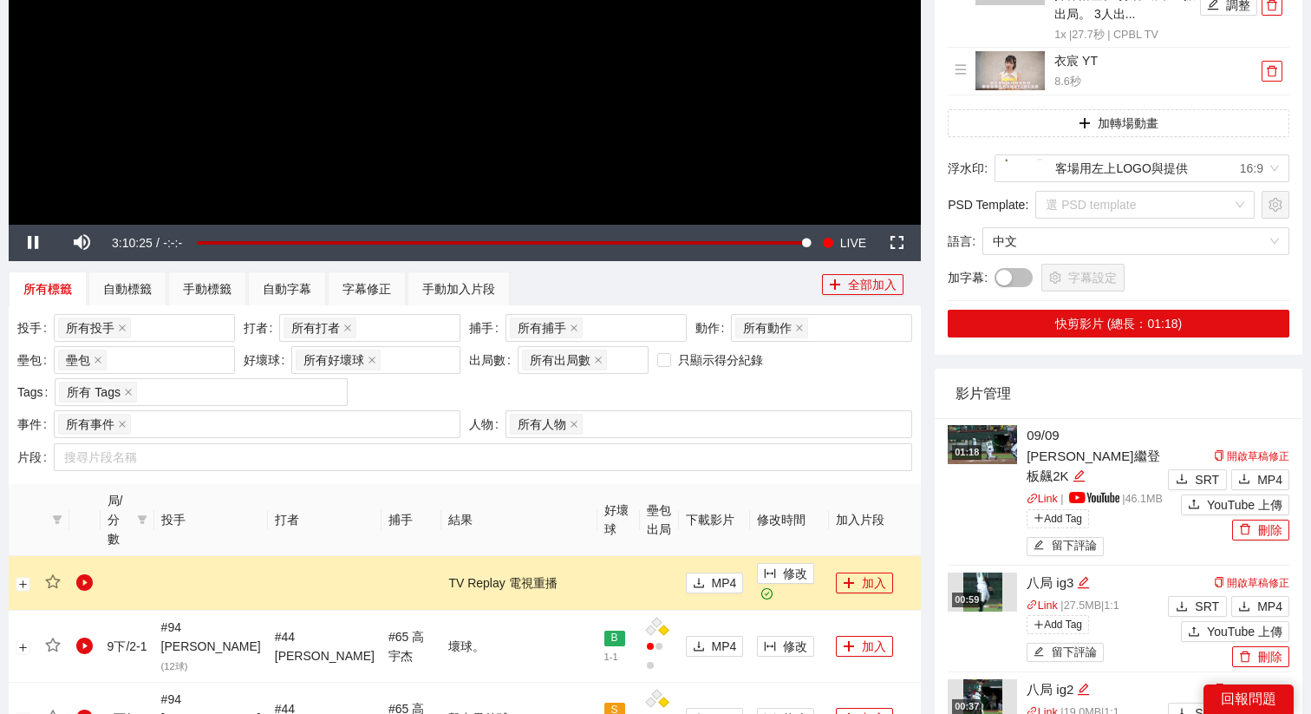
click at [987, 462] on img at bounding box center [982, 444] width 69 height 39
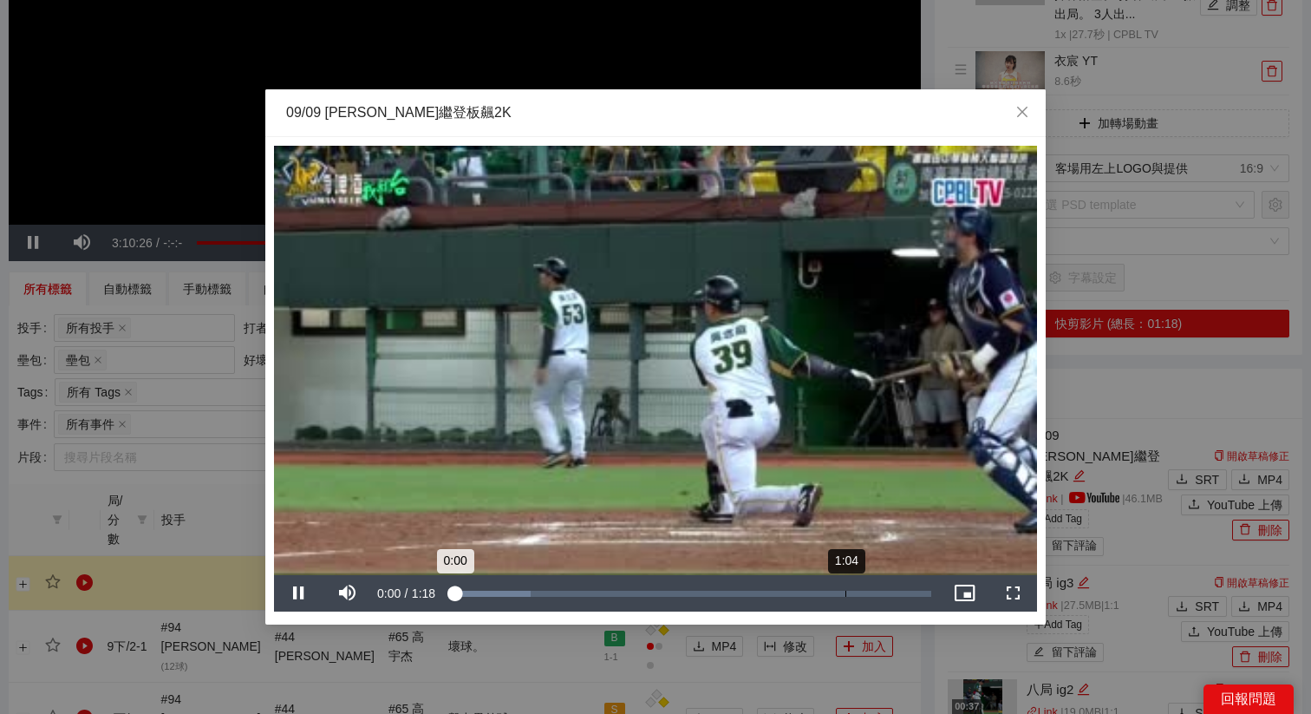
click at [844, 588] on div "Loaded : 16.69% 1:04 0:00" at bounding box center [690, 593] width 499 height 36
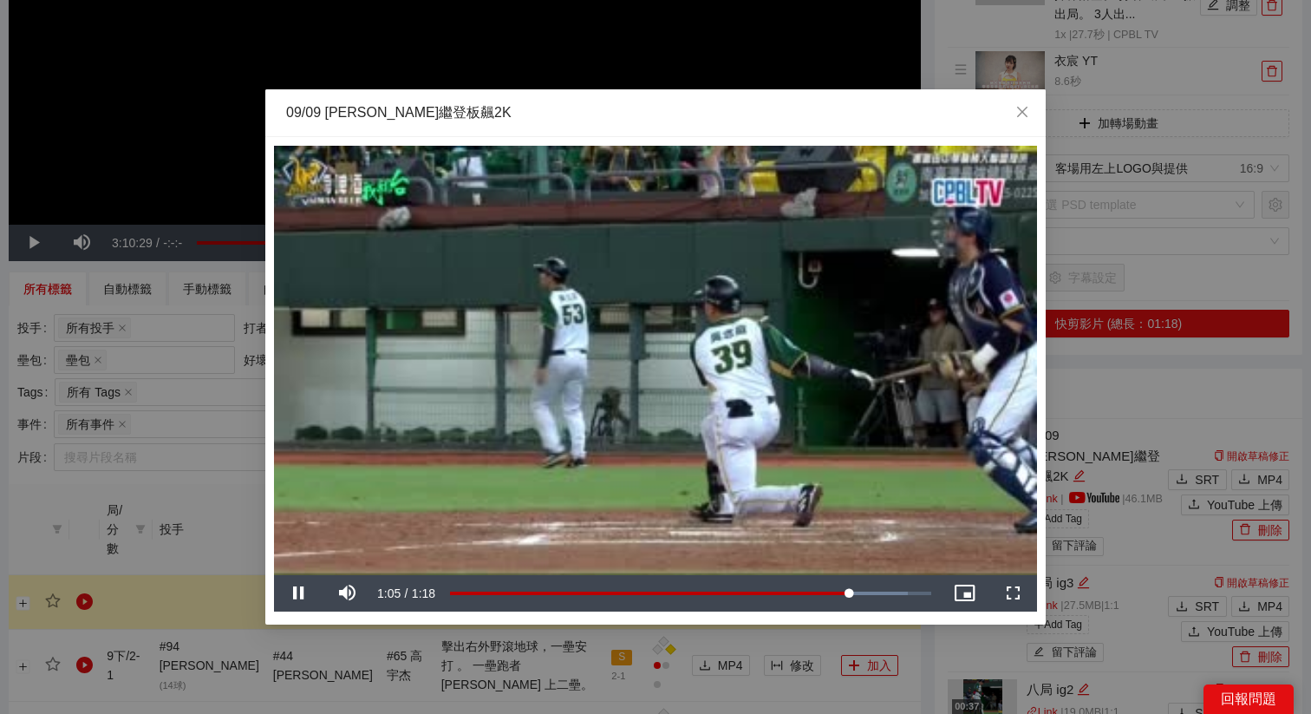
click at [795, 471] on video "Video Player" at bounding box center [655, 360] width 763 height 429
drag, startPoint x: 846, startPoint y: 589, endPoint x: 858, endPoint y: 590, distance: 12.2
click at [858, 590] on div "1:06" at bounding box center [654, 593] width 409 height 6
click at [840, 584] on div "Loaded : 100.00% 1:03 1:06" at bounding box center [690, 593] width 499 height 36
drag, startPoint x: 840, startPoint y: 584, endPoint x: 827, endPoint y: 584, distance: 13.0
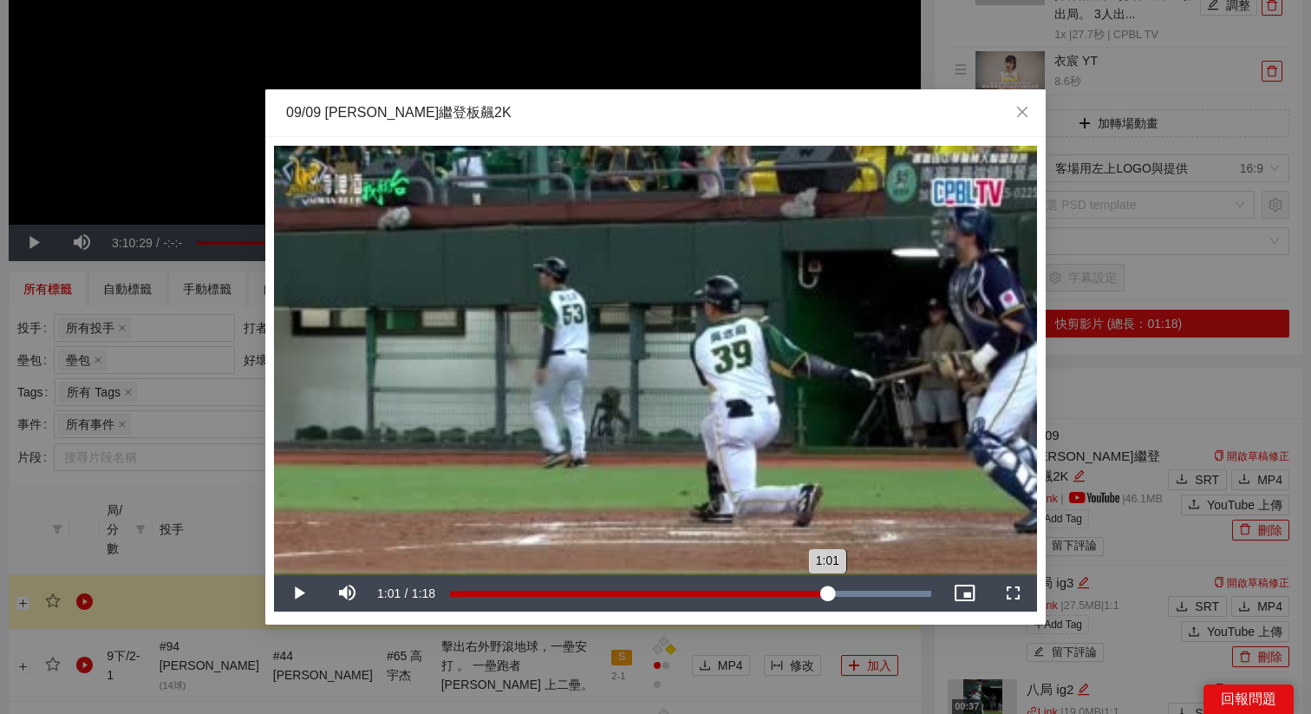
click at [827, 590] on div "1:01" at bounding box center [638, 593] width 377 height 6
click at [827, 590] on div "1:03" at bounding box center [638, 593] width 377 height 6
click at [831, 590] on div "1:03" at bounding box center [643, 593] width 386 height 6
click at [832, 590] on div "1:02" at bounding box center [641, 593] width 382 height 6
click at [838, 590] on div "1:03" at bounding box center [644, 593] width 388 height 6
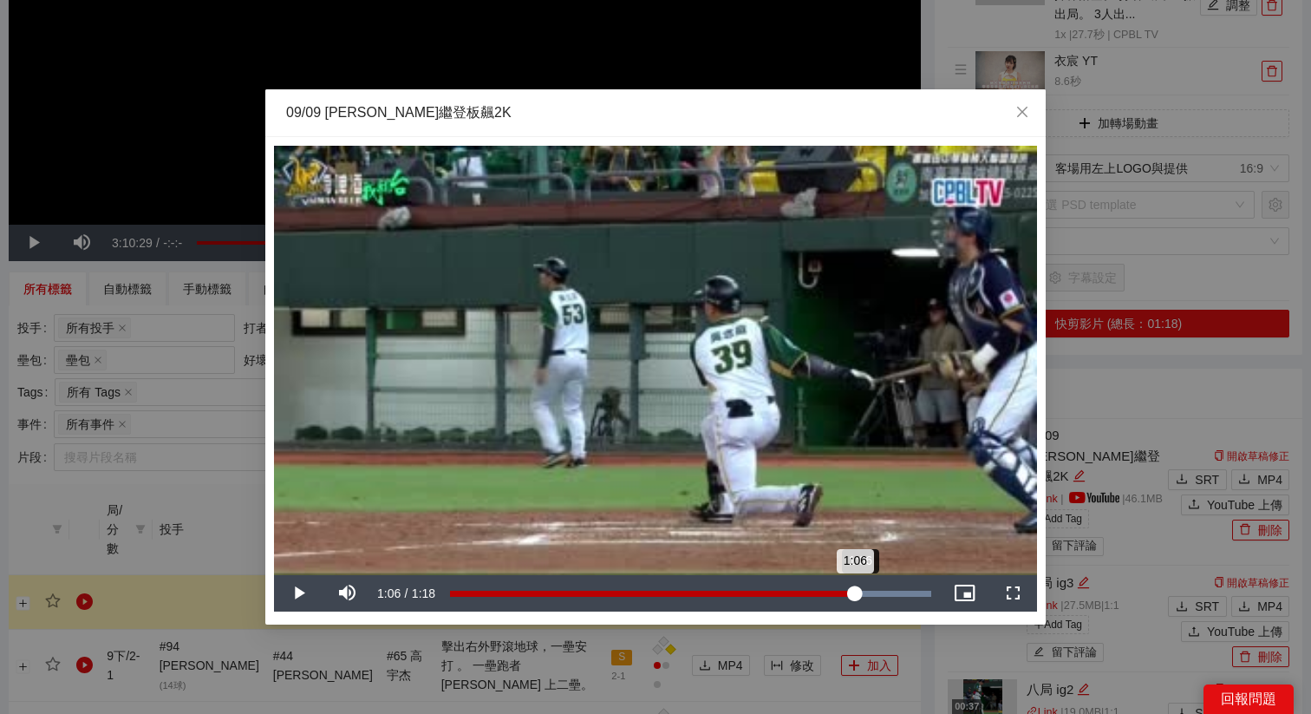
drag, startPoint x: 844, startPoint y: 588, endPoint x: 859, endPoint y: 588, distance: 14.7
click at [855, 590] on div "1:06" at bounding box center [652, 593] width 405 height 6
click at [714, 115] on div "09/09 江忠誠中繼登板飆2K" at bounding box center [655, 112] width 739 height 19
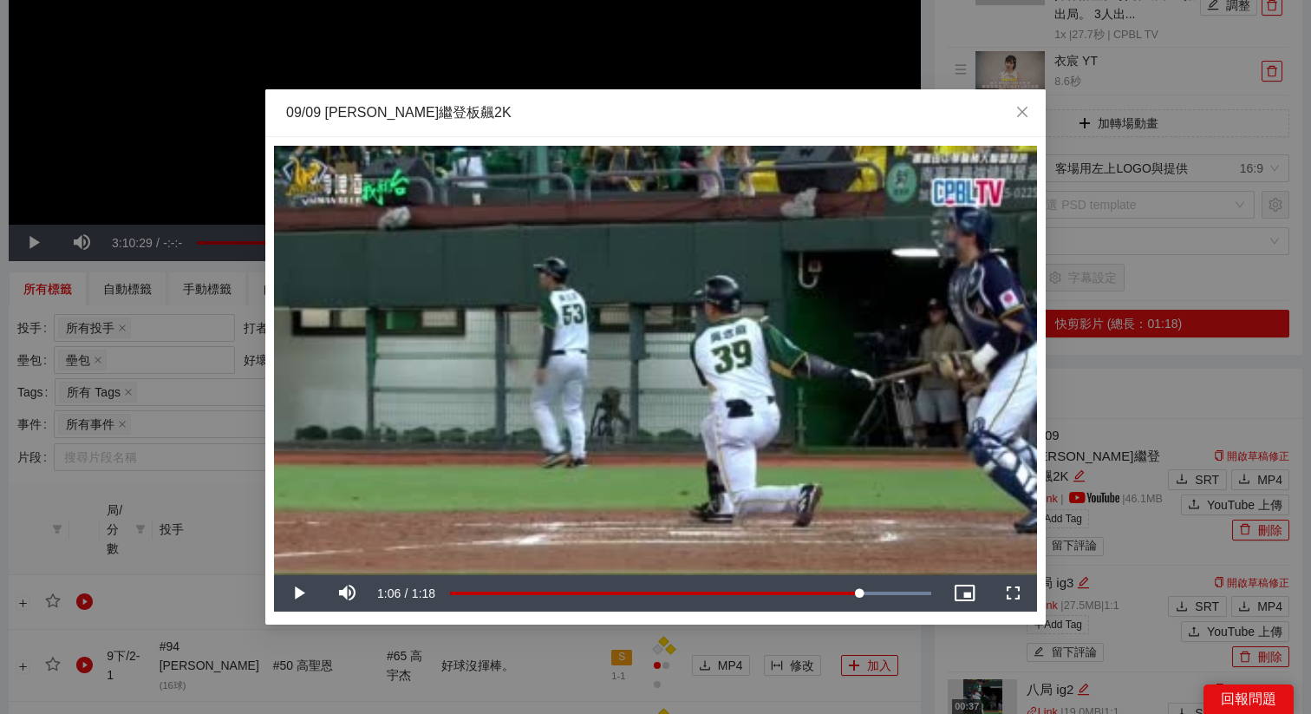
click at [805, 38] on div "**********" at bounding box center [655, 357] width 1311 height 714
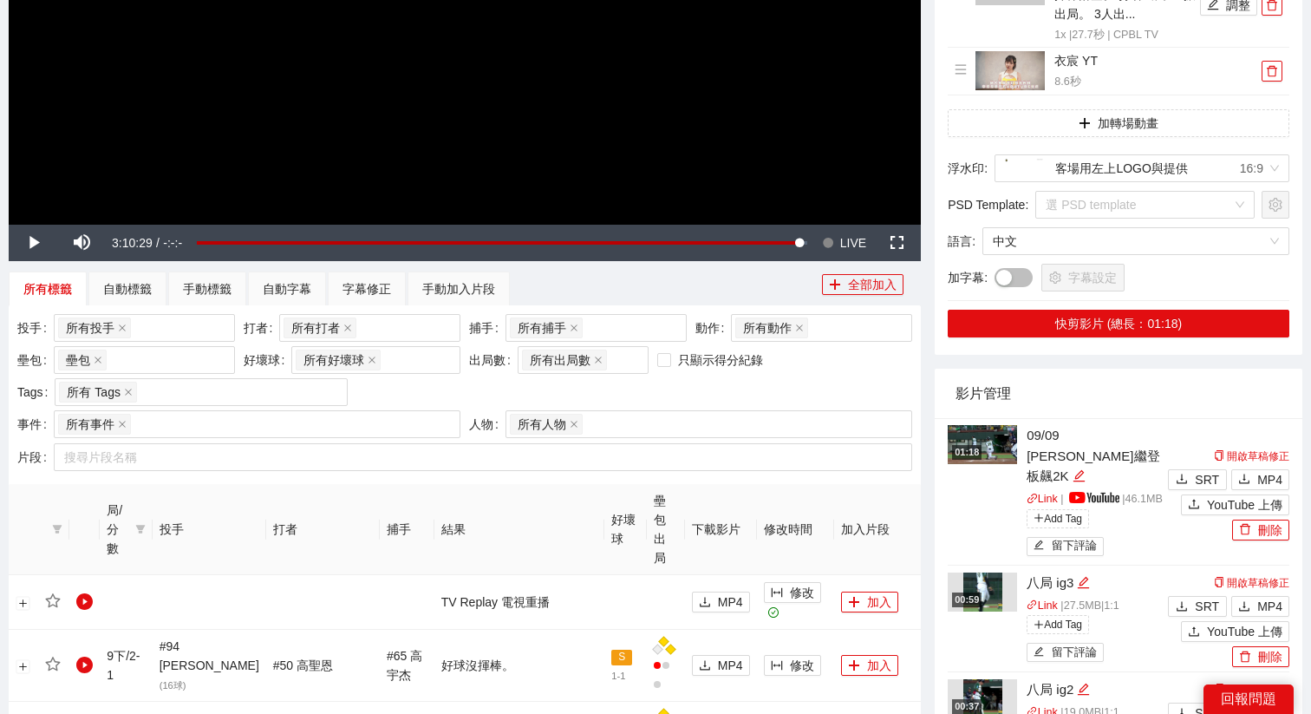
click at [832, 227] on span "Video Player" at bounding box center [828, 243] width 12 height 36
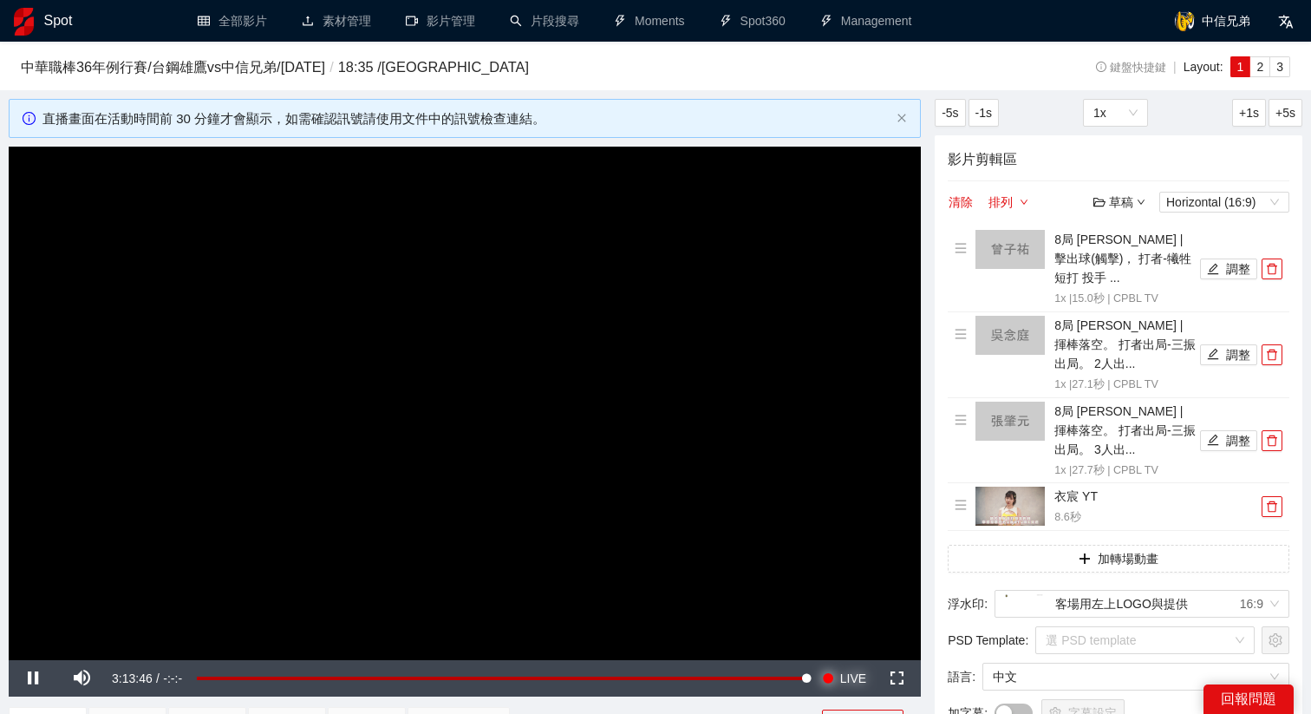
scroll to position [62, 0]
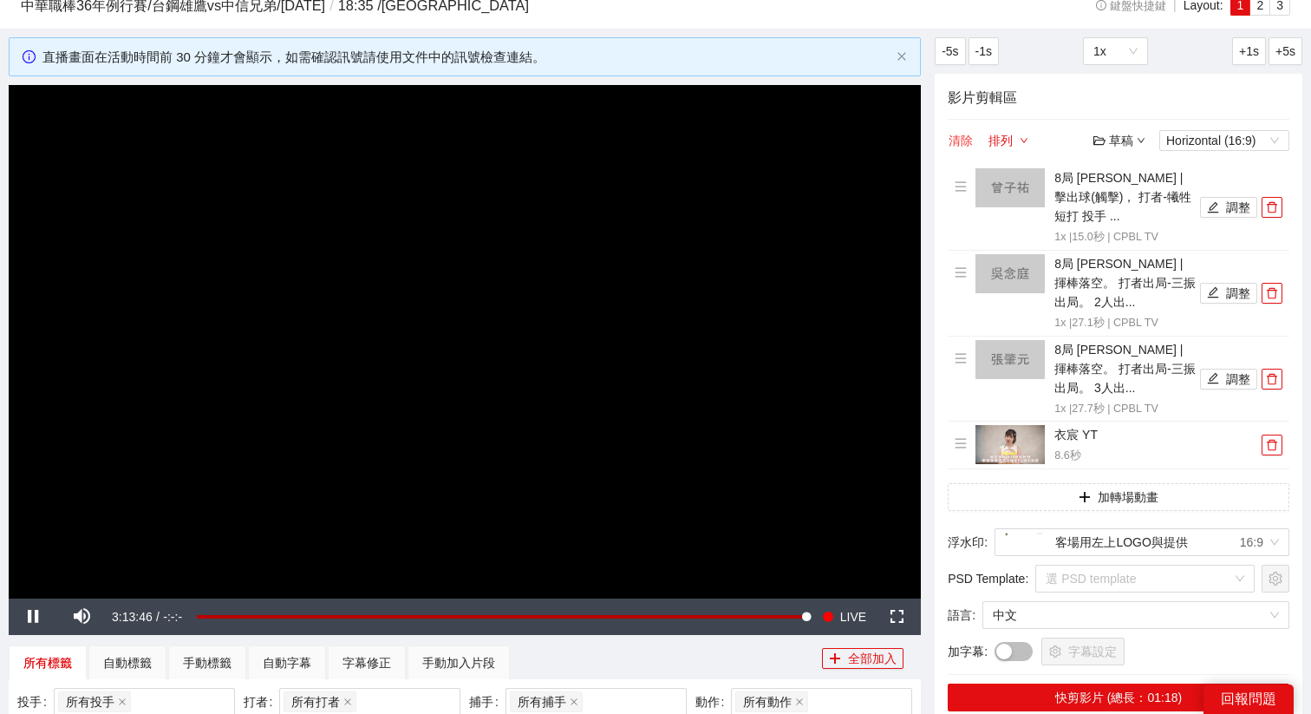
click at [963, 145] on button "清除" at bounding box center [961, 140] width 26 height 21
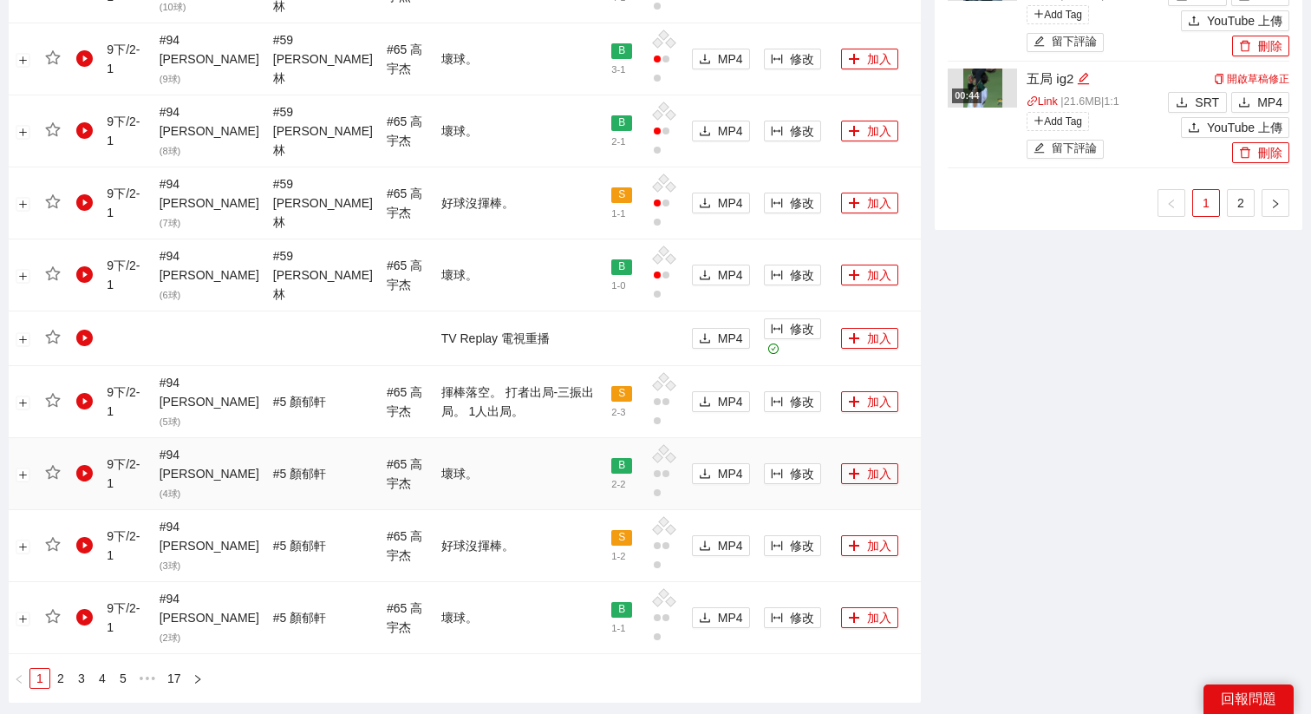
scroll to position [1740, 0]
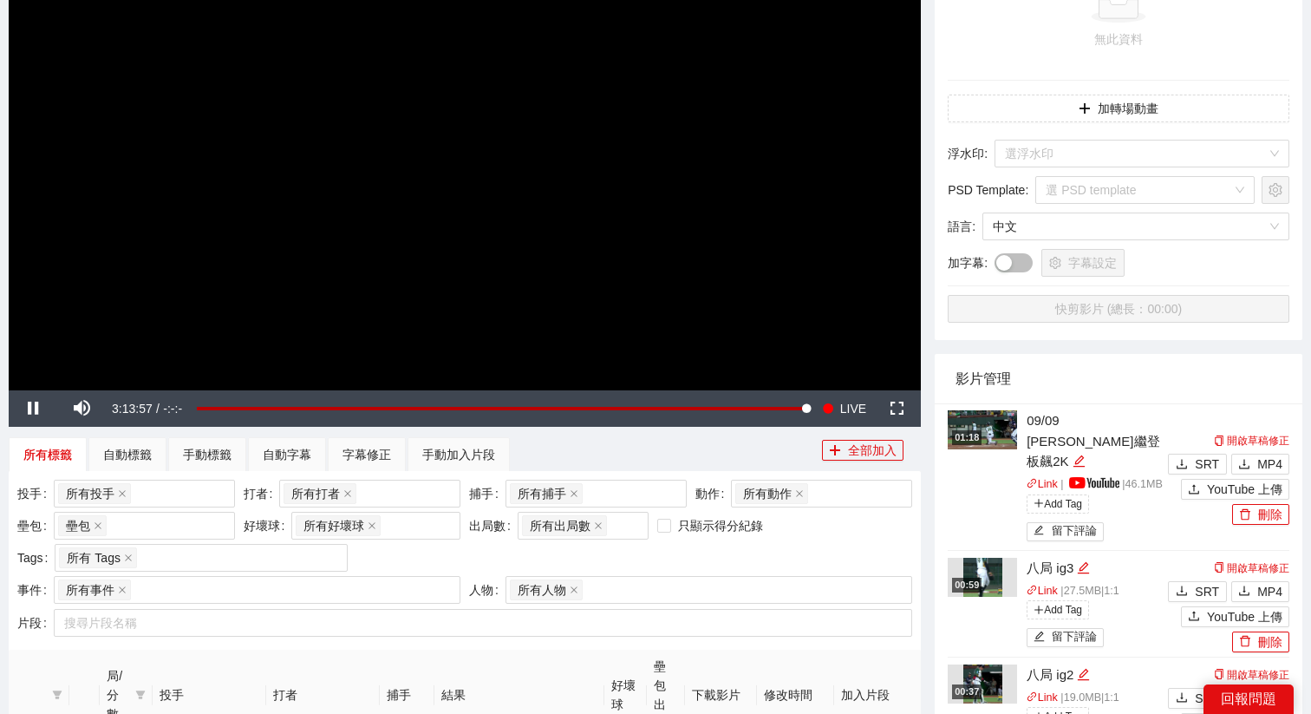
click at [458, 284] on video "Video Player" at bounding box center [465, 133] width 912 height 513
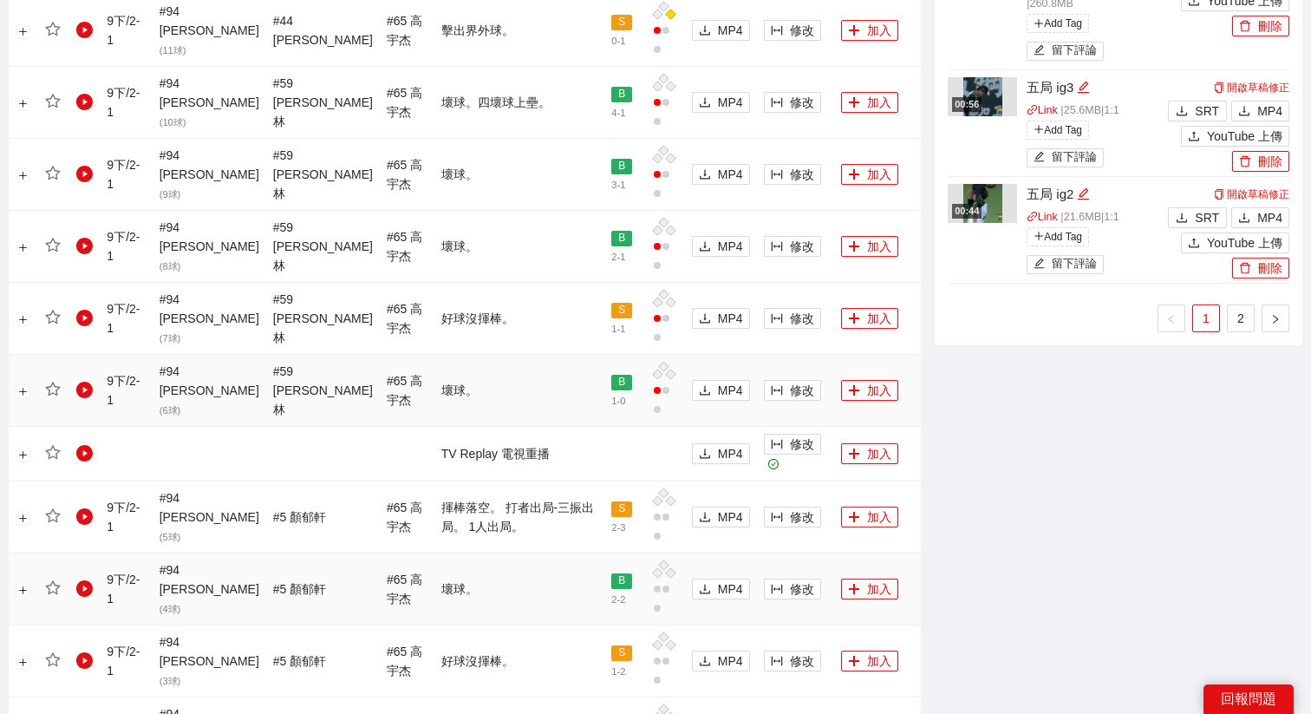
scroll to position [1634, 0]
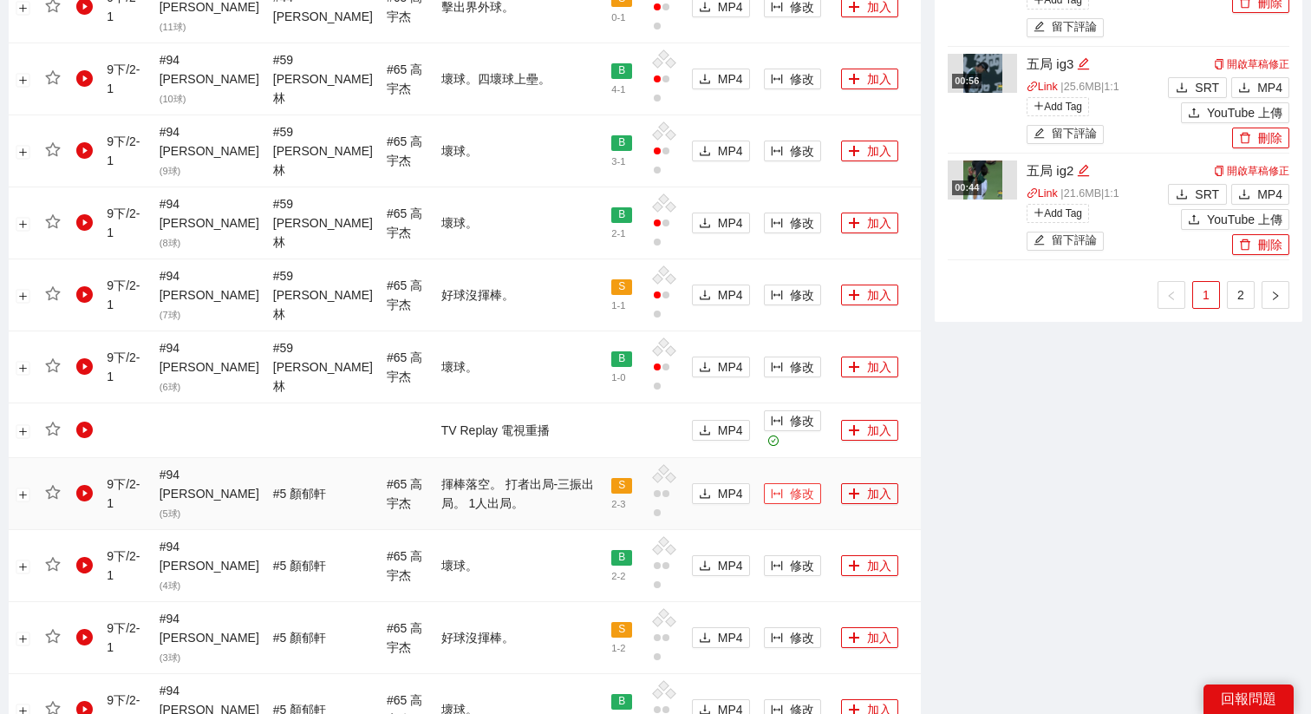
click at [771, 487] on icon "column-width" at bounding box center [777, 493] width 12 height 12
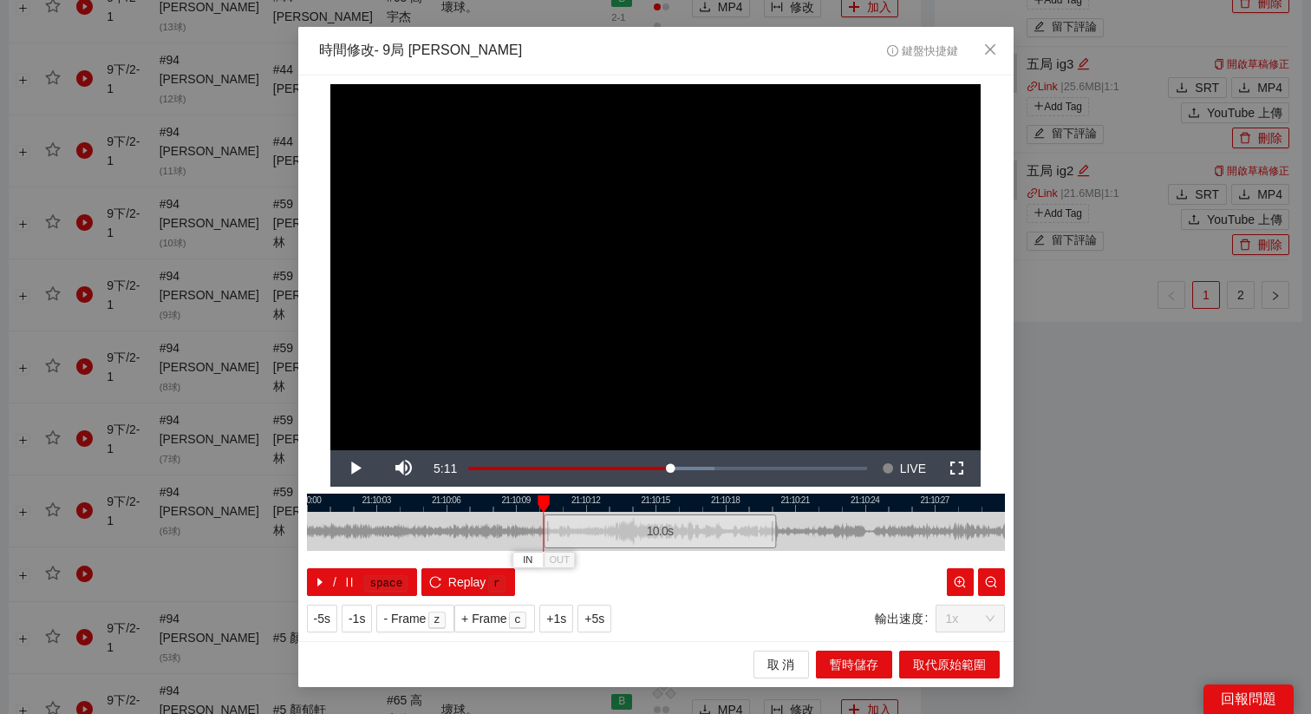
click at [600, 523] on div "10.0 s" at bounding box center [660, 531] width 232 height 34
click at [608, 633] on div "**********" at bounding box center [655, 357] width 715 height 565
click at [603, 609] on span "+5s" at bounding box center [594, 618] width 20 height 19
drag, startPoint x: 801, startPoint y: 505, endPoint x: 545, endPoint y: 535, distance: 257.5
click at [545, 535] on div "21:10:00 21:10:03 21:10:06 21:10:09 21:10:12 21:10:15 21:10:18 21:10:21 21:10:2…" at bounding box center [656, 544] width 698 height 102
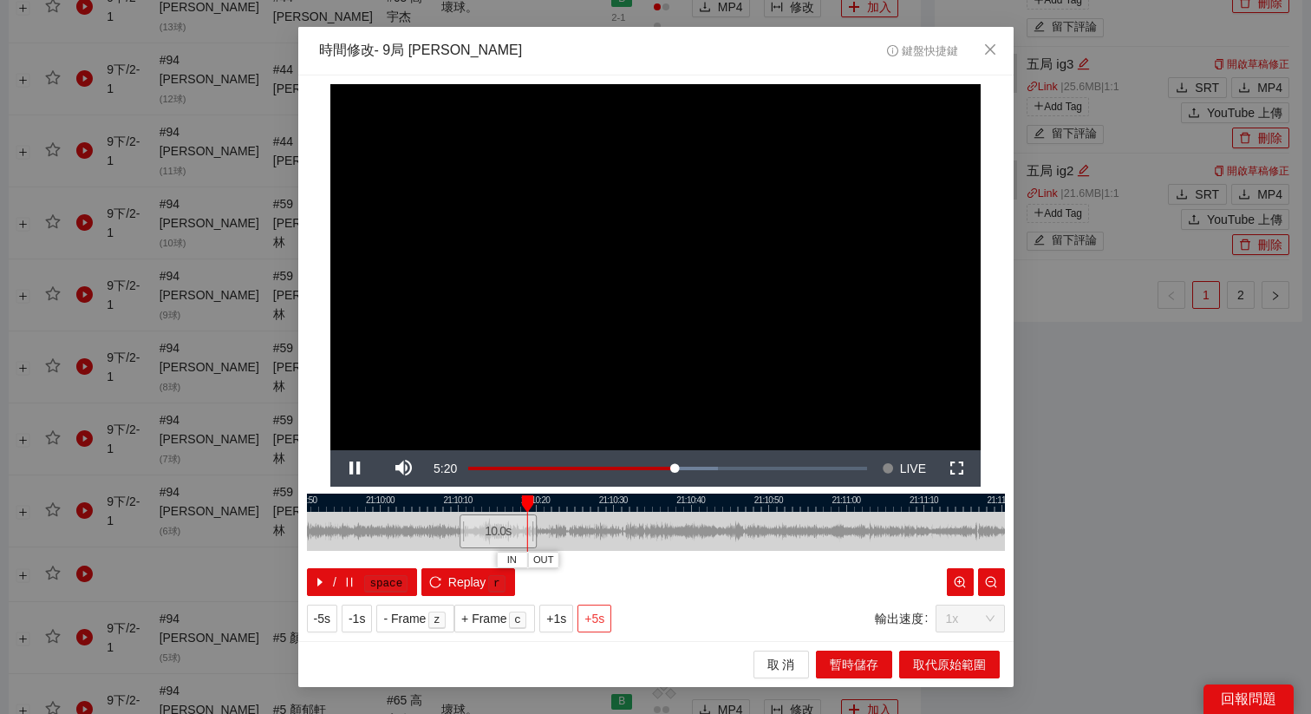
click at [594, 614] on span "+5s" at bounding box center [594, 618] width 20 height 19
click at [598, 616] on span "+5s" at bounding box center [594, 618] width 20 height 19
click at [694, 566] on span "OUT" at bounding box center [690, 560] width 21 height 16
click at [673, 503] on div at bounding box center [656, 502] width 698 height 18
click at [697, 557] on span "OUT" at bounding box center [692, 560] width 21 height 16
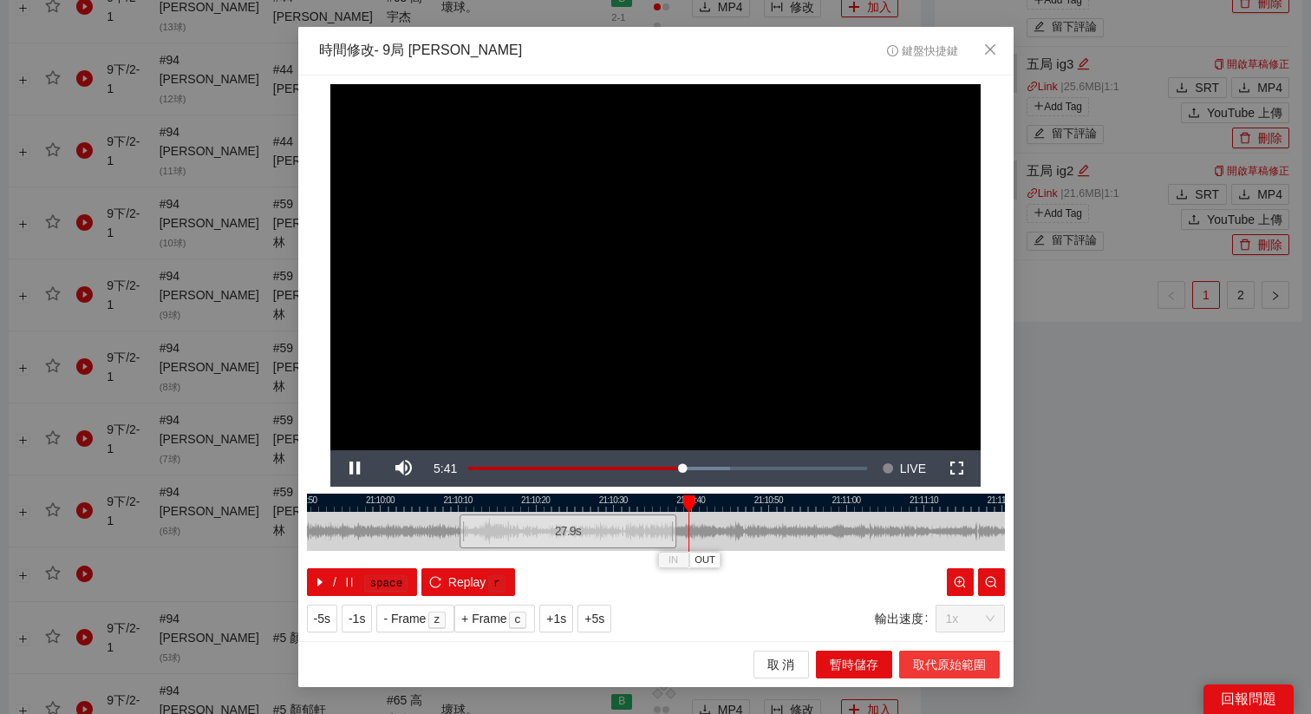
click at [945, 662] on span "取代原始範圍" at bounding box center [949, 664] width 73 height 19
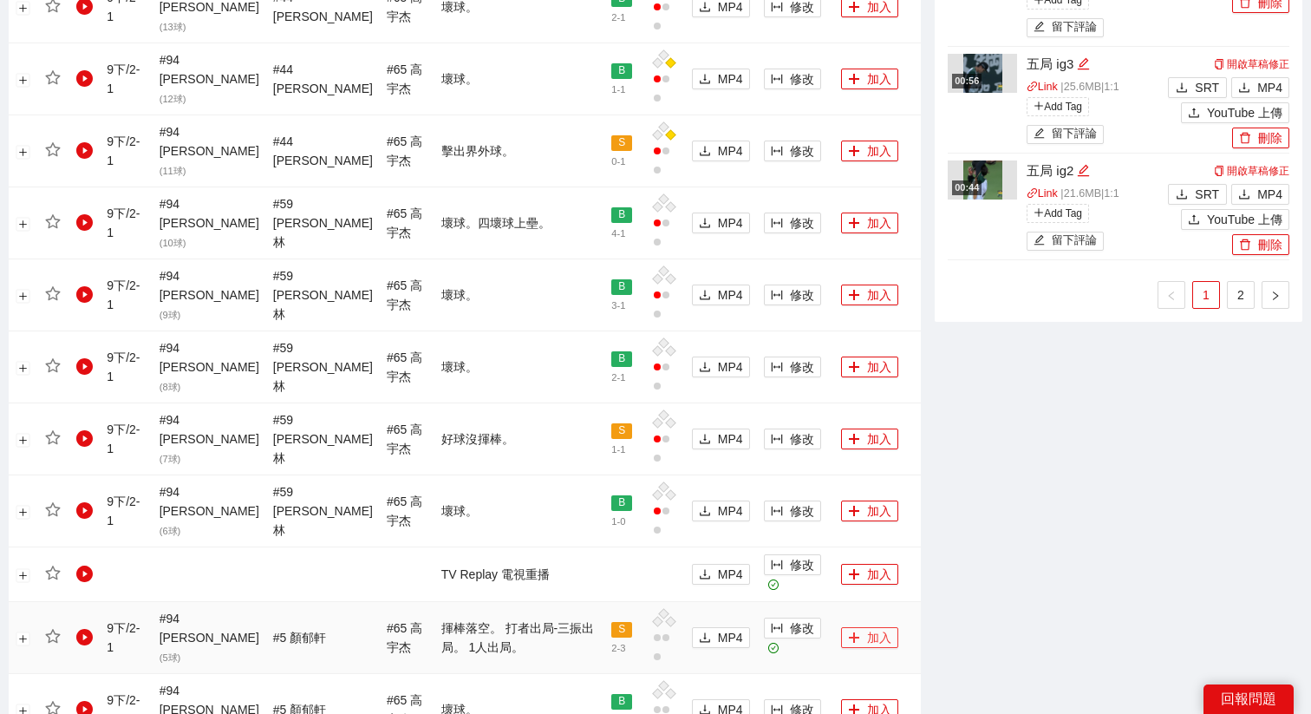
click at [848, 627] on button "加入" at bounding box center [869, 637] width 57 height 21
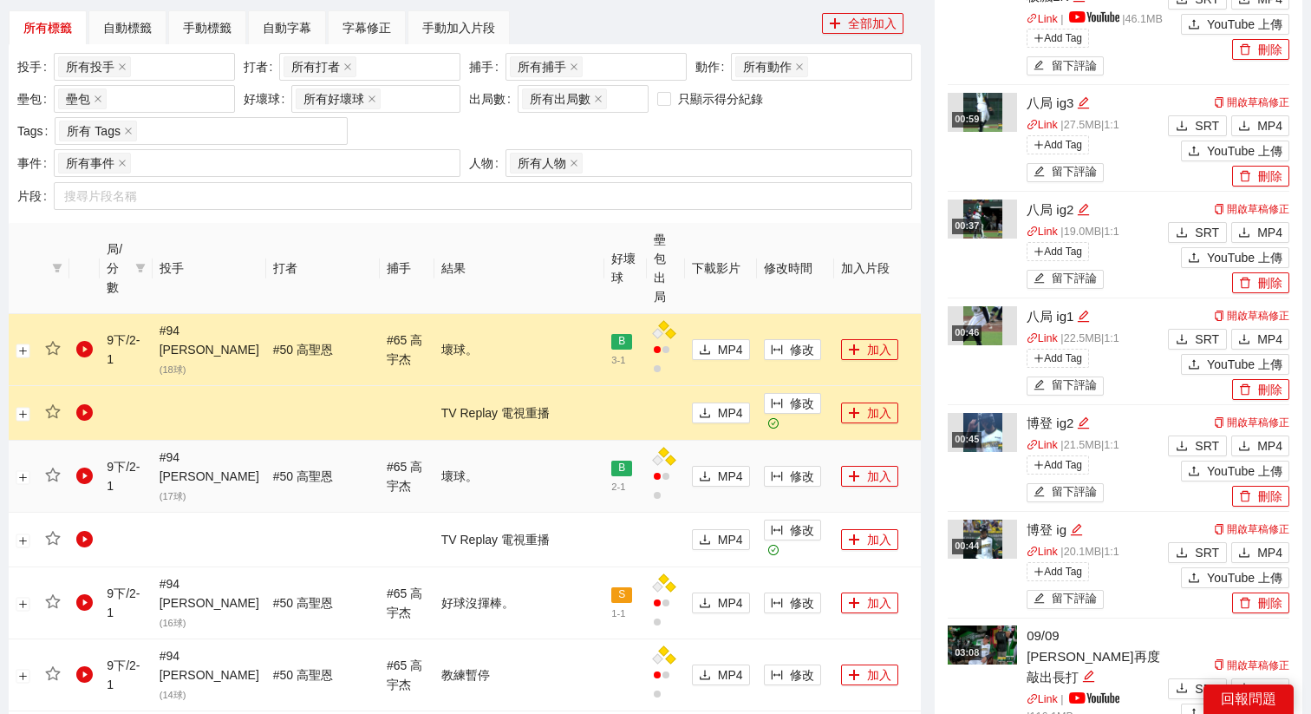
scroll to position [453, 0]
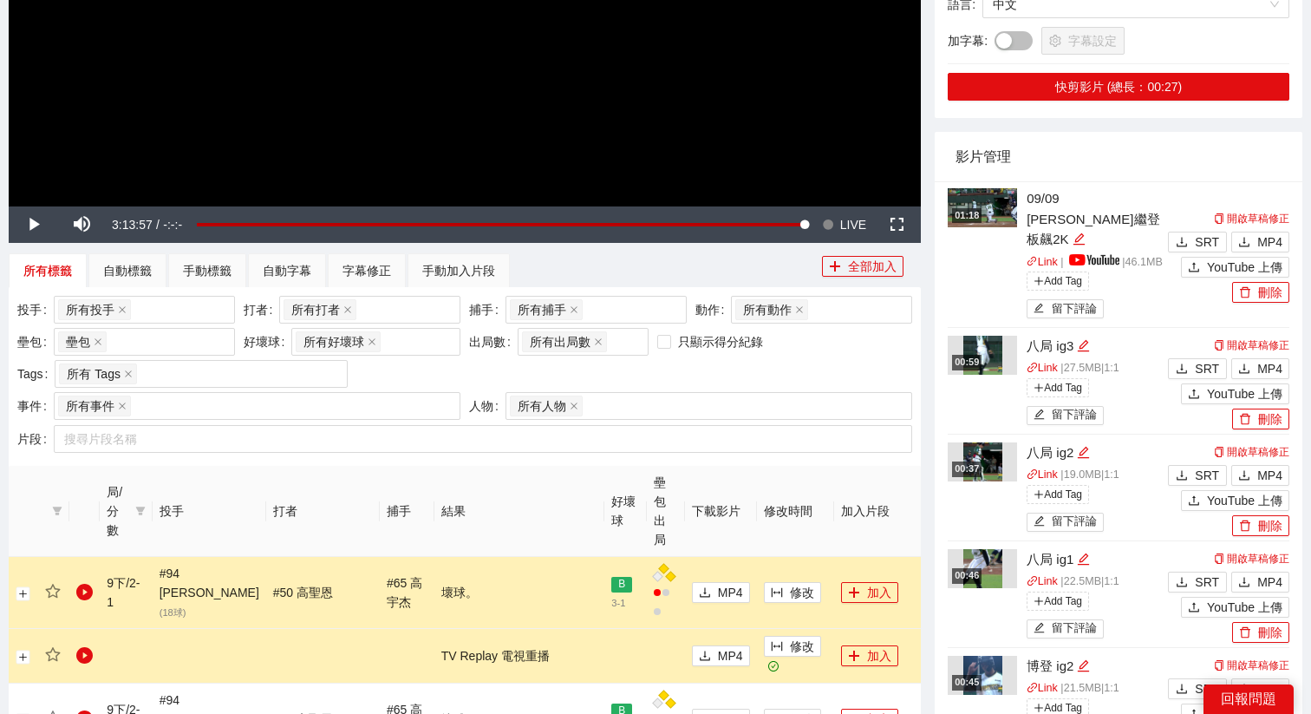
click at [847, 225] on span "LIVE" at bounding box center [853, 224] width 26 height 36
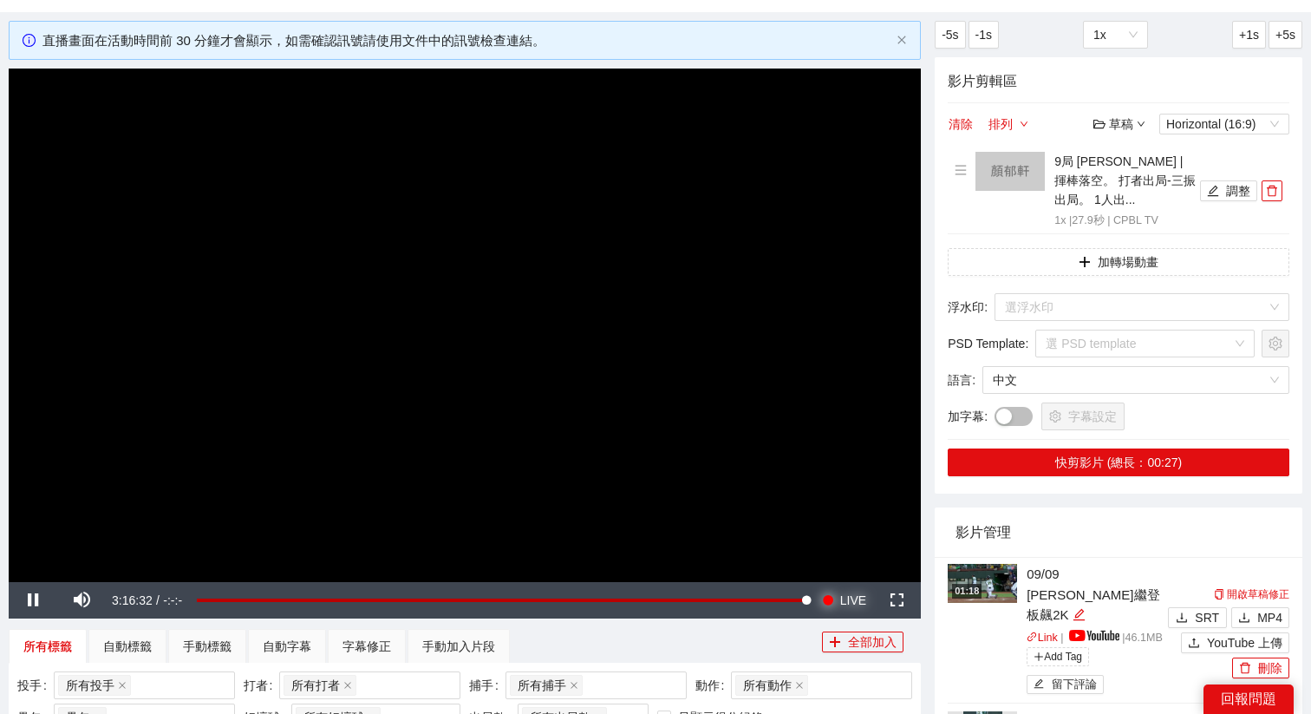
scroll to position [74, 0]
